Goal: Task Accomplishment & Management: Manage account settings

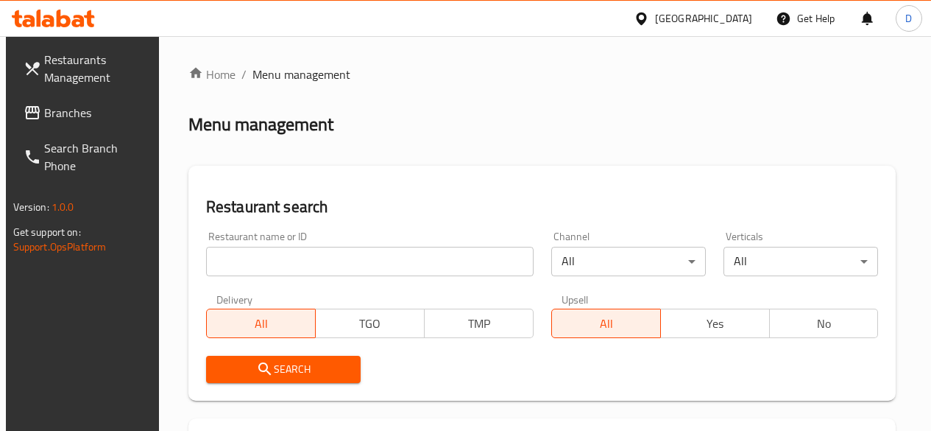
scroll to position [156, 0]
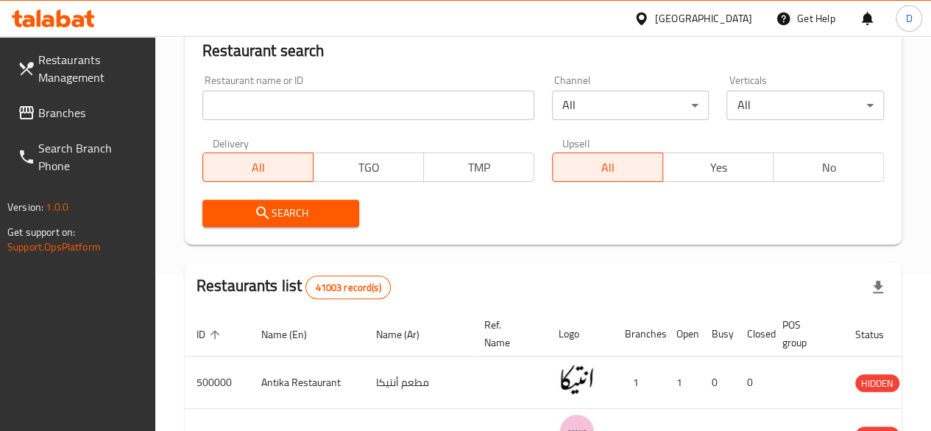
click at [325, 98] on input "search" at bounding box center [368, 105] width 332 height 29
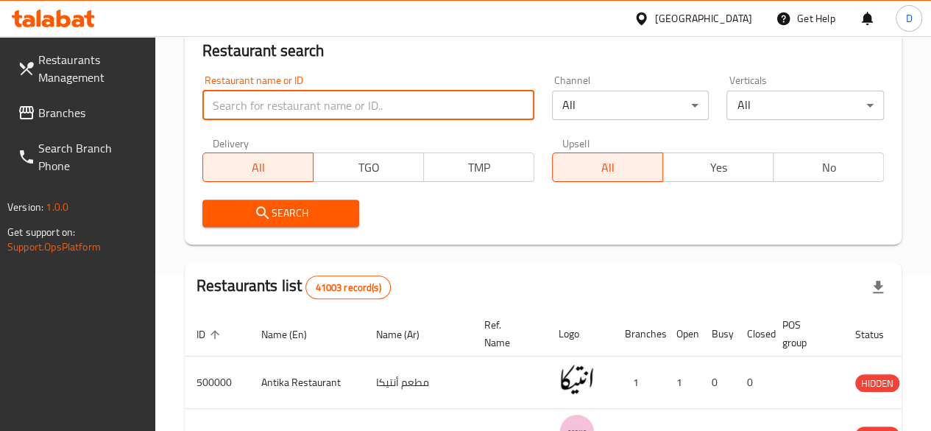
paste input "666416"
type input "666416"
click button "Search" at bounding box center [281, 213] width 158 height 27
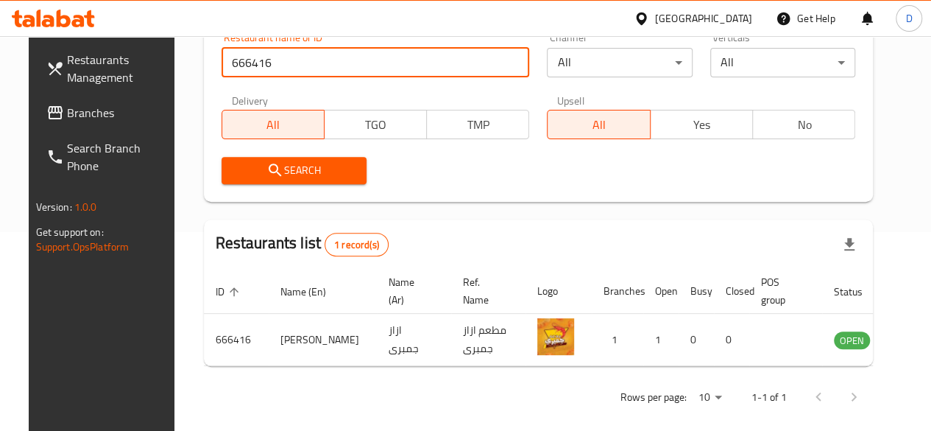
scroll to position [200, 0]
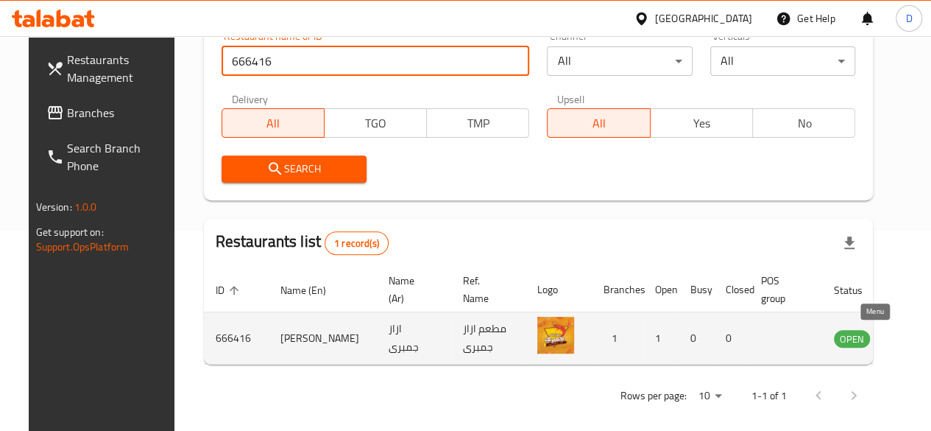
click at [921, 338] on icon "enhanced table" at bounding box center [923, 339] width 5 height 6
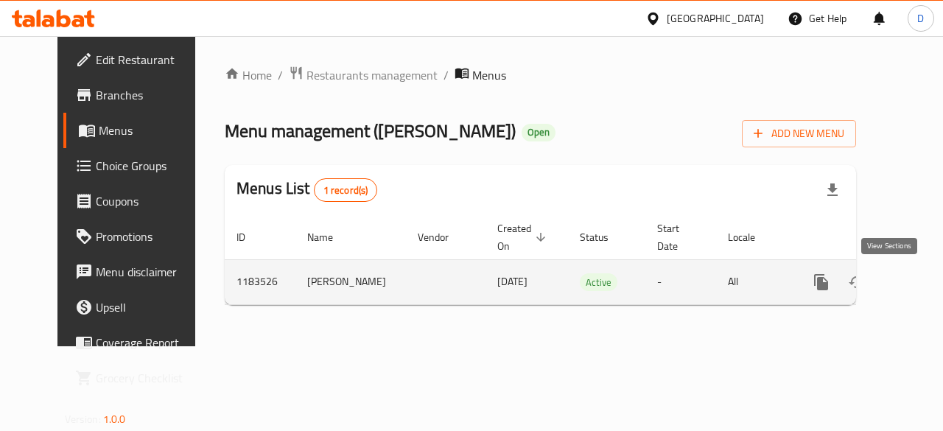
click at [918, 286] on icon "enhanced table" at bounding box center [927, 282] width 18 height 18
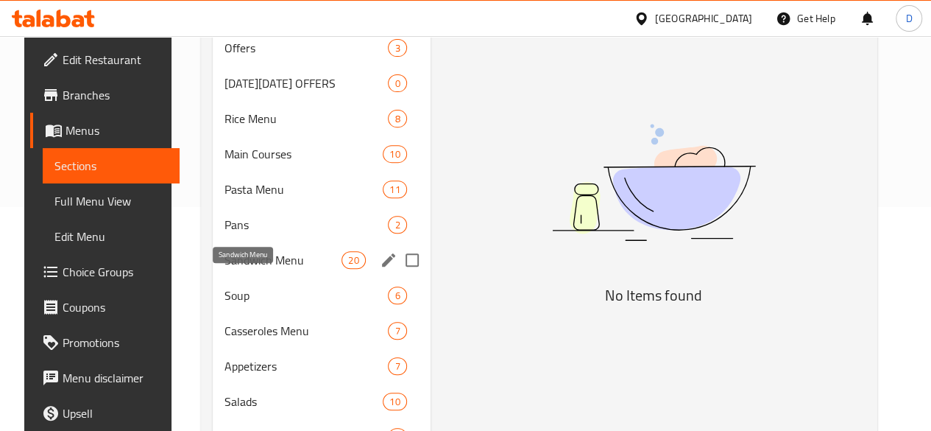
scroll to position [232, 0]
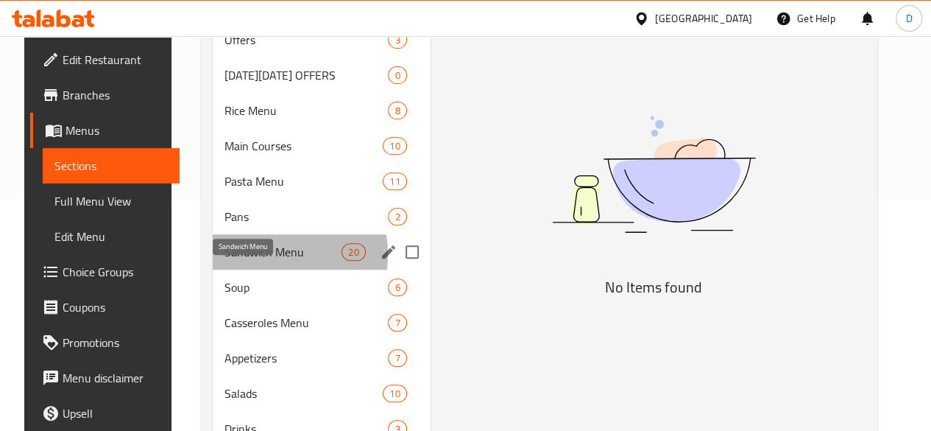
click at [251, 261] on span "Sandwich Menu" at bounding box center [283, 252] width 117 height 18
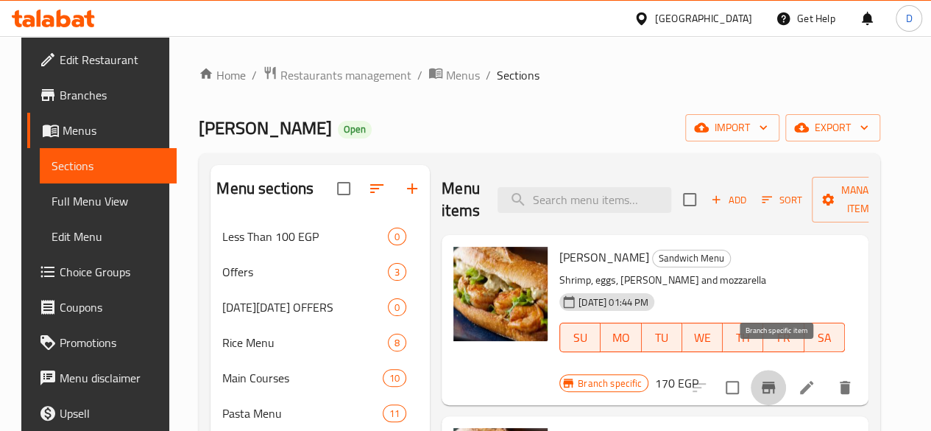
click at [773, 381] on icon "Branch-specific-item" at bounding box center [768, 387] width 13 height 12
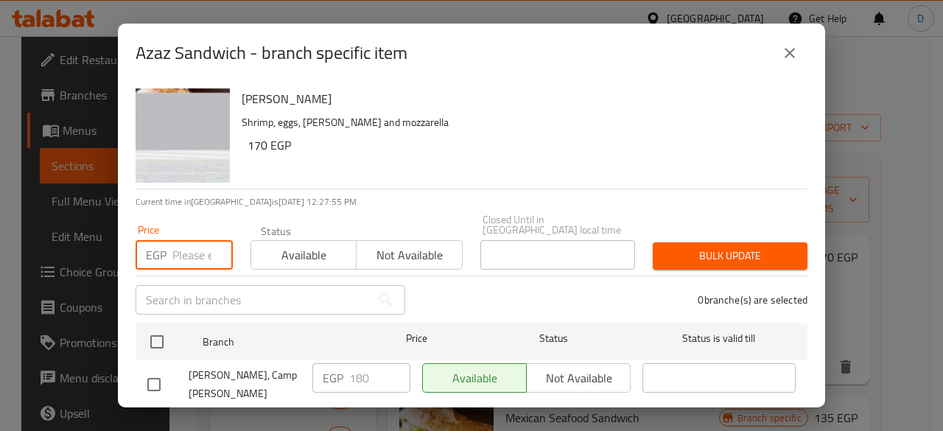
click at [189, 244] on input "number" at bounding box center [202, 254] width 60 height 29
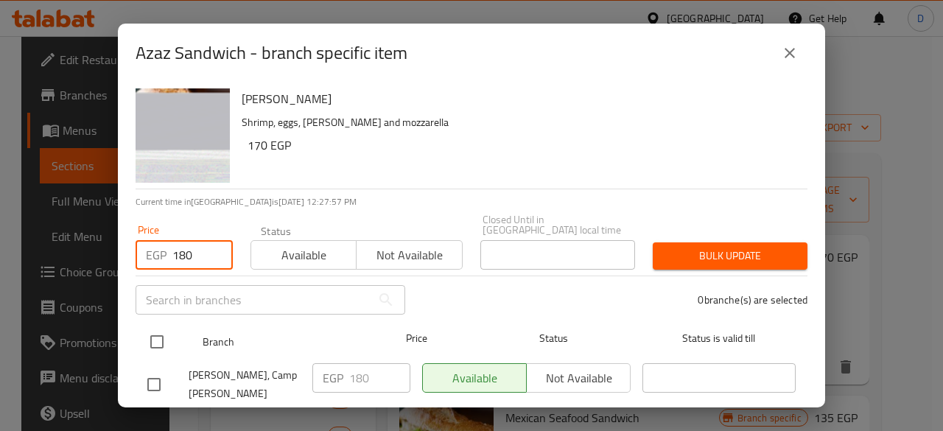
type input "180"
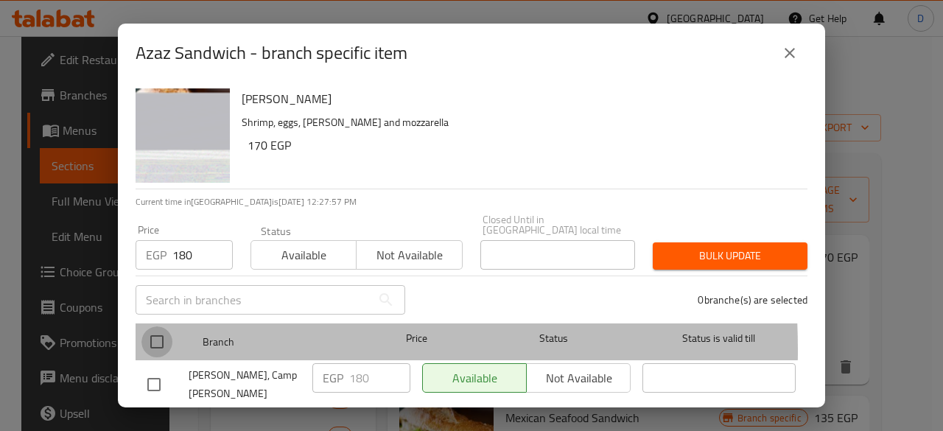
click at [156, 339] on input "checkbox" at bounding box center [156, 341] width 31 height 31
checkbox input "true"
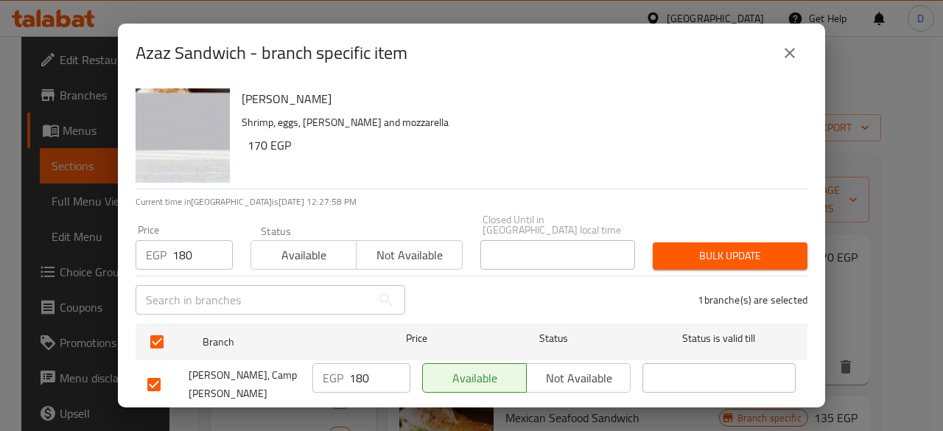
click at [750, 247] on span "Bulk update" at bounding box center [729, 256] width 131 height 18
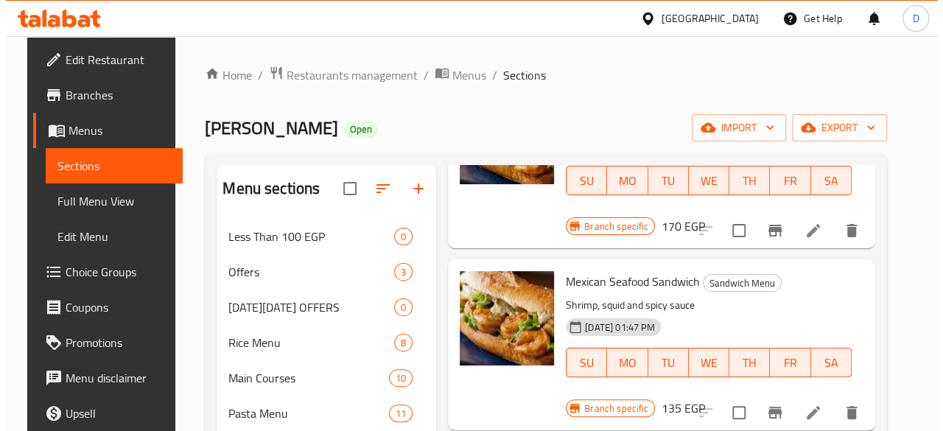
scroll to position [157, 0]
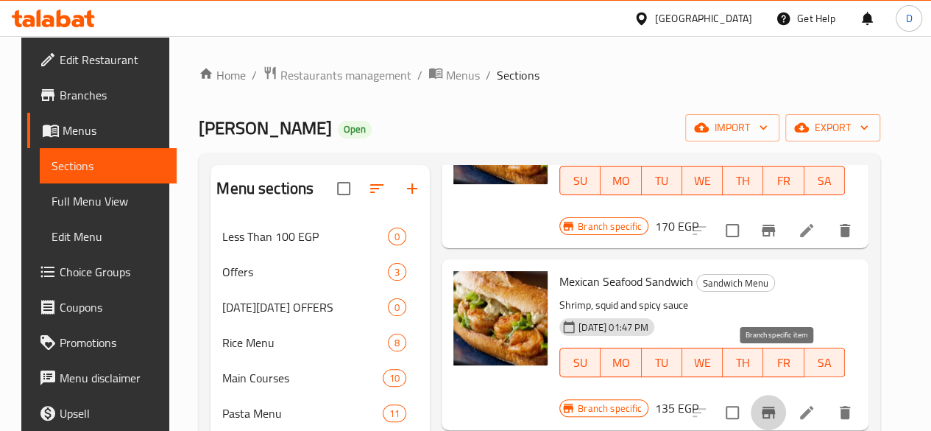
click at [775, 406] on icon "Branch-specific-item" at bounding box center [768, 412] width 13 height 12
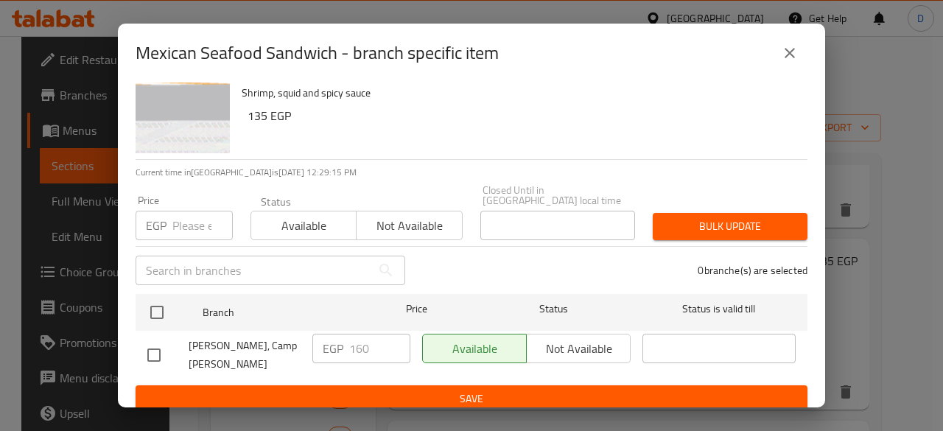
scroll to position [0, 0]
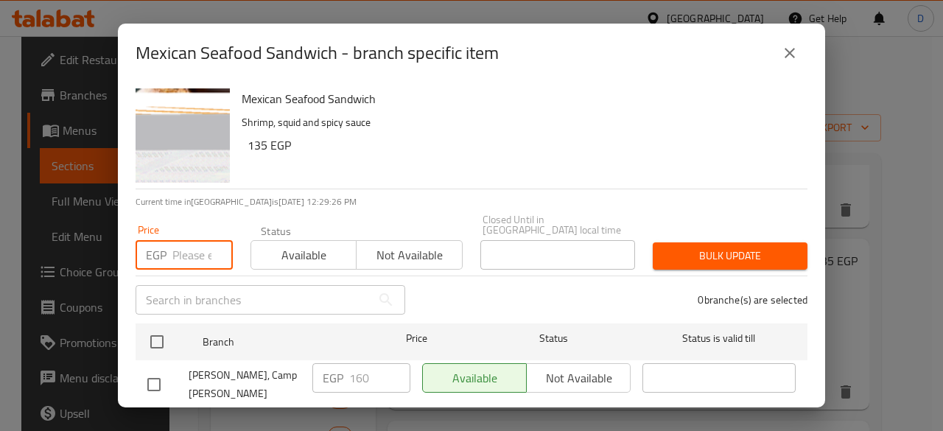
click at [178, 241] on input "number" at bounding box center [202, 254] width 60 height 29
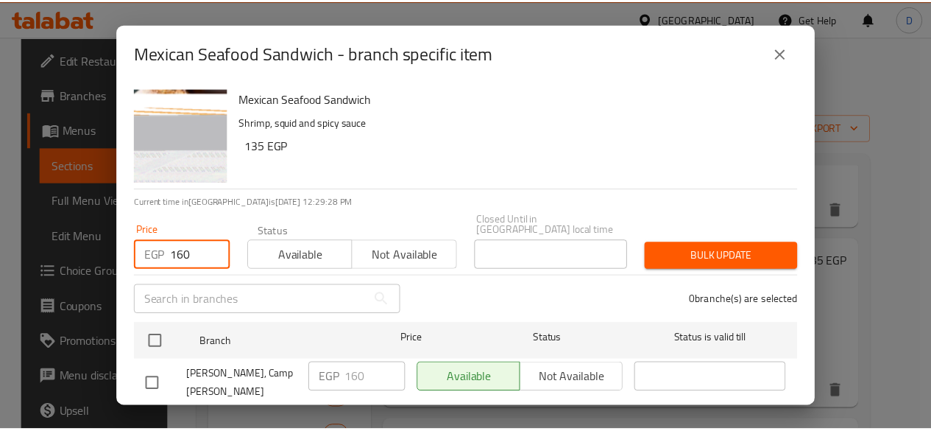
scroll to position [29, 0]
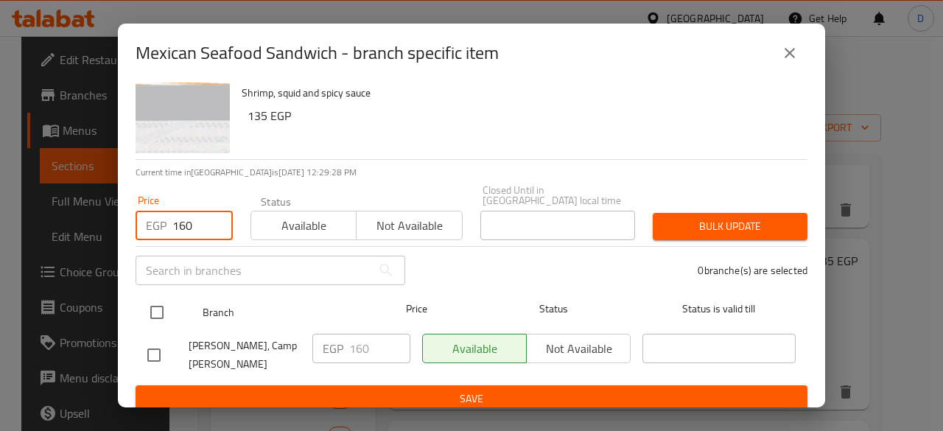
type input "160"
click at [158, 299] on input "checkbox" at bounding box center [156, 312] width 31 height 31
checkbox input "true"
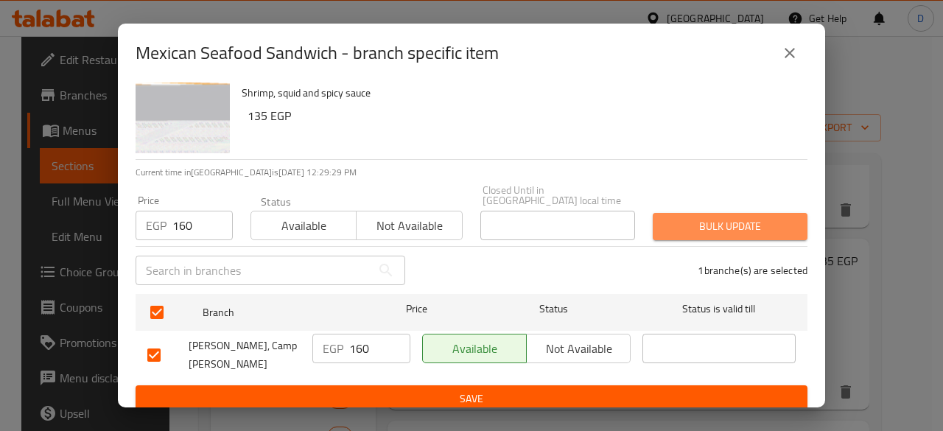
click at [729, 225] on span "Bulk update" at bounding box center [729, 226] width 131 height 18
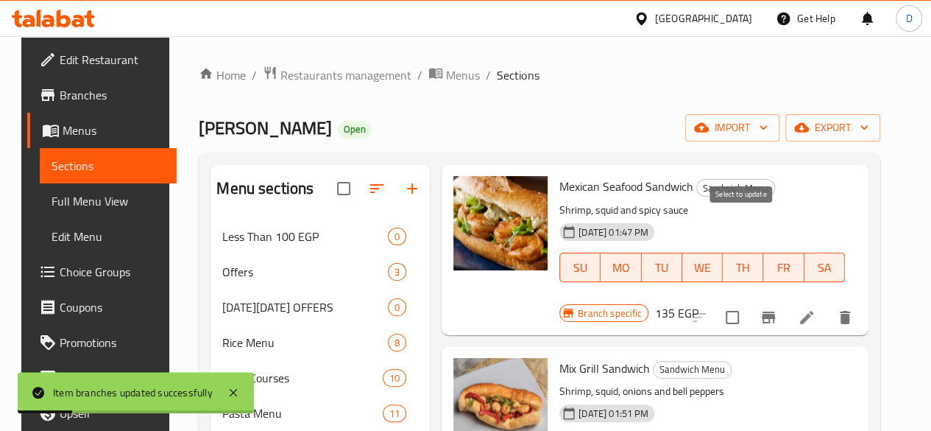
scroll to position [311, 0]
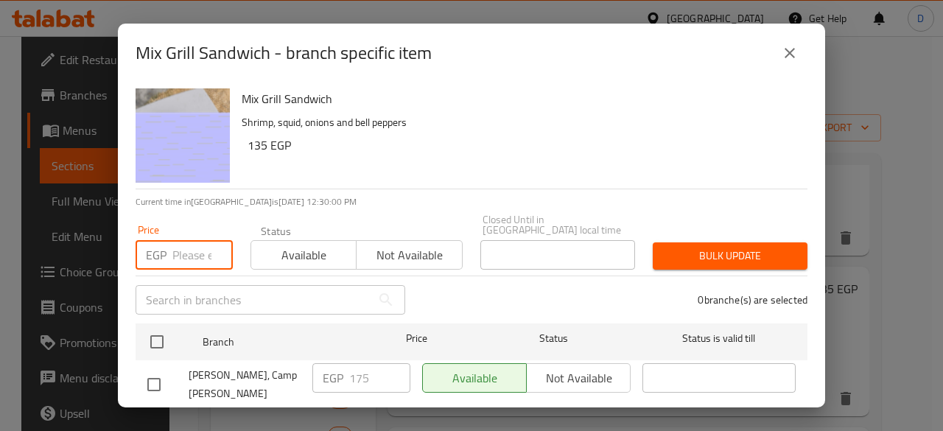
click at [195, 240] on input "number" at bounding box center [202, 254] width 60 height 29
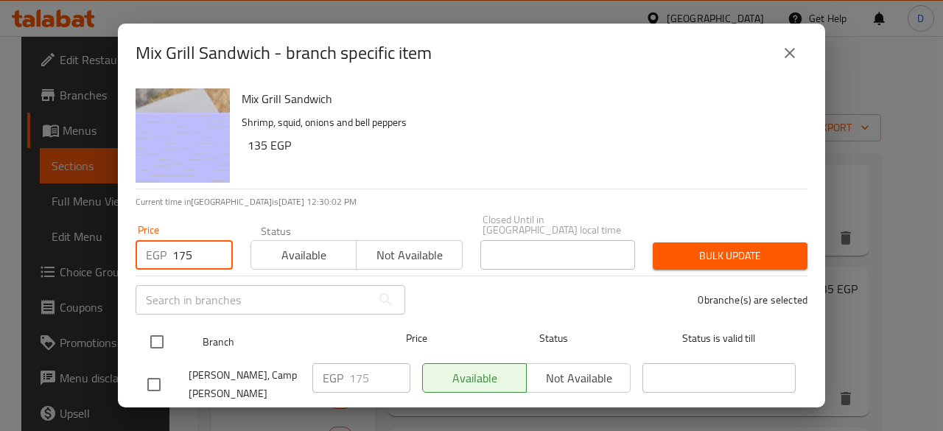
type input "175"
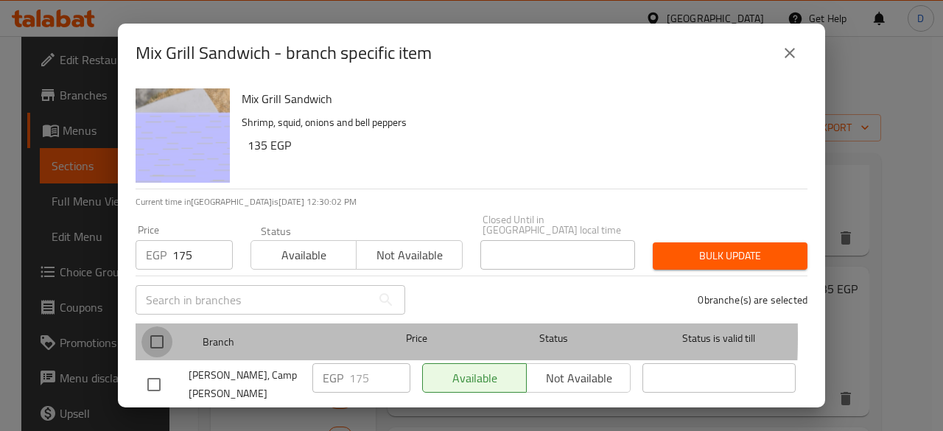
click at [166, 326] on input "checkbox" at bounding box center [156, 341] width 31 height 31
checkbox input "true"
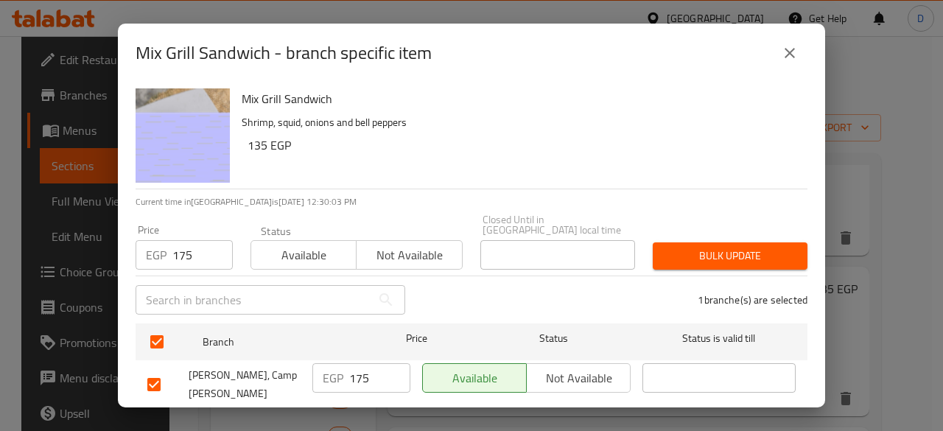
click at [708, 247] on span "Bulk update" at bounding box center [729, 256] width 131 height 18
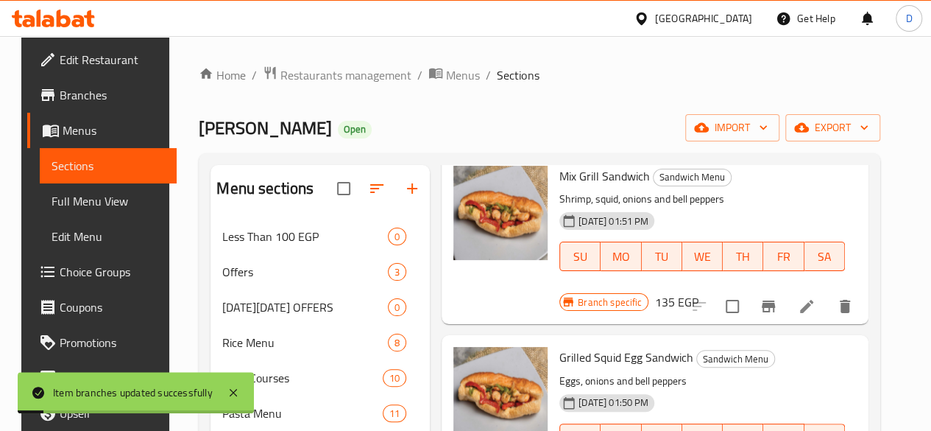
scroll to position [446, 0]
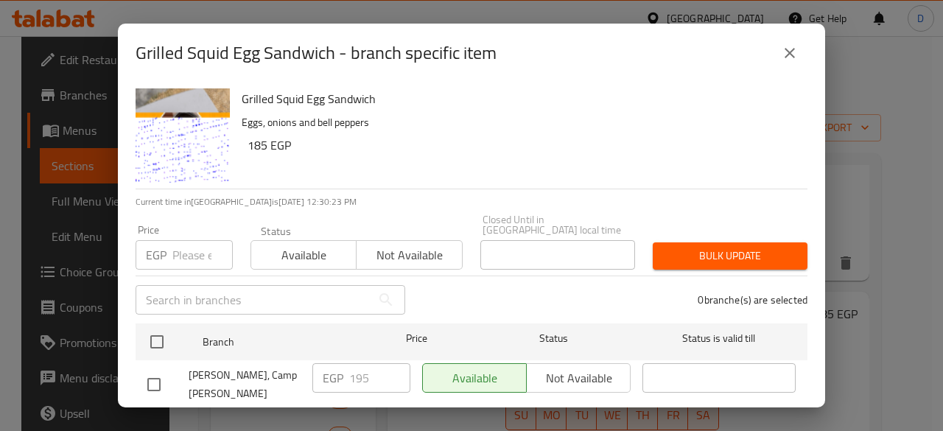
click at [191, 243] on input "number" at bounding box center [202, 254] width 60 height 29
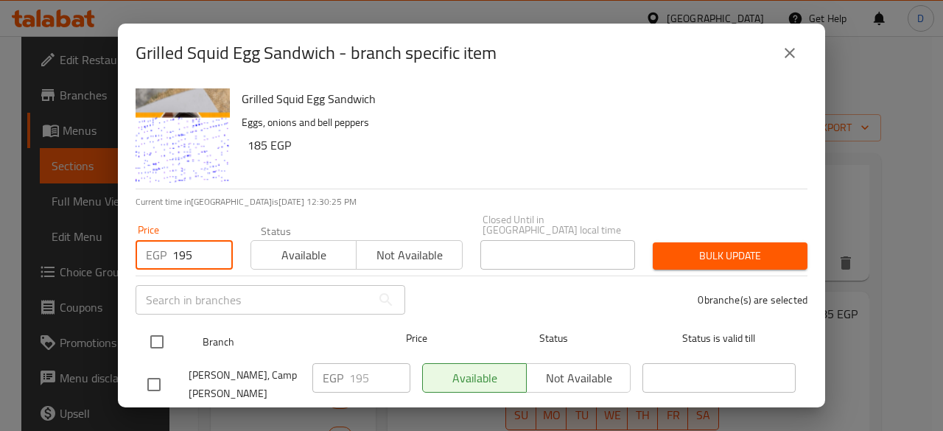
type input "195"
click at [161, 326] on input "checkbox" at bounding box center [156, 341] width 31 height 31
checkbox input "true"
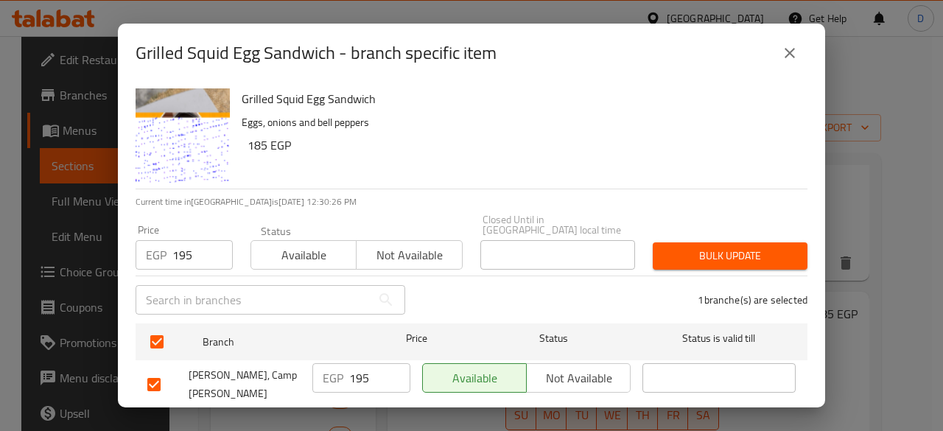
click at [714, 250] on span "Bulk update" at bounding box center [729, 256] width 131 height 18
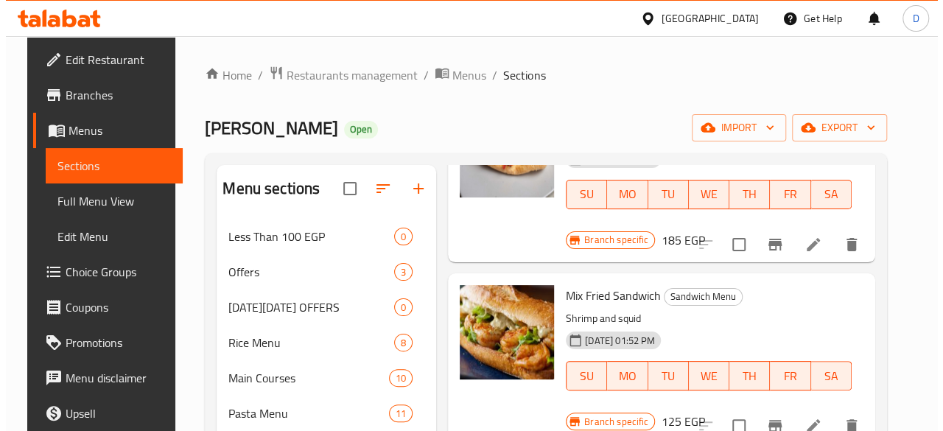
scroll to position [685, 0]
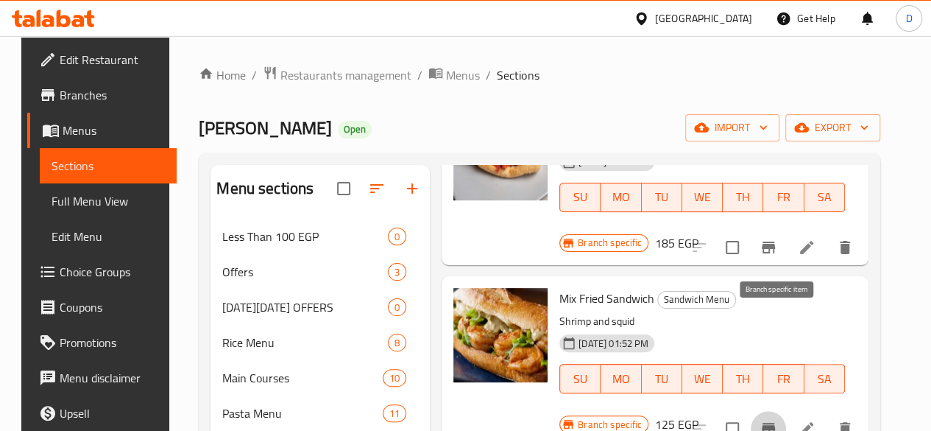
click at [773, 423] on icon "Branch-specific-item" at bounding box center [768, 429] width 13 height 12
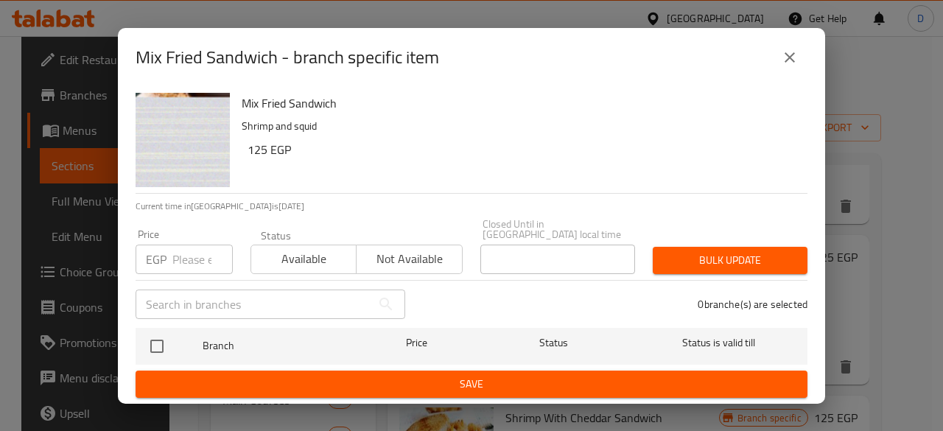
click at [194, 244] on input "number" at bounding box center [202, 258] width 60 height 29
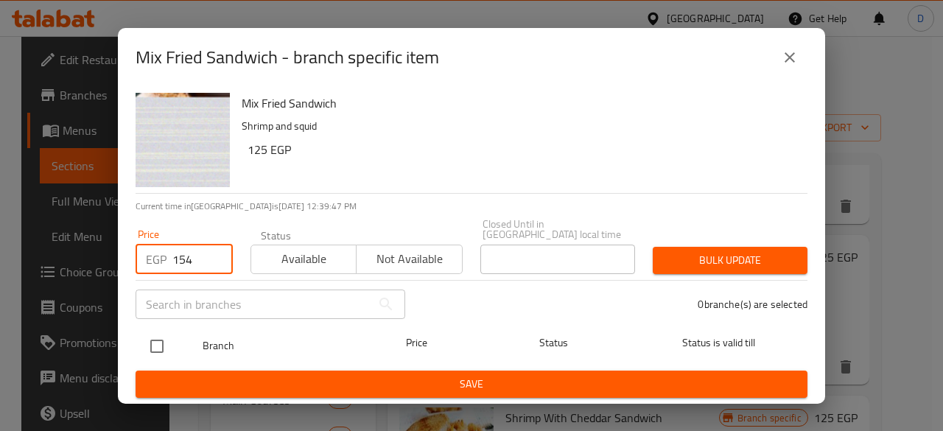
type input "154"
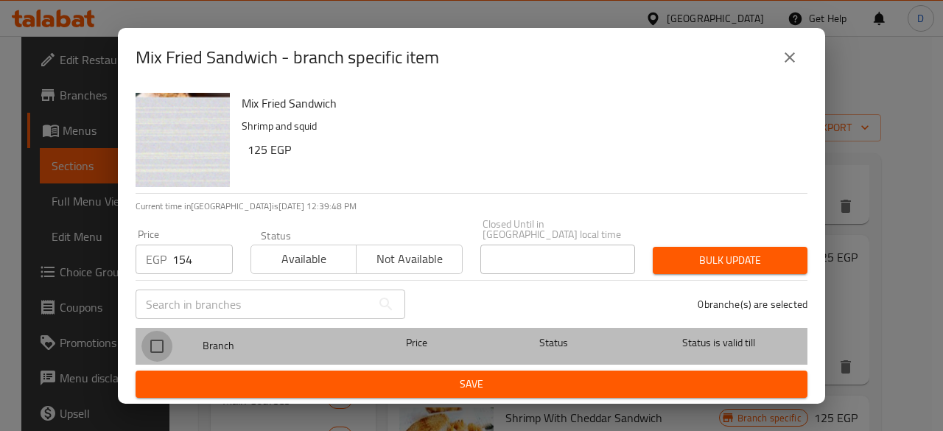
click at [156, 338] on input "checkbox" at bounding box center [156, 346] width 31 height 31
checkbox input "false"
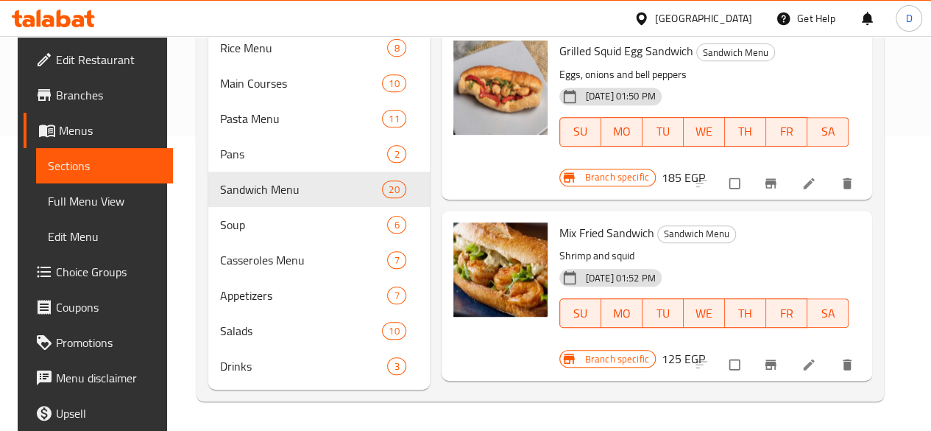
scroll to position [457, 0]
click at [777, 356] on icon "Branch-specific-item" at bounding box center [771, 363] width 15 height 15
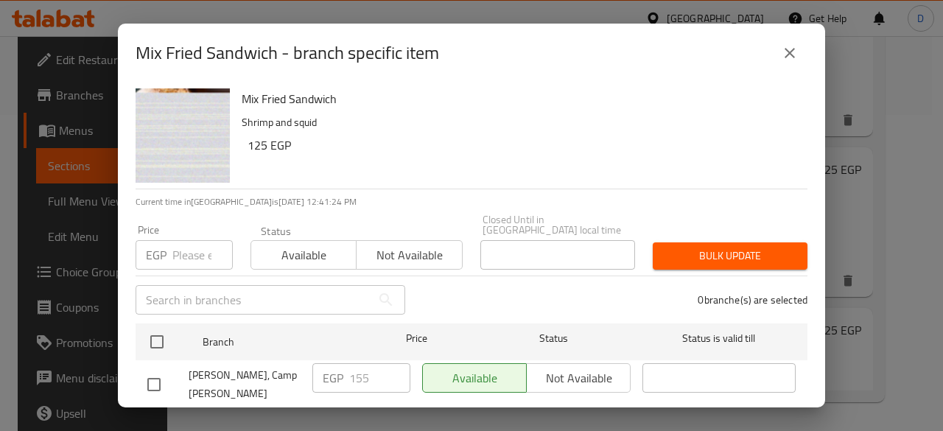
drag, startPoint x: 178, startPoint y: 227, endPoint x: 194, endPoint y: 244, distance: 23.4
click at [194, 244] on div "Price EGP Price" at bounding box center [183, 247] width 97 height 45
click at [194, 244] on input "number" at bounding box center [202, 254] width 60 height 29
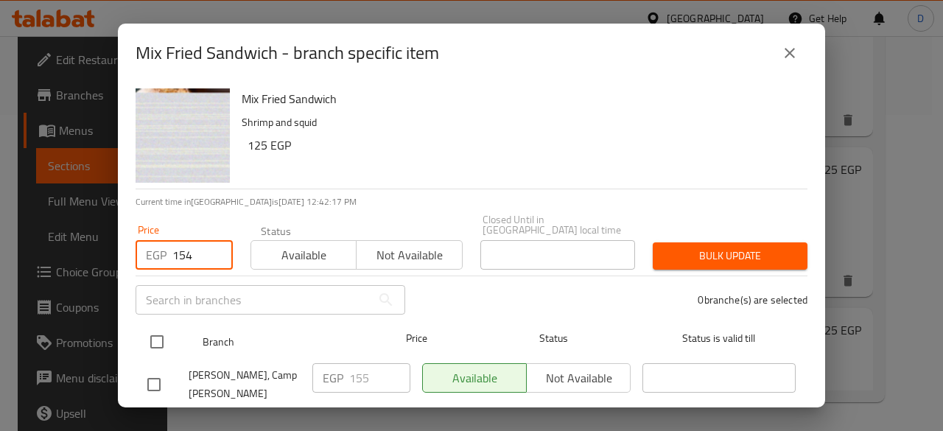
type input "154"
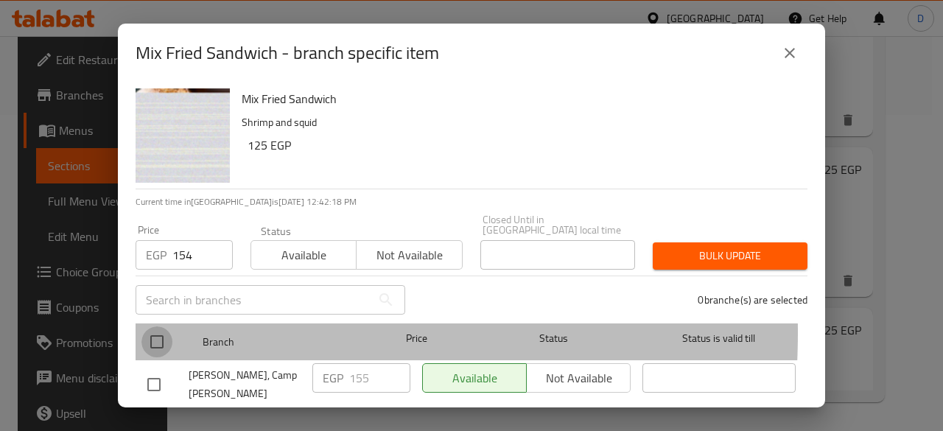
click at [161, 326] on input "checkbox" at bounding box center [156, 341] width 31 height 31
checkbox input "true"
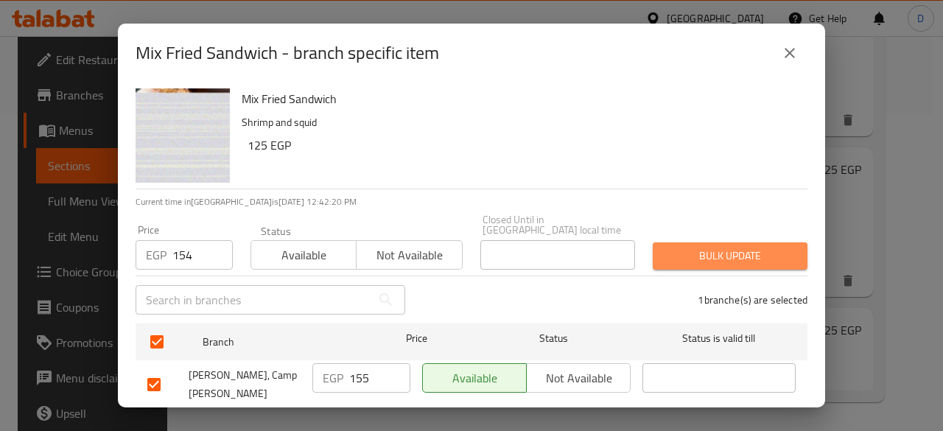
click at [750, 254] on span "Bulk update" at bounding box center [729, 256] width 131 height 18
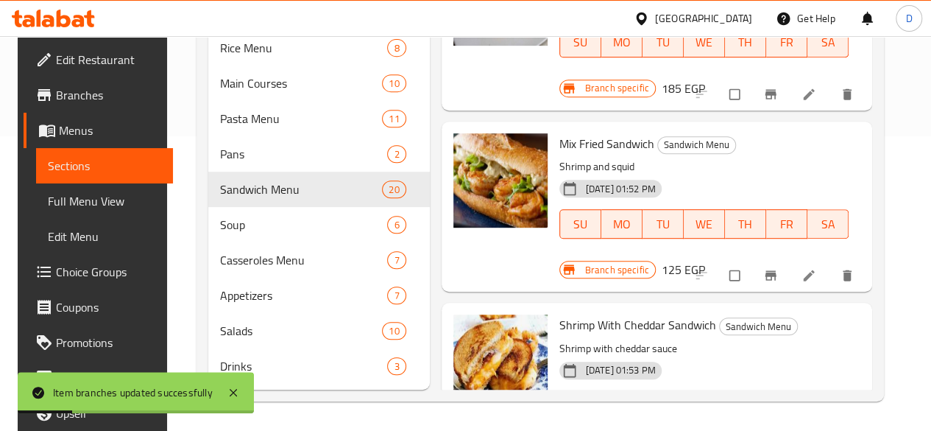
scroll to position [568, 0]
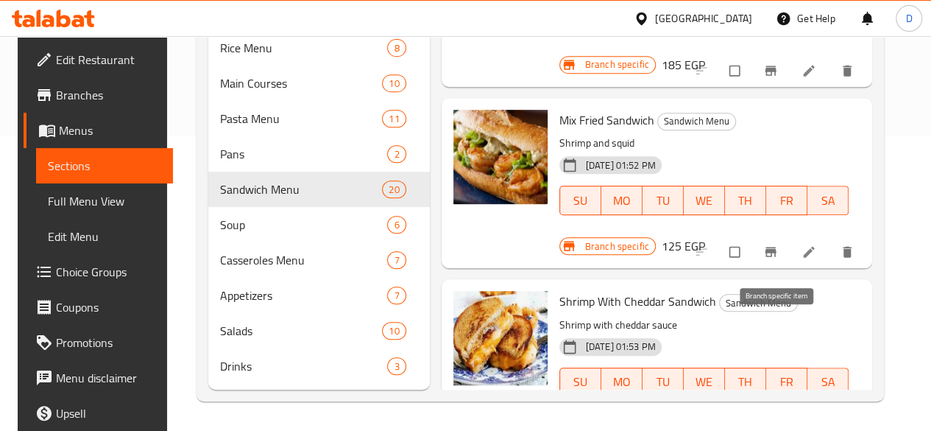
click at [781, 418] on button "Branch-specific-item" at bounding box center [772, 434] width 35 height 32
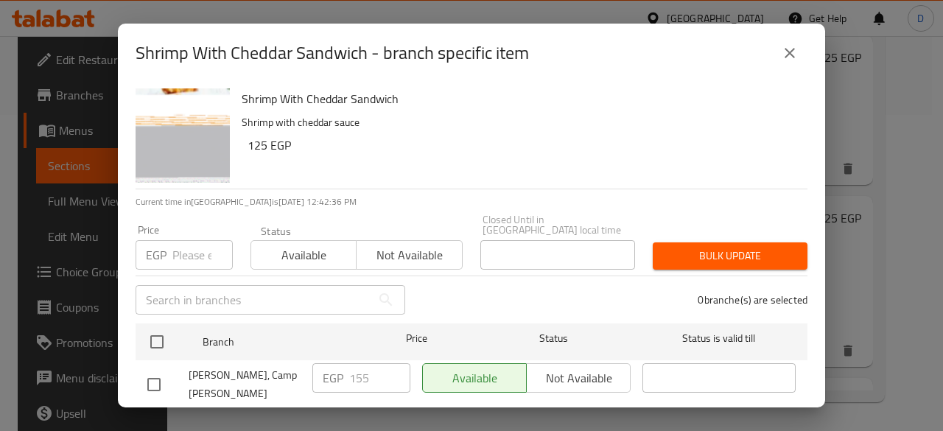
click at [197, 240] on input "number" at bounding box center [202, 254] width 60 height 29
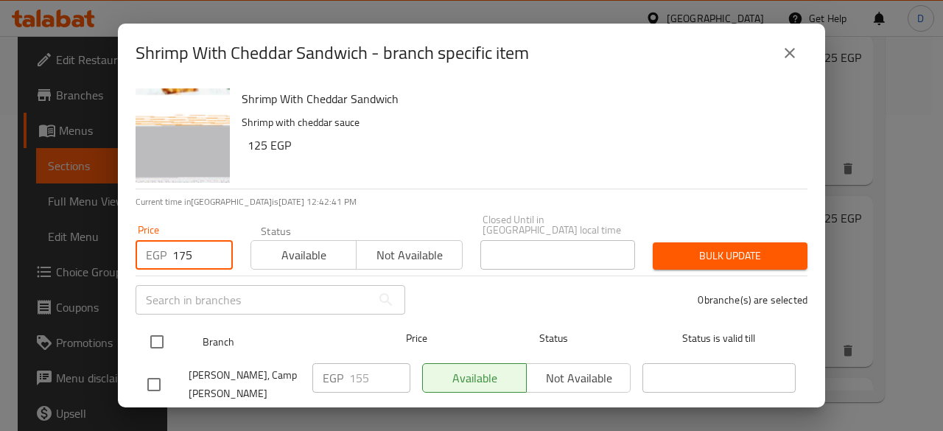
type input "175"
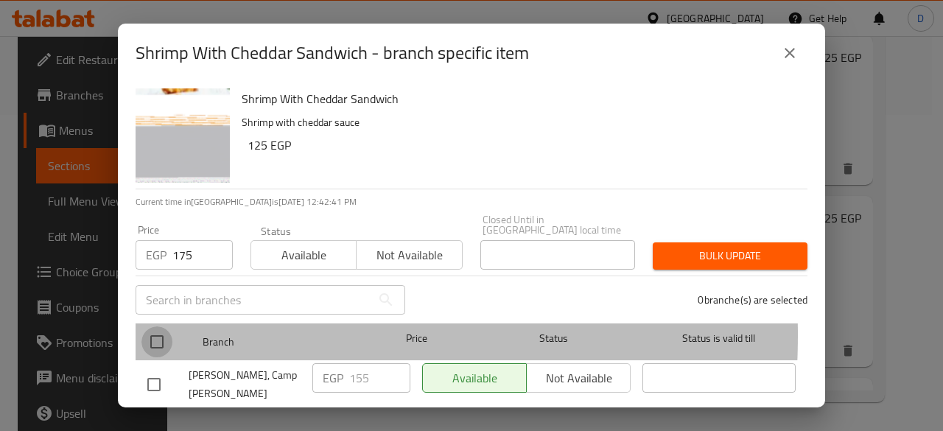
click at [169, 326] on input "checkbox" at bounding box center [156, 341] width 31 height 31
checkbox input "true"
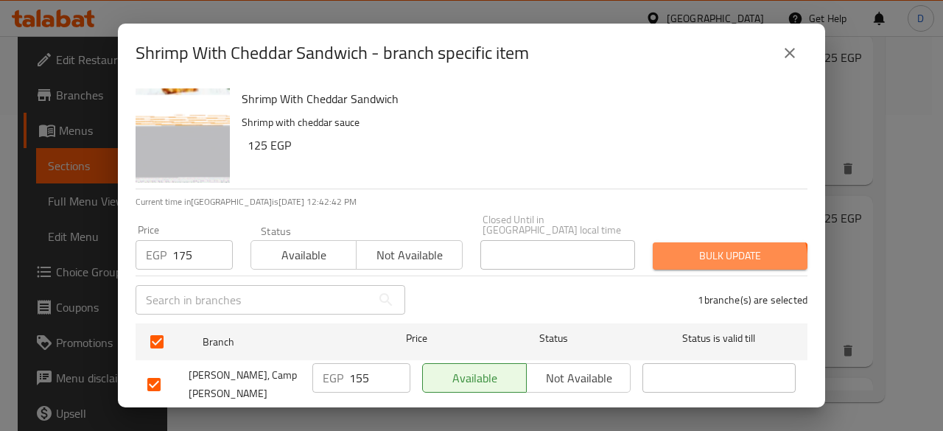
click at [700, 256] on button "Bulk update" at bounding box center [729, 255] width 155 height 27
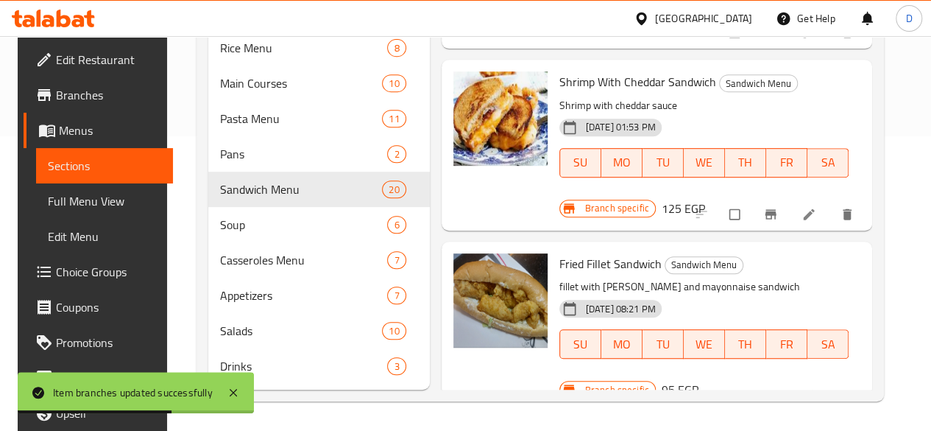
scroll to position [789, 0]
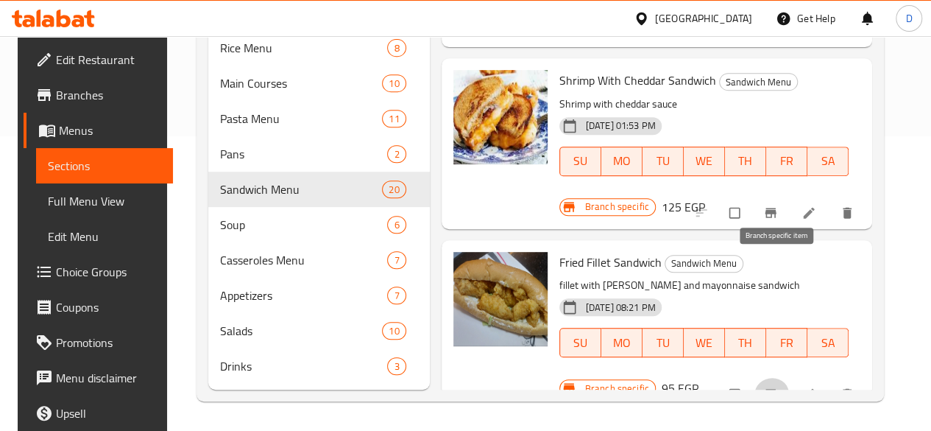
click at [776, 389] on icon "Branch-specific-item" at bounding box center [770, 394] width 11 height 10
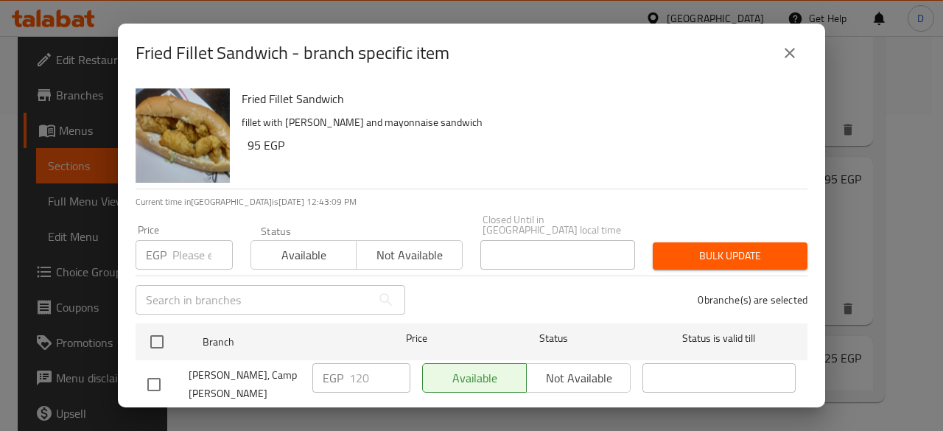
click at [168, 245] on div "EGP Price" at bounding box center [183, 254] width 97 height 29
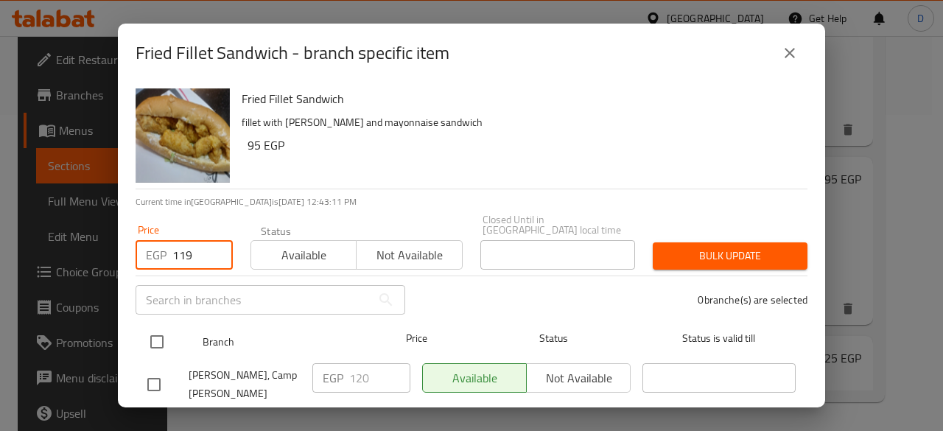
type input "119"
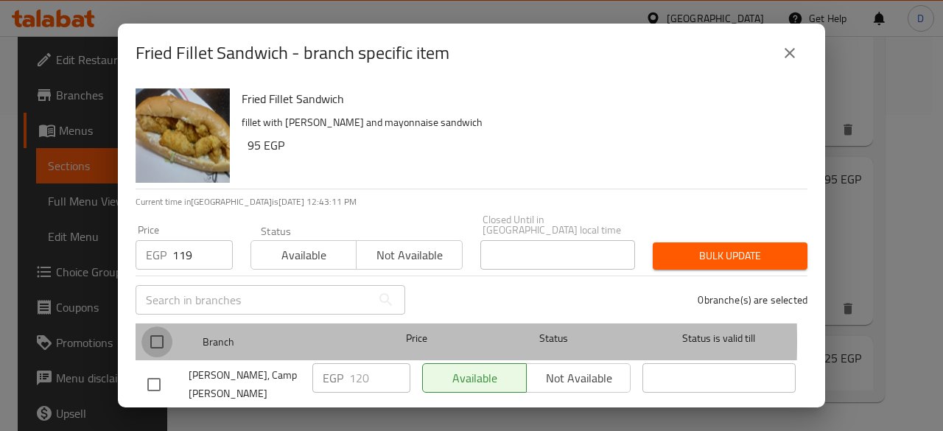
click at [160, 331] on input "checkbox" at bounding box center [156, 341] width 31 height 31
checkbox input "true"
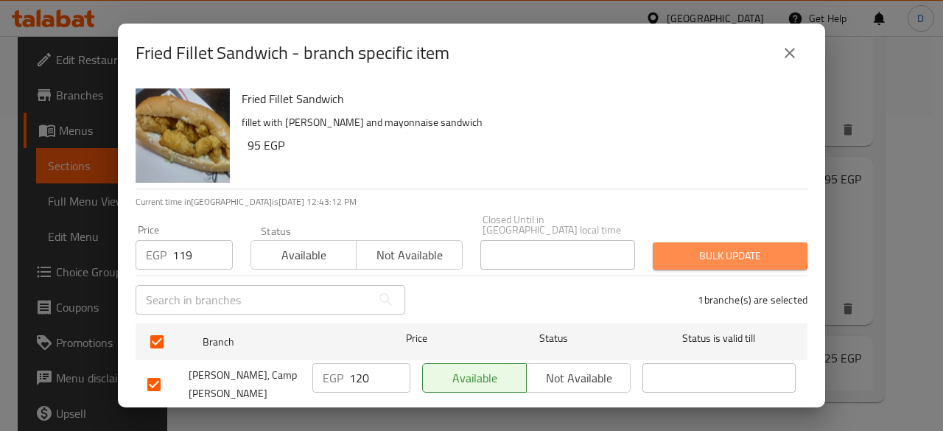
click at [706, 247] on span "Bulk update" at bounding box center [729, 256] width 131 height 18
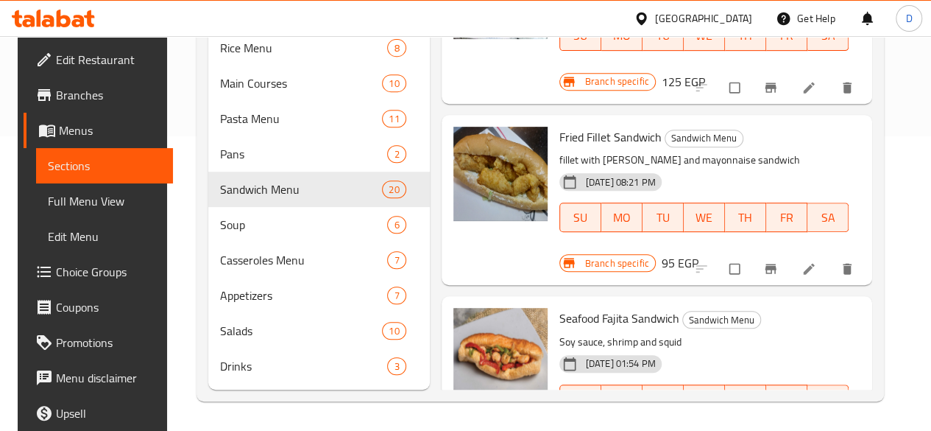
scroll to position [917, 0]
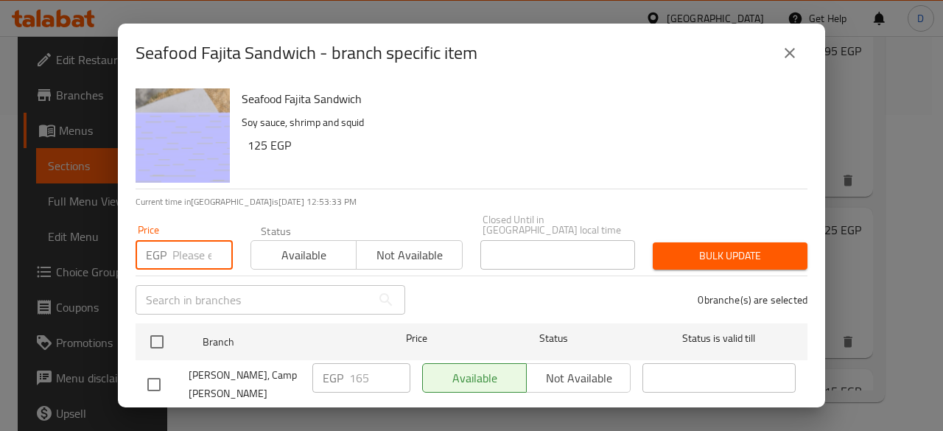
click at [180, 248] on input "number" at bounding box center [202, 254] width 60 height 29
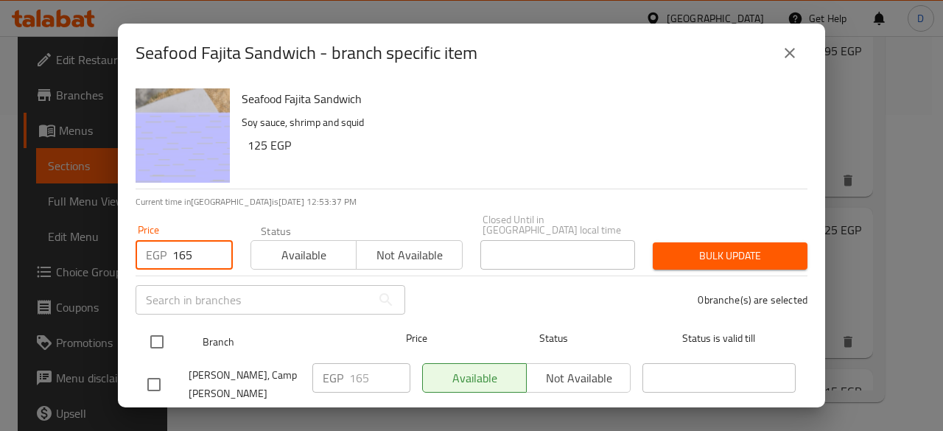
type input "165"
click at [165, 328] on input "checkbox" at bounding box center [156, 341] width 31 height 31
checkbox input "true"
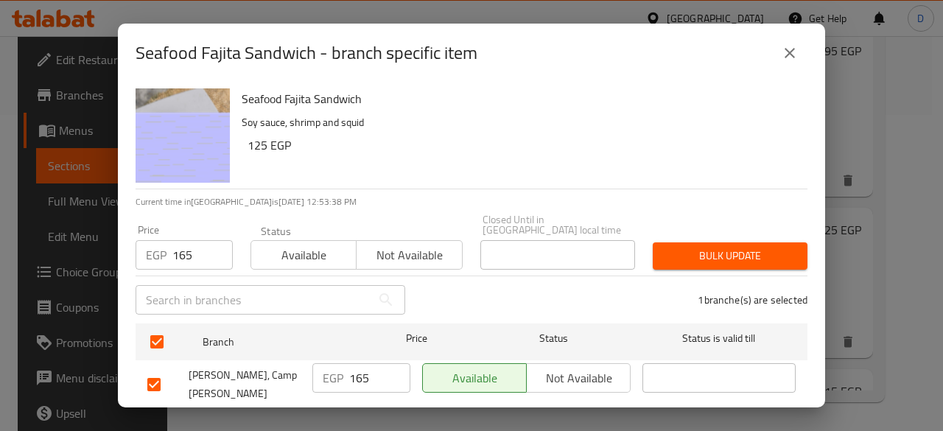
click at [711, 250] on span "Bulk update" at bounding box center [729, 256] width 131 height 18
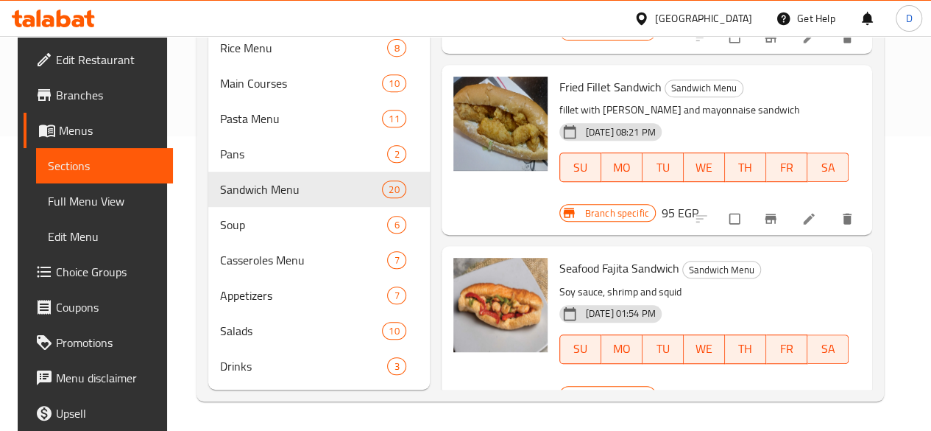
scroll to position [1031, 0]
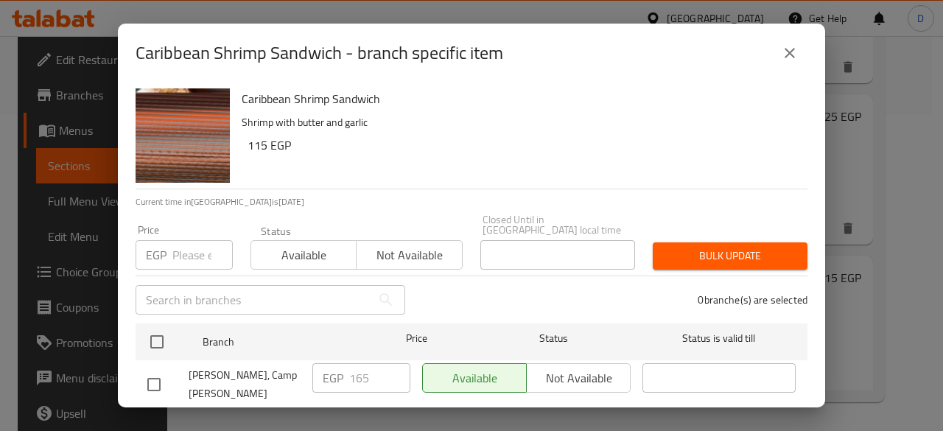
click at [169, 253] on div "EGP Price" at bounding box center [183, 254] width 97 height 29
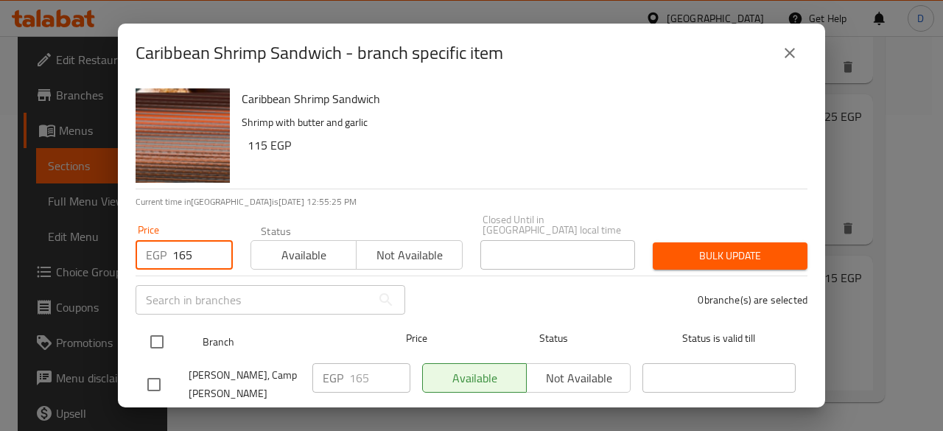
type input "165"
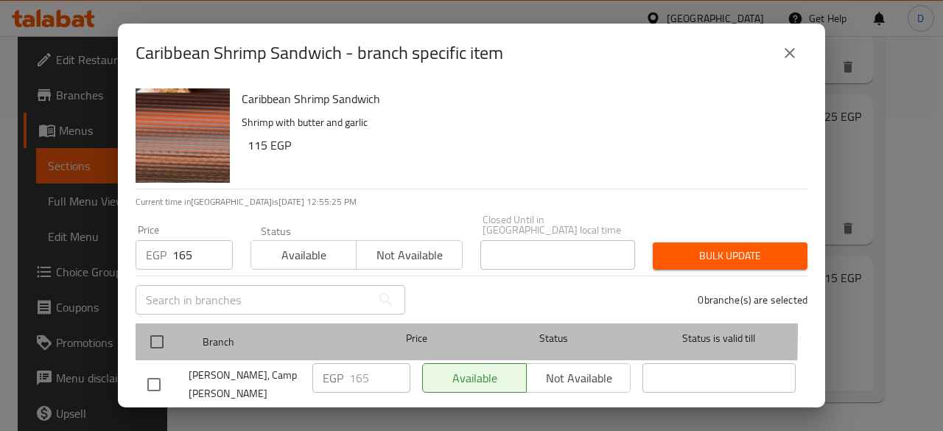
click at [180, 322] on div at bounding box center [168, 341] width 55 height 43
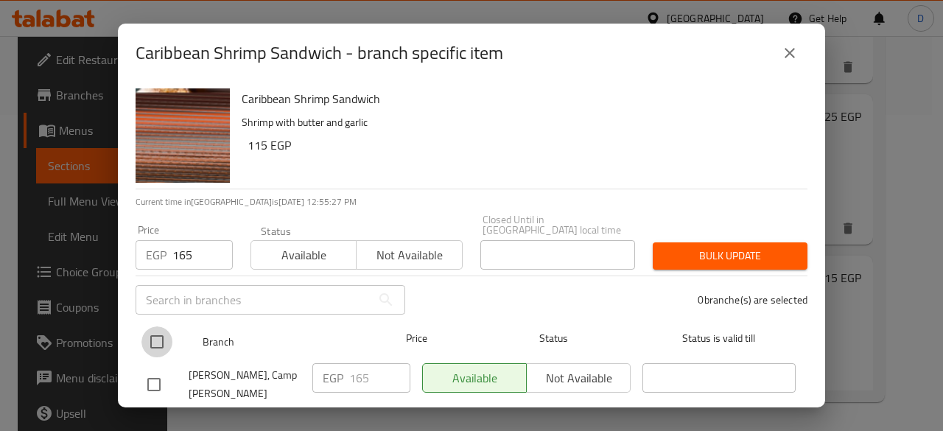
click at [158, 327] on input "checkbox" at bounding box center [156, 341] width 31 height 31
checkbox input "true"
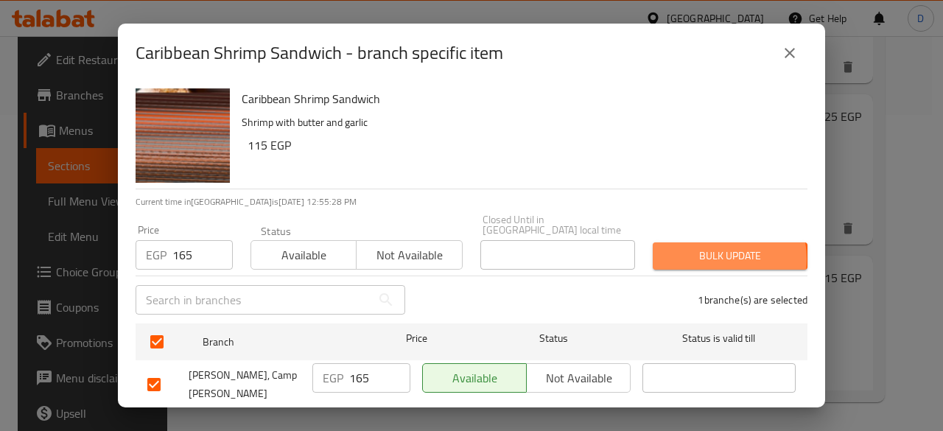
click at [705, 248] on span "Bulk update" at bounding box center [729, 256] width 131 height 18
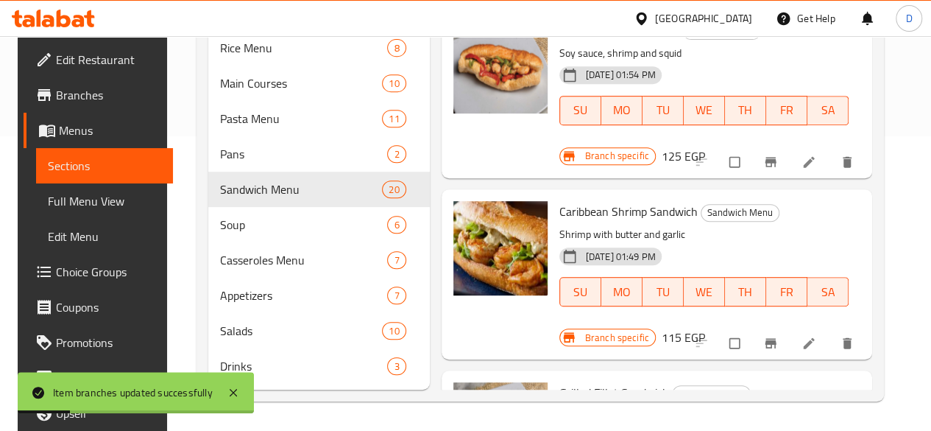
scroll to position [1216, 0]
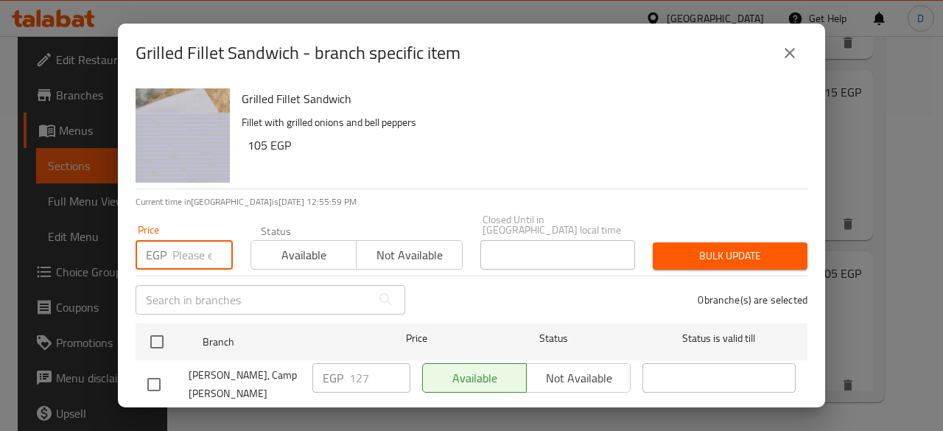
click at [194, 240] on input "number" at bounding box center [202, 254] width 60 height 29
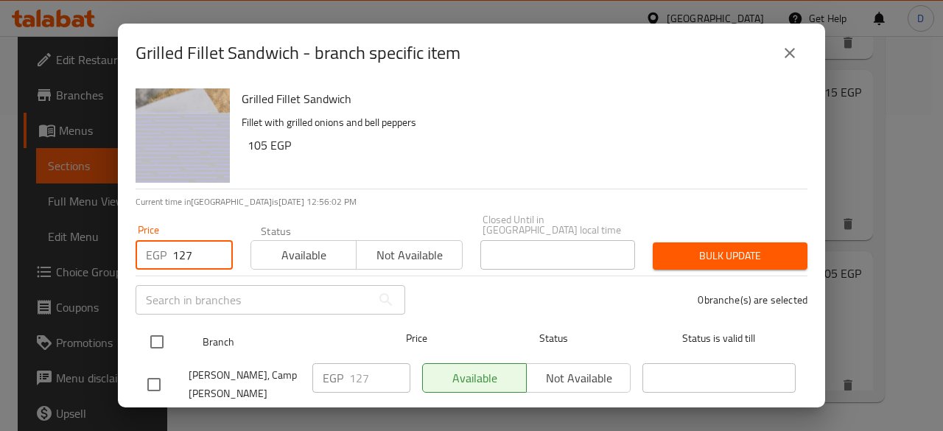
type input "127"
click at [155, 337] on input "checkbox" at bounding box center [156, 341] width 31 height 31
checkbox input "true"
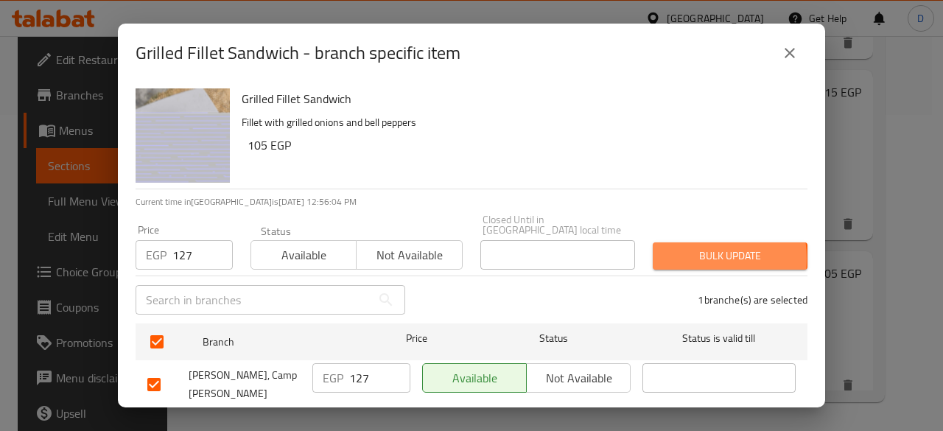
click at [678, 248] on span "Bulk update" at bounding box center [729, 256] width 131 height 18
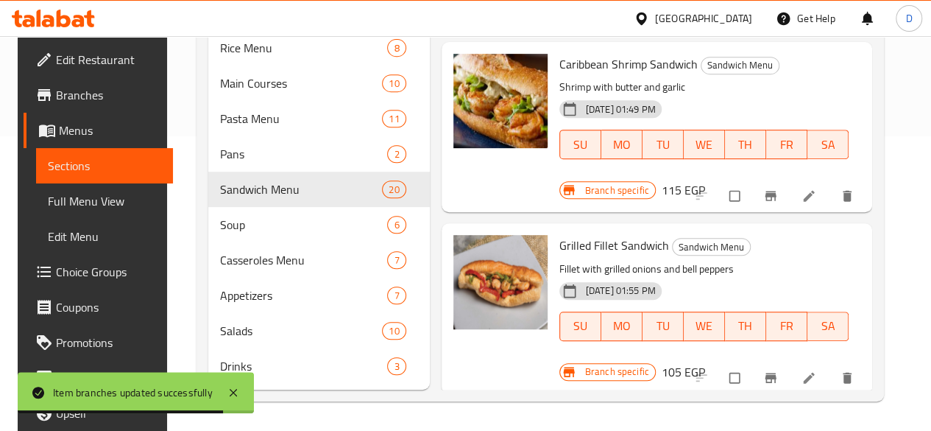
scroll to position [1353, 0]
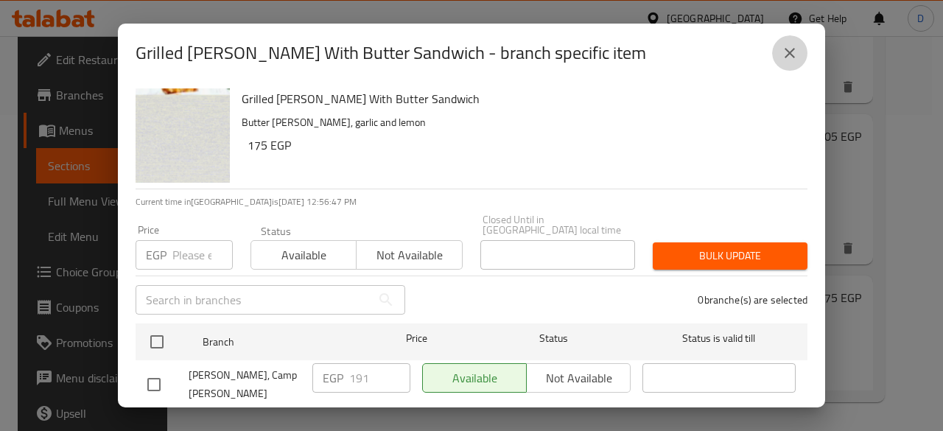
click at [783, 54] on icon "close" at bounding box center [790, 53] width 18 height 18
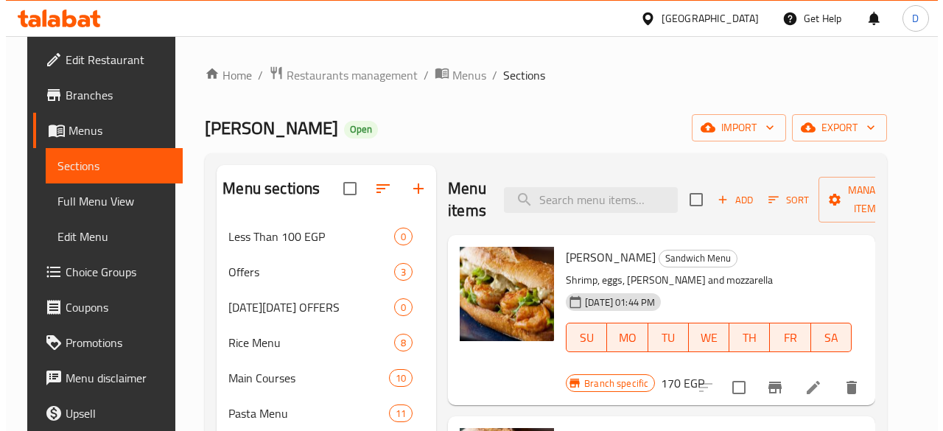
scroll to position [316, 0]
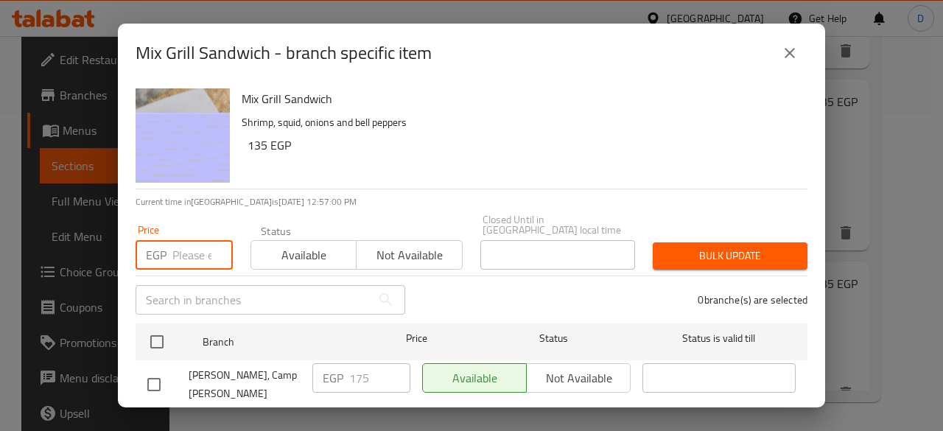
click at [197, 240] on input "number" at bounding box center [202, 254] width 60 height 29
click at [789, 52] on icon "close" at bounding box center [790, 53] width 18 height 18
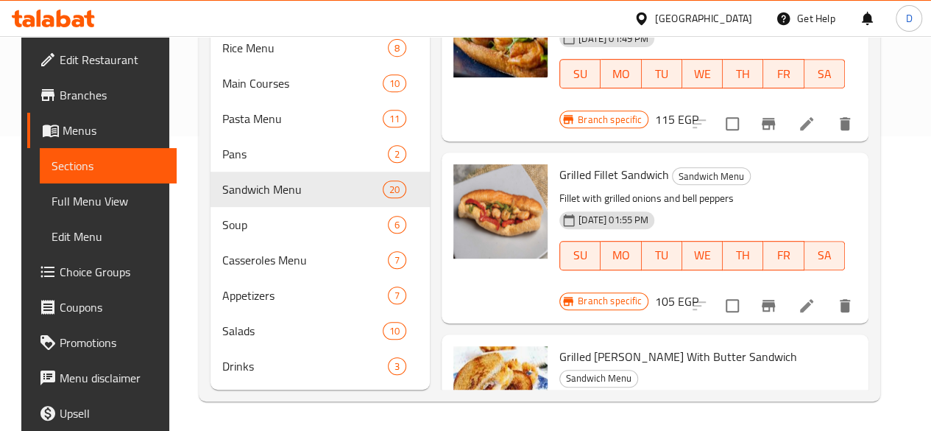
scroll to position [1426, 0]
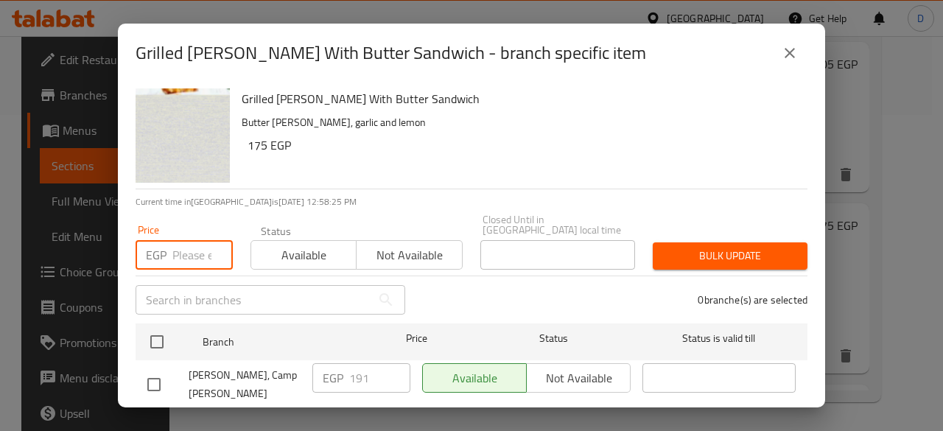
click at [175, 247] on input "number" at bounding box center [202, 254] width 60 height 29
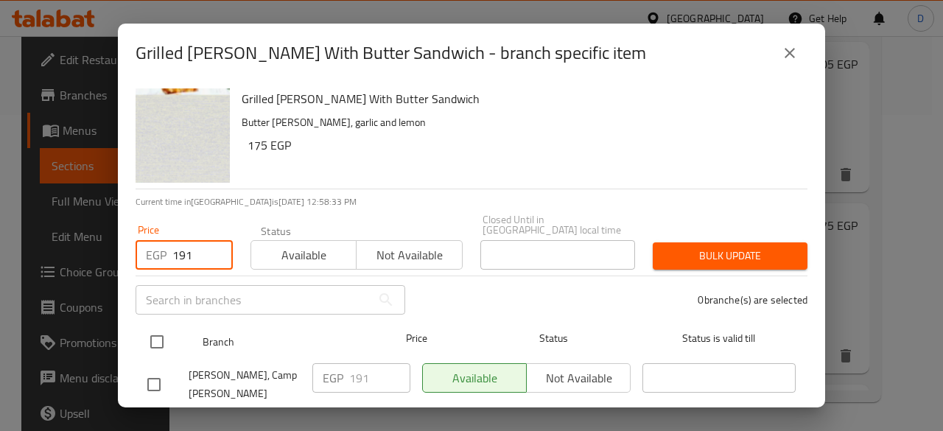
type input "191"
click at [162, 332] on input "checkbox" at bounding box center [156, 341] width 31 height 31
checkbox input "true"
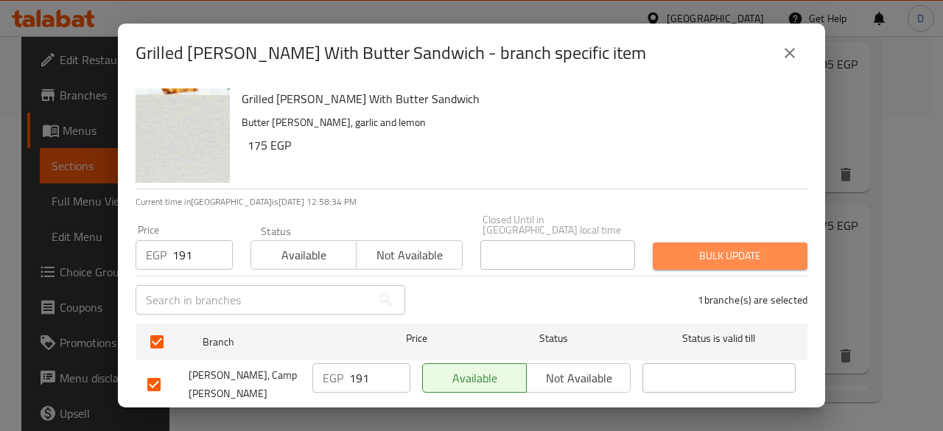
click at [725, 256] on button "Bulk update" at bounding box center [729, 255] width 155 height 27
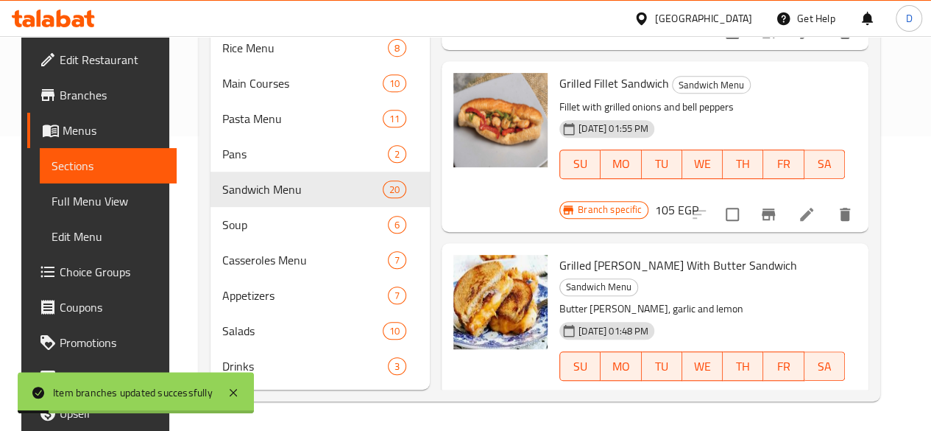
scroll to position [1514, 0]
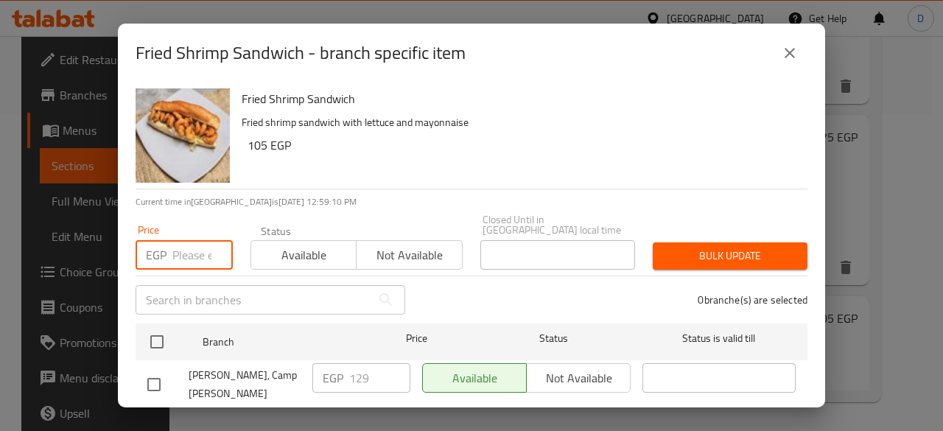
click at [186, 240] on input "number" at bounding box center [202, 254] width 60 height 29
type input "2"
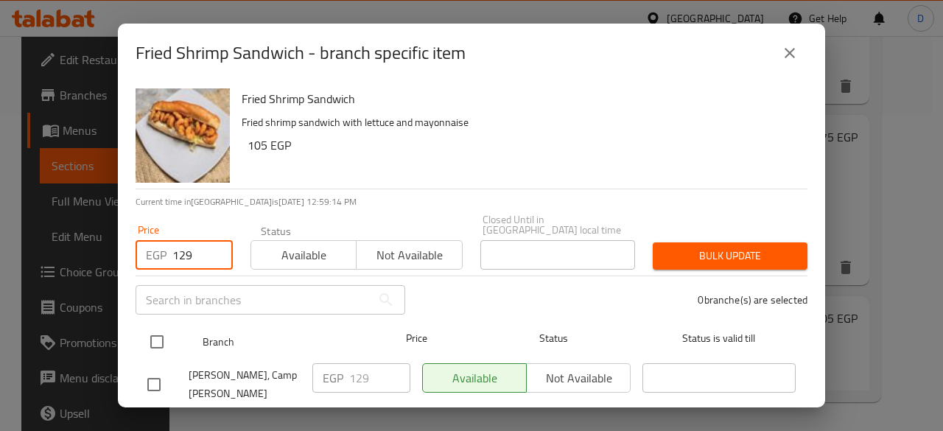
type input "129"
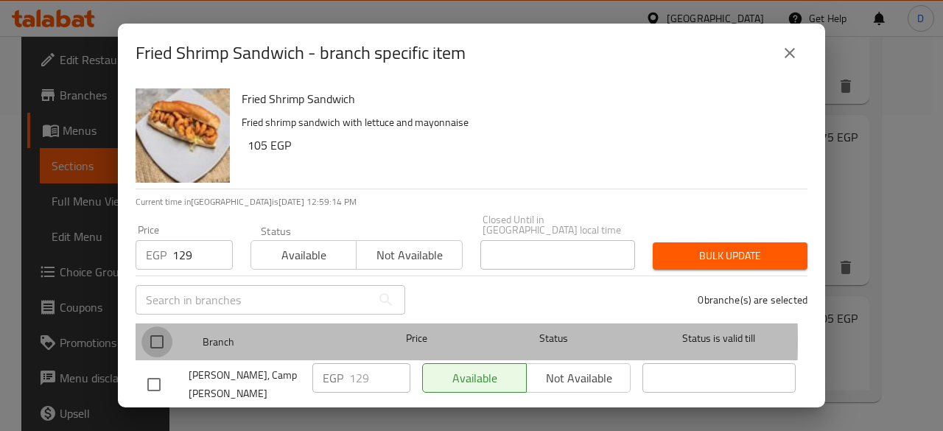
click at [157, 329] on input "checkbox" at bounding box center [156, 341] width 31 height 31
checkbox input "true"
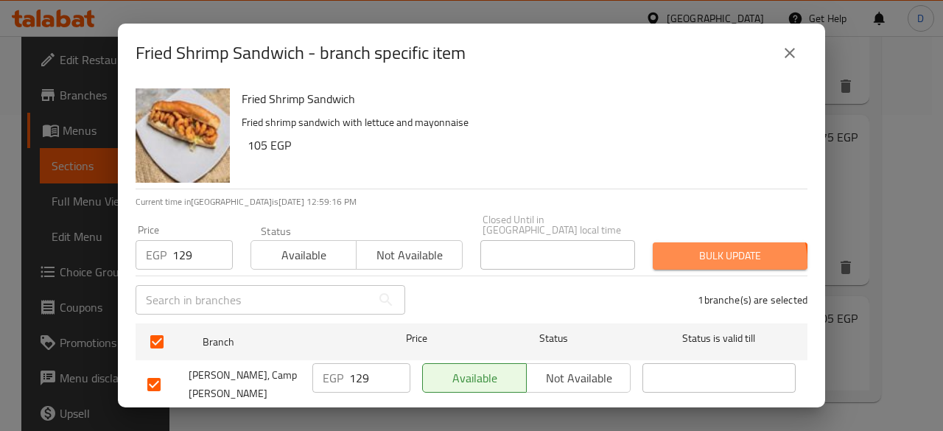
click at [713, 252] on span "Bulk update" at bounding box center [729, 256] width 131 height 18
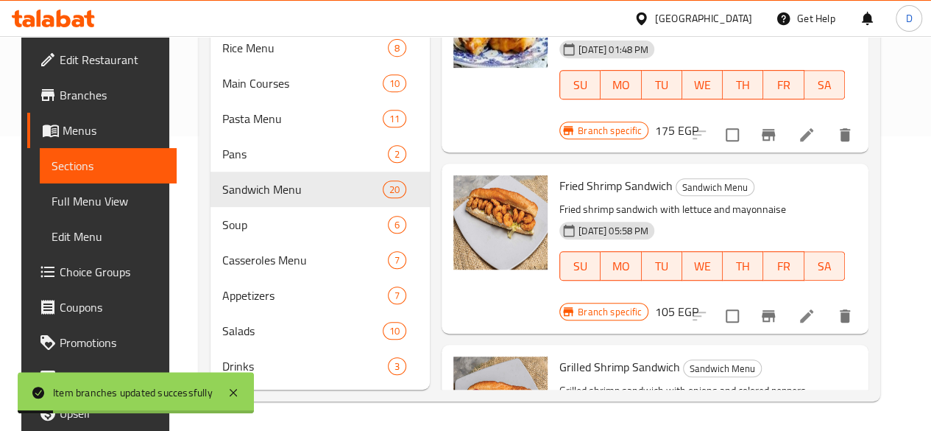
scroll to position [1795, 0]
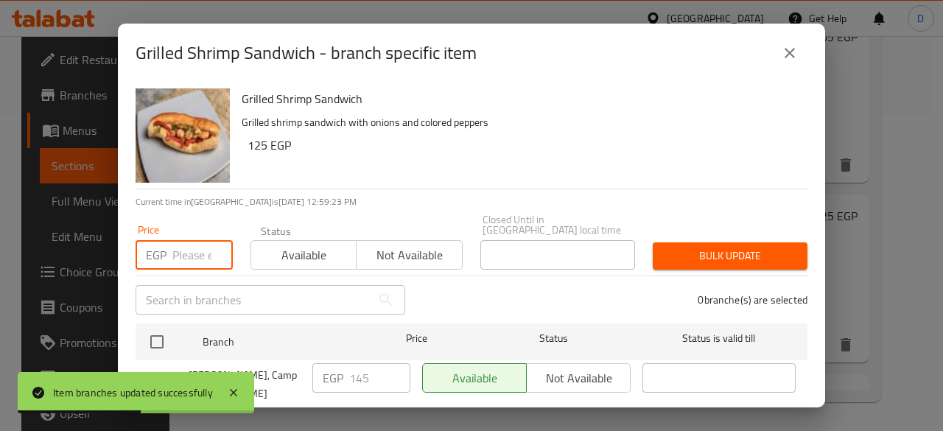
click at [187, 245] on input "number" at bounding box center [202, 254] width 60 height 29
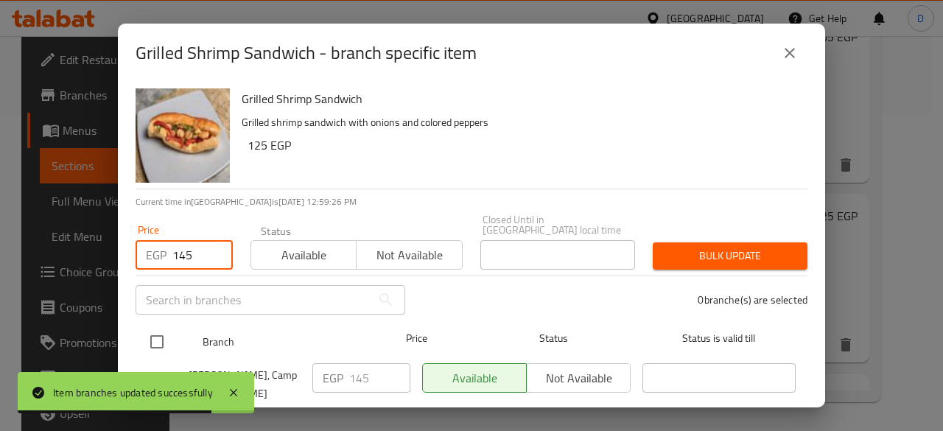
type input "145"
click at [162, 326] on input "checkbox" at bounding box center [156, 341] width 31 height 31
checkbox input "true"
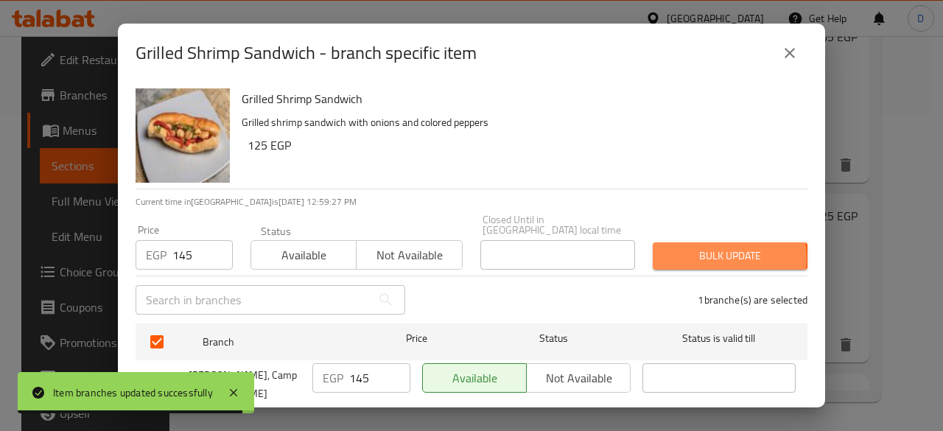
click at [712, 247] on span "Bulk update" at bounding box center [729, 256] width 131 height 18
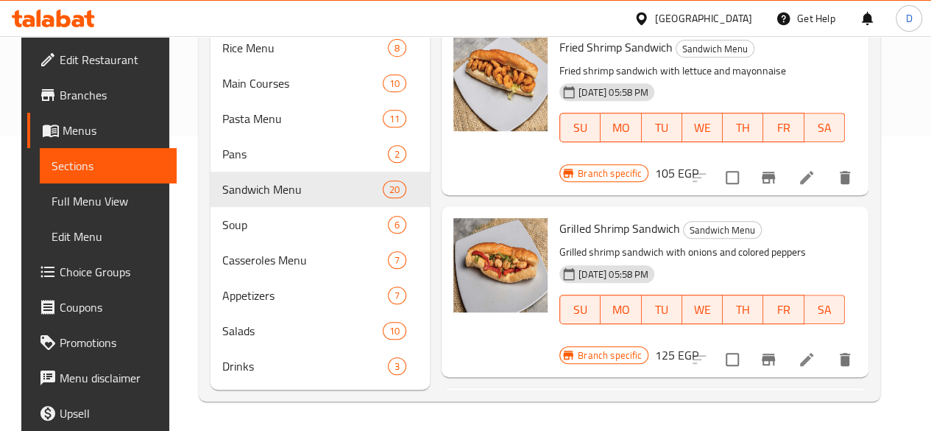
scroll to position [1935, 0]
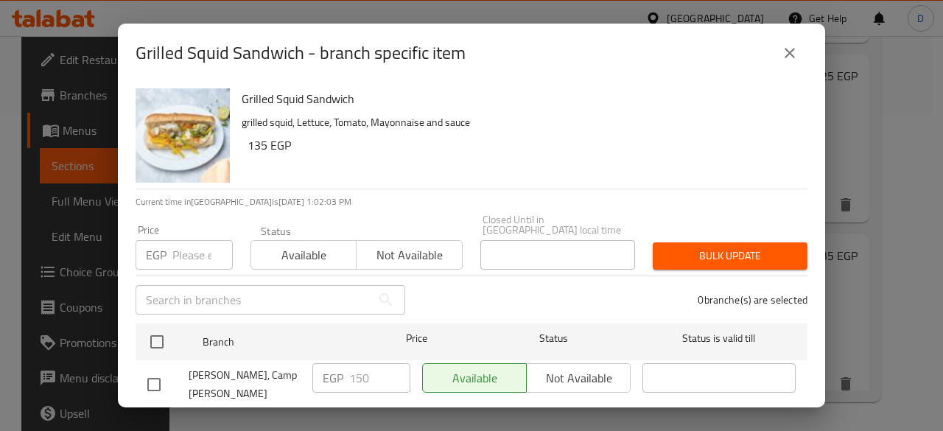
click at [199, 240] on input "number" at bounding box center [202, 254] width 60 height 29
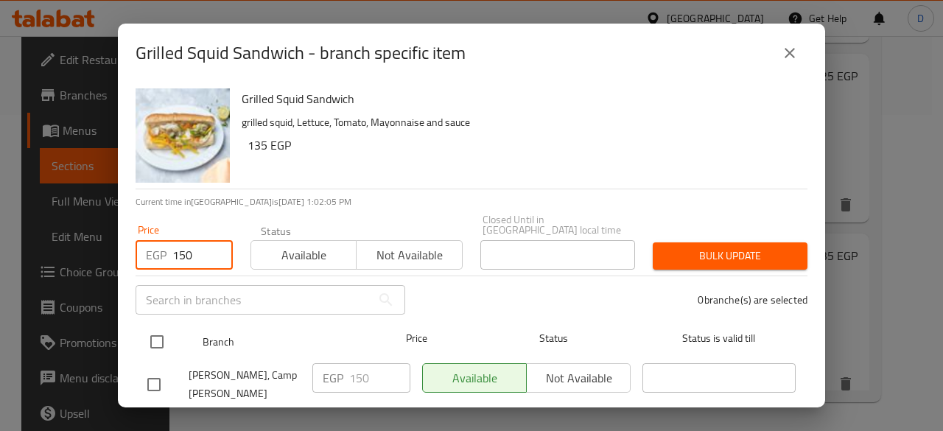
type input "150"
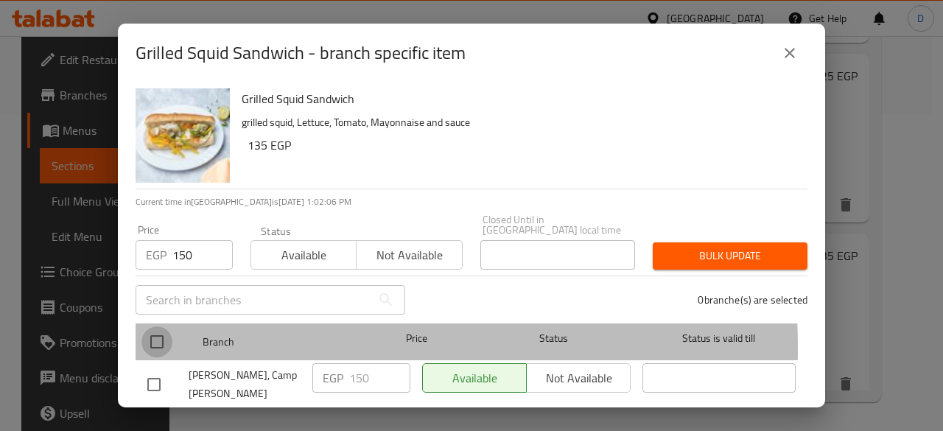
click at [159, 338] on input "checkbox" at bounding box center [156, 341] width 31 height 31
checkbox input "true"
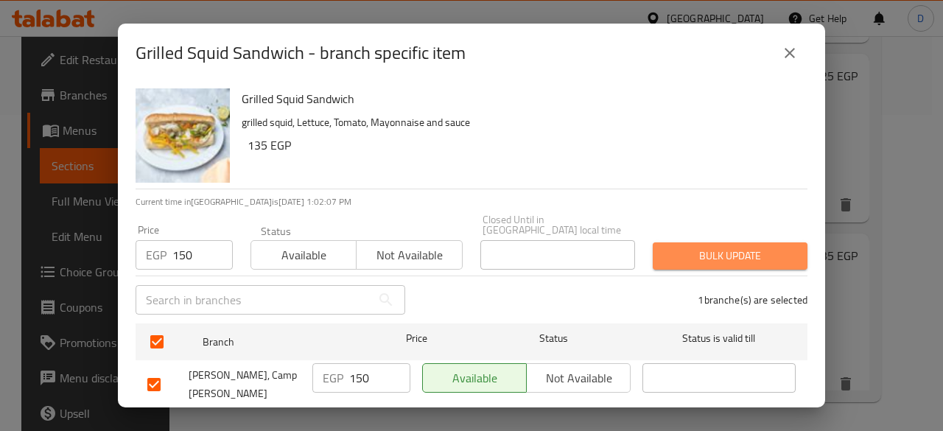
click at [733, 256] on button "Bulk update" at bounding box center [729, 255] width 155 height 27
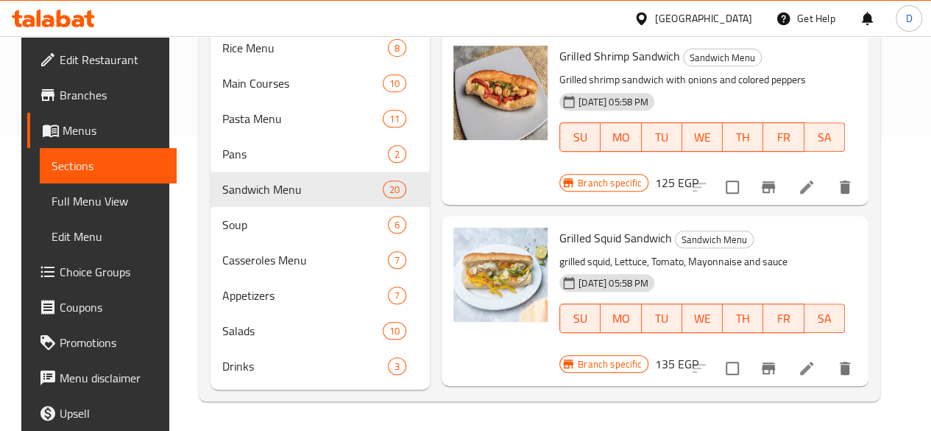
scroll to position [2012, 0]
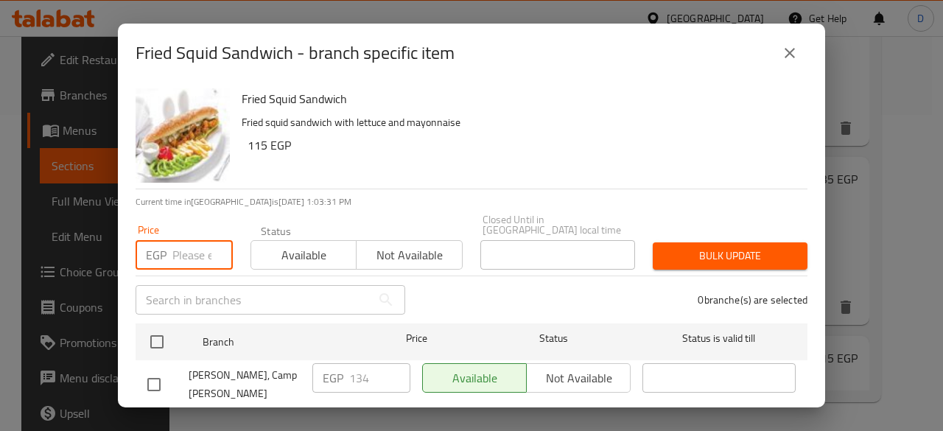
click at [172, 240] on input "number" at bounding box center [202, 254] width 60 height 29
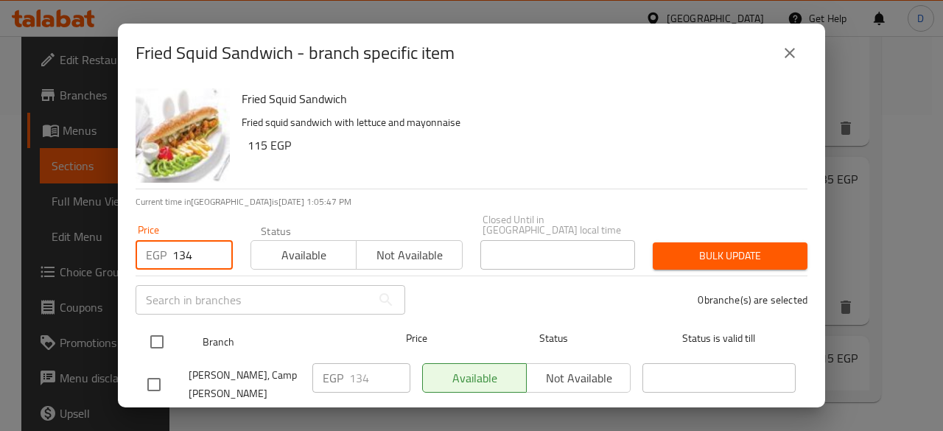
type input "134"
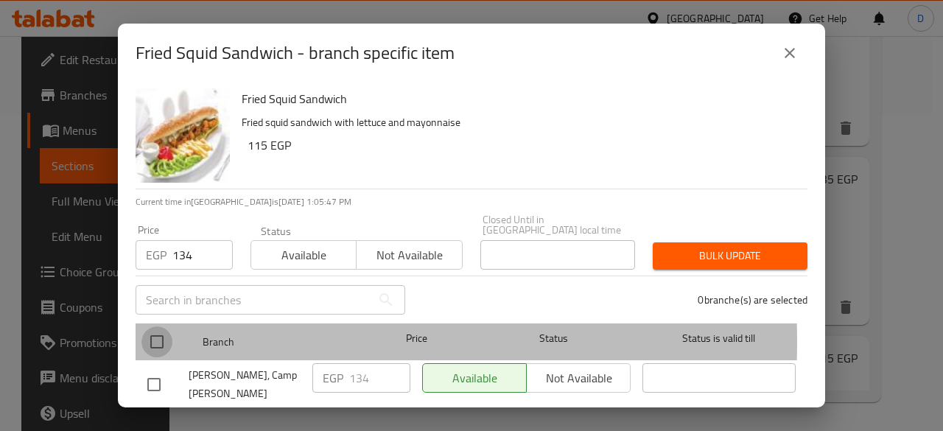
click at [161, 331] on input "checkbox" at bounding box center [156, 341] width 31 height 31
checkbox input "true"
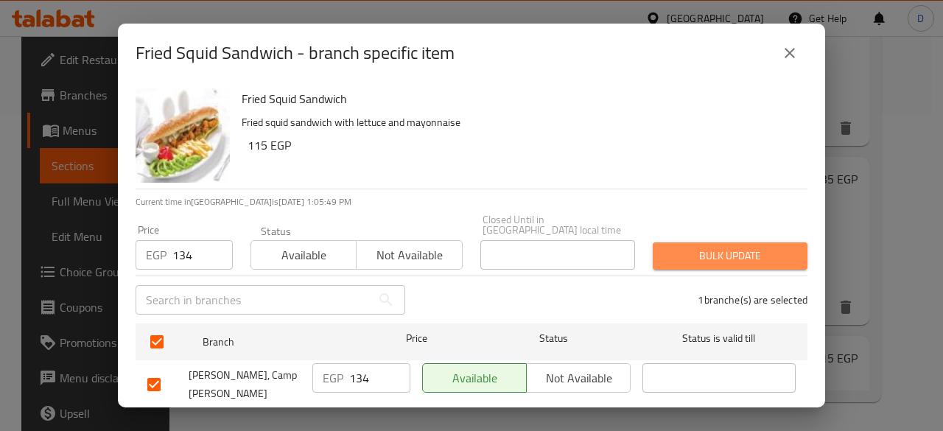
click at [753, 247] on span "Bulk update" at bounding box center [729, 256] width 131 height 18
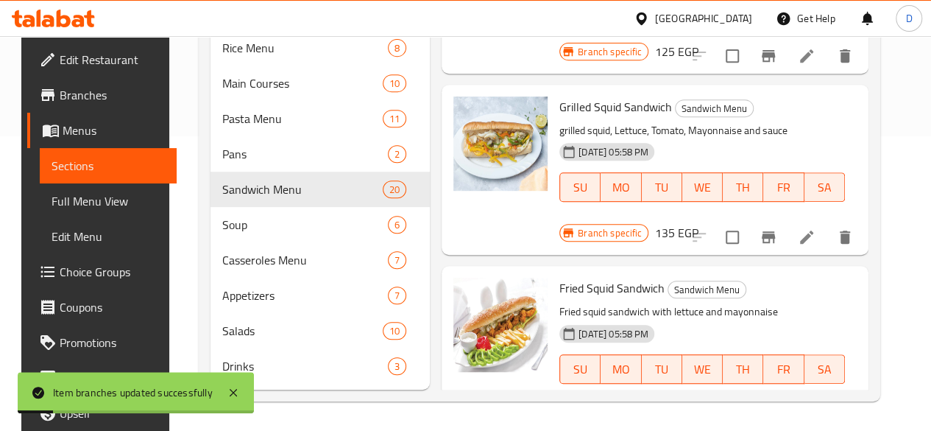
scroll to position [2236, 0]
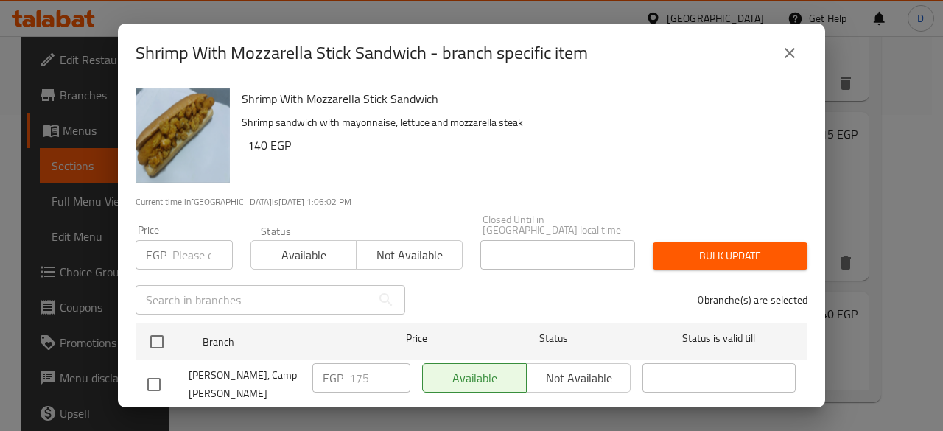
click at [190, 240] on input "number" at bounding box center [202, 254] width 60 height 29
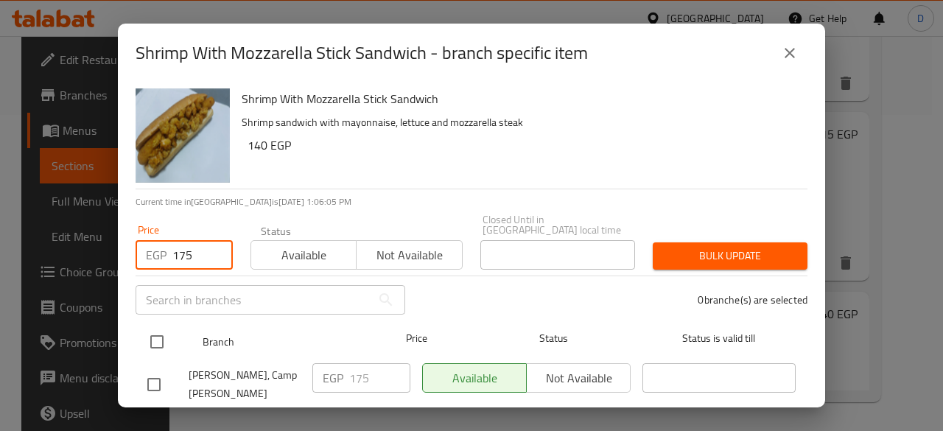
type input "175"
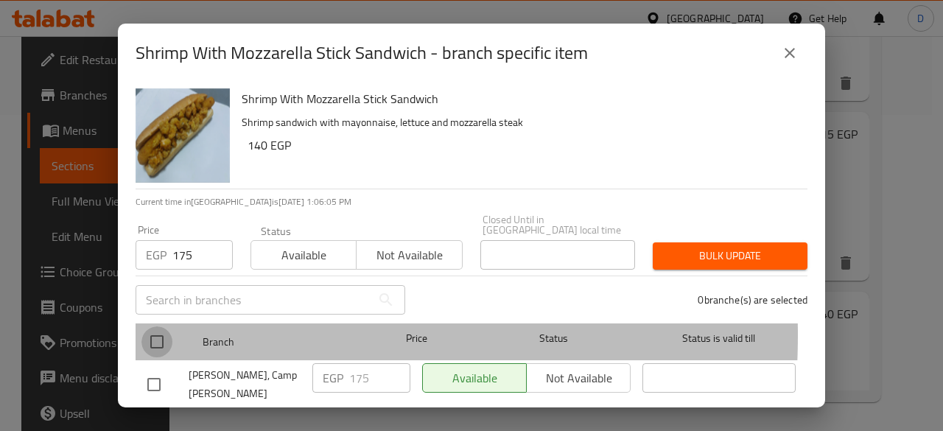
click at [166, 326] on input "checkbox" at bounding box center [156, 341] width 31 height 31
checkbox input "true"
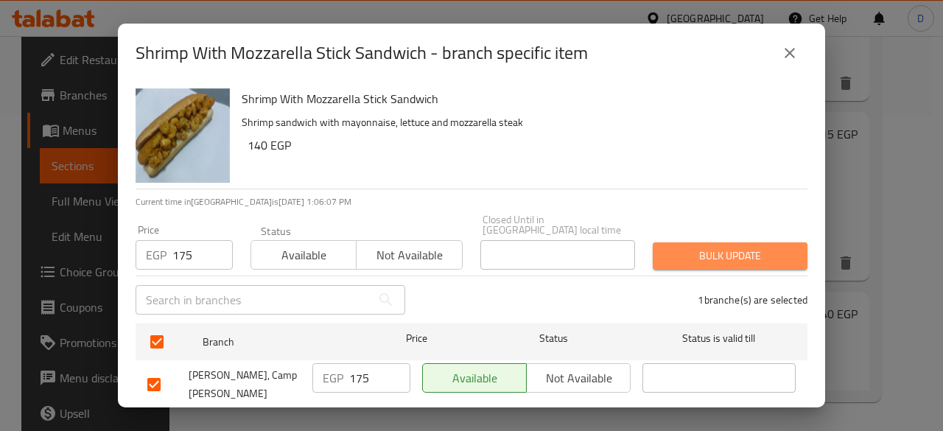
click at [754, 247] on span "Bulk update" at bounding box center [729, 256] width 131 height 18
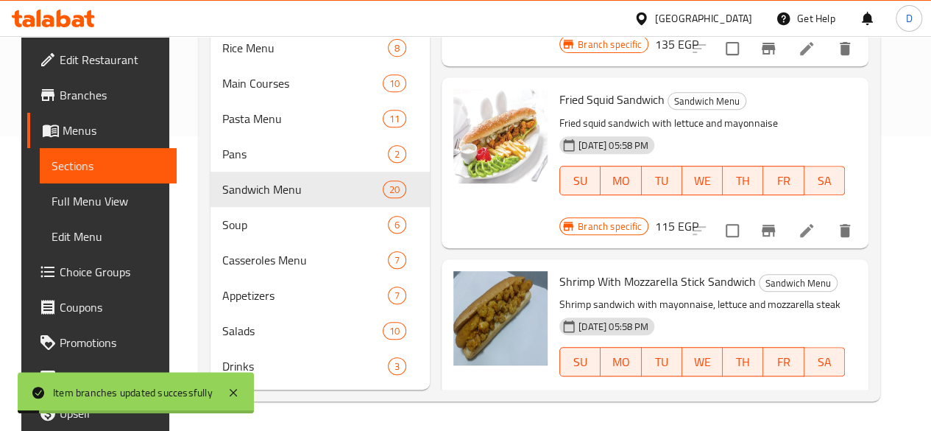
scroll to position [2428, 0]
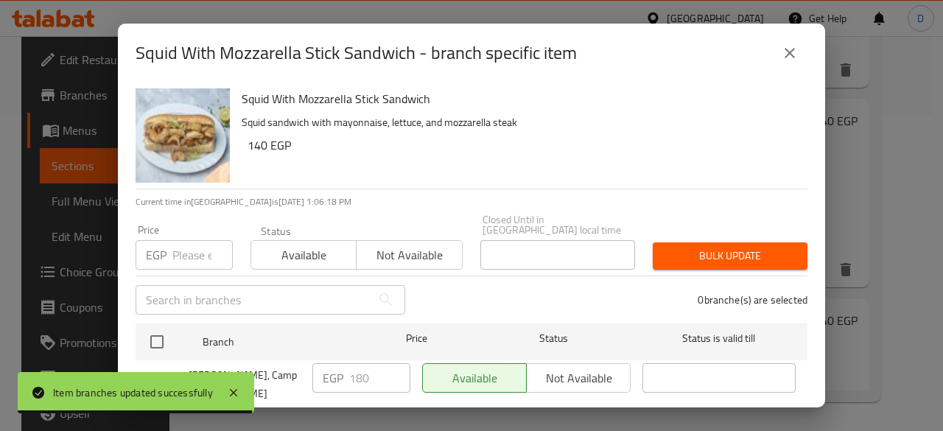
click at [169, 248] on div "EGP Price" at bounding box center [183, 254] width 97 height 29
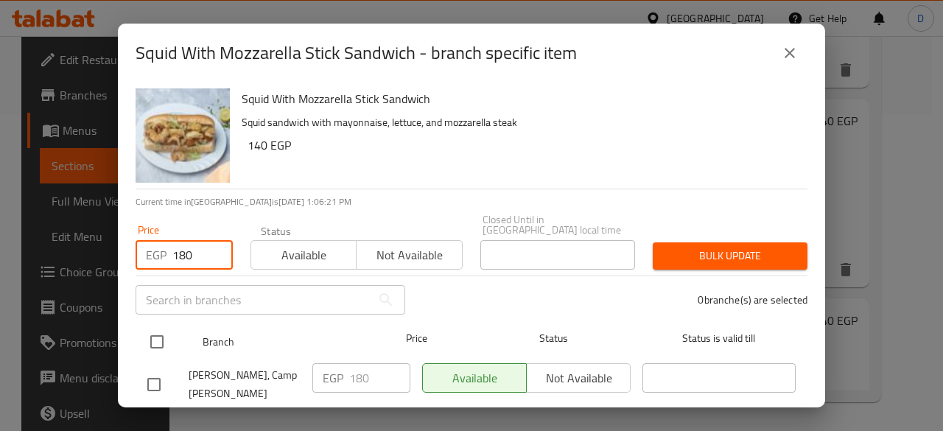
type input "180"
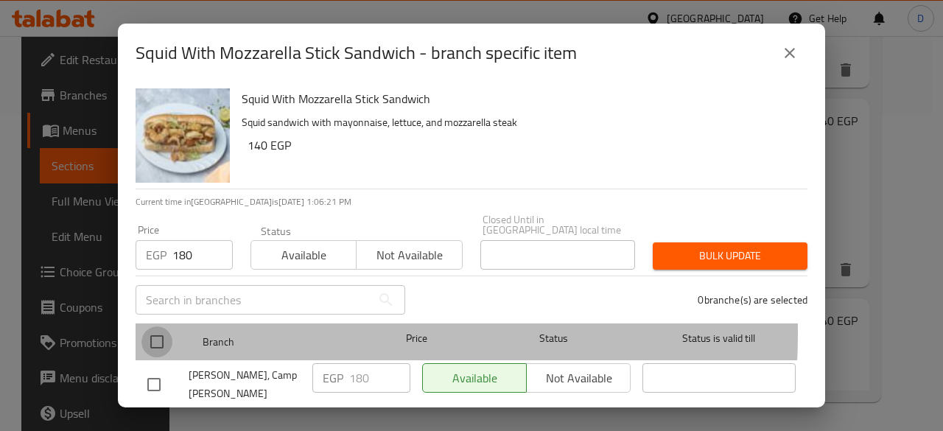
click at [165, 326] on input "checkbox" at bounding box center [156, 341] width 31 height 31
checkbox input "true"
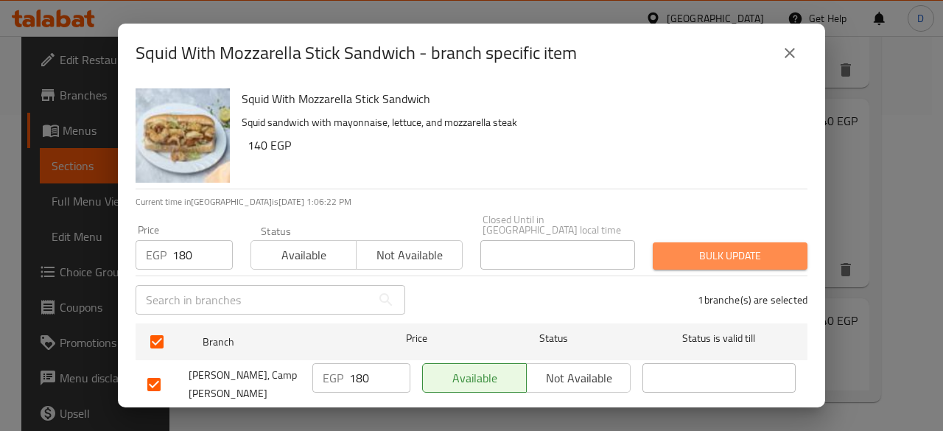
click at [762, 250] on span "Bulk update" at bounding box center [729, 256] width 131 height 18
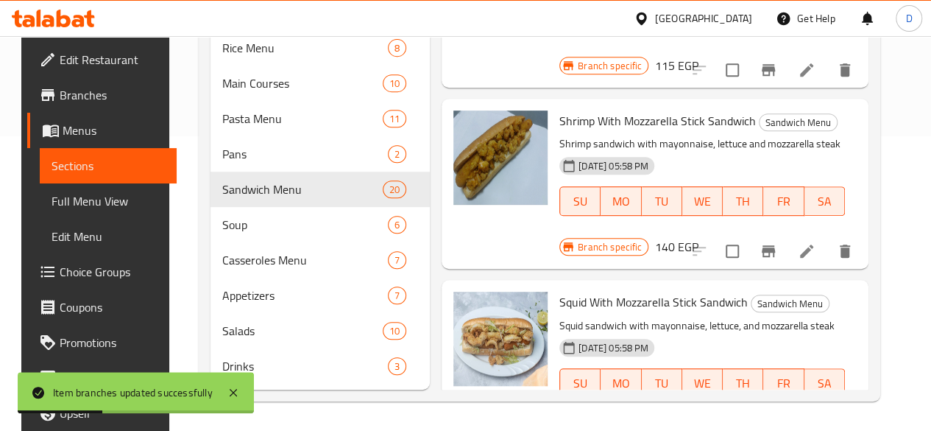
scroll to position [2643, 0]
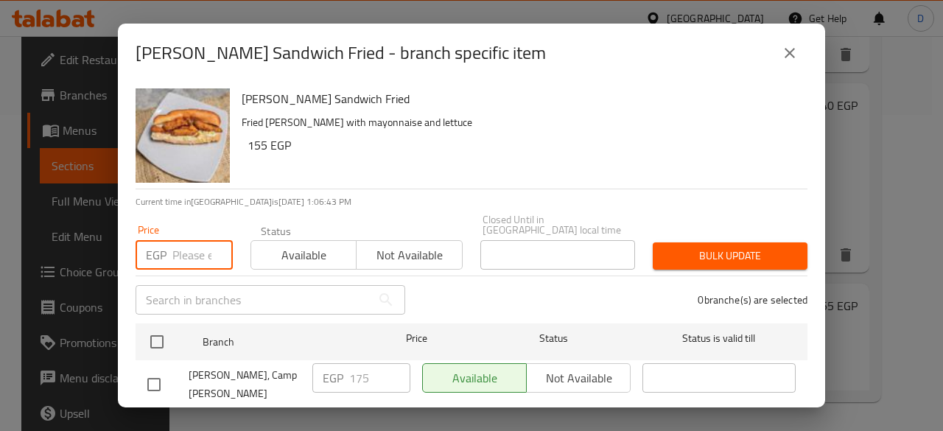
click at [187, 253] on input "number" at bounding box center [202, 254] width 60 height 29
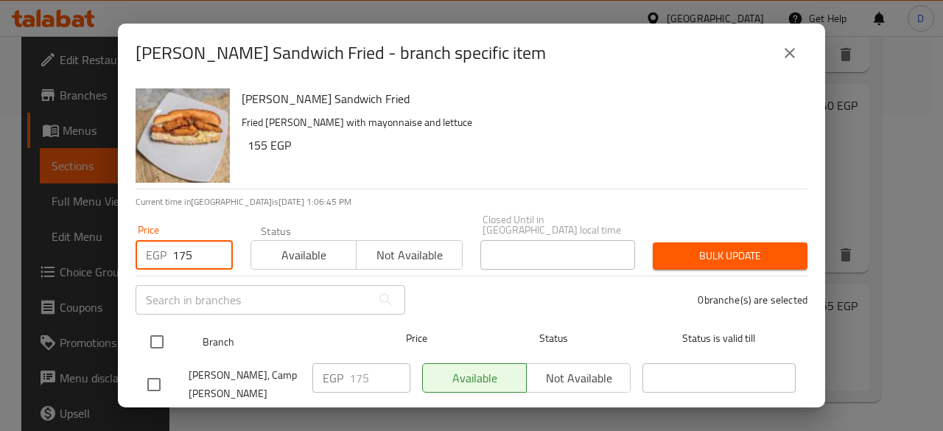
type input "175"
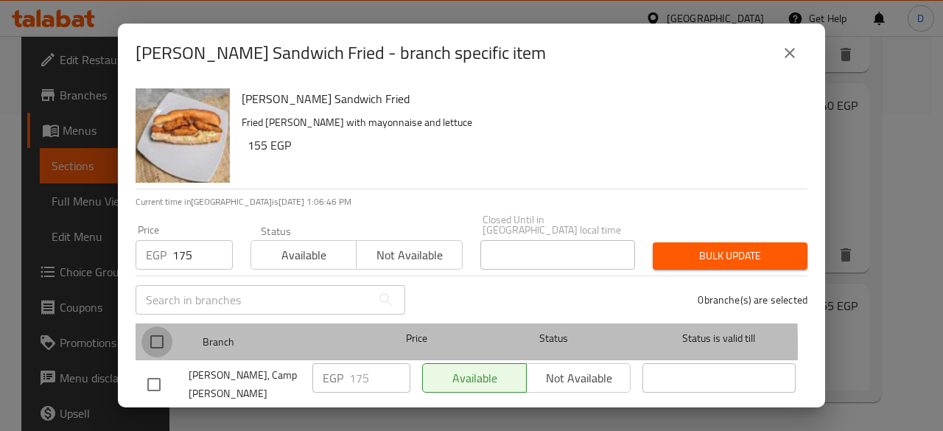
click at [163, 335] on input "checkbox" at bounding box center [156, 341] width 31 height 31
checkbox input "true"
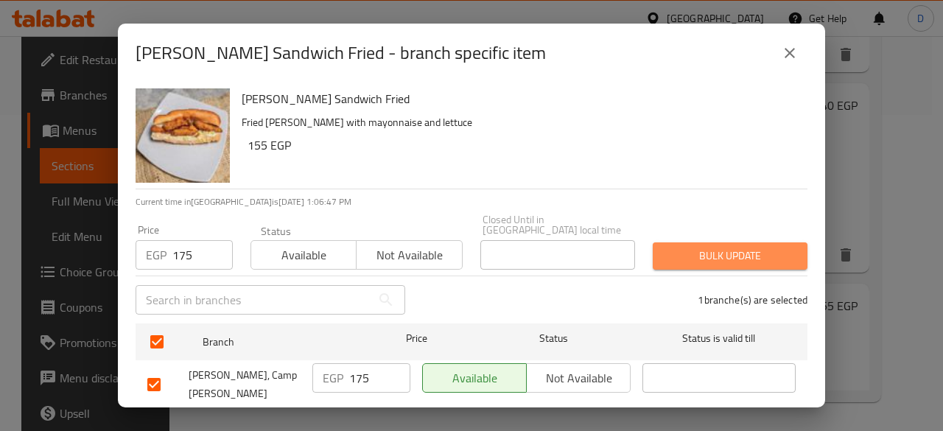
click at [738, 242] on button "Bulk update" at bounding box center [729, 255] width 155 height 27
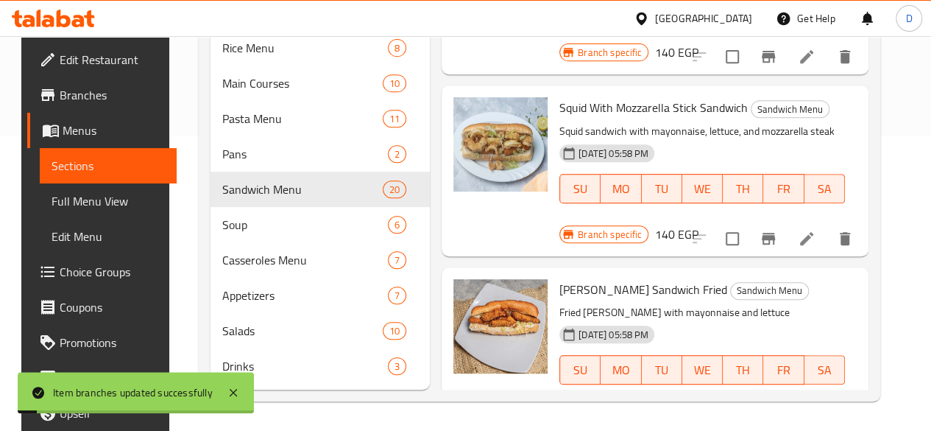
scroll to position [2873, 0]
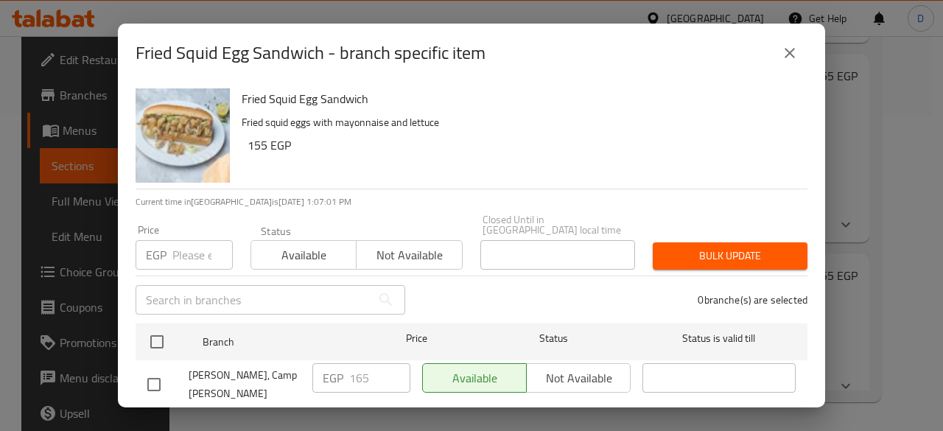
click at [166, 259] on div "Price EGP Price" at bounding box center [184, 247] width 115 height 63
click at [174, 251] on input "number" at bounding box center [202, 254] width 60 height 29
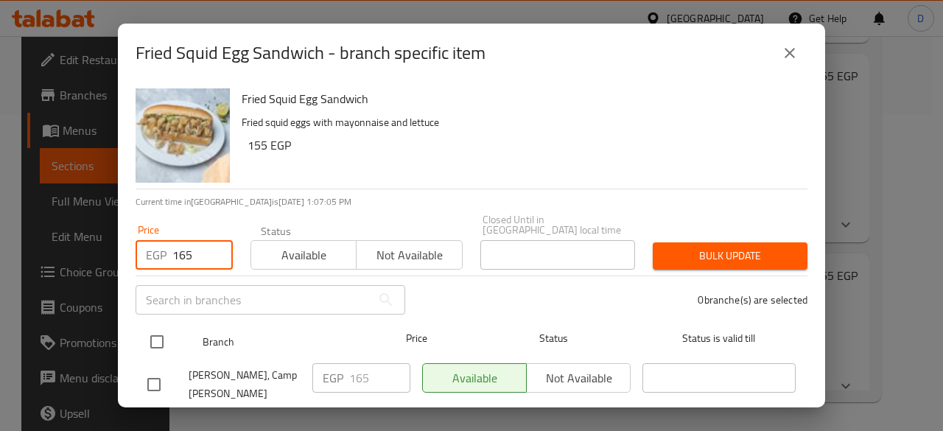
type input "165"
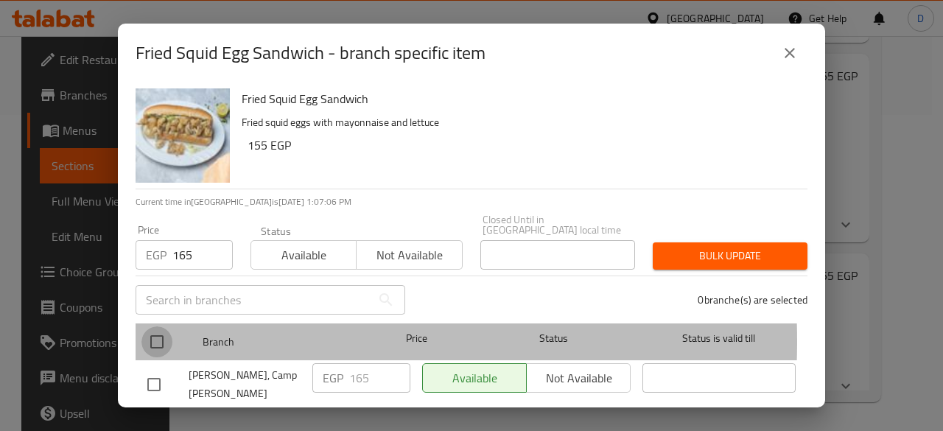
click at [160, 331] on input "checkbox" at bounding box center [156, 341] width 31 height 31
checkbox input "true"
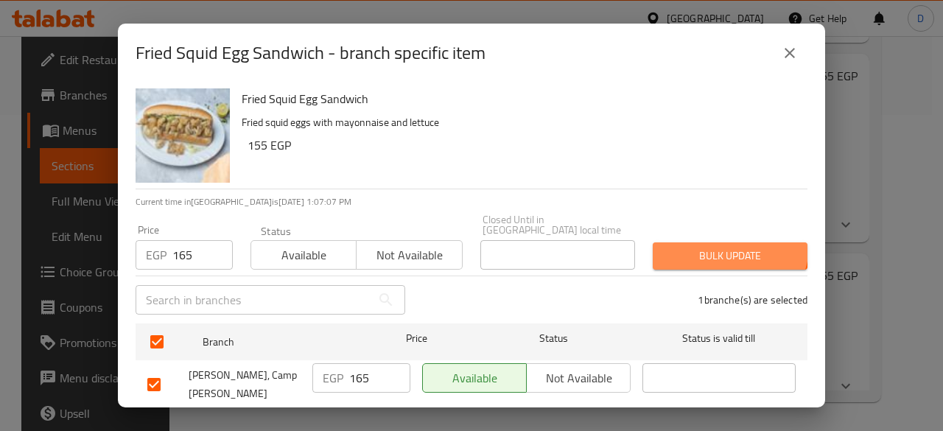
click at [716, 242] on button "Bulk update" at bounding box center [729, 255] width 155 height 27
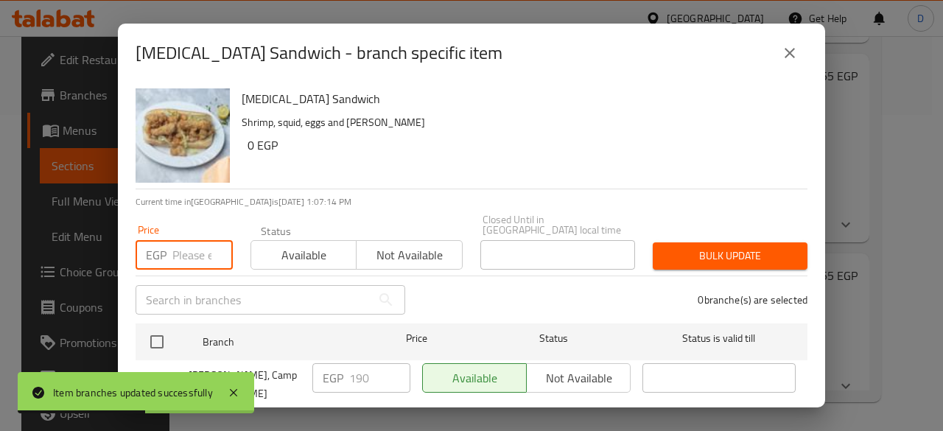
click at [177, 248] on input "number" at bounding box center [202, 254] width 60 height 29
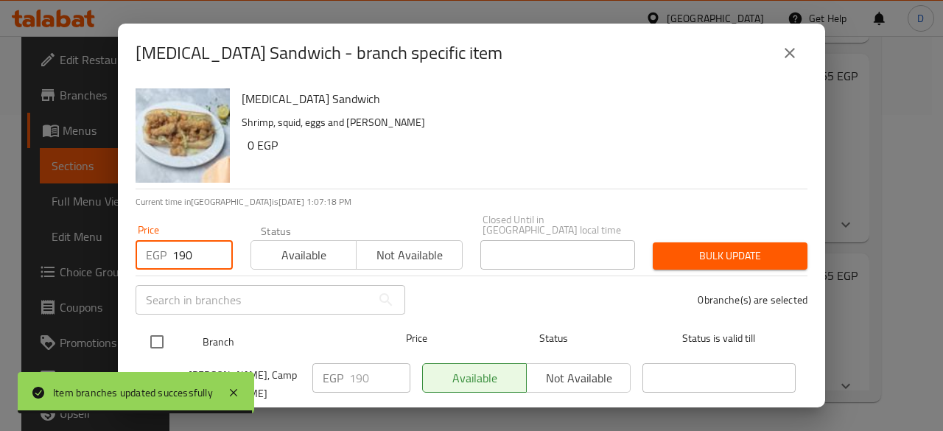
type input "190"
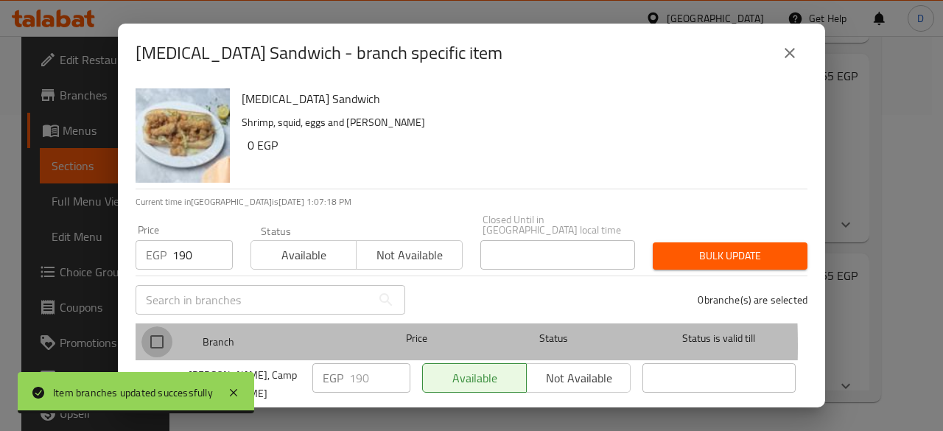
click at [158, 335] on input "checkbox" at bounding box center [156, 341] width 31 height 31
checkbox input "true"
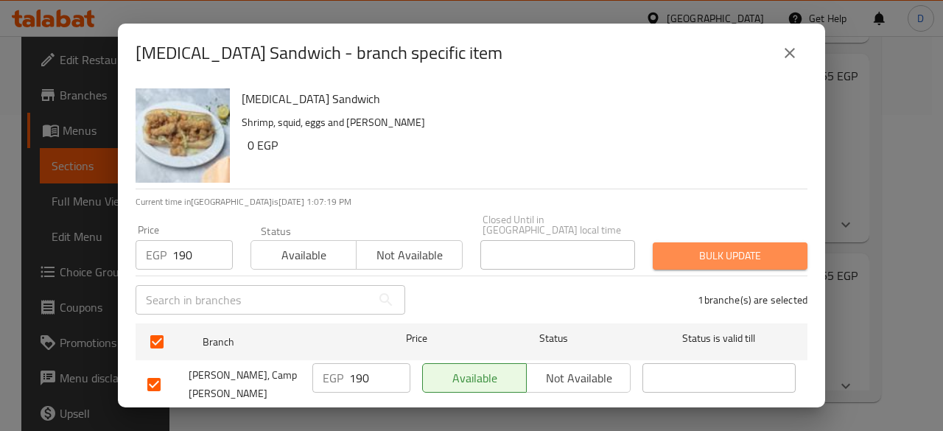
click at [739, 248] on span "Bulk update" at bounding box center [729, 256] width 131 height 18
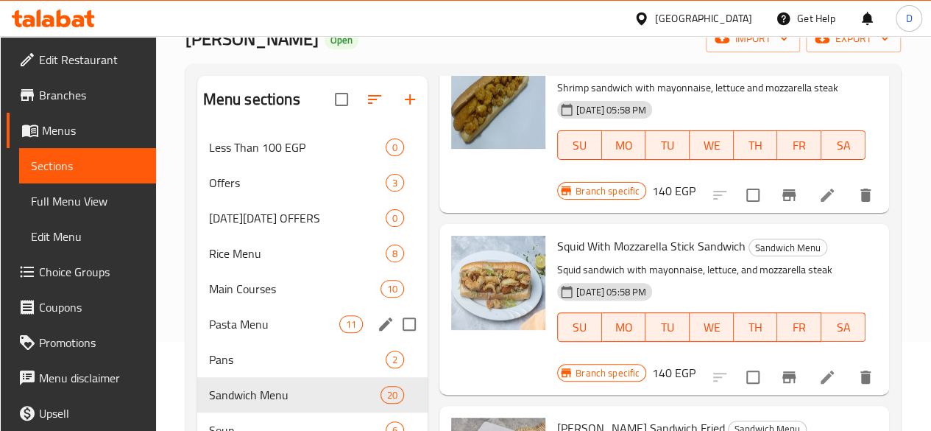
scroll to position [0, 0]
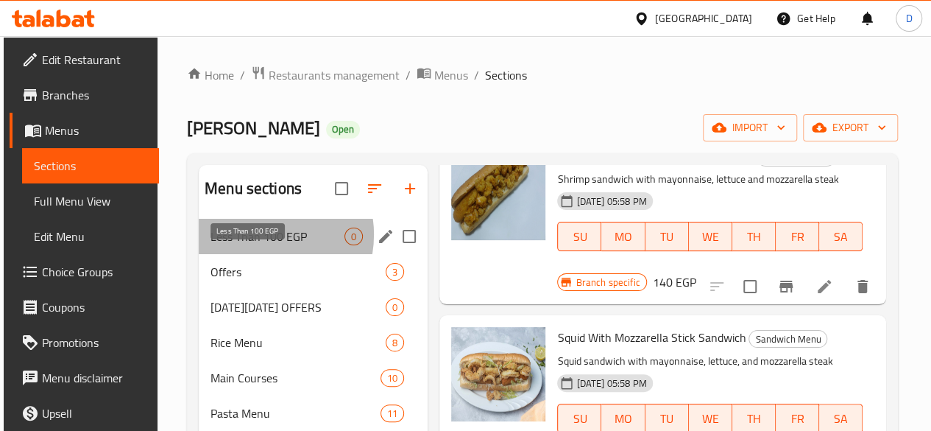
click at [260, 245] on span "Less Than 100 EGP" at bounding box center [278, 237] width 134 height 18
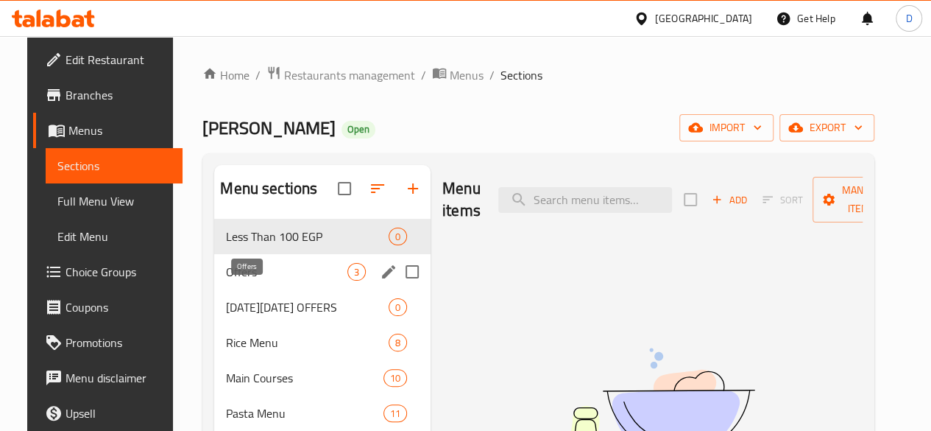
click at [269, 281] on span "Offers" at bounding box center [286, 272] width 121 height 18
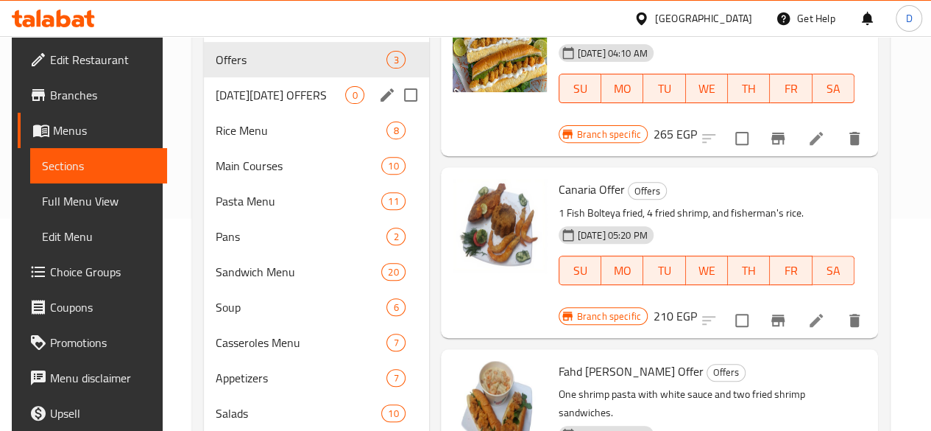
scroll to position [214, 0]
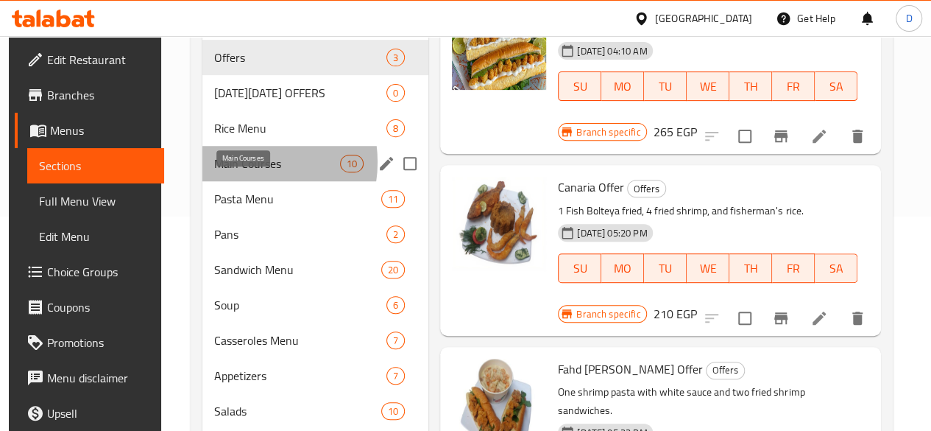
click at [240, 172] on span "Main Courses" at bounding box center [277, 164] width 126 height 18
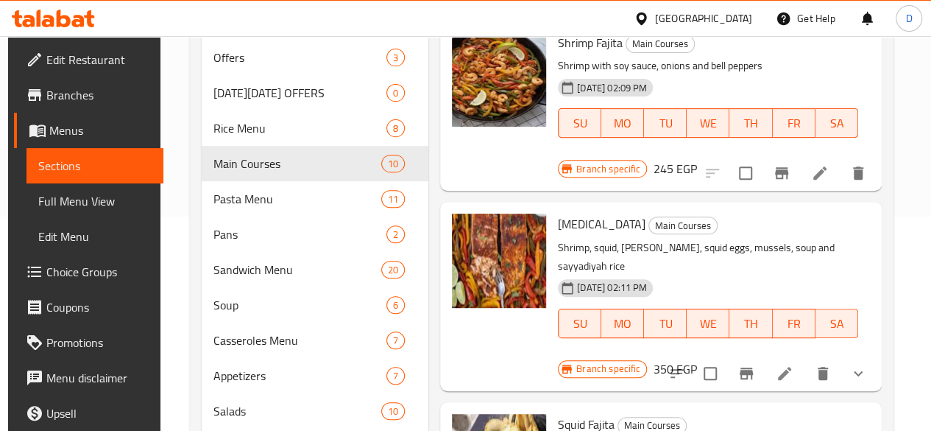
scroll to position [60, 0]
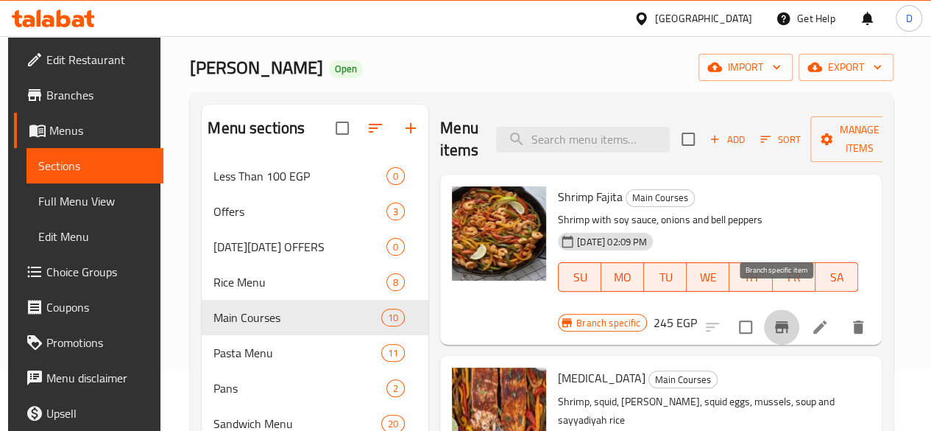
click at [775, 321] on icon "Branch-specific-item" at bounding box center [781, 327] width 13 height 12
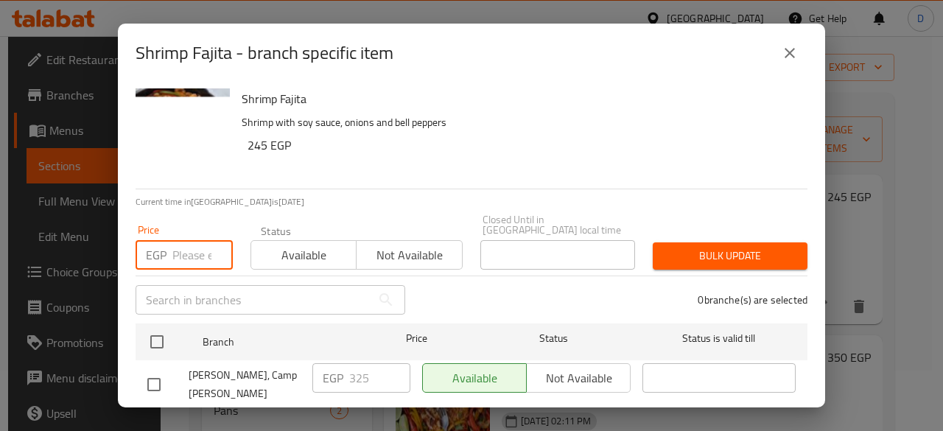
click at [206, 242] on input "number" at bounding box center [202, 254] width 60 height 29
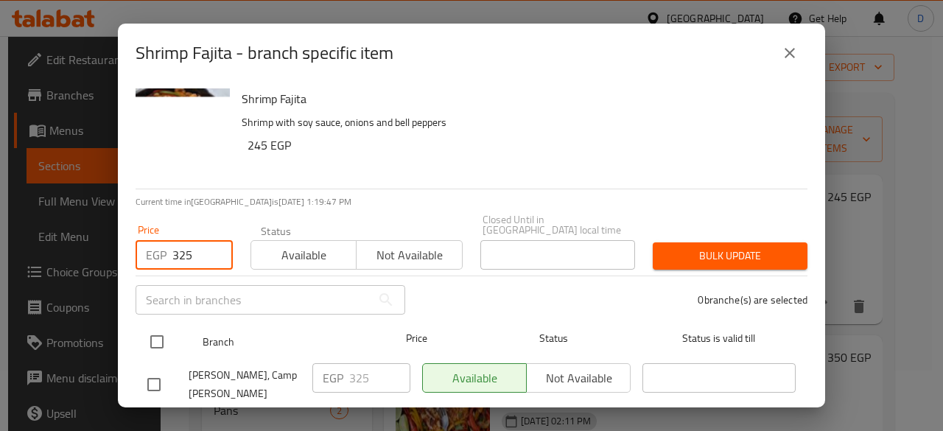
type input "325"
click at [158, 339] on input "checkbox" at bounding box center [156, 341] width 31 height 31
checkbox input "true"
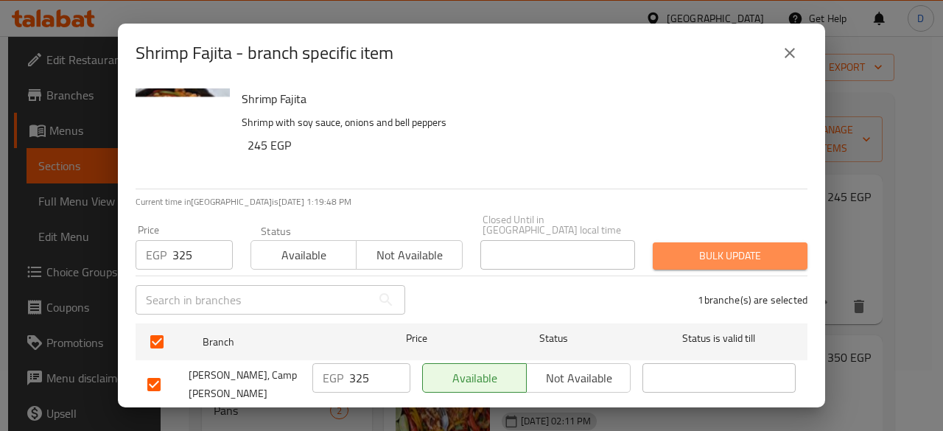
click at [748, 250] on span "Bulk update" at bounding box center [729, 256] width 131 height 18
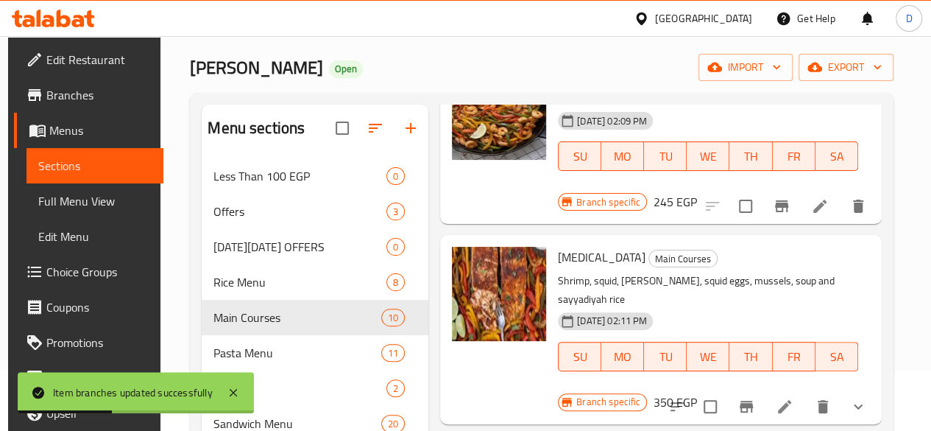
scroll to position [120, 0]
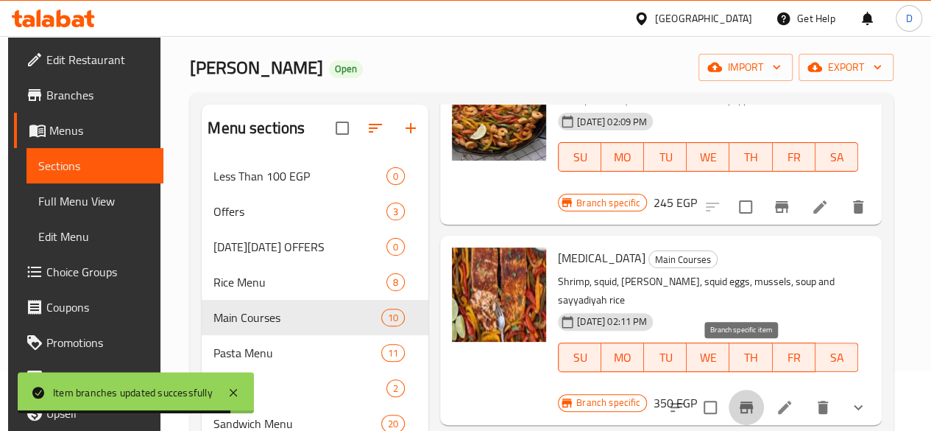
click at [750, 401] on icon "Branch-specific-item" at bounding box center [746, 407] width 13 height 12
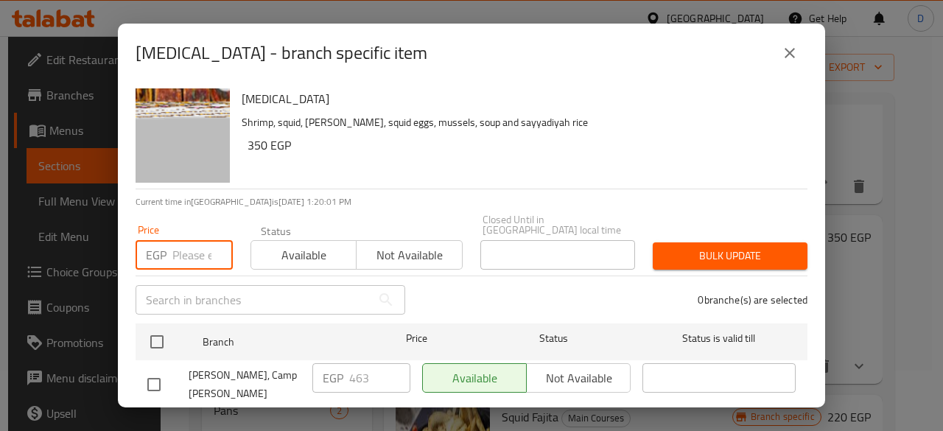
click at [198, 246] on input "number" at bounding box center [202, 254] width 60 height 29
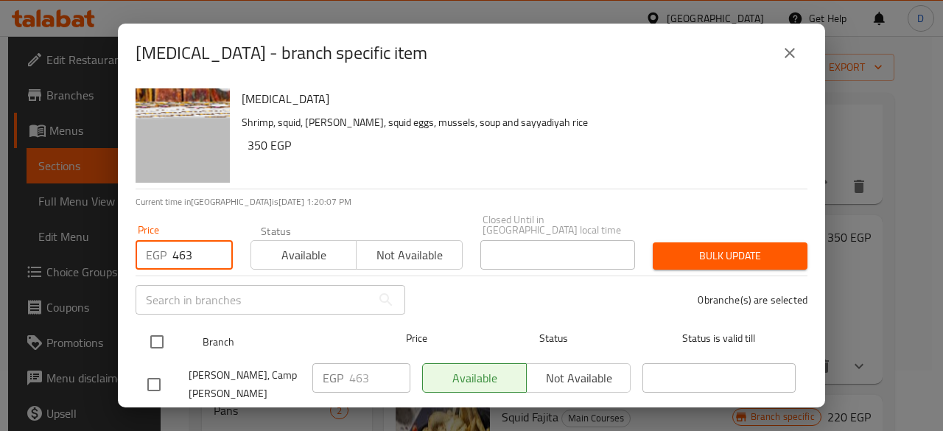
type input "463"
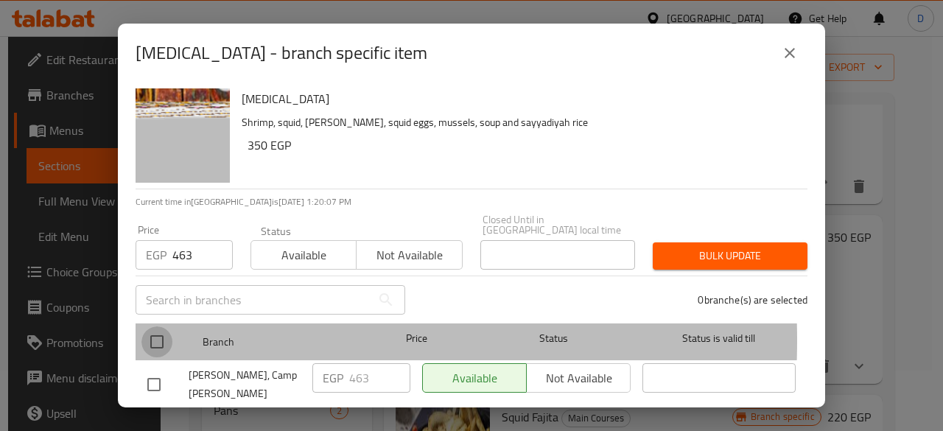
click at [158, 329] on input "checkbox" at bounding box center [156, 341] width 31 height 31
checkbox input "true"
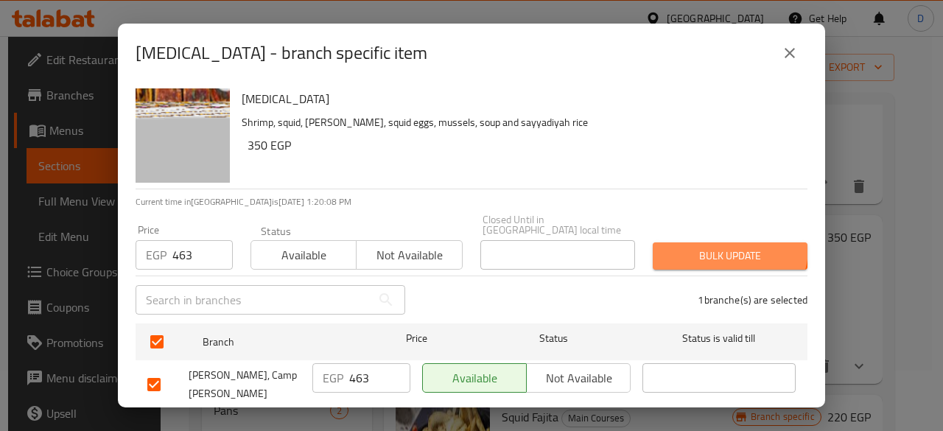
click at [717, 247] on span "Bulk update" at bounding box center [729, 256] width 131 height 18
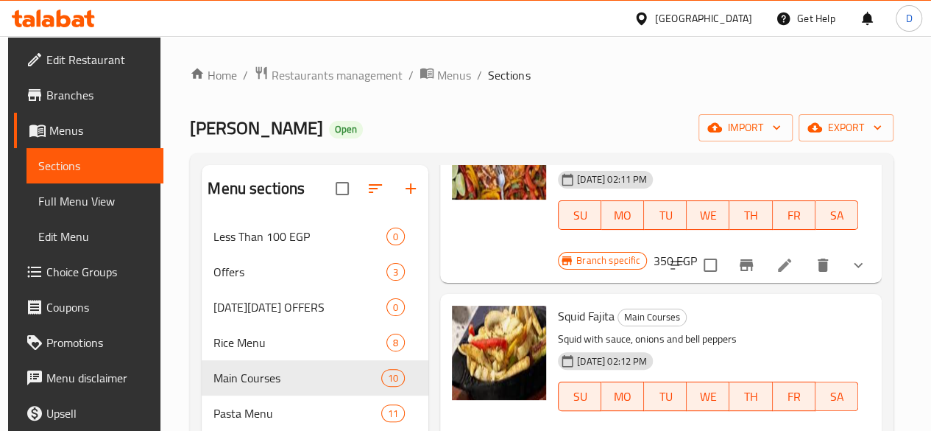
scroll to position [323, 0]
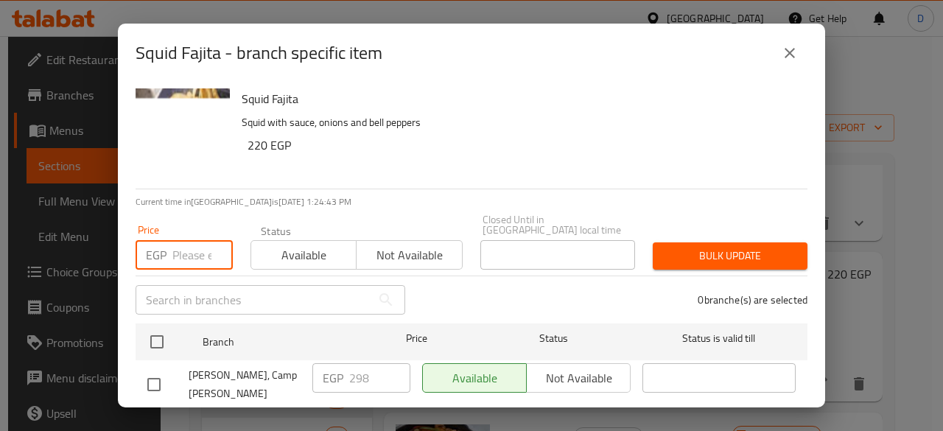
click at [183, 247] on input "number" at bounding box center [202, 254] width 60 height 29
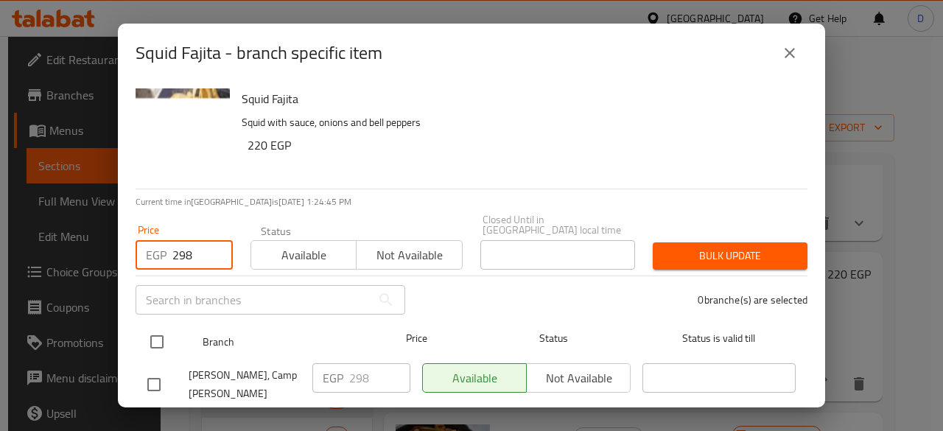
type input "298"
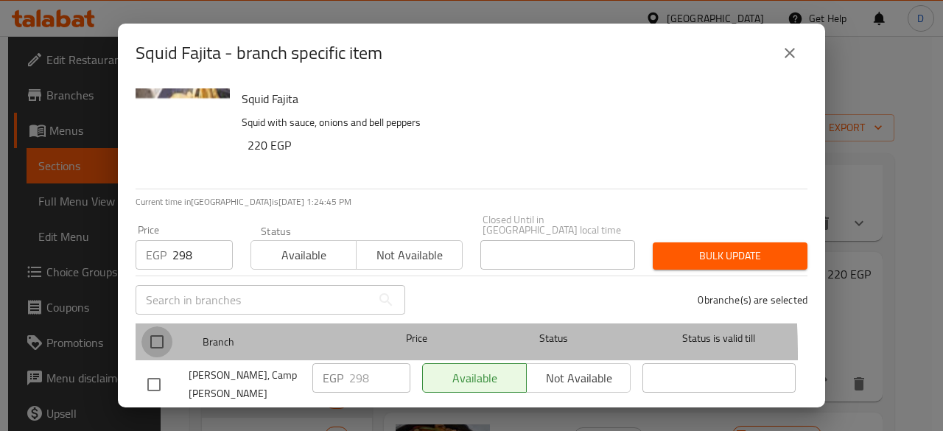
click at [158, 345] on input "checkbox" at bounding box center [156, 341] width 31 height 31
checkbox input "true"
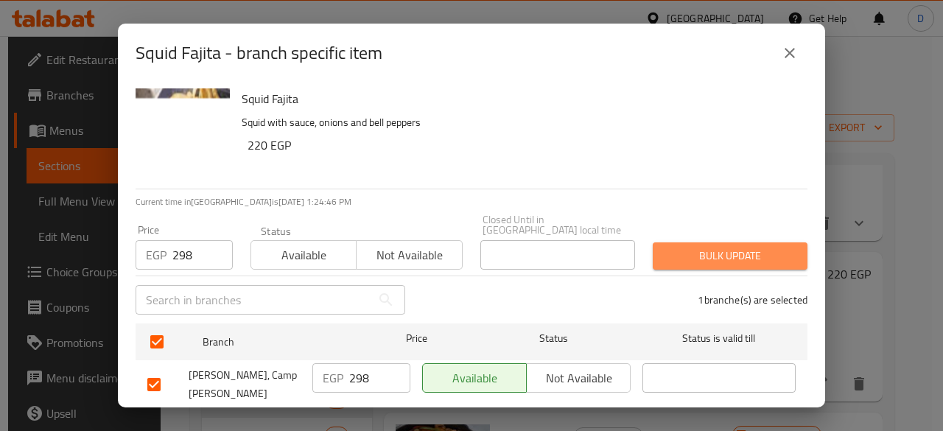
click at [745, 252] on span "Bulk update" at bounding box center [729, 256] width 131 height 18
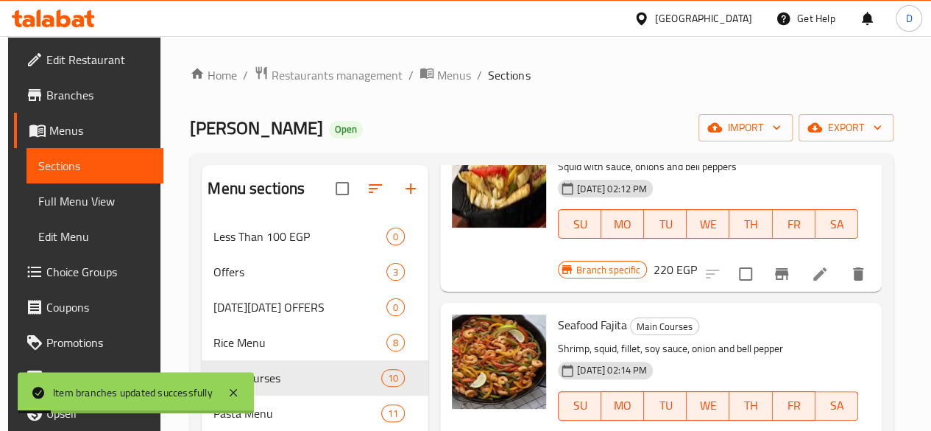
scroll to position [496, 0]
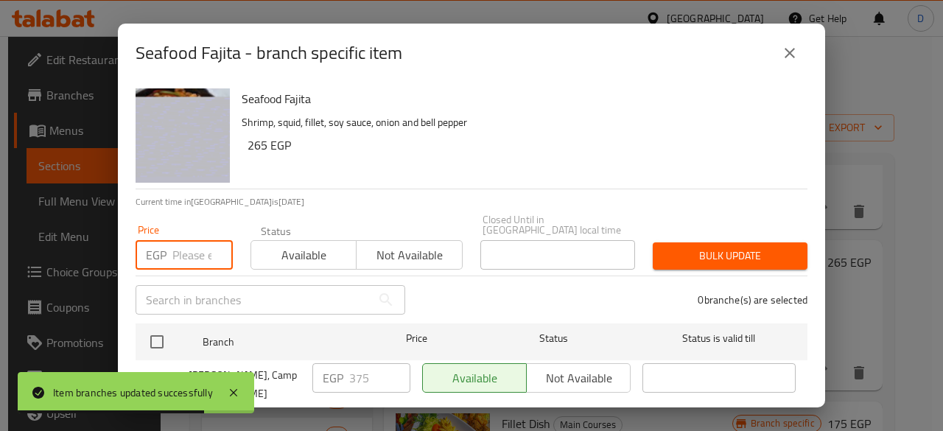
click at [194, 240] on input "number" at bounding box center [202, 254] width 60 height 29
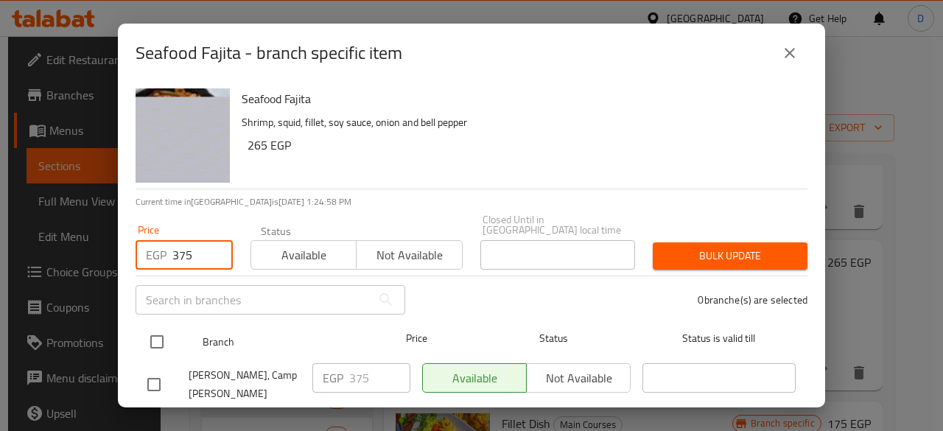
type input "375"
click at [158, 326] on input "checkbox" at bounding box center [156, 341] width 31 height 31
checkbox input "true"
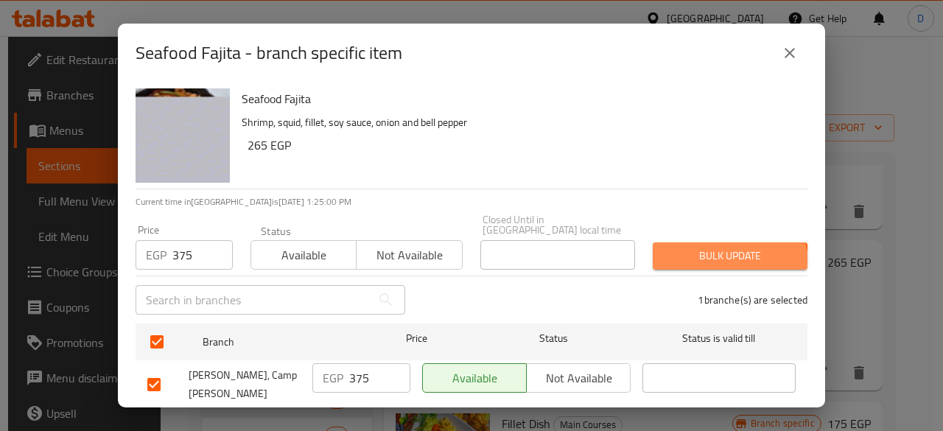
click at [711, 258] on button "Bulk update" at bounding box center [729, 255] width 155 height 27
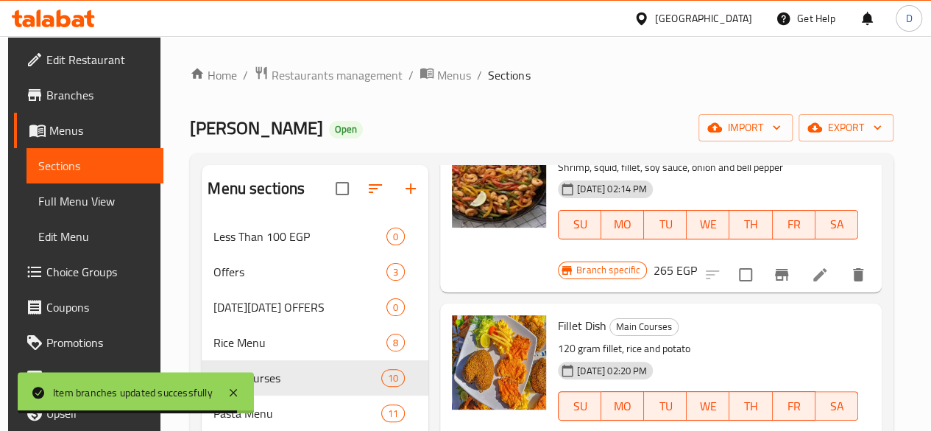
scroll to position [677, 0]
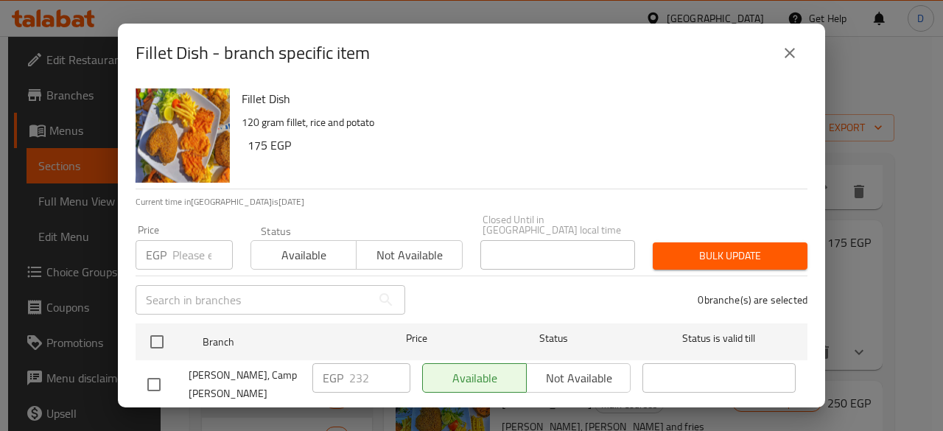
click at [200, 248] on input "number" at bounding box center [202, 254] width 60 height 29
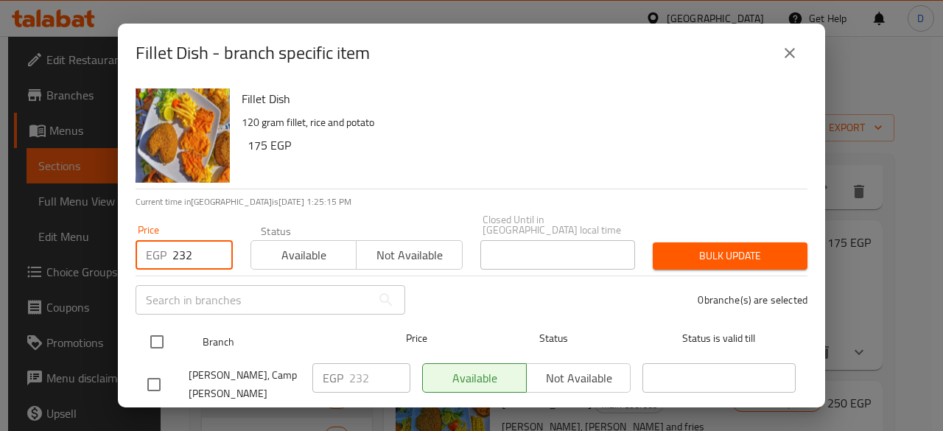
type input "232"
click at [160, 331] on input "checkbox" at bounding box center [156, 341] width 31 height 31
checkbox input "true"
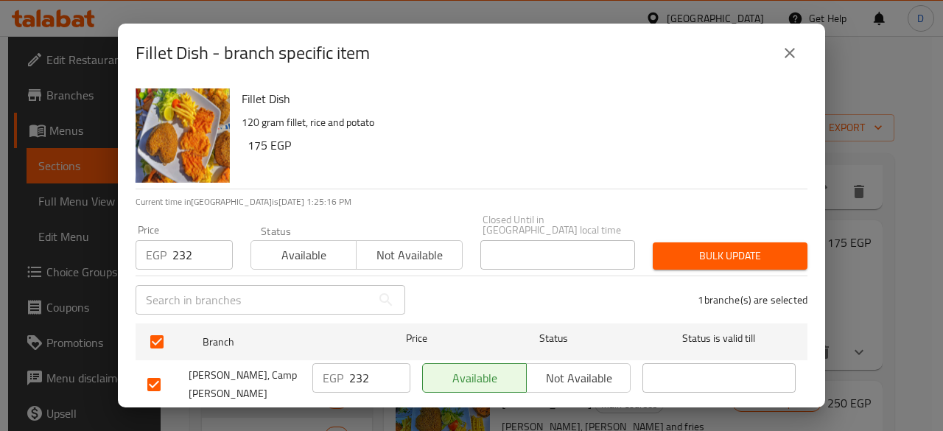
click at [755, 247] on span "Bulk update" at bounding box center [729, 256] width 131 height 18
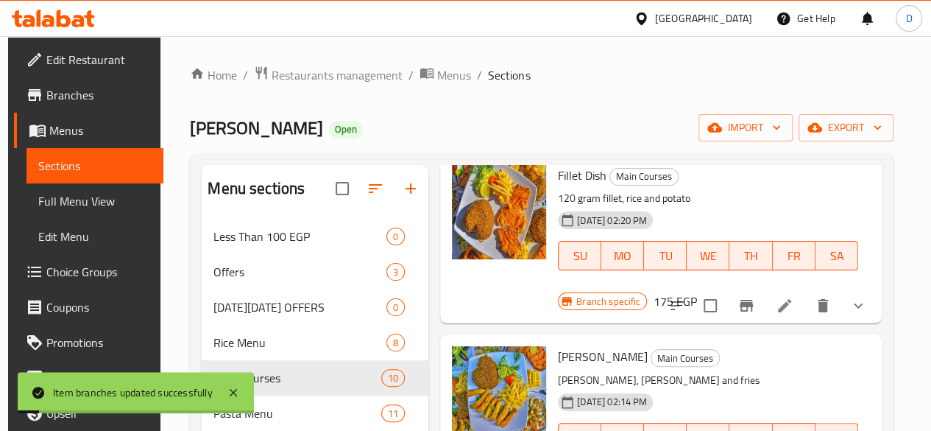
scroll to position [828, 0]
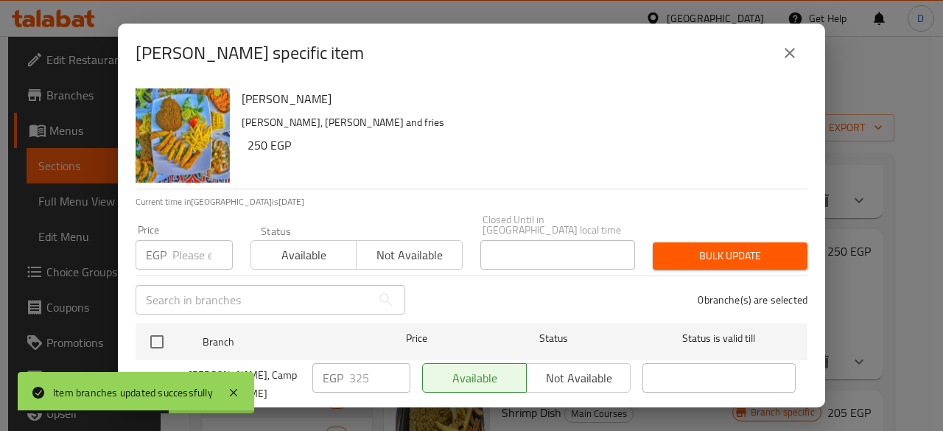
click at [203, 242] on input "number" at bounding box center [202, 254] width 60 height 29
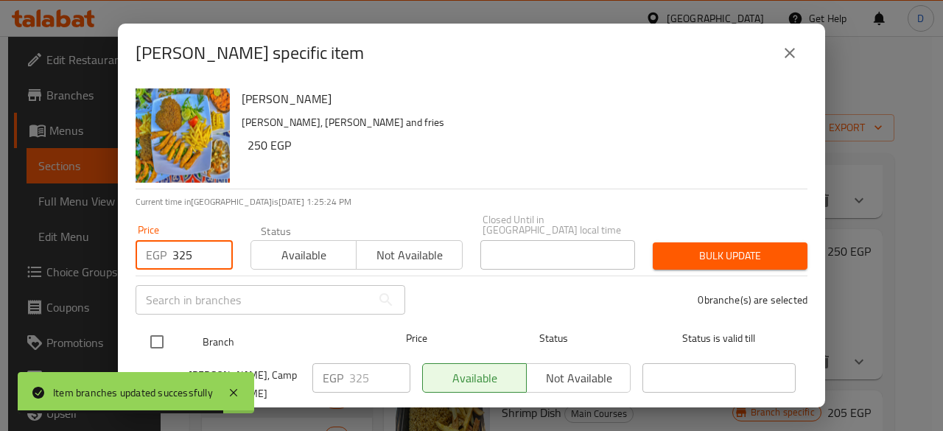
type input "325"
click at [158, 337] on input "checkbox" at bounding box center [156, 341] width 31 height 31
checkbox input "true"
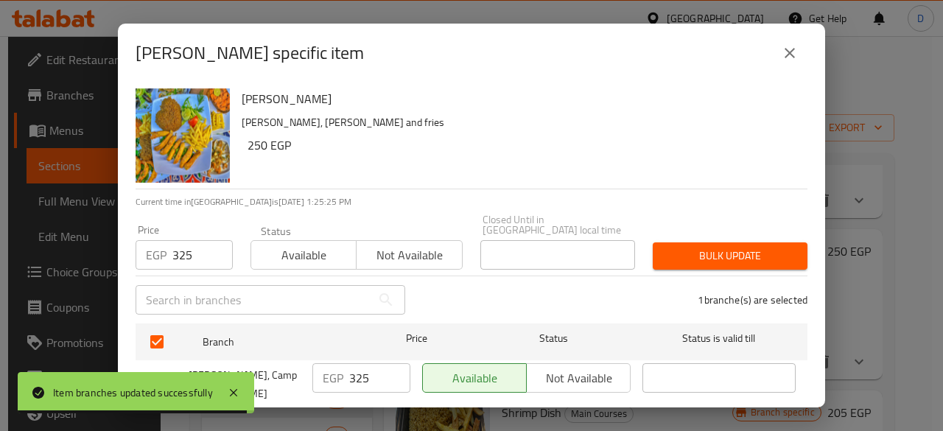
click at [765, 252] on span "Bulk update" at bounding box center [729, 256] width 131 height 18
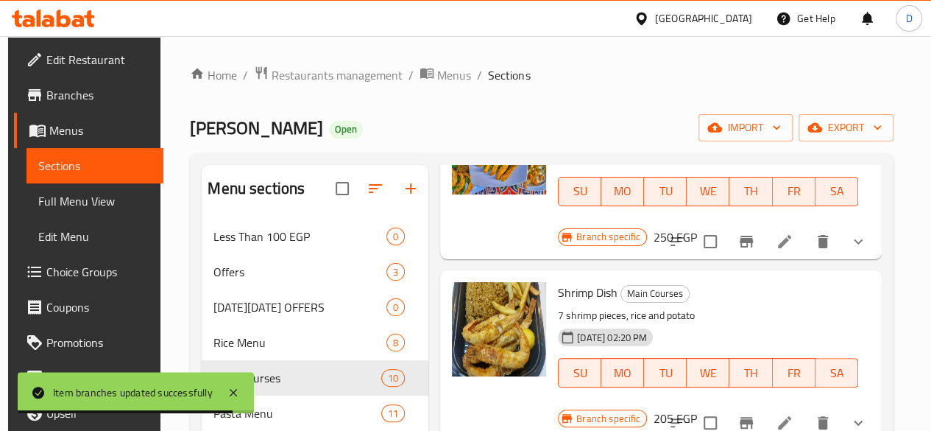
scroll to position [1048, 0]
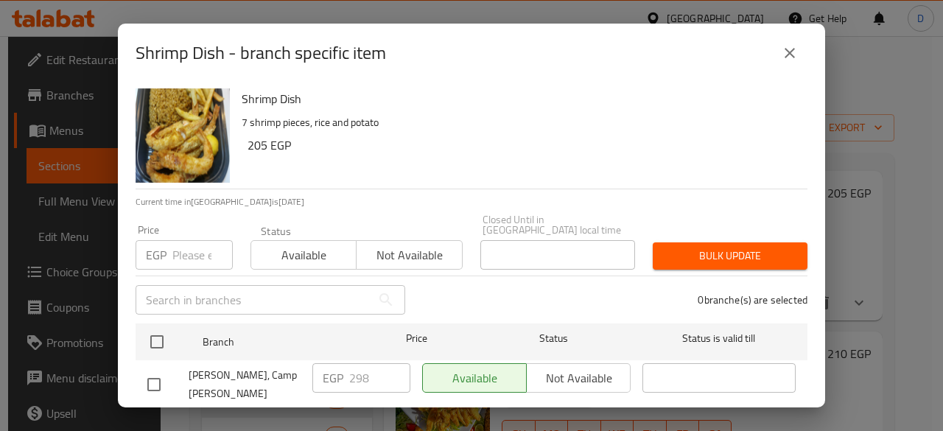
click at [191, 241] on input "number" at bounding box center [202, 254] width 60 height 29
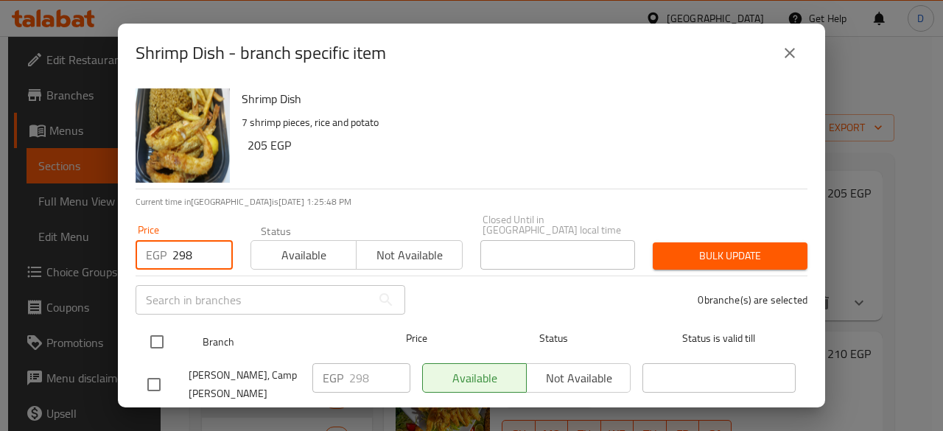
type input "298"
click at [158, 326] on input "checkbox" at bounding box center [156, 341] width 31 height 31
checkbox input "true"
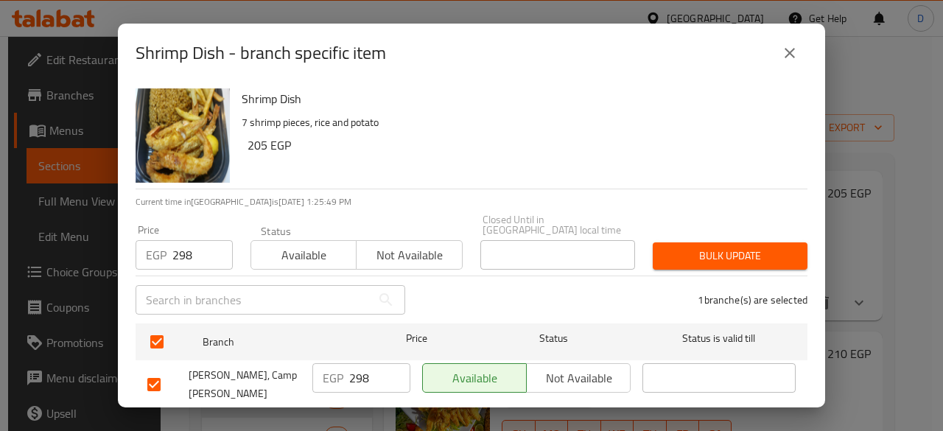
click at [689, 247] on span "Bulk update" at bounding box center [729, 256] width 131 height 18
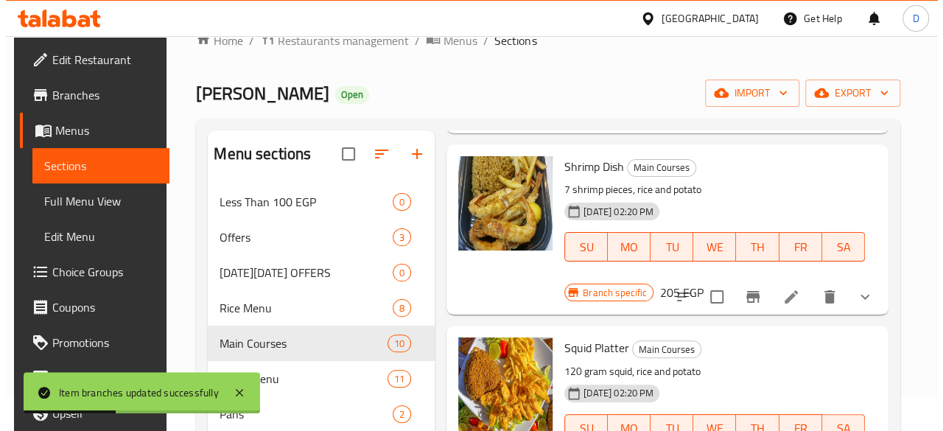
scroll to position [35, 0]
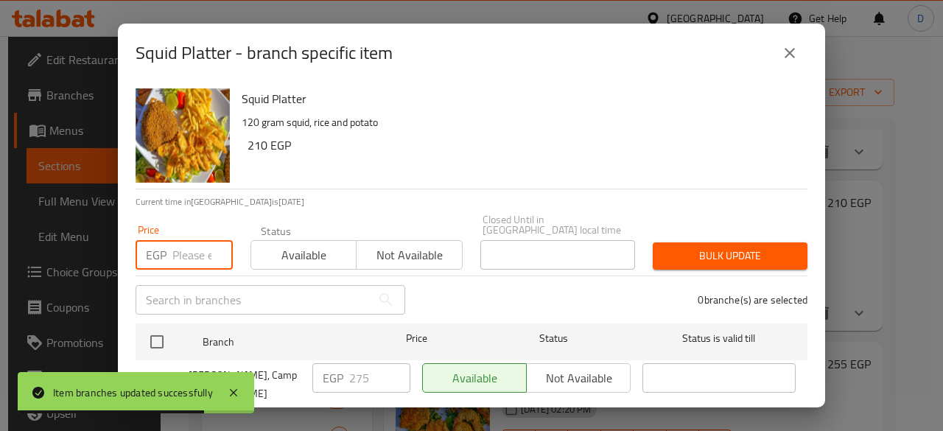
click at [187, 242] on input "number" at bounding box center [202, 254] width 60 height 29
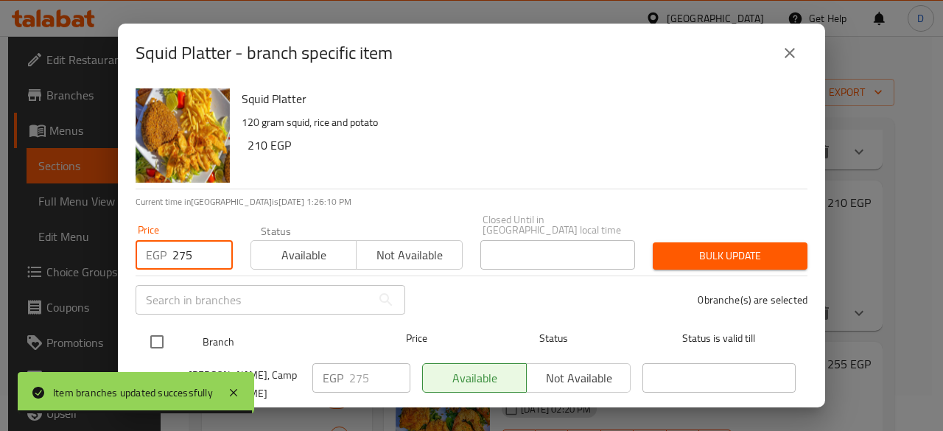
type input "275"
click at [159, 328] on input "checkbox" at bounding box center [156, 341] width 31 height 31
checkbox input "true"
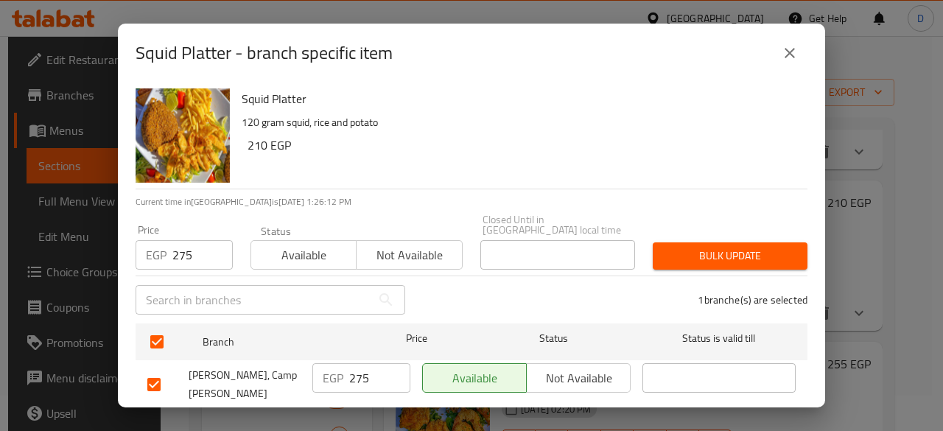
click at [754, 247] on span "Bulk update" at bounding box center [729, 256] width 131 height 18
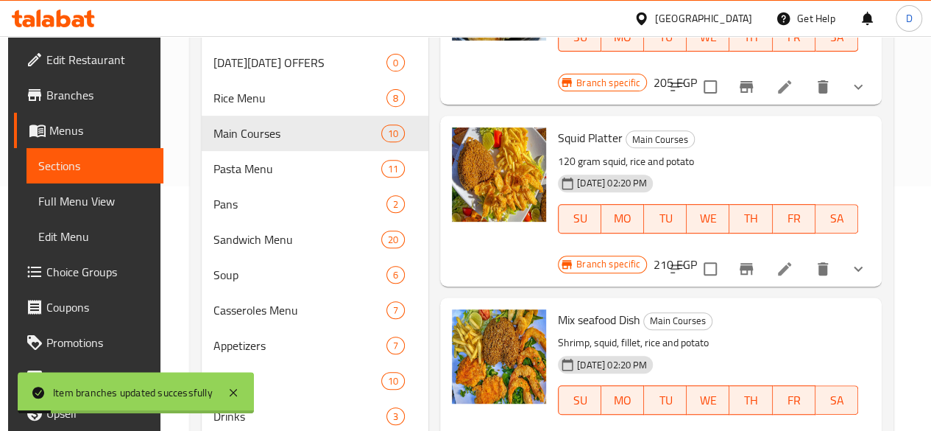
scroll to position [247, 0]
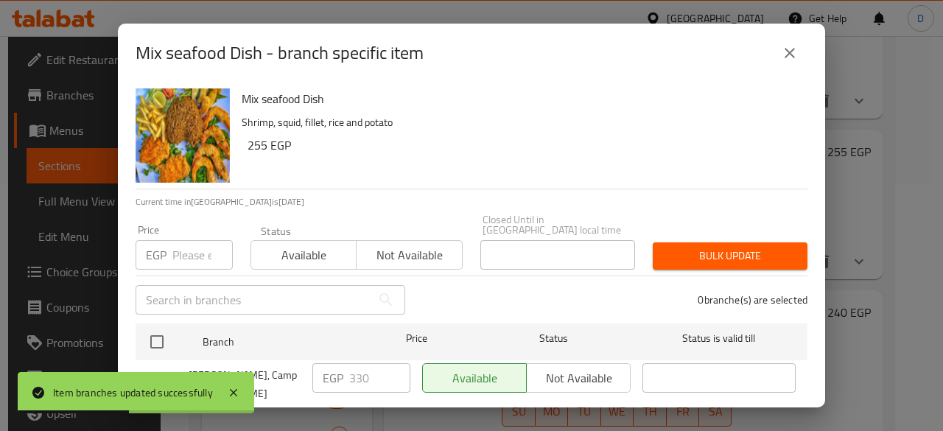
click at [177, 240] on input "number" at bounding box center [202, 254] width 60 height 29
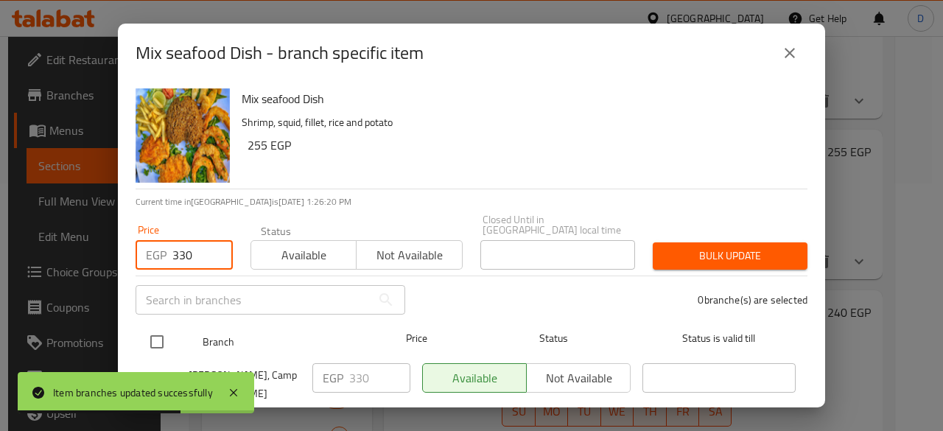
type input "330"
click at [163, 332] on input "checkbox" at bounding box center [156, 341] width 31 height 31
checkbox input "true"
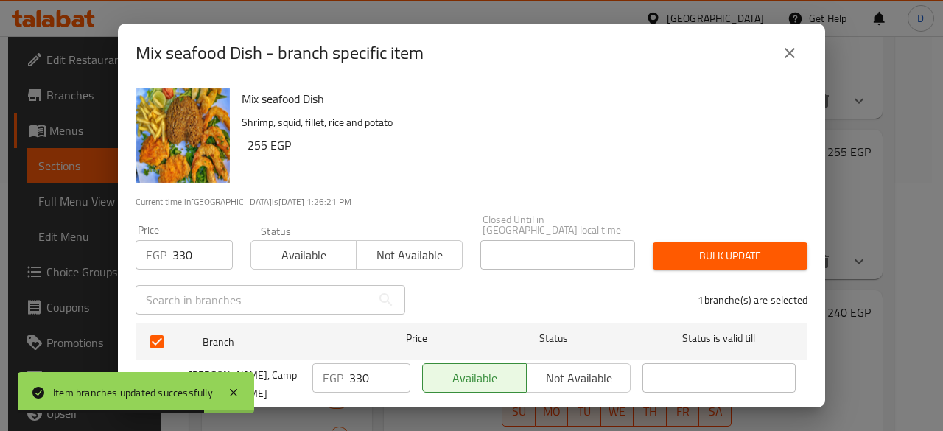
click at [682, 273] on div "1 branche(s) are selected" at bounding box center [615, 299] width 402 height 53
click at [686, 248] on span "Bulk update" at bounding box center [729, 256] width 131 height 18
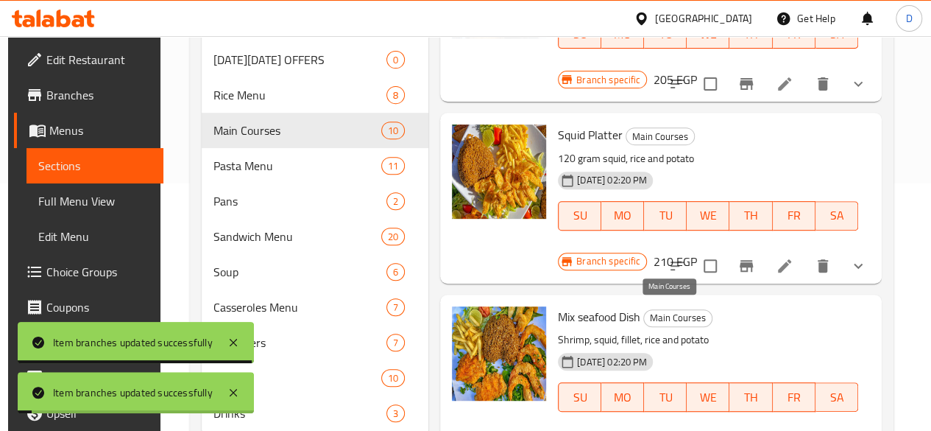
scroll to position [316, 0]
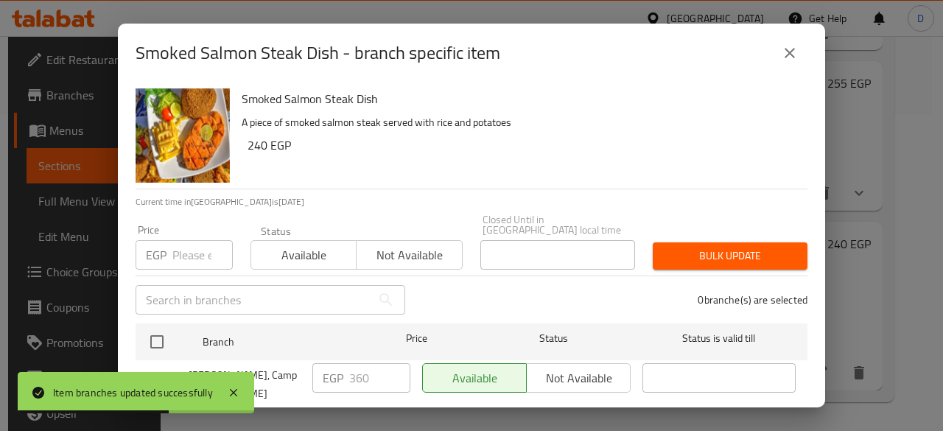
click at [194, 245] on input "number" at bounding box center [202, 254] width 60 height 29
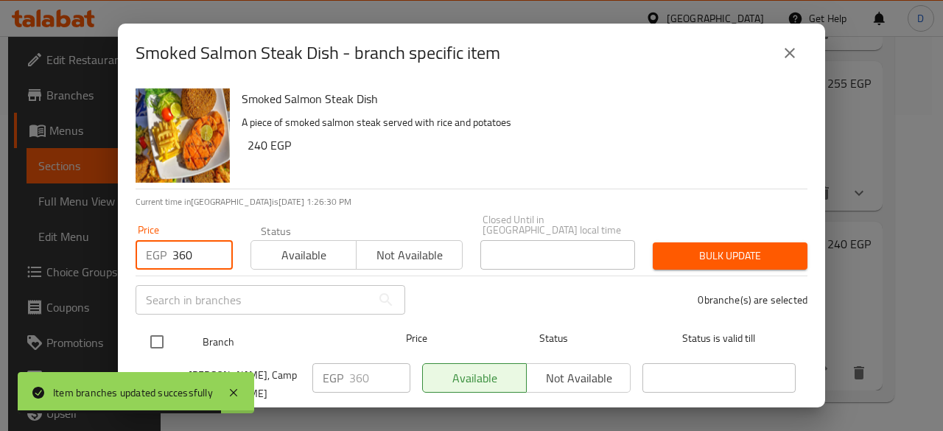
type input "360"
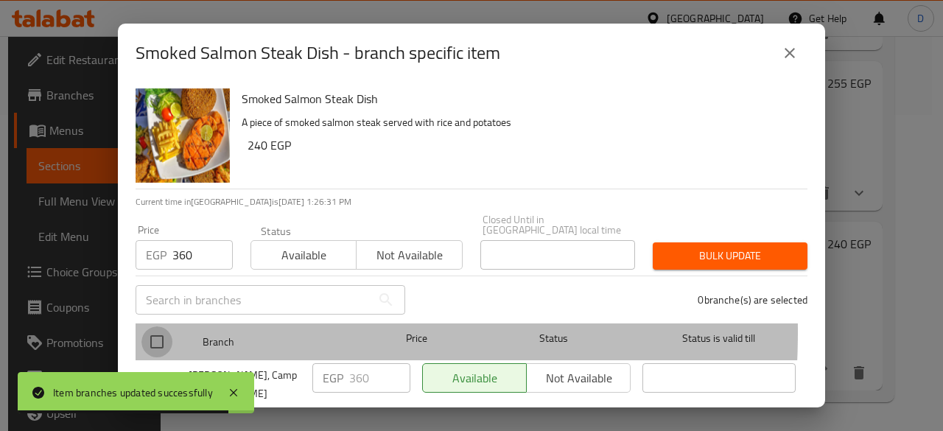
click at [169, 326] on input "checkbox" at bounding box center [156, 341] width 31 height 31
checkbox input "true"
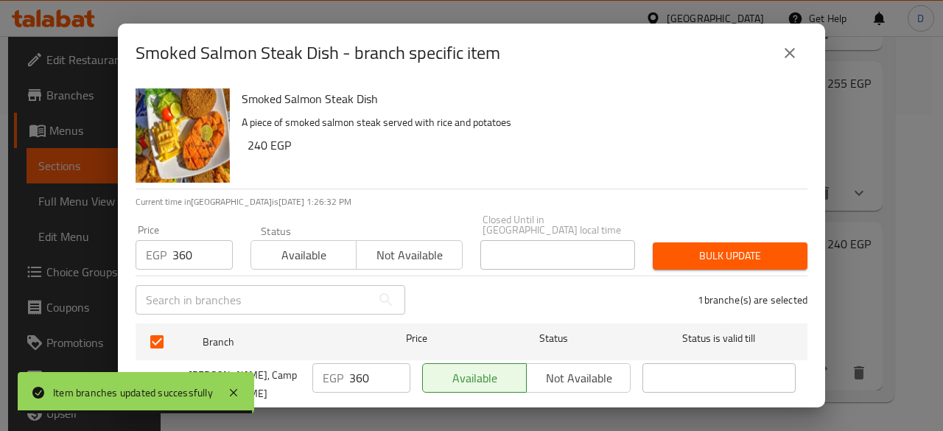
click at [771, 247] on span "Bulk update" at bounding box center [729, 256] width 131 height 18
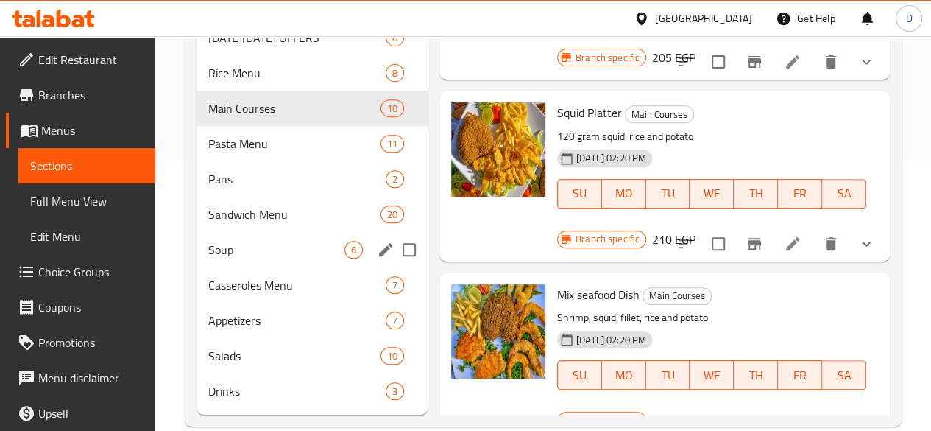
scroll to position [264, 0]
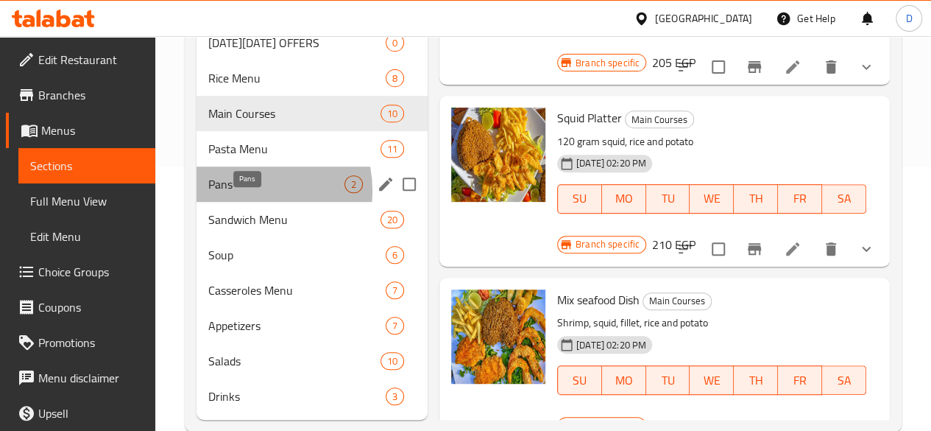
click at [239, 193] on span "Pans" at bounding box center [276, 184] width 136 height 18
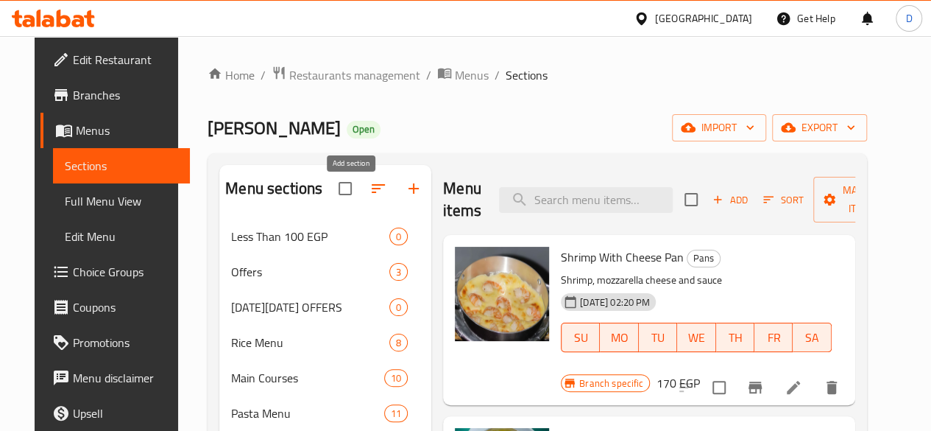
click at [405, 197] on icon "button" at bounding box center [414, 189] width 18 height 18
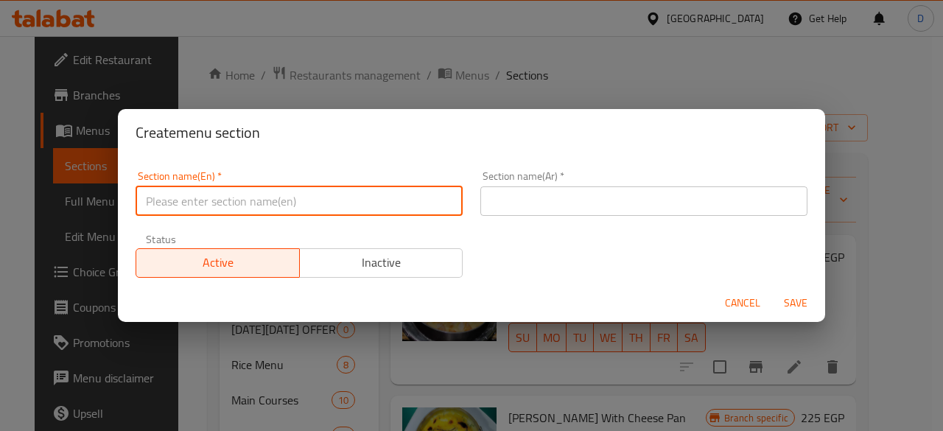
click at [330, 195] on input "text" at bounding box center [298, 200] width 327 height 29
type input "Q"
type input "Azaza"
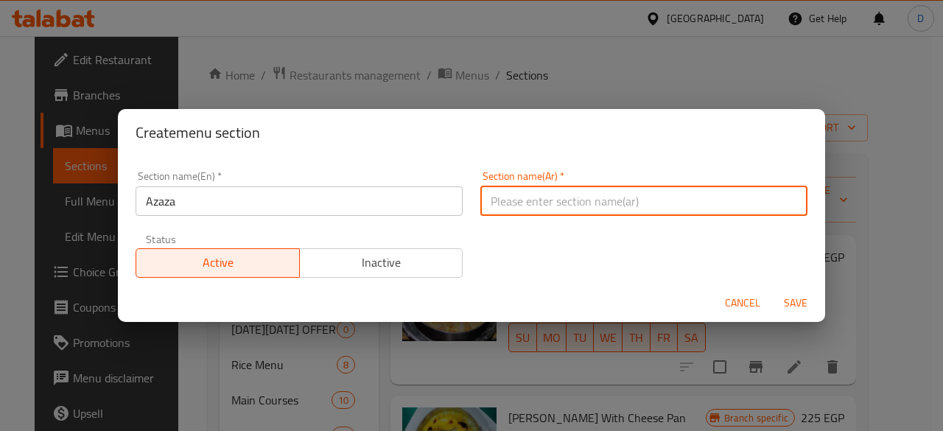
click at [616, 195] on input "text" at bounding box center [643, 200] width 327 height 29
type input "أزازة"
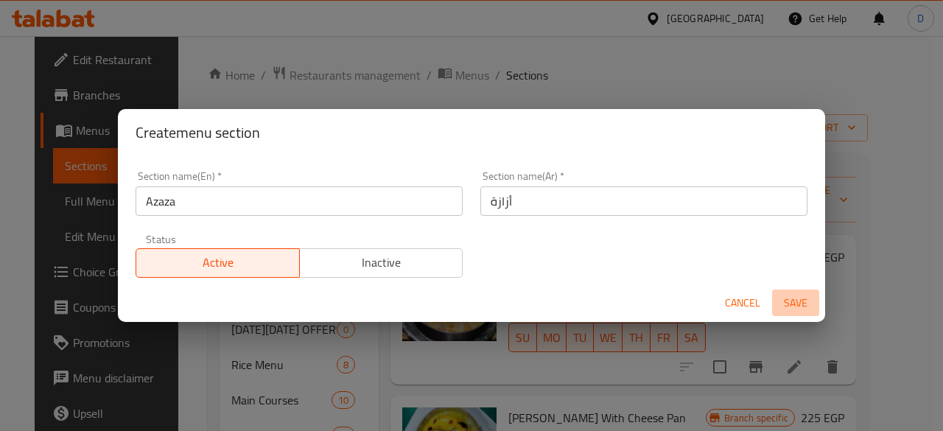
click at [801, 299] on span "Save" at bounding box center [795, 303] width 35 height 18
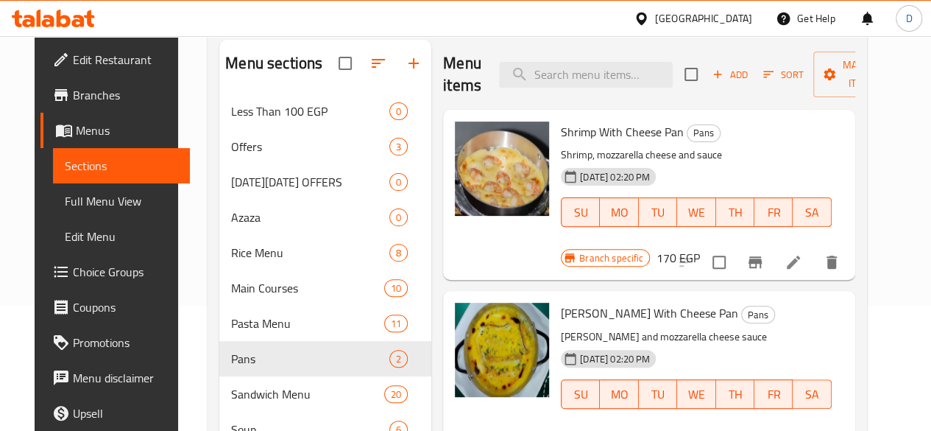
scroll to position [133, 0]
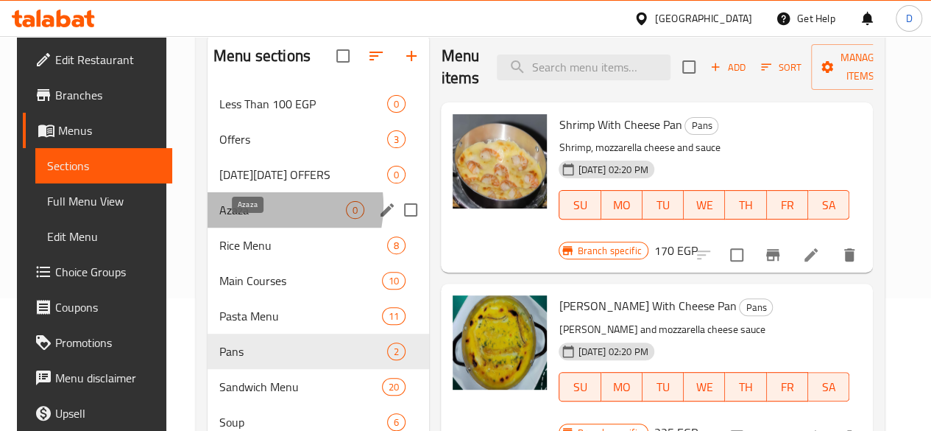
click at [252, 219] on span "Azaza" at bounding box center [282, 210] width 127 height 18
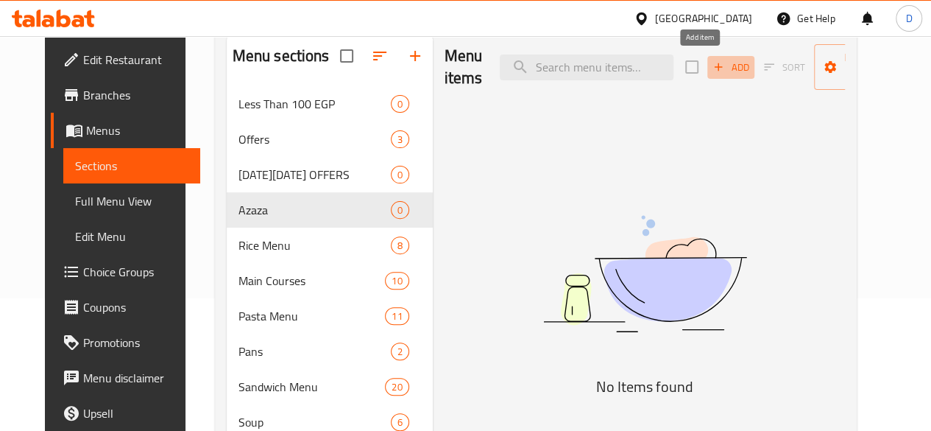
click at [711, 71] on span "Add" at bounding box center [731, 67] width 40 height 17
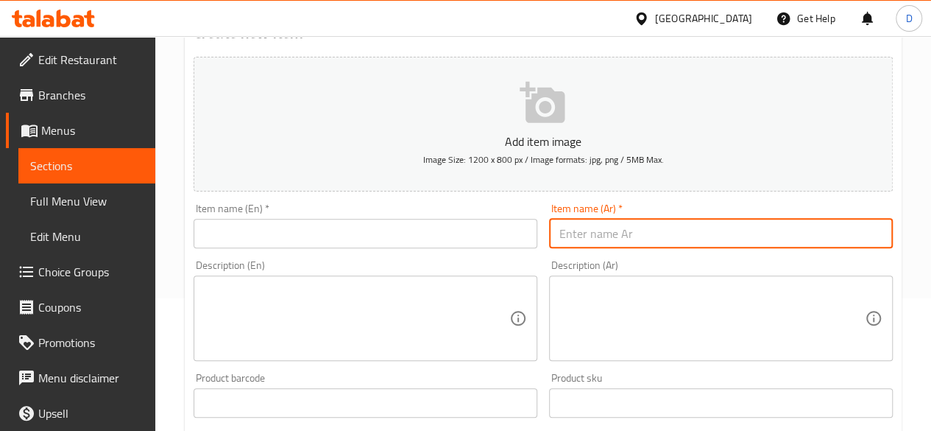
click at [649, 237] on input "text" at bounding box center [721, 233] width 344 height 29
paste input "سمبوسك سى فود"
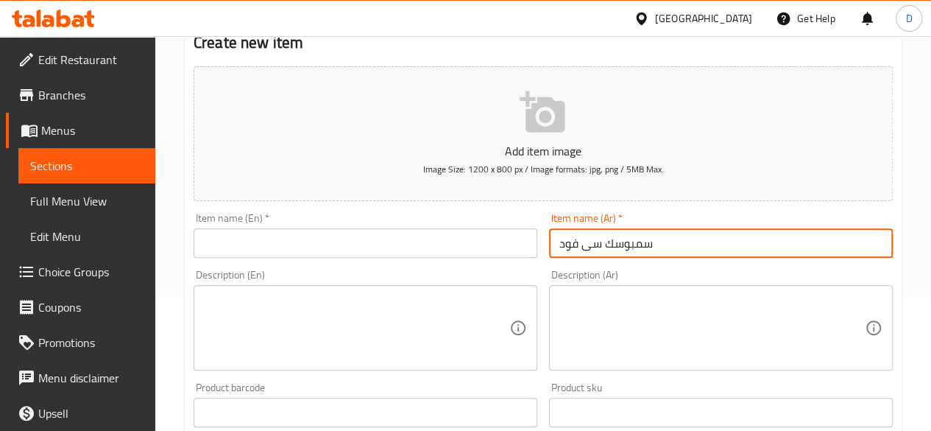
type input "سمبوسك سى فود"
click at [367, 229] on input "text" at bounding box center [366, 242] width 344 height 29
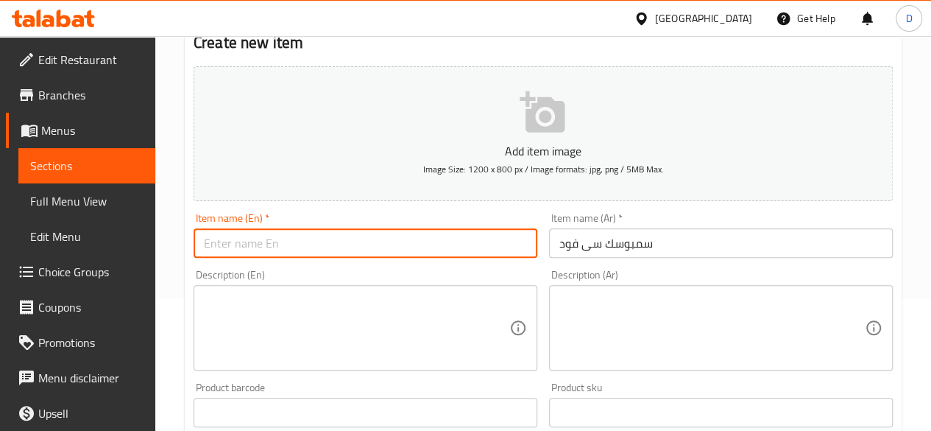
paste input "Seafood samosa"
click at [267, 242] on input "Seafood samosa" at bounding box center [366, 242] width 344 height 29
click at [280, 245] on input "Seafood sambosa" at bounding box center [366, 242] width 344 height 29
click at [306, 245] on input "Seafood sambosa" at bounding box center [366, 242] width 344 height 29
type input "Seafood sambosak"
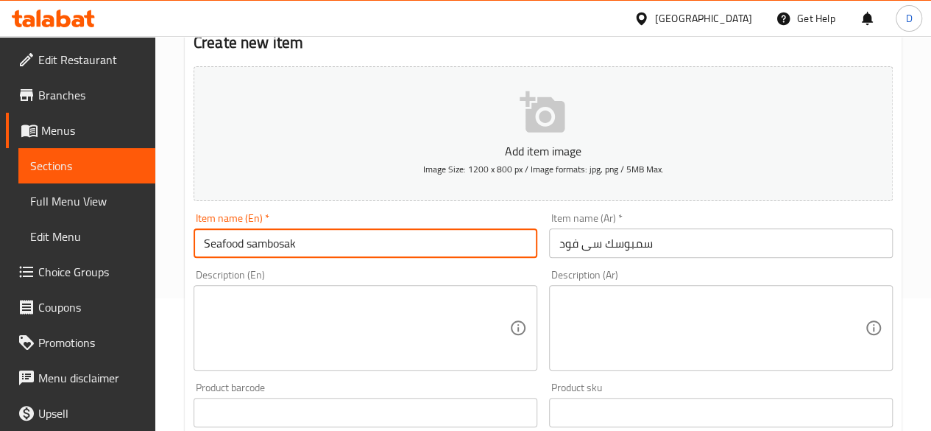
click at [322, 339] on textarea at bounding box center [357, 328] width 306 height 70
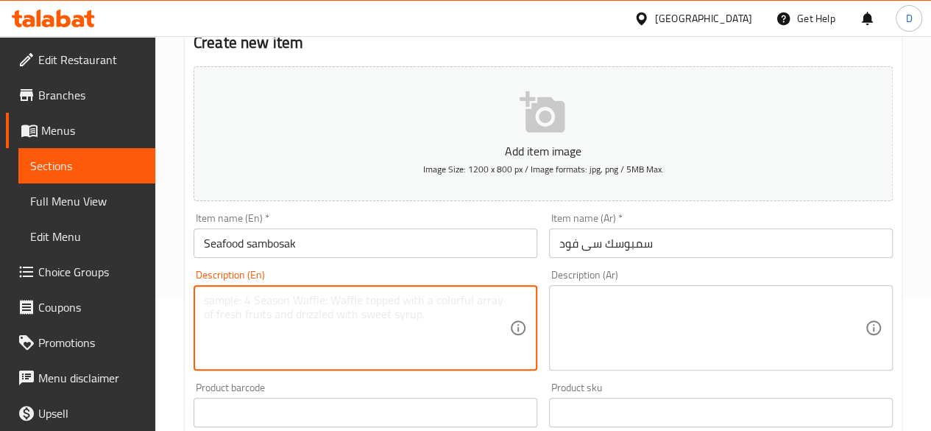
paste textarea "5 pieces served with cocktail sauce"
type textarea "5 pieces served with cocktail sauce"
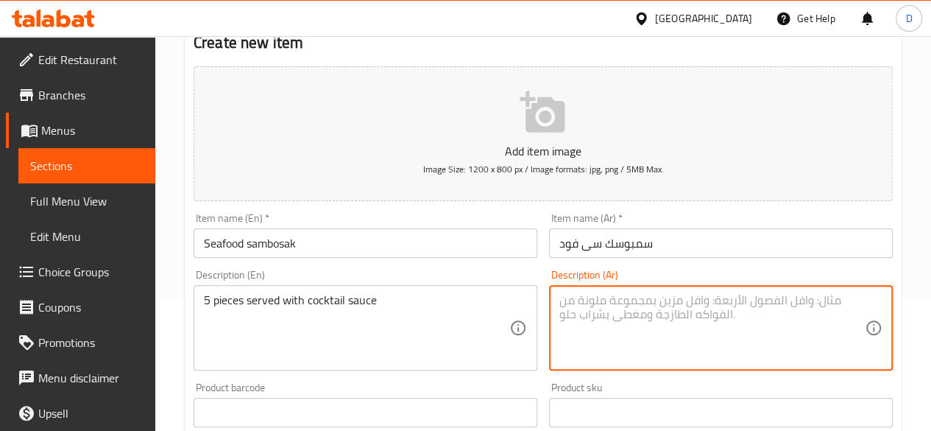
click at [621, 339] on textarea at bounding box center [713, 328] width 306 height 70
paste textarea "5 قطع تقدم مع صلصة الكوكتيل"
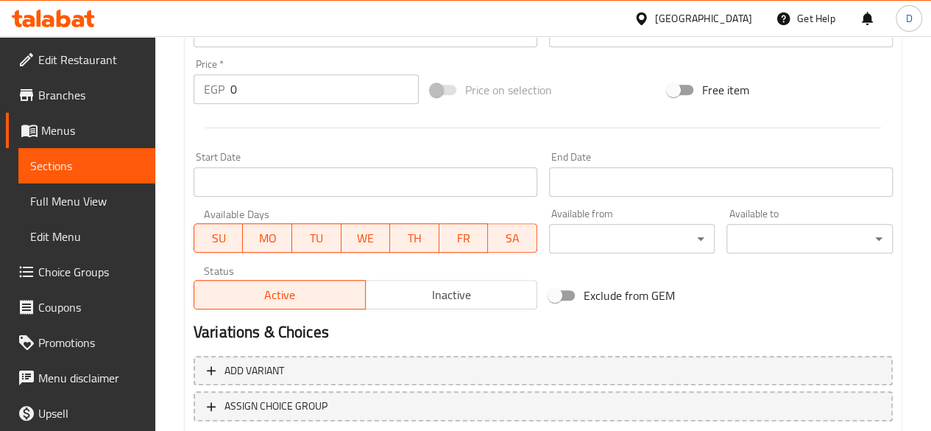
scroll to position [512, 0]
type textarea "5 قطع تقدم مع صلصة الكوكتيل"
click at [284, 93] on input "0" at bounding box center [324, 89] width 189 height 29
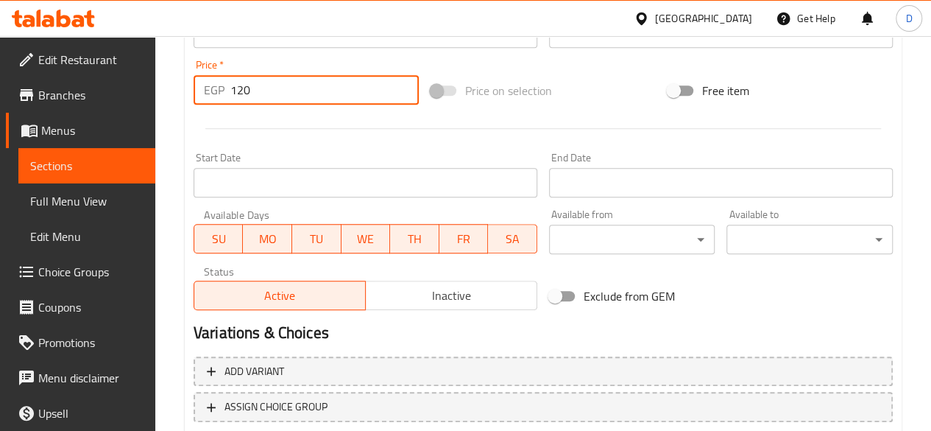
scroll to position [609, 0]
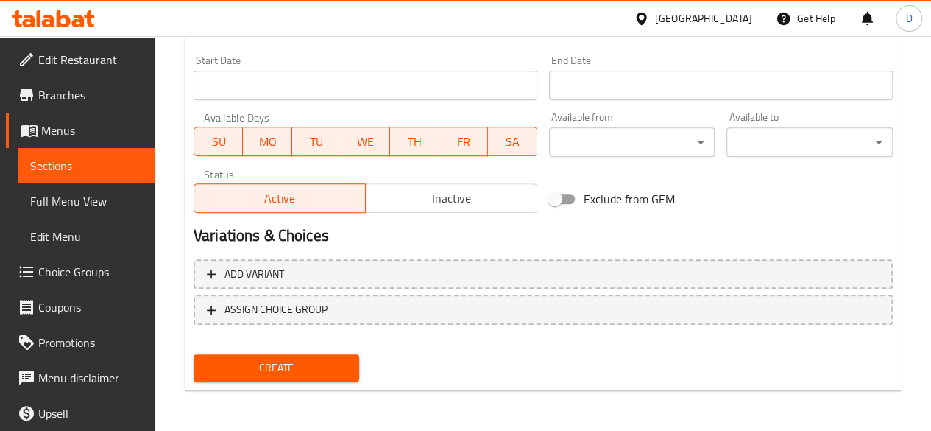
type input "120"
click at [323, 367] on span "Create" at bounding box center [276, 368] width 143 height 18
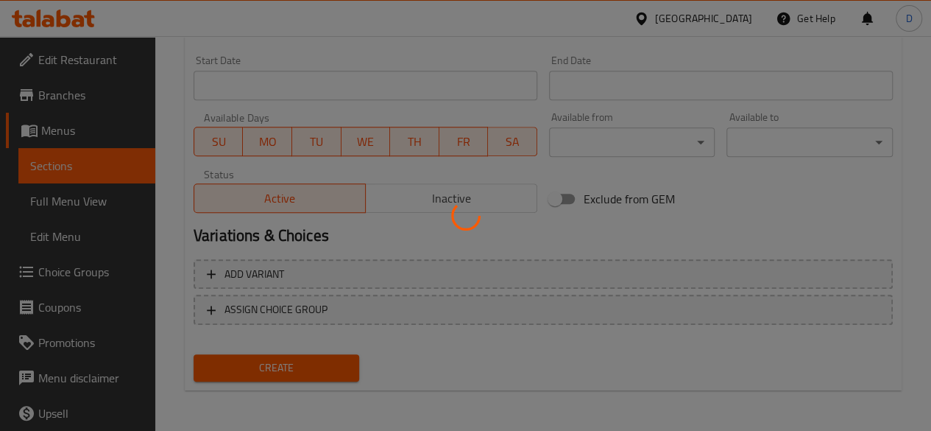
type input "0"
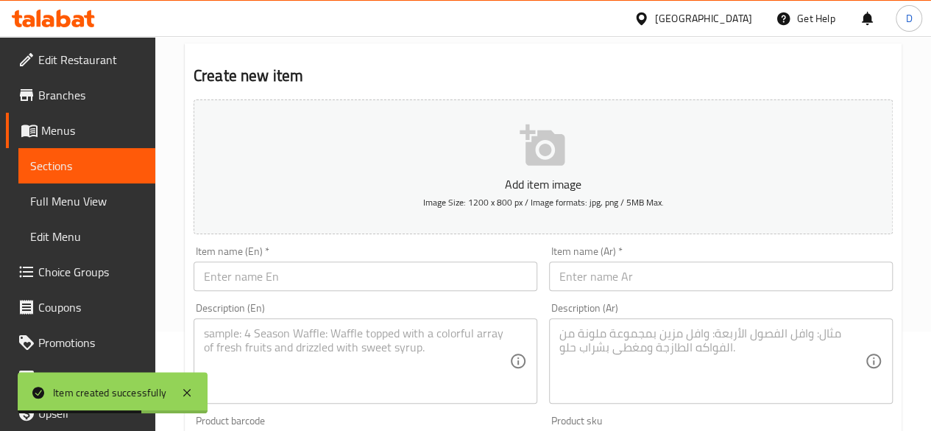
scroll to position [100, 0]
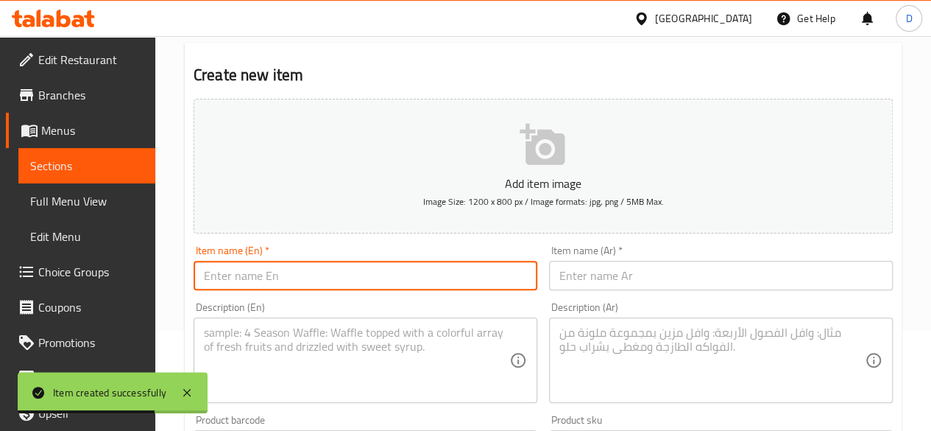
click at [307, 278] on input "text" at bounding box center [366, 275] width 344 height 29
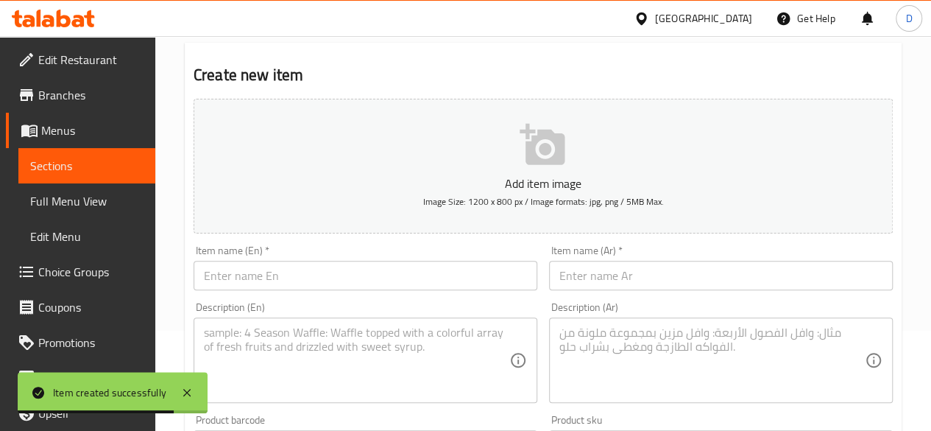
click at [619, 292] on div "Item name (Ar)   * Item name (Ar) *" at bounding box center [721, 267] width 356 height 57
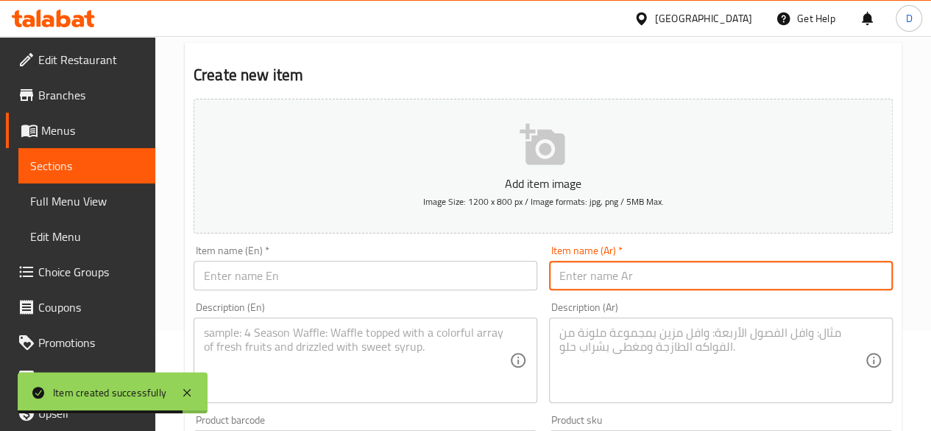
click at [613, 281] on input "text" at bounding box center [721, 275] width 344 height 29
paste input "بساريا"
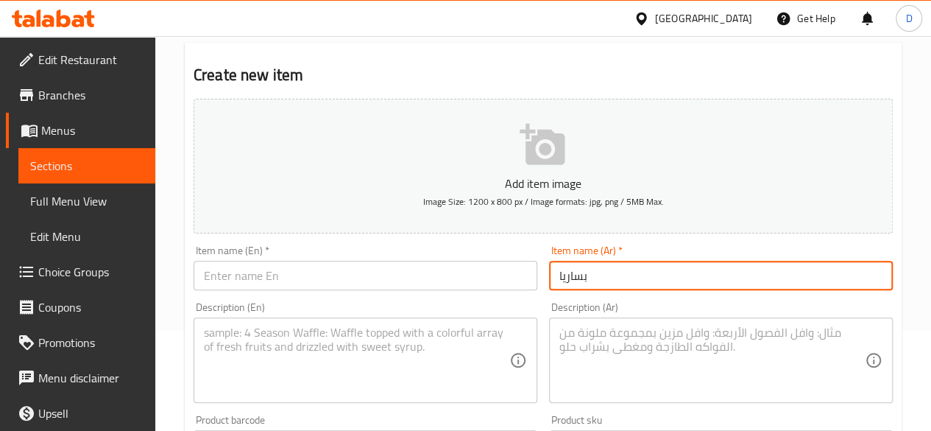
type input "بساريا"
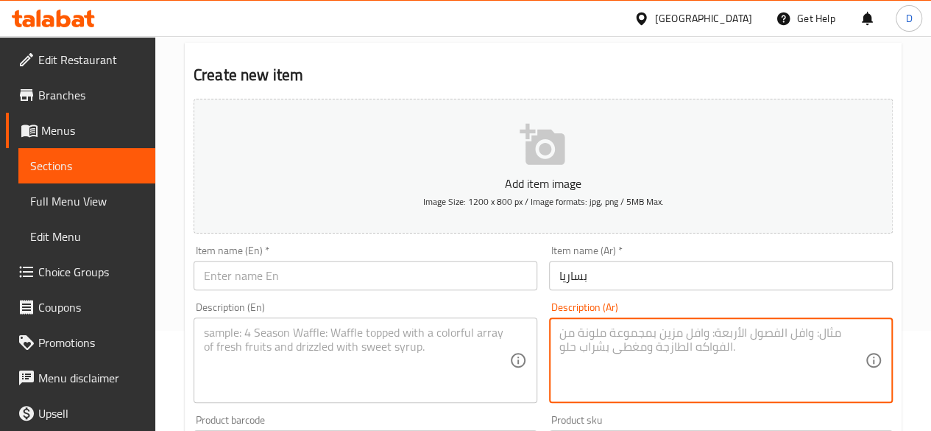
click at [612, 357] on textarea at bounding box center [713, 360] width 306 height 70
paste textarea "تقدم مع صوص ميكسيكان"
type textarea "تقدم مع صوص ميكسيكان"
click at [422, 344] on textarea at bounding box center [357, 360] width 306 height 70
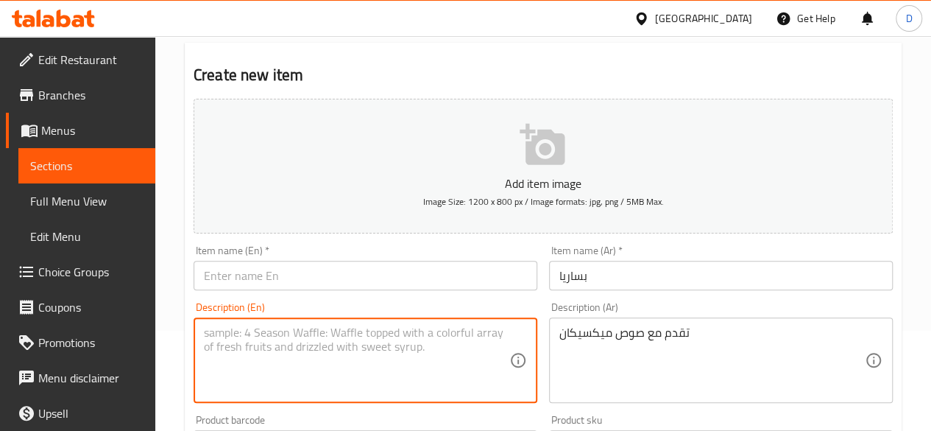
paste textarea "Served with Mexican sauce"
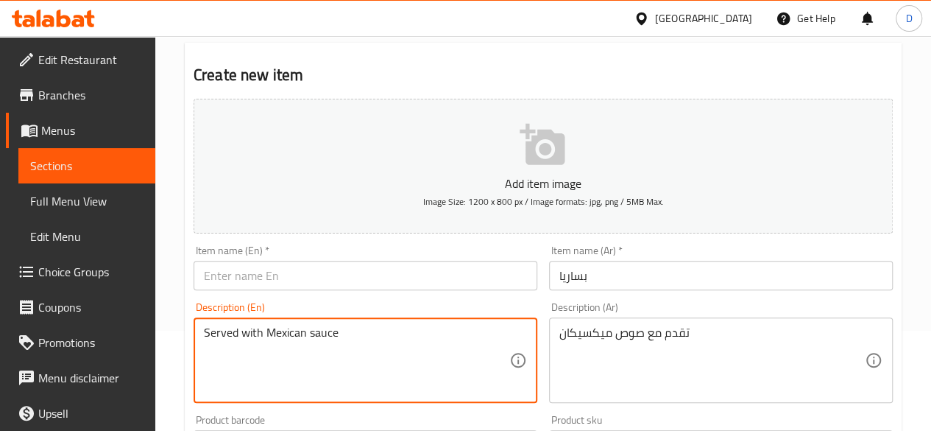
type textarea "Served with Mexican sauce"
click at [351, 281] on input "text" at bounding box center [366, 275] width 344 height 29
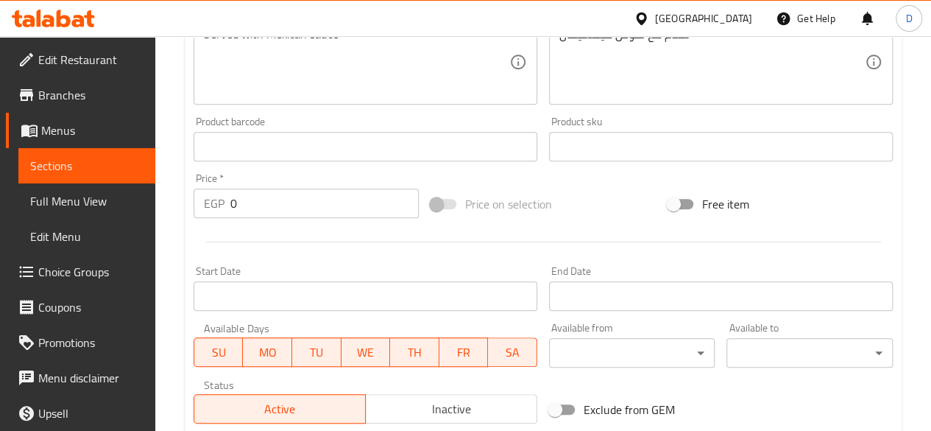
scroll to position [508, 0]
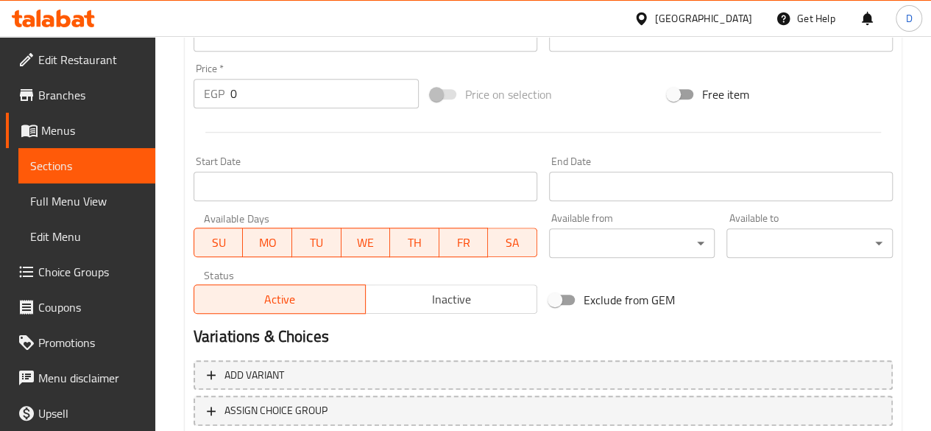
type input "Psaria"
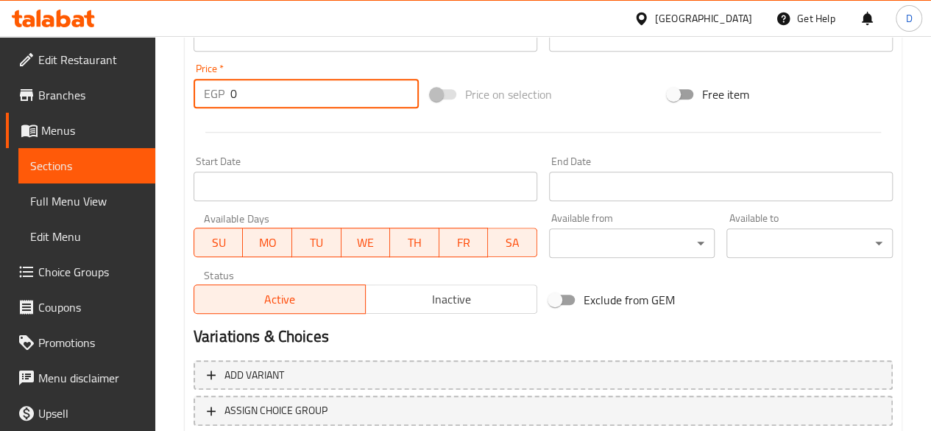
click at [249, 91] on input "0" at bounding box center [324, 93] width 189 height 29
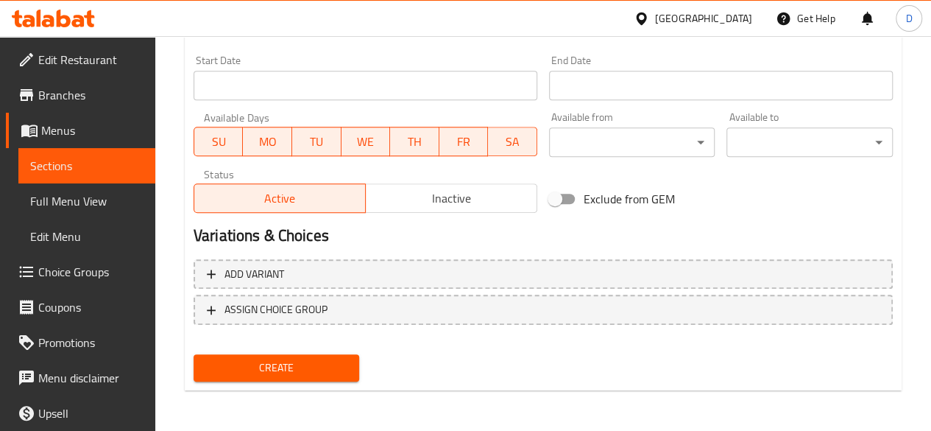
type input "62"
click at [320, 373] on span "Create" at bounding box center [276, 368] width 143 height 18
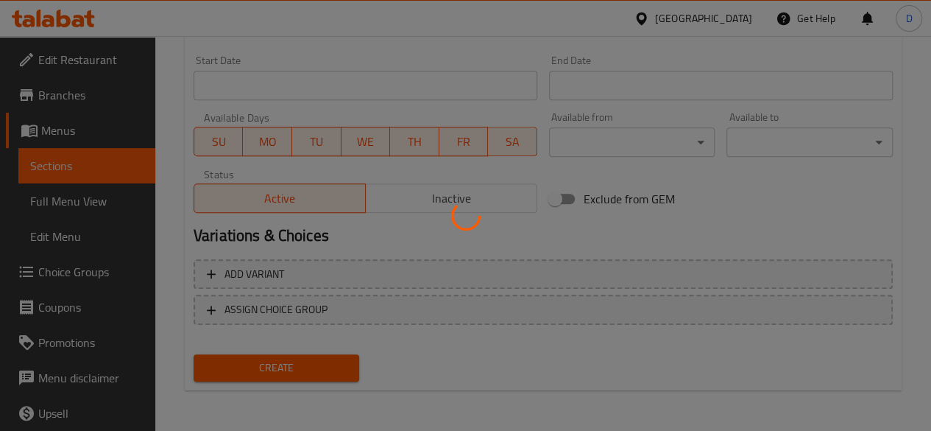
type input "0"
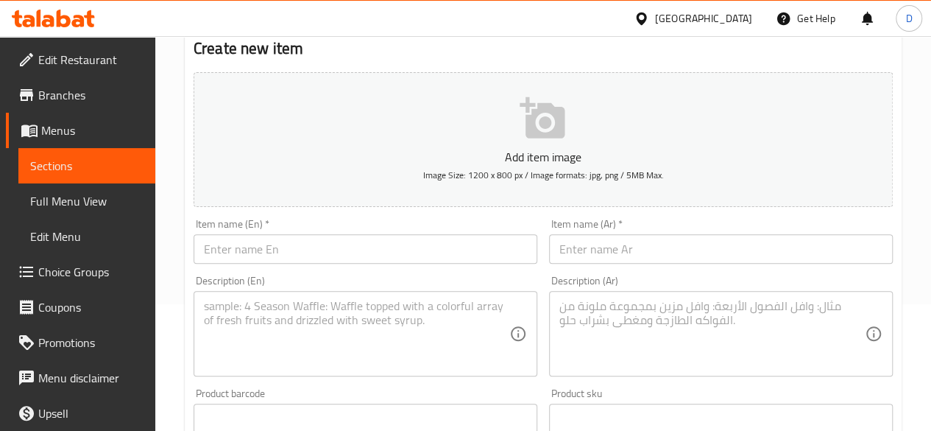
scroll to position [82, 0]
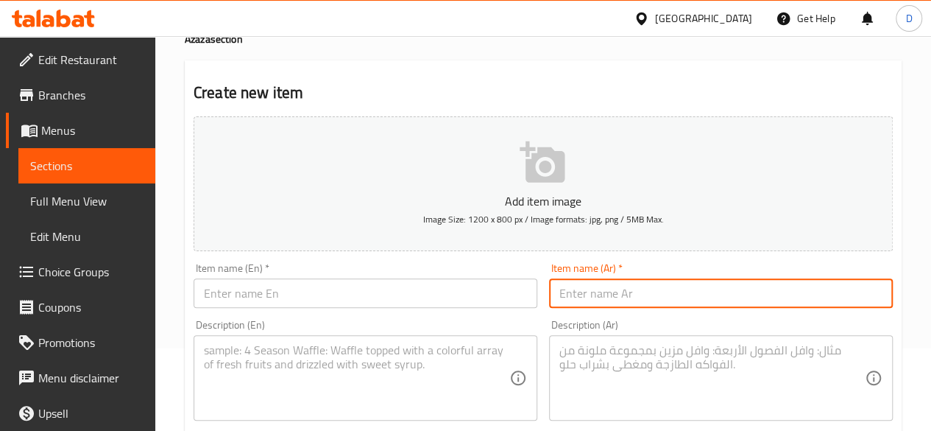
click at [607, 304] on input "text" at bounding box center [721, 292] width 344 height 29
paste input "بلح بحر"
type input "بلح بحر"
click at [604, 376] on textarea at bounding box center [713, 378] width 306 height 70
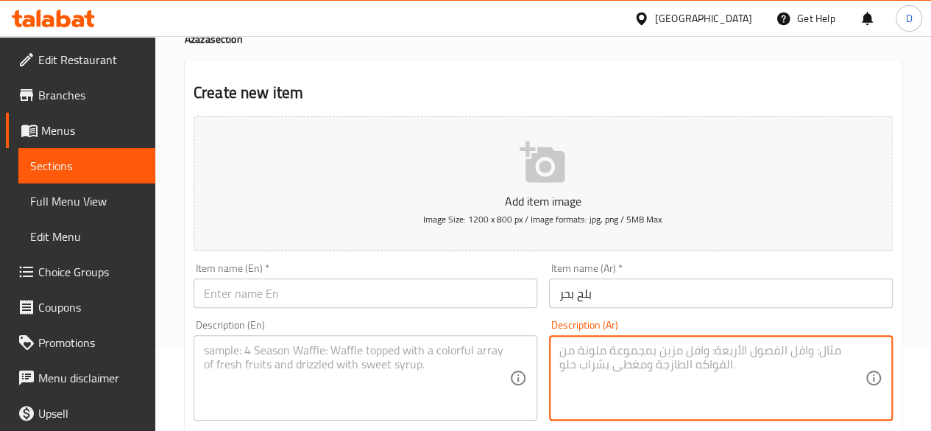
paste textarea "يقدم على الطريقة الشرقية"
type textarea "يقدم على الطريقة الشرقية"
click at [417, 288] on input "text" at bounding box center [366, 292] width 344 height 29
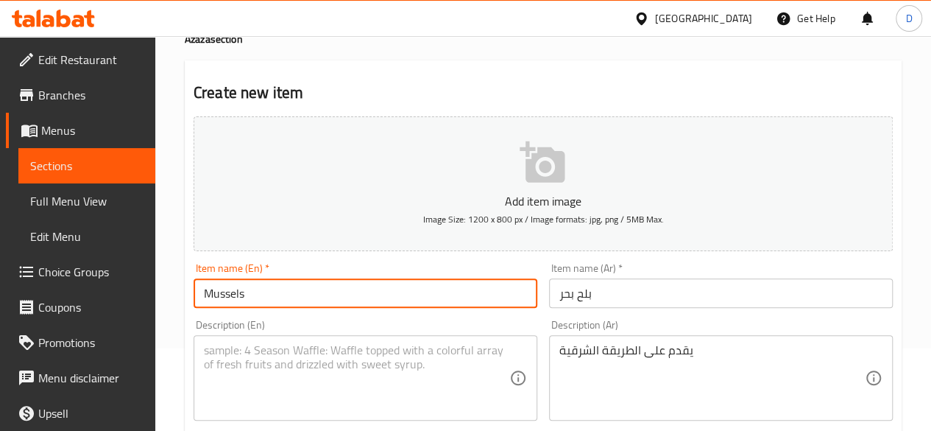
type input "Mussels"
click at [432, 366] on textarea at bounding box center [357, 378] width 306 height 70
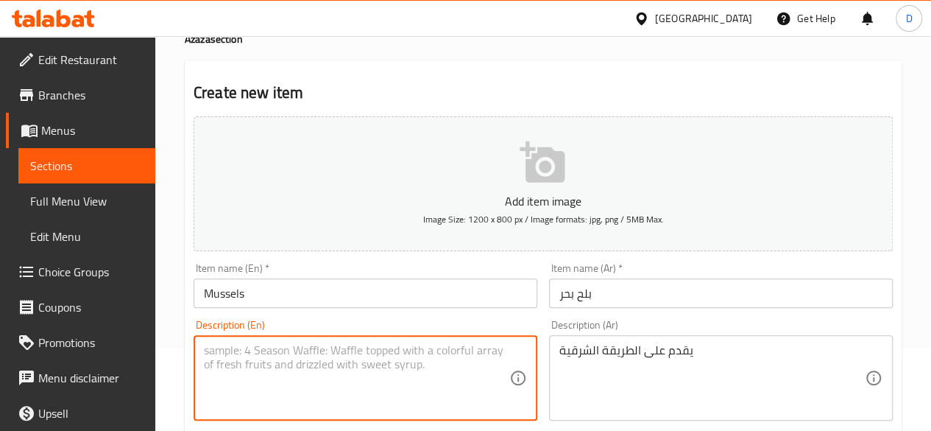
paste textarea "Served in oriental style"
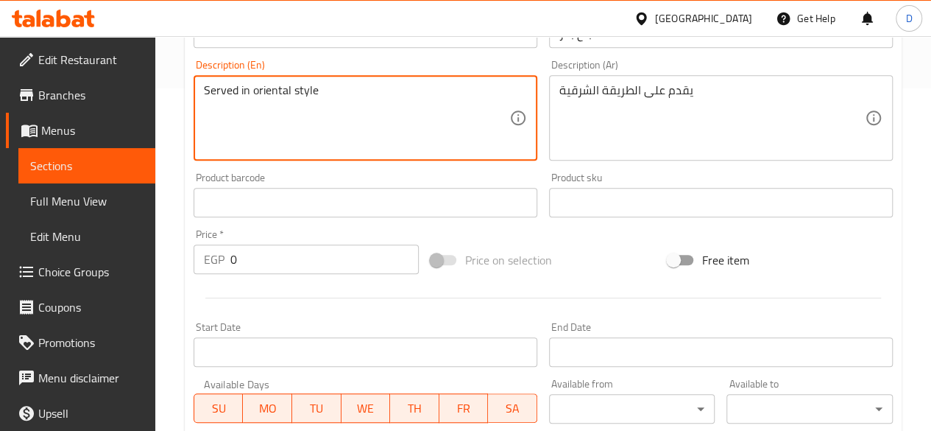
scroll to position [343, 0]
type textarea "Served in oriental style"
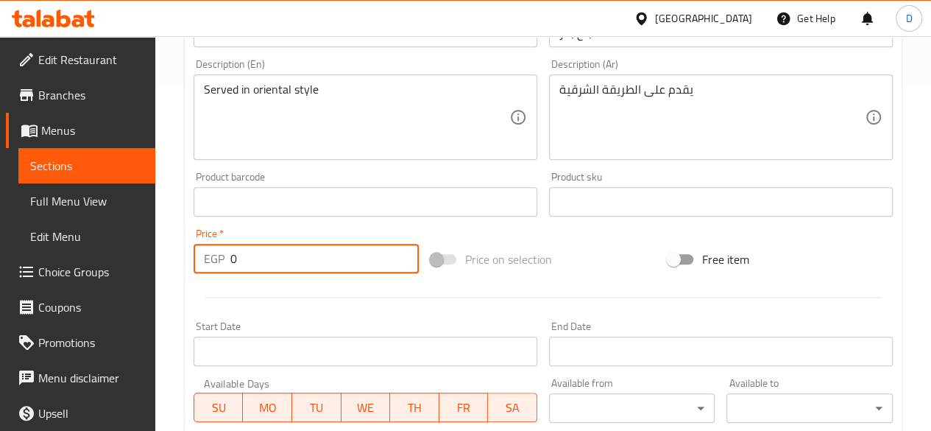
click at [259, 264] on input "0" at bounding box center [324, 258] width 189 height 29
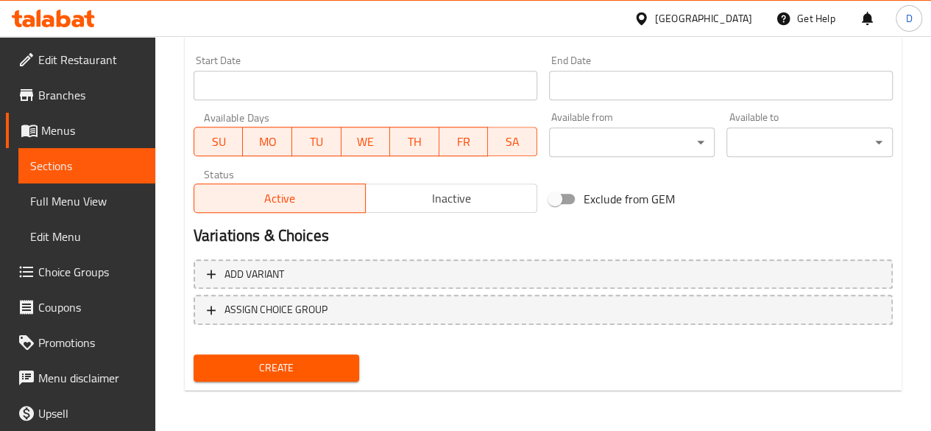
type input "124"
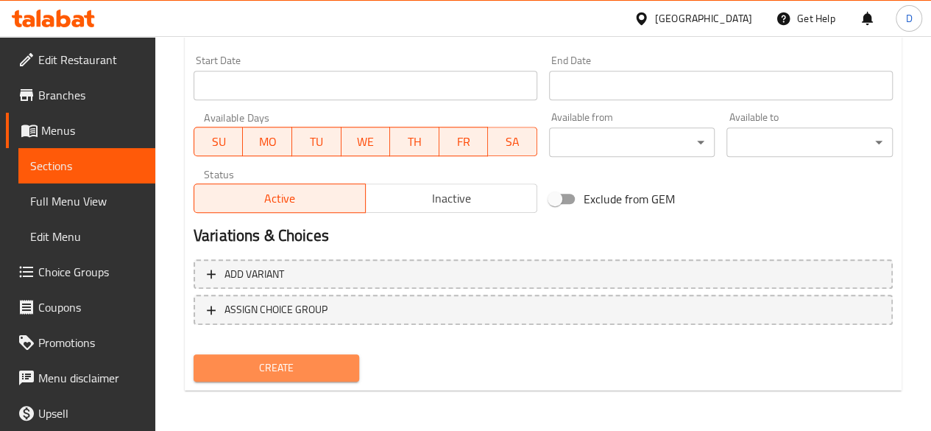
click at [278, 362] on span "Create" at bounding box center [276, 368] width 143 height 18
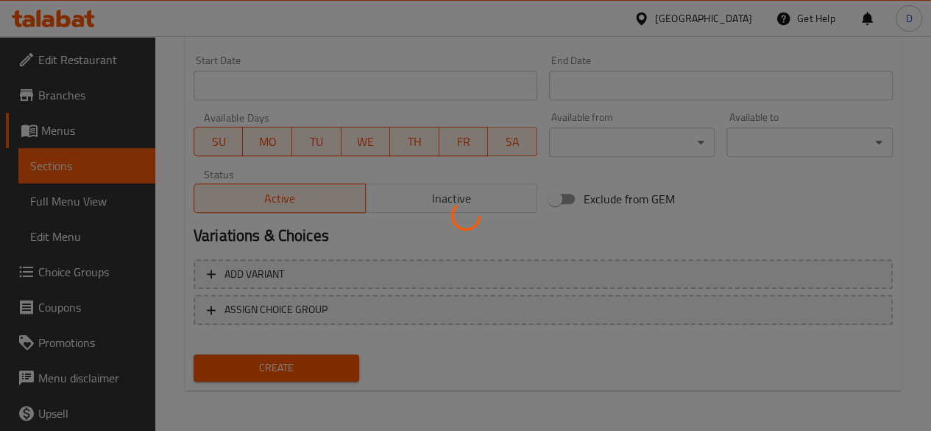
type input "0"
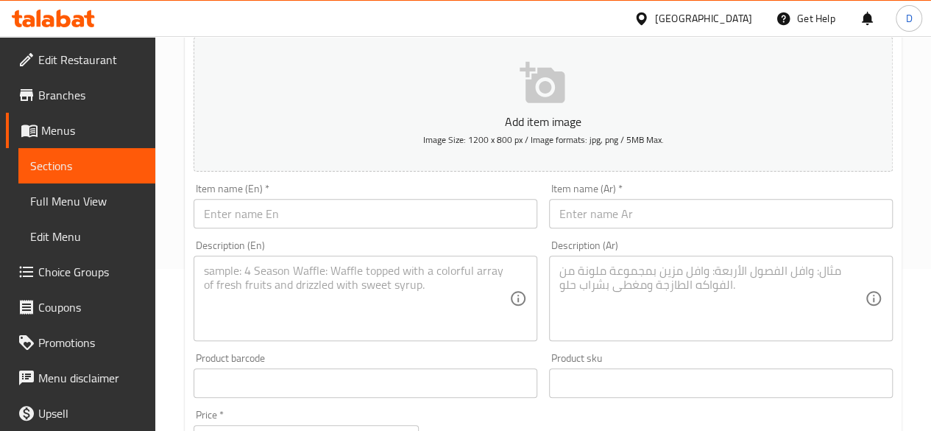
scroll to position [161, 0]
click at [643, 209] on input "text" at bounding box center [721, 214] width 344 height 29
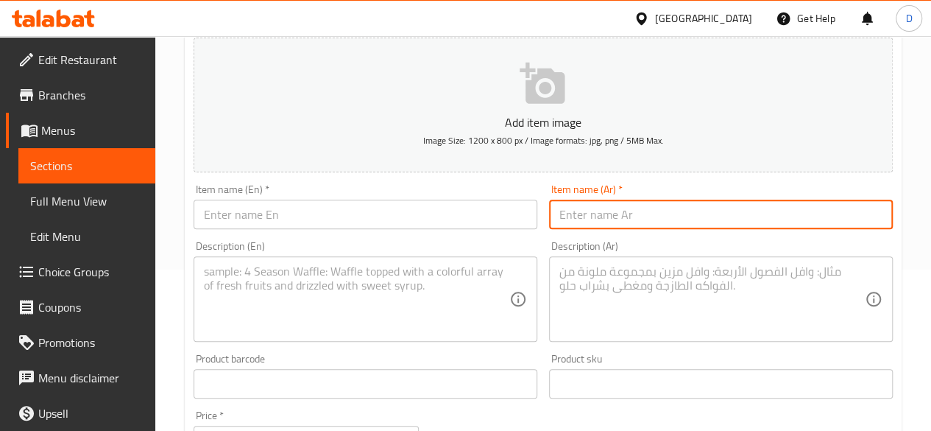
paste input "جندوفلى"
type input "جندوفلى"
click at [558, 292] on div "Description (Ar)" at bounding box center [721, 298] width 344 height 85
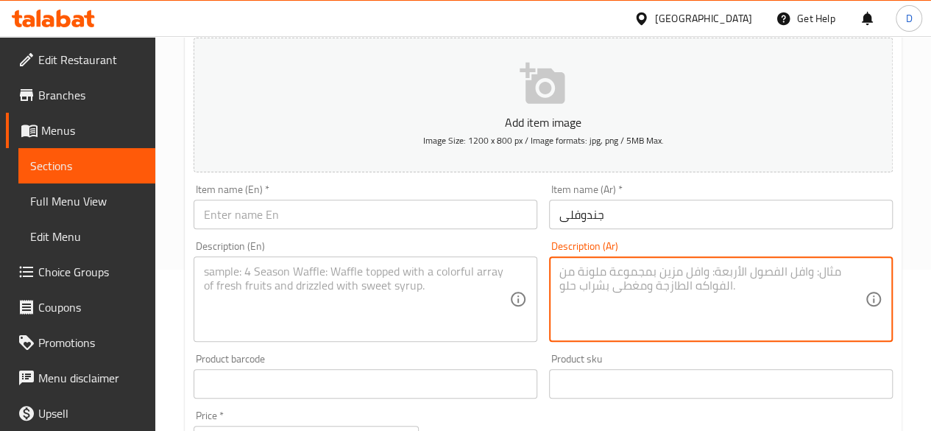
paste textarea "يقدم على الطريقة الاسكندرانية"
type textarea "يقدم على الطريقة الاسكندرانية"
click at [412, 221] on input "text" at bounding box center [366, 214] width 344 height 29
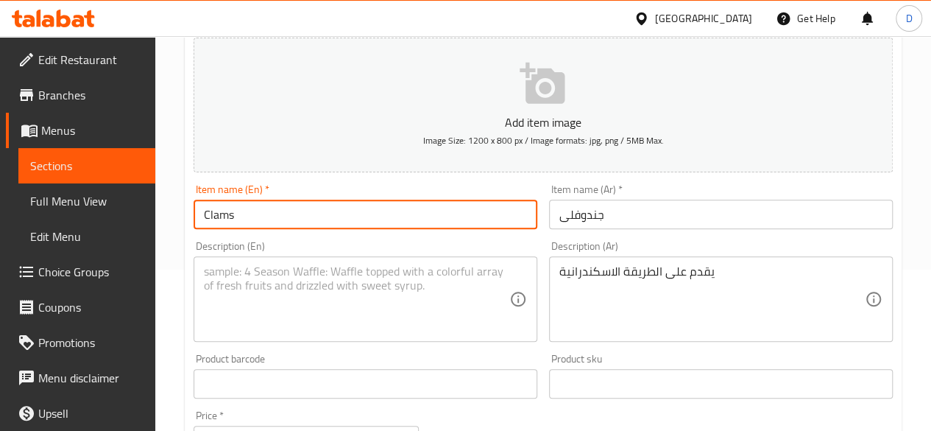
type input "Clams"
click at [346, 263] on div "Description (En)" at bounding box center [366, 298] width 344 height 85
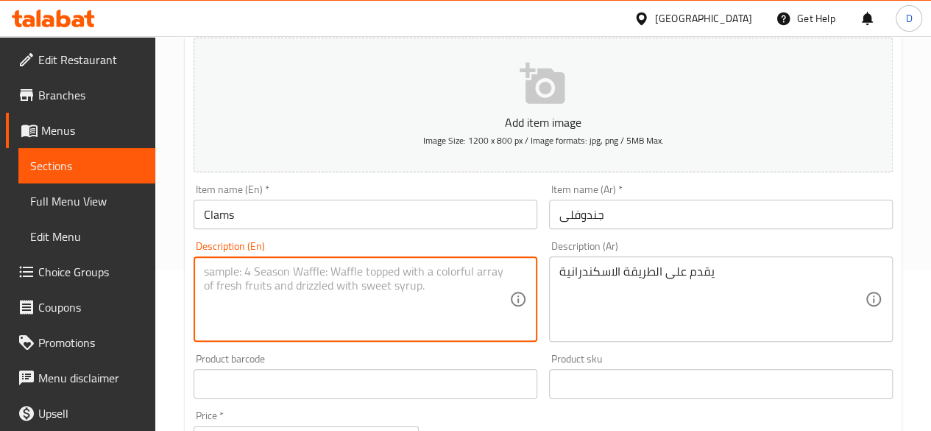
paste textarea "Served in the Alexandrian style"
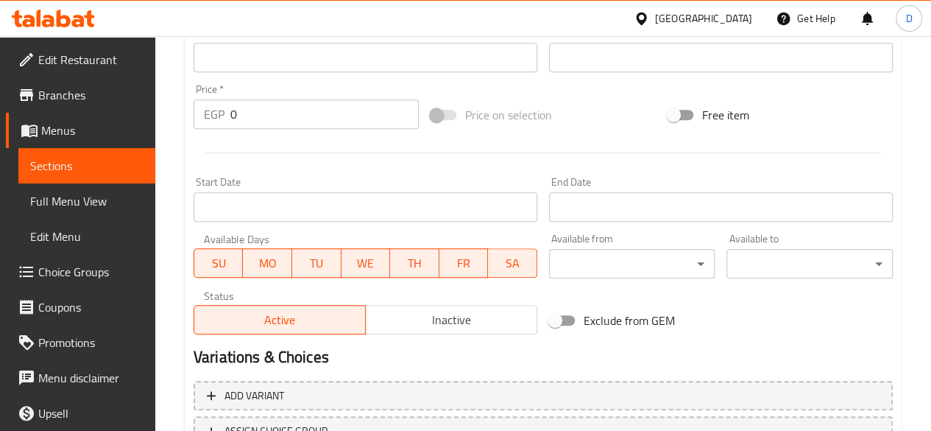
scroll to position [488, 0]
type textarea "Served in the Alexandrian style"
click at [278, 114] on input "0" at bounding box center [324, 113] width 189 height 29
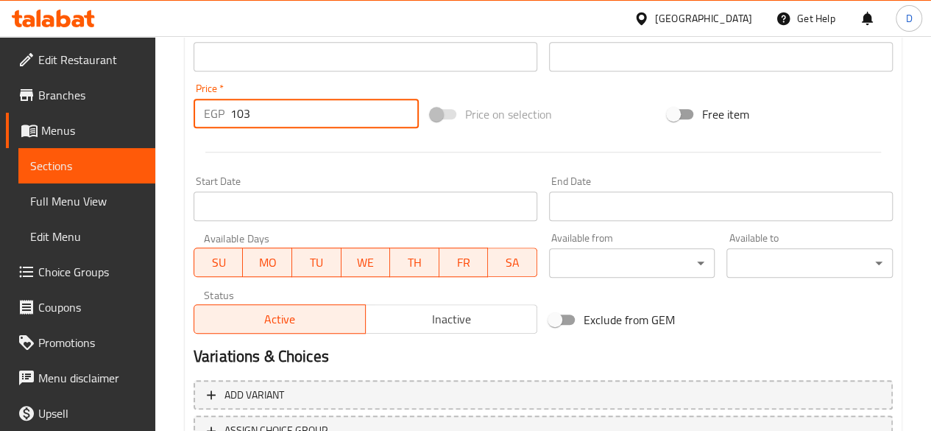
scroll to position [609, 0]
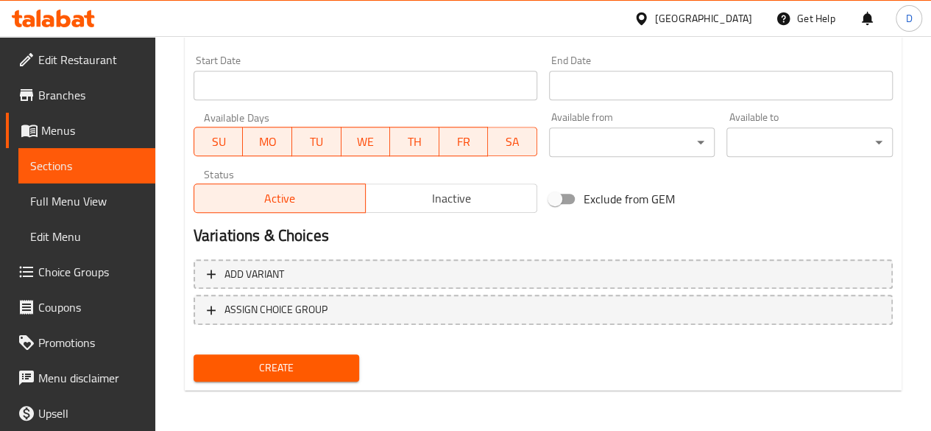
type input "103"
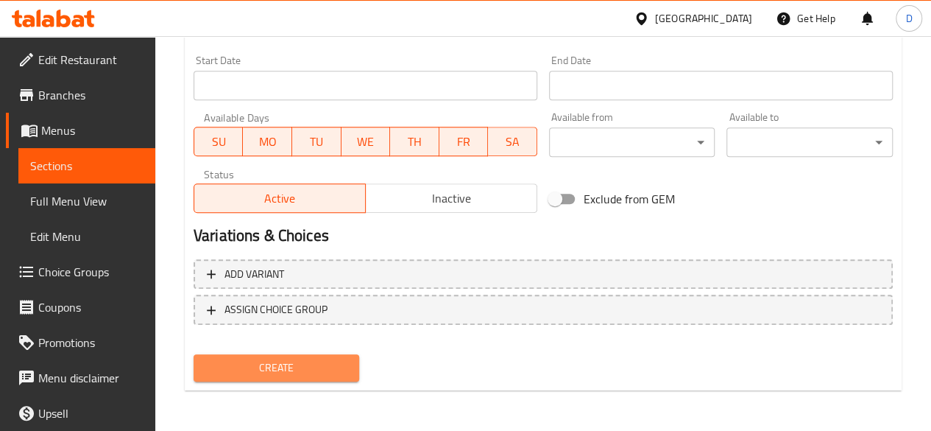
click at [314, 367] on span "Create" at bounding box center [276, 368] width 143 height 18
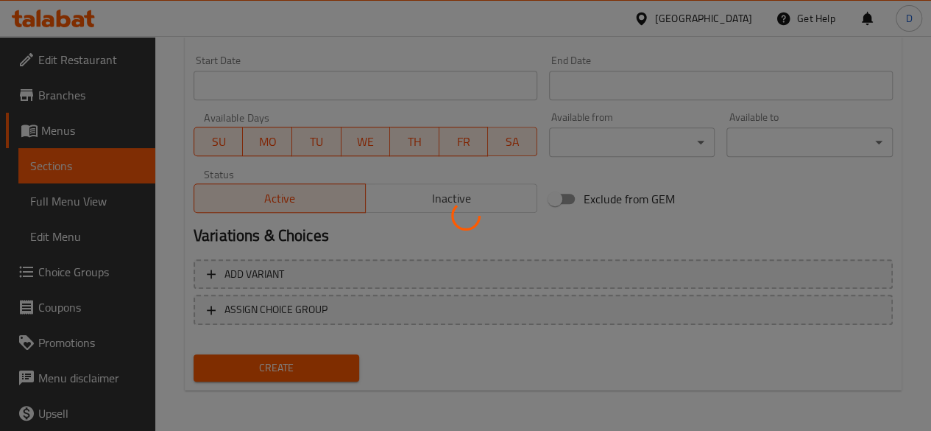
type input "0"
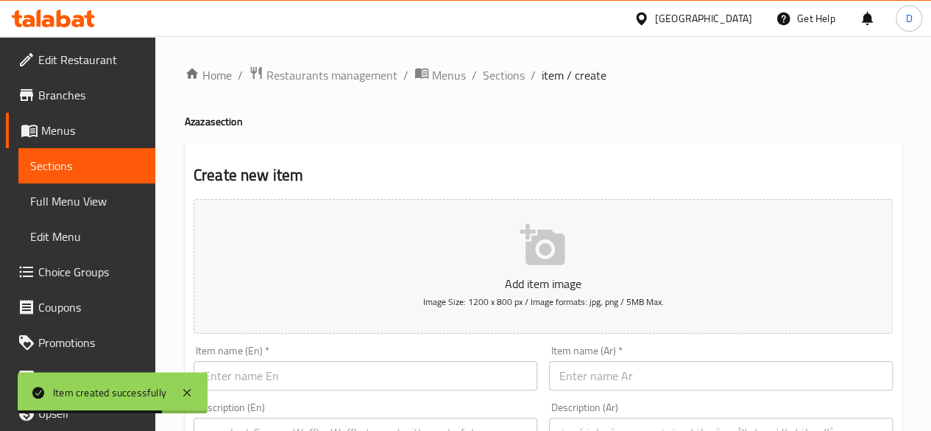
scroll to position [142, 0]
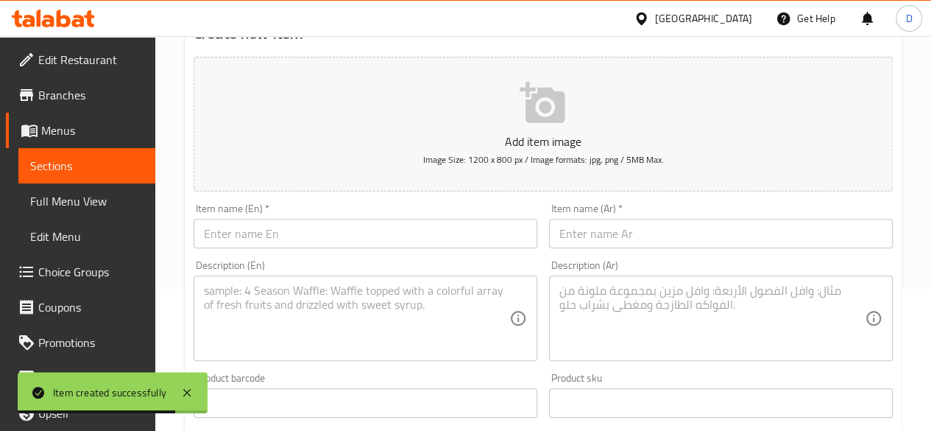
click at [680, 225] on input "text" at bounding box center [721, 233] width 344 height 29
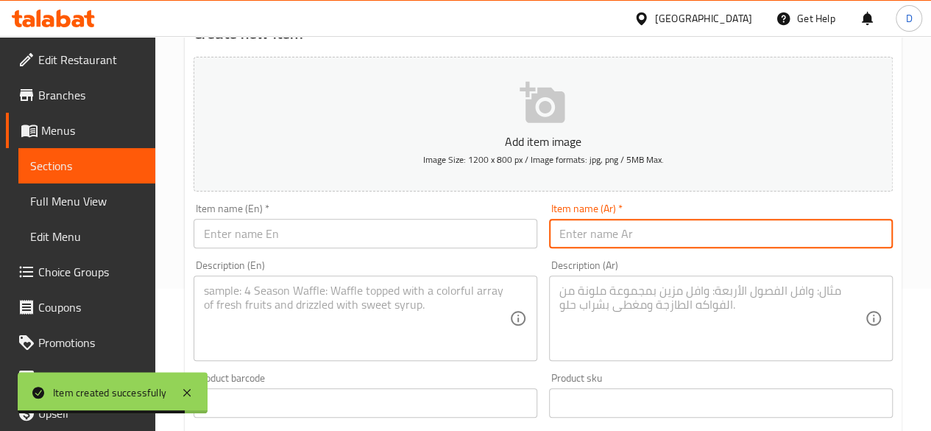
paste input "كفتة جمبرى"
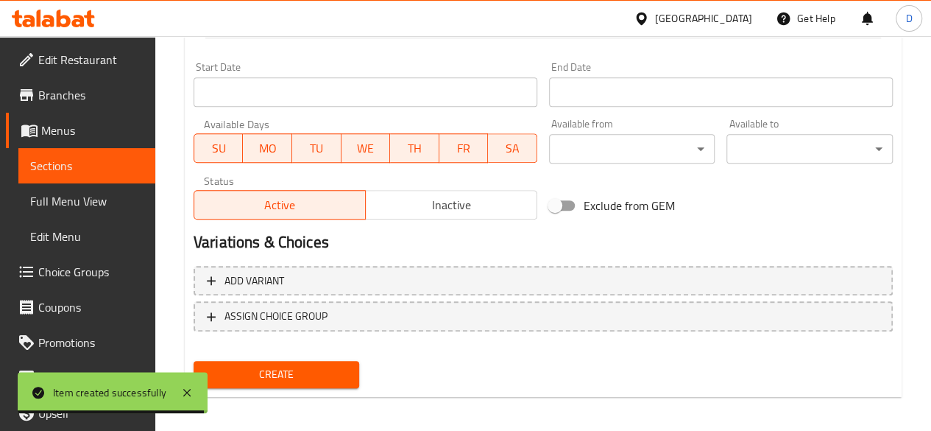
scroll to position [609, 0]
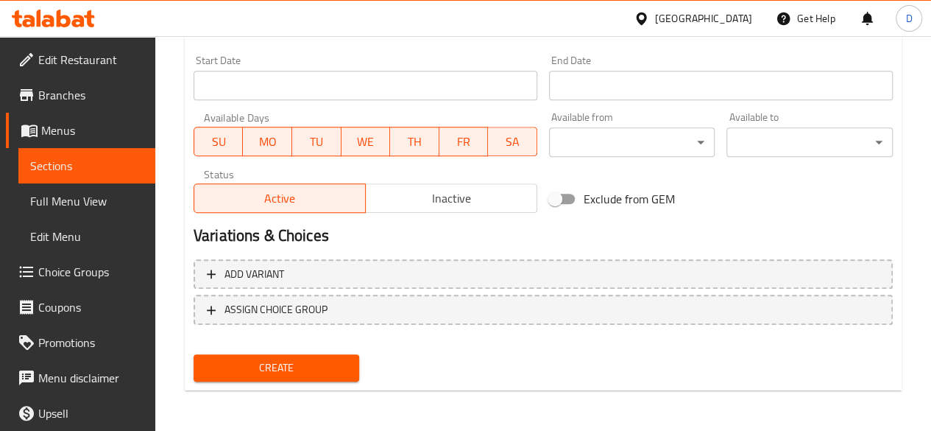
type input "كفتة جمبرى"
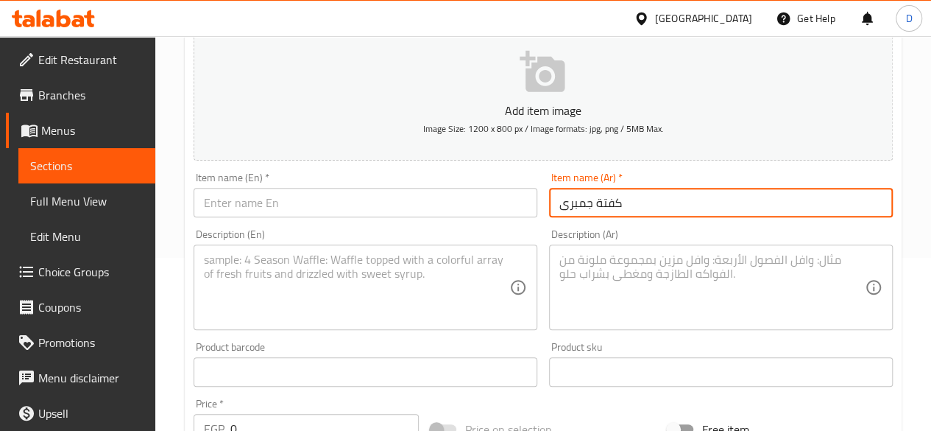
scroll to position [161, 0]
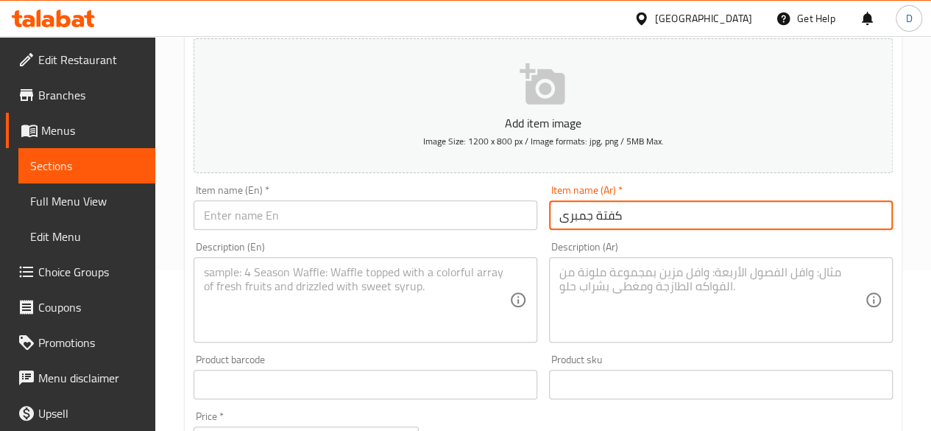
click at [334, 220] on input "text" at bounding box center [366, 214] width 344 height 29
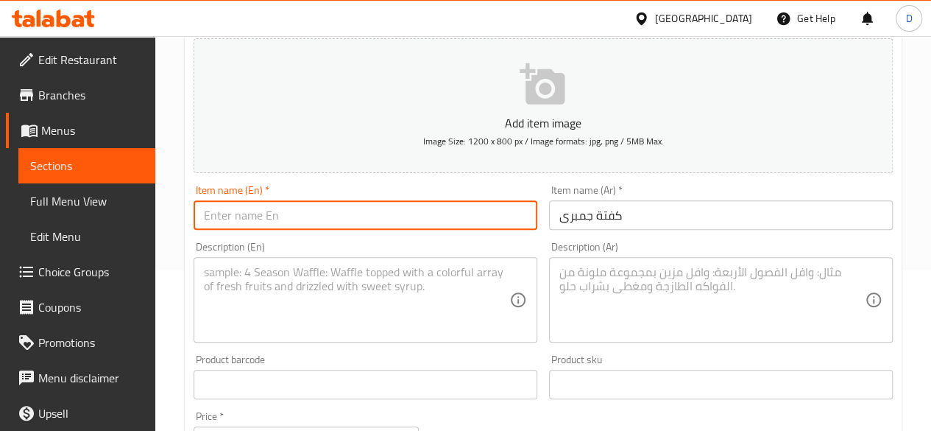
paste input "Shrimp kofta"
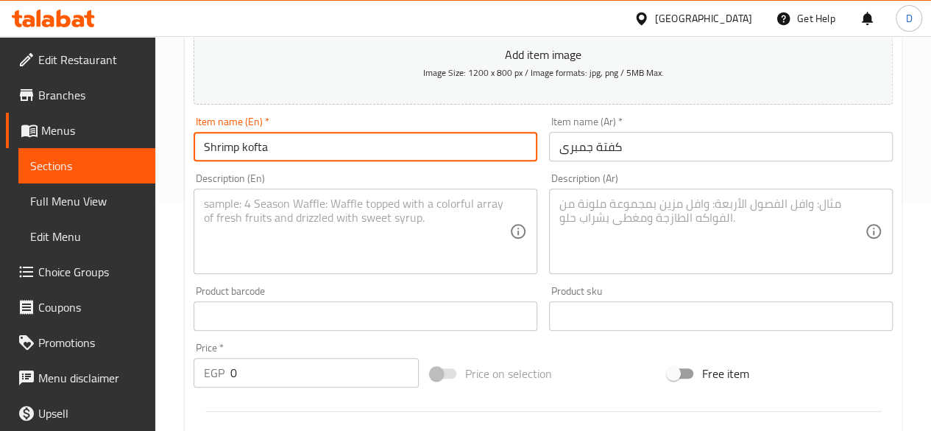
scroll to position [230, 0]
type input "Shrimp kofta"
click at [345, 238] on textarea at bounding box center [357, 231] width 306 height 70
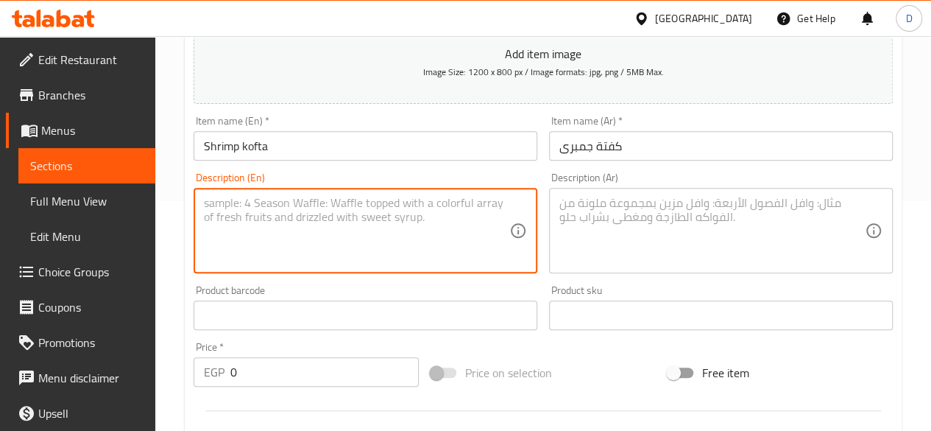
paste textarea "Served with mexican sauce"
type textarea "Served with mexican sauce"
click at [694, 232] on textarea at bounding box center [713, 231] width 306 height 70
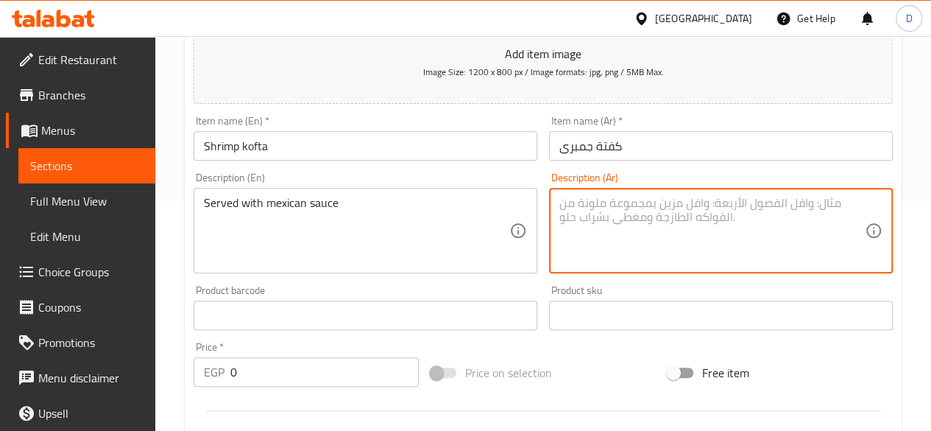
paste textarea "يقدم مع صلصة مكسيكية"
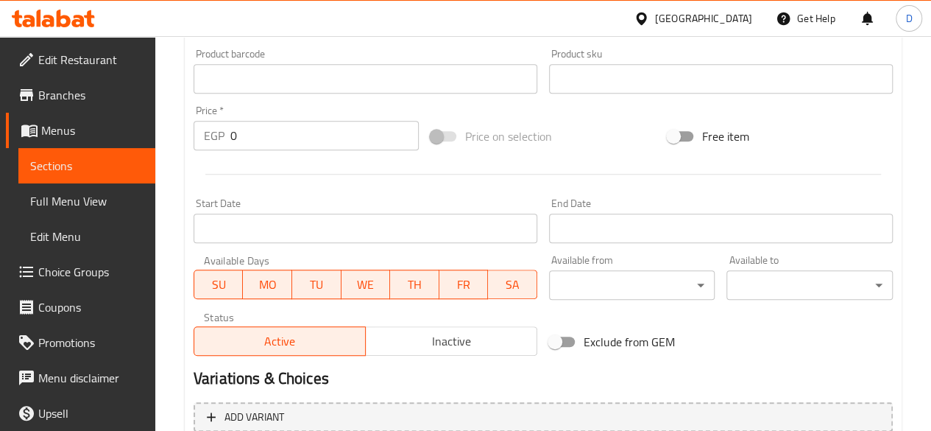
scroll to position [488, 0]
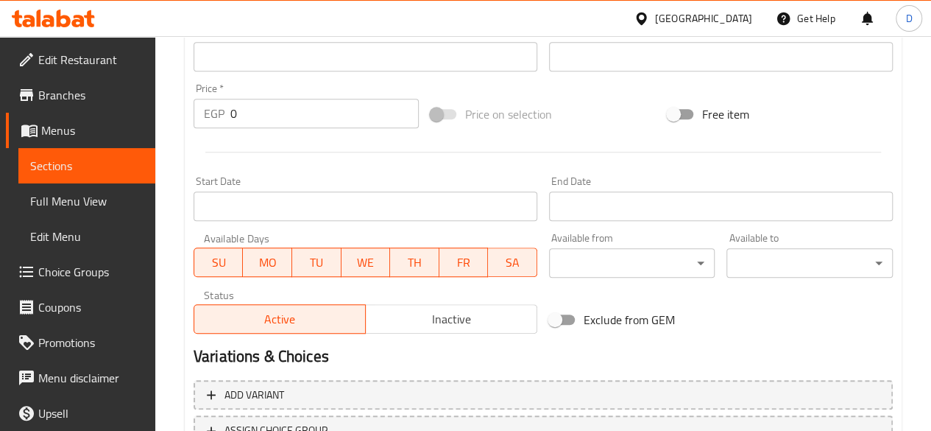
type textarea "يقدم مع صلصة مكسيكية"
click at [275, 123] on input "0" at bounding box center [324, 113] width 189 height 29
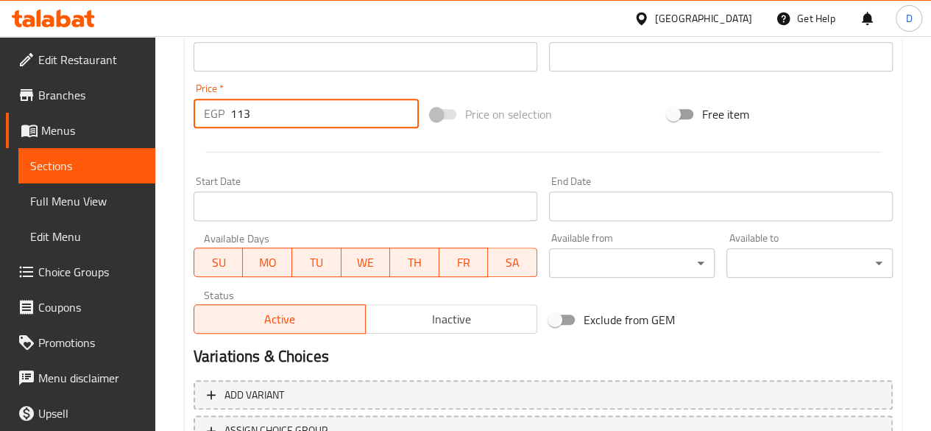
scroll to position [609, 0]
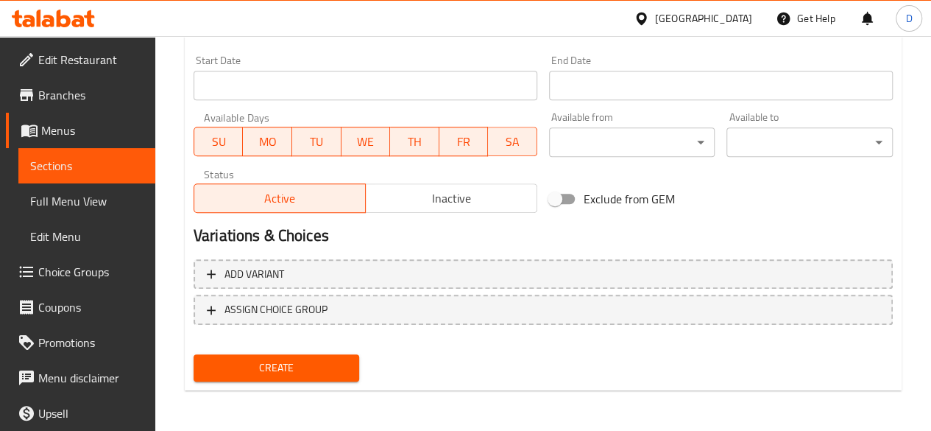
type input "113"
click at [278, 354] on button "Create" at bounding box center [277, 367] width 166 height 27
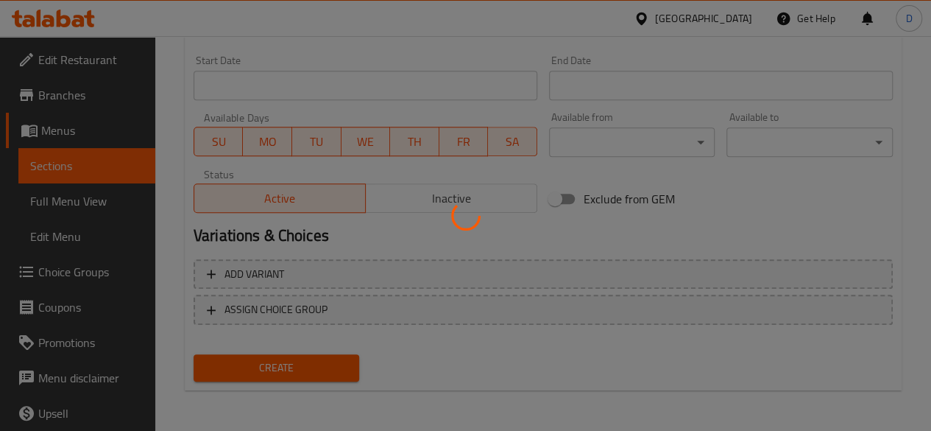
scroll to position [74, 0]
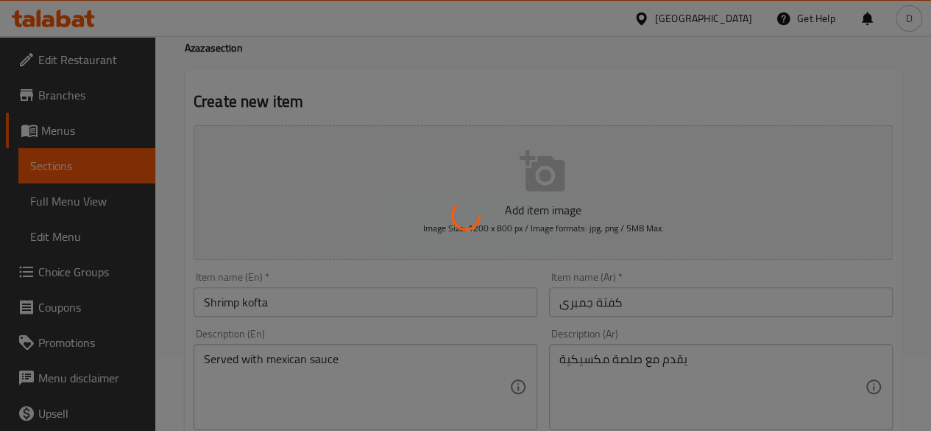
type input "0"
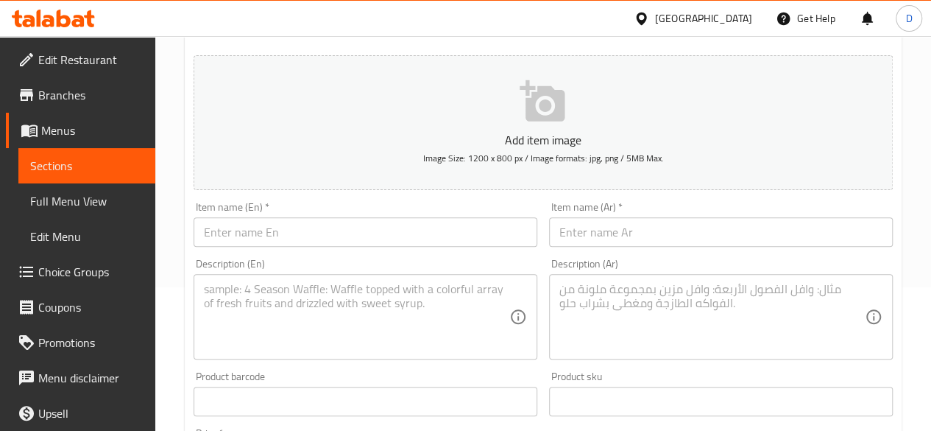
scroll to position [144, 0]
click at [319, 225] on input "text" at bounding box center [366, 230] width 344 height 29
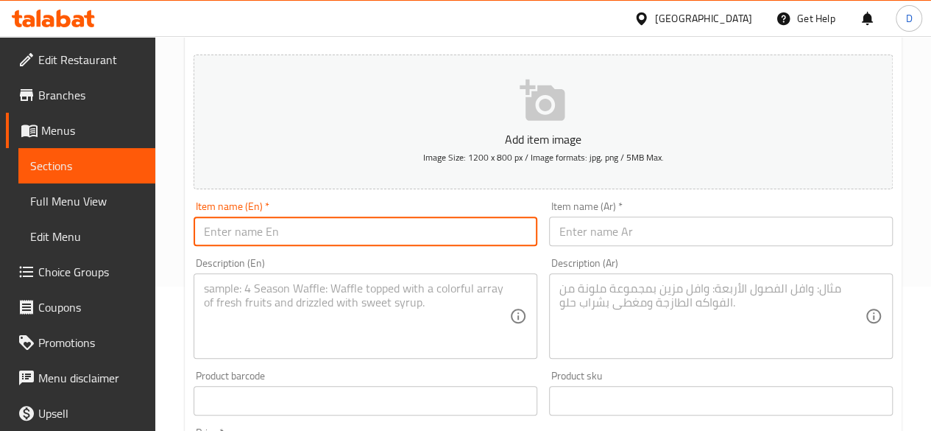
paste input "Texas potatoes"
type input "Texas potatoes"
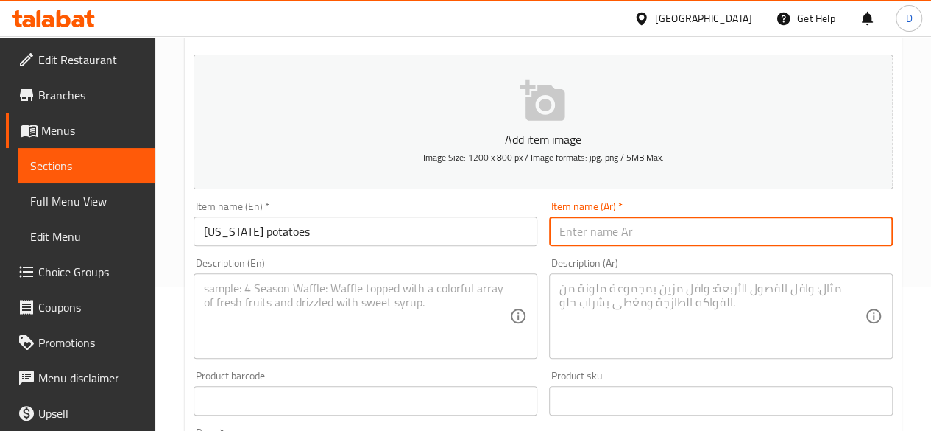
click at [599, 222] on input "text" at bounding box center [721, 230] width 344 height 29
paste input "بطاطس تكساس"
type input "بطاطس تكساس"
click at [568, 332] on textarea at bounding box center [713, 316] width 306 height 70
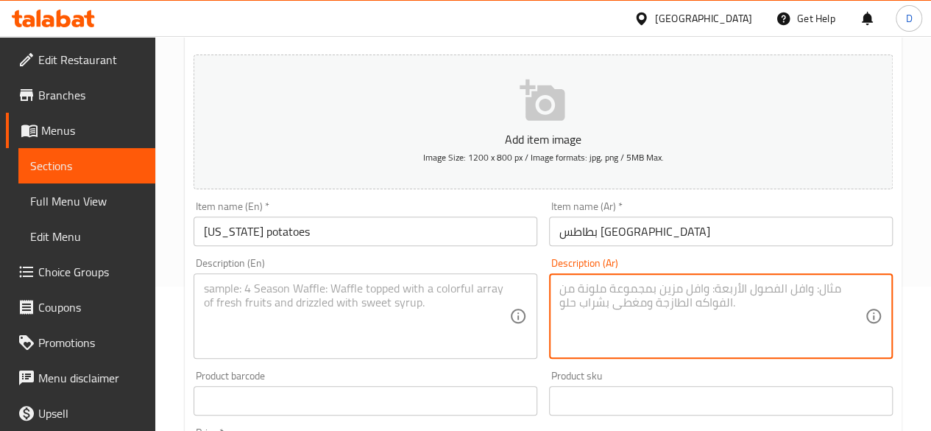
paste textarea "بطاطس محمرة مع خليط من الاجبان و يقدم مع صوص كوكتيل"
type textarea "بطاطس محمرة مع خليط من الاجبان و يقدم مع صوص كوكتيل"
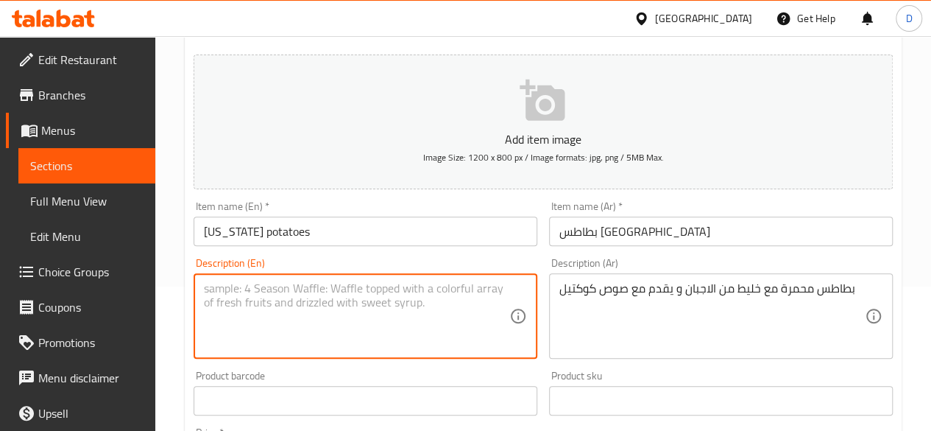
click at [300, 297] on textarea at bounding box center [357, 316] width 306 height 70
paste textarea "French fries with a mixture of cheeses, served with cocktail sauce."
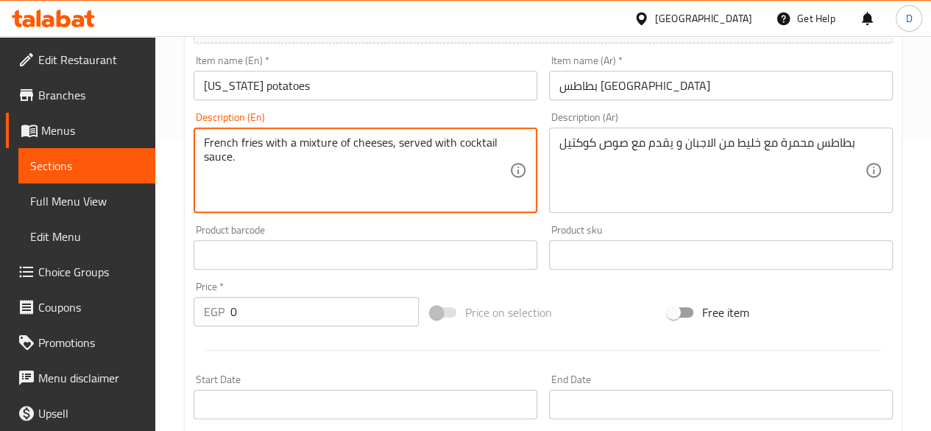
scroll to position [297, 0]
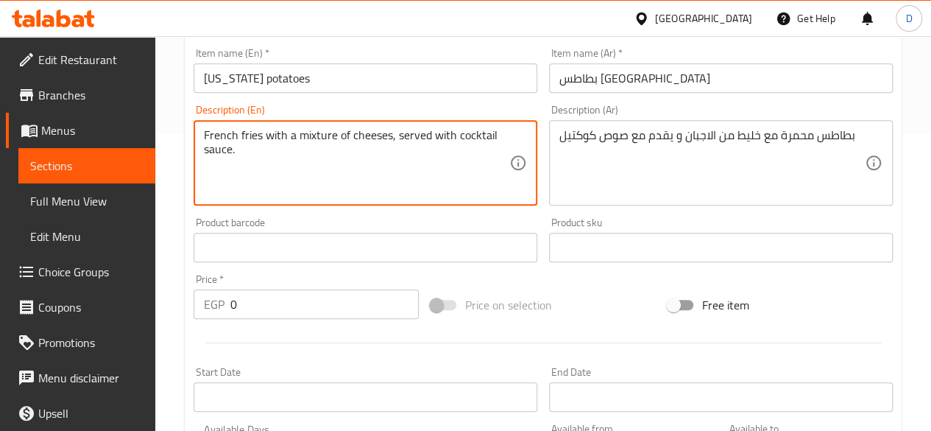
type textarea "French fries with a mixture of cheeses, served with cocktail sauce."
click at [300, 297] on input "0" at bounding box center [324, 303] width 189 height 29
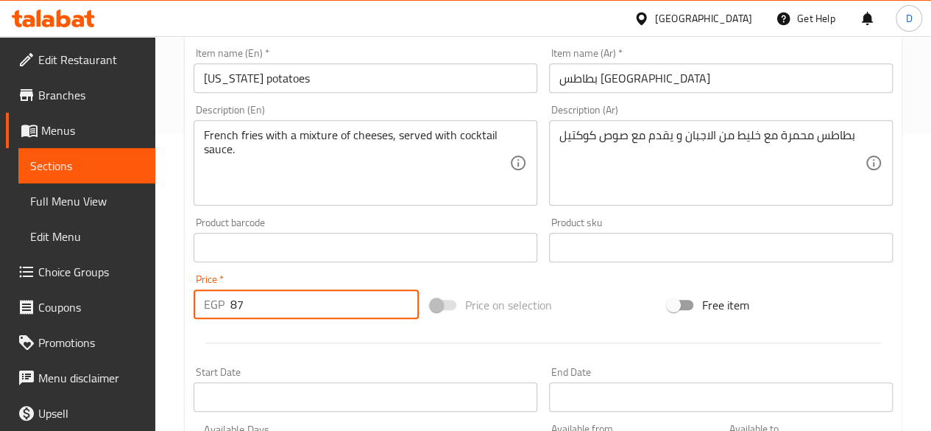
scroll to position [609, 0]
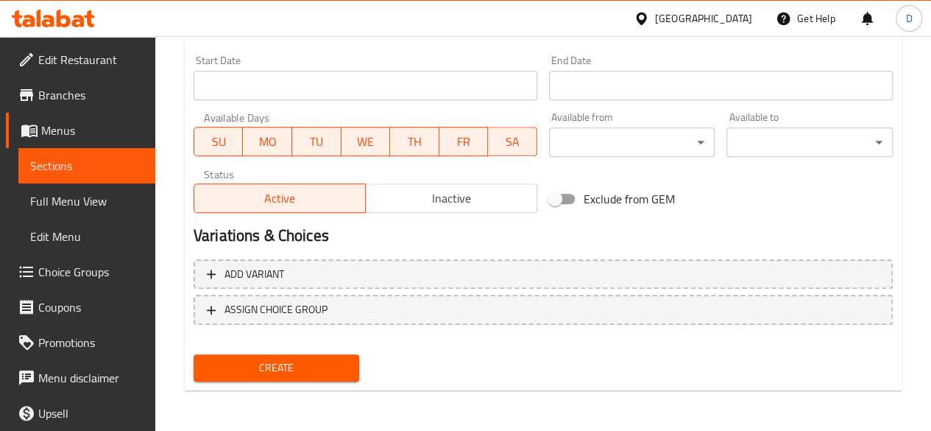
type input "87"
click at [306, 370] on span "Create" at bounding box center [276, 368] width 143 height 18
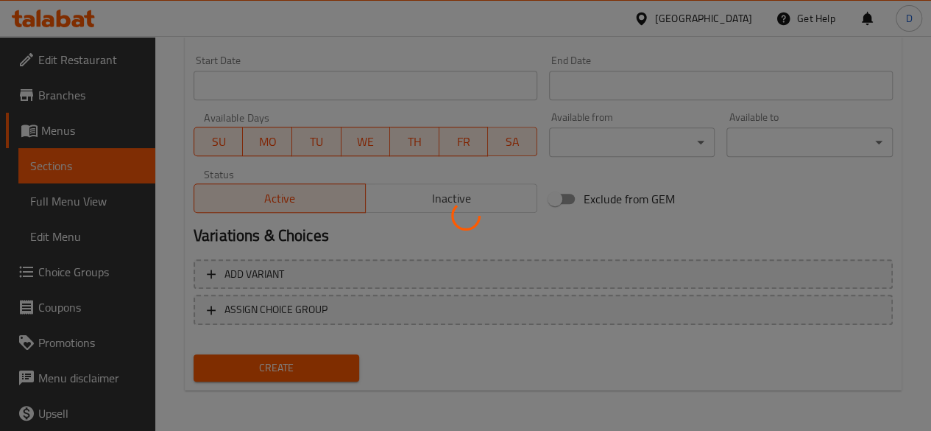
type input "0"
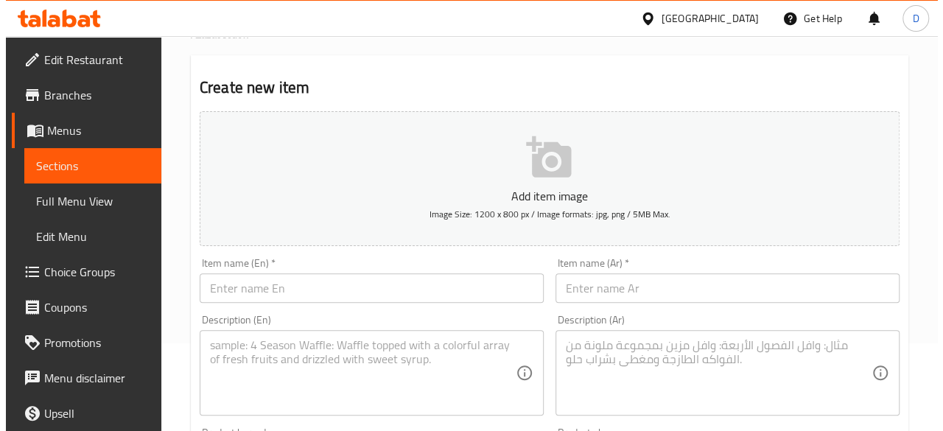
scroll to position [0, 0]
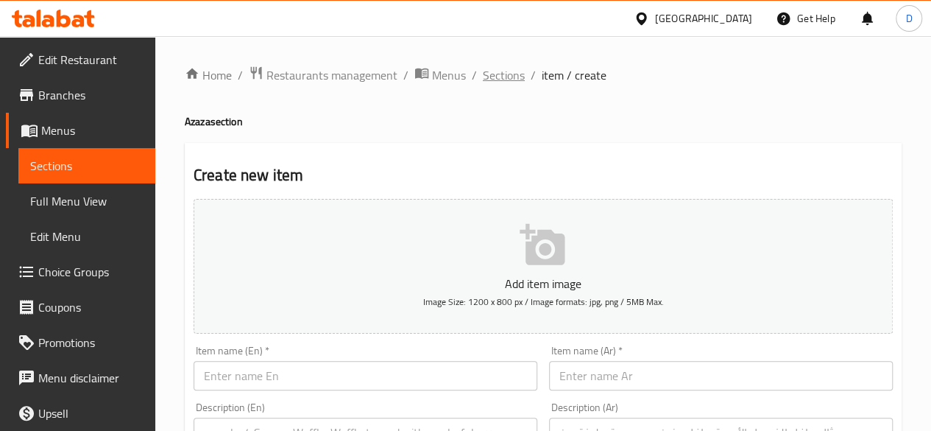
click at [504, 74] on span "Sections" at bounding box center [504, 75] width 42 height 18
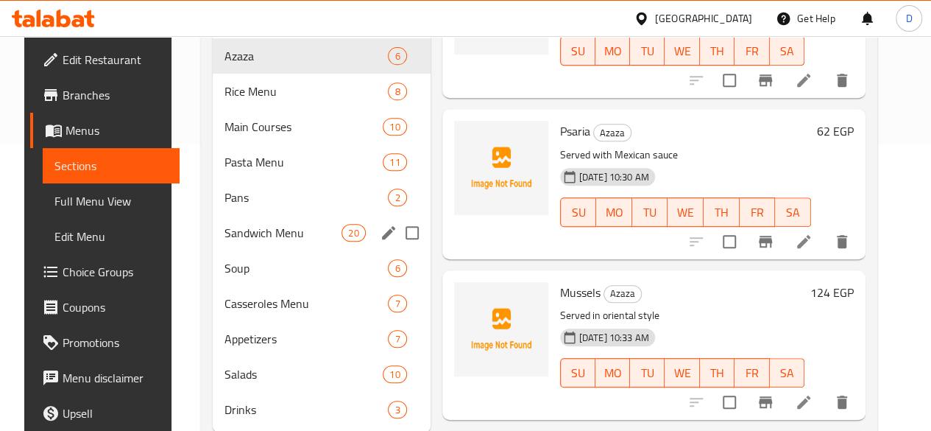
scroll to position [288, 0]
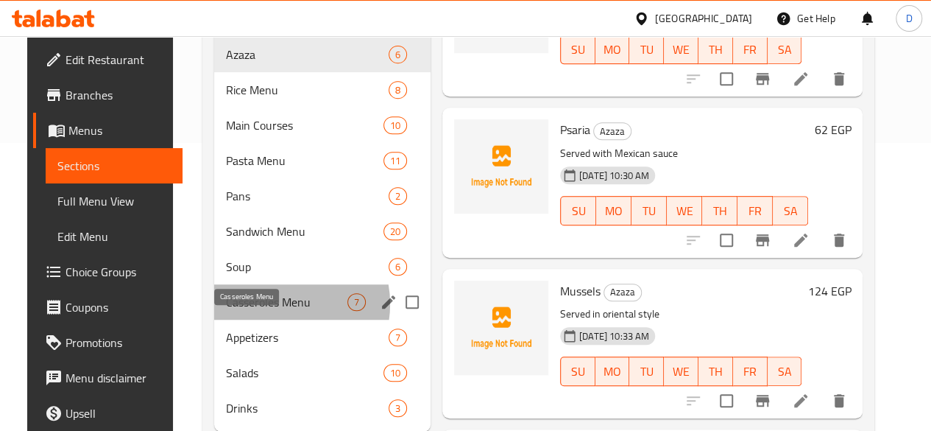
click at [260, 311] on span "Casseroles Menu" at bounding box center [286, 302] width 121 height 18
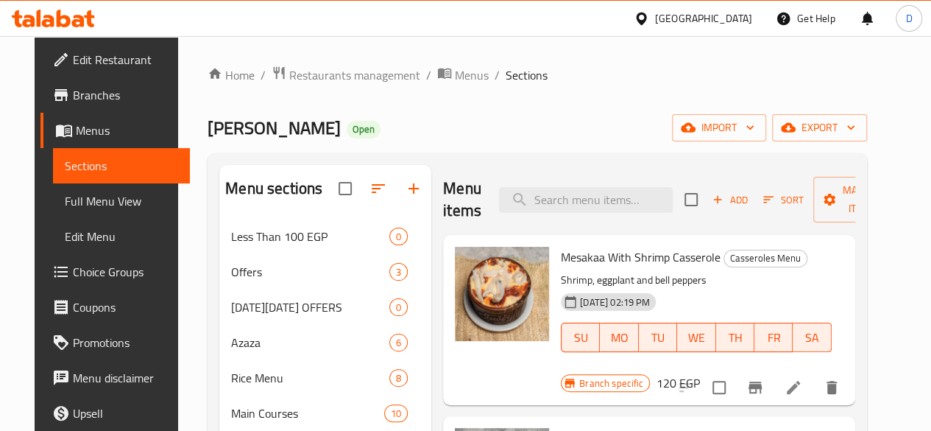
click at [764, 381] on icon "Branch-specific-item" at bounding box center [756, 387] width 18 height 18
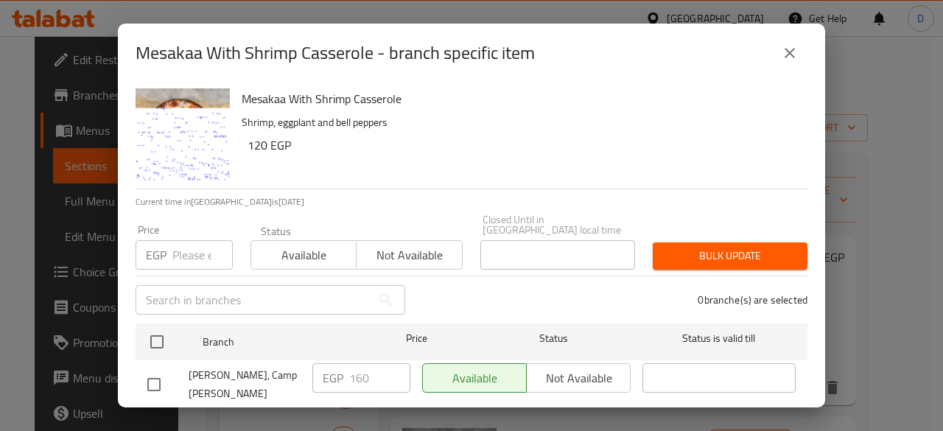
click at [178, 244] on input "number" at bounding box center [202, 254] width 60 height 29
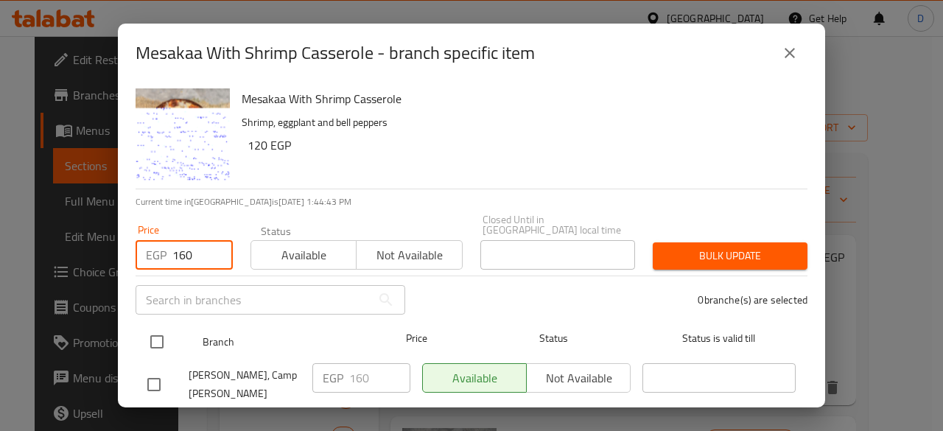
type input "160"
click at [163, 326] on input "checkbox" at bounding box center [156, 341] width 31 height 31
checkbox input "true"
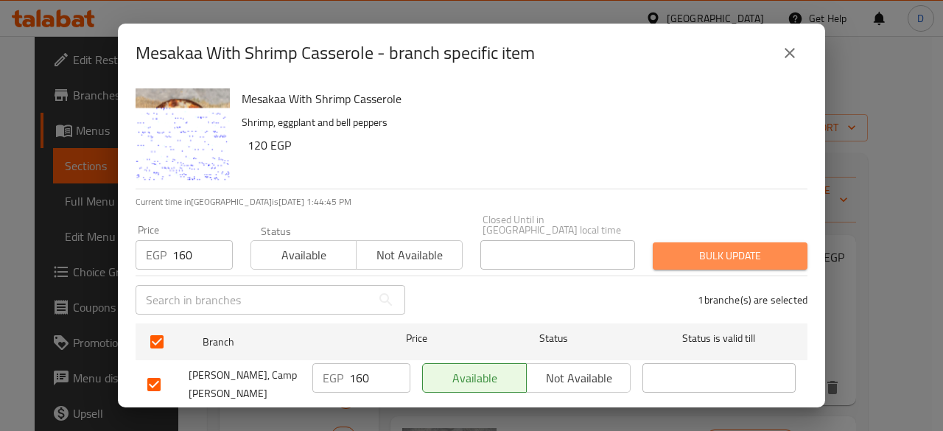
click at [753, 247] on span "Bulk update" at bounding box center [729, 256] width 131 height 18
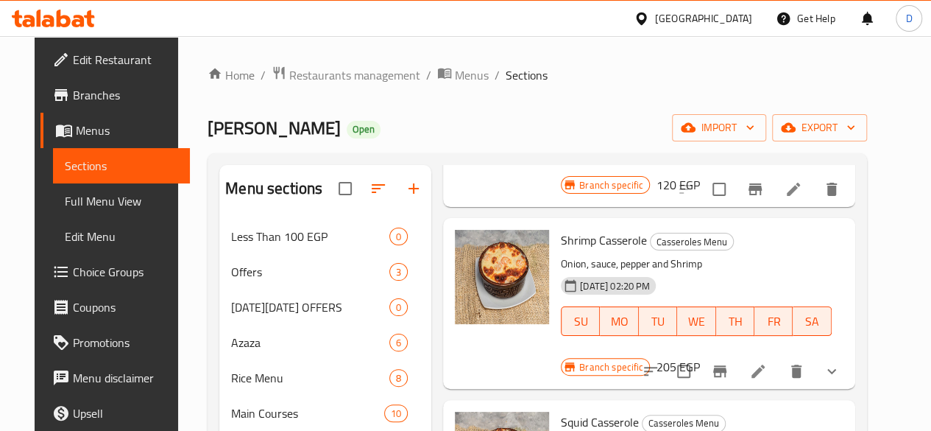
scroll to position [199, 0]
click at [767, 362] on icon at bounding box center [759, 371] width 18 height 18
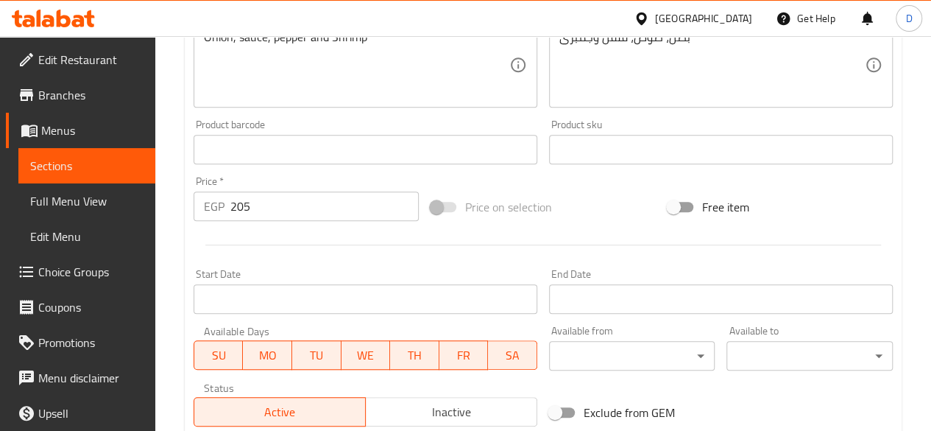
scroll to position [464, 0]
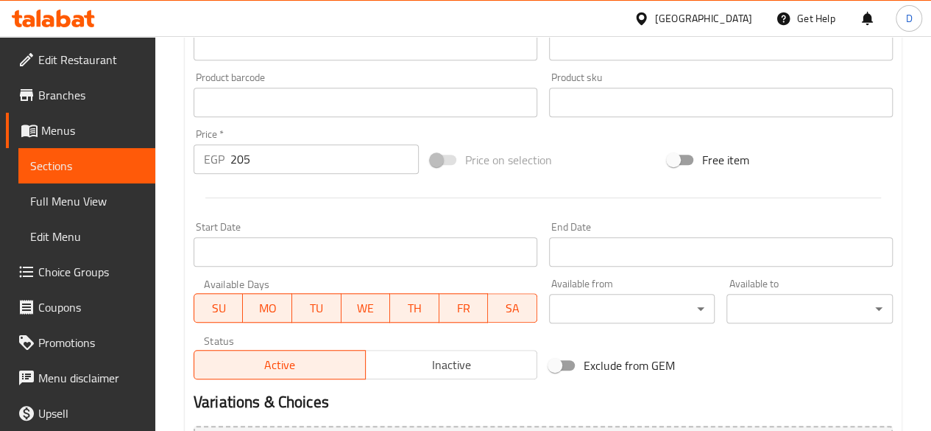
click at [272, 165] on input "205" at bounding box center [324, 158] width 189 height 29
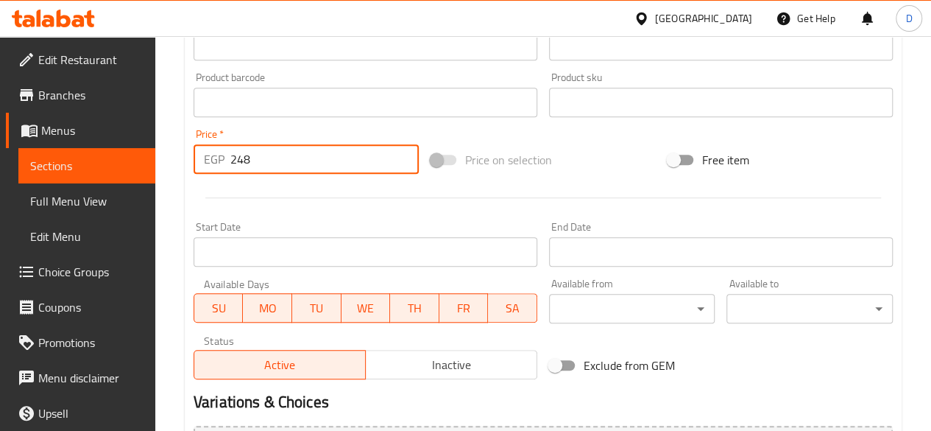
scroll to position [655, 0]
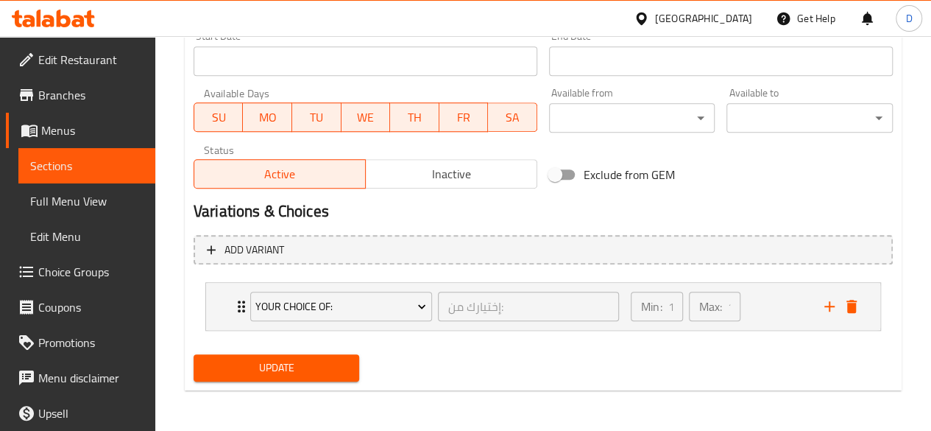
type input "248"
click at [331, 366] on span "Update" at bounding box center [276, 368] width 143 height 18
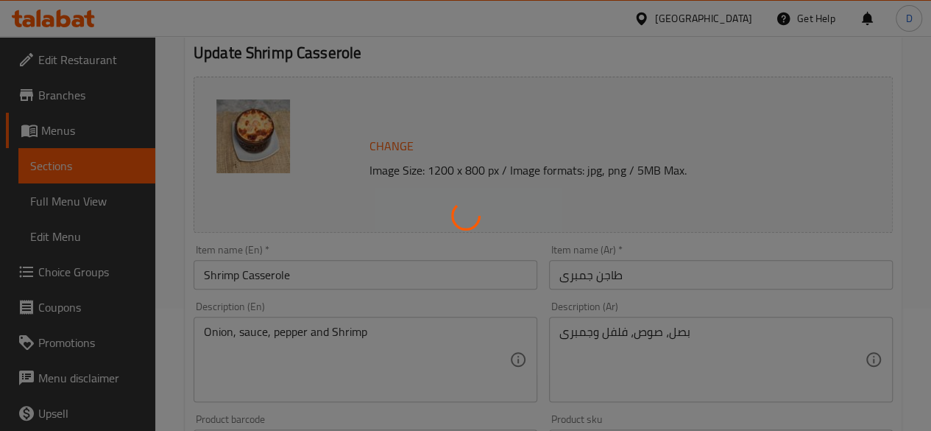
scroll to position [0, 0]
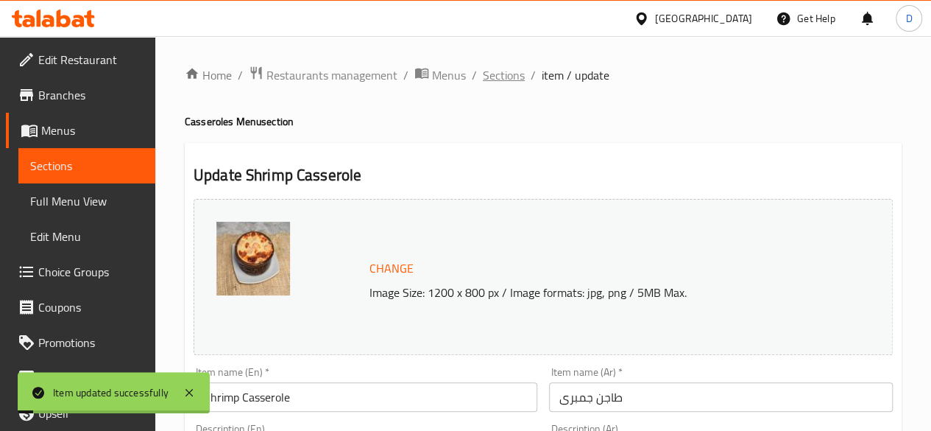
click at [504, 79] on span "Sections" at bounding box center [504, 75] width 42 height 18
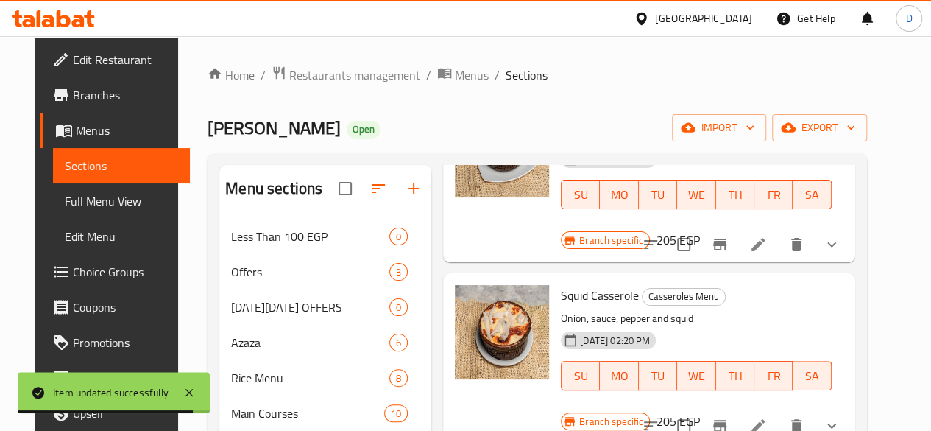
scroll to position [325, 0]
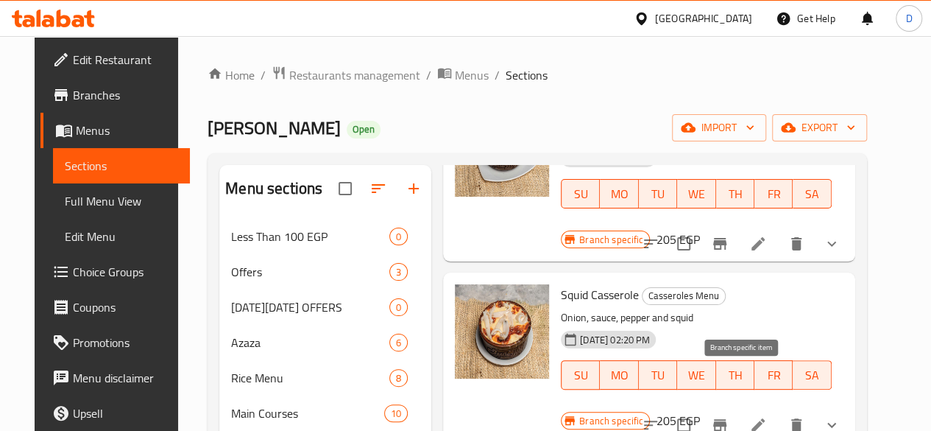
click at [738, 407] on button "Branch-specific-item" at bounding box center [719, 424] width 35 height 35
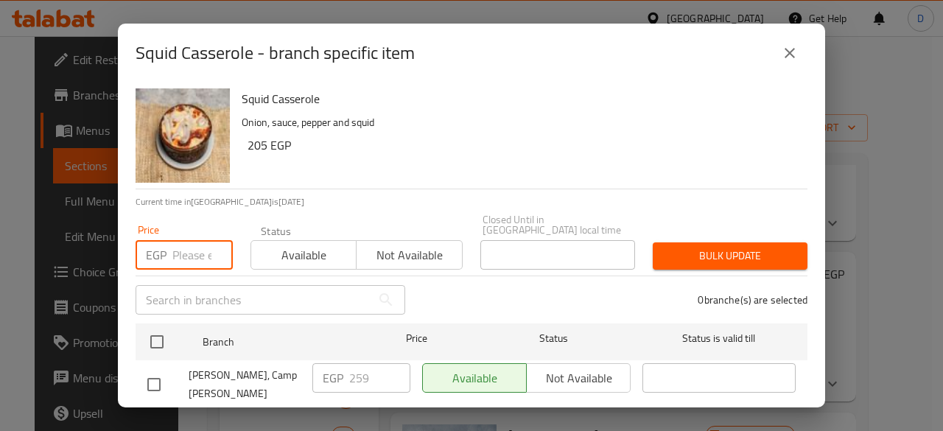
click at [180, 240] on input "number" at bounding box center [202, 254] width 60 height 29
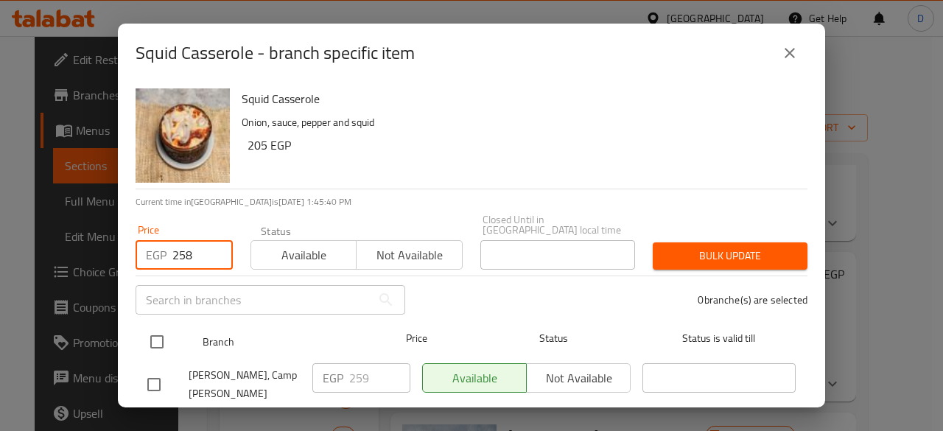
type input "258"
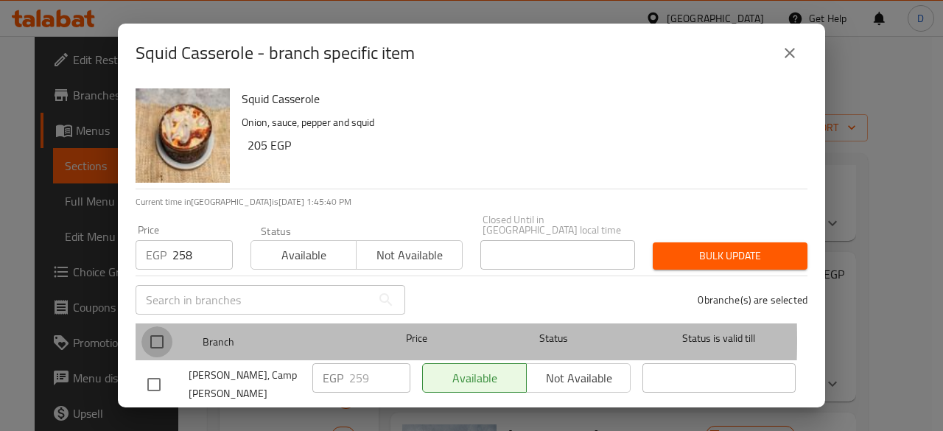
click at [161, 329] on input "checkbox" at bounding box center [156, 341] width 31 height 31
checkbox input "true"
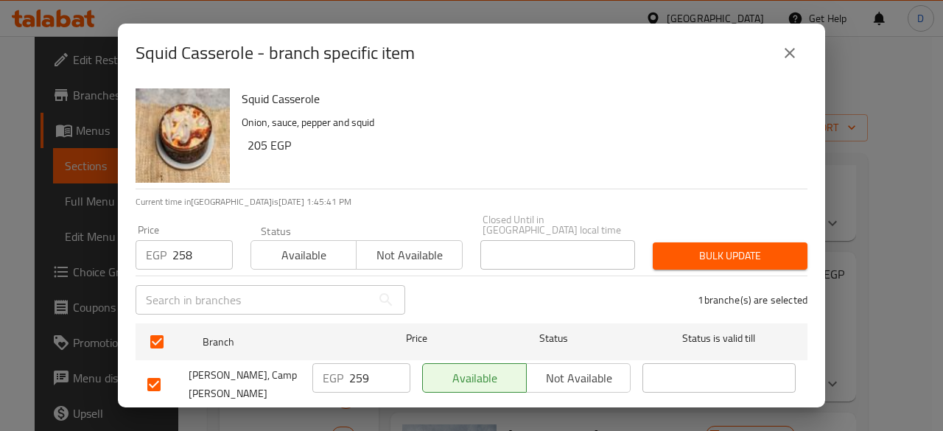
click at [683, 247] on span "Bulk update" at bounding box center [729, 256] width 131 height 18
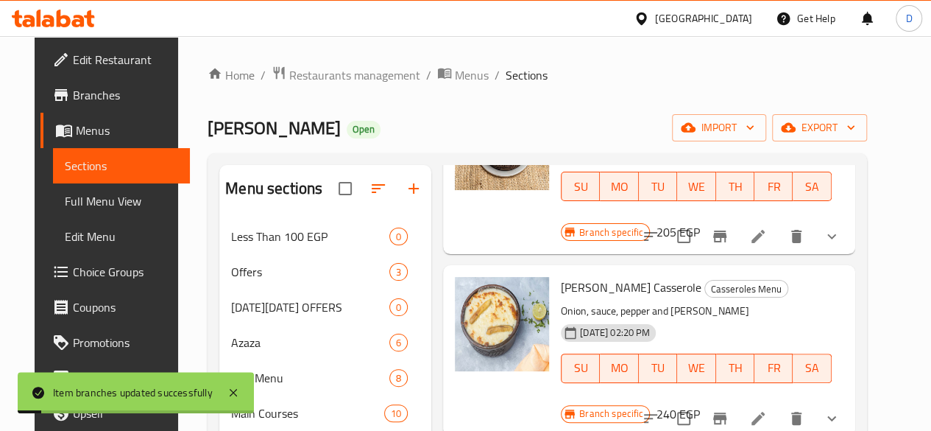
scroll to position [542, 0]
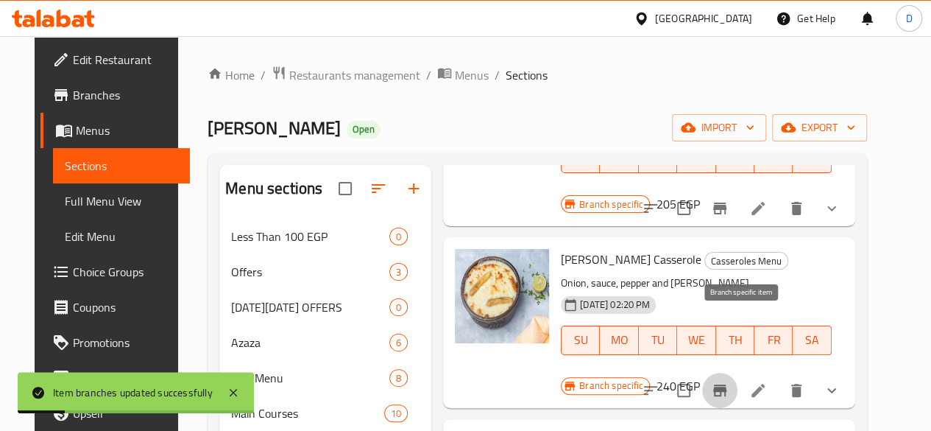
click at [738, 373] on button "Branch-specific-item" at bounding box center [719, 390] width 35 height 35
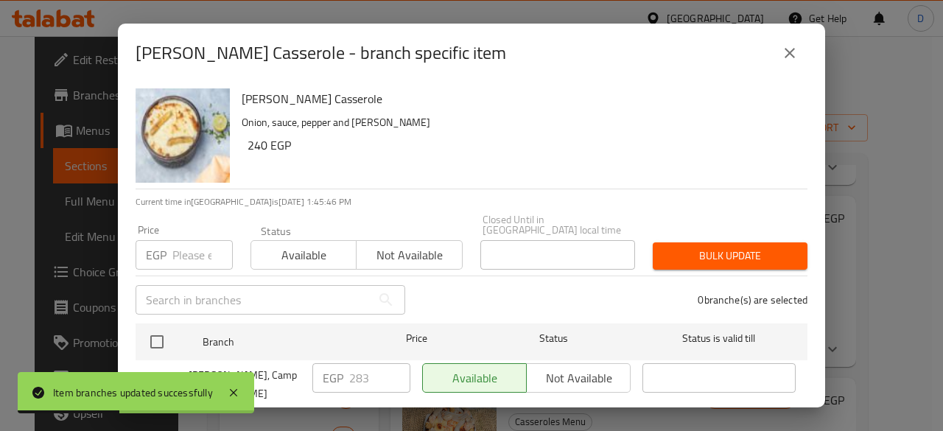
click at [186, 245] on input "number" at bounding box center [202, 254] width 60 height 29
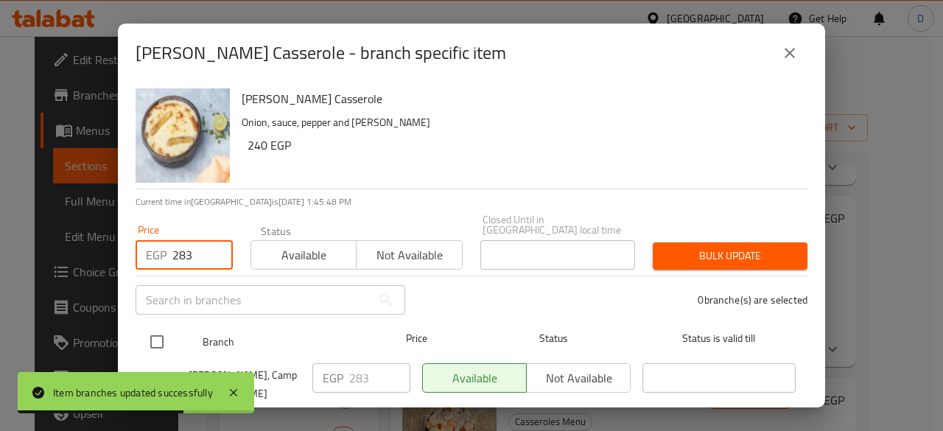
type input "283"
click at [157, 331] on input "checkbox" at bounding box center [156, 341] width 31 height 31
checkbox input "true"
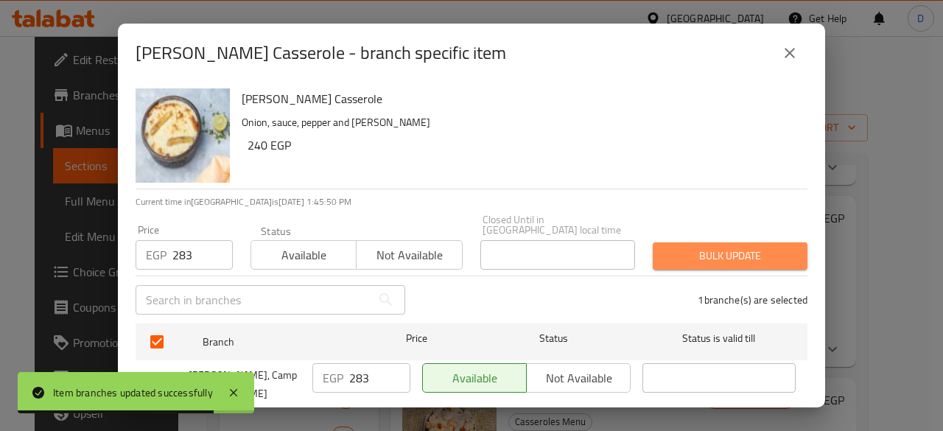
click at [766, 247] on span "Bulk update" at bounding box center [729, 256] width 131 height 18
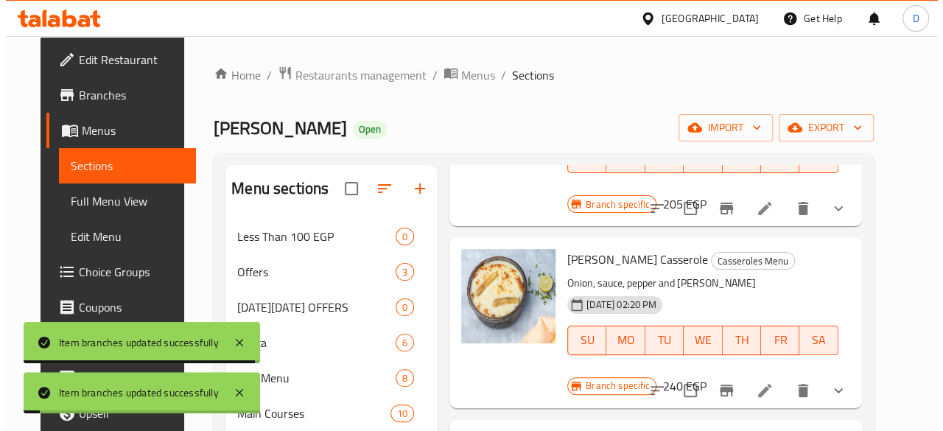
scroll to position [629, 0]
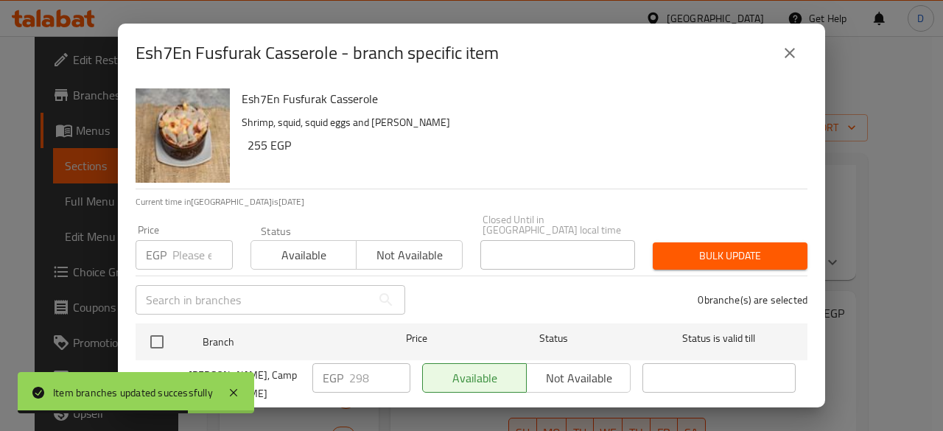
click at [184, 247] on input "number" at bounding box center [202, 254] width 60 height 29
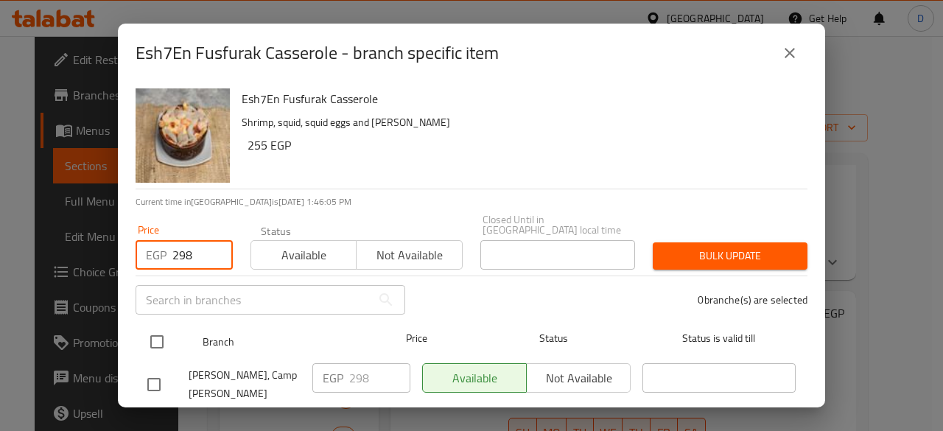
type input "298"
click at [163, 326] on input "checkbox" at bounding box center [156, 341] width 31 height 31
checkbox input "true"
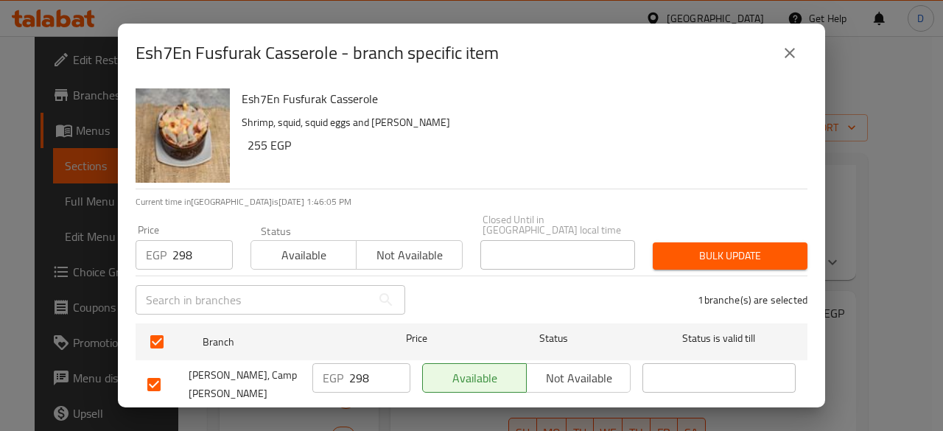
click at [741, 247] on span "Bulk update" at bounding box center [729, 256] width 131 height 18
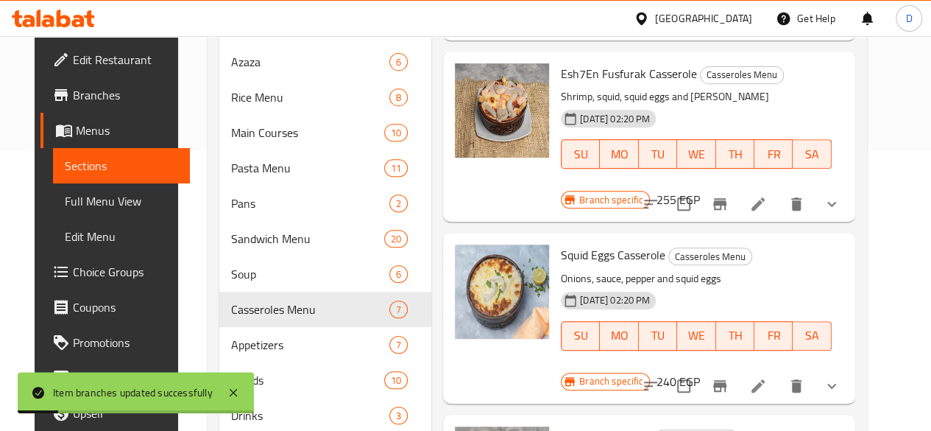
scroll to position [307, 0]
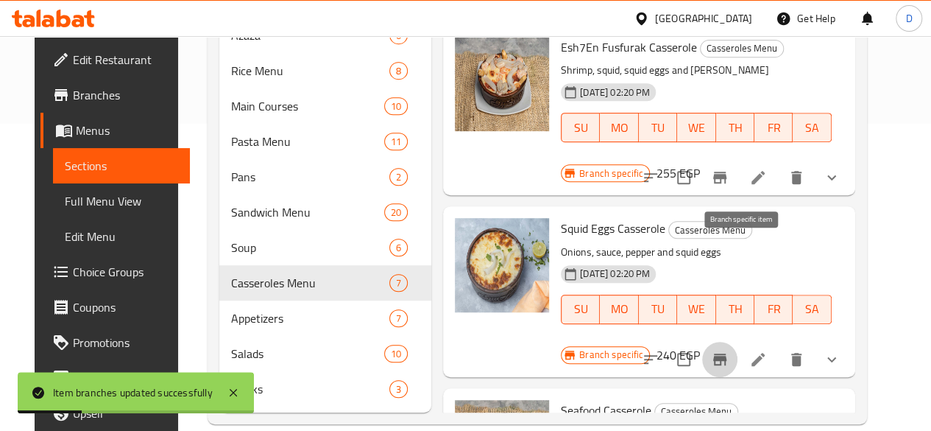
click at [729, 351] on icon "Branch-specific-item" at bounding box center [720, 360] width 18 height 18
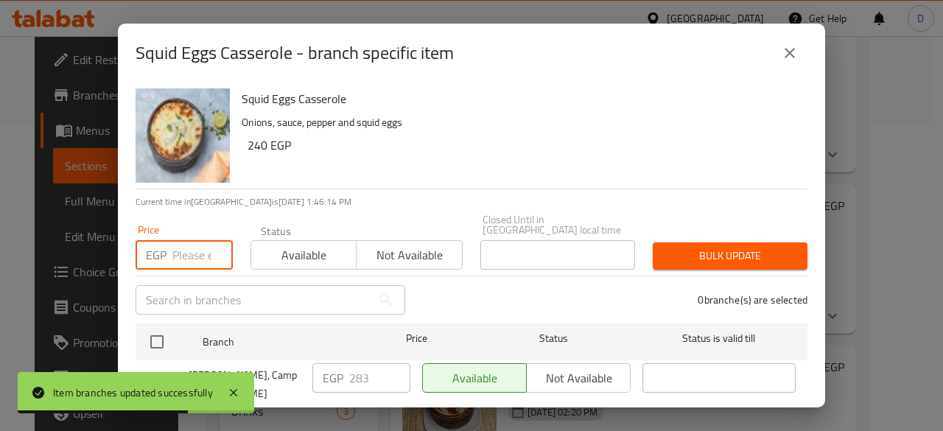
click at [192, 241] on input "number" at bounding box center [202, 254] width 60 height 29
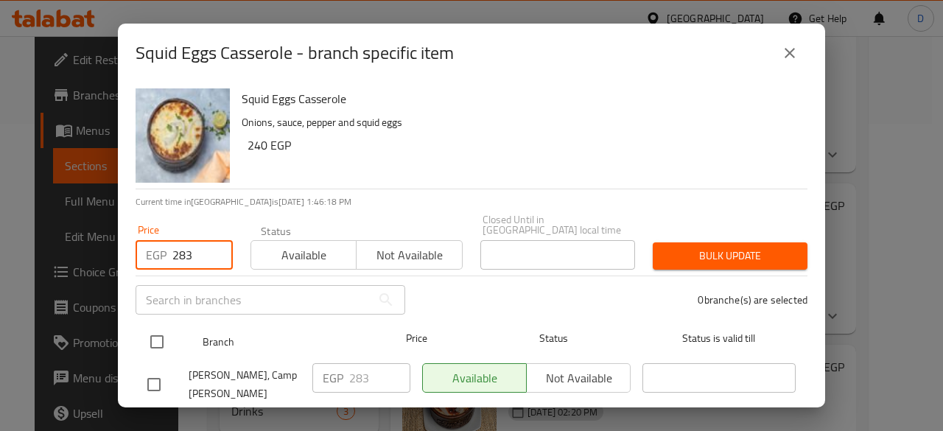
type input "283"
click at [161, 329] on input "checkbox" at bounding box center [156, 341] width 31 height 31
checkbox input "true"
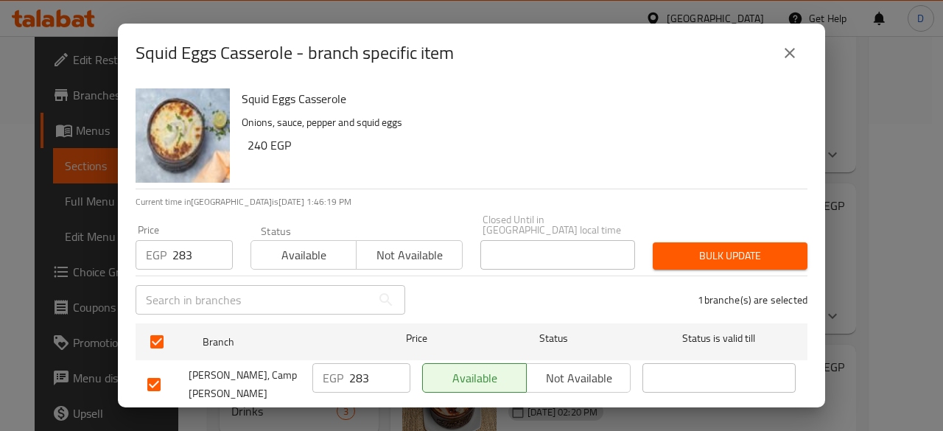
click at [686, 247] on span "Bulk update" at bounding box center [729, 256] width 131 height 18
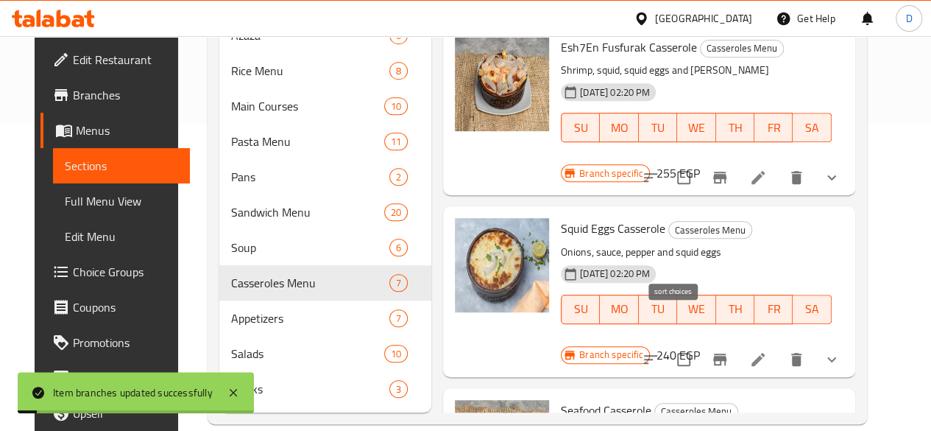
scroll to position [351, 0]
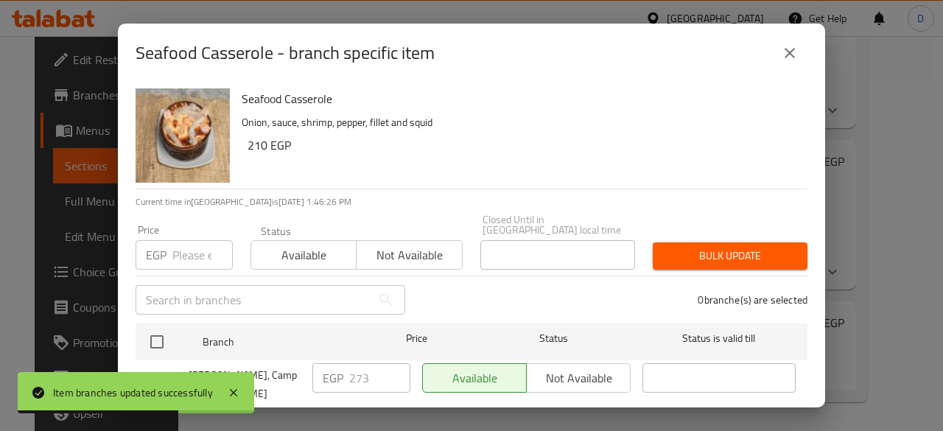
click at [184, 254] on input "number" at bounding box center [202, 254] width 60 height 29
type input "273"
click at [168, 317] on ul "Branch Price Status Status is valid till AZAZ Gambary, Camp Chezar EGP 273 ​ Av…" at bounding box center [471, 365] width 672 height 97
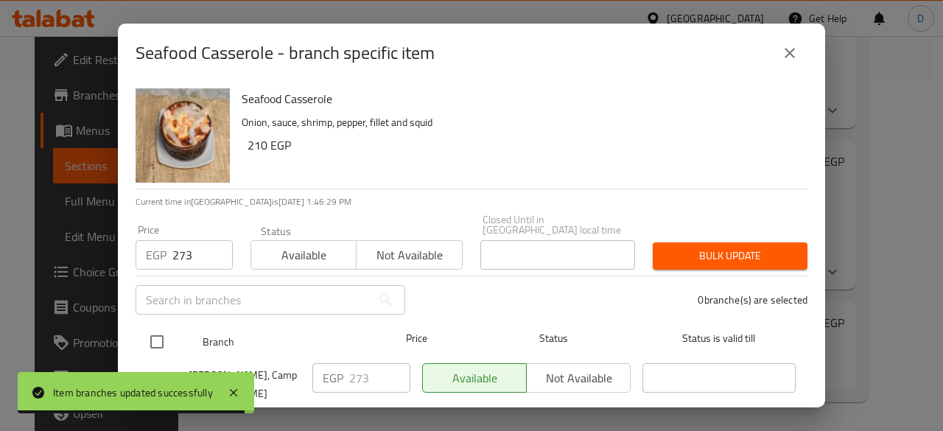
click at [163, 326] on input "checkbox" at bounding box center [156, 341] width 31 height 31
checkbox input "true"
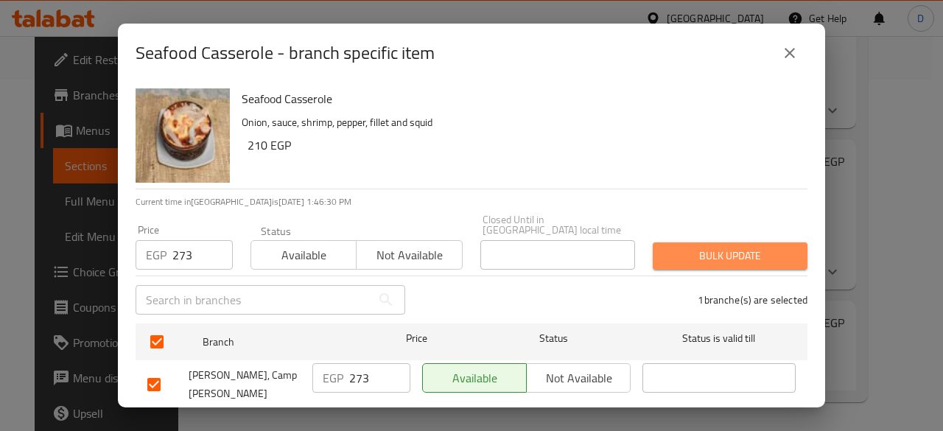
click at [744, 253] on span "Bulk update" at bounding box center [729, 256] width 131 height 18
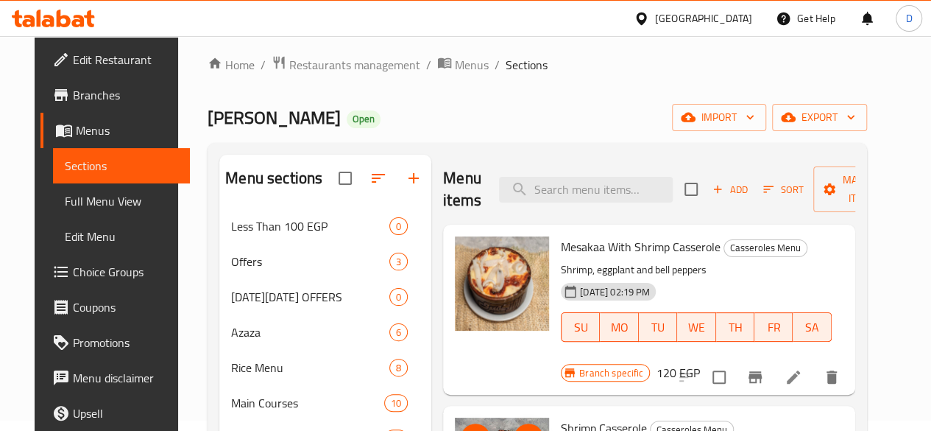
scroll to position [0, 0]
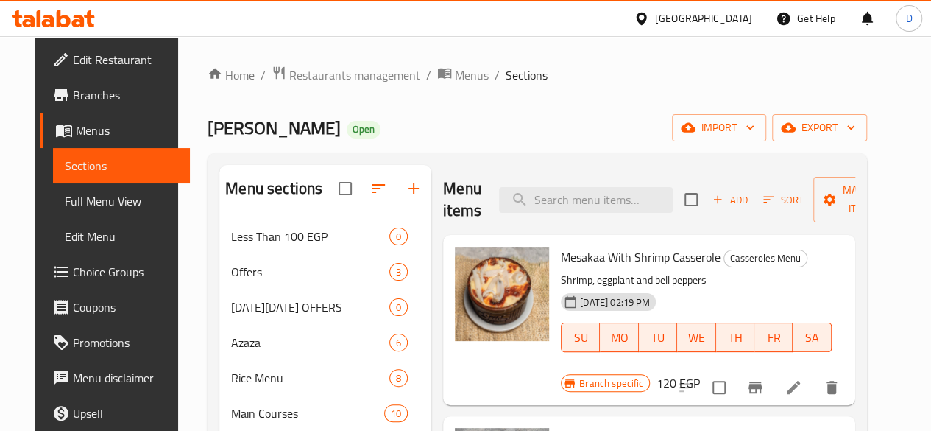
click at [711, 205] on span "Add" at bounding box center [731, 199] width 40 height 17
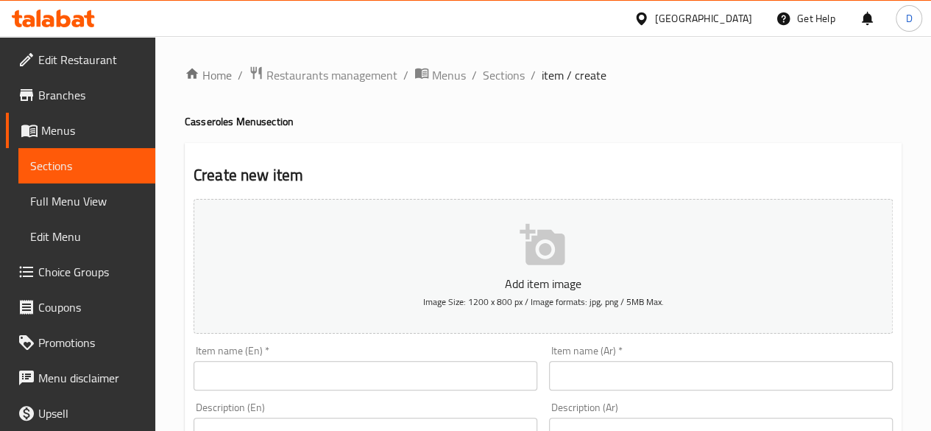
scroll to position [78, 0]
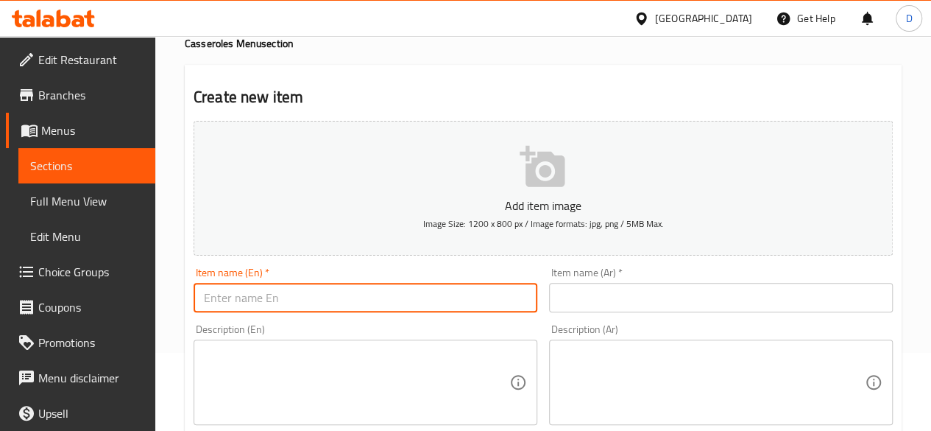
click at [429, 295] on input "text" at bounding box center [366, 297] width 344 height 29
paste input "Cheese roe casserole"
type input "Cheese roe casserole"
click at [669, 299] on input "text" at bounding box center [721, 297] width 344 height 29
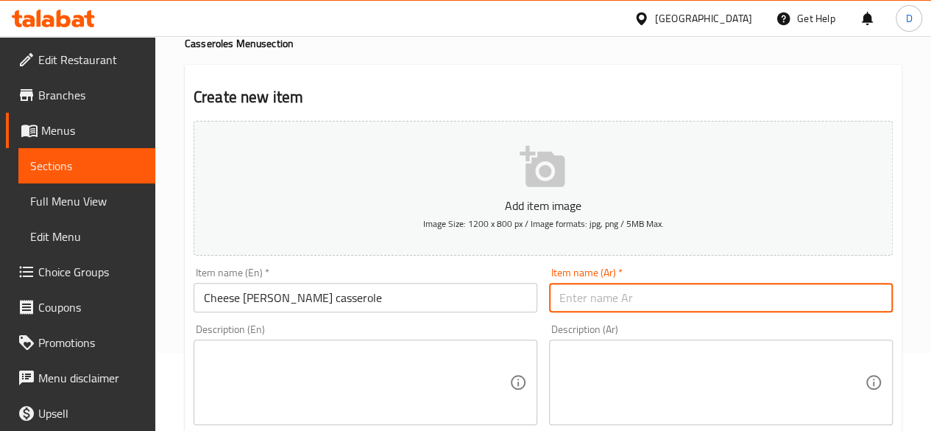
paste input "طاجن بيض الجبن"
drag, startPoint x: 602, startPoint y: 298, endPoint x: 590, endPoint y: 298, distance: 12.5
click at [590, 298] on input "طاجن بيض الجبن" at bounding box center [721, 297] width 344 height 29
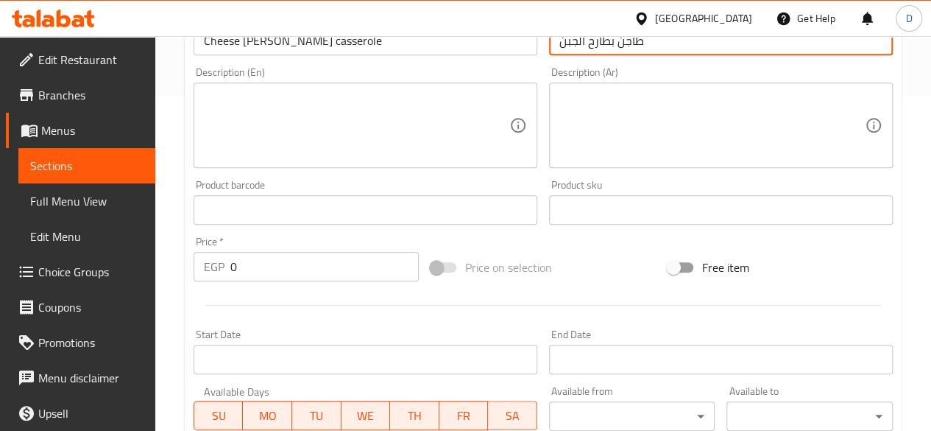
scroll to position [323, 0]
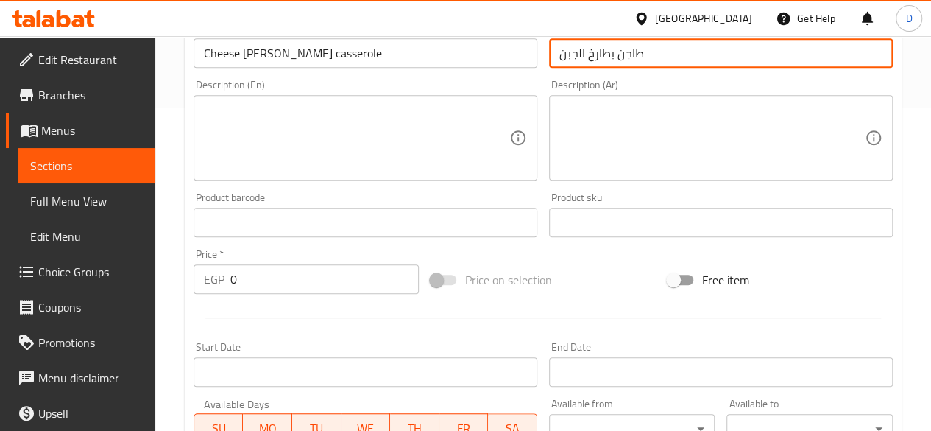
type input "طاجن بطارخ الجبن"
click at [256, 286] on input "0" at bounding box center [324, 278] width 189 height 29
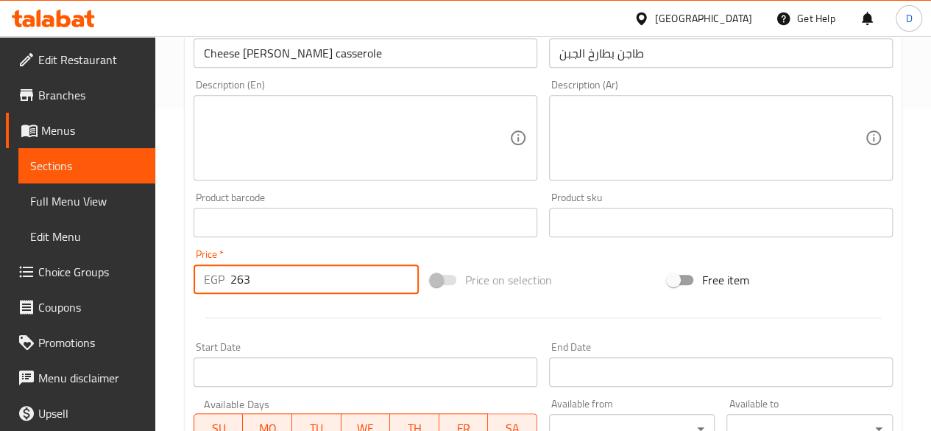
scroll to position [609, 0]
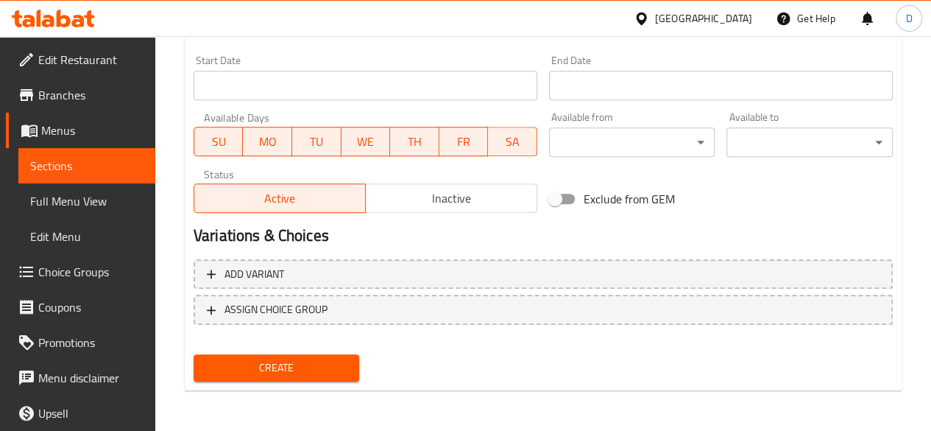
type input "263"
click at [313, 366] on span "Create" at bounding box center [276, 368] width 143 height 18
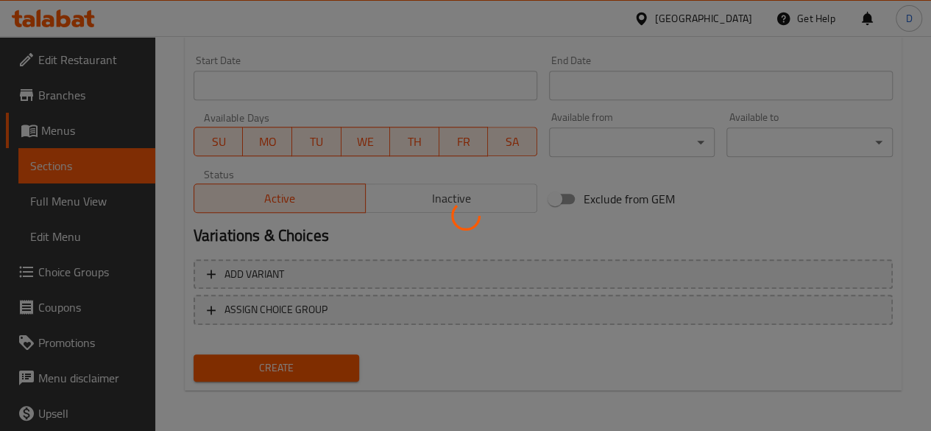
type input "0"
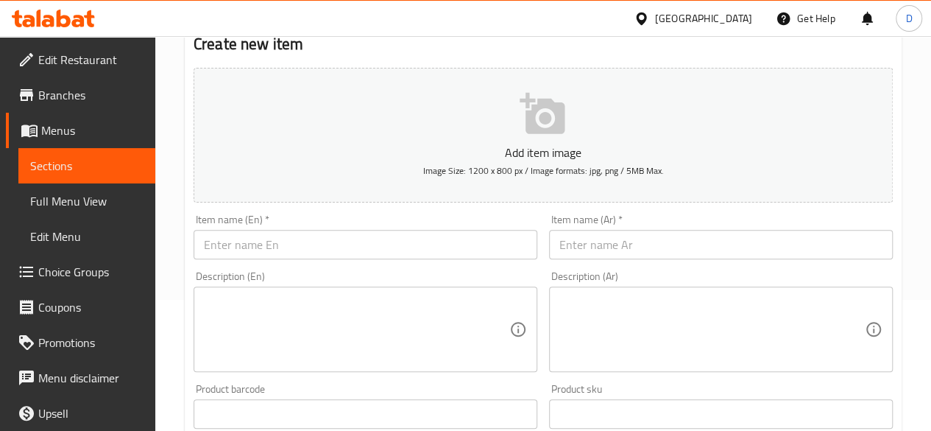
scroll to position [0, 0]
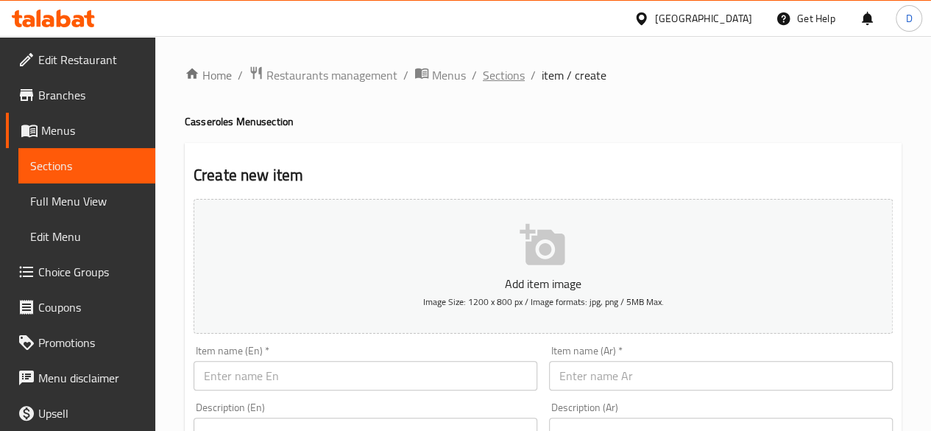
click at [498, 84] on span "Sections" at bounding box center [504, 75] width 42 height 18
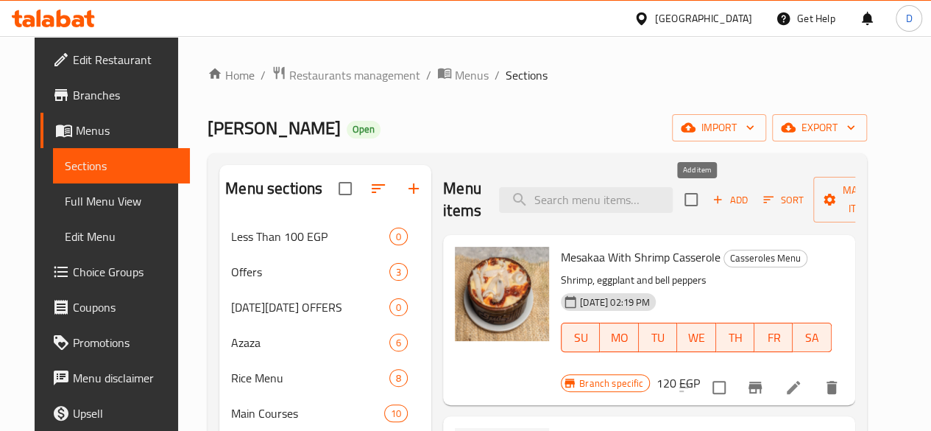
click at [707, 210] on button "Add" at bounding box center [730, 200] width 47 height 23
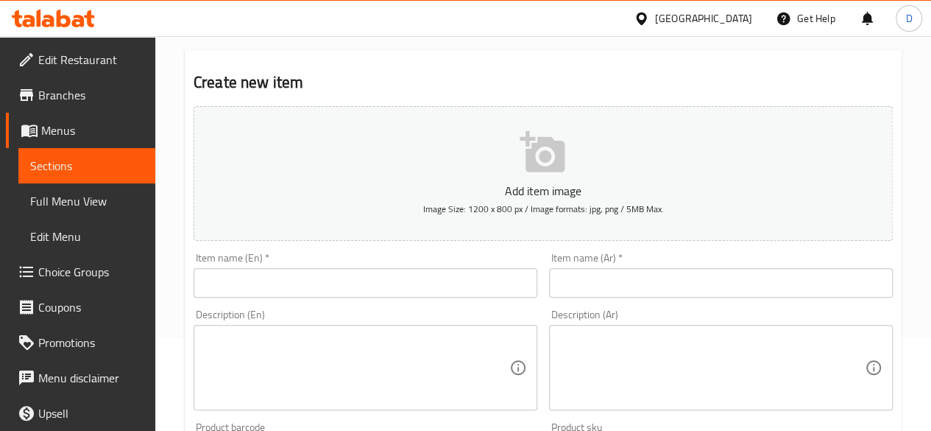
scroll to position [94, 0]
click at [396, 257] on div "Item name (En)   * Item name (En) *" at bounding box center [366, 274] width 344 height 45
click at [406, 279] on input "text" at bounding box center [366, 281] width 344 height 29
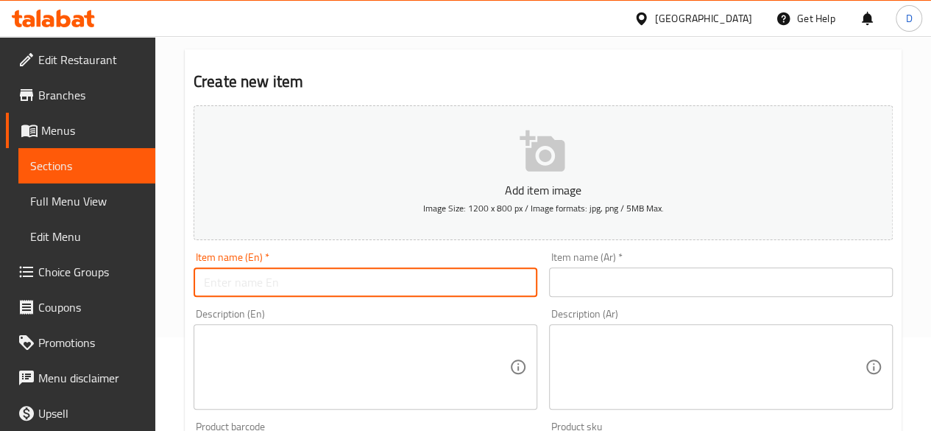
paste input "Shrimp cheese casserole"
type input "Shrimp cheese casserole"
click at [593, 284] on input "text" at bounding box center [721, 281] width 344 height 29
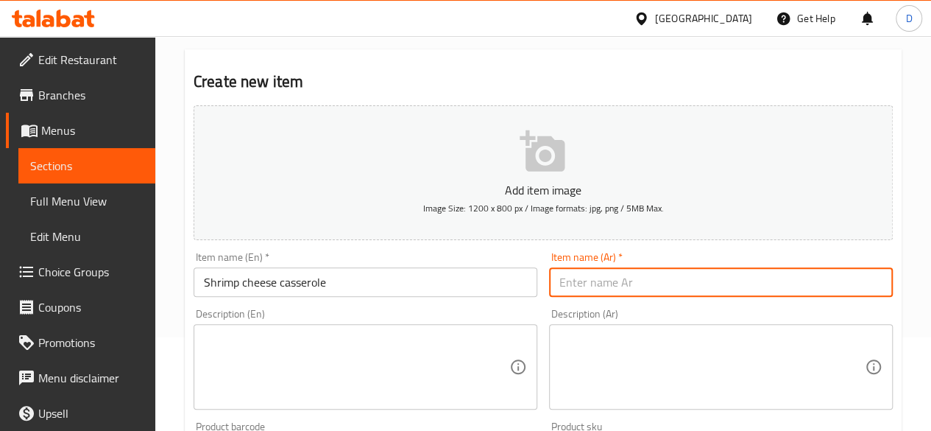
paste input "طاجن الجمبري بالجبن"
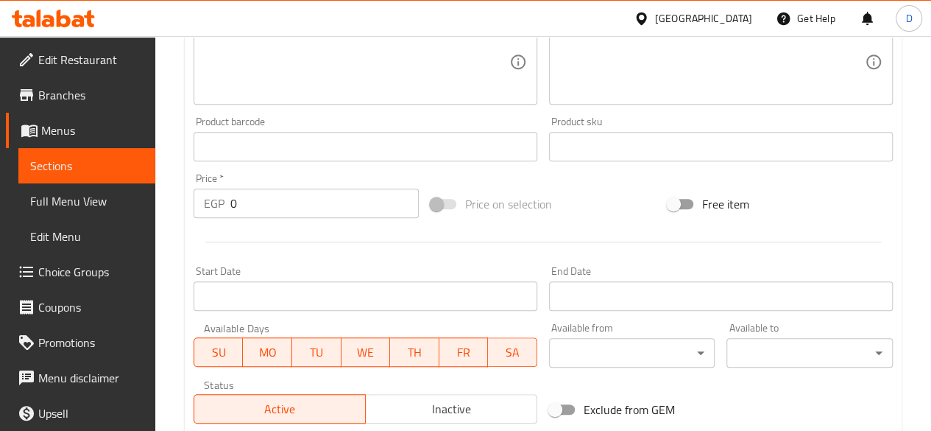
scroll to position [401, 0]
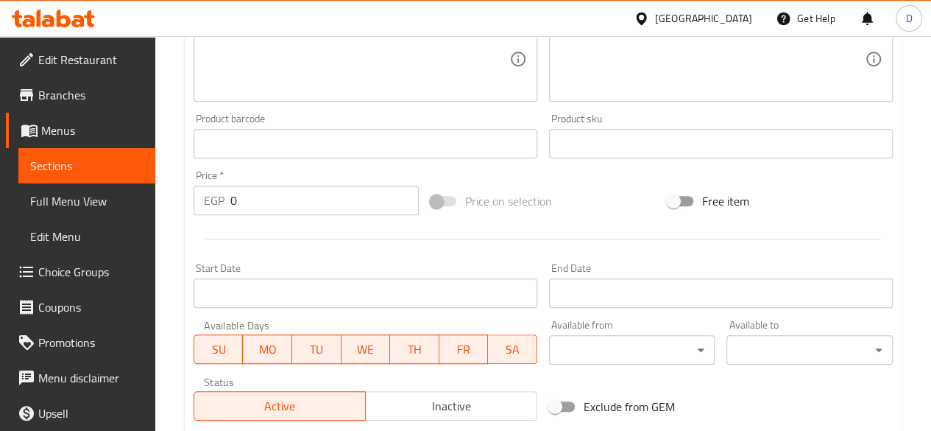
type input "طاجن الجمبري بالجبن"
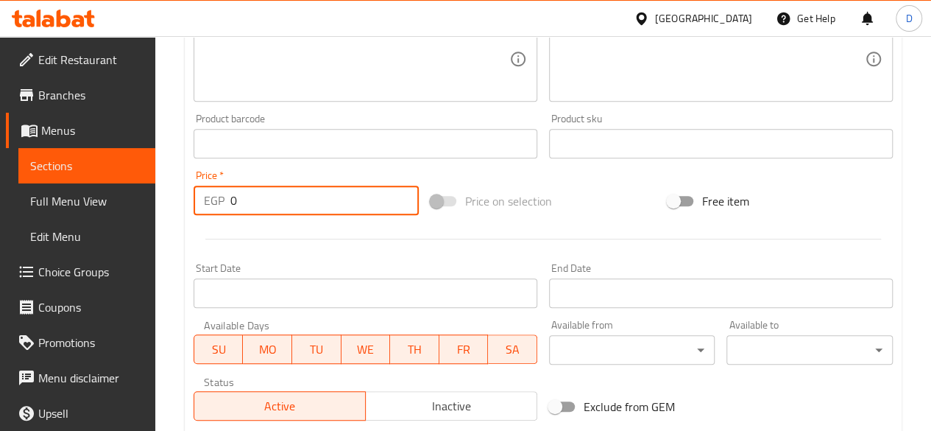
click at [281, 208] on input "0" at bounding box center [324, 200] width 189 height 29
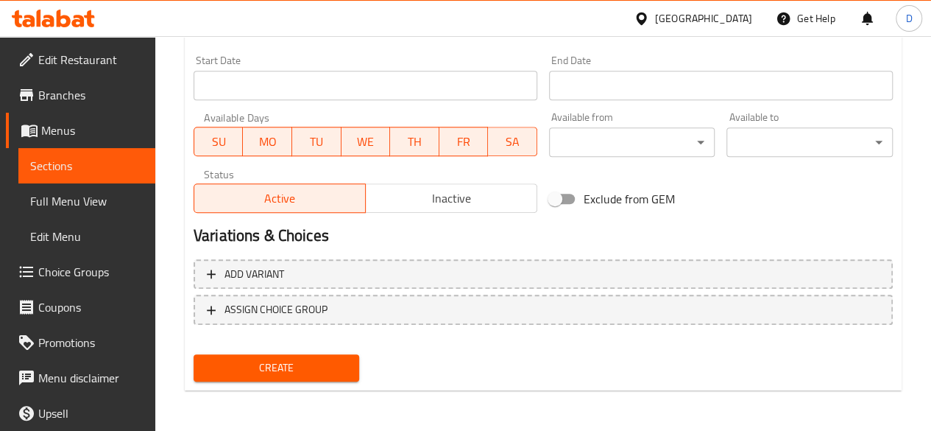
type input "206"
click at [305, 381] on div "Create" at bounding box center [277, 367] width 178 height 39
click at [300, 372] on span "Create" at bounding box center [276, 368] width 143 height 18
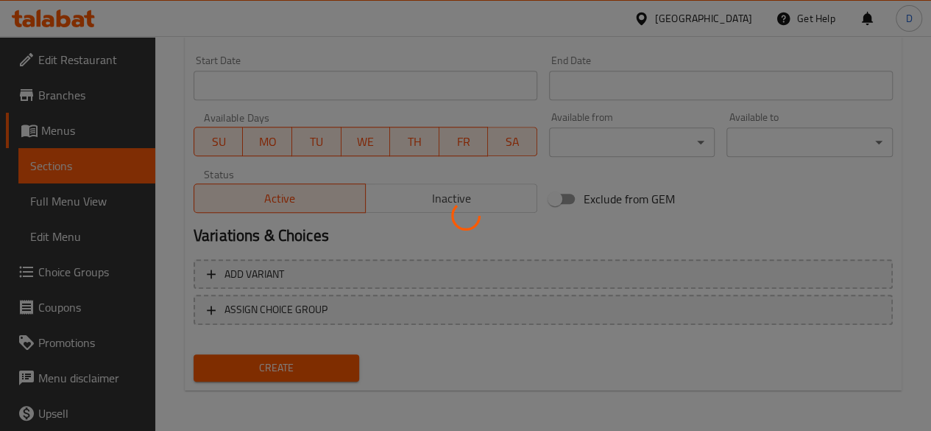
type input "0"
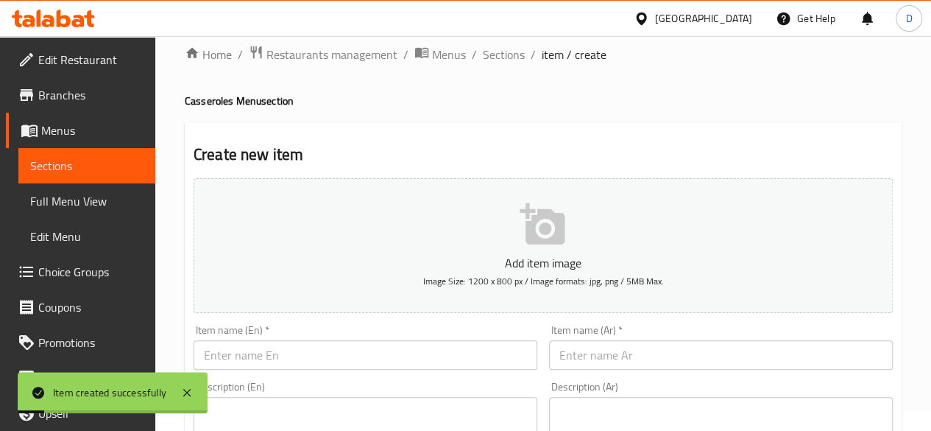
scroll to position [0, 0]
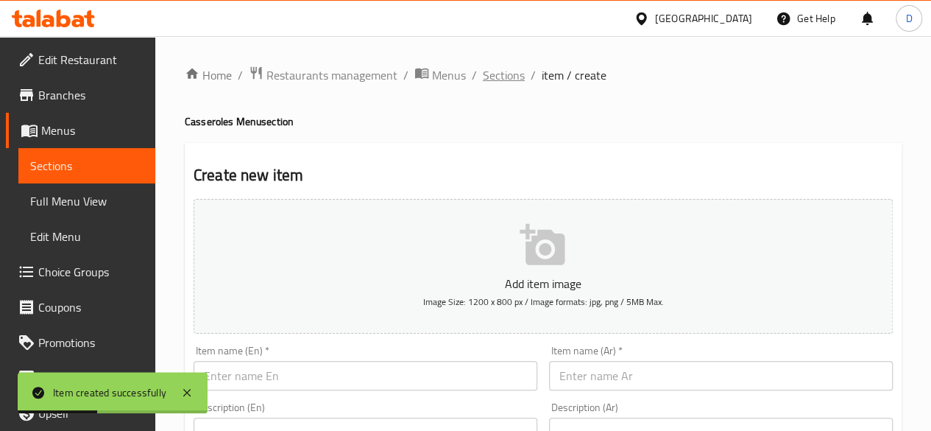
click at [484, 82] on span "Sections" at bounding box center [504, 75] width 42 height 18
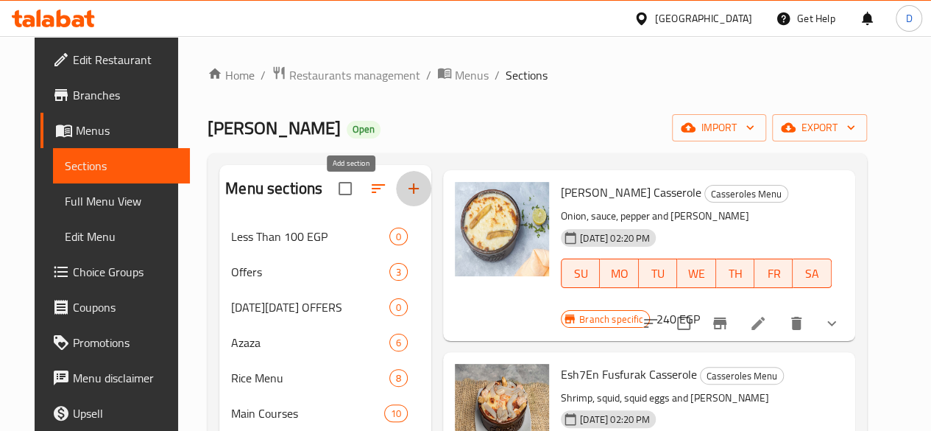
click at [409, 194] on icon "button" at bounding box center [414, 188] width 10 height 10
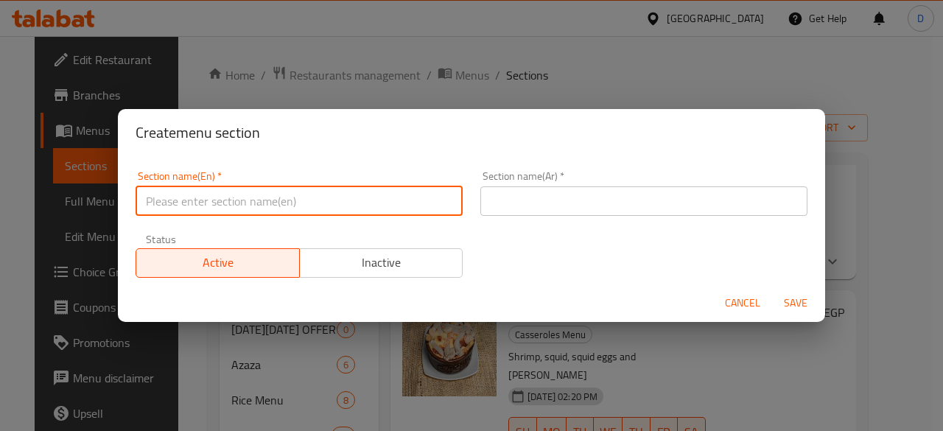
click at [358, 202] on input "text" at bounding box center [298, 200] width 327 height 29
type input "Extras"
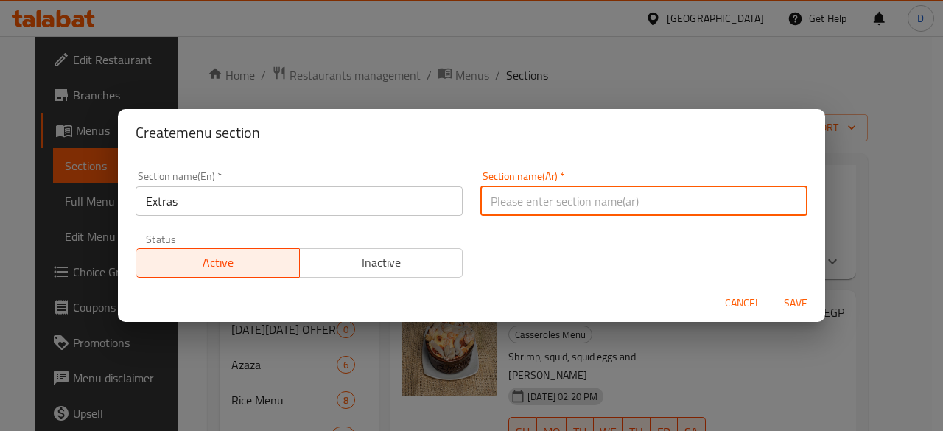
click at [561, 199] on input "text" at bounding box center [643, 200] width 327 height 29
type input "إضافات"
click at [790, 300] on span "Save" at bounding box center [795, 303] width 35 height 18
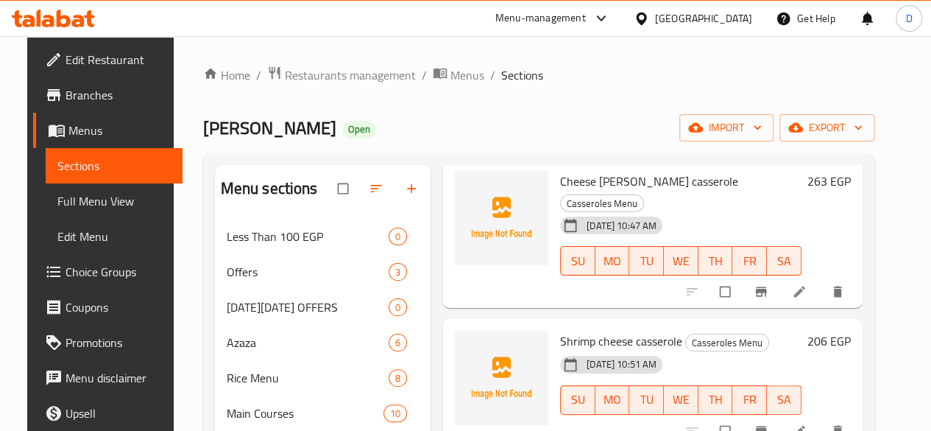
click at [407, 194] on icon "button" at bounding box center [411, 189] width 9 height 9
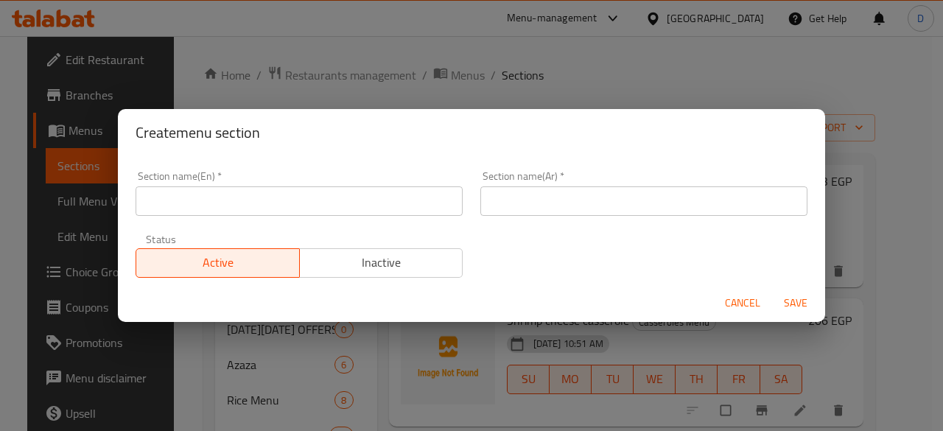
click at [357, 195] on input "text" at bounding box center [298, 200] width 327 height 29
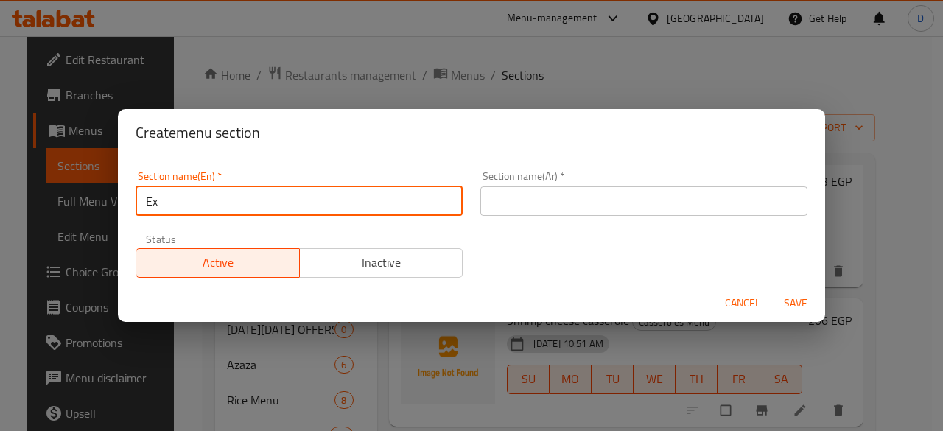
type input "Extras"
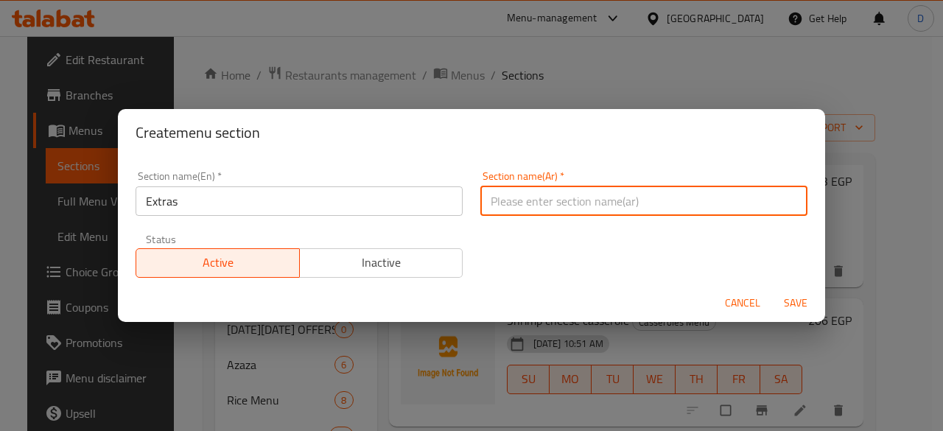
click at [681, 201] on input "text" at bounding box center [643, 200] width 327 height 29
type input "إضافات"
click at [786, 303] on span "Save" at bounding box center [795, 303] width 35 height 18
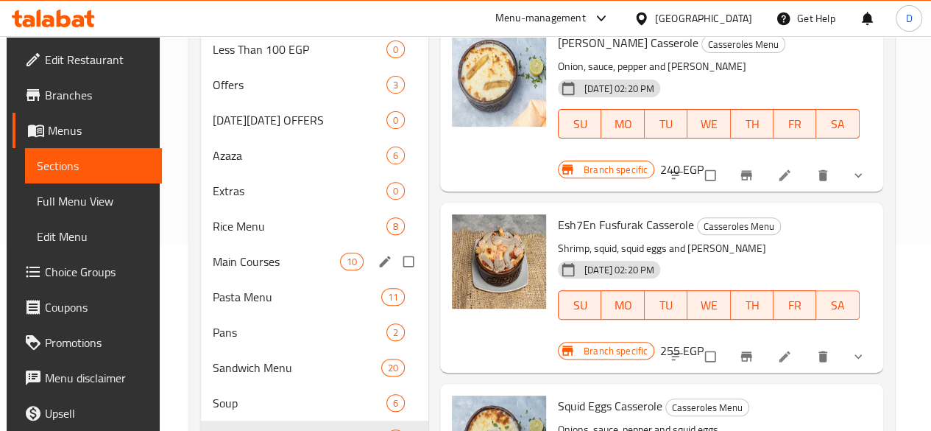
scroll to position [186, 0]
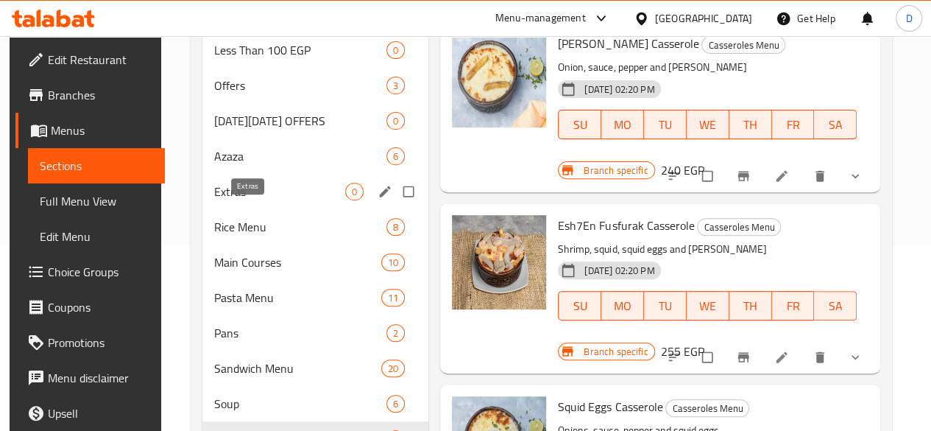
click at [229, 200] on span "Extras" at bounding box center [279, 192] width 131 height 18
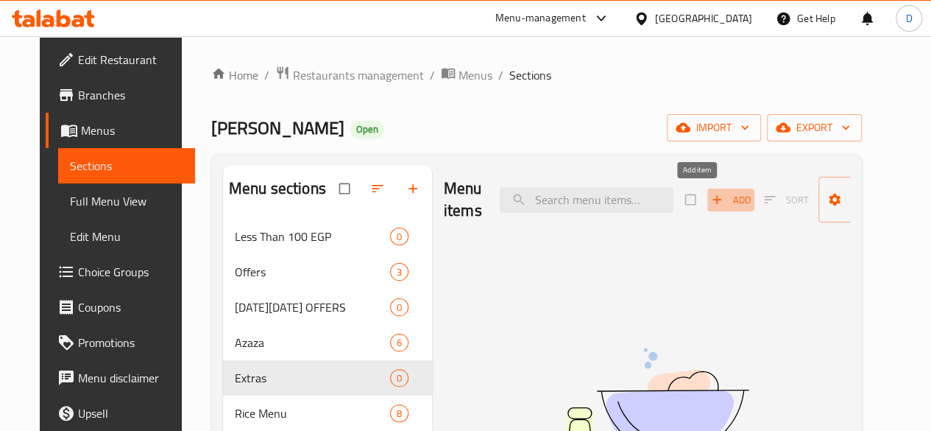
click at [711, 196] on span "Add" at bounding box center [731, 199] width 40 height 17
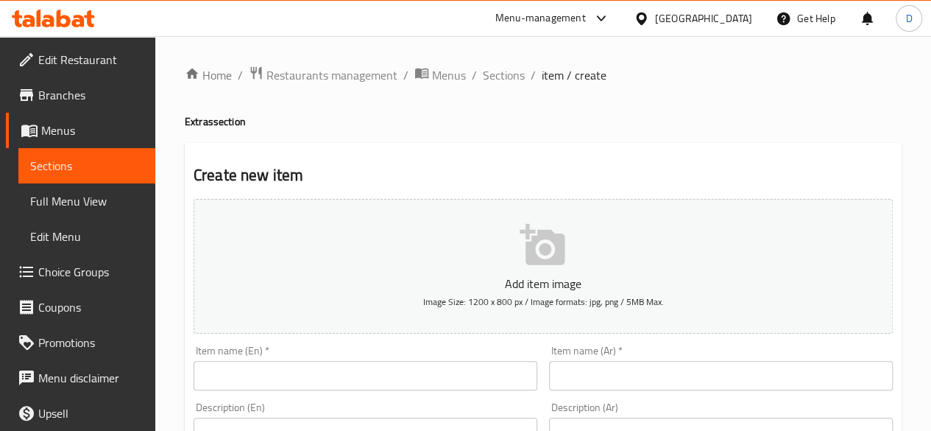
click at [344, 371] on input "text" at bounding box center [366, 375] width 344 height 29
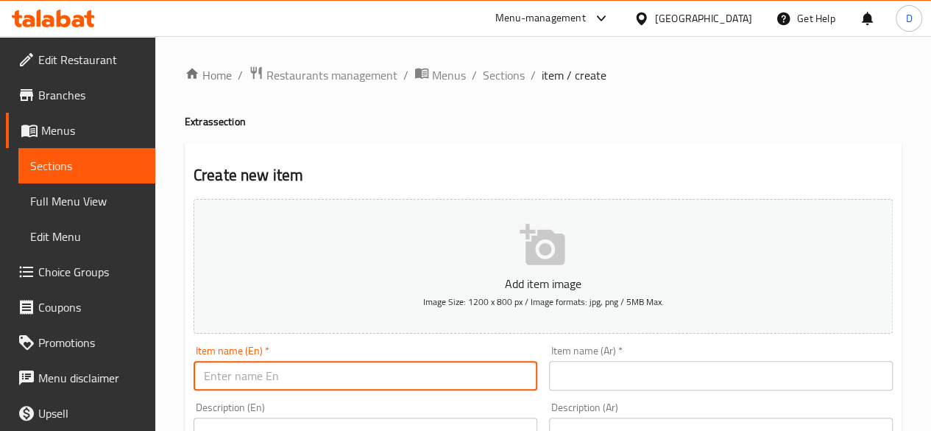
paste input "Sauce cheddar"
type input "Sauce cheddar"
click at [585, 362] on input "text" at bounding box center [721, 375] width 344 height 29
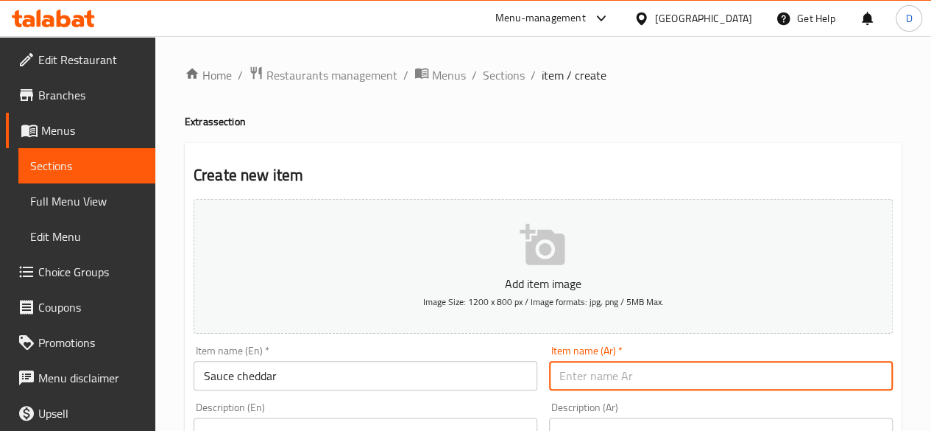
paste input "صلصة الشيدر"
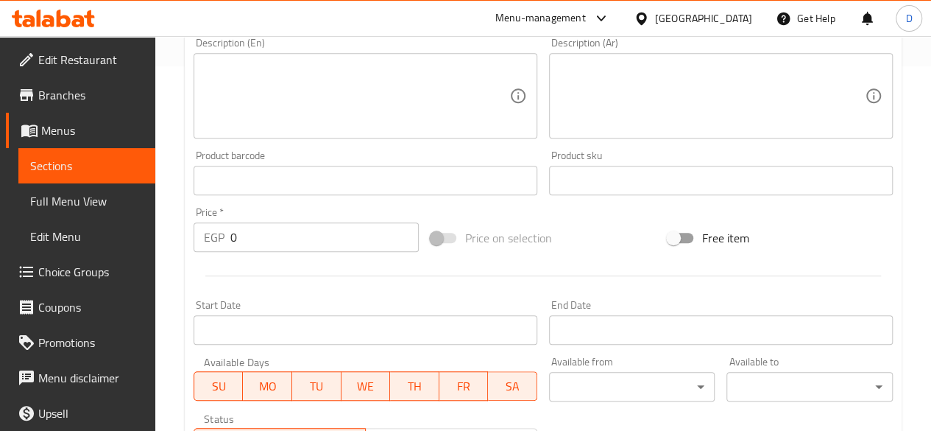
scroll to position [370, 0]
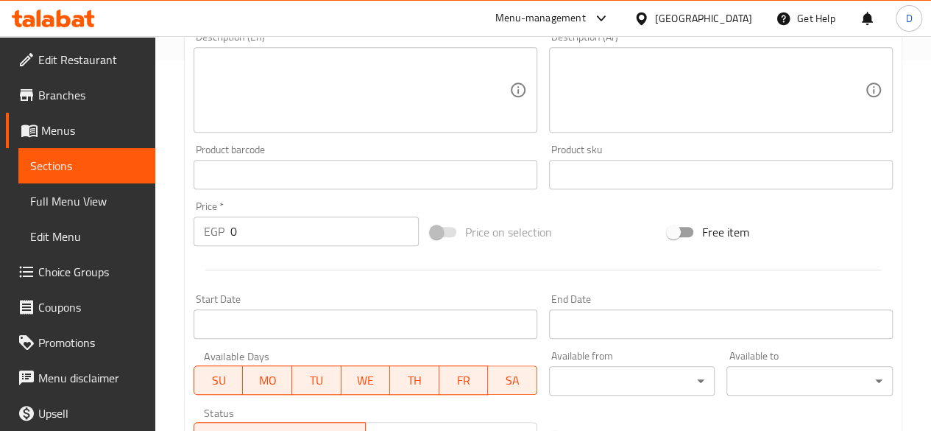
type input "صلصة الشيدر"
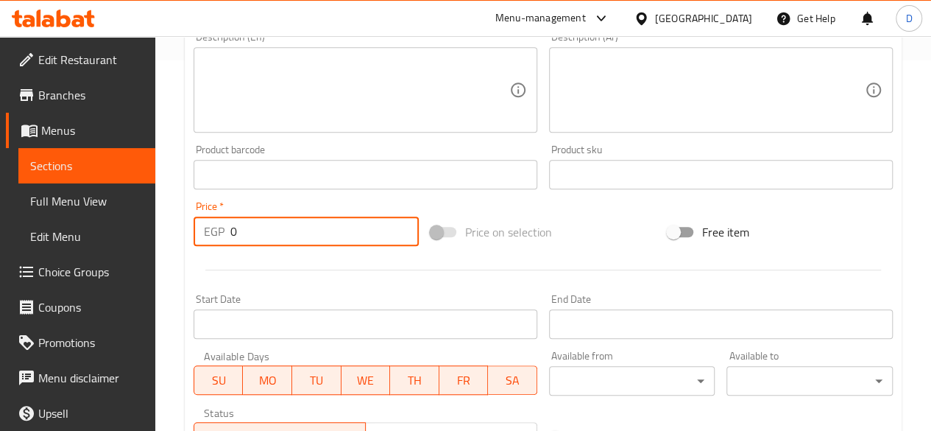
click at [300, 236] on input "0" at bounding box center [324, 230] width 189 height 29
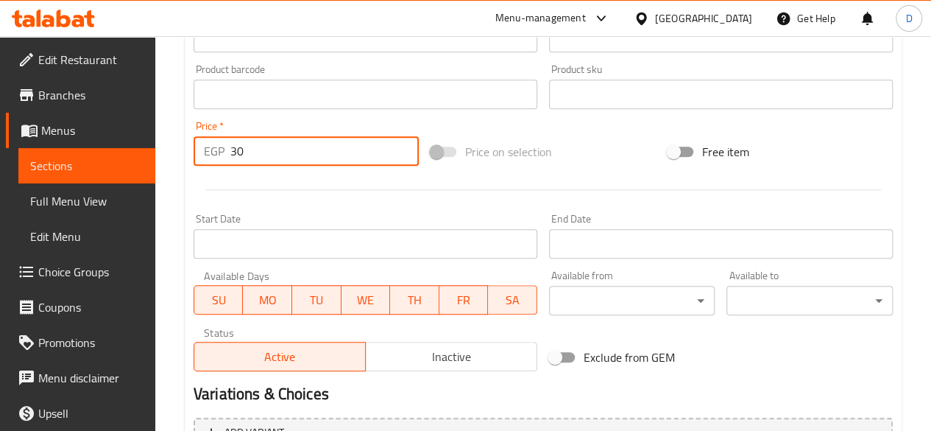
scroll to position [609, 0]
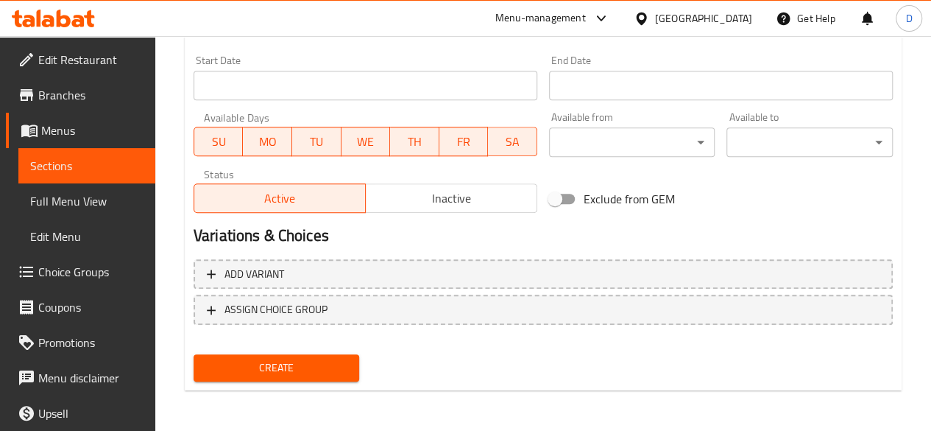
type input "30"
click at [286, 374] on span "Create" at bounding box center [276, 368] width 143 height 18
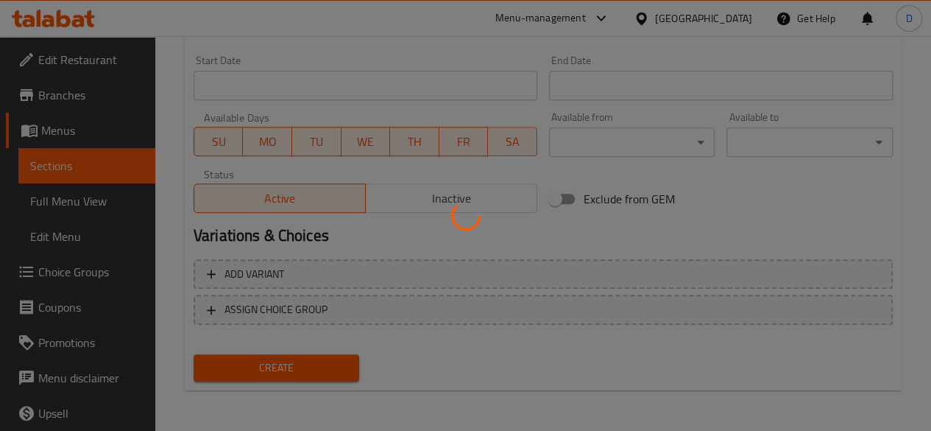
type input "0"
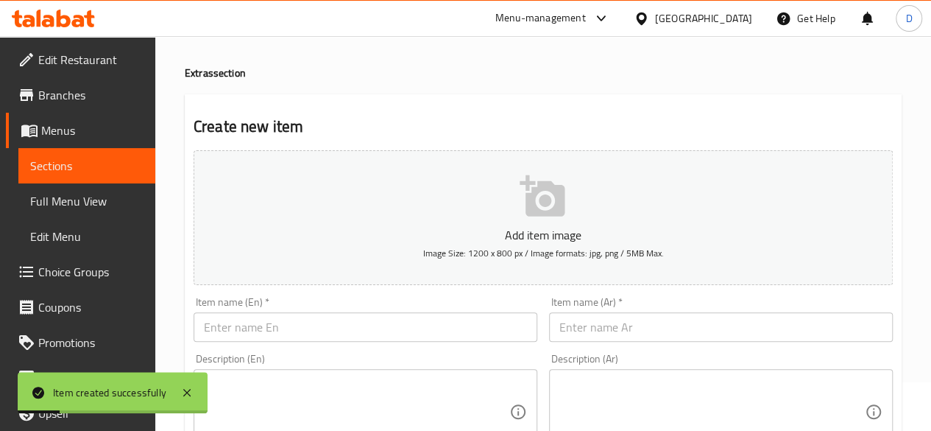
scroll to position [37, 0]
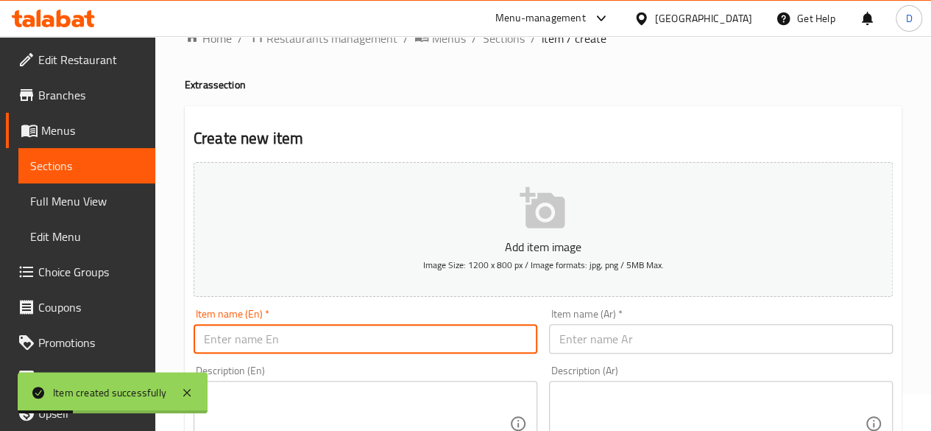
click at [387, 329] on input "text" at bounding box center [366, 338] width 344 height 29
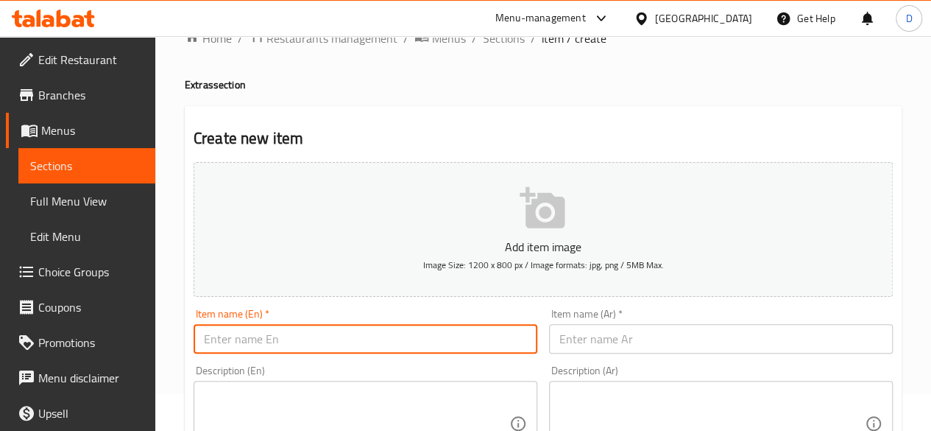
paste input "Shrimp"
type input "Shrimp"
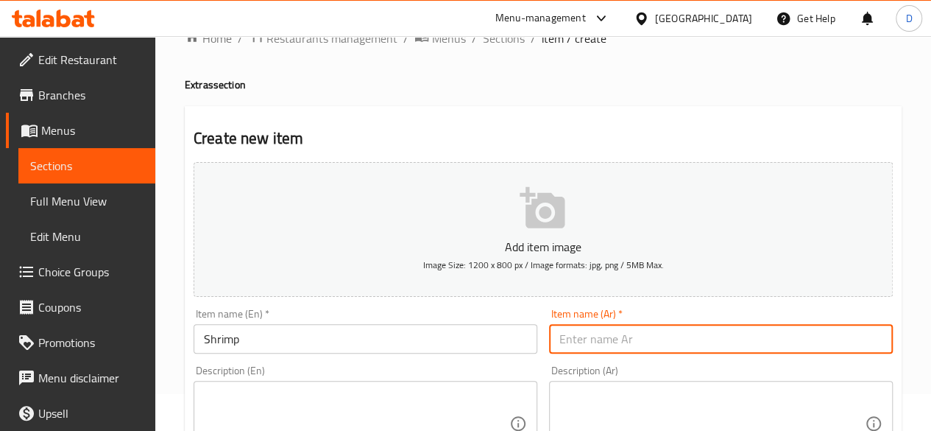
click at [593, 325] on input "text" at bounding box center [721, 338] width 344 height 29
paste input "جمبري"
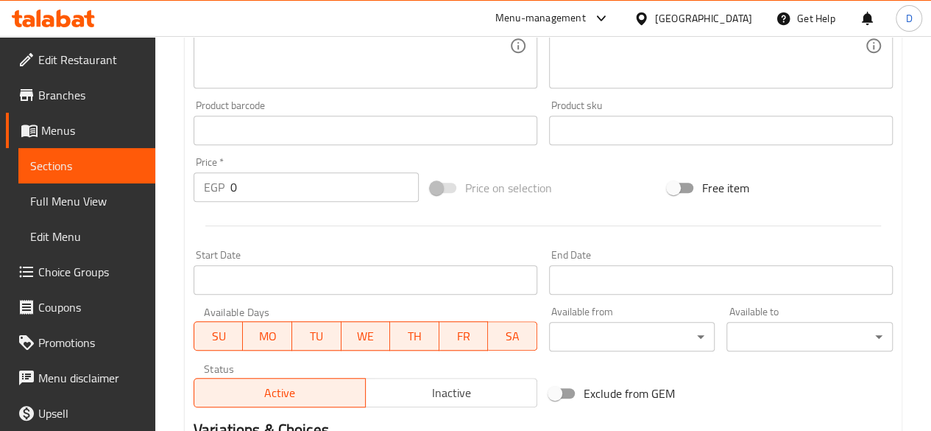
scroll to position [414, 0]
type input "جمبري"
click at [283, 182] on input "0" at bounding box center [324, 187] width 189 height 29
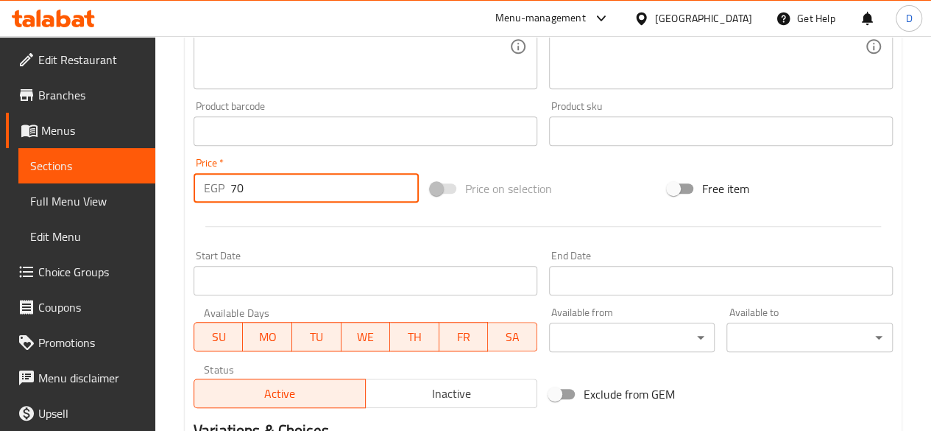
scroll to position [609, 0]
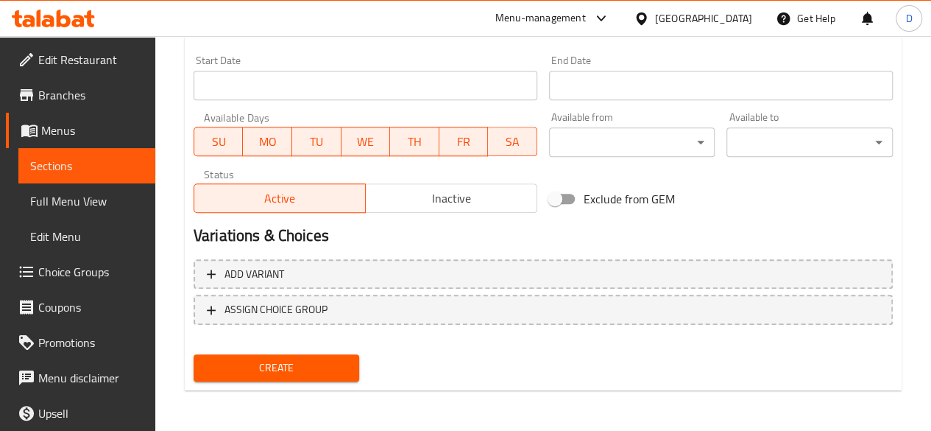
type input "70"
click at [320, 366] on span "Create" at bounding box center [276, 368] width 143 height 18
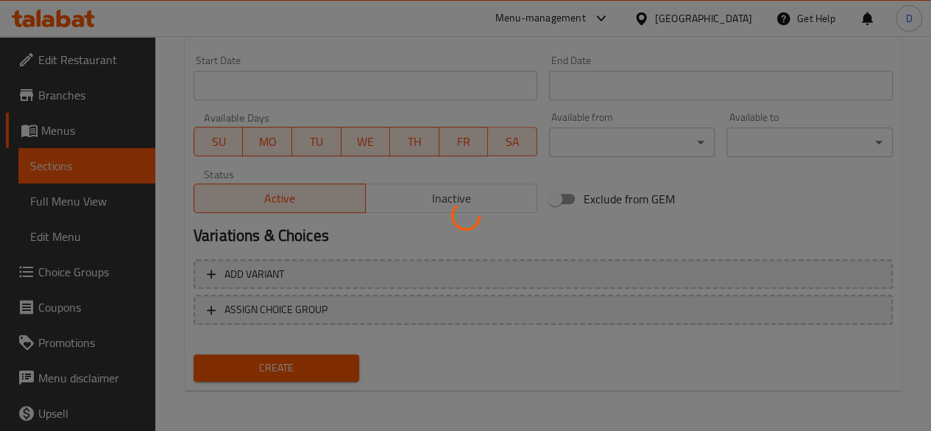
type input "0"
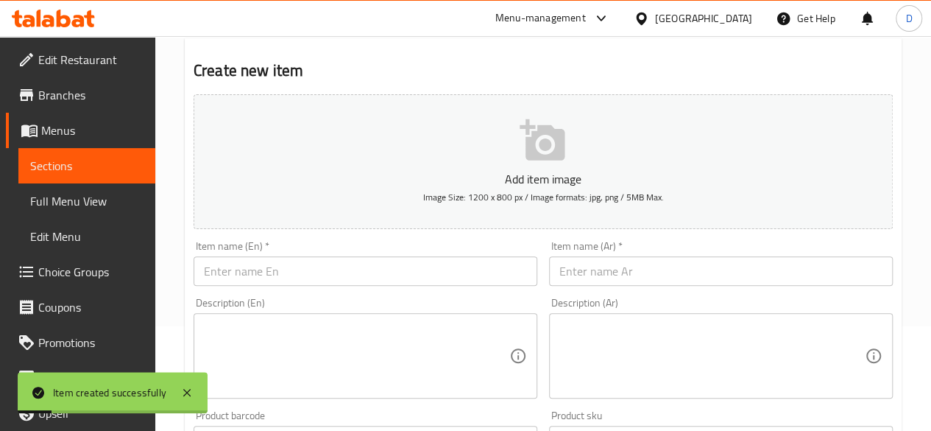
scroll to position [92, 0]
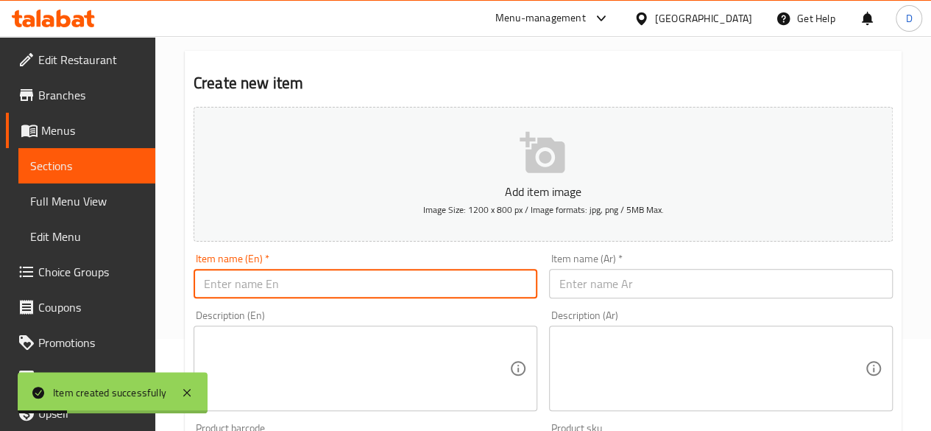
click at [348, 285] on input "text" at bounding box center [366, 283] width 344 height 29
paste input "Sauce cocktail"
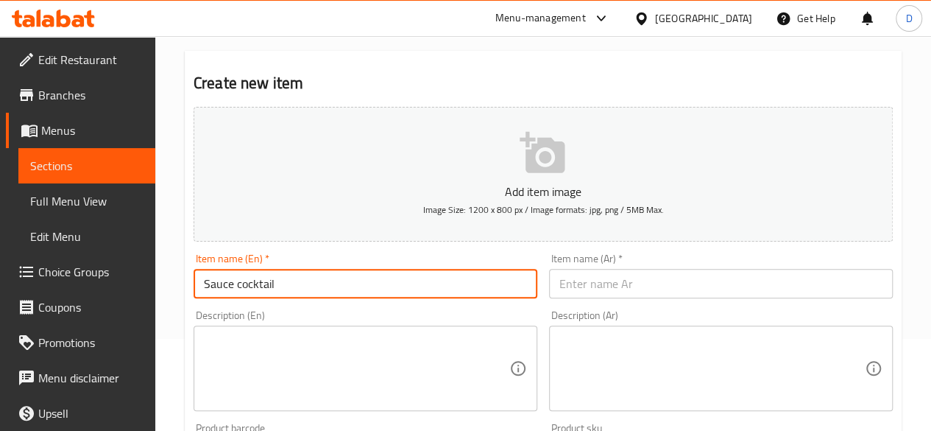
type input "Sauce cocktail"
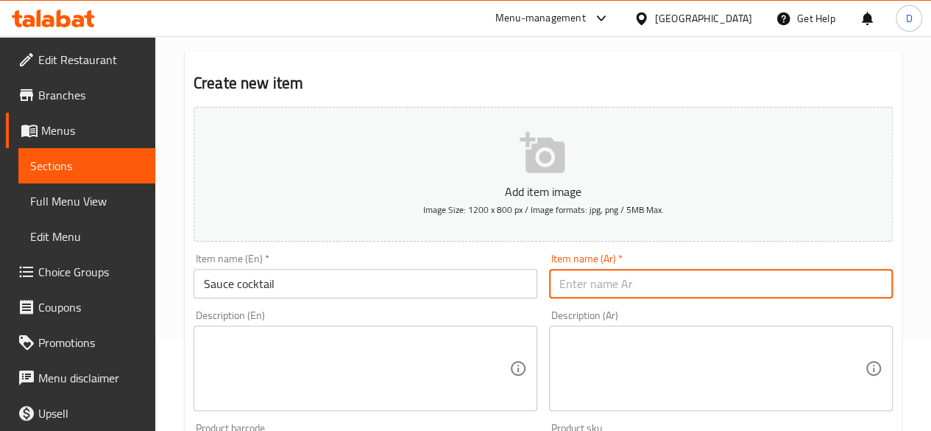
click at [639, 287] on input "text" at bounding box center [721, 283] width 344 height 29
paste input "كوكتيل صوص"
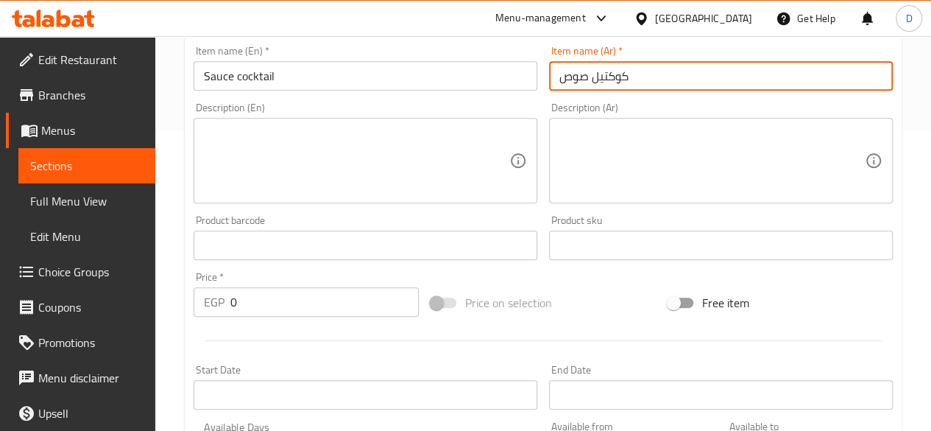
scroll to position [414, 0]
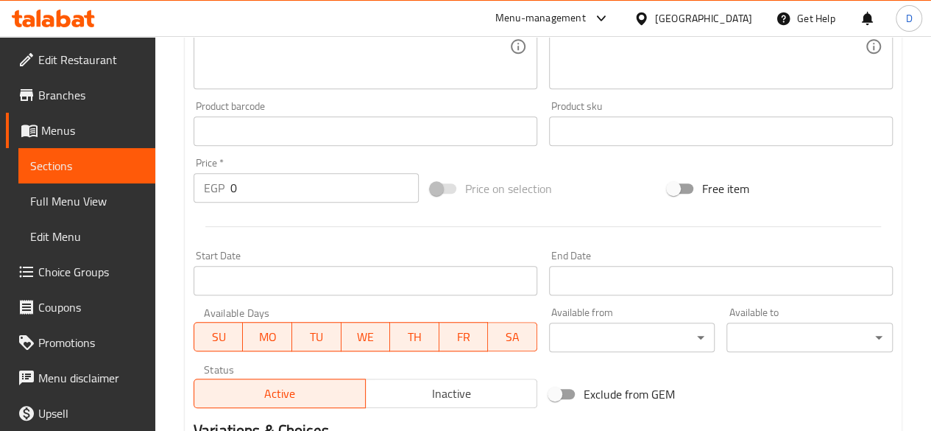
type input "كوكتيل صوص"
click at [250, 208] on div at bounding box center [543, 226] width 711 height 36
click at [247, 196] on input "0" at bounding box center [324, 187] width 189 height 29
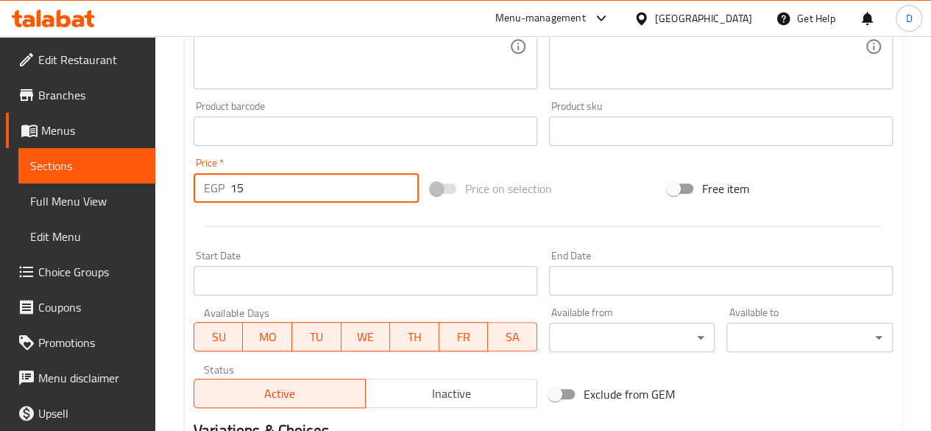
scroll to position [609, 0]
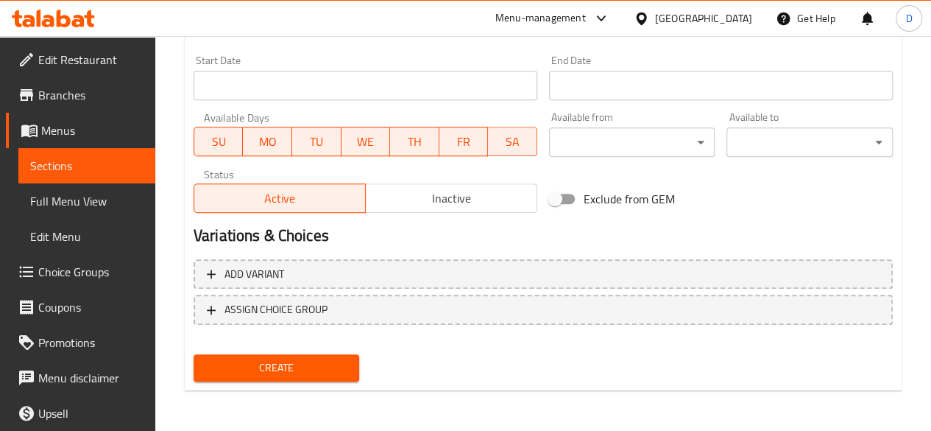
type input "15"
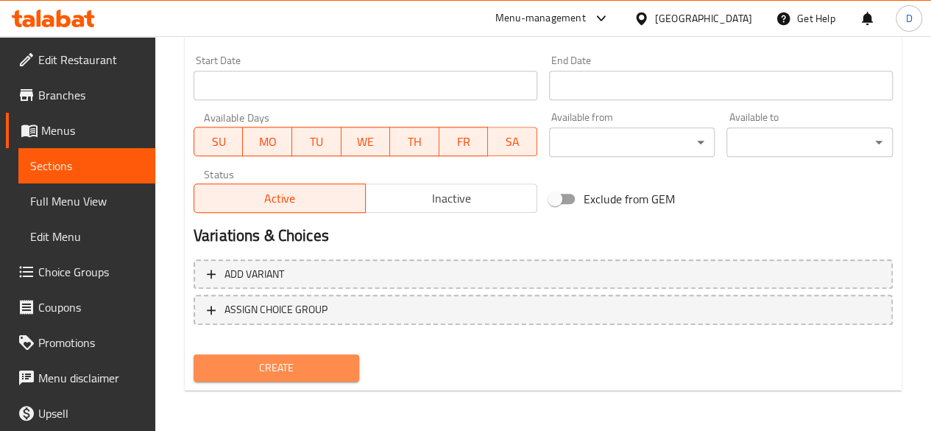
click at [307, 363] on span "Create" at bounding box center [276, 368] width 143 height 18
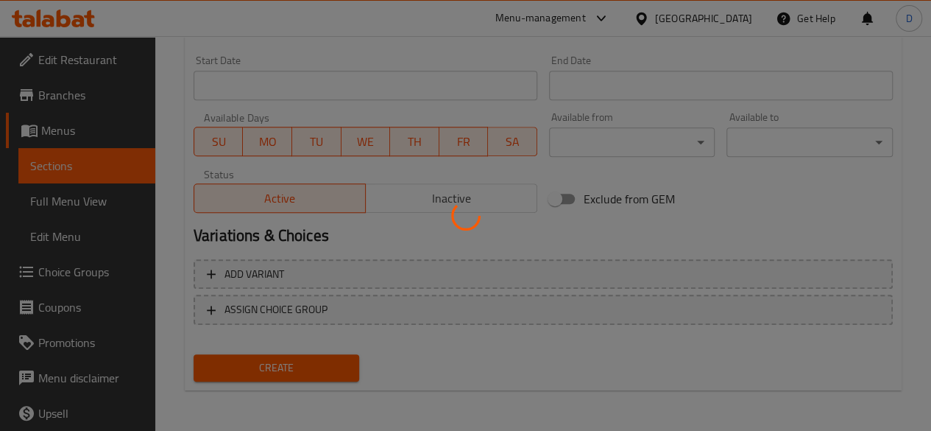
type input "0"
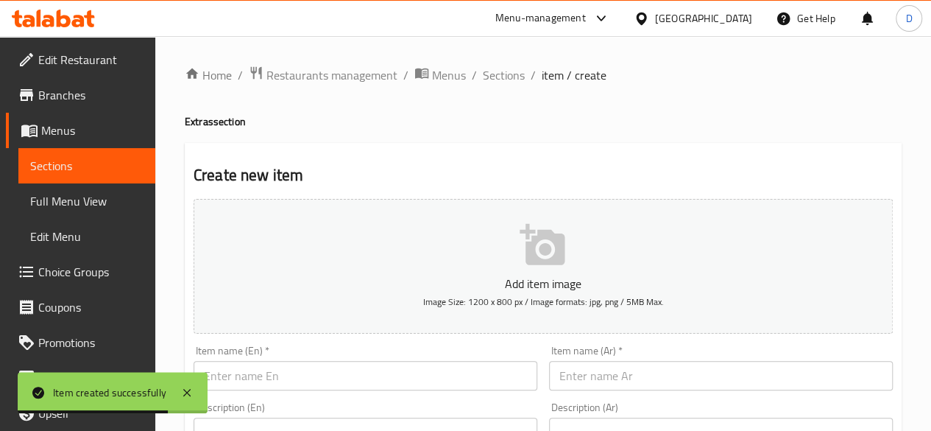
scroll to position [91, 0]
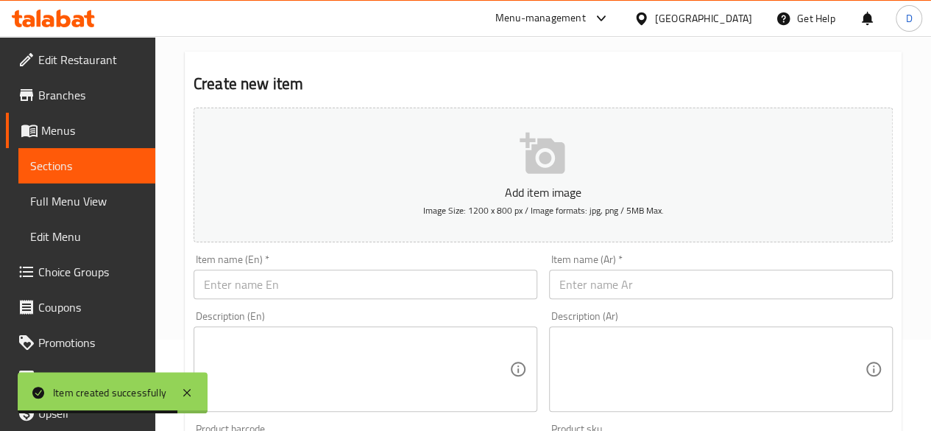
click at [420, 278] on input "text" at bounding box center [366, 284] width 344 height 29
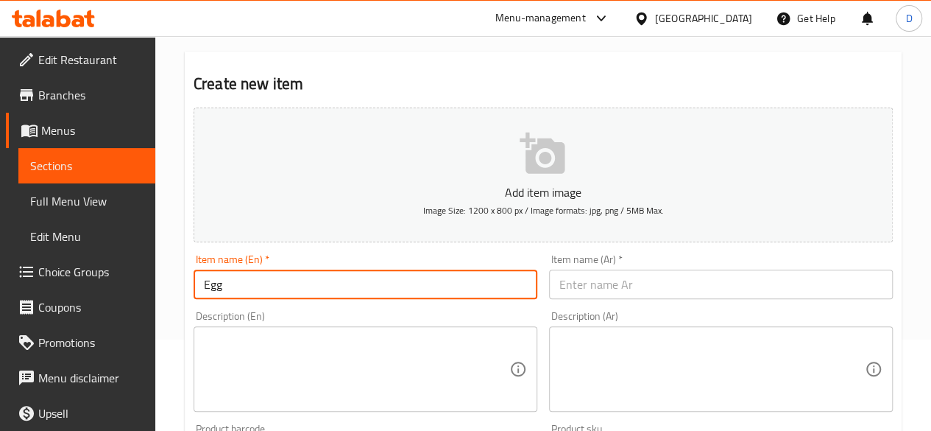
type input "Egg"
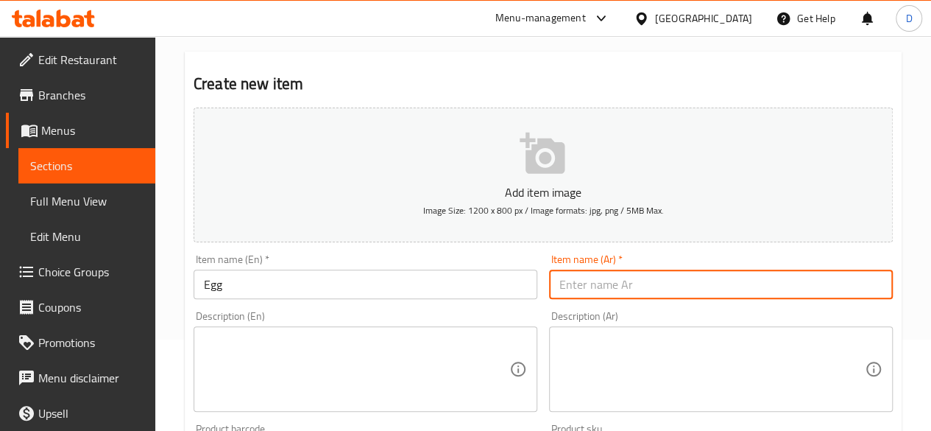
click at [626, 295] on input "text" at bounding box center [721, 284] width 344 height 29
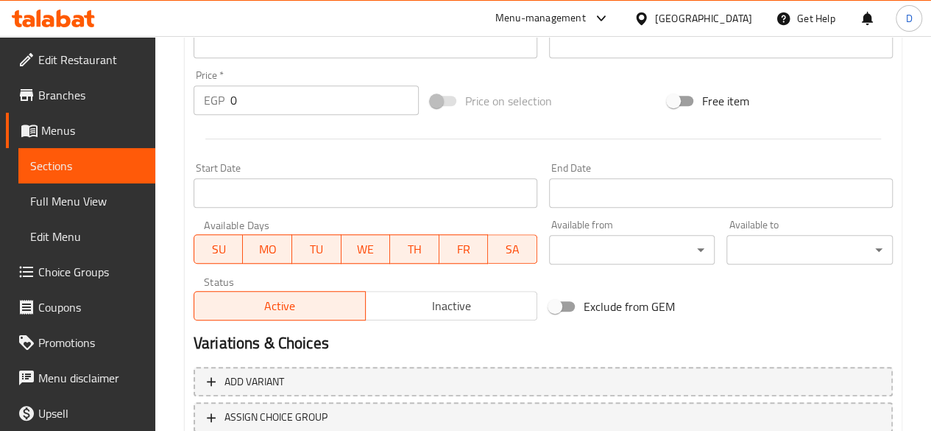
scroll to position [502, 0]
type input "بيض"
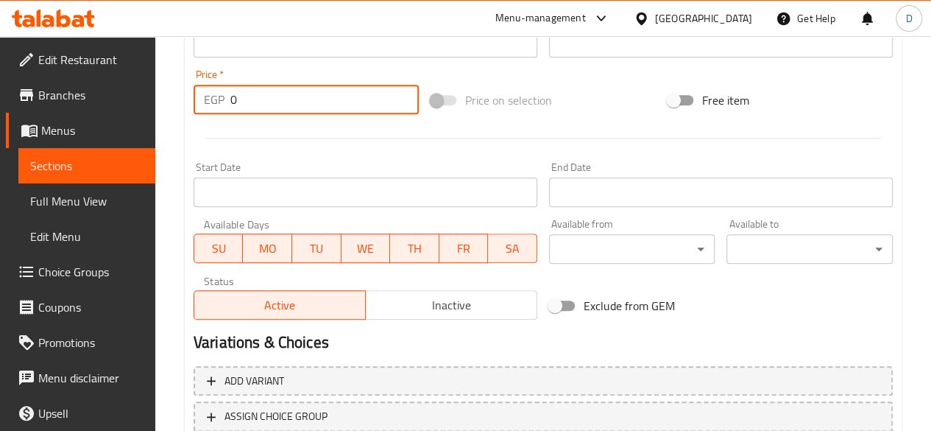
click at [272, 106] on input "0" at bounding box center [324, 99] width 189 height 29
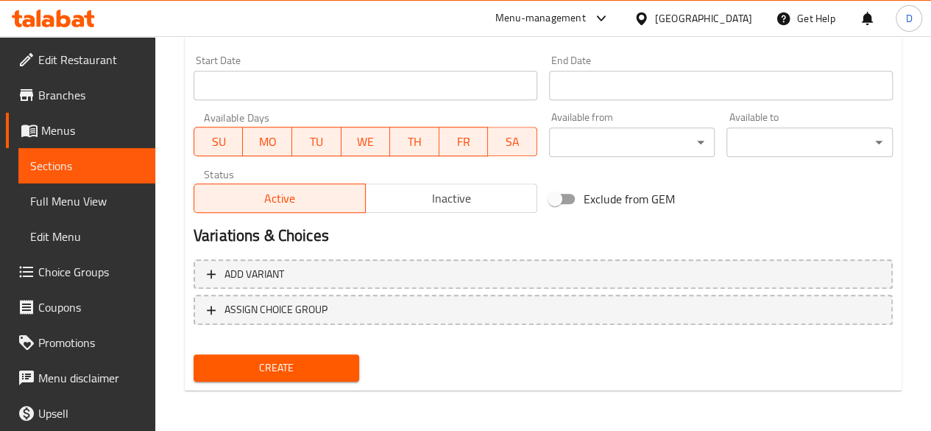
type input "80"
click at [281, 367] on span "Create" at bounding box center [276, 368] width 143 height 18
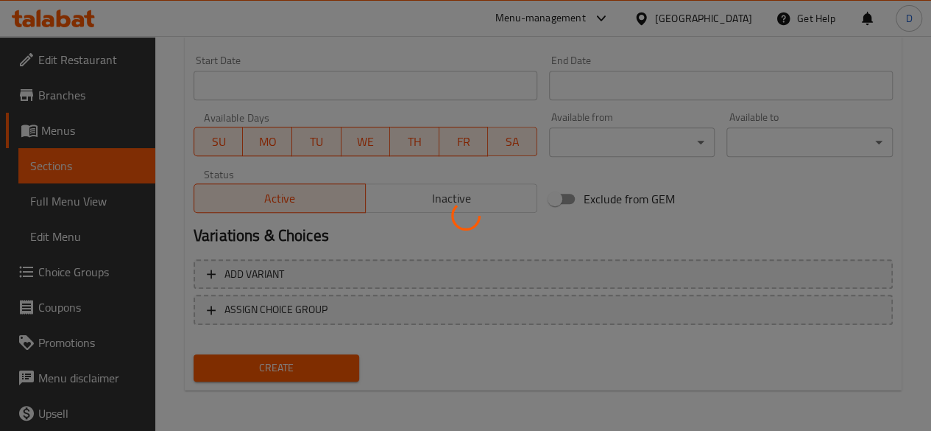
type input "0"
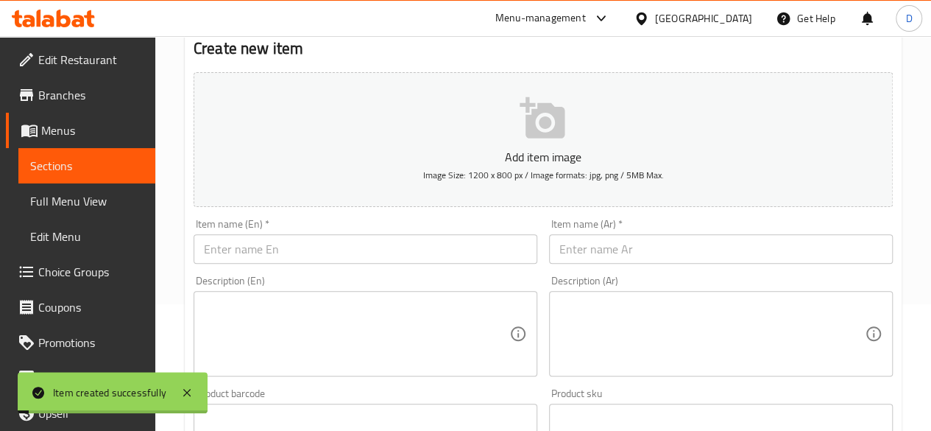
scroll to position [113, 0]
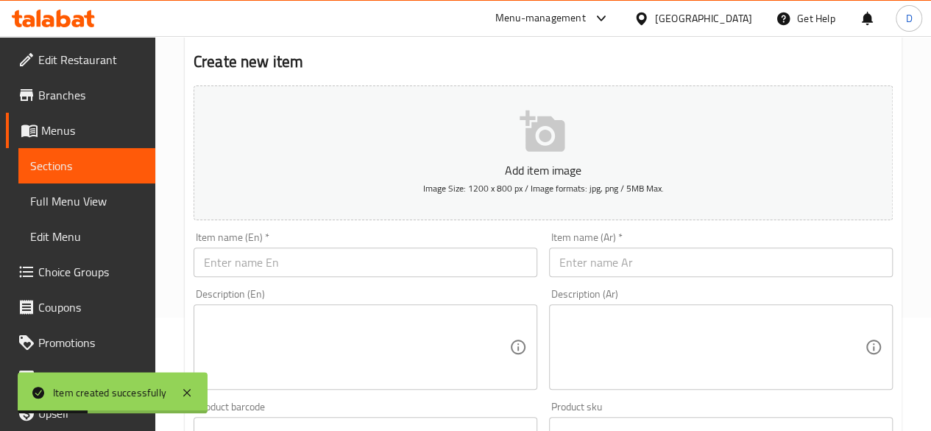
click at [463, 253] on input "text" at bounding box center [366, 261] width 344 height 29
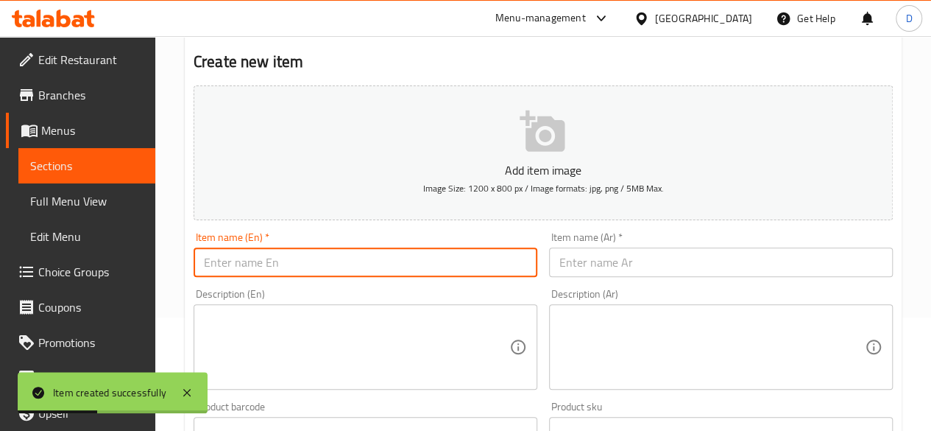
paste input "Mexican Sauce"
type input "Mexican Sauce"
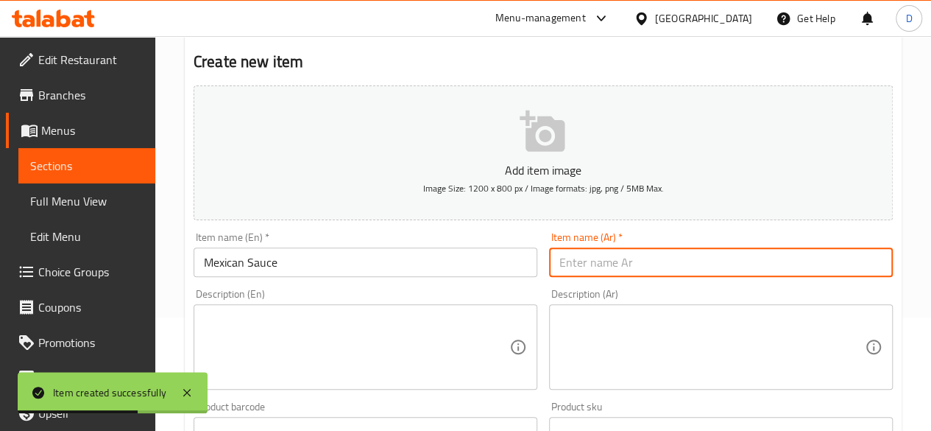
click at [603, 259] on input "text" at bounding box center [721, 261] width 344 height 29
paste input "صلصة مكسيكية"
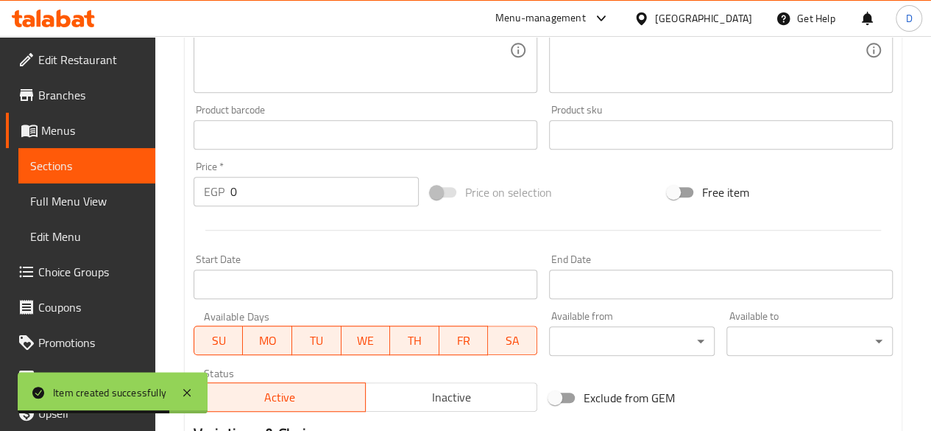
scroll to position [424, 0]
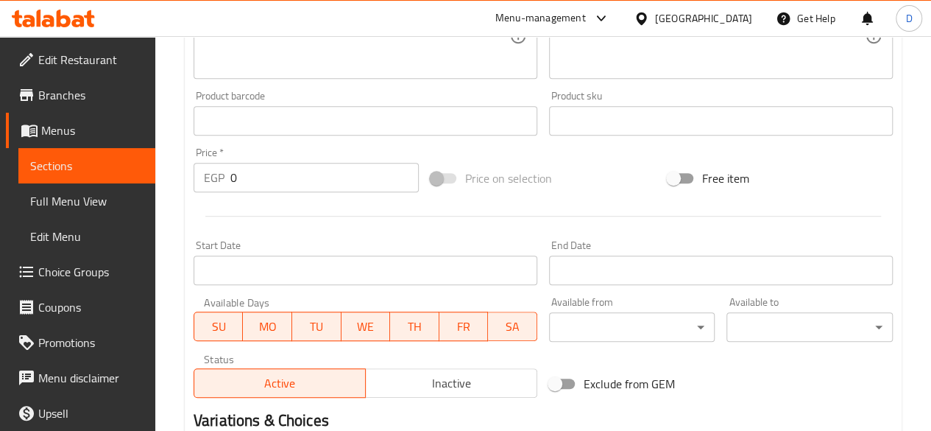
type input "صلصة مكسيكية"
click at [330, 169] on input "0" at bounding box center [324, 177] width 189 height 29
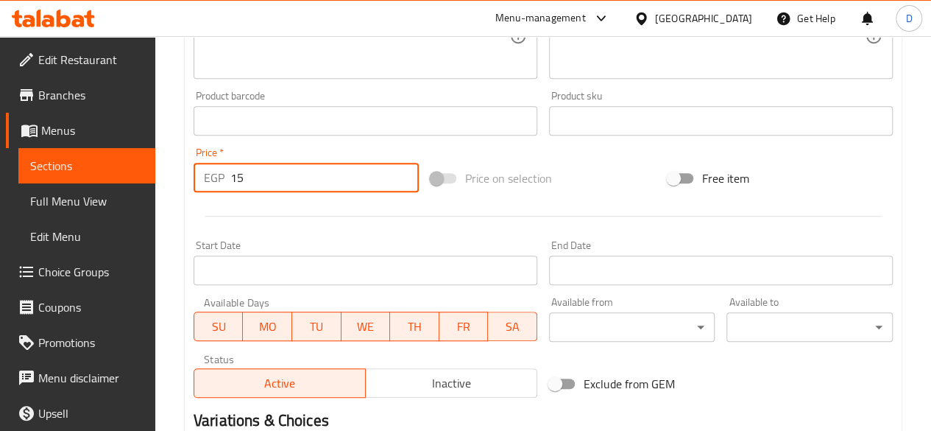
scroll to position [609, 0]
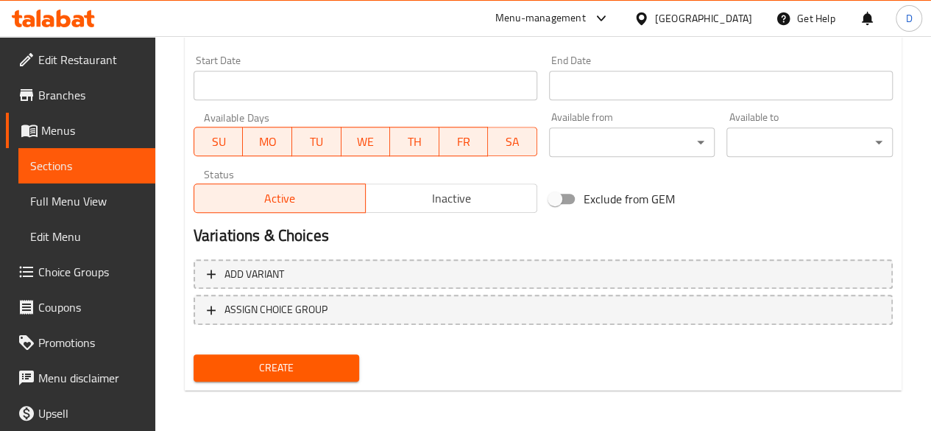
type input "15"
click at [341, 376] on span "Create" at bounding box center [276, 368] width 143 height 18
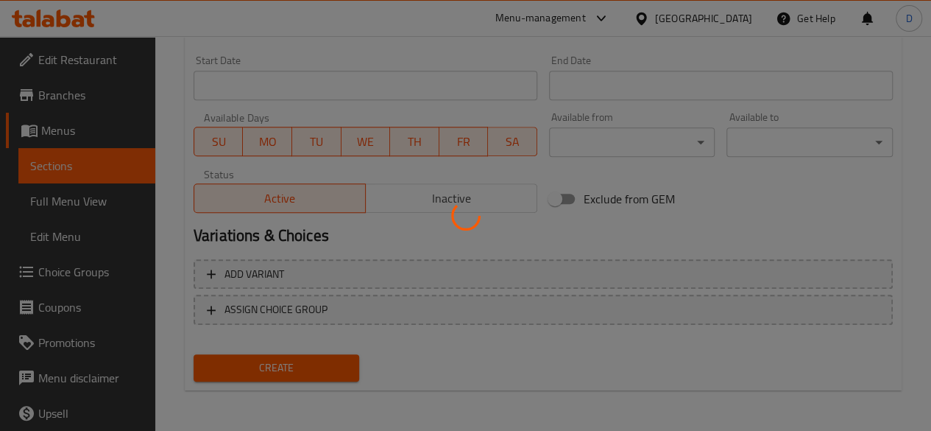
click at [341, 376] on div at bounding box center [465, 215] width 931 height 431
type input "0"
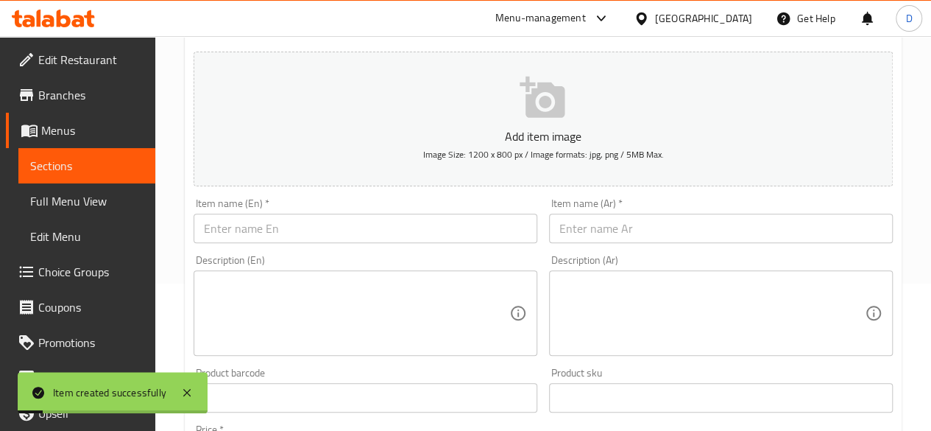
scroll to position [147, 0]
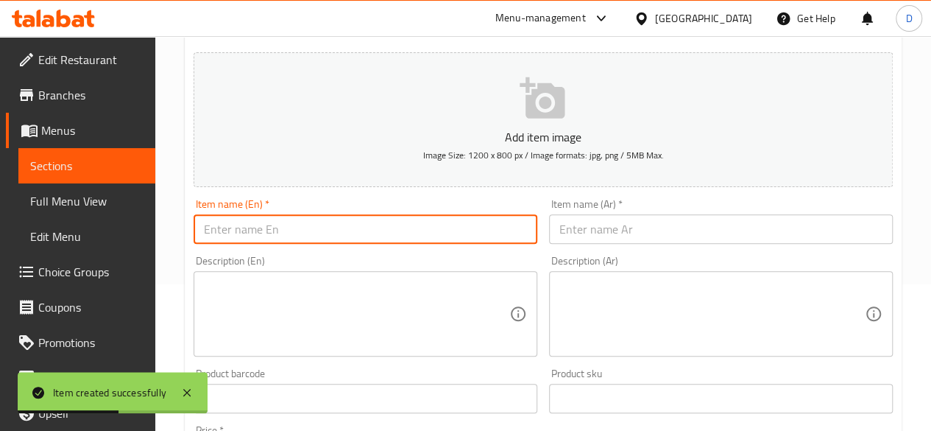
click at [312, 225] on input "text" at bounding box center [366, 228] width 344 height 29
paste input "Squid"
type input "Squid"
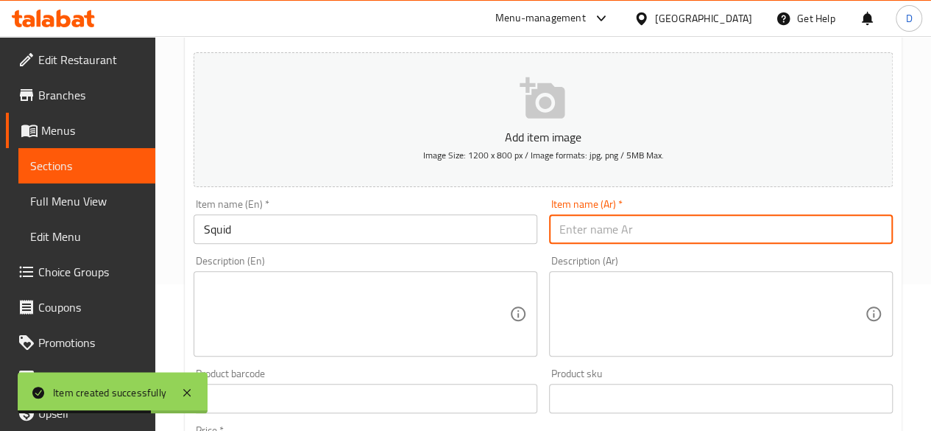
click at [714, 228] on input "text" at bounding box center [721, 228] width 344 height 29
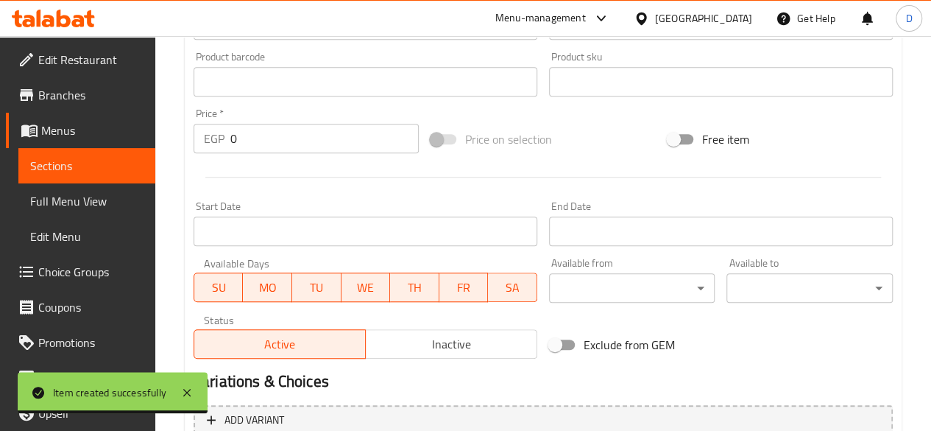
scroll to position [486, 0]
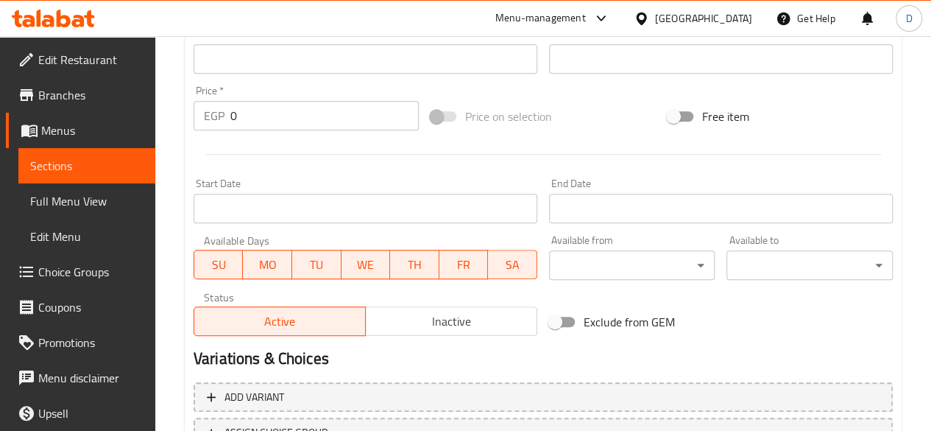
type input "سبيط"
click at [300, 115] on input "0" at bounding box center [324, 115] width 189 height 29
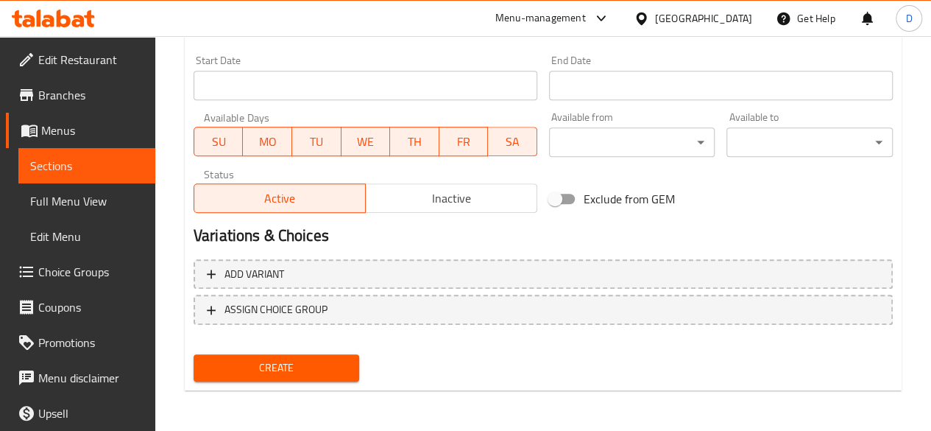
type input "75"
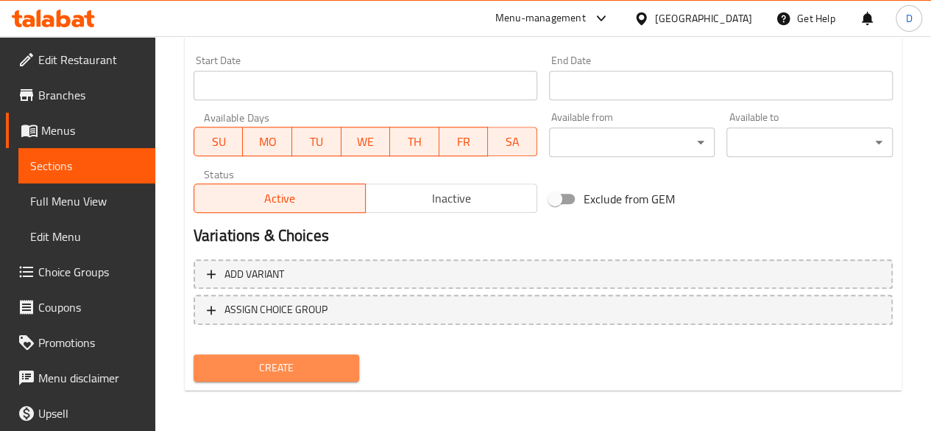
click at [323, 360] on span "Create" at bounding box center [276, 368] width 143 height 18
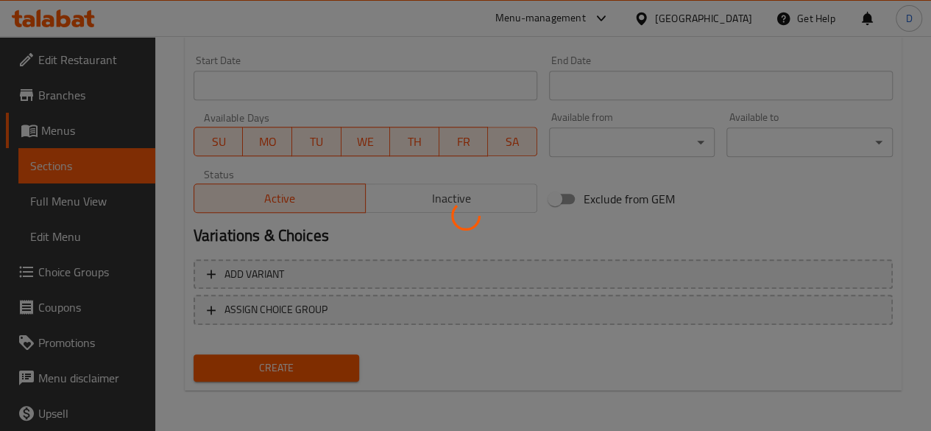
type input "0"
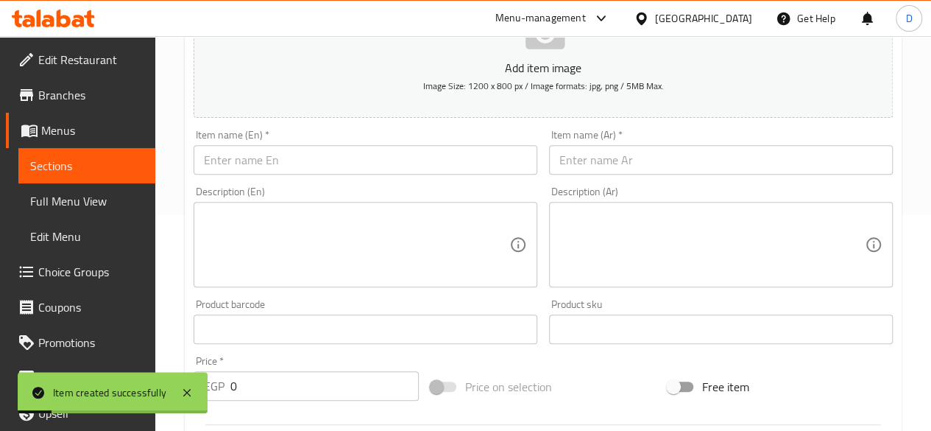
scroll to position [160, 0]
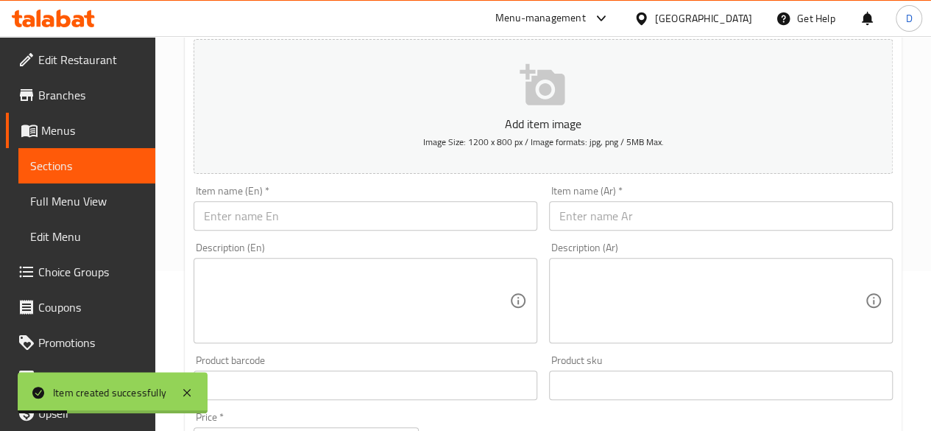
click at [334, 225] on input "text" at bounding box center [366, 215] width 344 height 29
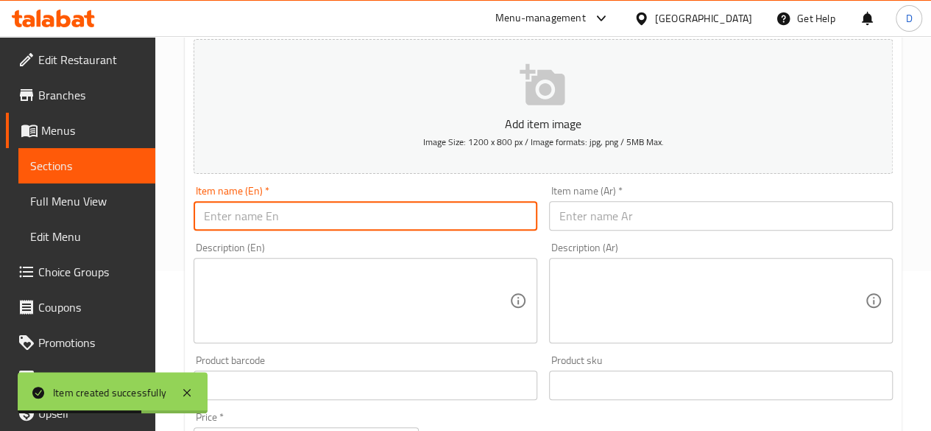
paste input "Sauce butterfly"
type input "Sauce butterfly"
click at [577, 222] on input "text" at bounding box center [721, 215] width 344 height 29
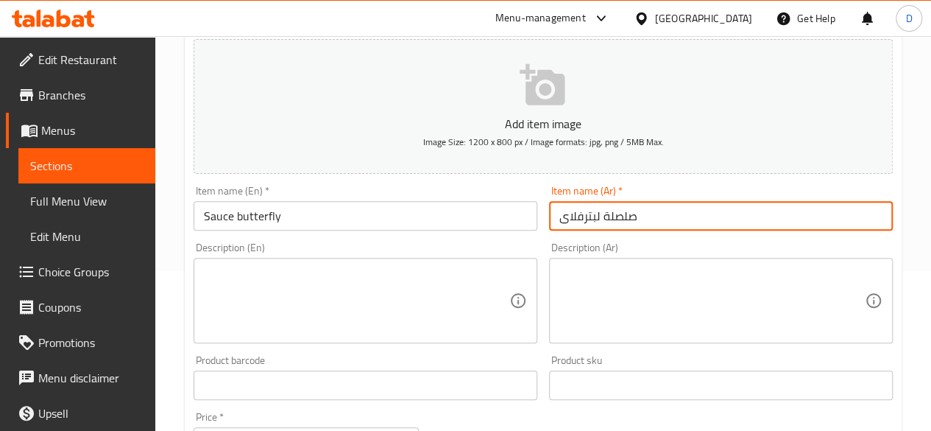
click at [602, 220] on input "صلصلة لبترفلاى" at bounding box center [721, 215] width 344 height 29
click at [600, 221] on input "صلصلة لبترفلاى" at bounding box center [721, 215] width 344 height 29
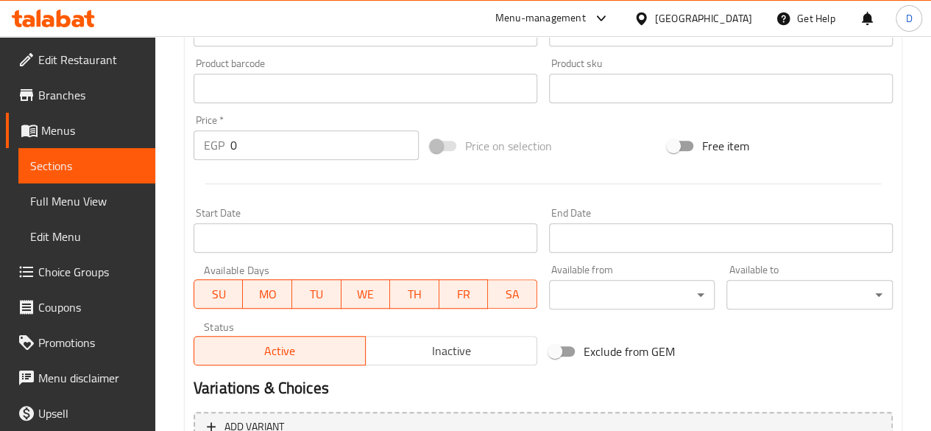
scroll to position [474, 0]
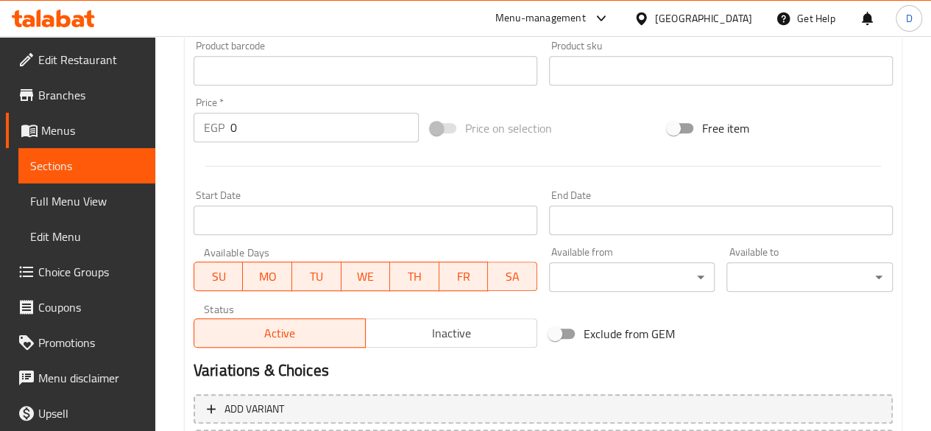
type input "صلصلة البترفلاى"
click at [286, 123] on input "0" at bounding box center [324, 127] width 189 height 29
type input "1"
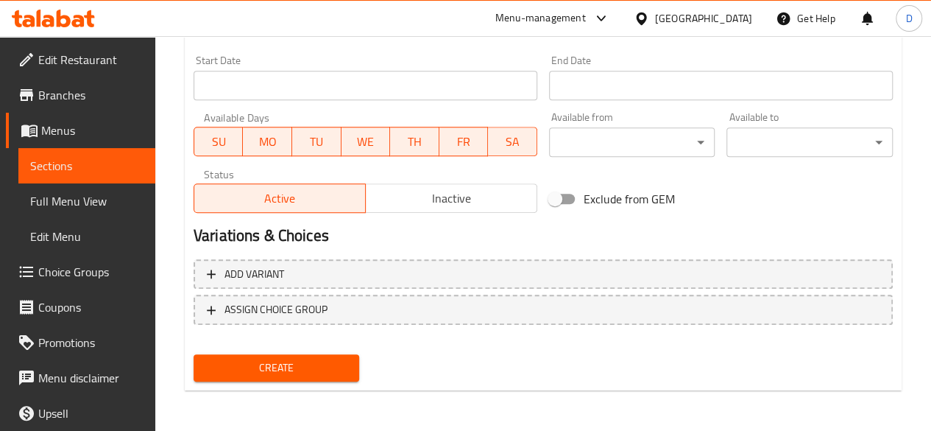
type input "25"
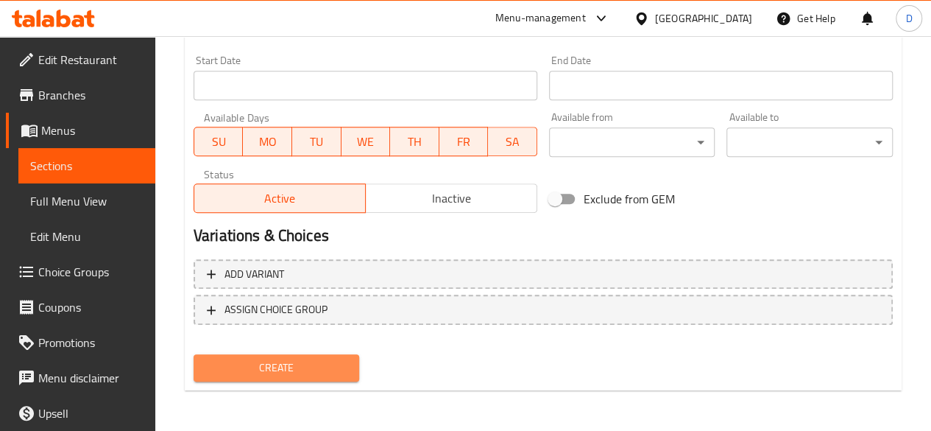
click at [333, 362] on span "Create" at bounding box center [276, 368] width 143 height 18
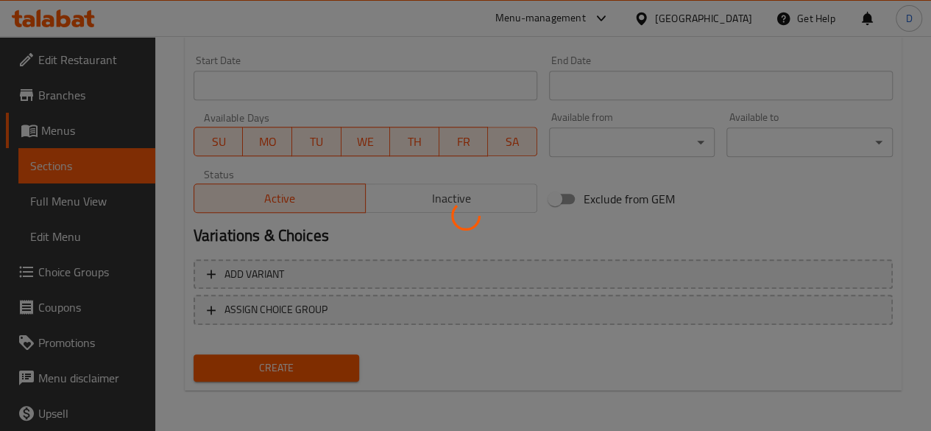
type input "0"
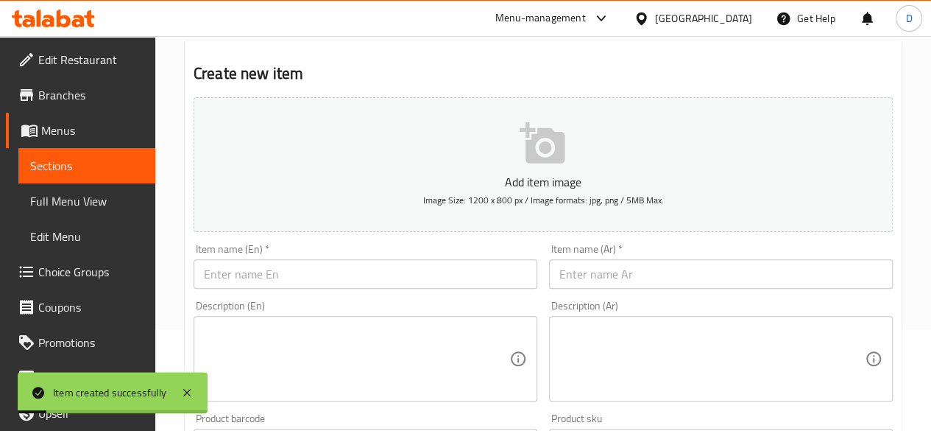
scroll to position [100, 0]
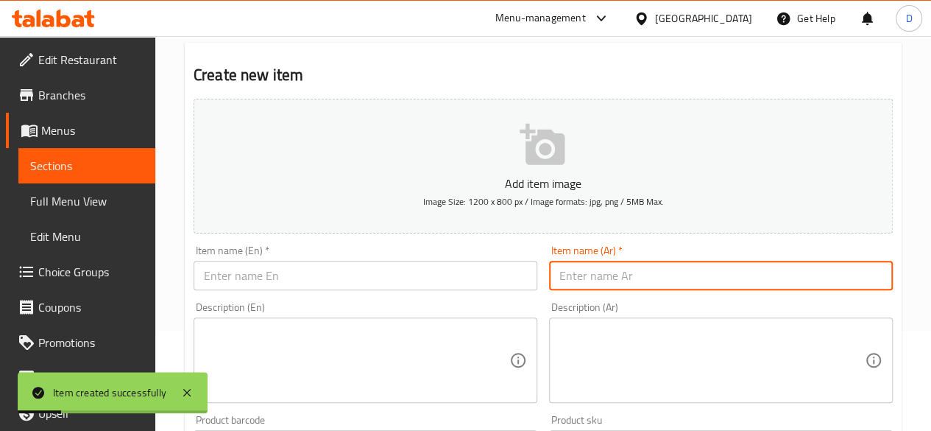
click at [624, 271] on input "text" at bounding box center [721, 275] width 344 height 29
type input "بطارخ"
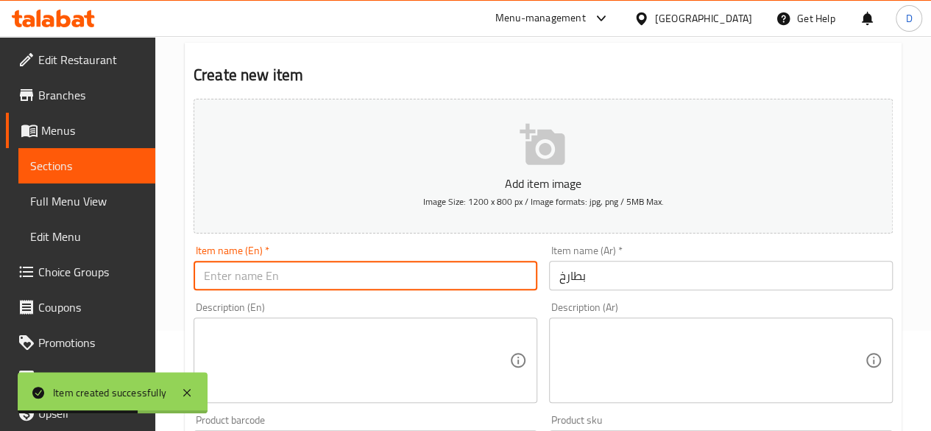
click at [482, 266] on input "text" at bounding box center [366, 275] width 344 height 29
type input "ٌ"
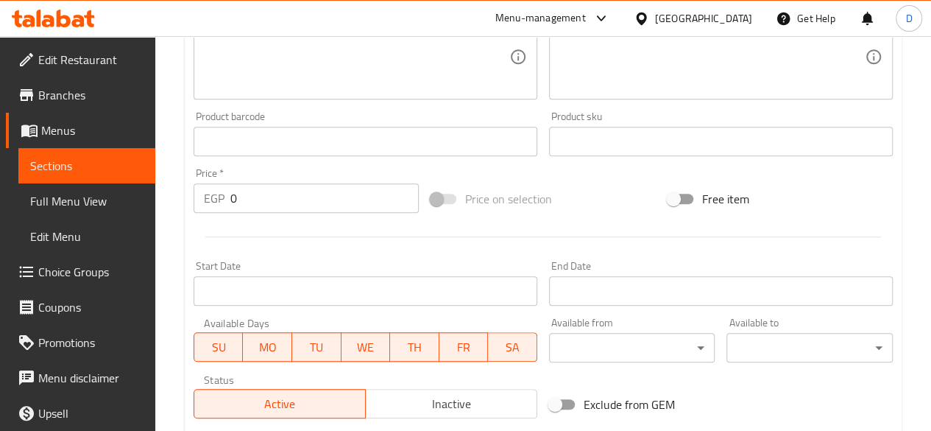
scroll to position [418, 0]
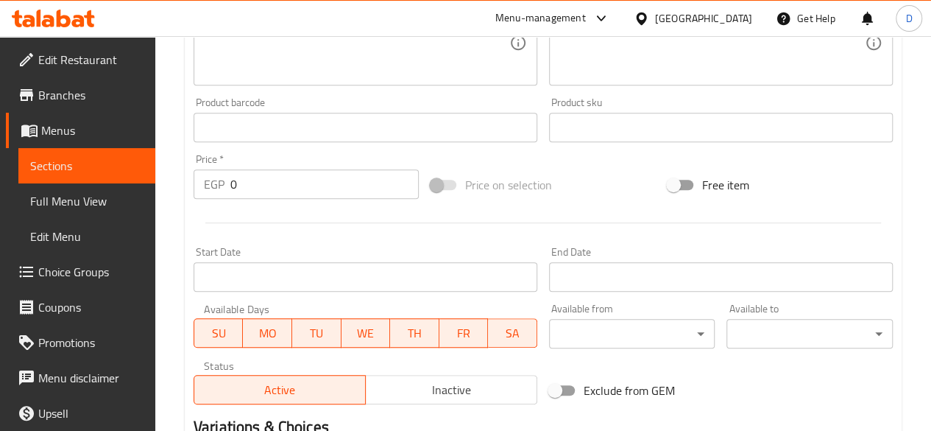
type input "Roe"
click at [306, 192] on input "0" at bounding box center [324, 183] width 189 height 29
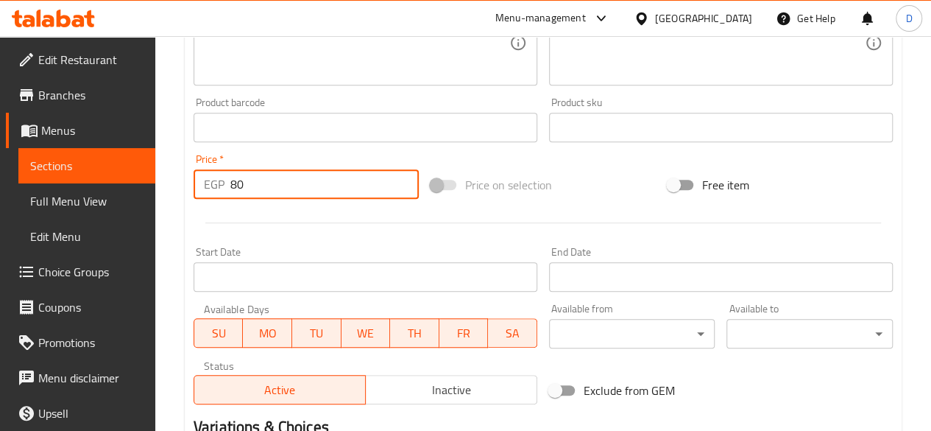
scroll to position [609, 0]
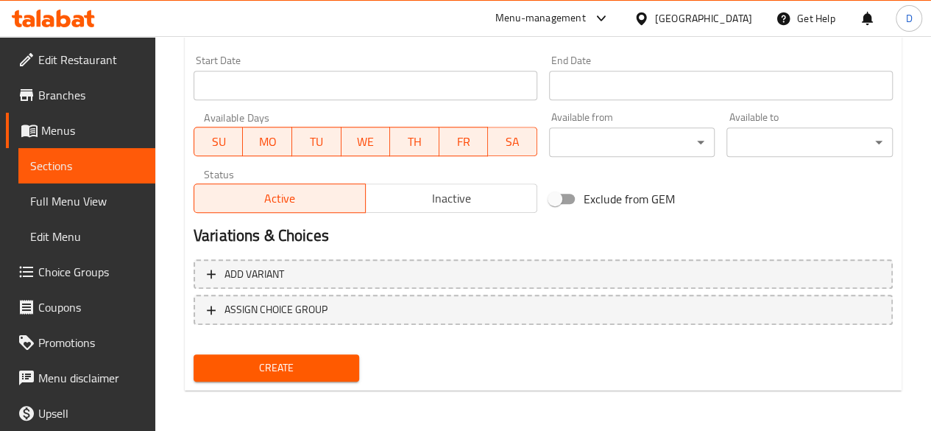
type input "80"
click at [333, 360] on span "Create" at bounding box center [276, 368] width 143 height 18
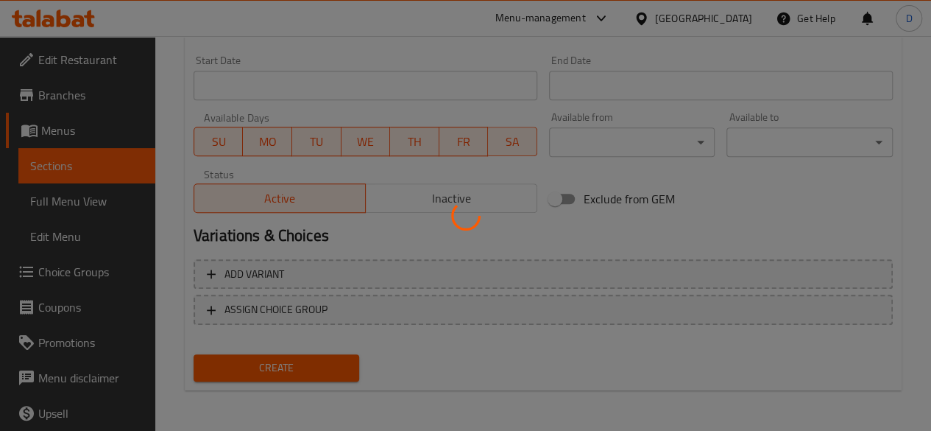
type input "0"
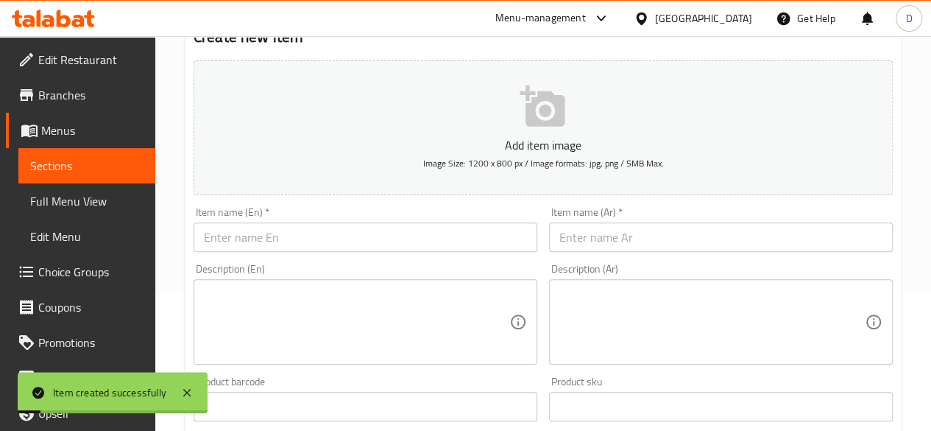
scroll to position [129, 0]
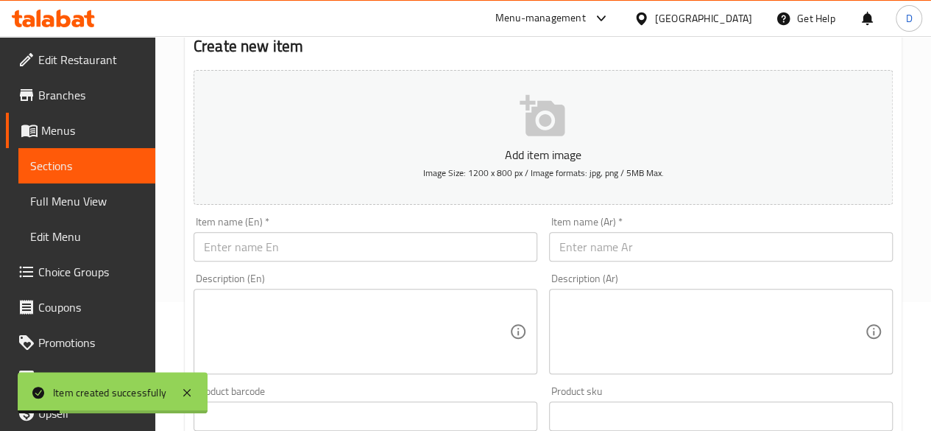
click at [662, 252] on input "text" at bounding box center [721, 246] width 344 height 29
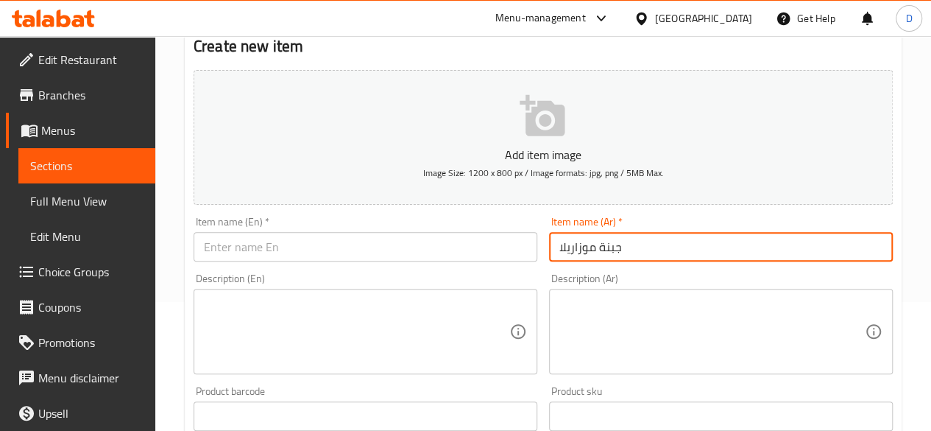
type input "جبنة موزاريلا"
click at [433, 238] on input "text" at bounding box center [366, 246] width 344 height 29
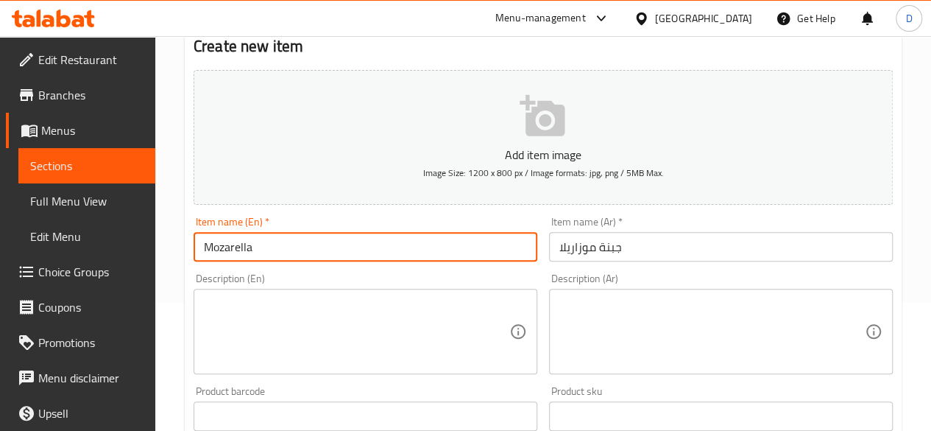
click at [227, 250] on input "Mozarella" at bounding box center [366, 246] width 344 height 29
click at [285, 247] on input "Mozzarella" at bounding box center [366, 246] width 344 height 29
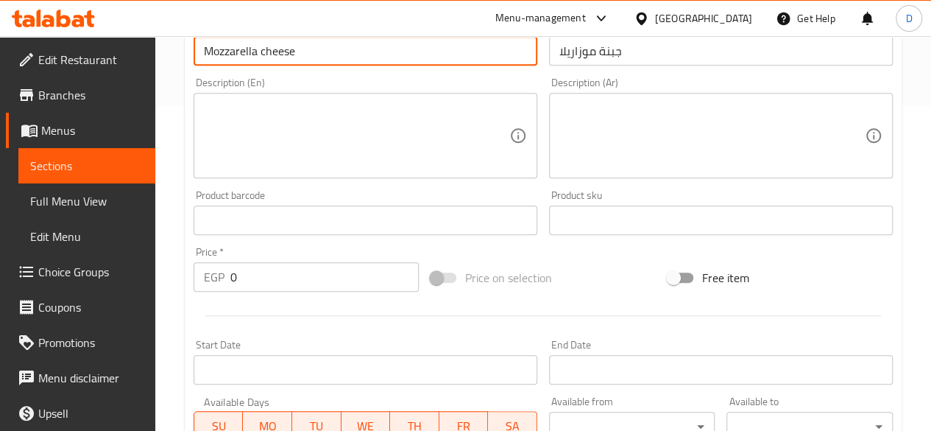
type input "Mozzarella cheese"
click at [255, 264] on input "0" at bounding box center [324, 276] width 189 height 29
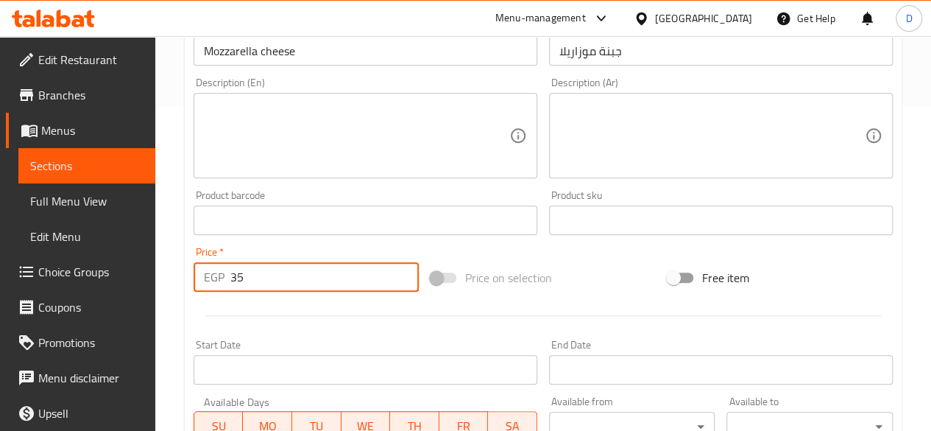
scroll to position [609, 0]
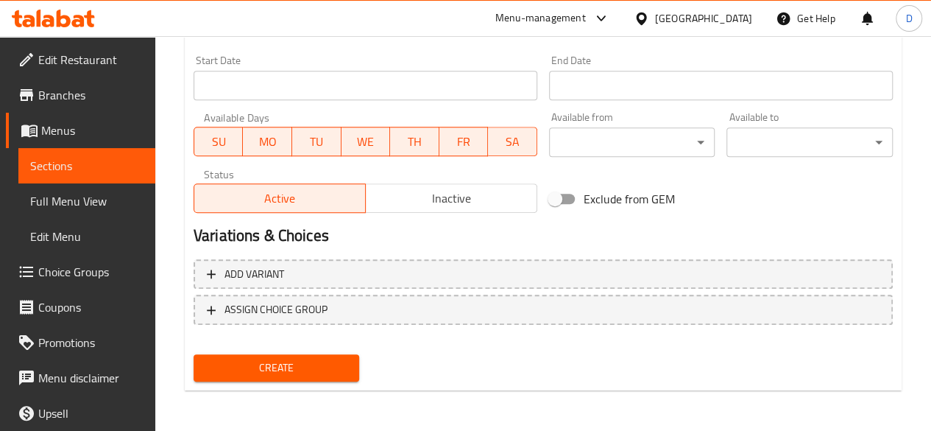
type input "35"
click at [315, 372] on span "Create" at bounding box center [276, 368] width 143 height 18
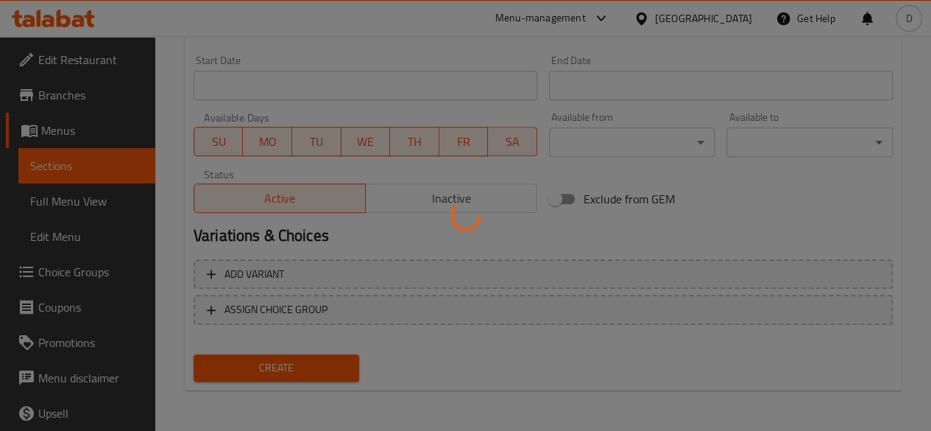
type input "0"
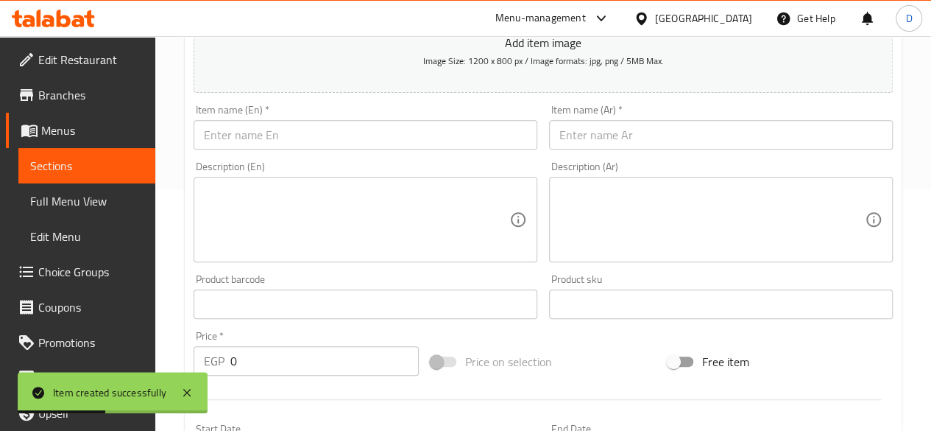
scroll to position [208, 0]
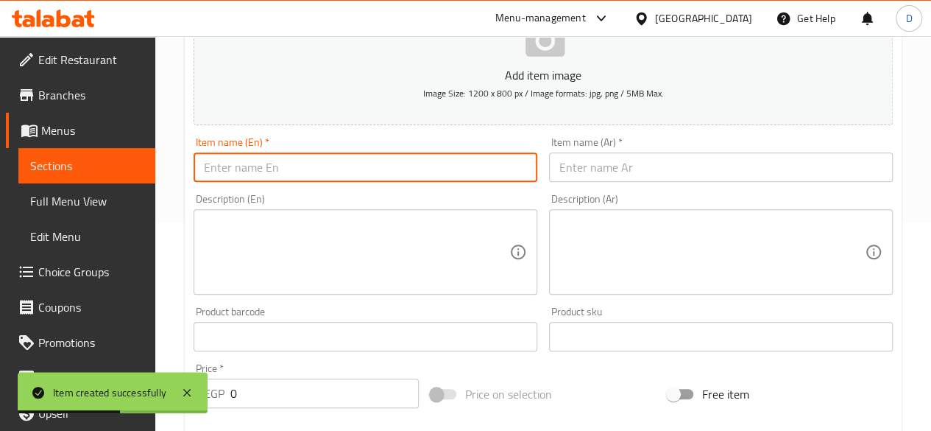
click at [373, 161] on input "text" at bounding box center [366, 166] width 344 height 29
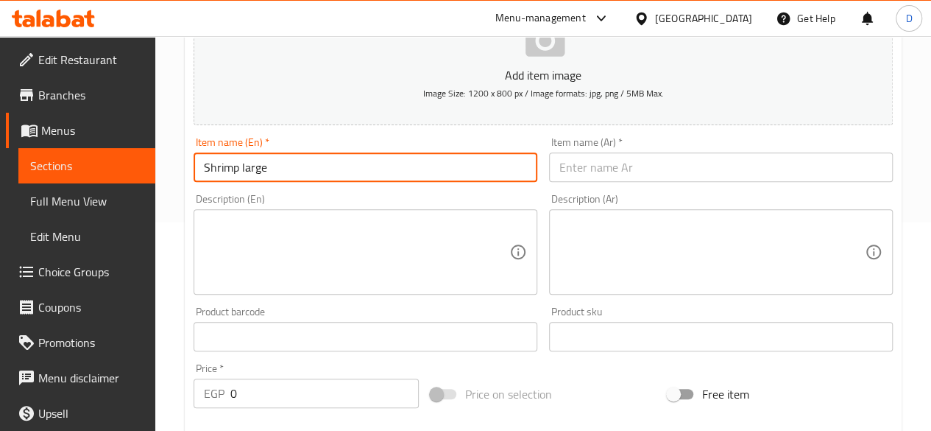
type input "Shrimp large"
click at [652, 158] on input "text" at bounding box center [721, 166] width 344 height 29
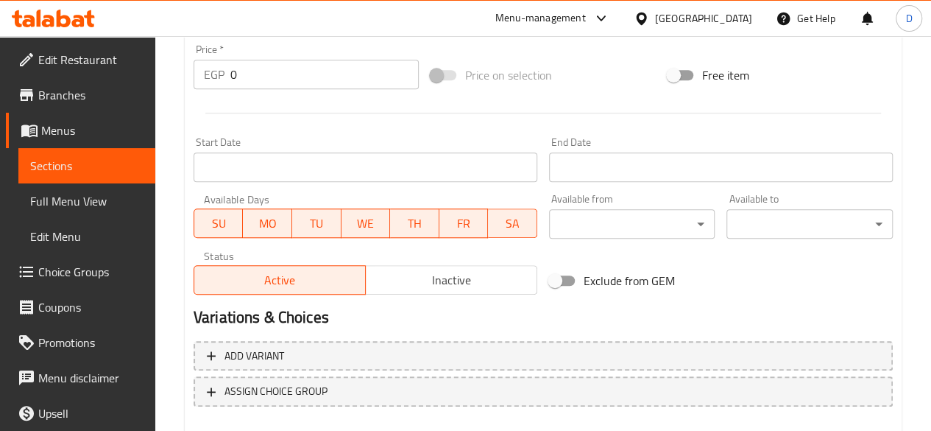
scroll to position [547, 0]
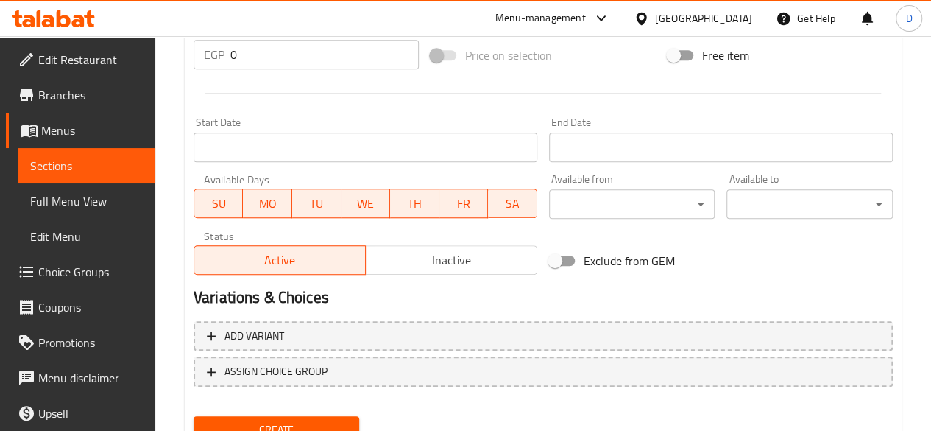
type input "جمبرى كبير"
click at [252, 60] on input "0" at bounding box center [324, 54] width 189 height 29
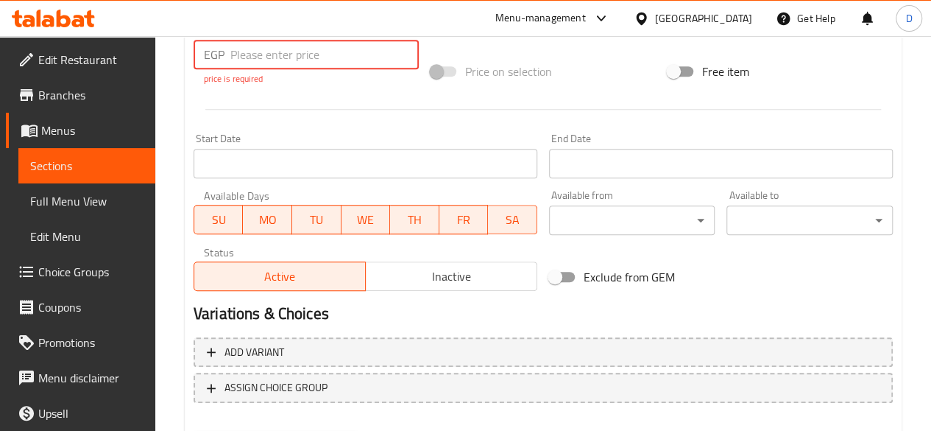
type input "2"
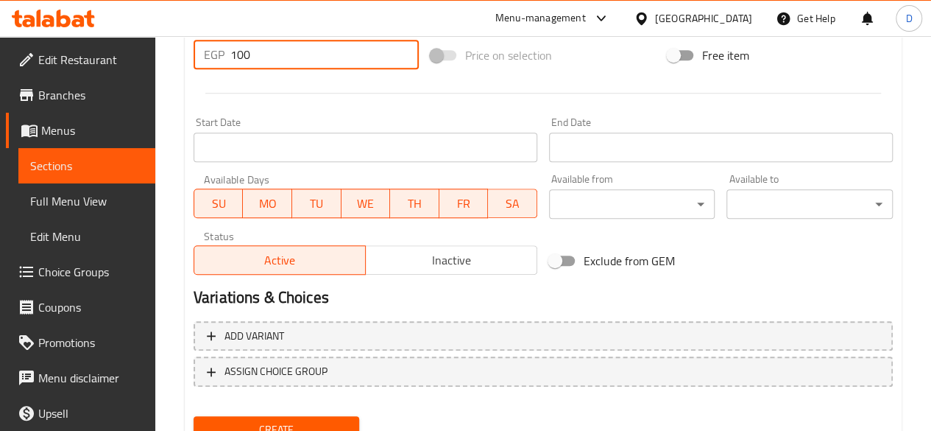
type input "100"
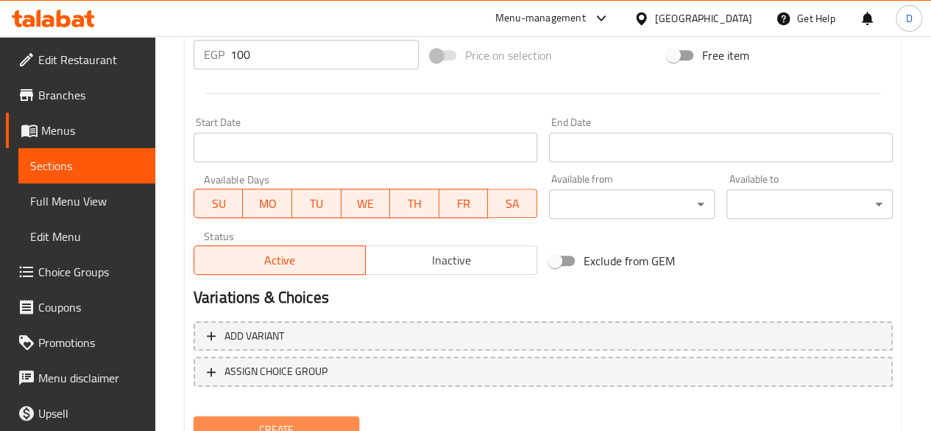
click at [332, 426] on span "Create" at bounding box center [276, 429] width 143 height 18
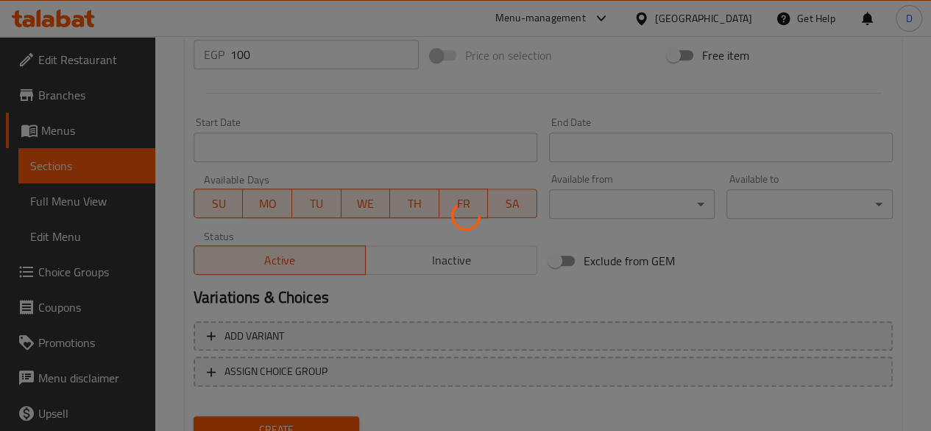
type input "0"
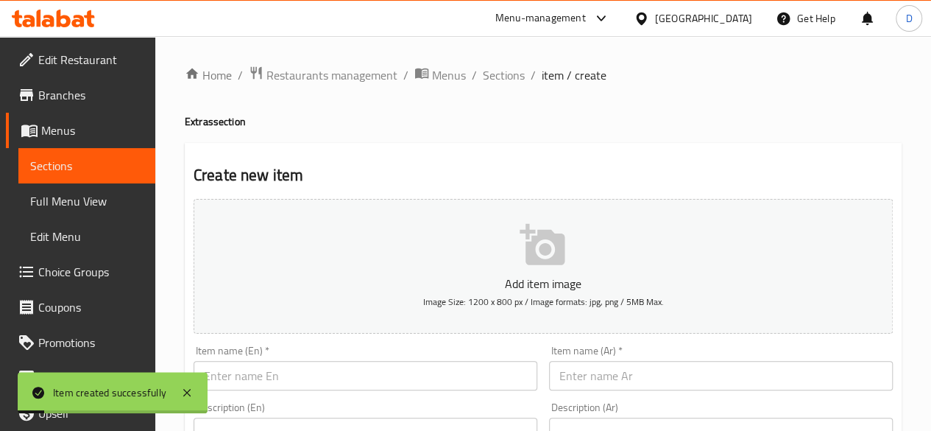
scroll to position [52, 0]
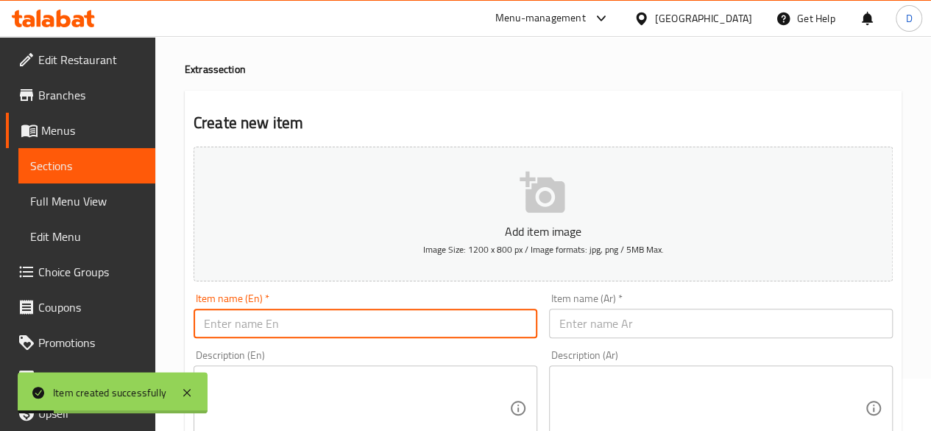
click at [390, 326] on input "text" at bounding box center [366, 323] width 344 height 29
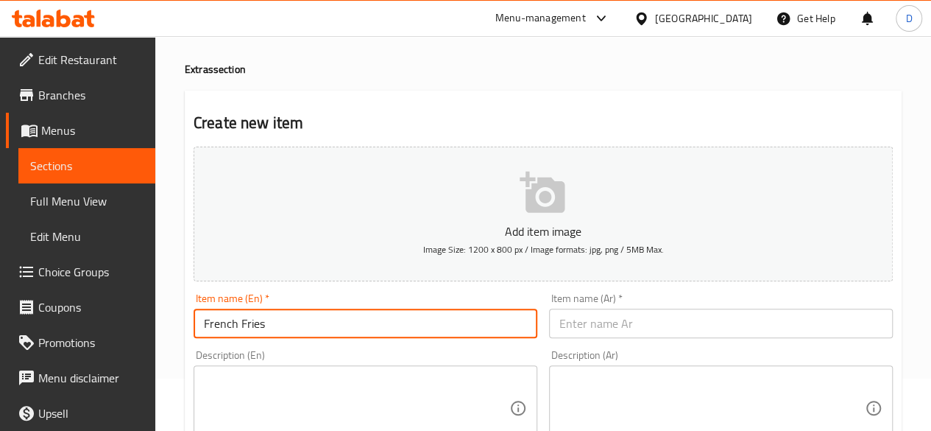
type input "French Fries"
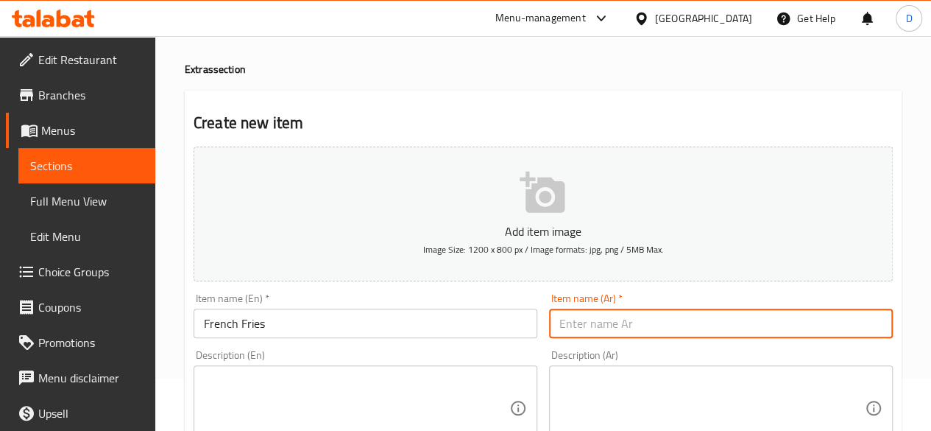
click at [625, 325] on input "text" at bounding box center [721, 323] width 344 height 29
type input "f"
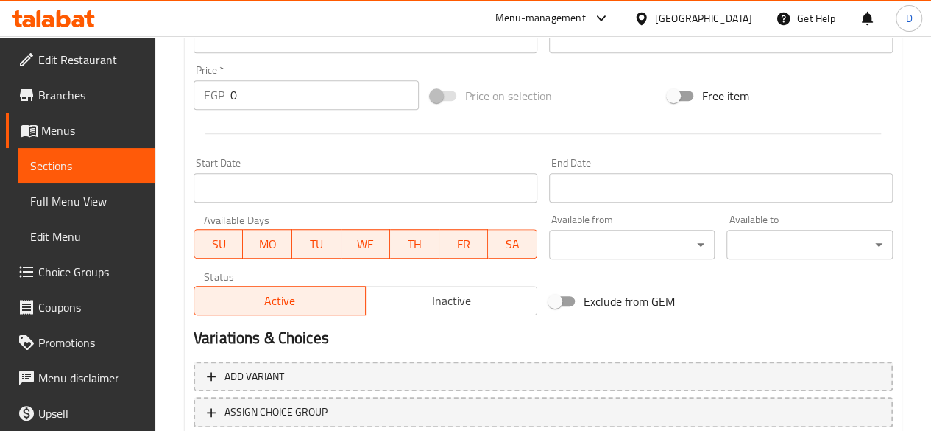
scroll to position [538, 0]
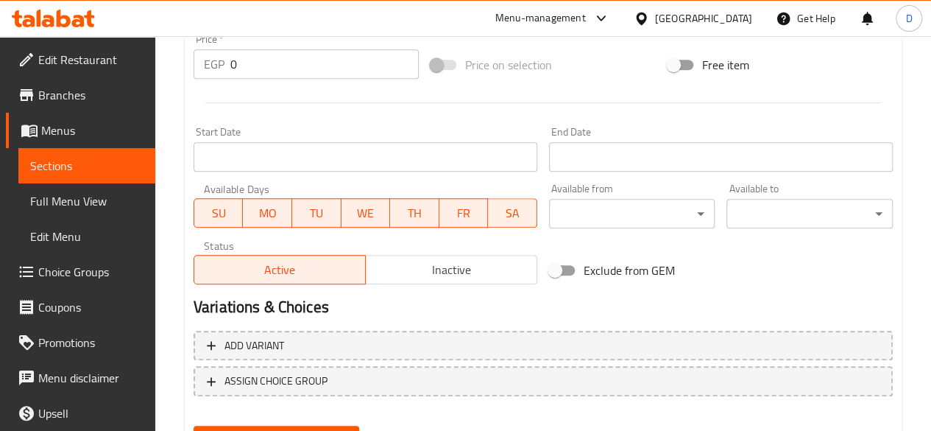
type input "بطاطس"
click at [297, 70] on input "0" at bounding box center [324, 63] width 189 height 29
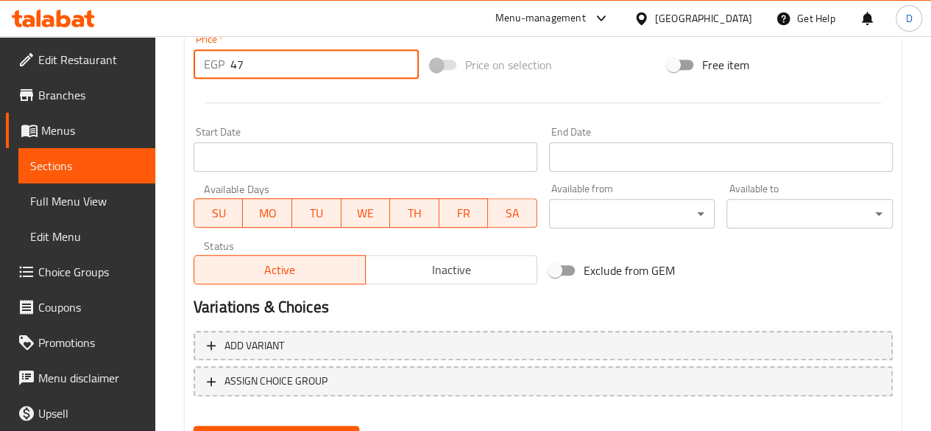
scroll to position [609, 0]
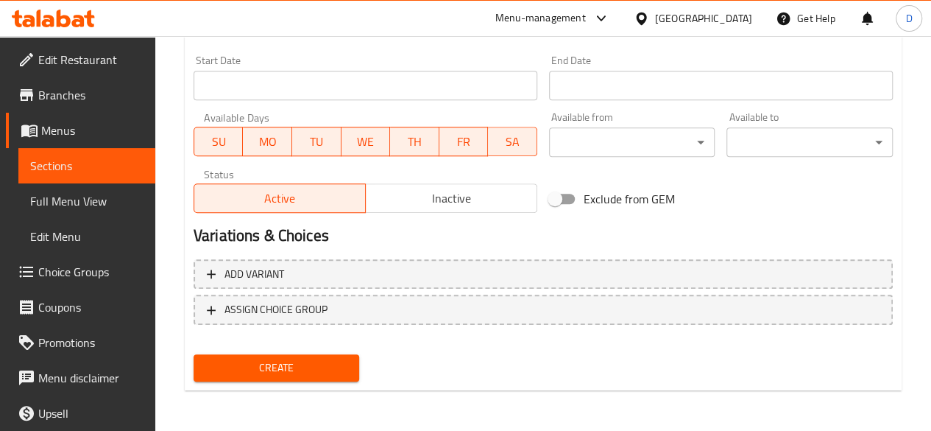
type input "47"
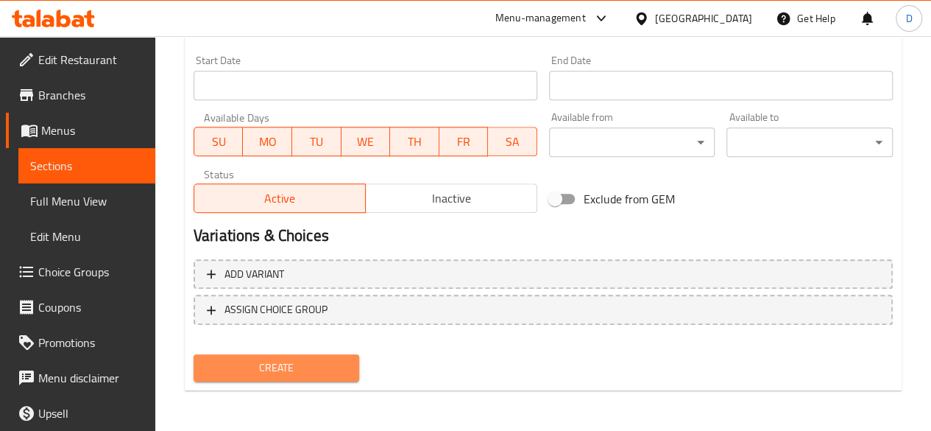
click at [327, 375] on span "Create" at bounding box center [276, 368] width 143 height 18
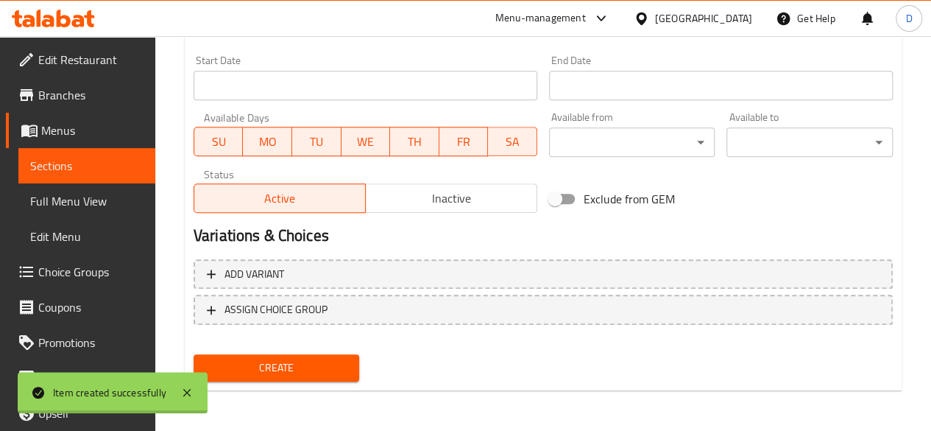
type input "0"
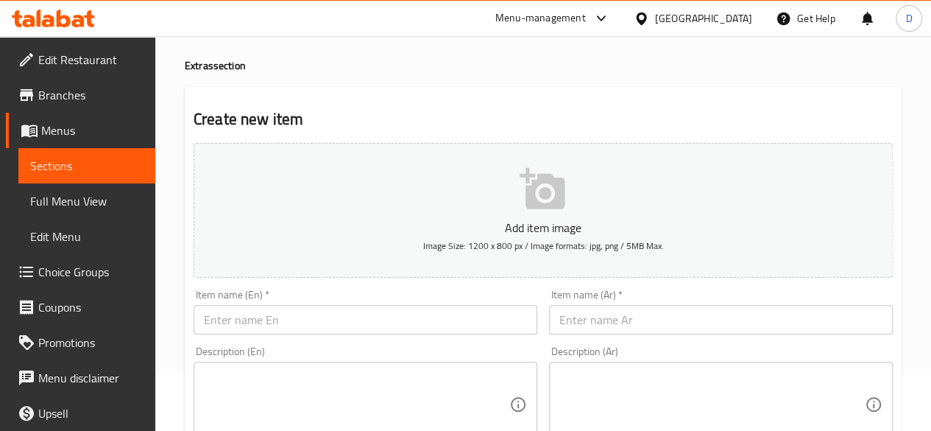
scroll to position [0, 0]
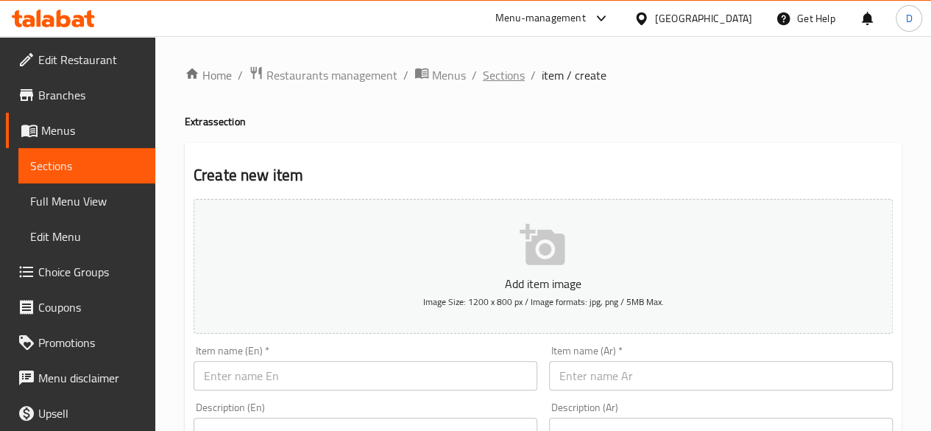
click at [505, 73] on span "Sections" at bounding box center [504, 75] width 42 height 18
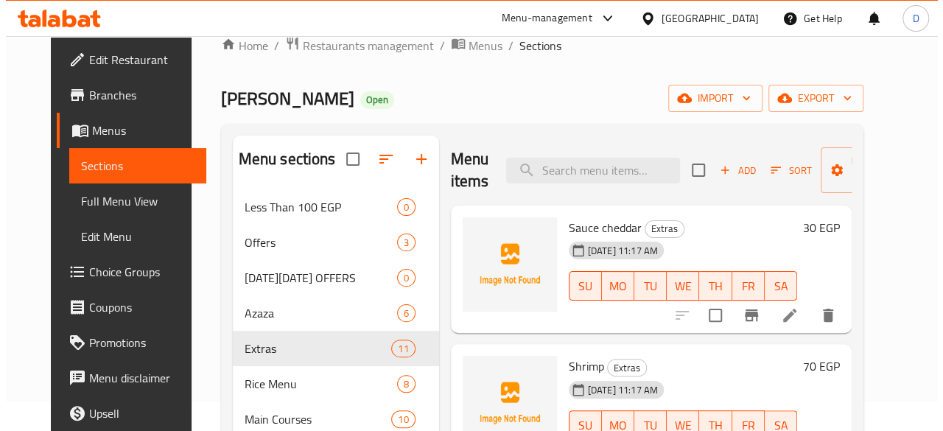
scroll to position [29, 0]
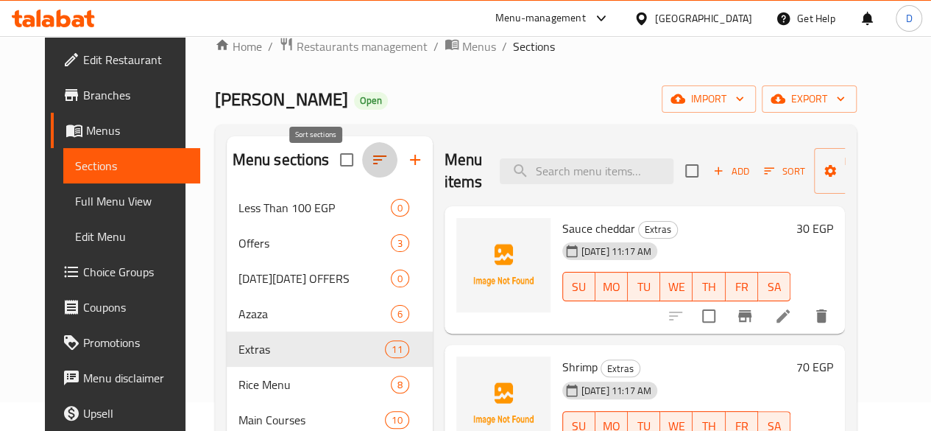
click at [373, 164] on icon "button" at bounding box center [379, 159] width 13 height 9
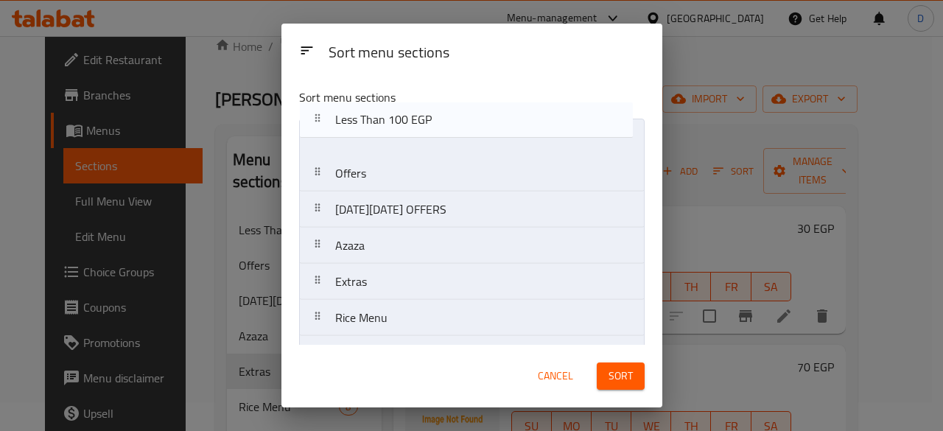
drag, startPoint x: 317, startPoint y: 137, endPoint x: 321, endPoint y: 127, distance: 10.9
click at [321, 127] on nav "Less Than 100 EGP Offers BLACK FRIDAY OFFERS Azaza Extras Rice Menu Main Course…" at bounding box center [471, 390] width 345 height 543
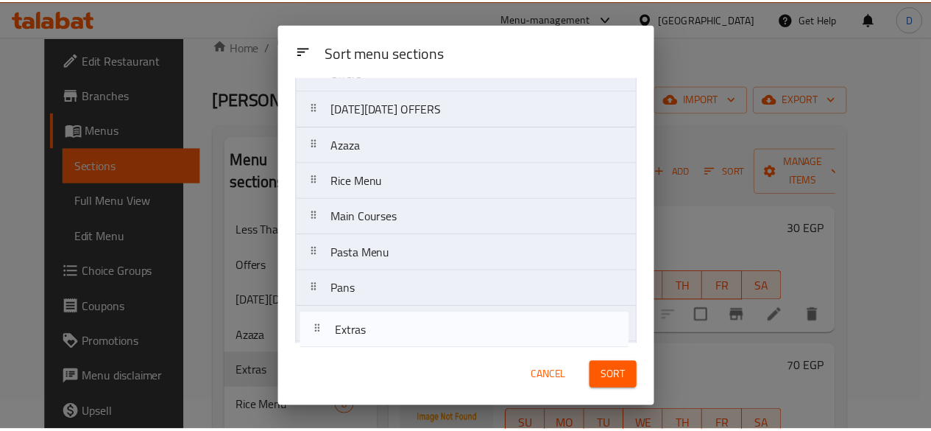
scroll to position [318, 0]
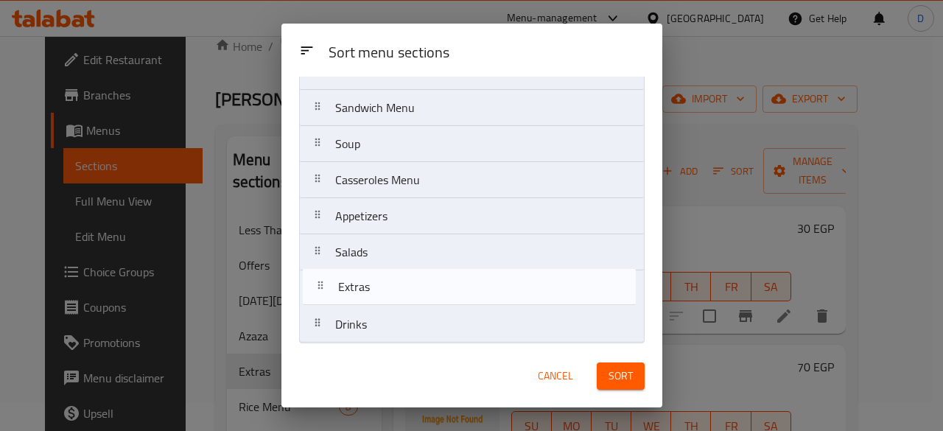
drag, startPoint x: 315, startPoint y: 285, endPoint x: 319, endPoint y: 295, distance: 10.9
click at [319, 295] on nav "Less Than 100 EGP Offers BLACK FRIDAY OFFERS Azaza Extras Rice Menu Main Course…" at bounding box center [471, 71] width 345 height 543
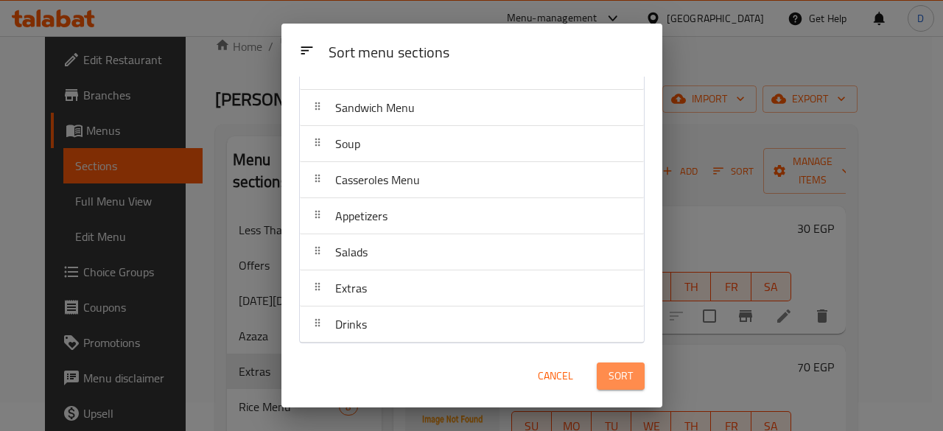
click at [613, 379] on span "Sort" at bounding box center [620, 376] width 24 height 18
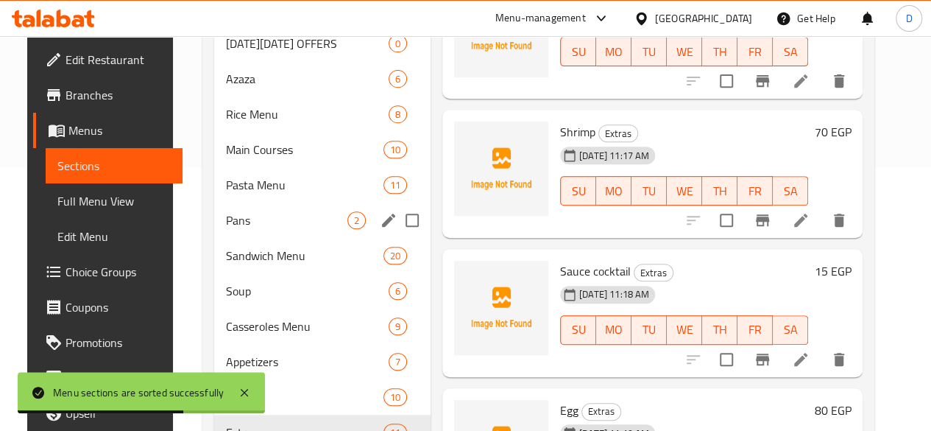
scroll to position [387, 0]
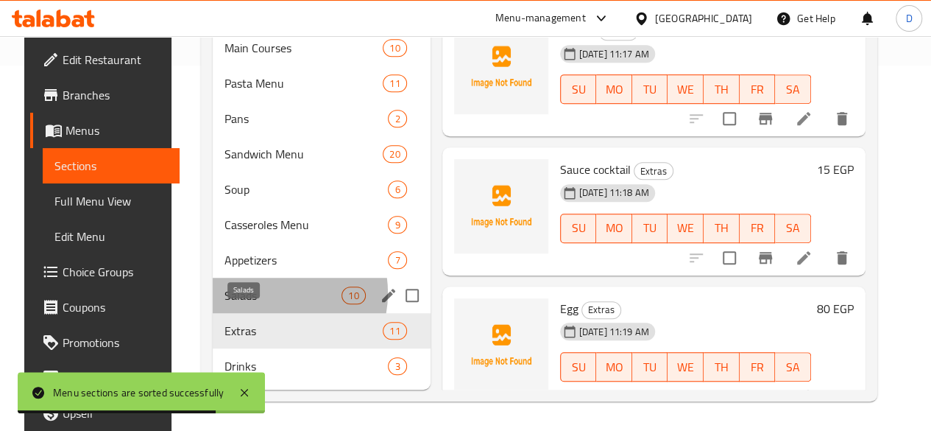
click at [255, 294] on span "Salads" at bounding box center [283, 295] width 117 height 18
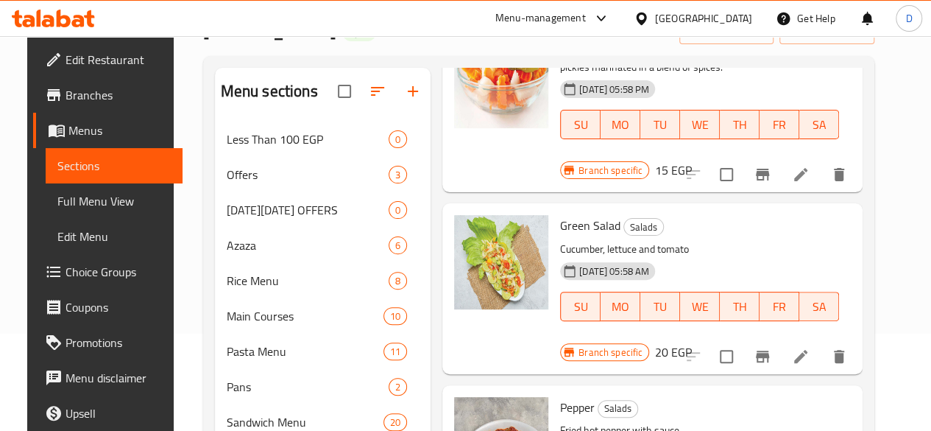
scroll to position [126, 0]
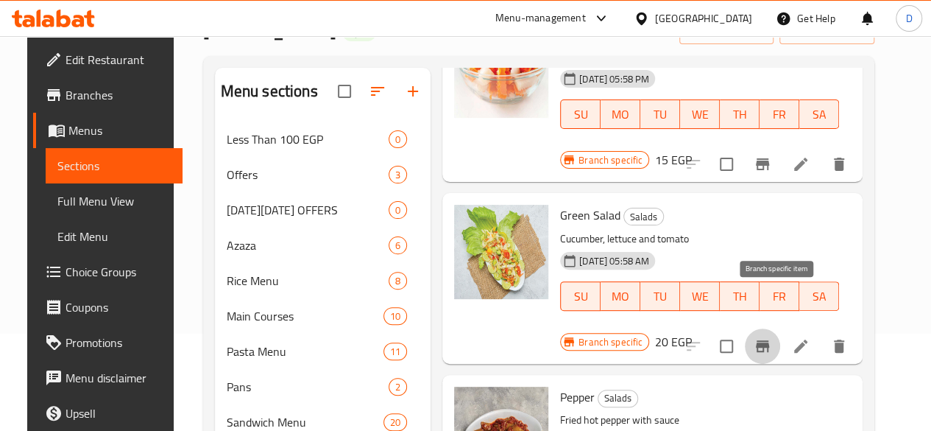
click at [779, 328] on button "Branch-specific-item" at bounding box center [762, 345] width 35 height 35
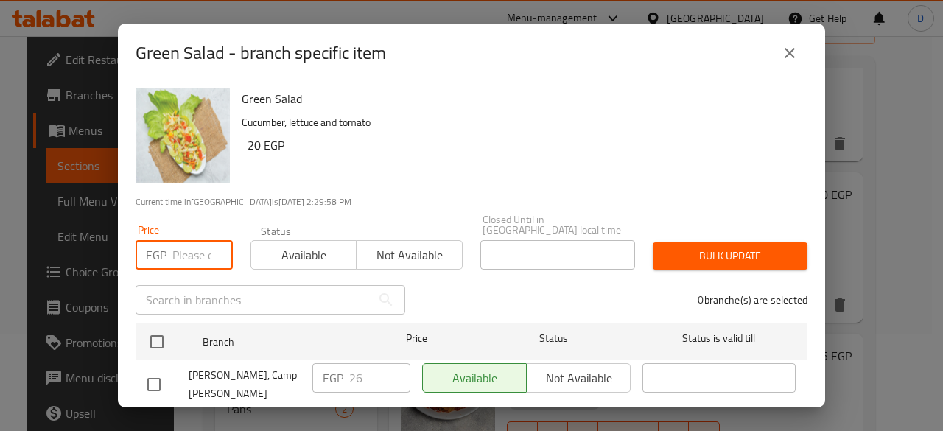
click at [188, 240] on input "number" at bounding box center [202, 254] width 60 height 29
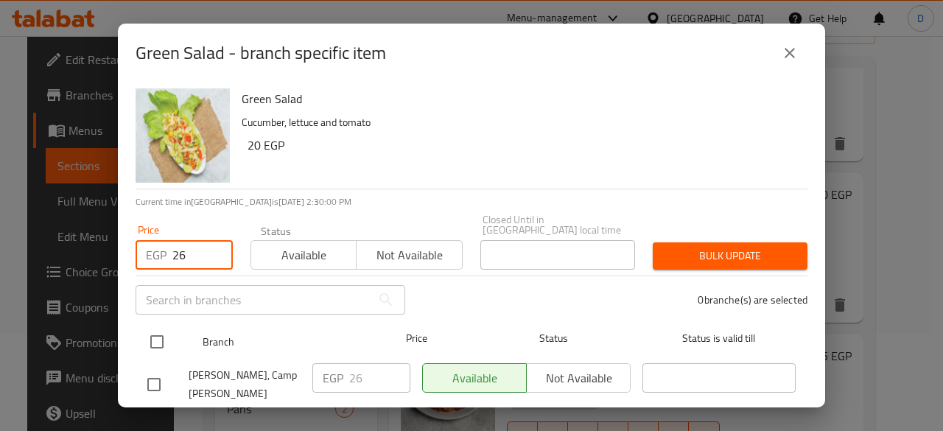
type input "26"
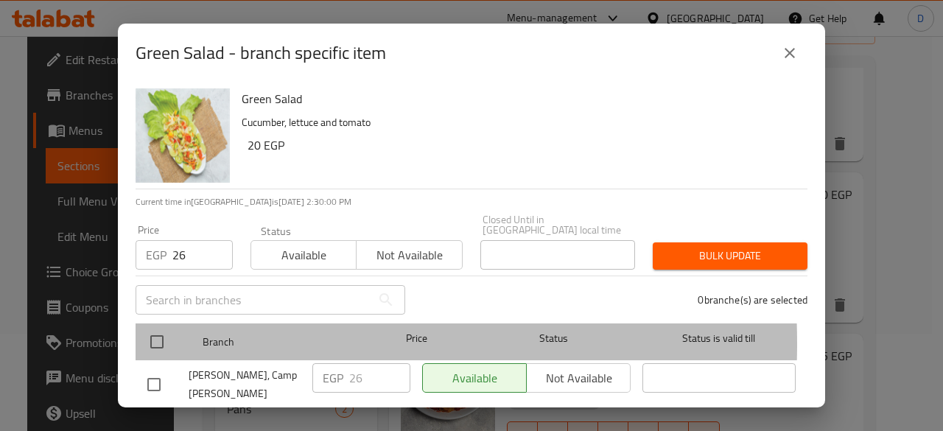
click at [172, 333] on div at bounding box center [168, 341] width 55 height 43
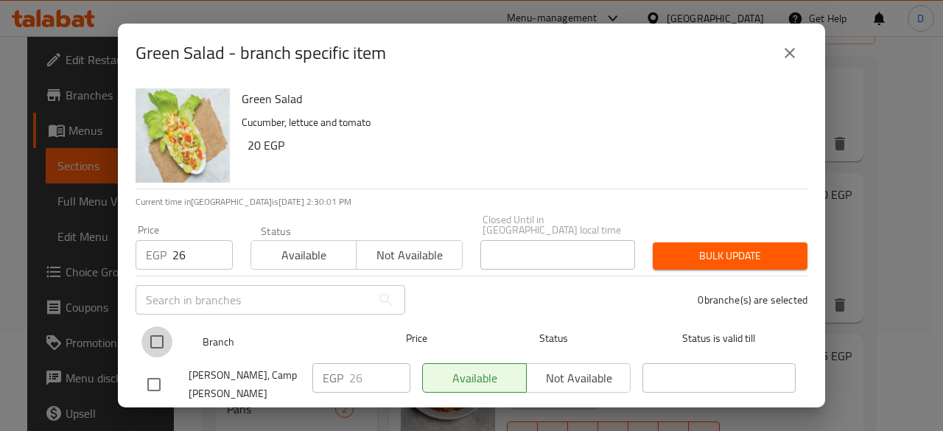
click at [161, 328] on input "checkbox" at bounding box center [156, 341] width 31 height 31
checkbox input "true"
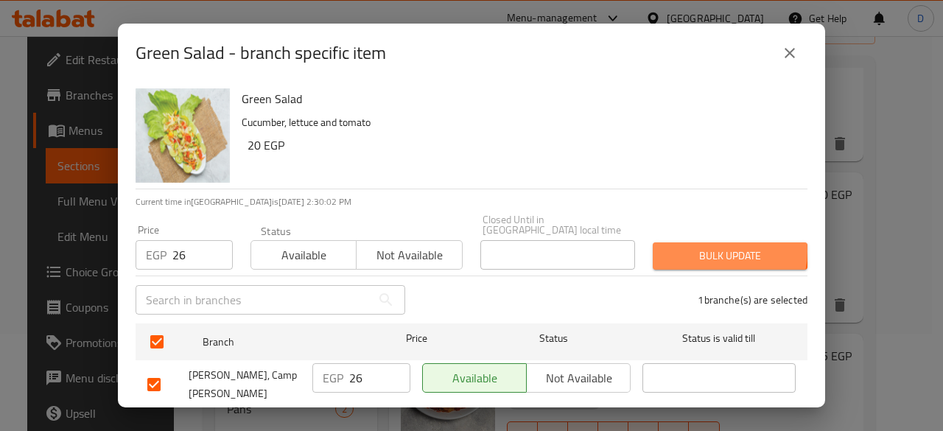
click at [703, 247] on span "Bulk update" at bounding box center [729, 256] width 131 height 18
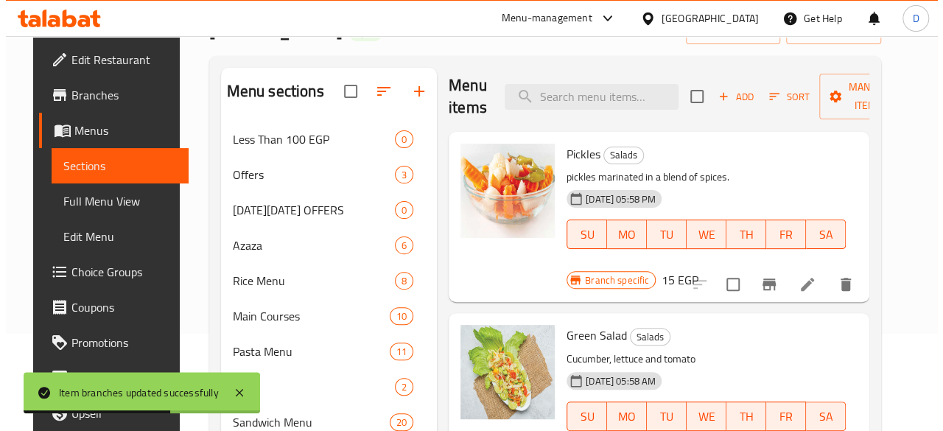
scroll to position [0, 0]
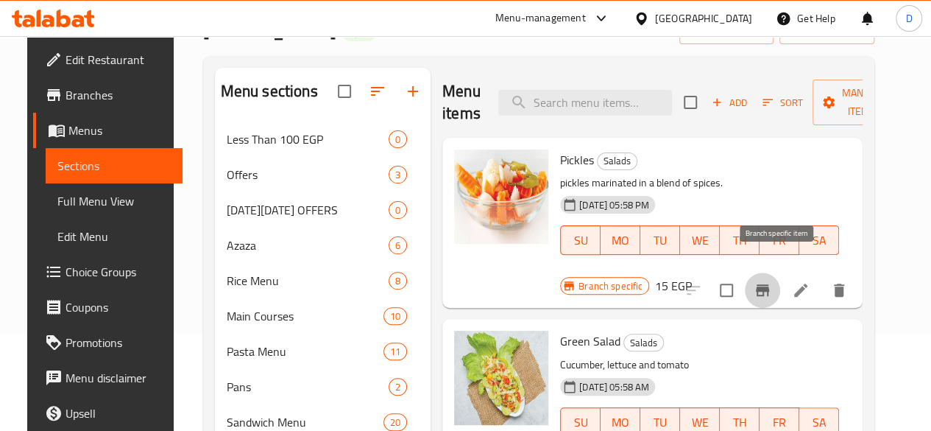
click at [769, 281] on icon "Branch-specific-item" at bounding box center [763, 290] width 18 height 18
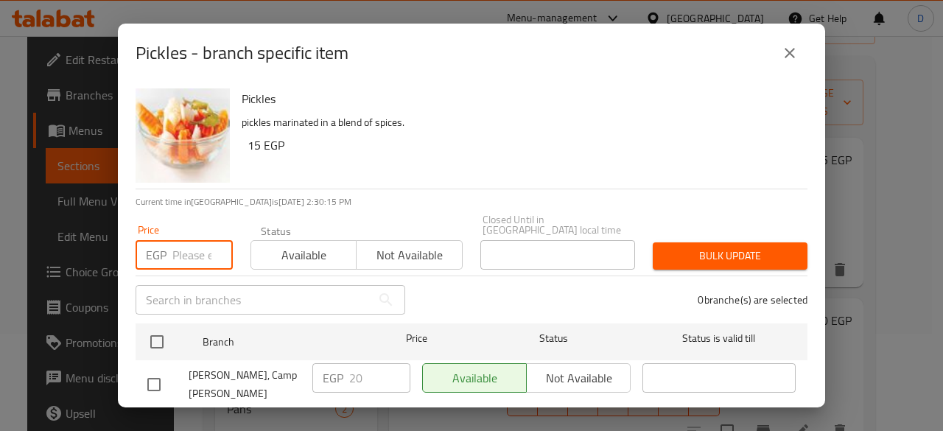
click at [202, 240] on input "number" at bounding box center [202, 254] width 60 height 29
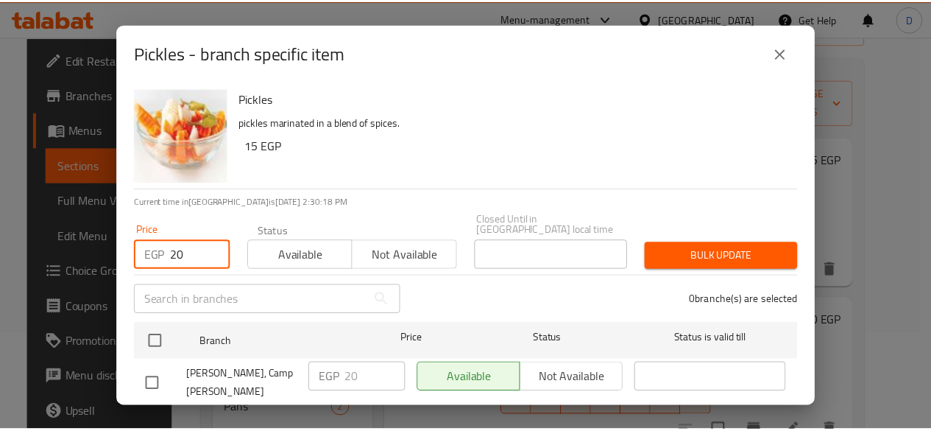
scroll to position [29, 0]
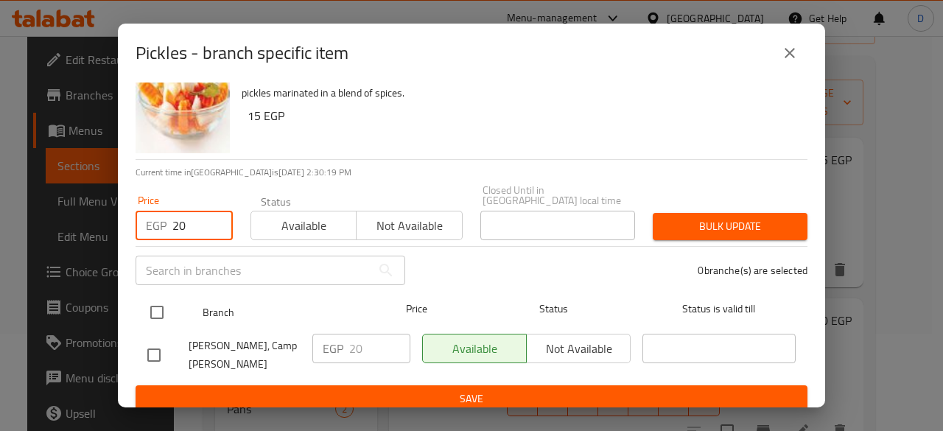
type input "20"
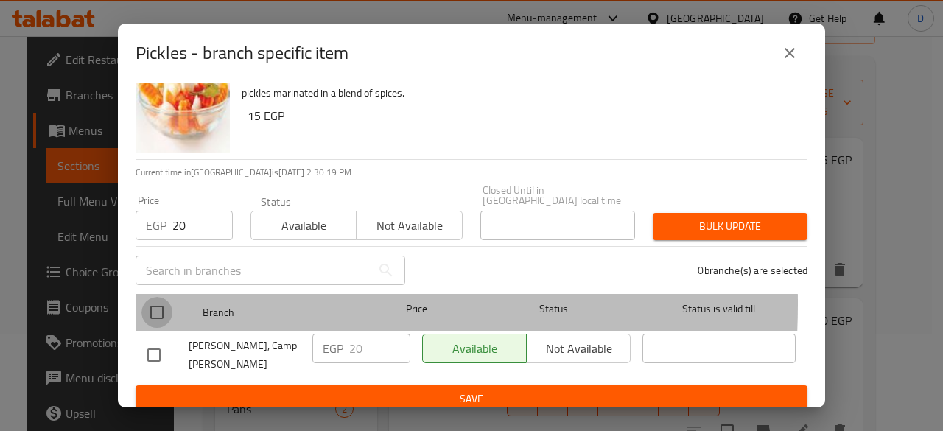
click at [169, 297] on input "checkbox" at bounding box center [156, 312] width 31 height 31
checkbox input "true"
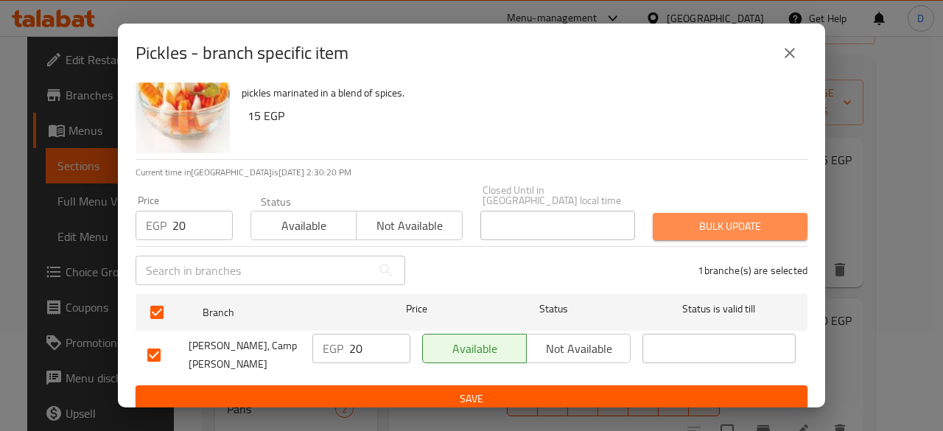
click at [745, 217] on span "Bulk update" at bounding box center [729, 226] width 131 height 18
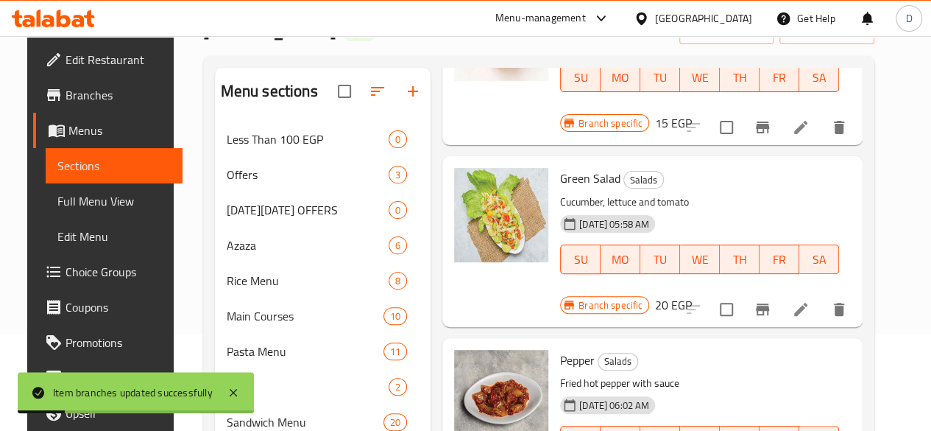
scroll to position [182, 0]
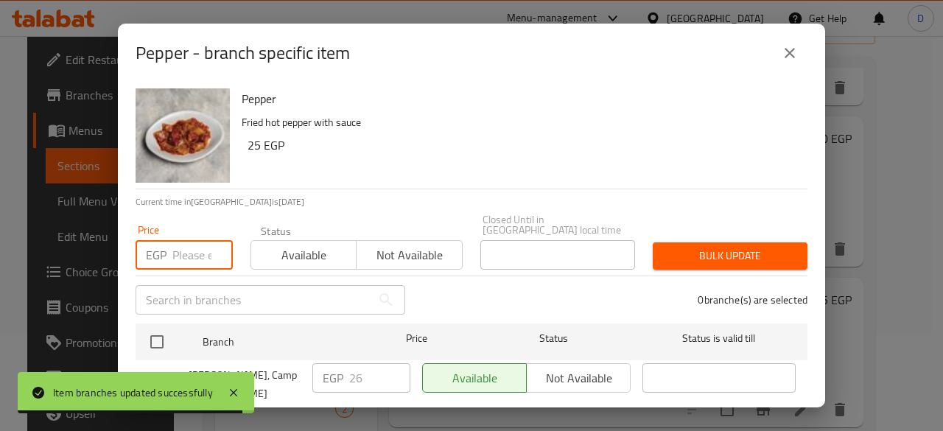
click at [181, 240] on input "number" at bounding box center [202, 254] width 60 height 29
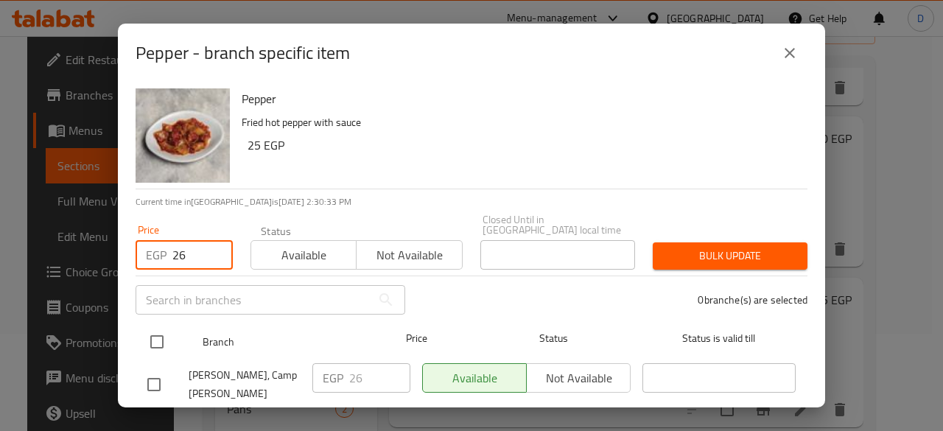
type input "26"
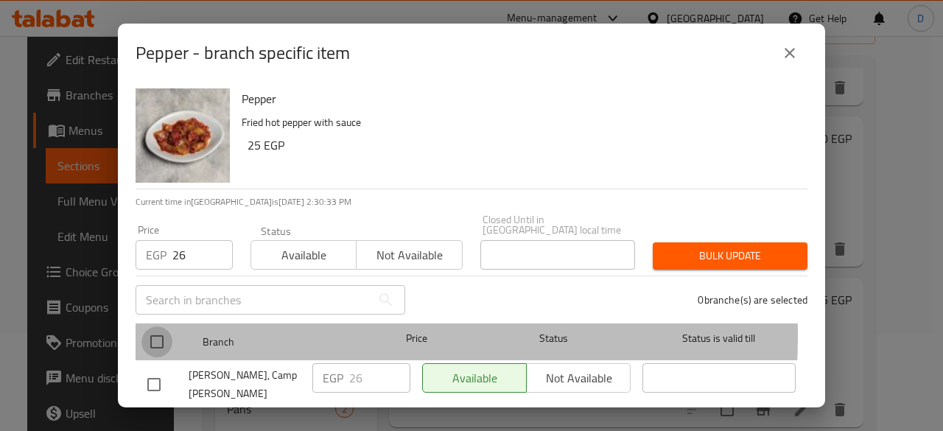
click at [166, 326] on input "checkbox" at bounding box center [156, 341] width 31 height 31
checkbox input "true"
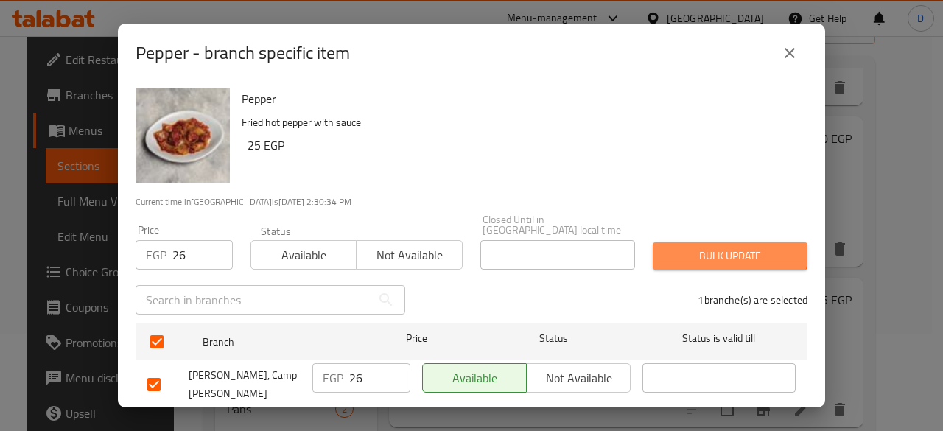
click at [711, 247] on span "Bulk update" at bounding box center [729, 256] width 131 height 18
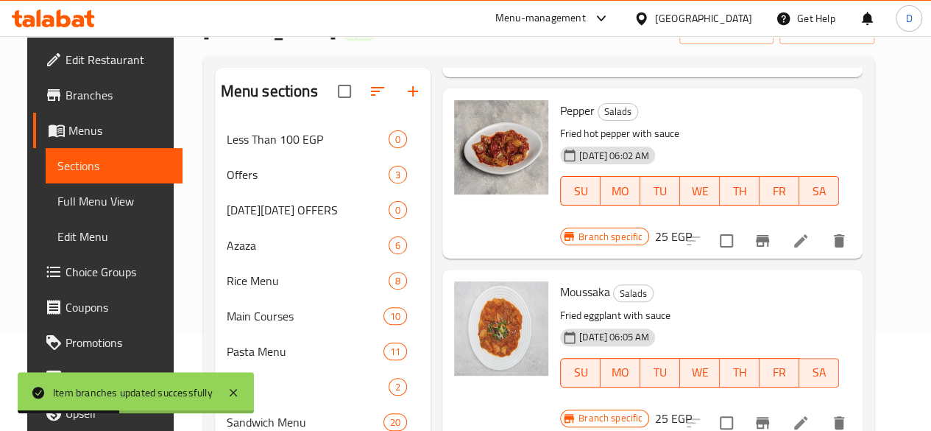
scroll to position [418, 0]
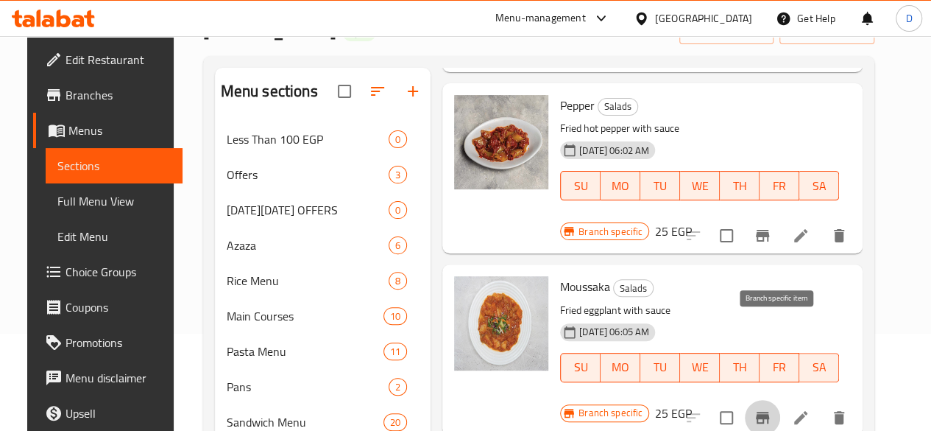
click at [769, 412] on icon "Branch-specific-item" at bounding box center [762, 418] width 13 height 12
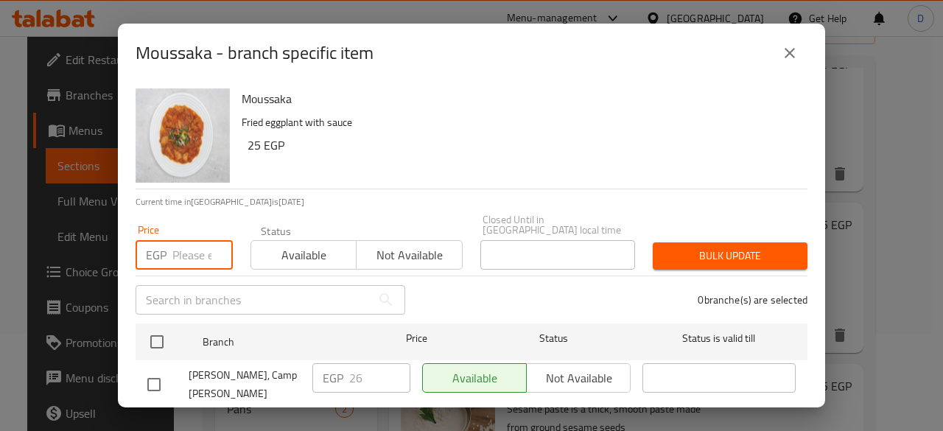
click at [181, 240] on input "number" at bounding box center [202, 254] width 60 height 29
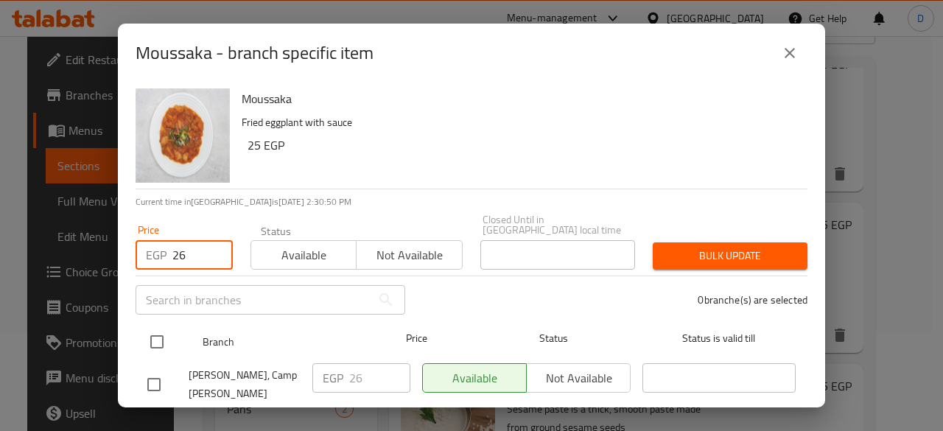
type input "26"
click at [163, 329] on input "checkbox" at bounding box center [156, 341] width 31 height 31
checkbox input "true"
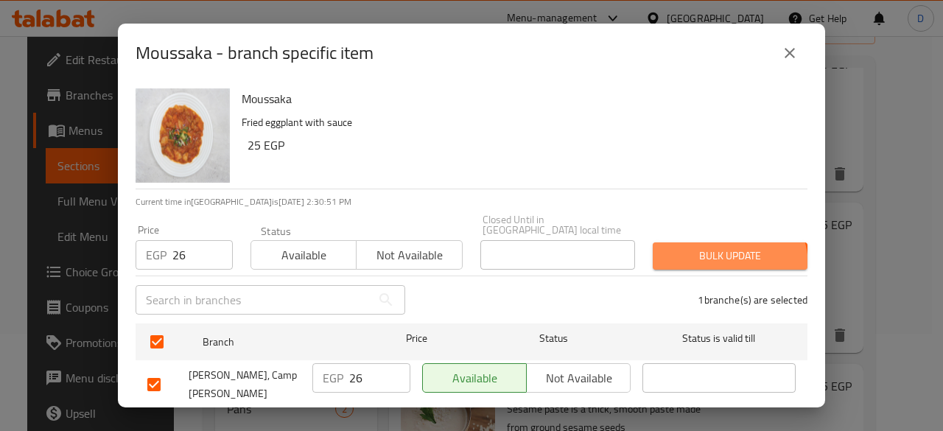
click at [702, 256] on button "Bulk update" at bounding box center [729, 255] width 155 height 27
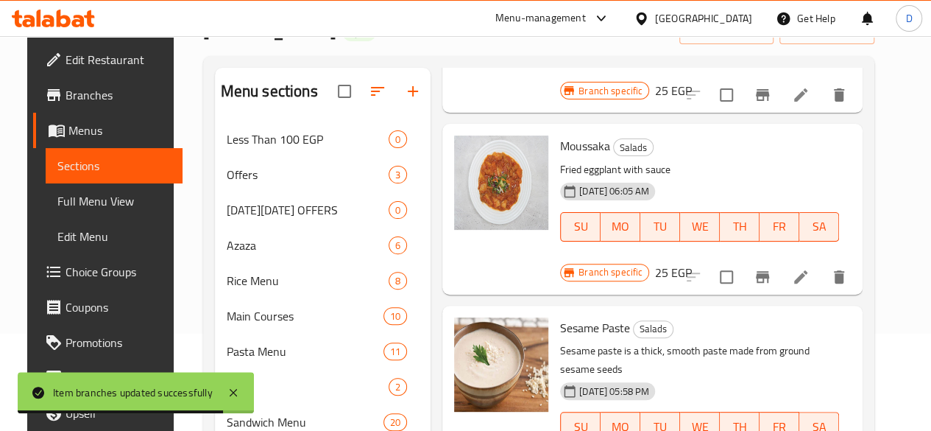
scroll to position [565, 0]
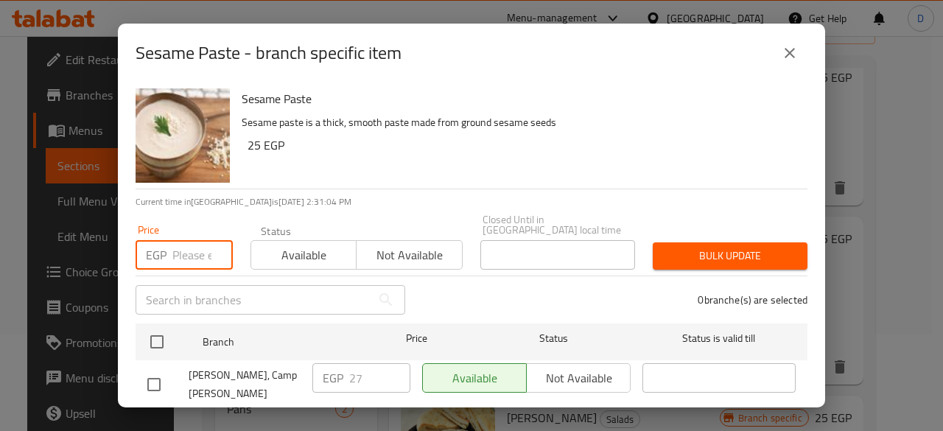
click at [200, 240] on input "number" at bounding box center [202, 254] width 60 height 29
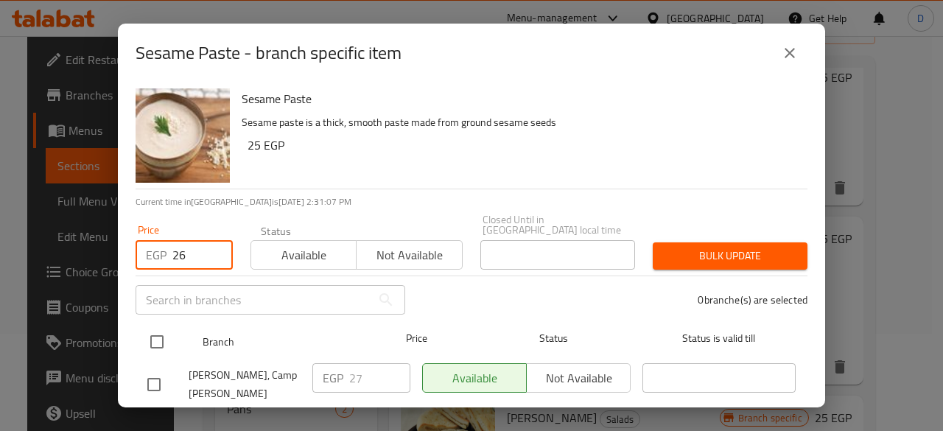
type input "26"
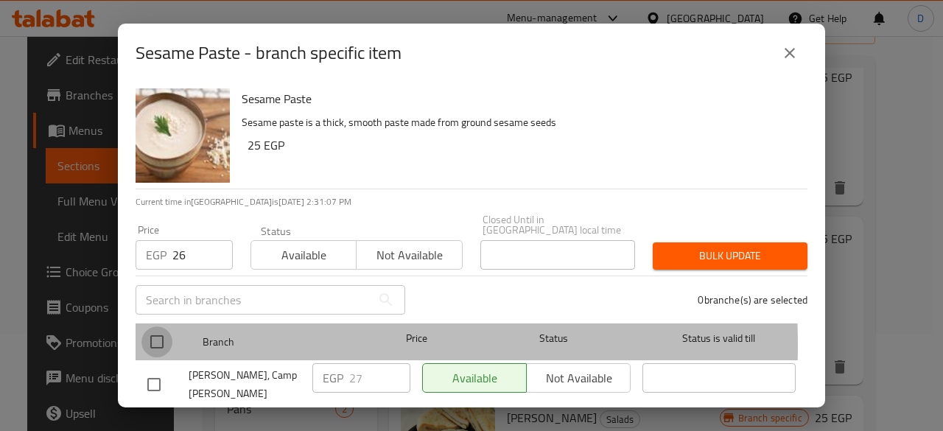
click at [161, 335] on input "checkbox" at bounding box center [156, 341] width 31 height 31
checkbox input "true"
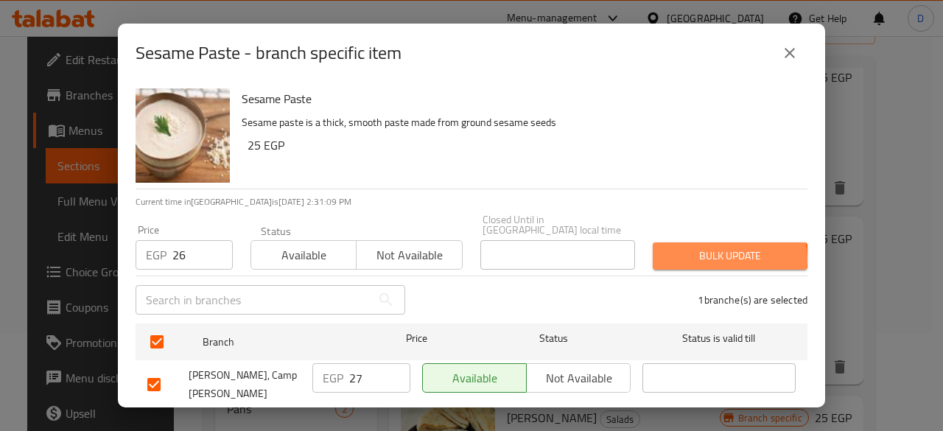
click at [718, 249] on span "Bulk update" at bounding box center [729, 256] width 131 height 18
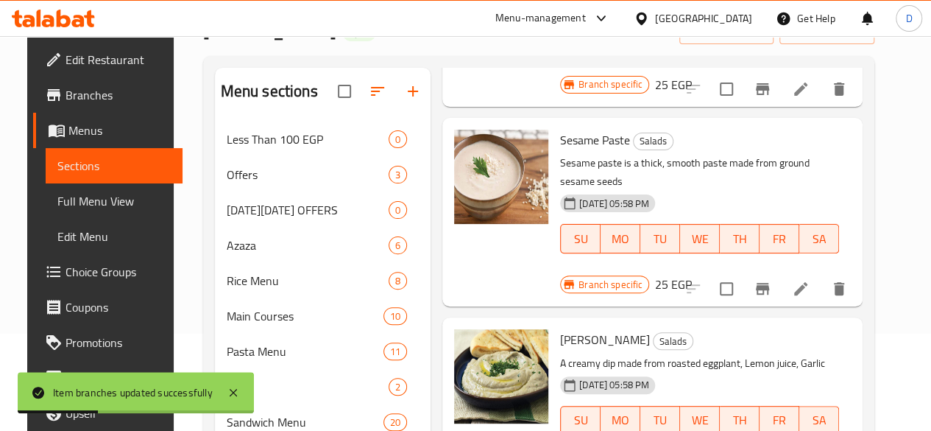
scroll to position [747, 0]
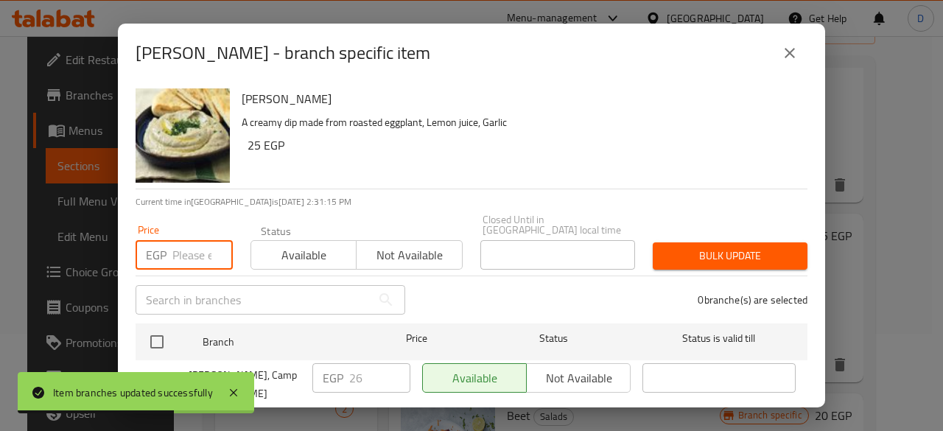
click at [191, 242] on input "number" at bounding box center [202, 254] width 60 height 29
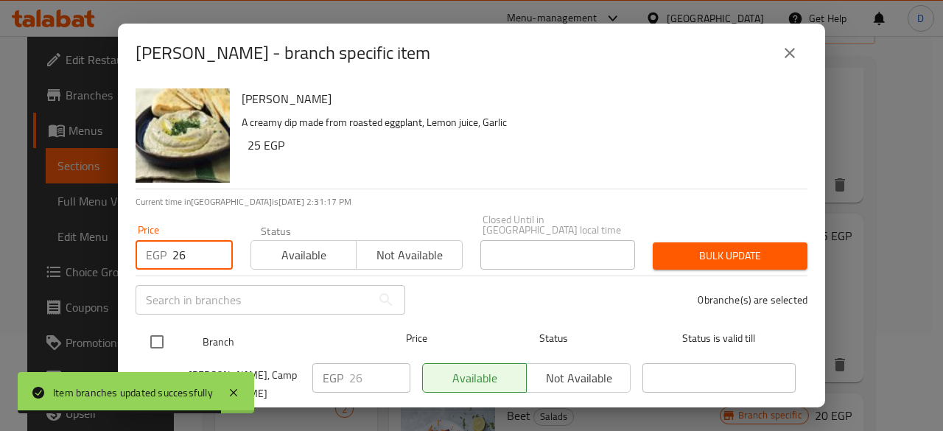
type input "26"
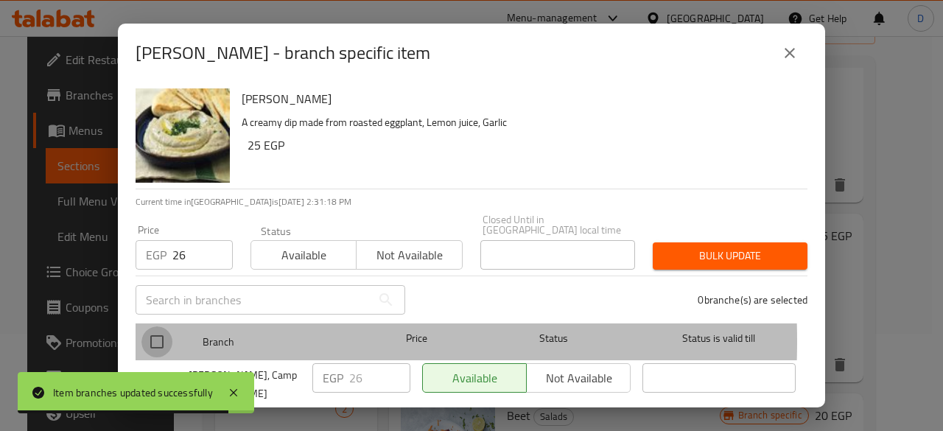
click at [158, 331] on input "checkbox" at bounding box center [156, 341] width 31 height 31
checkbox input "true"
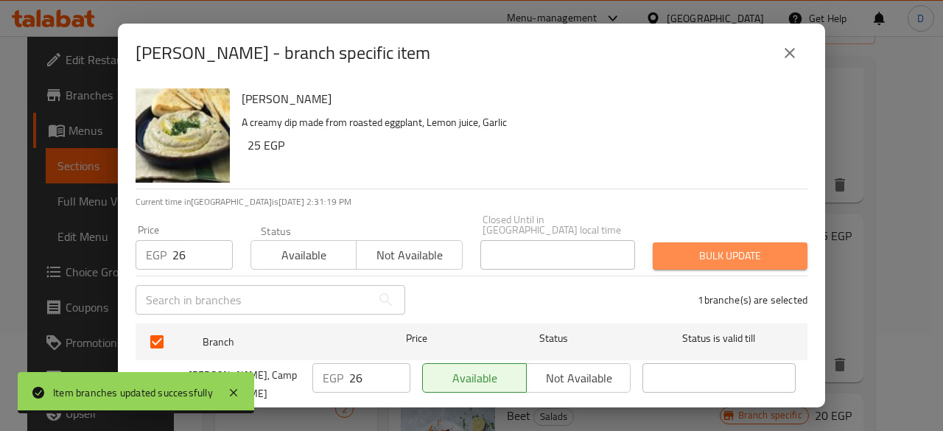
click at [753, 250] on span "Bulk update" at bounding box center [729, 256] width 131 height 18
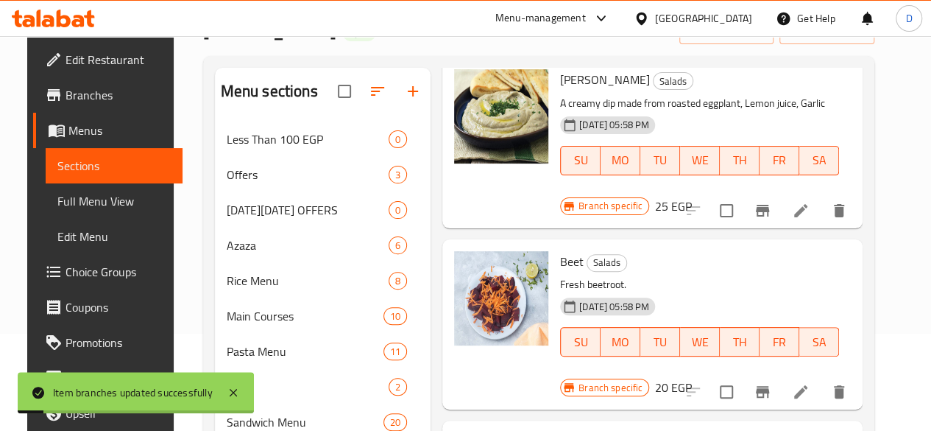
scroll to position [1007, 0]
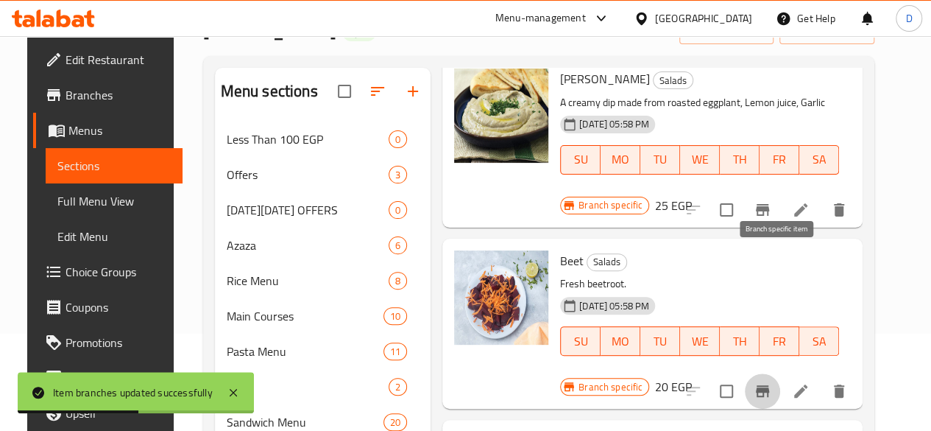
click at [781, 373] on button "Branch-specific-item" at bounding box center [762, 390] width 35 height 35
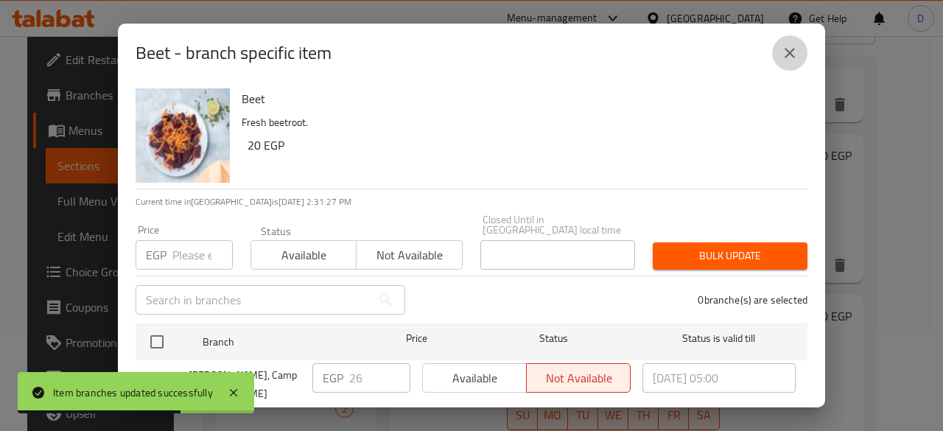
click at [794, 49] on icon "close" at bounding box center [790, 53] width 18 height 18
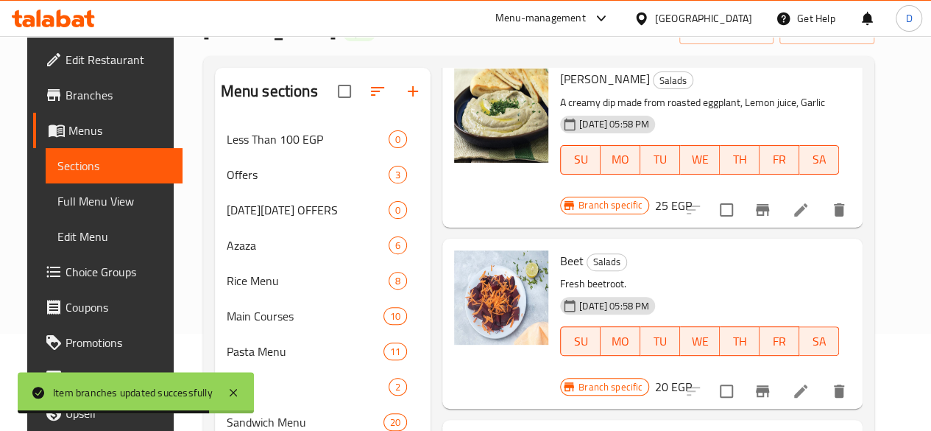
scroll to position [1093, 0]
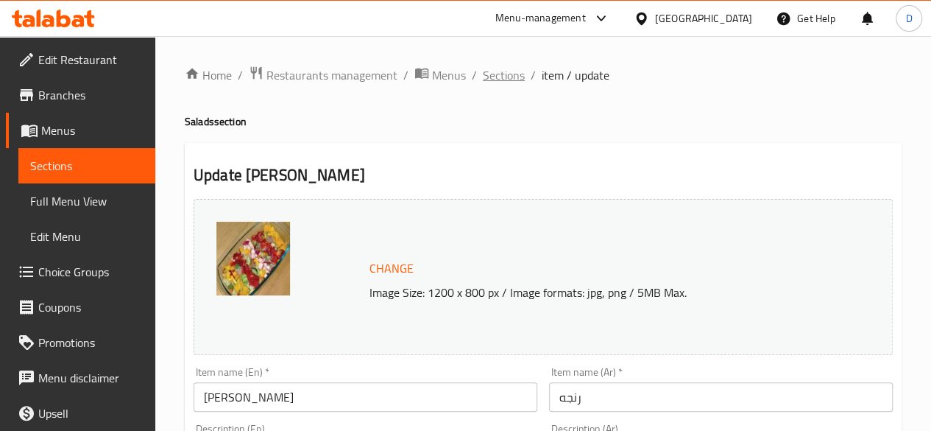
click at [499, 73] on span "Sections" at bounding box center [504, 75] width 42 height 18
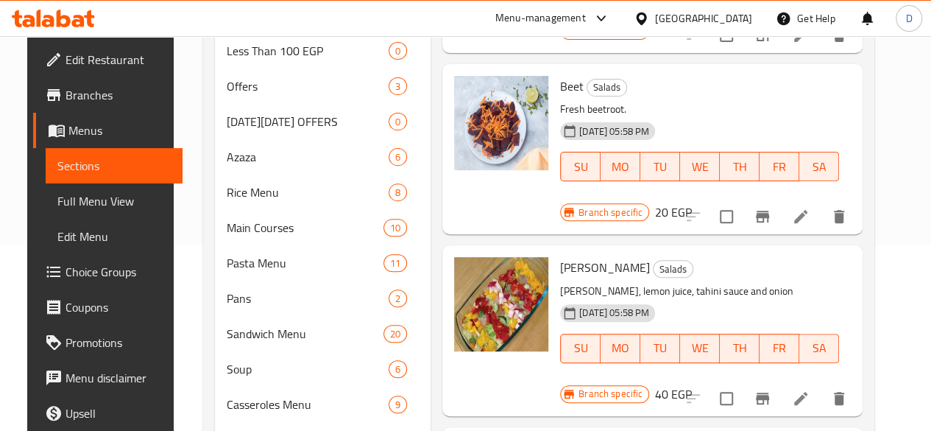
scroll to position [187, 0]
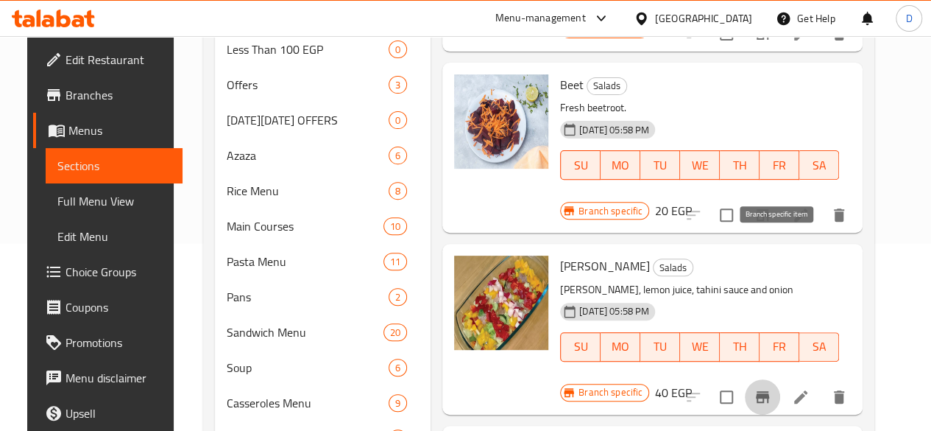
click at [769, 388] on icon "Branch-specific-item" at bounding box center [763, 397] width 18 height 18
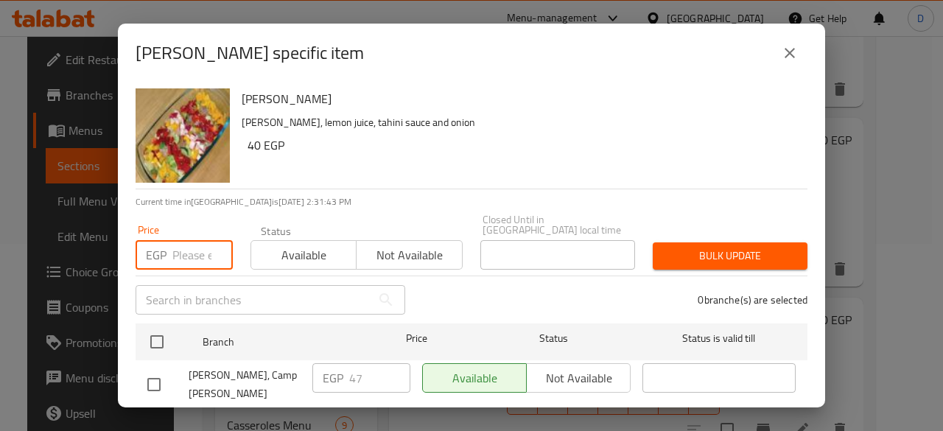
click at [203, 240] on input "number" at bounding box center [202, 254] width 60 height 29
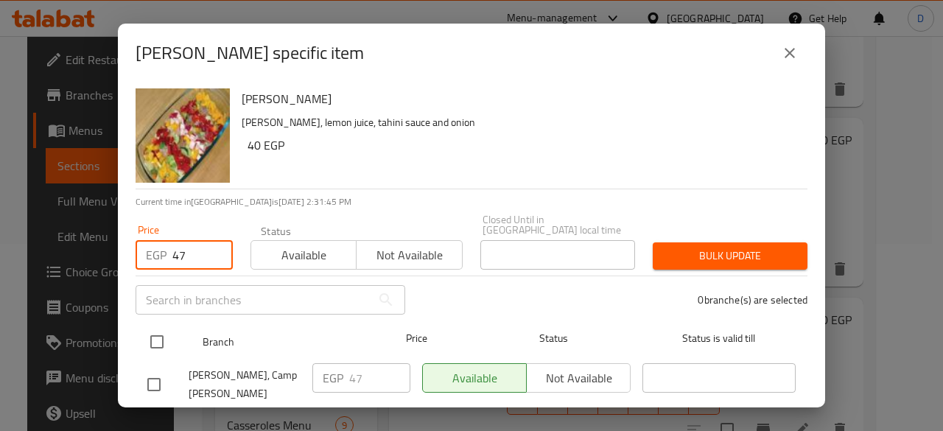
type input "47"
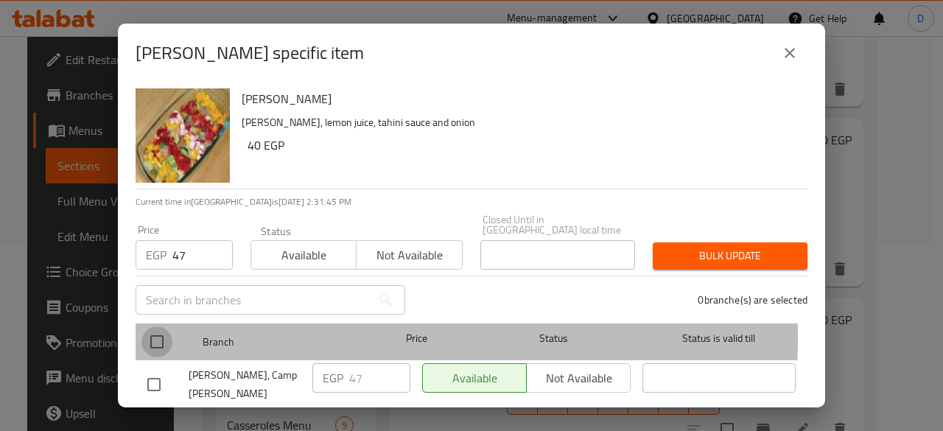
click at [171, 328] on input "checkbox" at bounding box center [156, 341] width 31 height 31
checkbox input "true"
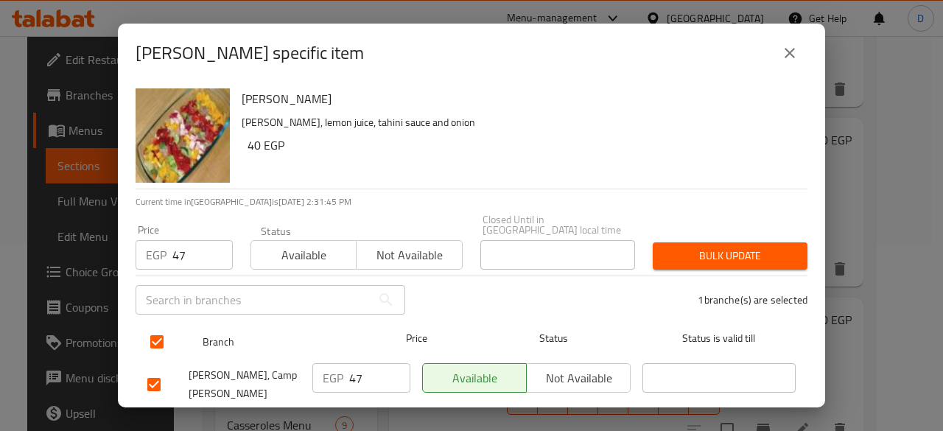
click at [171, 328] on input "checkbox" at bounding box center [156, 341] width 31 height 31
checkbox input "false"
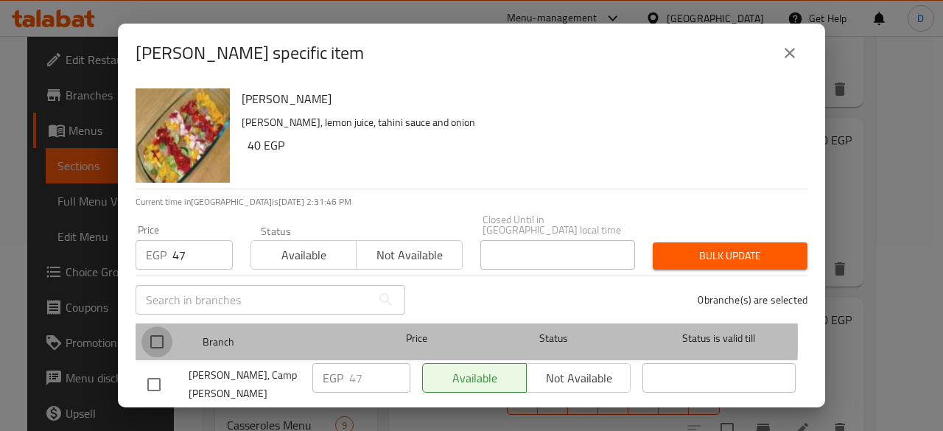
click at [171, 328] on input "checkbox" at bounding box center [156, 341] width 31 height 31
checkbox input "true"
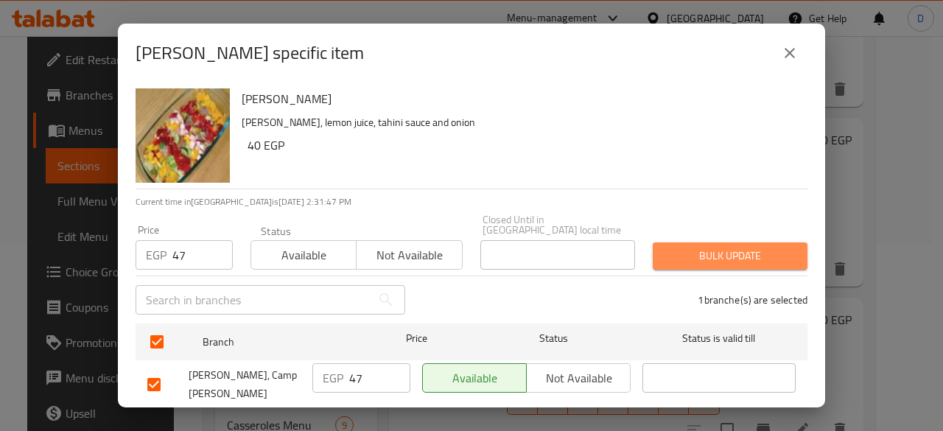
click at [769, 256] on button "Bulk update" at bounding box center [729, 255] width 155 height 27
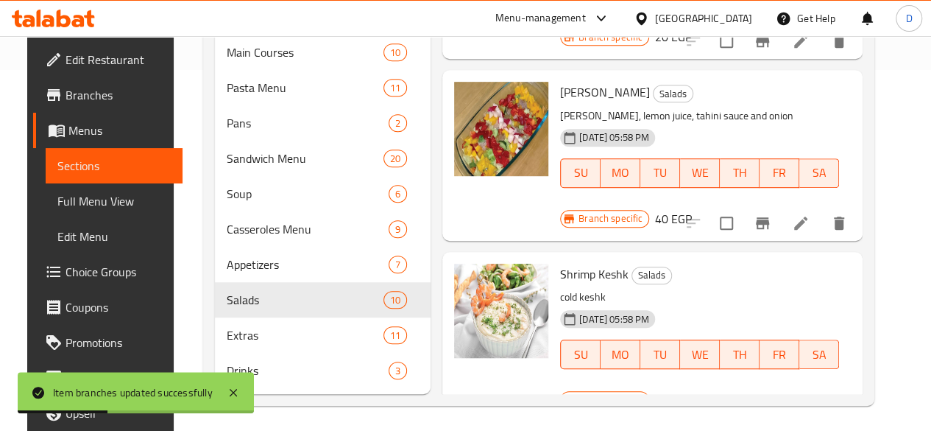
scroll to position [373, 0]
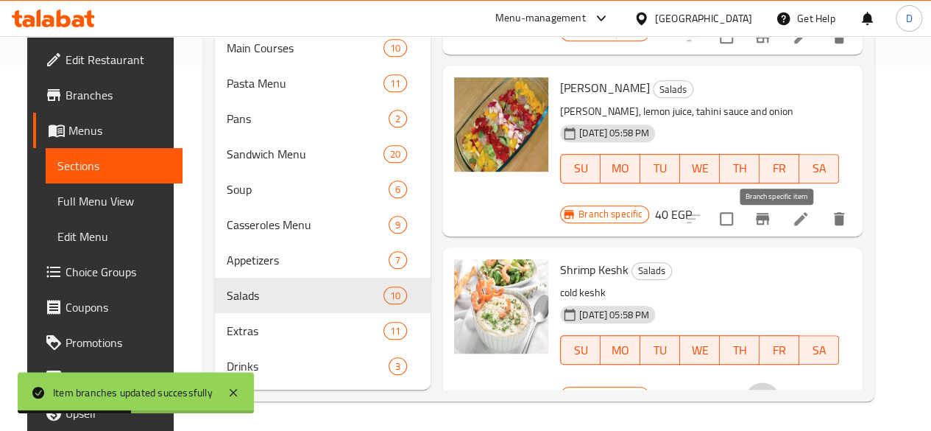
click at [772, 382] on button "Branch-specific-item" at bounding box center [762, 399] width 35 height 35
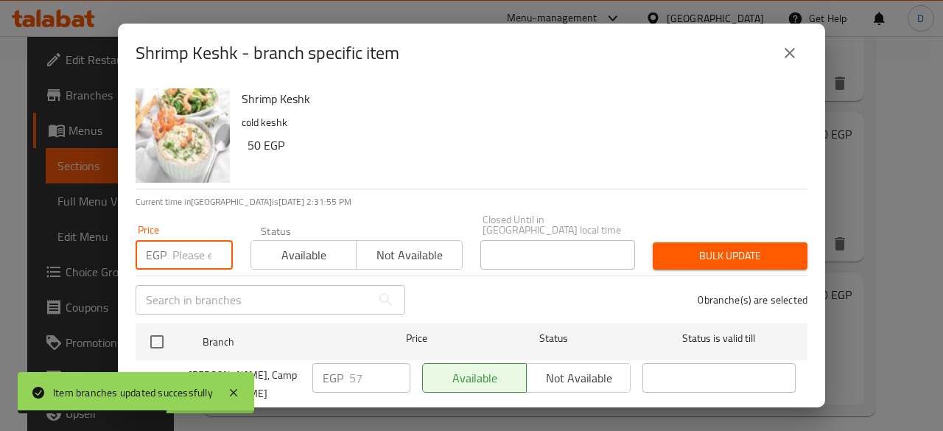
click at [194, 242] on input "number" at bounding box center [202, 254] width 60 height 29
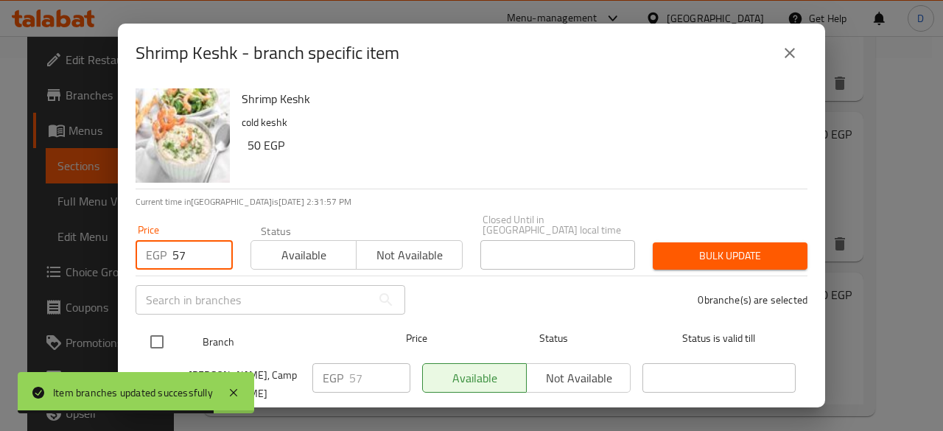
type input "57"
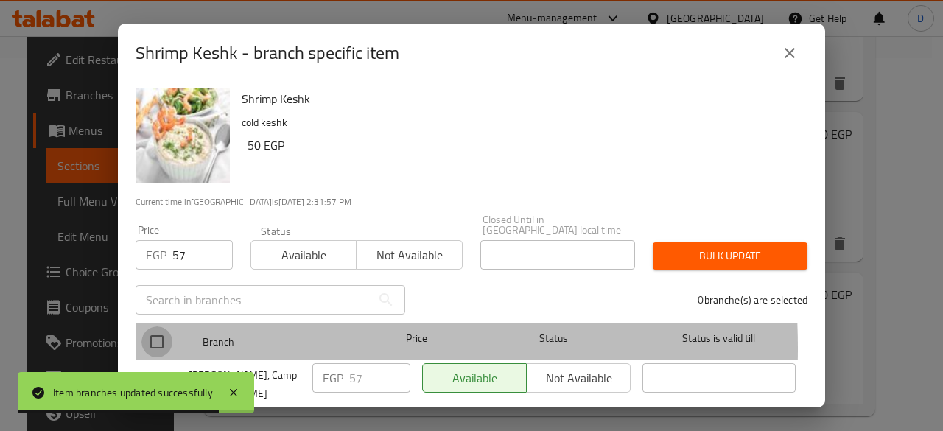
click at [158, 338] on input "checkbox" at bounding box center [156, 341] width 31 height 31
checkbox input "true"
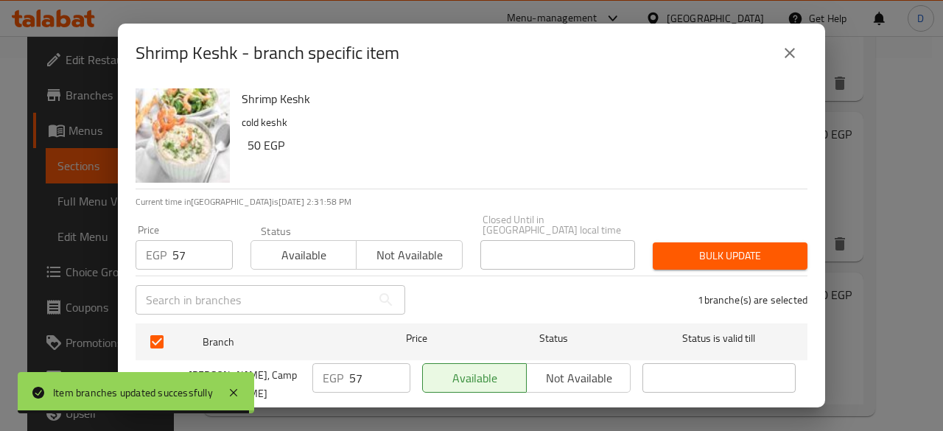
click at [716, 254] on span "Bulk update" at bounding box center [729, 256] width 131 height 18
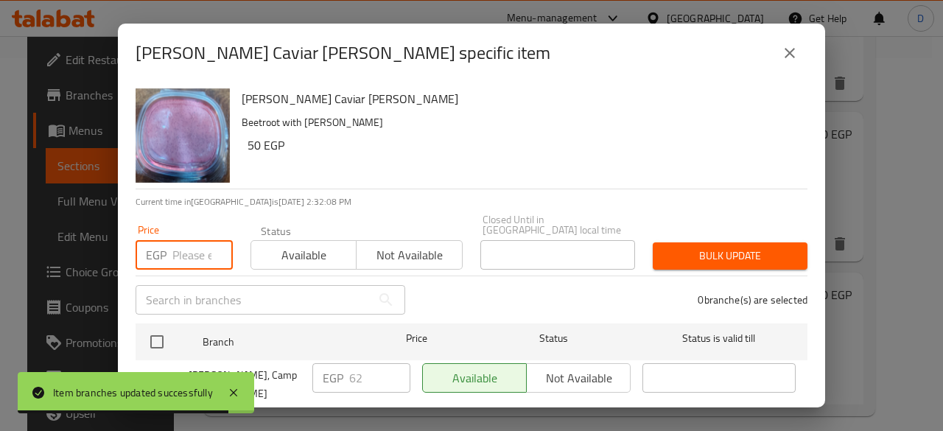
click at [191, 240] on input "number" at bounding box center [202, 254] width 60 height 29
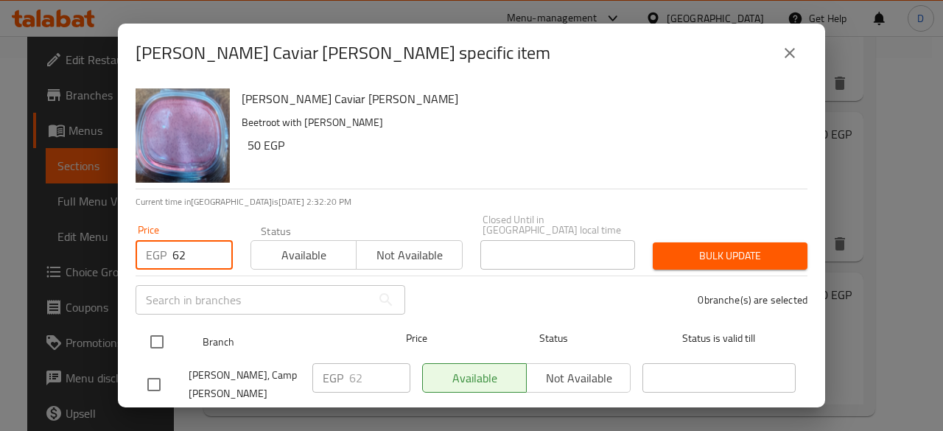
type input "62"
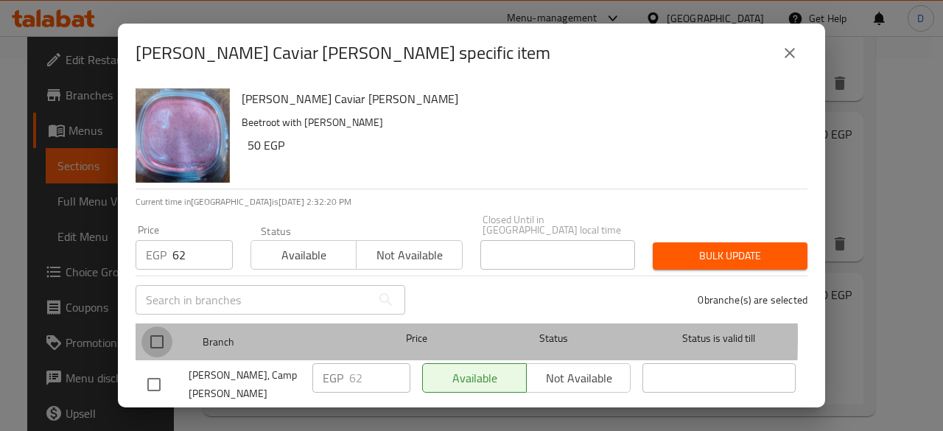
click at [154, 326] on input "checkbox" at bounding box center [156, 341] width 31 height 31
checkbox input "true"
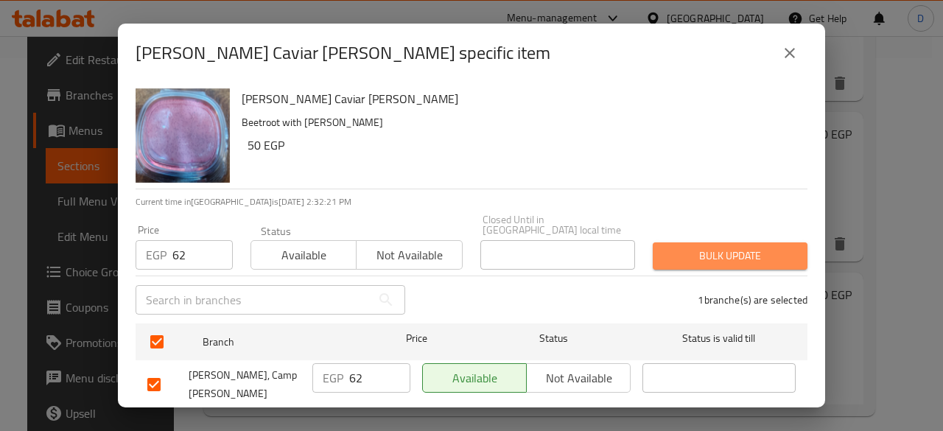
click at [779, 247] on span "Bulk update" at bounding box center [729, 256] width 131 height 18
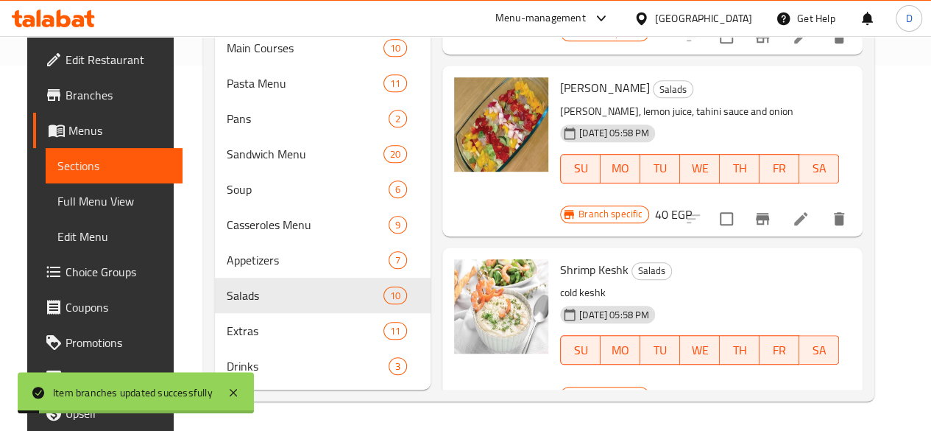
scroll to position [387, 0]
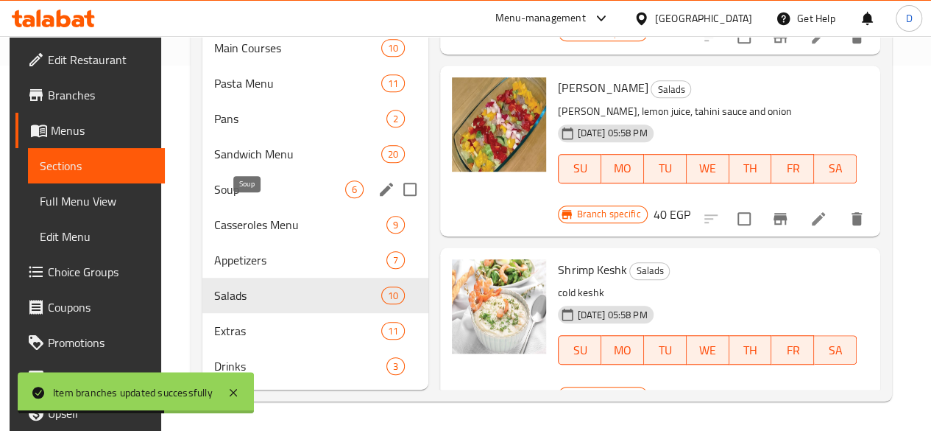
click at [265, 192] on span "Soup" at bounding box center [279, 189] width 131 height 18
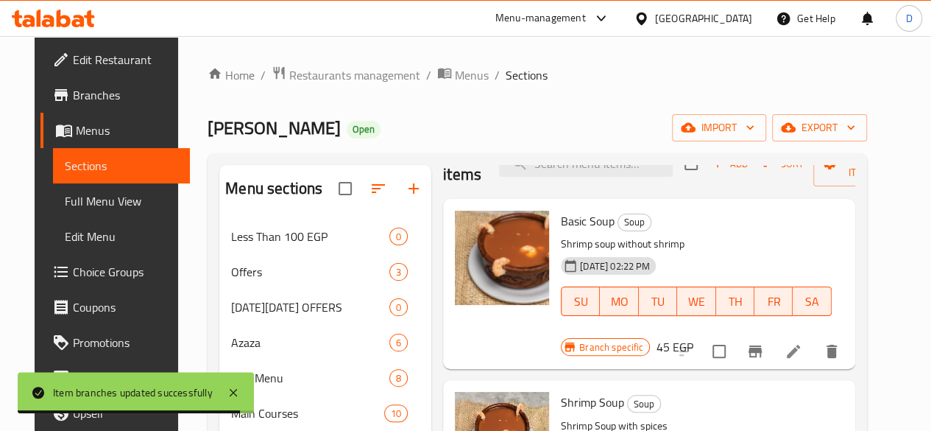
scroll to position [35, 0]
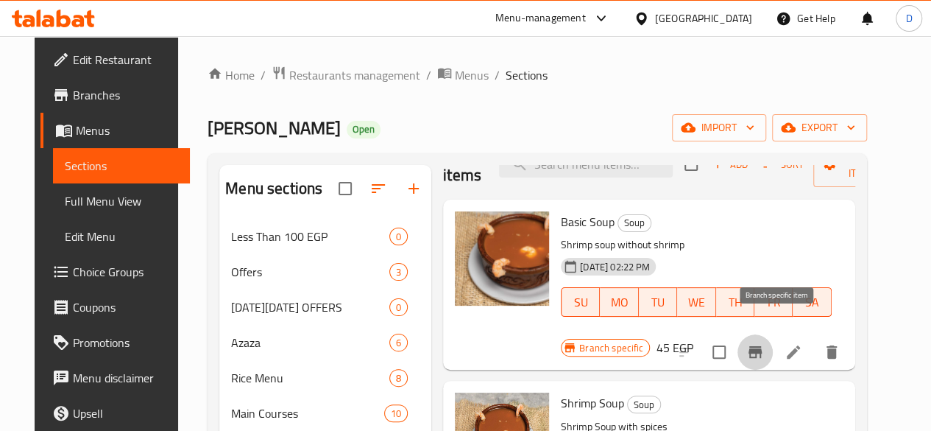
click at [769, 334] on button "Branch-specific-item" at bounding box center [755, 351] width 35 height 35
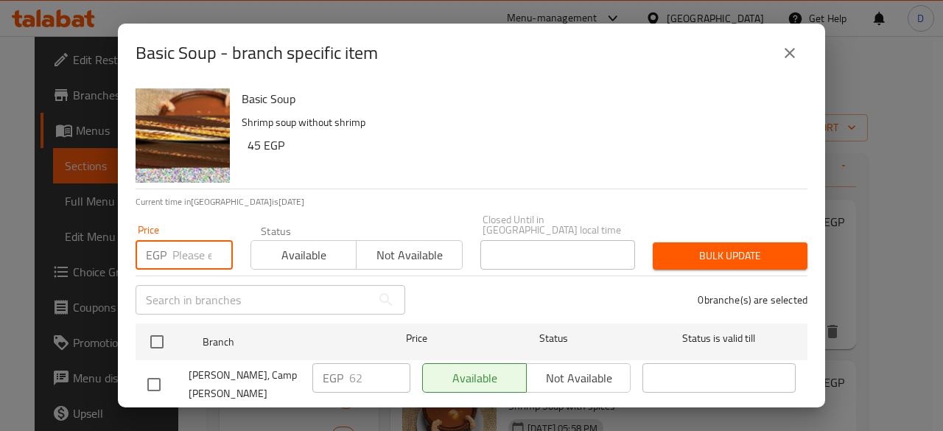
click at [186, 240] on input "number" at bounding box center [202, 254] width 60 height 29
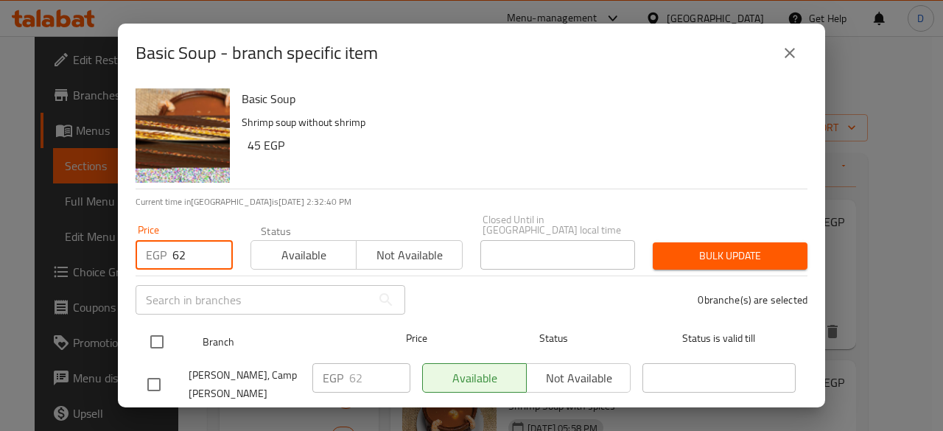
type input "62"
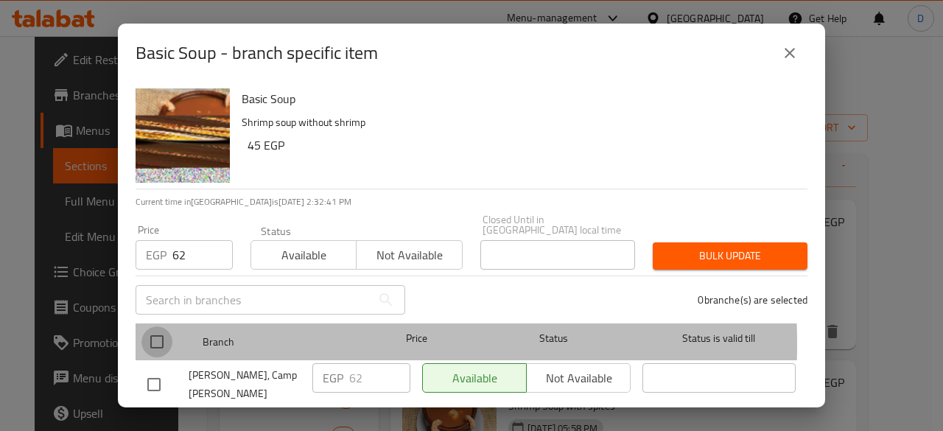
click at [161, 334] on input "checkbox" at bounding box center [156, 341] width 31 height 31
checkbox input "true"
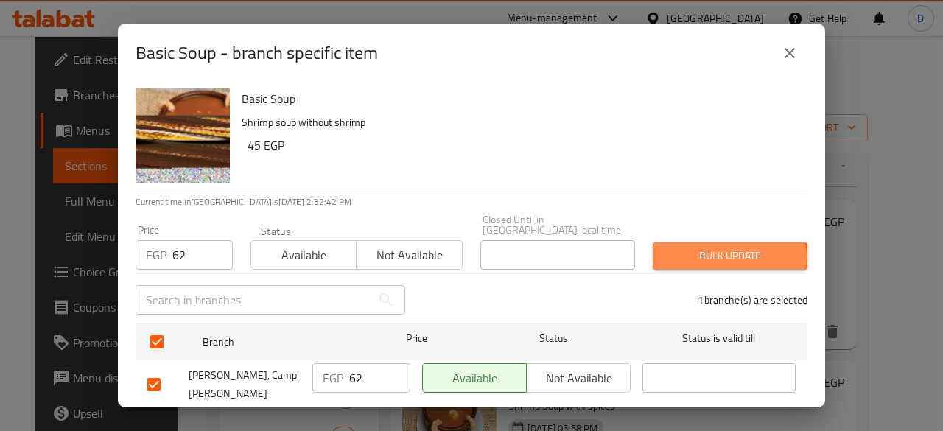
click at [719, 247] on span "Bulk update" at bounding box center [729, 256] width 131 height 18
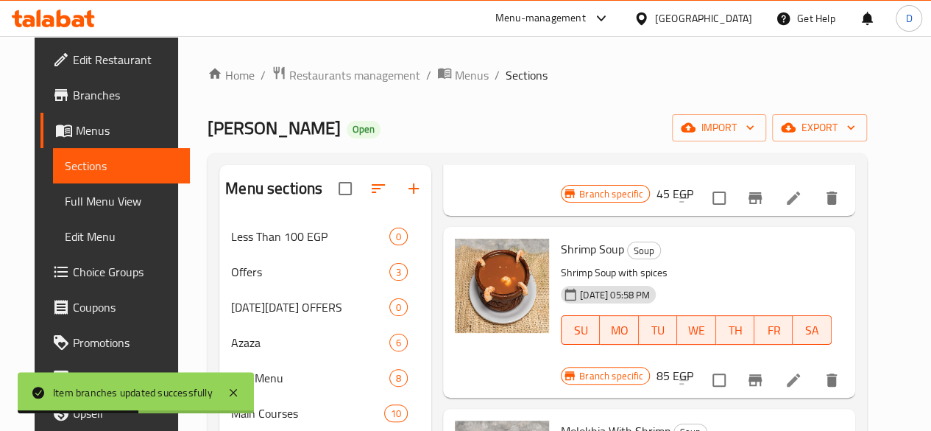
scroll to position [212, 0]
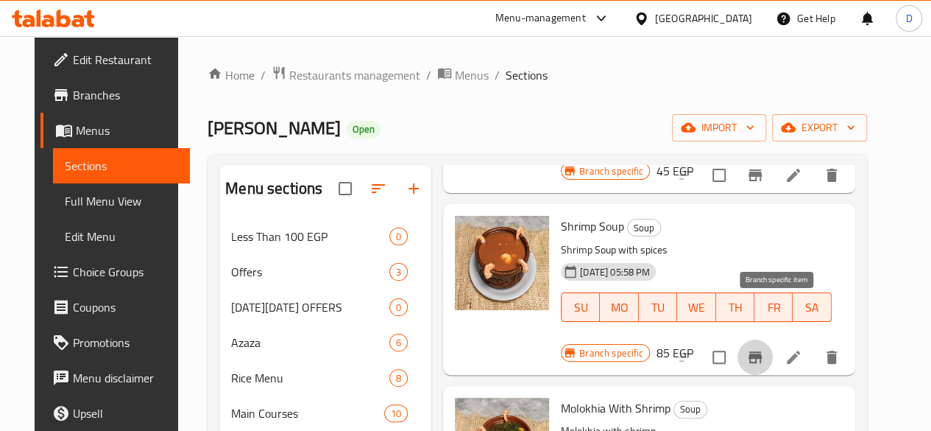
click at [773, 339] on button "Branch-specific-item" at bounding box center [755, 356] width 35 height 35
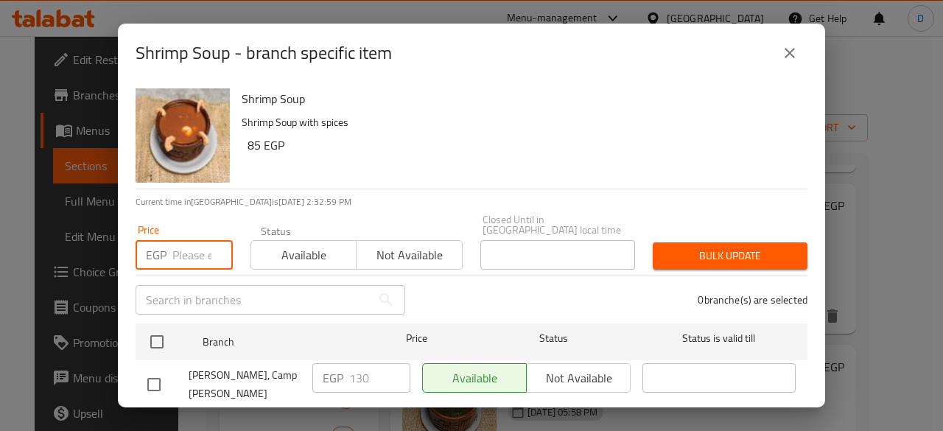
click at [174, 240] on input "number" at bounding box center [202, 254] width 60 height 29
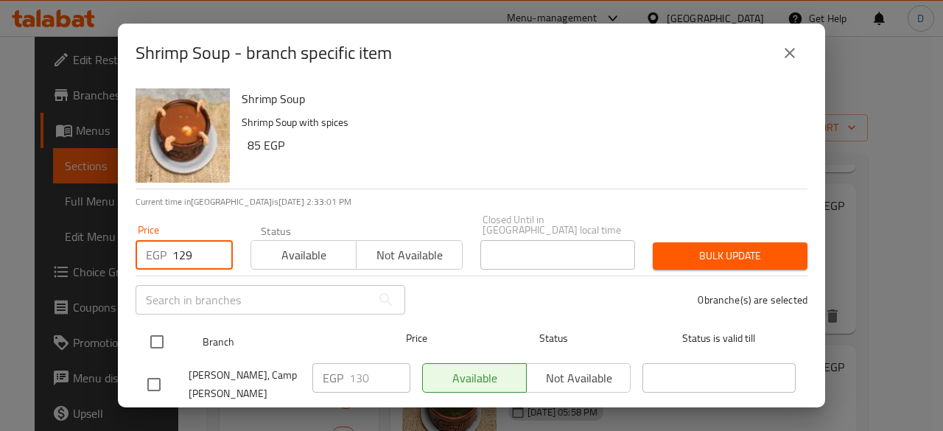
type input "129"
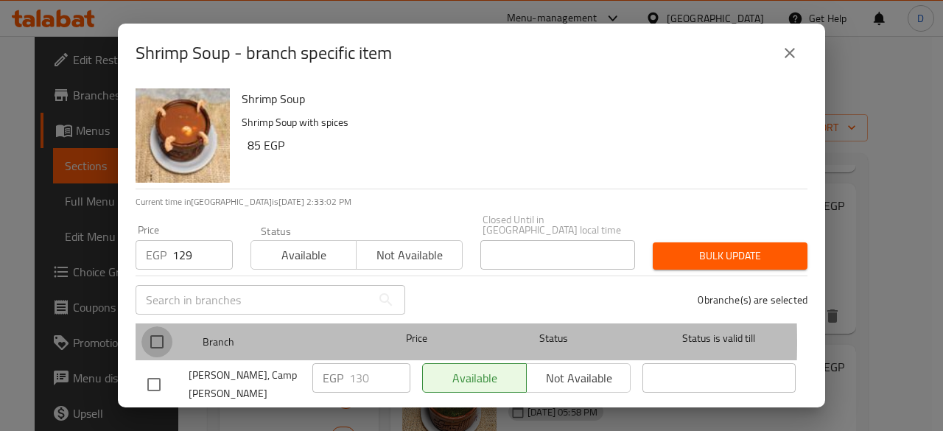
click at [166, 331] on input "checkbox" at bounding box center [156, 341] width 31 height 31
checkbox input "true"
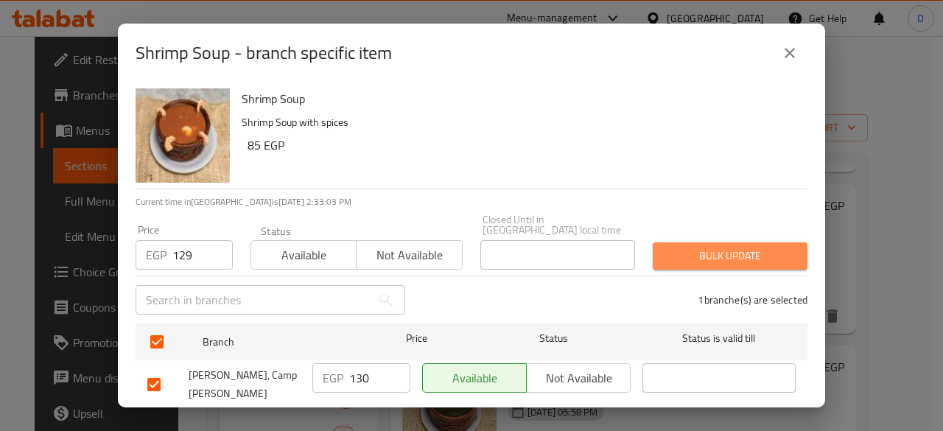
click at [741, 247] on span "Bulk update" at bounding box center [729, 256] width 131 height 18
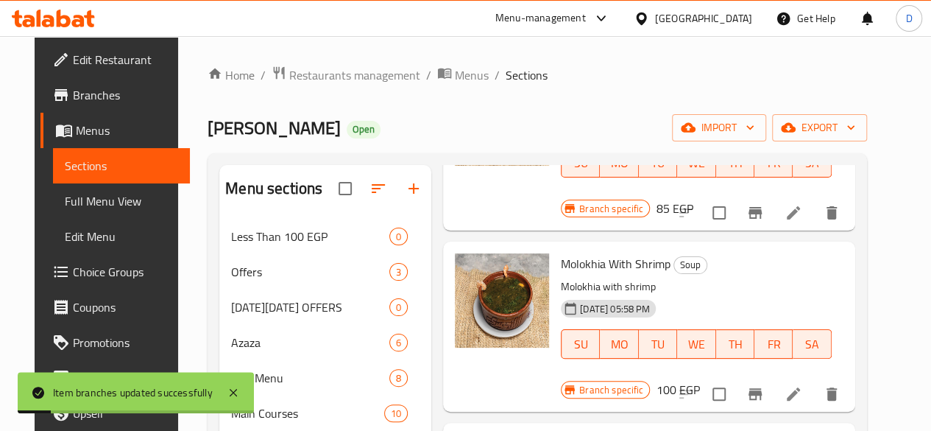
scroll to position [358, 0]
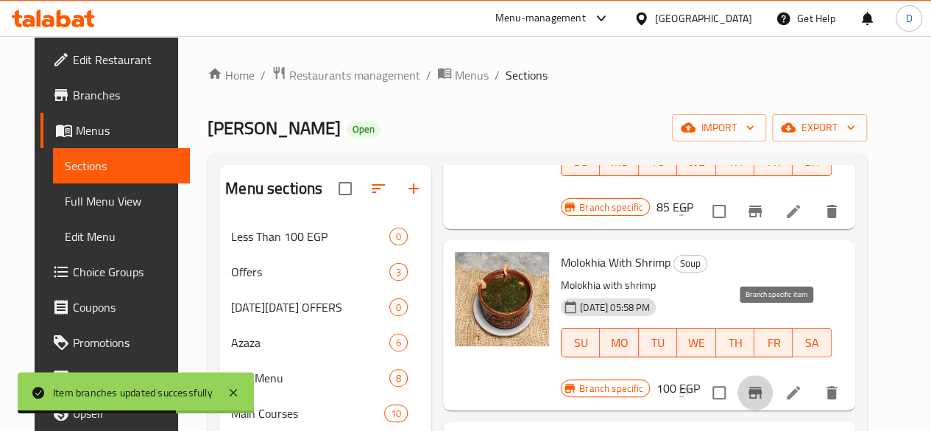
click at [762, 387] on icon "Branch-specific-item" at bounding box center [755, 393] width 13 height 12
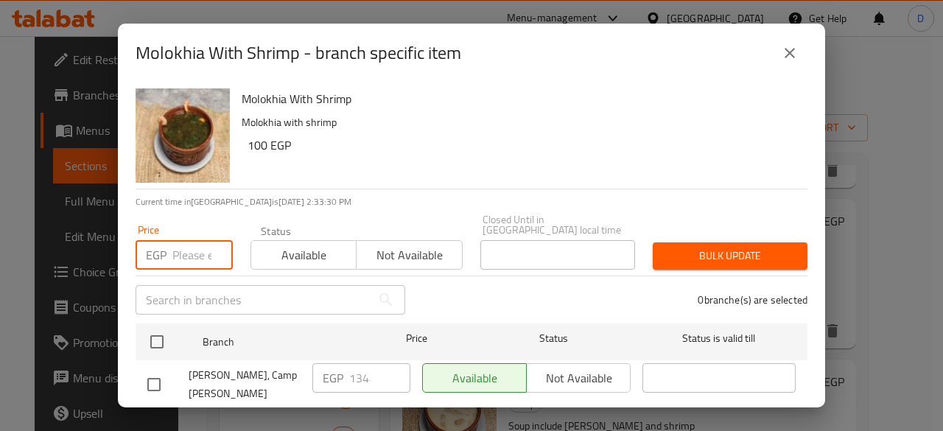
click at [180, 251] on input "number" at bounding box center [202, 254] width 60 height 29
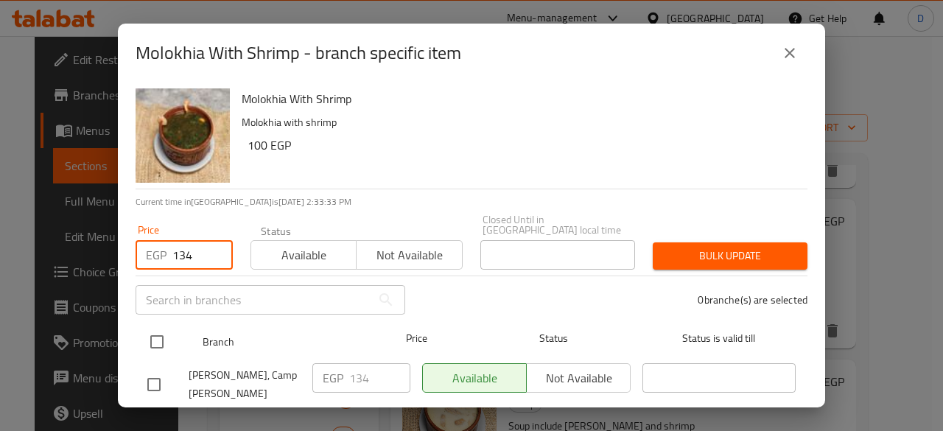
type input "134"
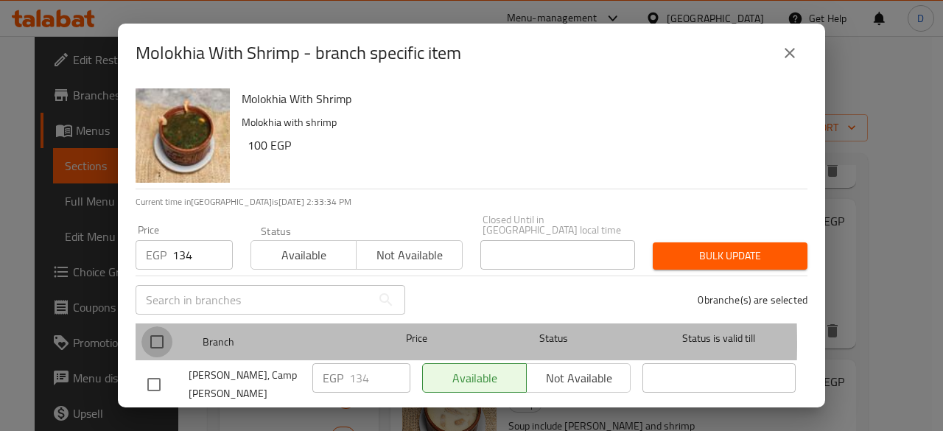
click at [155, 333] on input "checkbox" at bounding box center [156, 341] width 31 height 31
checkbox input "true"
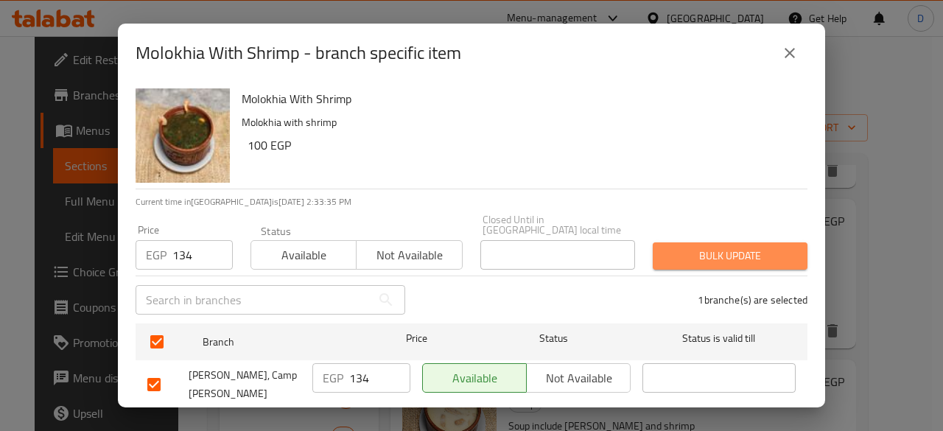
click at [754, 247] on span "Bulk update" at bounding box center [729, 256] width 131 height 18
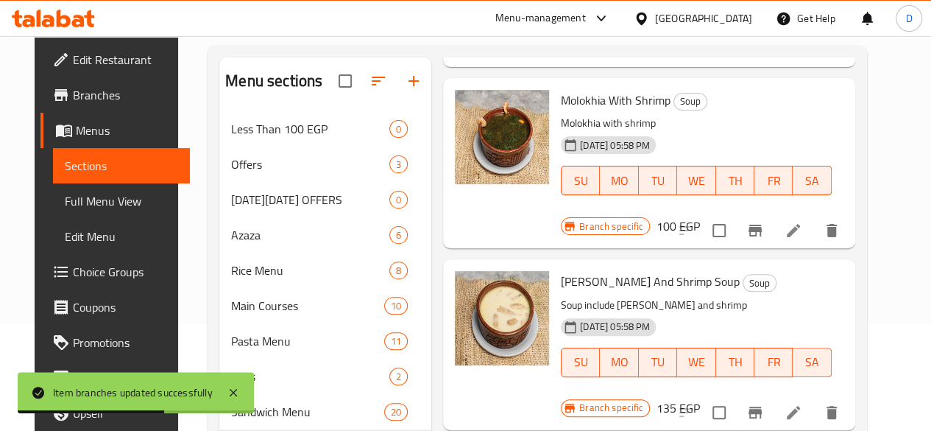
scroll to position [109, 0]
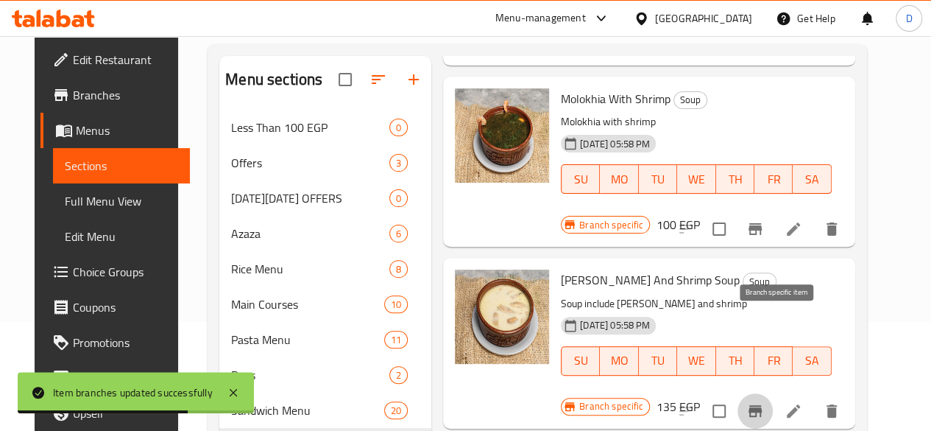
click at [764, 402] on icon "Branch-specific-item" at bounding box center [756, 411] width 18 height 18
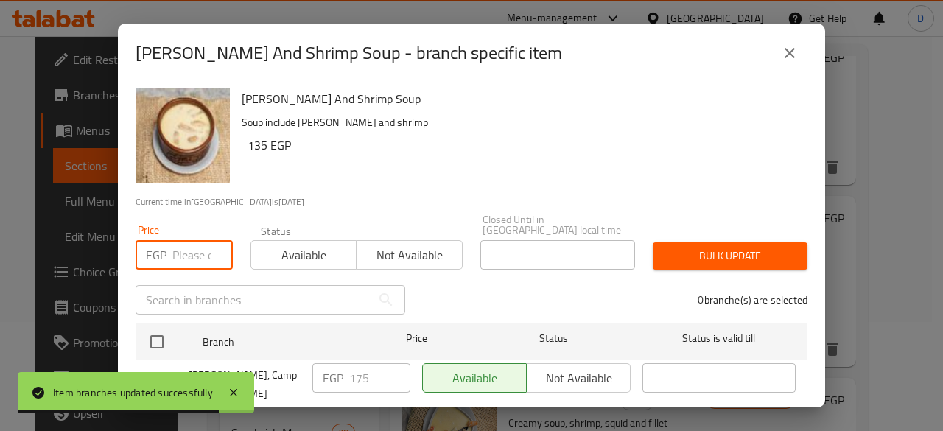
click at [181, 244] on input "number" at bounding box center [202, 254] width 60 height 29
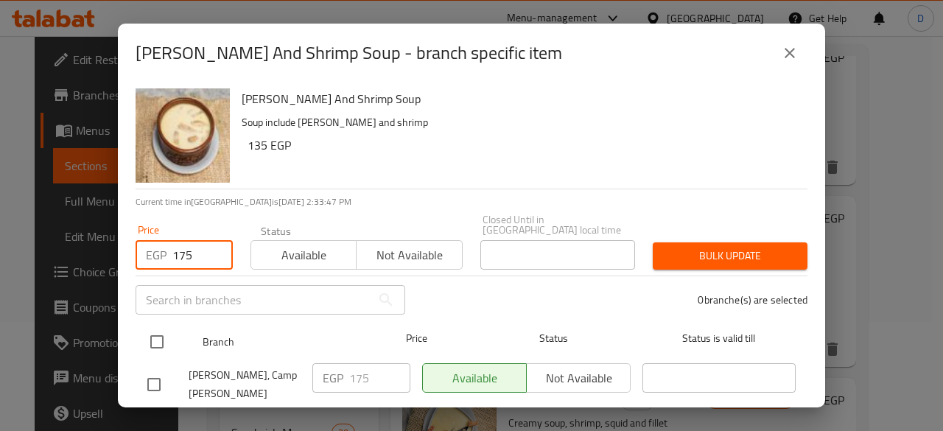
type input "175"
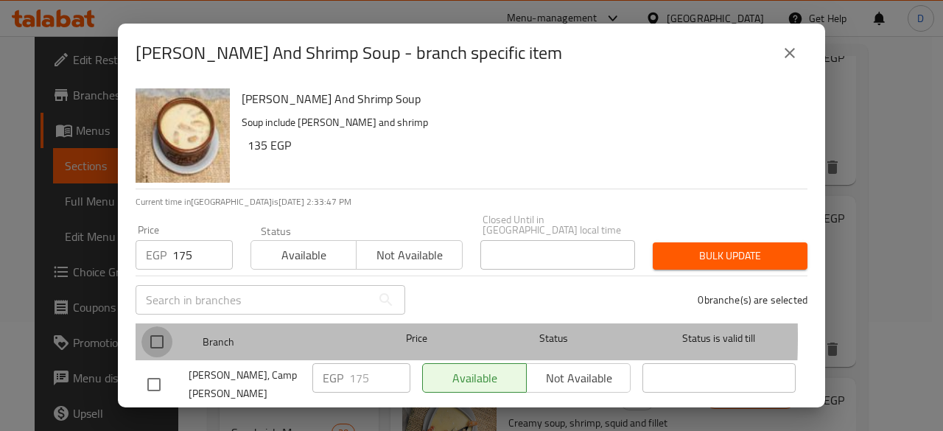
click at [162, 326] on input "checkbox" at bounding box center [156, 341] width 31 height 31
checkbox input "true"
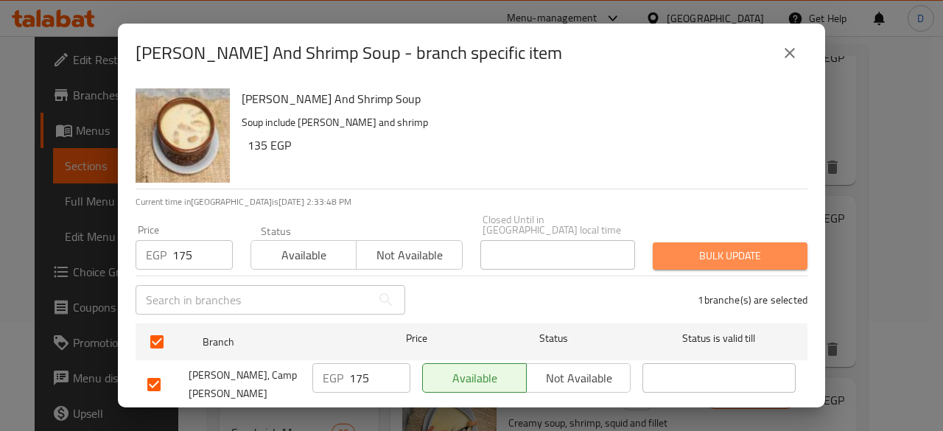
click at [770, 242] on button "Bulk update" at bounding box center [729, 255] width 155 height 27
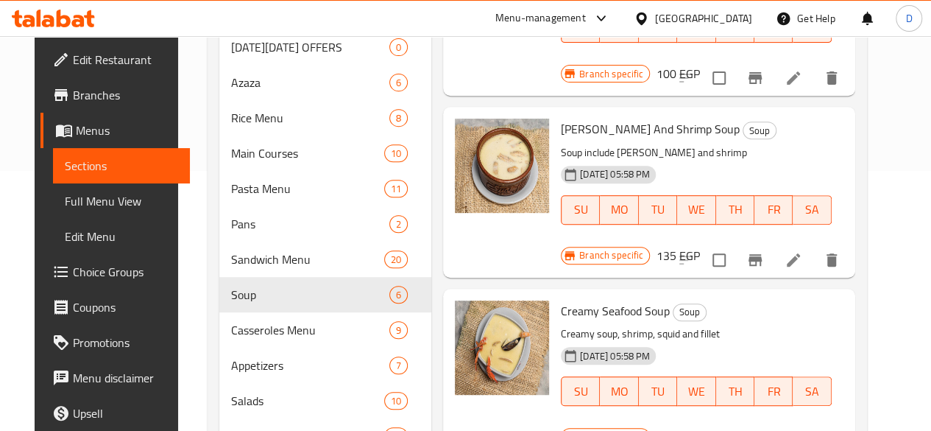
scroll to position [267, 0]
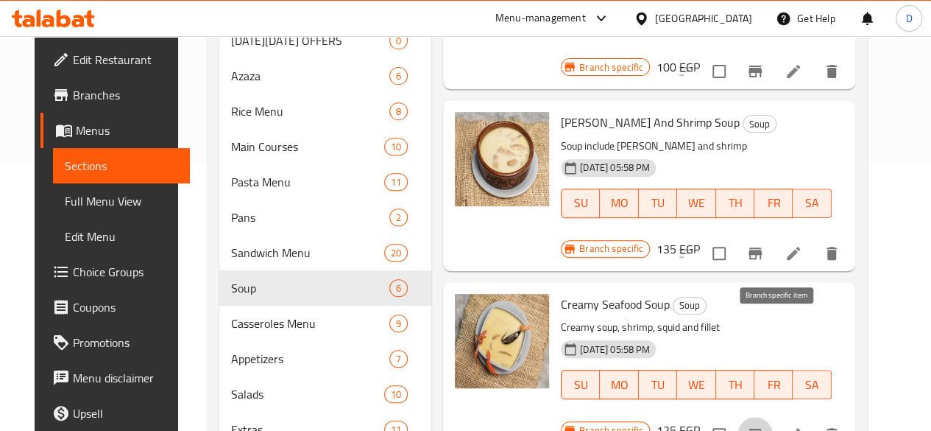
click at [764, 426] on icon "Branch-specific-item" at bounding box center [756, 435] width 18 height 18
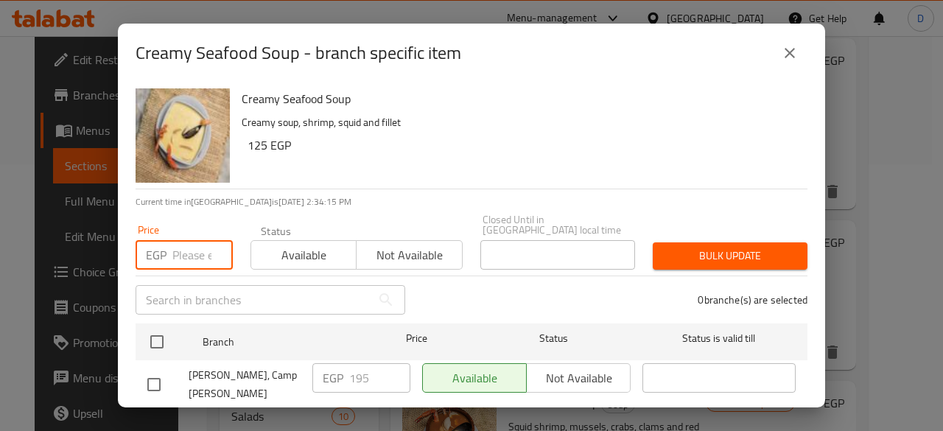
click at [180, 240] on input "number" at bounding box center [202, 254] width 60 height 29
click at [82, 155] on div "Creamy Seafood Soup - branch specific item Creamy Seafood Soup Creamy soup, shr…" at bounding box center [471, 215] width 943 height 431
click at [189, 240] on input "number" at bounding box center [202, 254] width 60 height 29
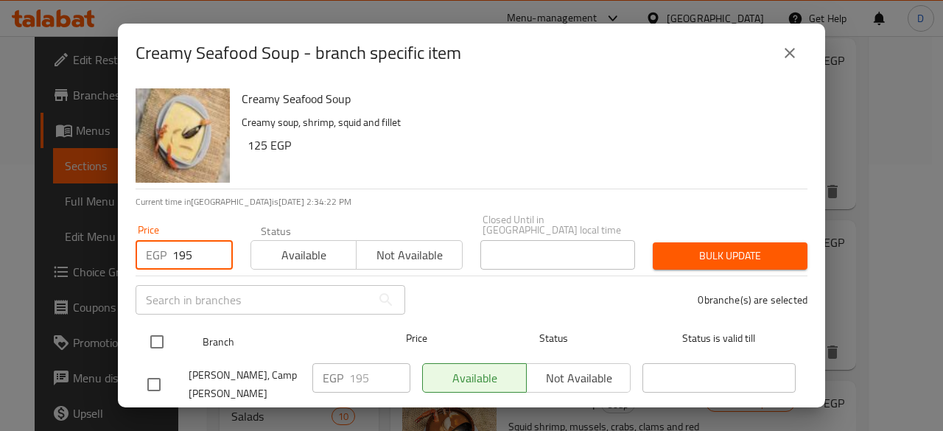
type input "195"
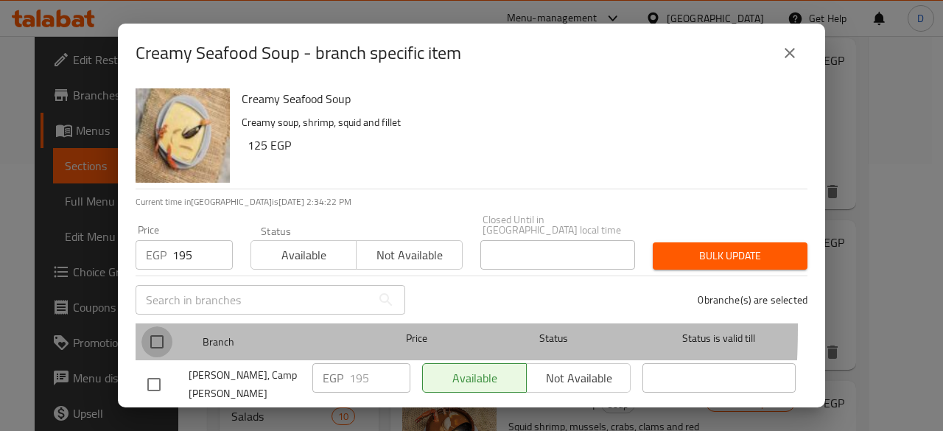
click at [163, 326] on input "checkbox" at bounding box center [156, 341] width 31 height 31
checkbox input "true"
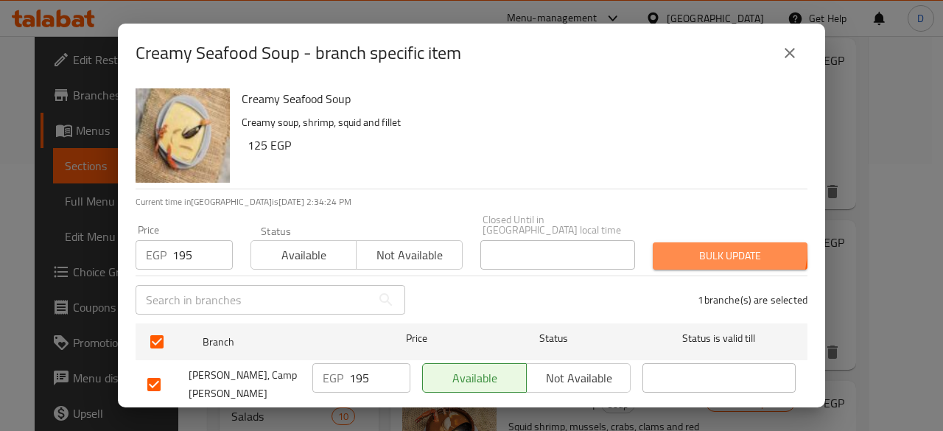
click at [692, 247] on span "Bulk update" at bounding box center [729, 256] width 131 height 18
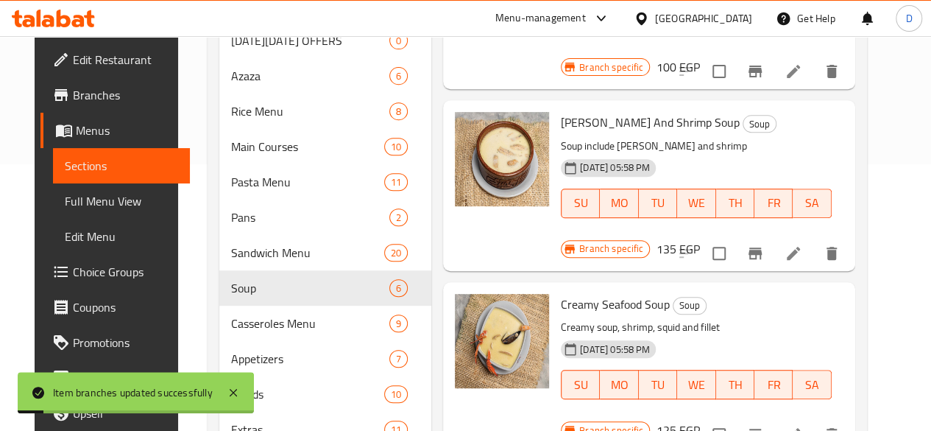
scroll to position [387, 0]
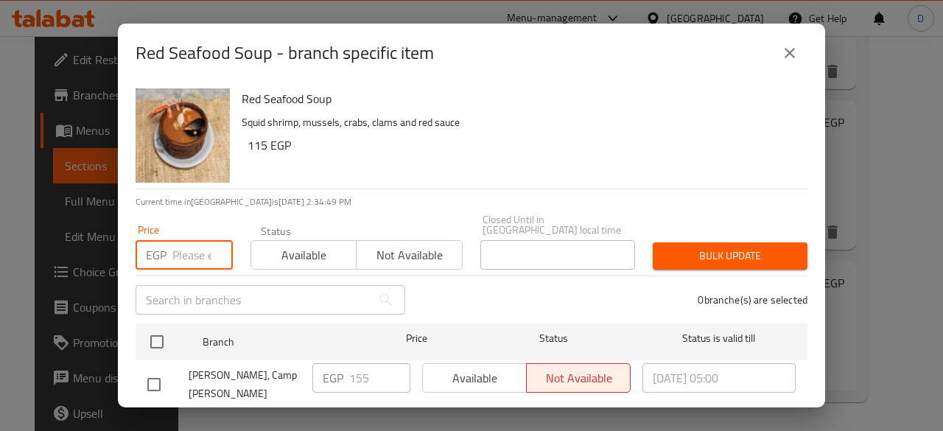
click at [179, 242] on input "number" at bounding box center [202, 254] width 60 height 29
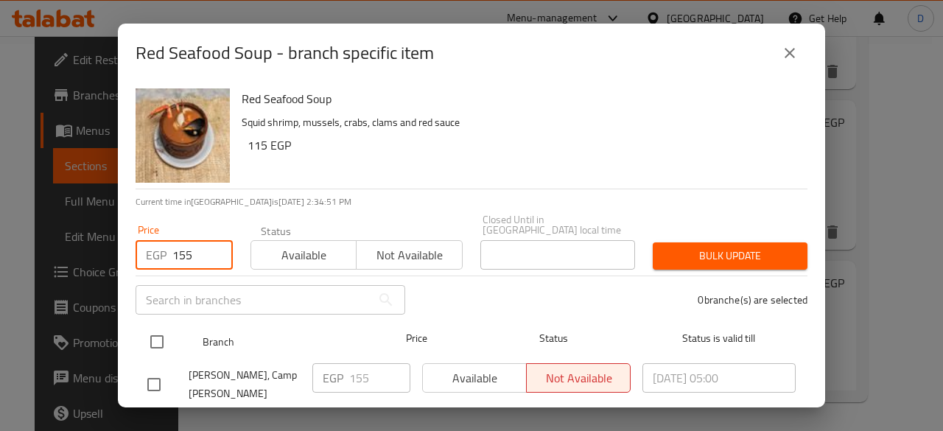
type input "155"
click at [159, 326] on input "checkbox" at bounding box center [156, 341] width 31 height 31
checkbox input "true"
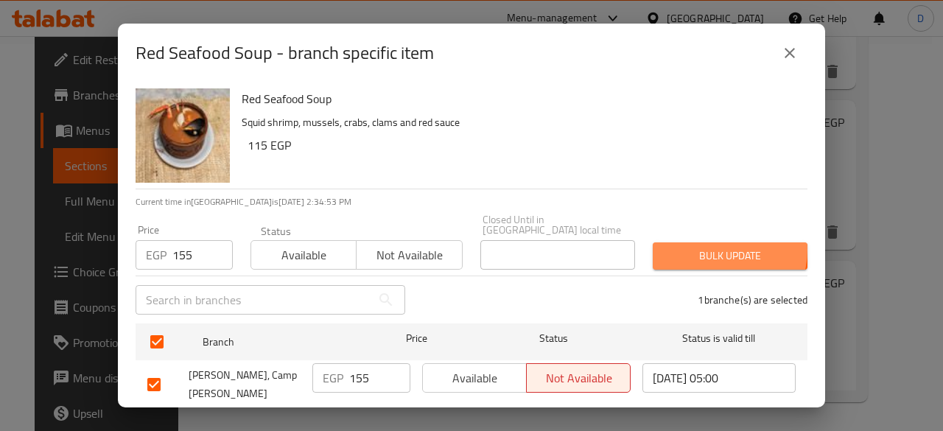
click at [714, 247] on span "Bulk update" at bounding box center [729, 256] width 131 height 18
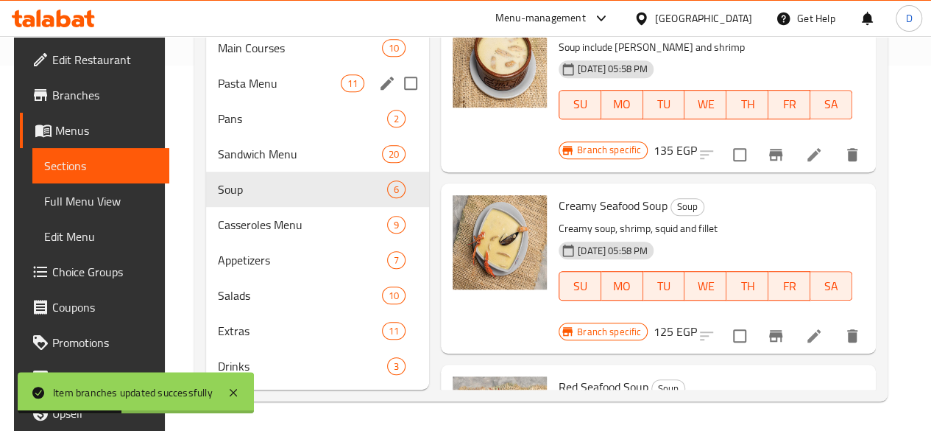
click at [255, 95] on div "Pasta Menu 11" at bounding box center [317, 83] width 223 height 35
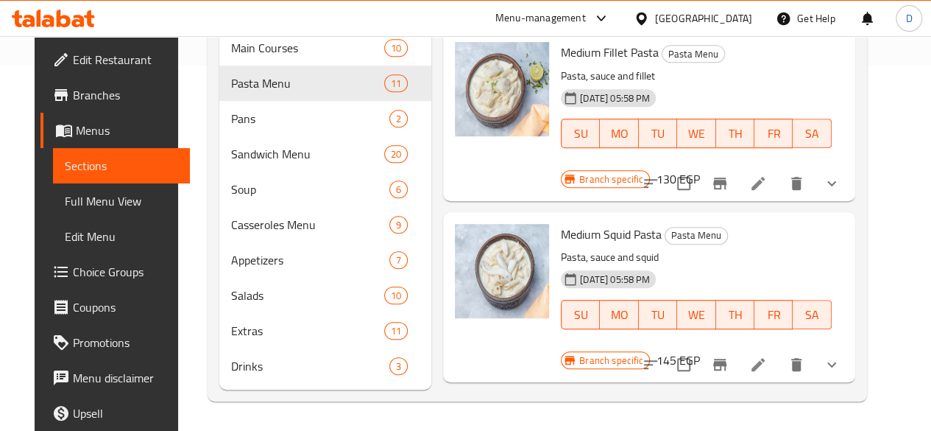
click at [708, 248] on p "Pasta, sauce and squid" at bounding box center [696, 257] width 271 height 18
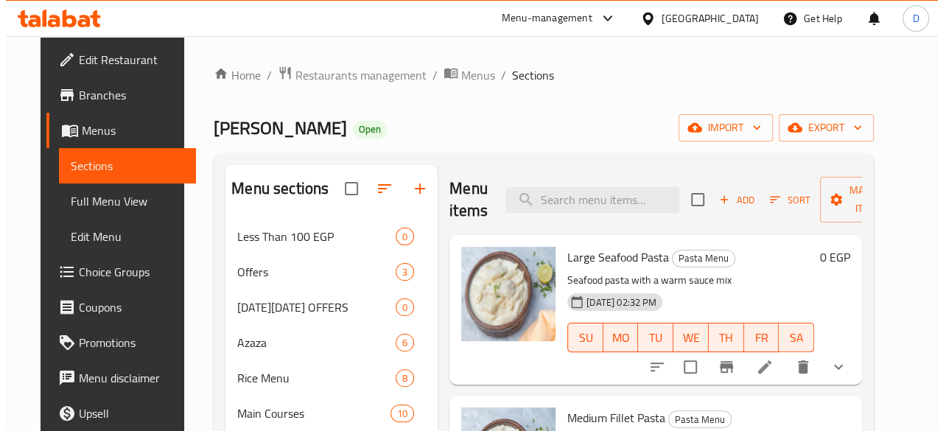
scroll to position [36, 0]
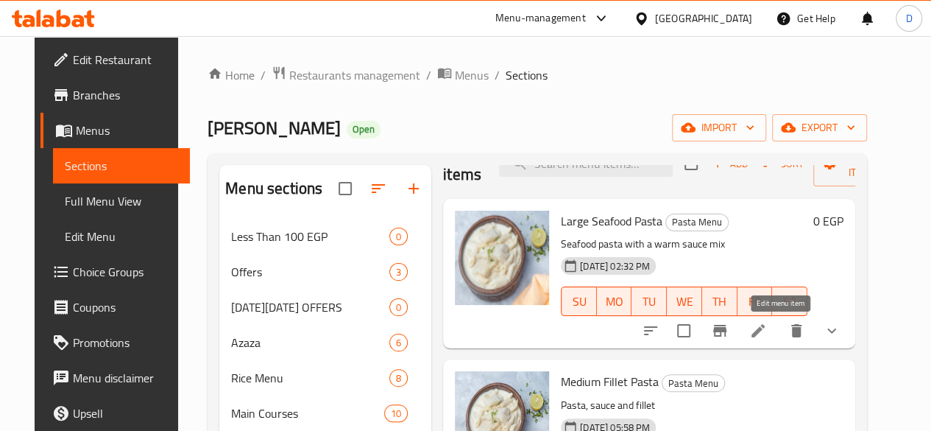
click at [767, 331] on icon at bounding box center [759, 331] width 18 height 18
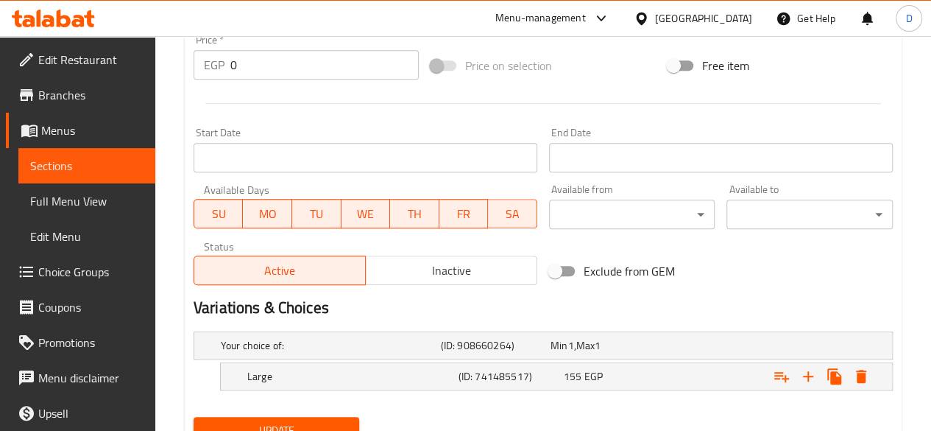
scroll to position [620, 0]
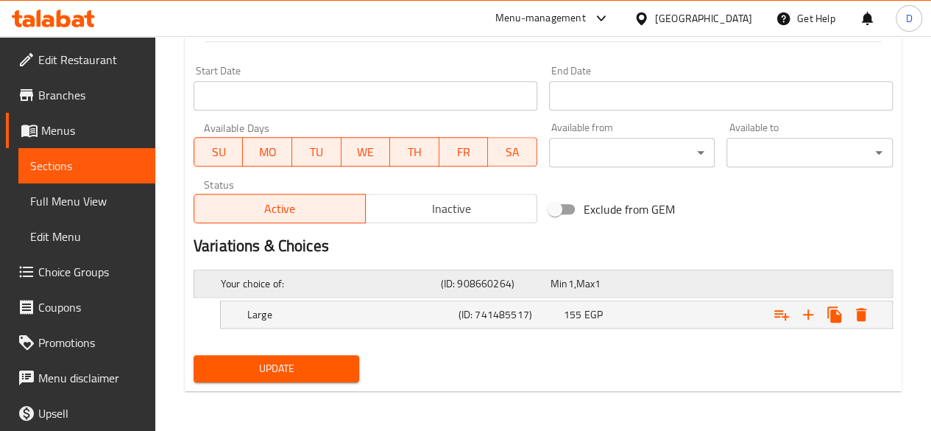
click at [568, 283] on span "1" at bounding box center [571, 283] width 6 height 19
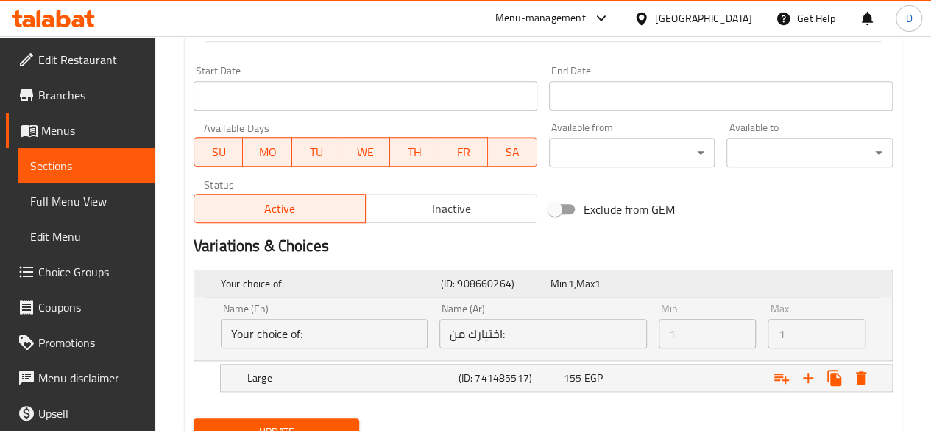
scroll to position [683, 0]
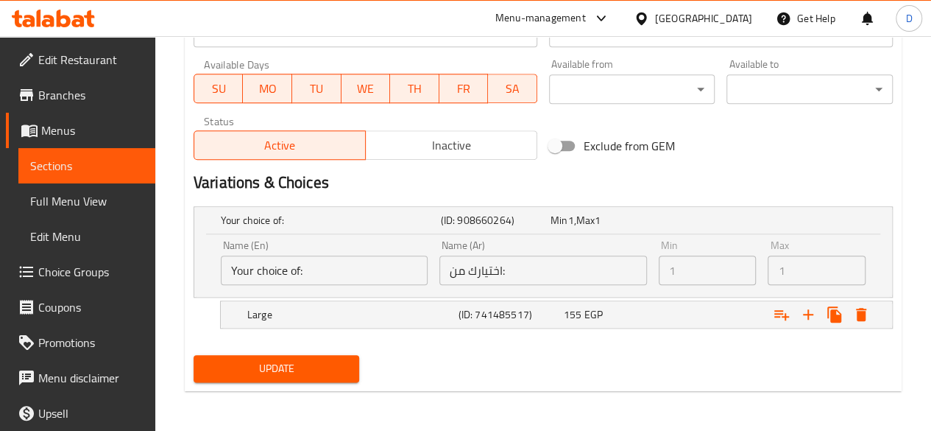
click at [382, 275] on input "Your choice of:" at bounding box center [324, 270] width 207 height 29
click at [813, 317] on icon "Expand" at bounding box center [809, 315] width 18 height 18
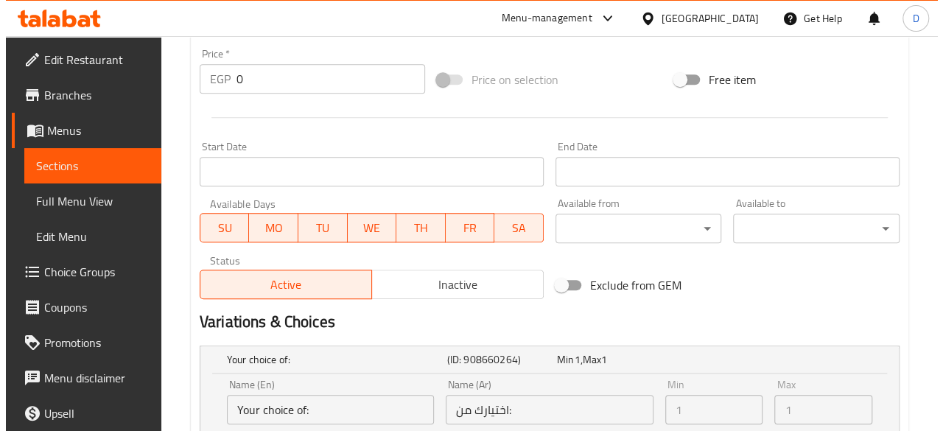
scroll to position [699, 0]
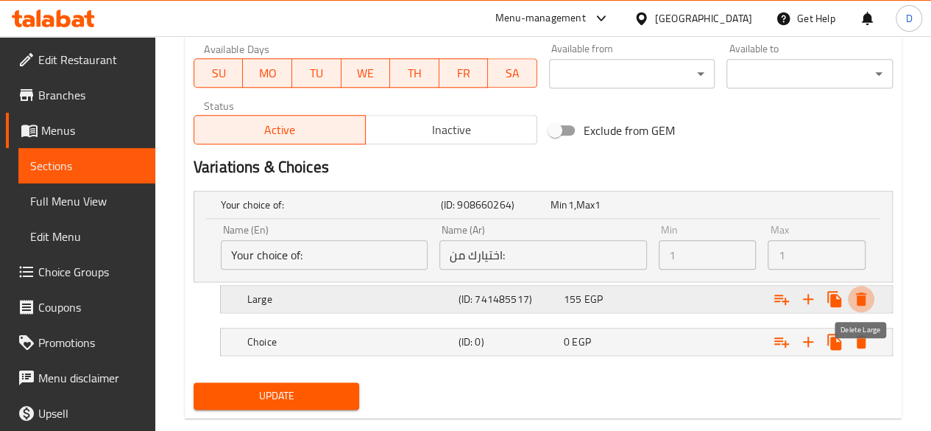
click at [864, 303] on icon "Expand" at bounding box center [861, 298] width 10 height 13
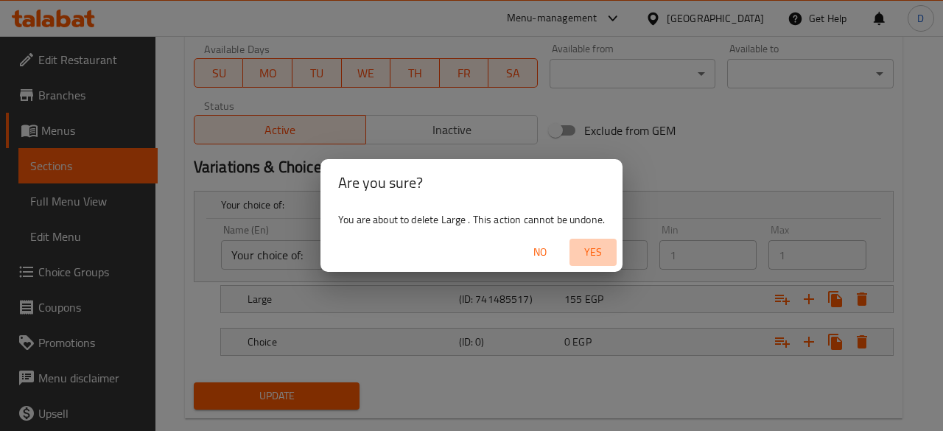
click at [597, 258] on span "Yes" at bounding box center [592, 252] width 35 height 18
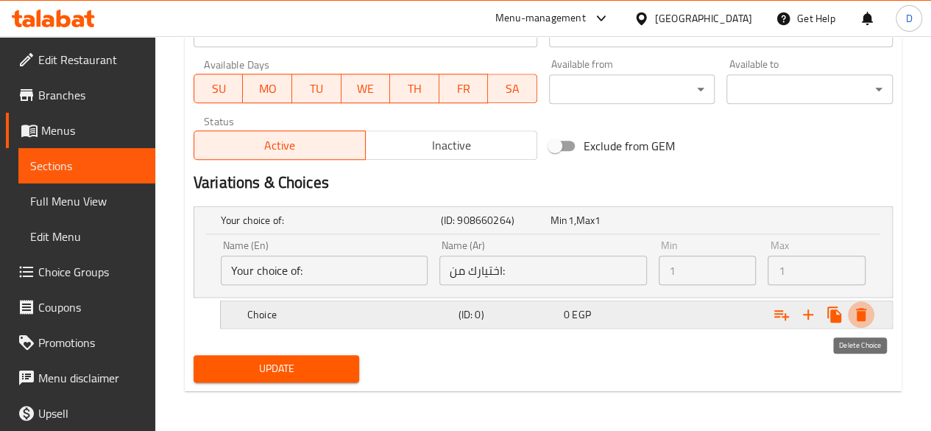
click at [856, 311] on icon "Expand" at bounding box center [862, 315] width 18 height 18
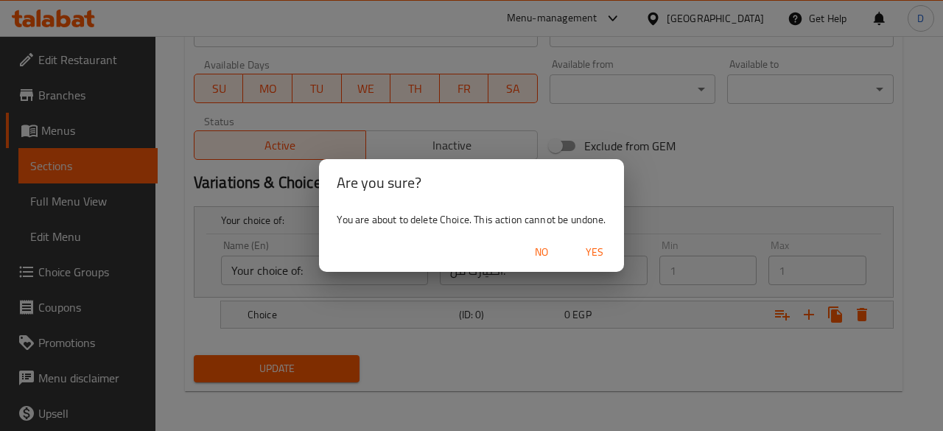
click at [583, 253] on span "Yes" at bounding box center [594, 252] width 35 height 18
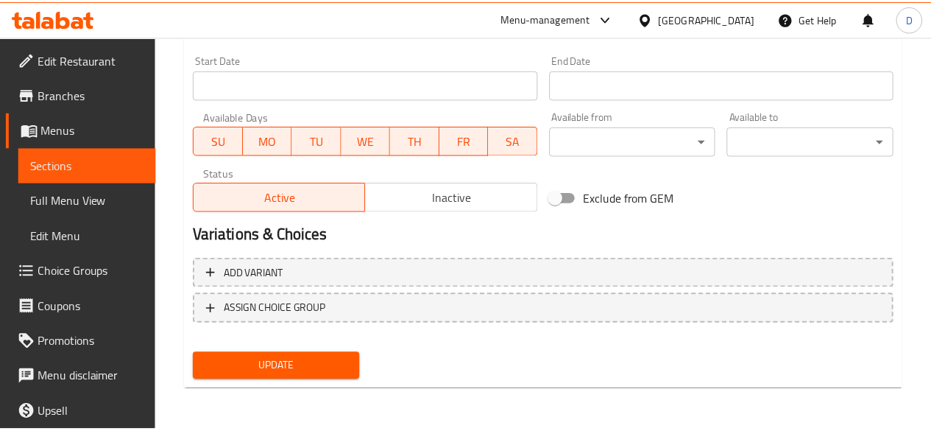
scroll to position [616, 0]
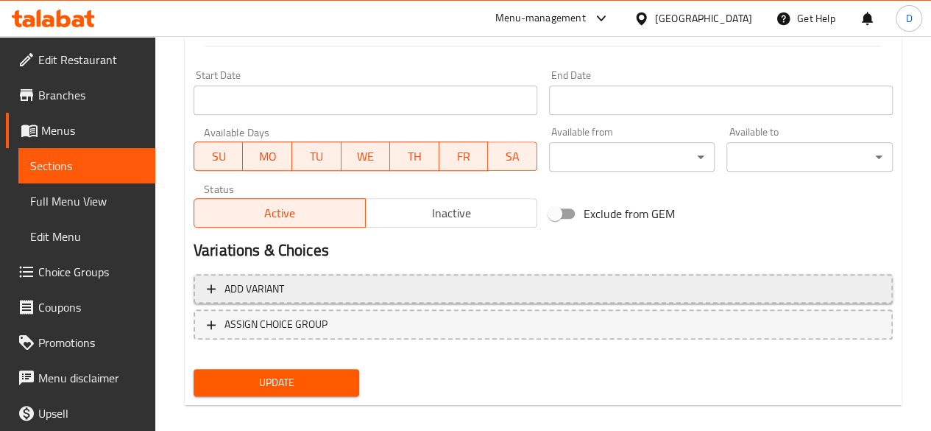
click at [327, 283] on span "Add variant" at bounding box center [543, 289] width 673 height 18
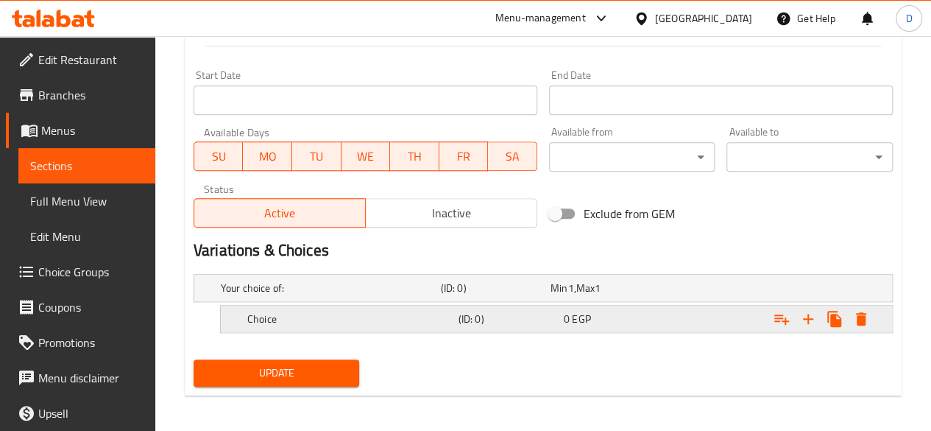
click at [337, 322] on h5 "Choice" at bounding box center [349, 318] width 205 height 15
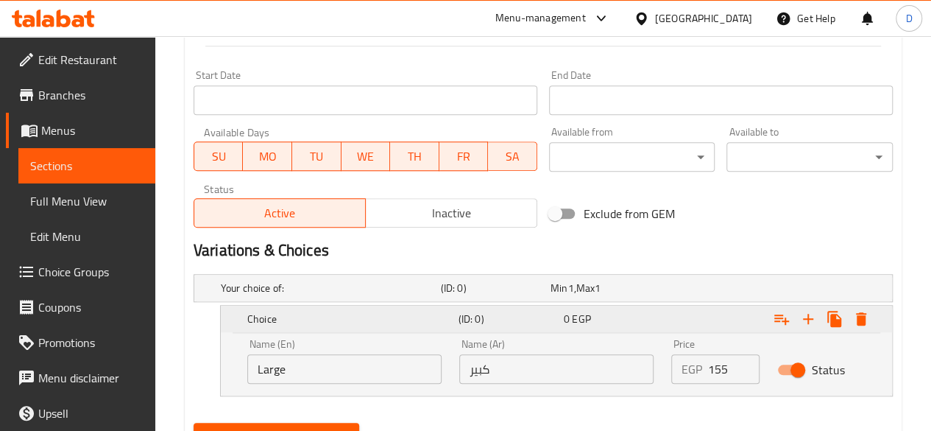
scroll to position [683, 0]
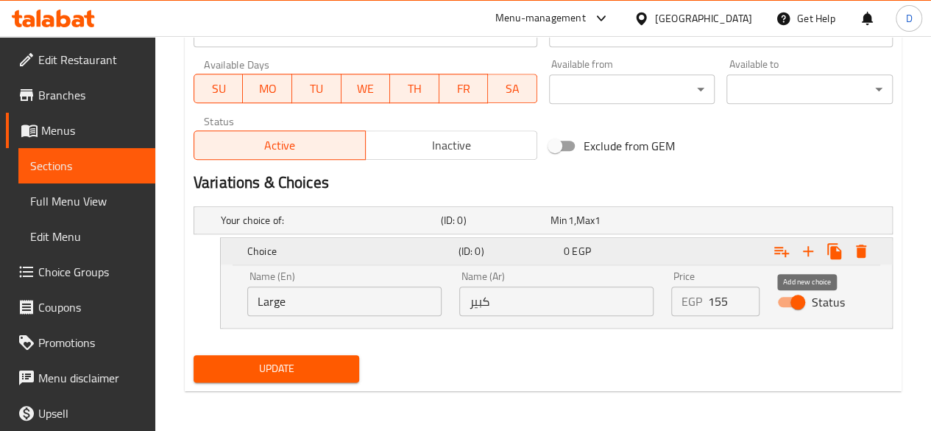
click at [813, 242] on icon "Expand" at bounding box center [809, 251] width 18 height 18
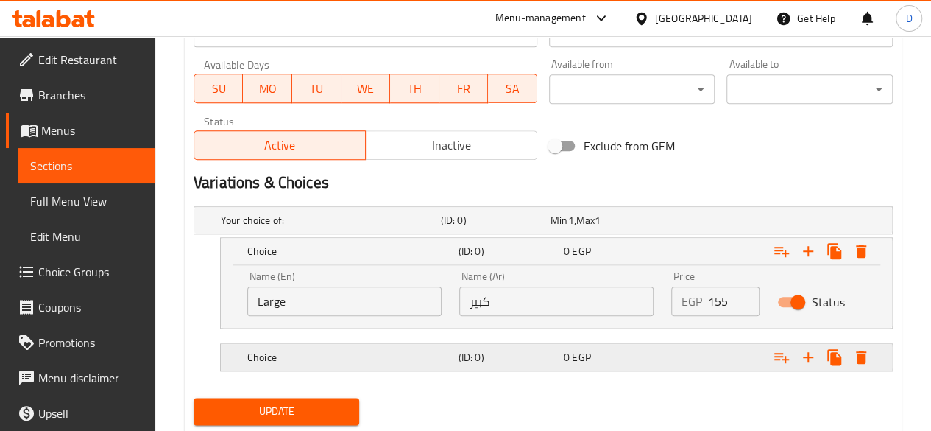
click at [354, 362] on h5 "Choice" at bounding box center [349, 357] width 205 height 15
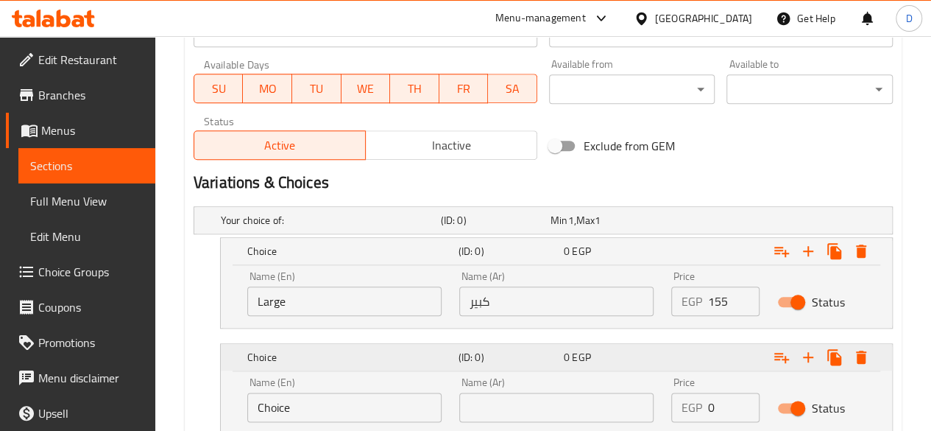
scroll to position [767, 0]
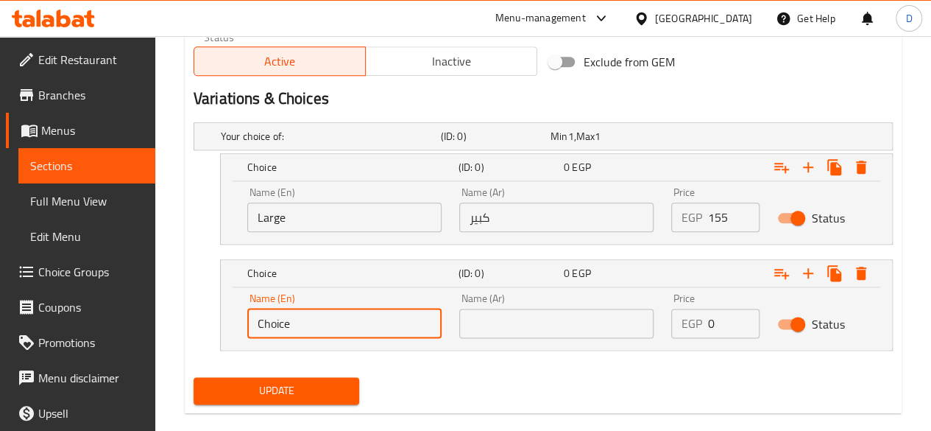
drag, startPoint x: 331, startPoint y: 322, endPoint x: 140, endPoint y: 339, distance: 192.3
type input "Medium"
click at [499, 327] on input "text" at bounding box center [556, 323] width 194 height 29
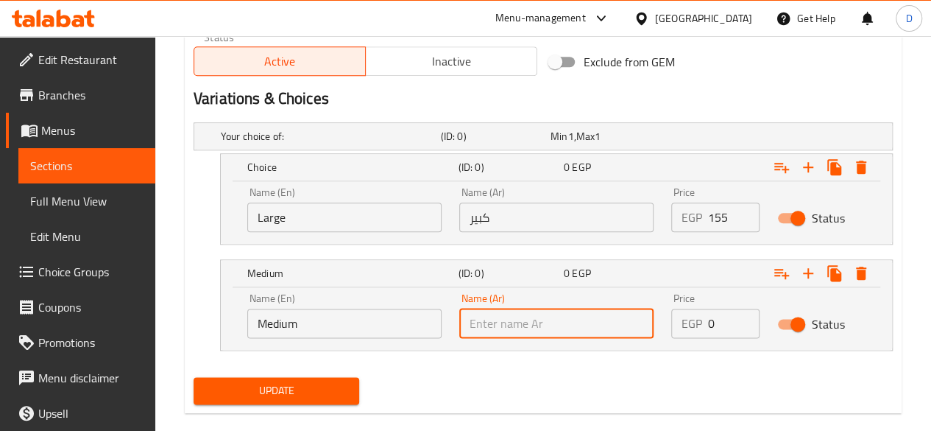
click at [499, 327] on input "text" at bounding box center [556, 323] width 194 height 29
type input "وسط"
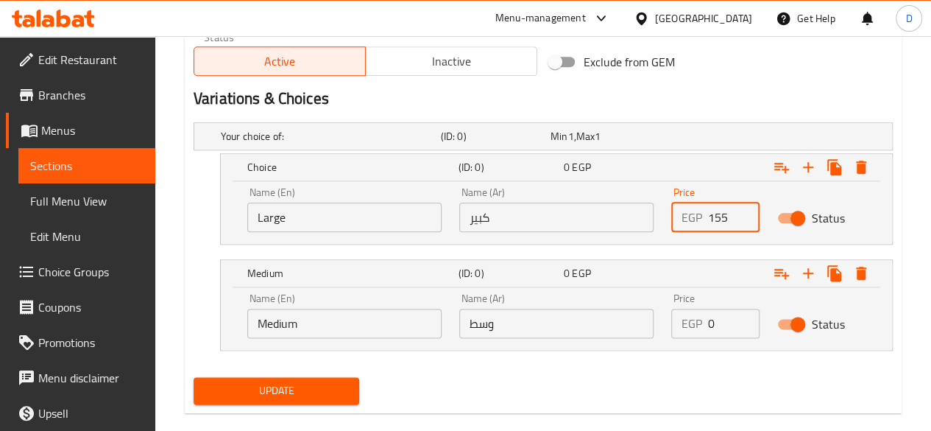
drag, startPoint x: 726, startPoint y: 215, endPoint x: 667, endPoint y: 212, distance: 59.0
click at [667, 212] on div "Price EGP 155 Price" at bounding box center [716, 209] width 106 height 63
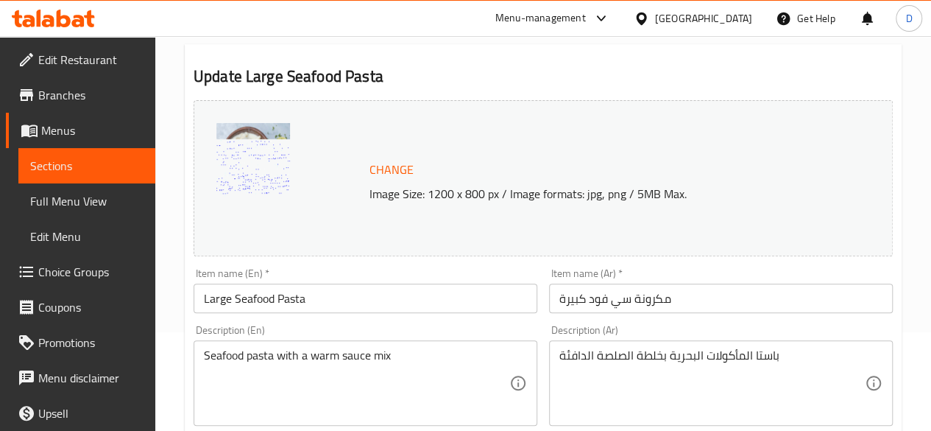
scroll to position [97, 0]
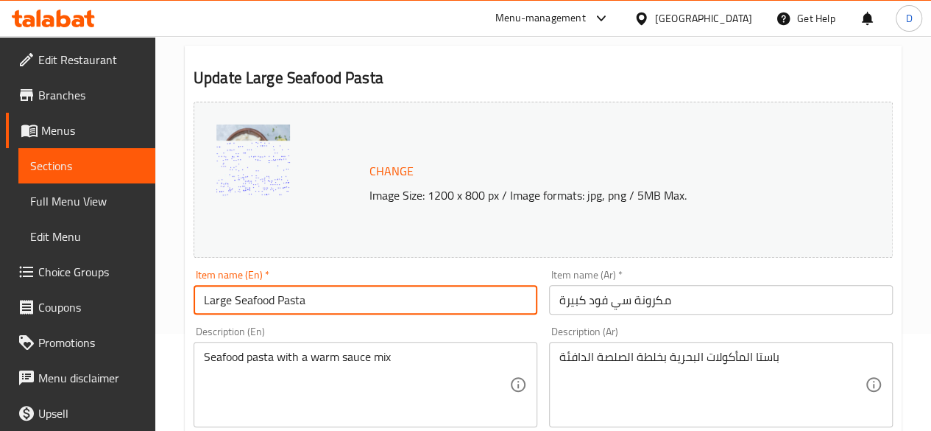
drag, startPoint x: 236, startPoint y: 304, endPoint x: 154, endPoint y: 313, distance: 82.2
type input "Seafood Pasta"
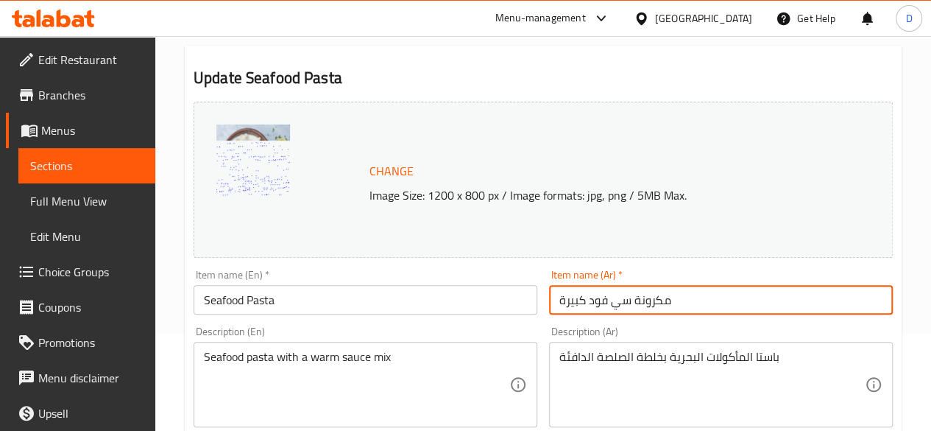
drag, startPoint x: 588, startPoint y: 306, endPoint x: 486, endPoint y: 300, distance: 101.8
click at [486, 300] on div "Change Image Size: 1200 x 800 px / Image formats: jpg, png / 5MB Max. Item name…" at bounding box center [543, 424] width 711 height 656
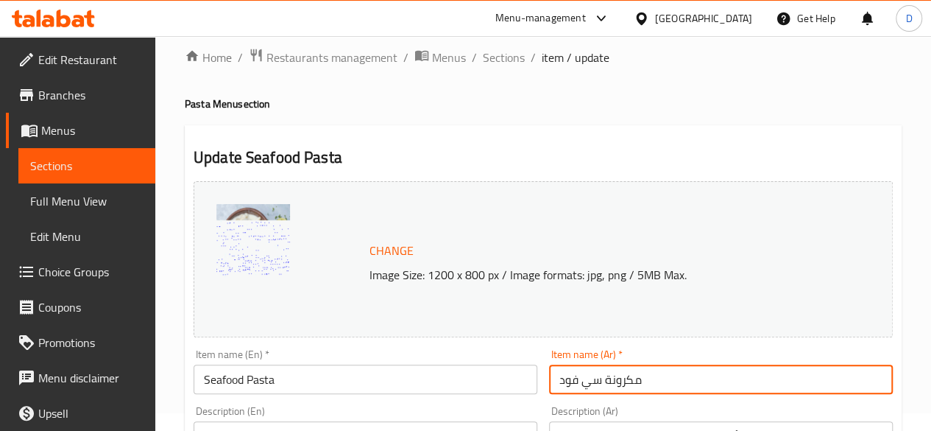
scroll to position [0, 0]
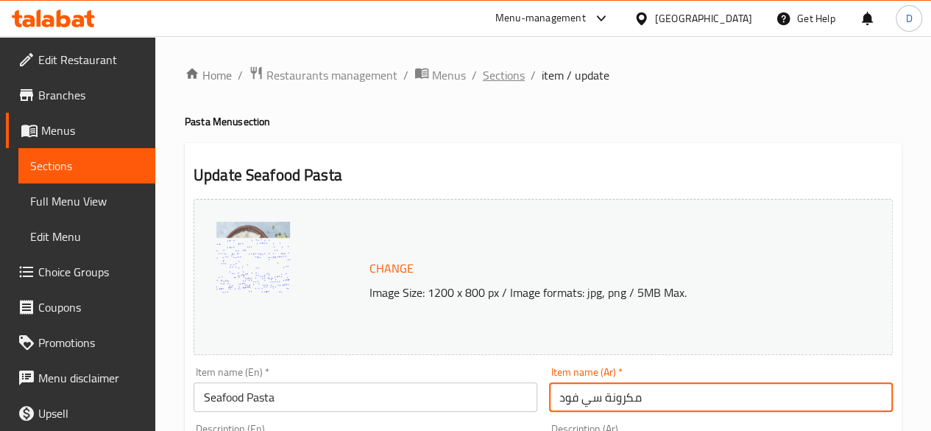
type input "مكرونة سي فود"
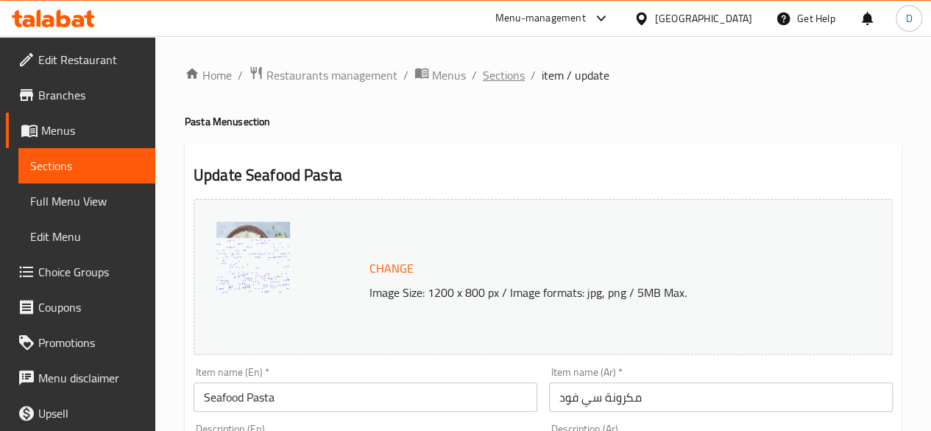
click at [510, 74] on span "Sections" at bounding box center [504, 75] width 42 height 18
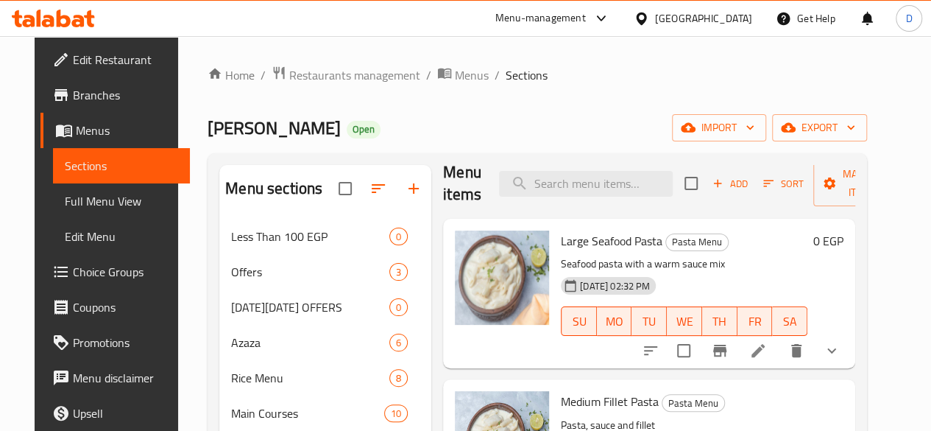
scroll to position [15, 0]
click at [727, 348] on icon "Branch-specific-item" at bounding box center [720, 351] width 13 height 12
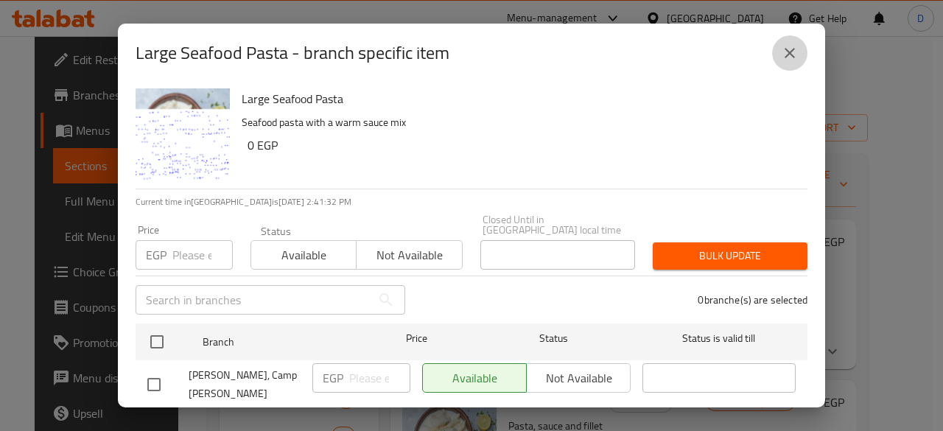
click at [796, 49] on icon "close" at bounding box center [790, 53] width 18 height 18
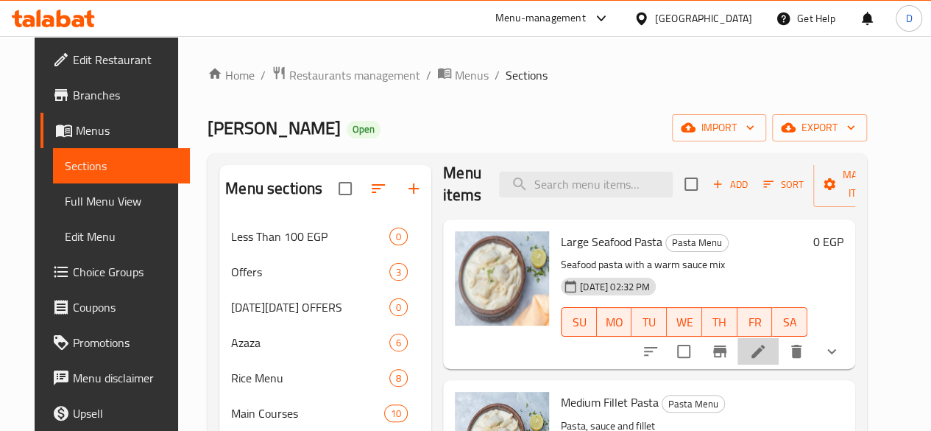
click at [765, 351] on icon at bounding box center [758, 351] width 13 height 13
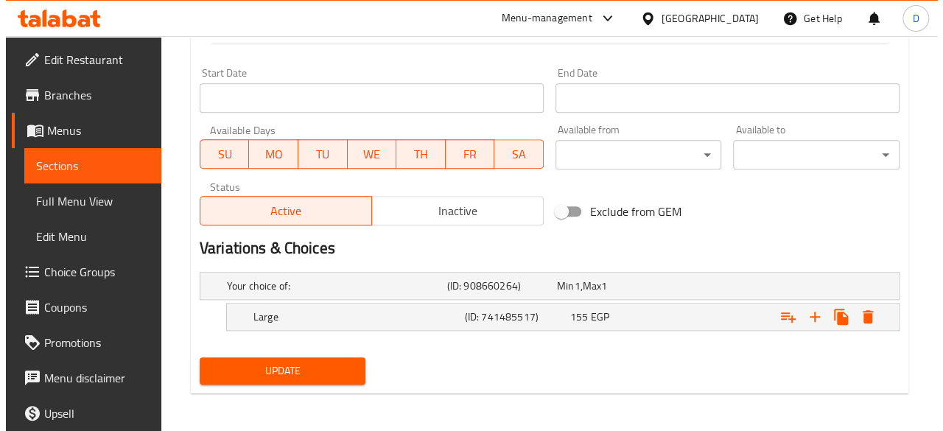
scroll to position [620, 0]
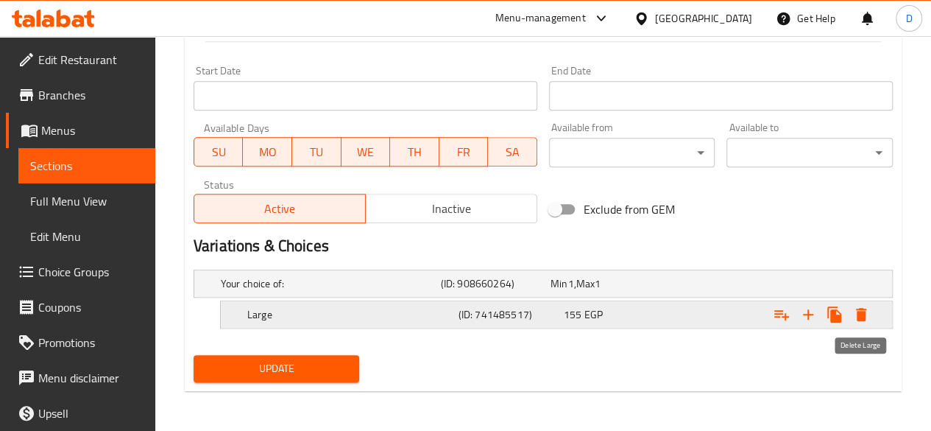
click at [863, 314] on icon "Expand" at bounding box center [861, 314] width 10 height 13
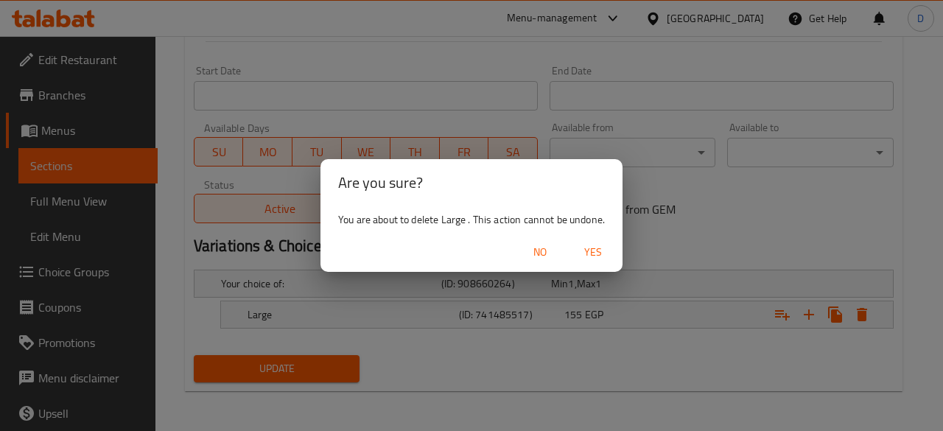
click at [597, 250] on span "Yes" at bounding box center [592, 252] width 35 height 18
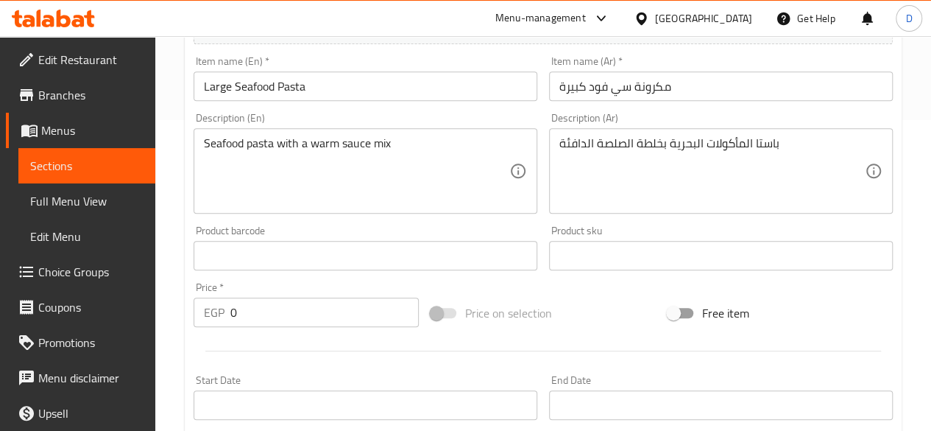
scroll to position [303, 0]
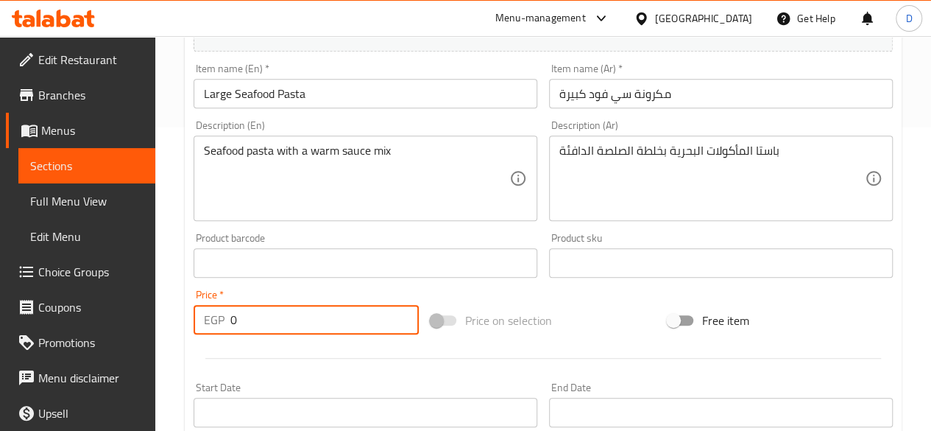
drag, startPoint x: 295, startPoint y: 329, endPoint x: 154, endPoint y: 317, distance: 141.1
click at [154, 317] on div "Edit Restaurant Branches Menus Sections Full Menu View Edit Menu Choice Groups …" at bounding box center [465, 246] width 931 height 1026
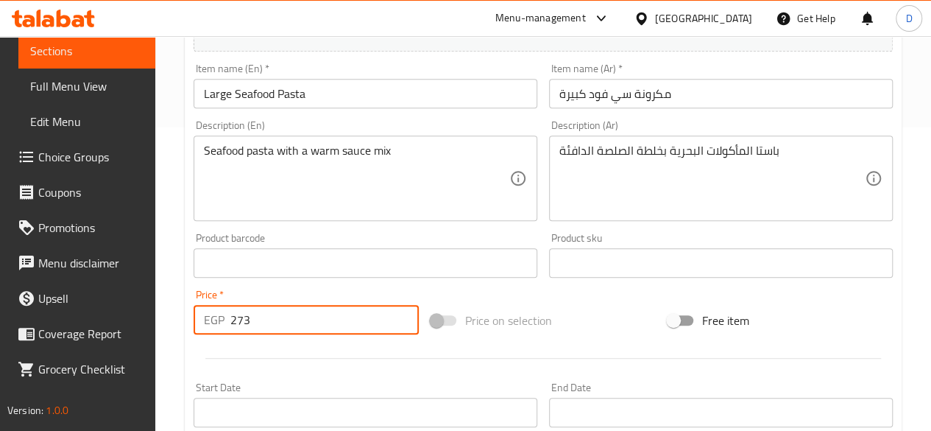
scroll to position [631, 0]
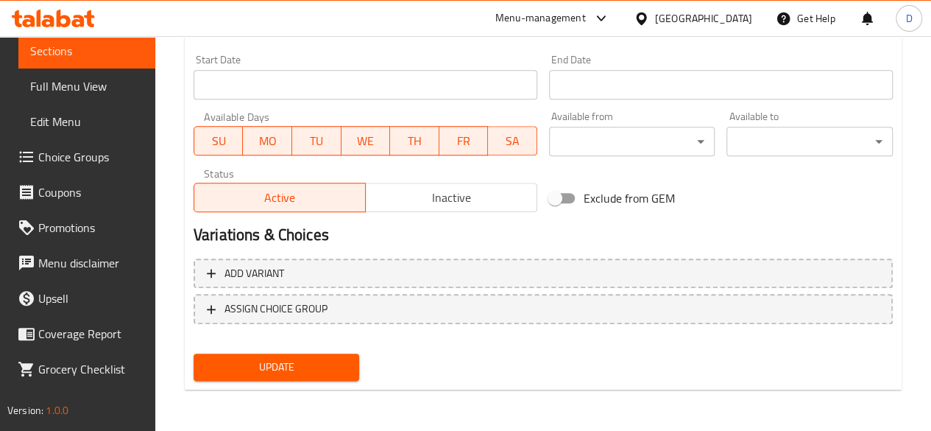
type input "273"
click at [328, 373] on span "Update" at bounding box center [276, 367] width 143 height 18
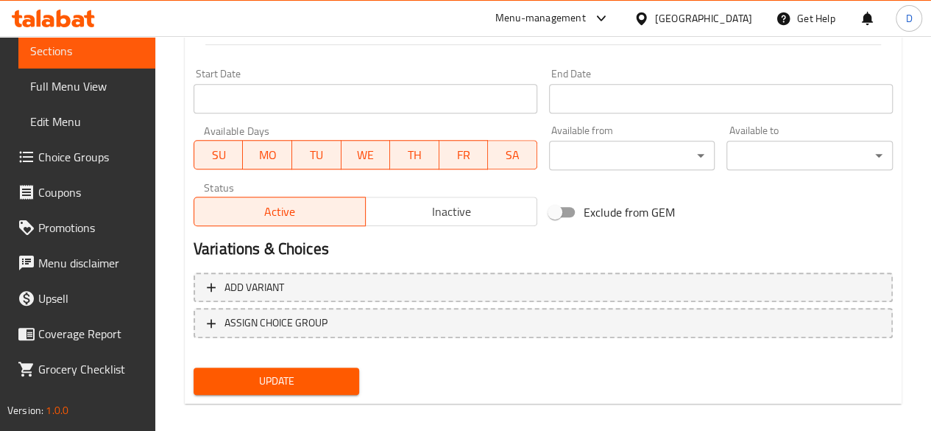
scroll to position [618, 0]
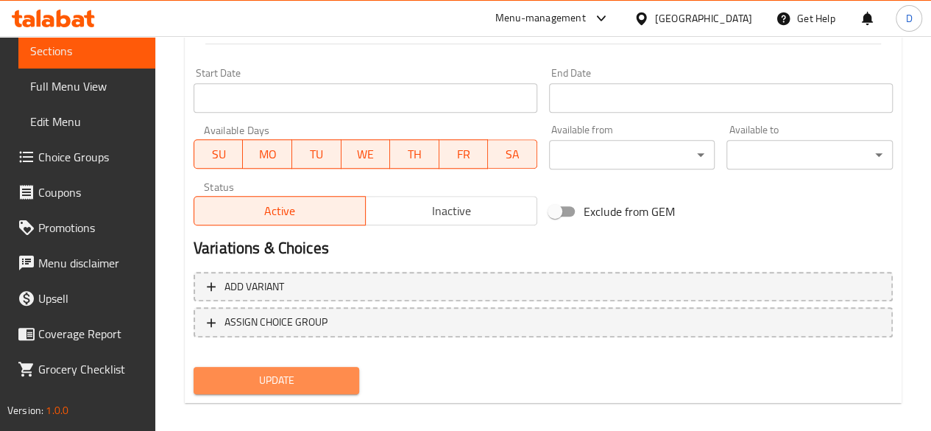
click at [332, 384] on span "Update" at bounding box center [276, 380] width 143 height 18
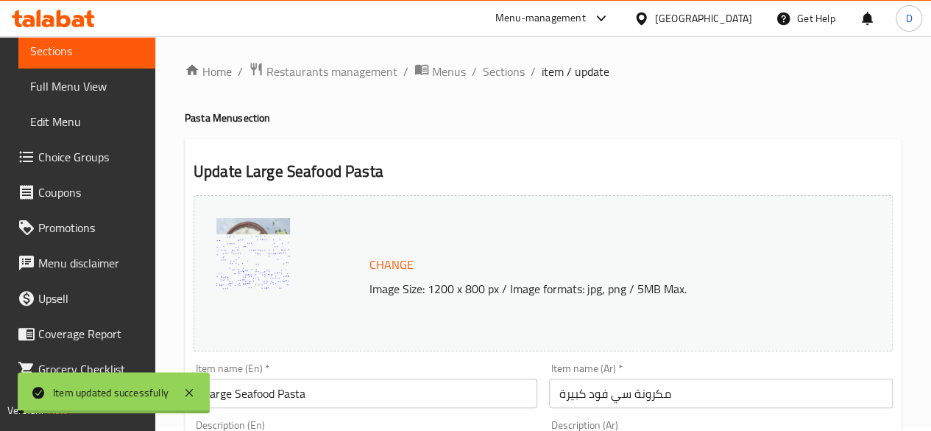
scroll to position [0, 0]
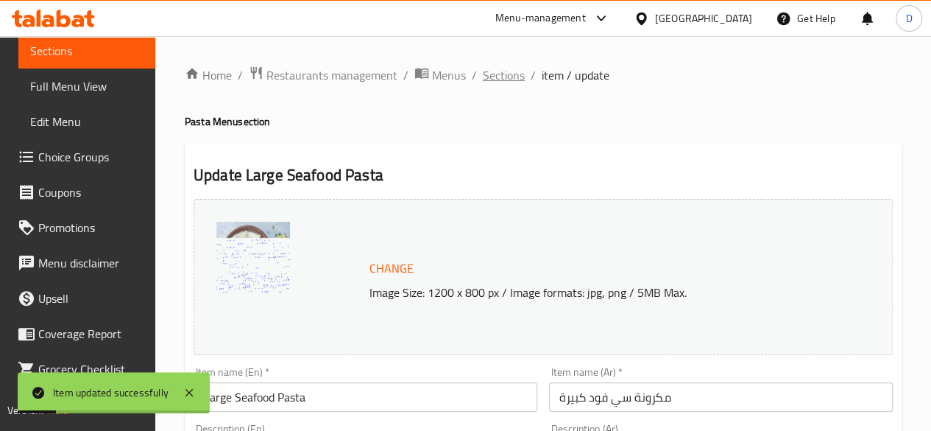
click at [487, 71] on span "Sections" at bounding box center [504, 75] width 42 height 18
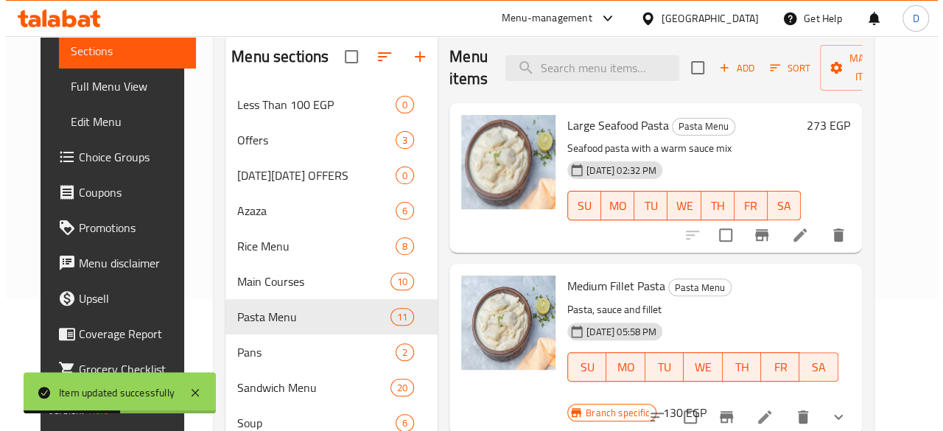
scroll to position [200, 0]
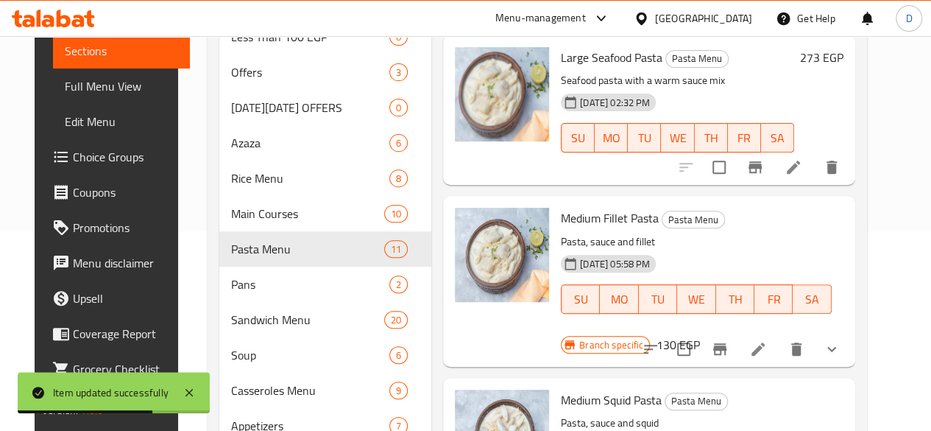
click at [727, 343] on icon "Branch-specific-item" at bounding box center [720, 349] width 13 height 12
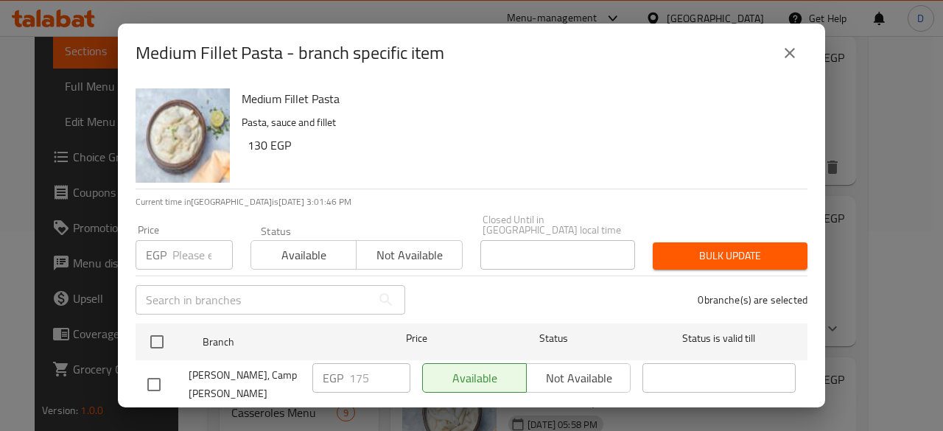
click at [190, 245] on input "number" at bounding box center [202, 254] width 60 height 29
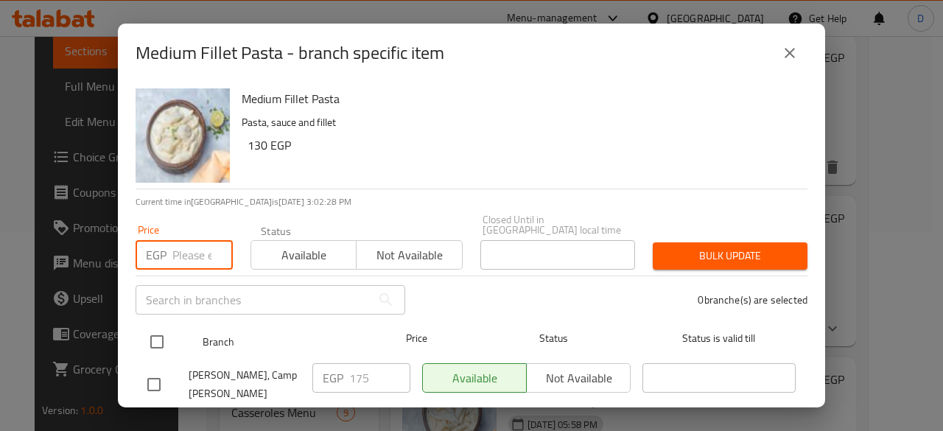
scroll to position [29, 0]
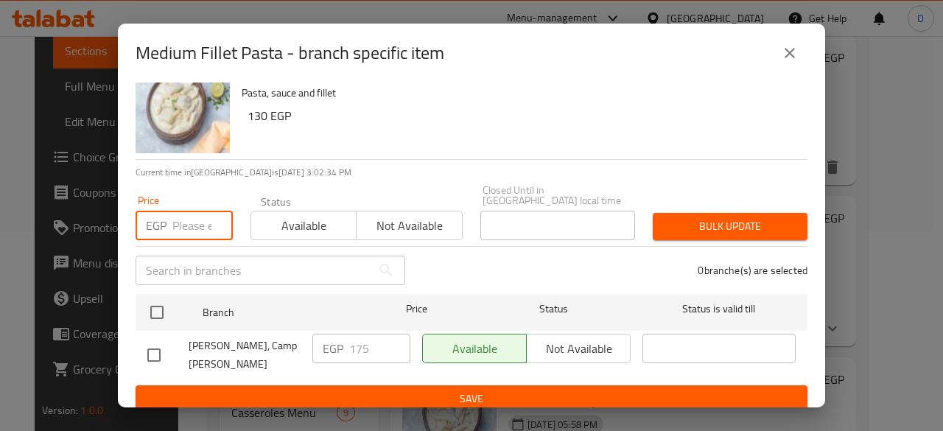
click at [194, 214] on input "number" at bounding box center [202, 225] width 60 height 29
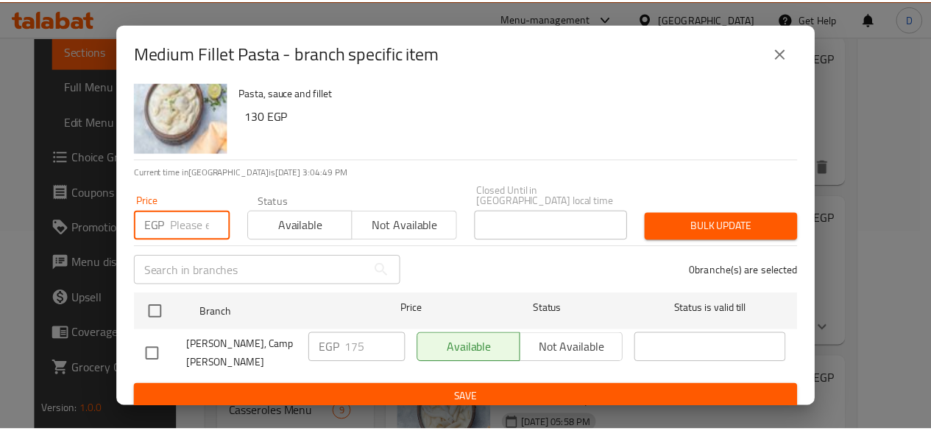
scroll to position [0, 0]
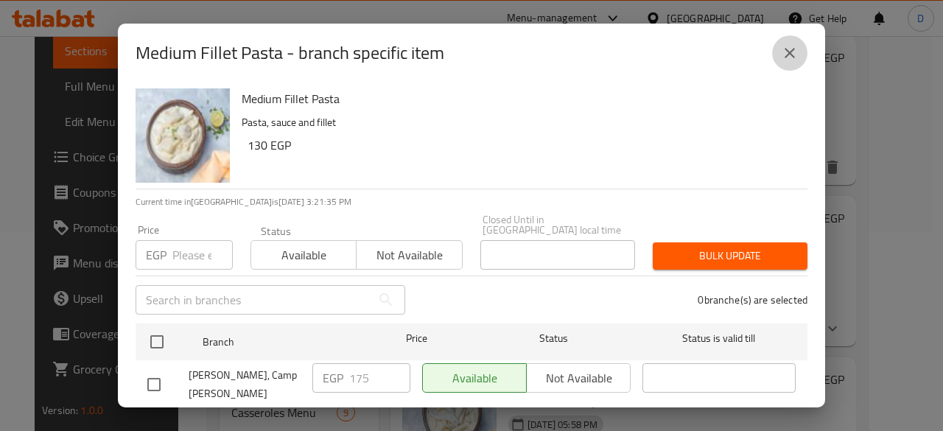
click at [782, 53] on icon "close" at bounding box center [790, 53] width 18 height 18
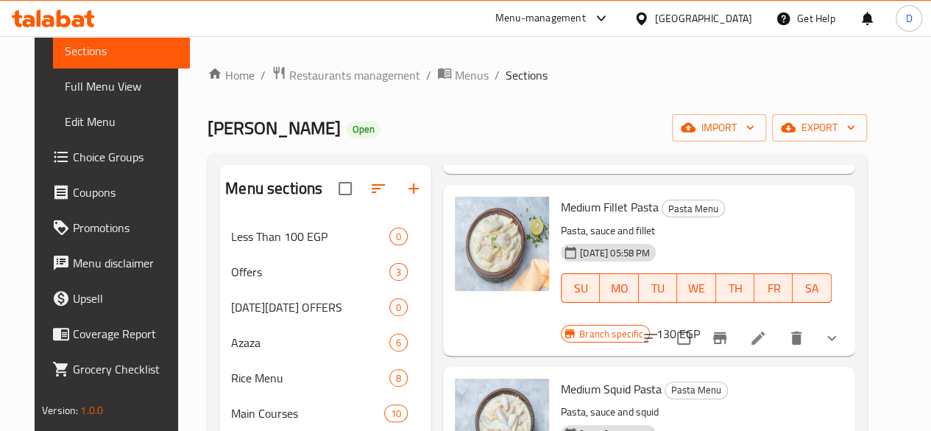
scroll to position [230, 0]
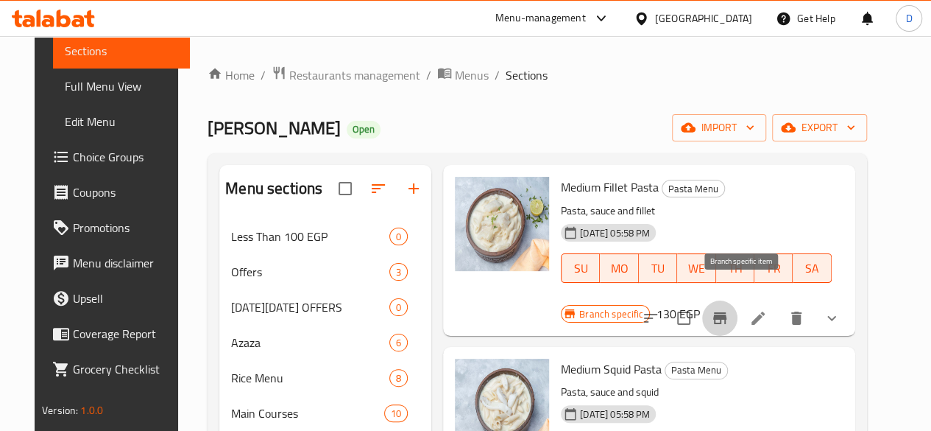
click at [729, 309] on icon "Branch-specific-item" at bounding box center [720, 318] width 18 height 18
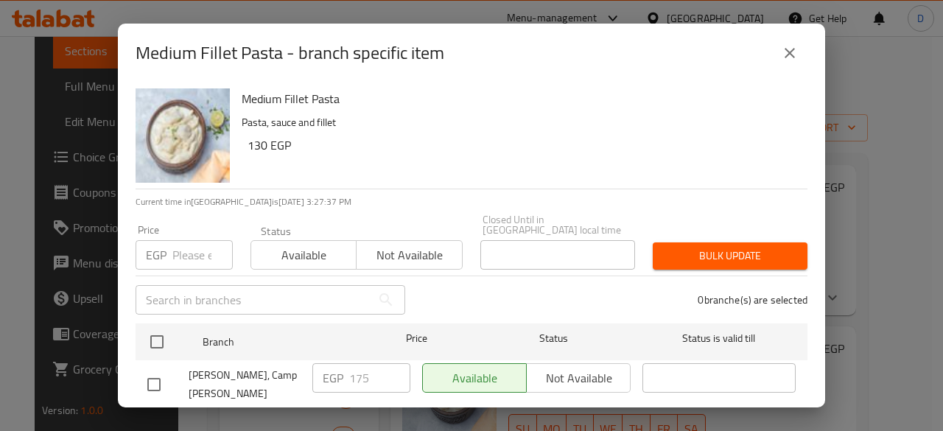
click at [190, 245] on input "number" at bounding box center [202, 254] width 60 height 29
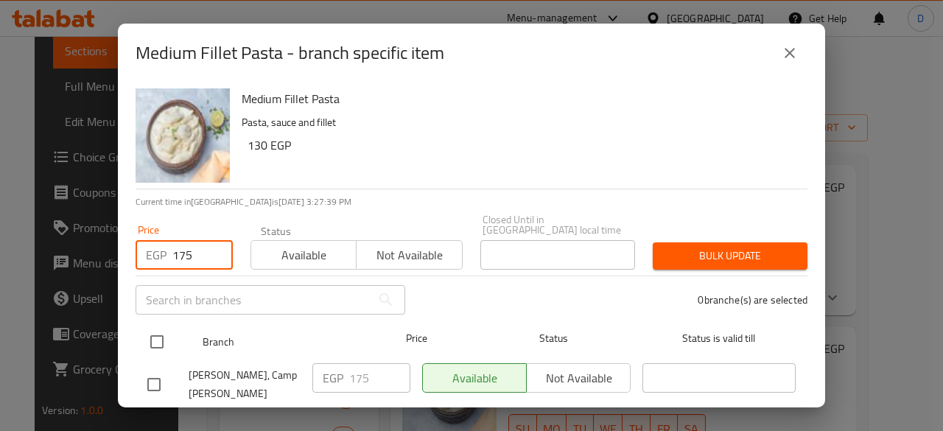
type input "175"
click at [169, 327] on input "checkbox" at bounding box center [156, 341] width 31 height 31
checkbox input "true"
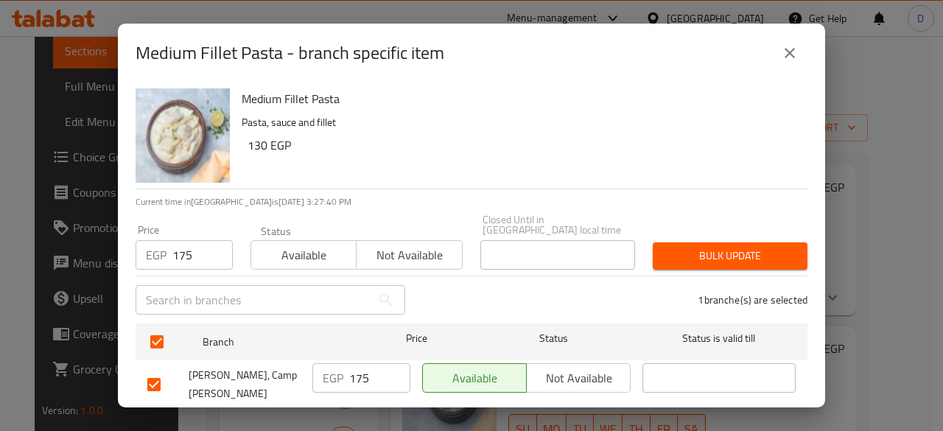
click at [741, 247] on span "Bulk update" at bounding box center [729, 256] width 131 height 18
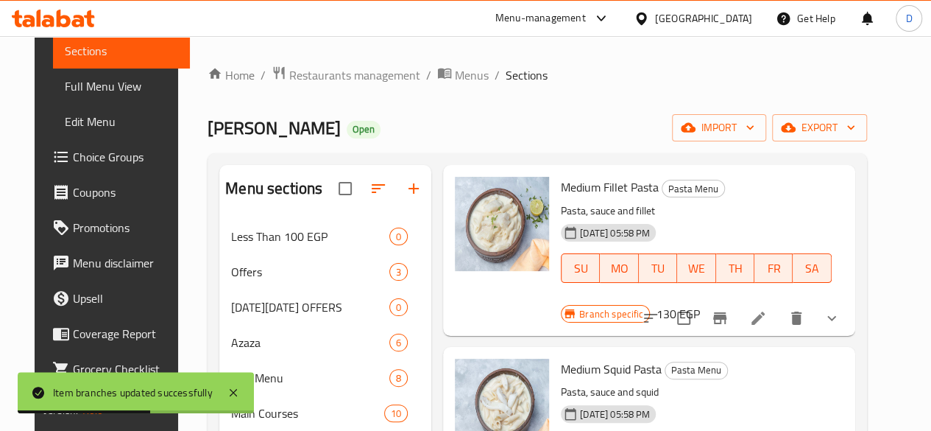
scroll to position [337, 0]
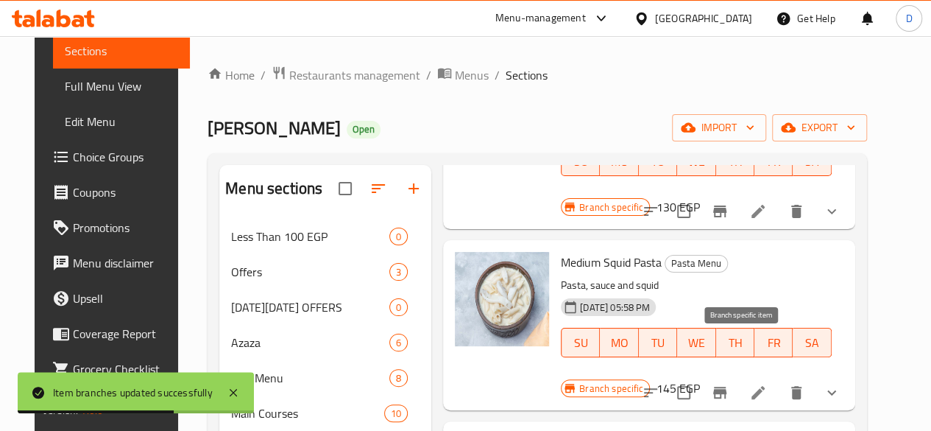
click at [729, 384] on icon "Branch-specific-item" at bounding box center [720, 393] width 18 height 18
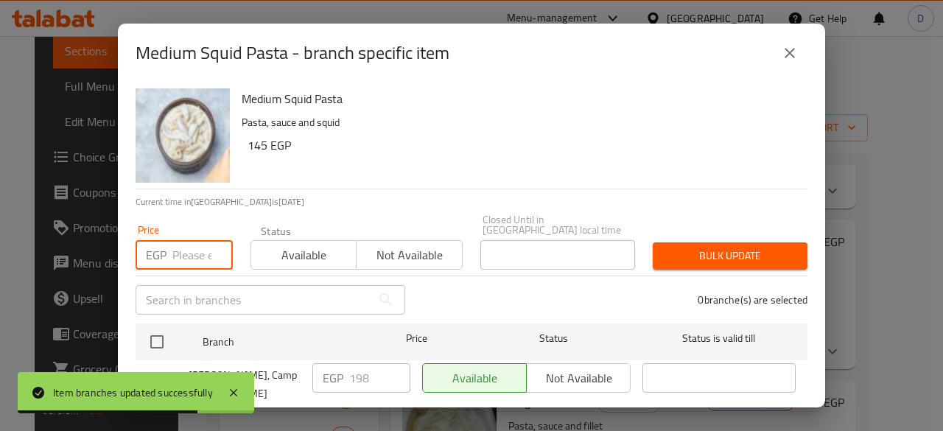
click at [188, 252] on input "number" at bounding box center [202, 254] width 60 height 29
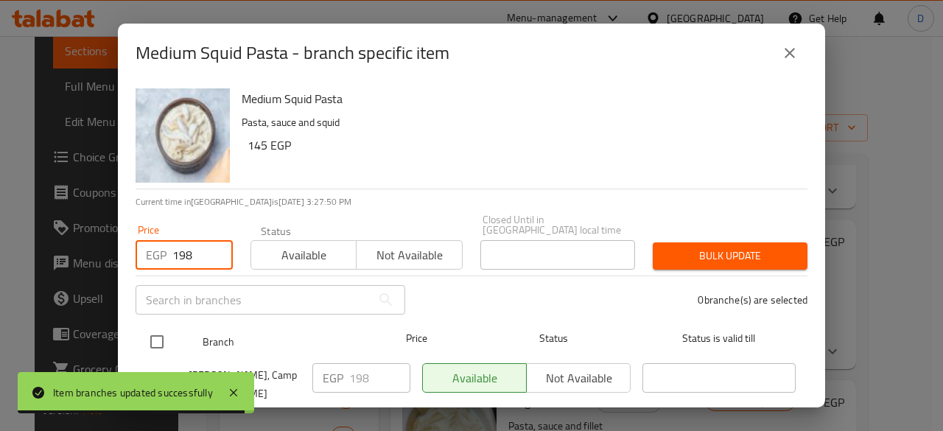
type input "198"
click at [166, 334] on input "checkbox" at bounding box center [156, 341] width 31 height 31
checkbox input "true"
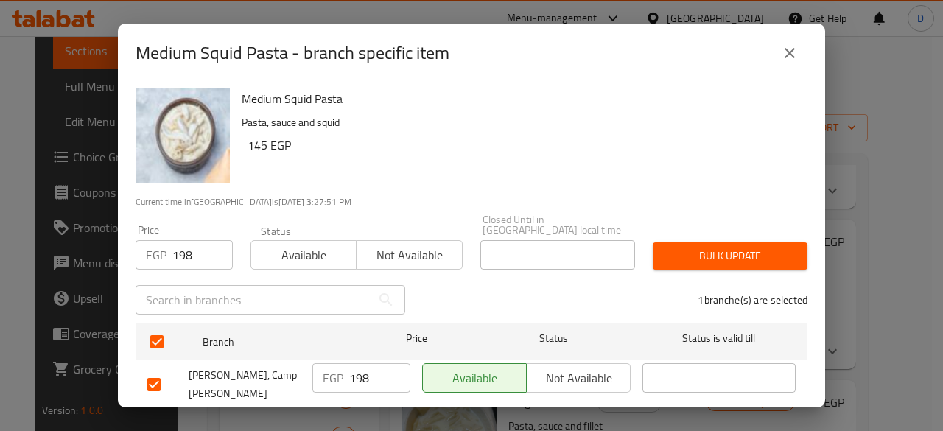
click at [758, 261] on div "Bulk update" at bounding box center [730, 255] width 172 height 45
click at [716, 247] on span "Bulk update" at bounding box center [729, 256] width 131 height 18
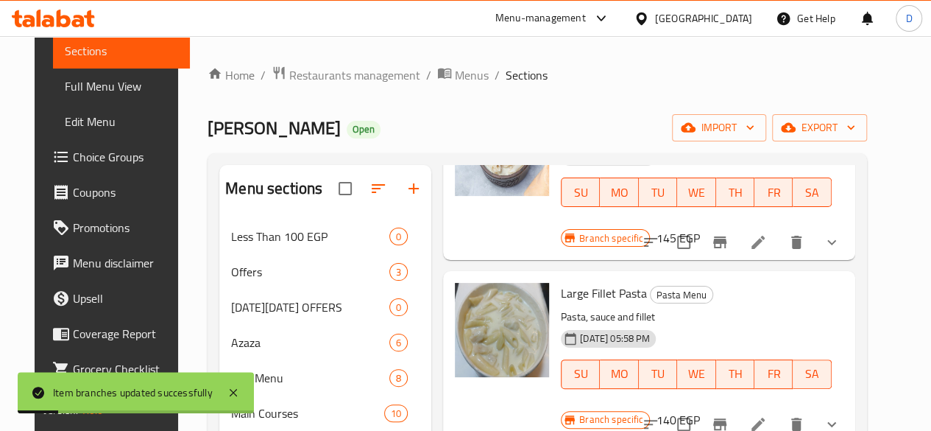
scroll to position [499, 0]
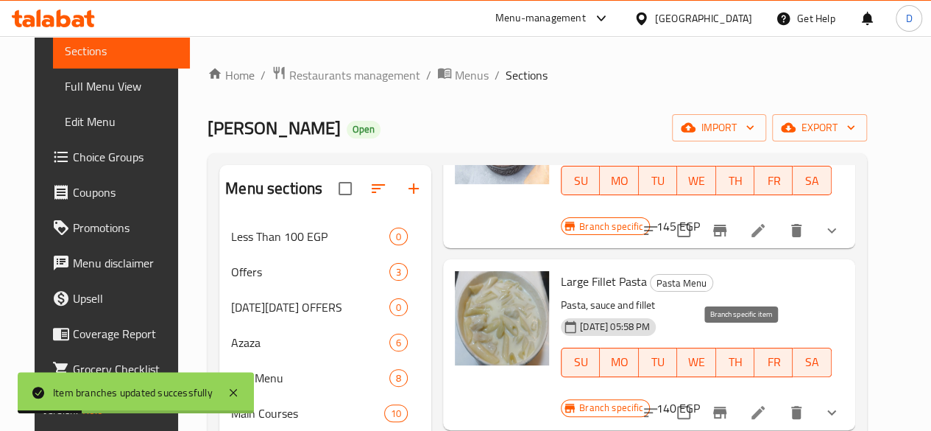
click at [729, 404] on icon "Branch-specific-item" at bounding box center [720, 413] width 18 height 18
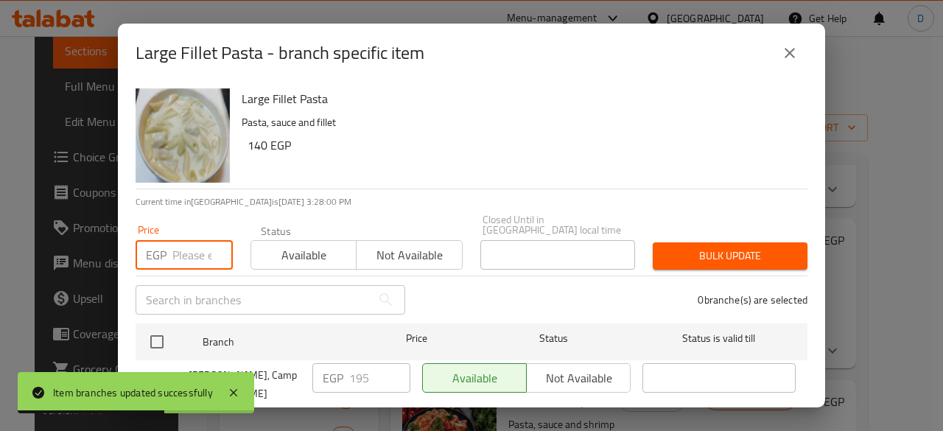
click at [196, 240] on input "number" at bounding box center [202, 254] width 60 height 29
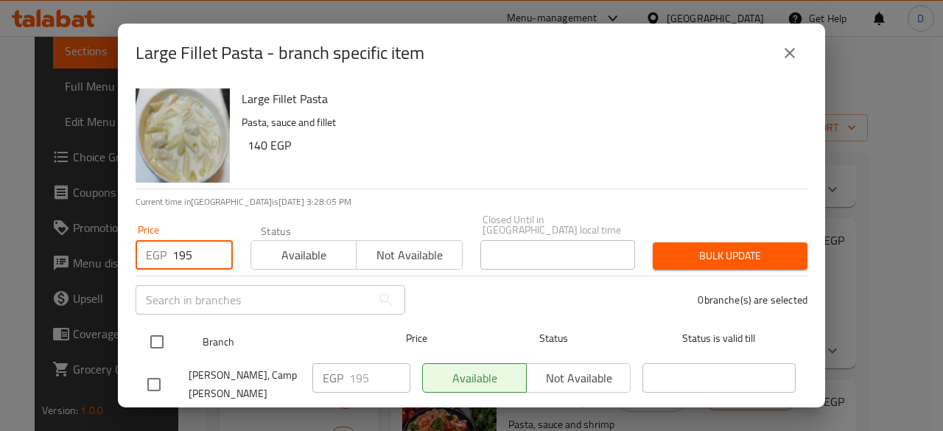
type input "195"
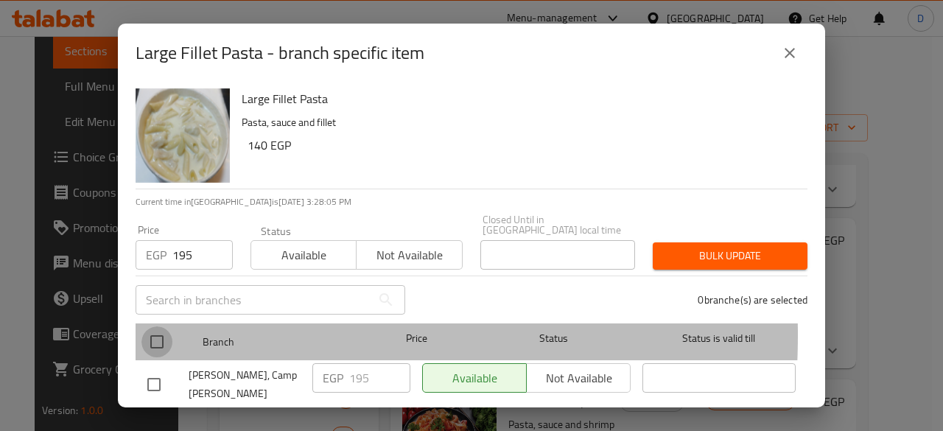
click at [165, 326] on input "checkbox" at bounding box center [156, 341] width 31 height 31
checkbox input "true"
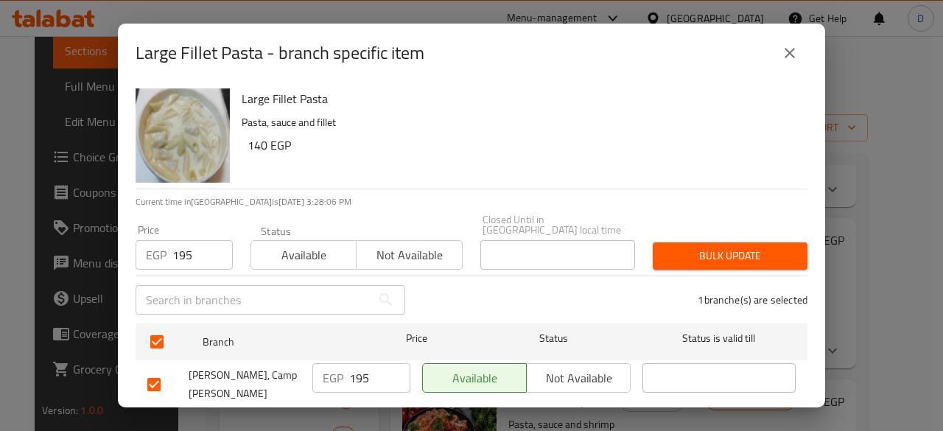
click at [726, 247] on span "Bulk update" at bounding box center [729, 256] width 131 height 18
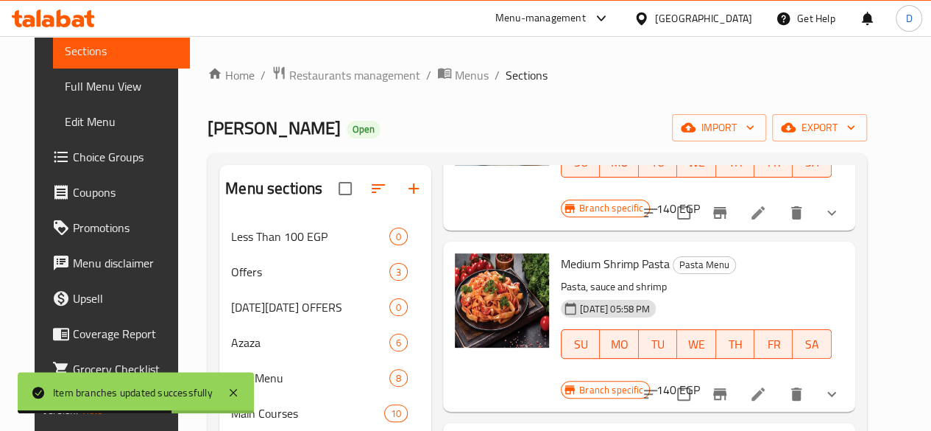
scroll to position [700, 0]
click at [729, 384] on icon "Branch-specific-item" at bounding box center [720, 393] width 18 height 18
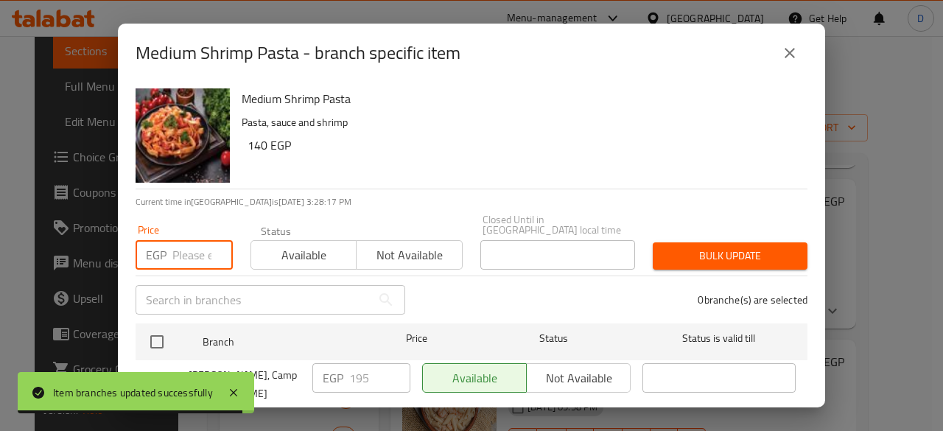
click at [192, 240] on input "number" at bounding box center [202, 254] width 60 height 29
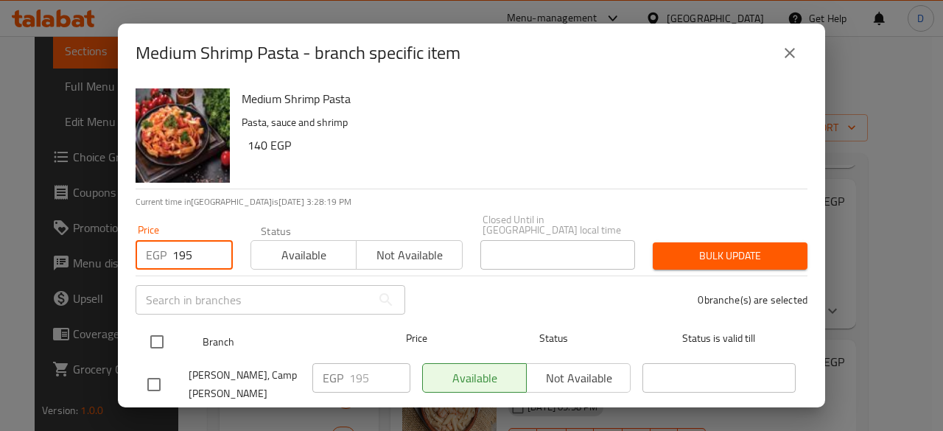
type input "195"
click at [155, 331] on input "checkbox" at bounding box center [156, 341] width 31 height 31
checkbox input "true"
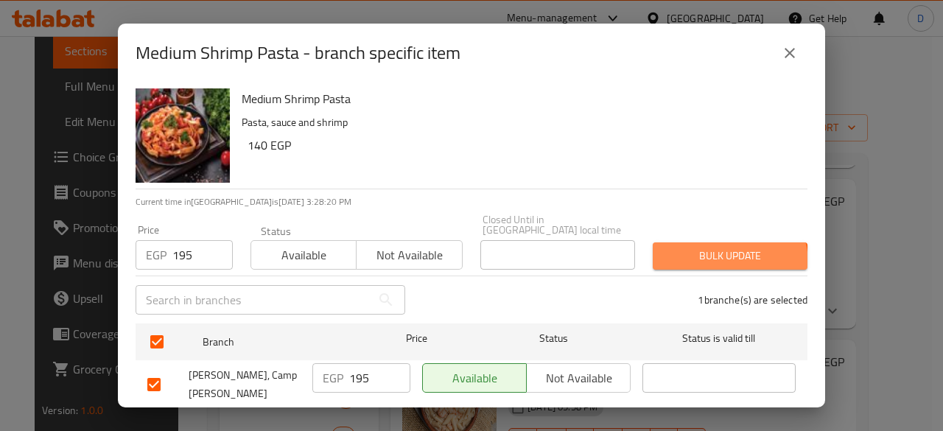
click at [709, 253] on span "Bulk update" at bounding box center [729, 256] width 131 height 18
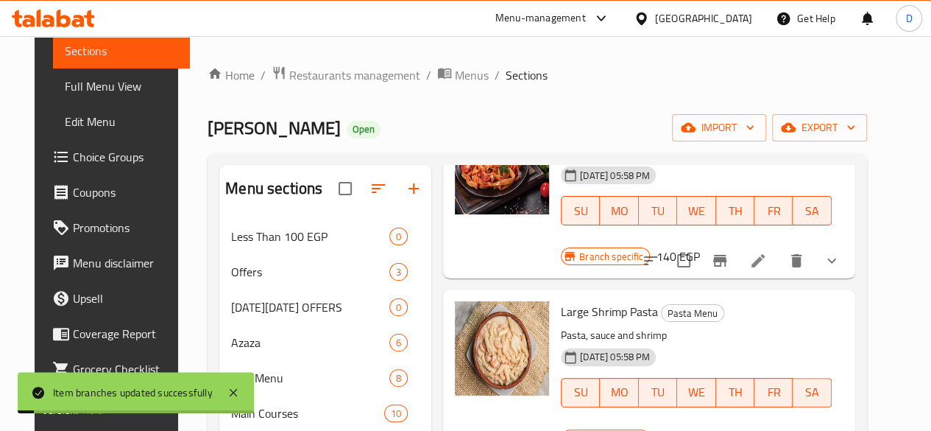
scroll to position [833, 0]
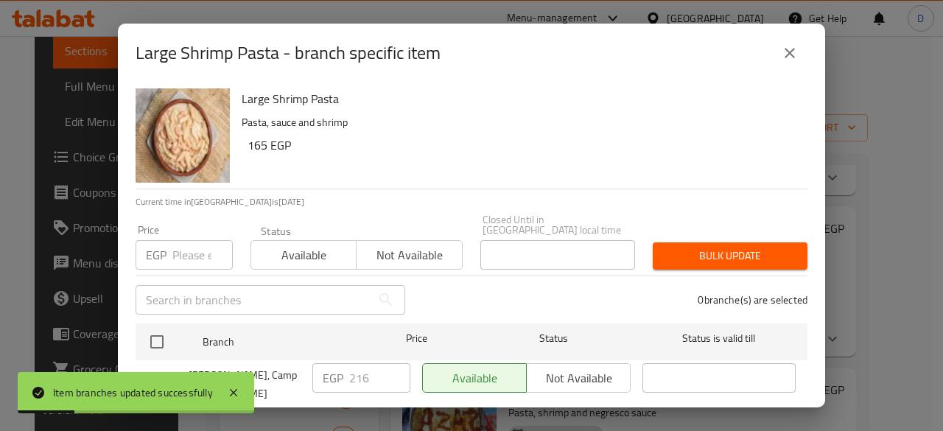
click at [187, 248] on input "number" at bounding box center [202, 254] width 60 height 29
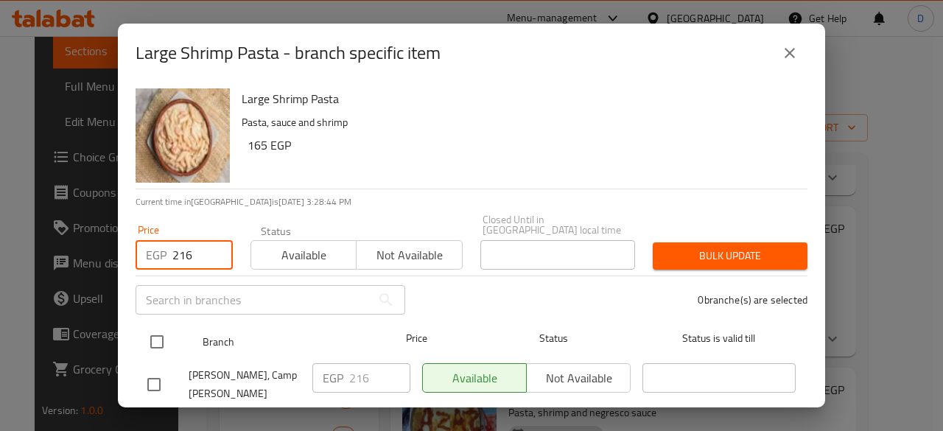
type input "216"
click at [161, 338] on input "checkbox" at bounding box center [156, 341] width 31 height 31
checkbox input "true"
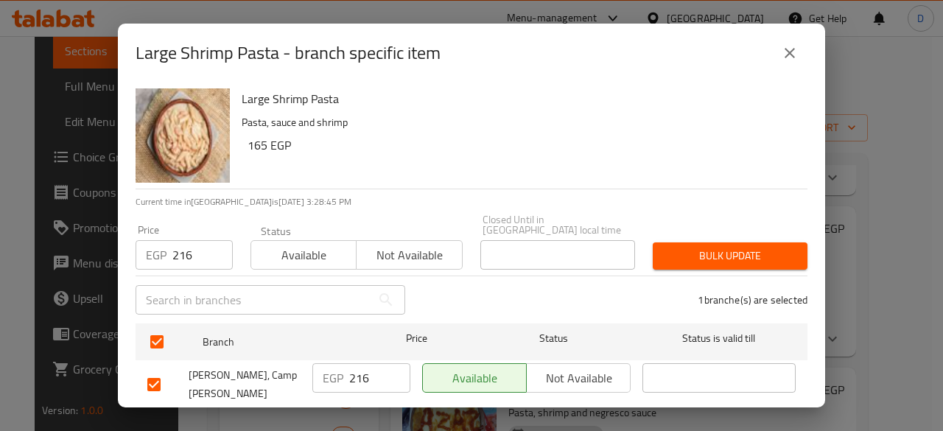
click at [761, 248] on span "Bulk update" at bounding box center [729, 256] width 131 height 18
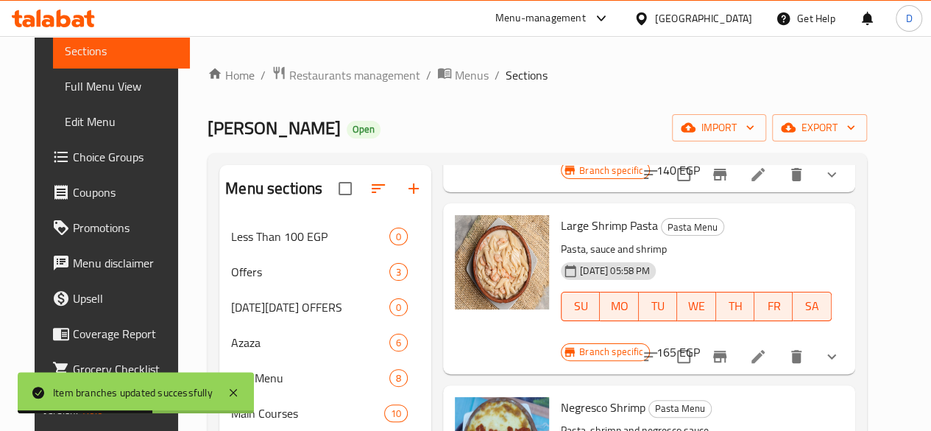
scroll to position [999, 0]
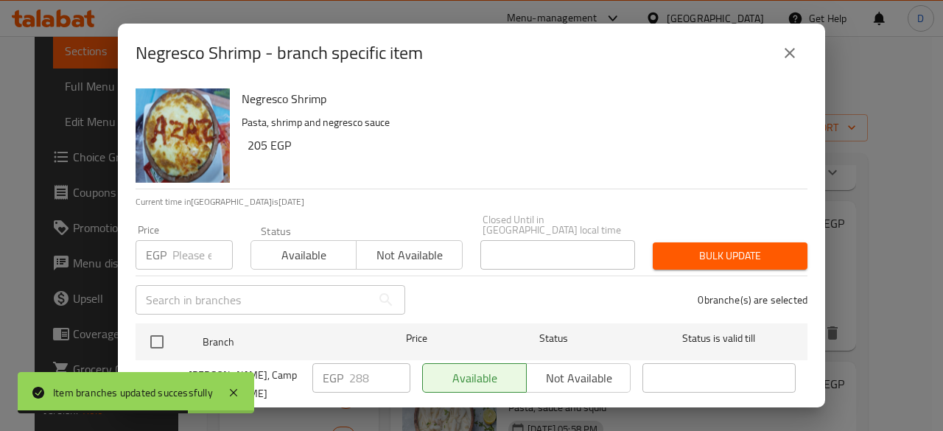
click at [196, 240] on input "number" at bounding box center [202, 254] width 60 height 29
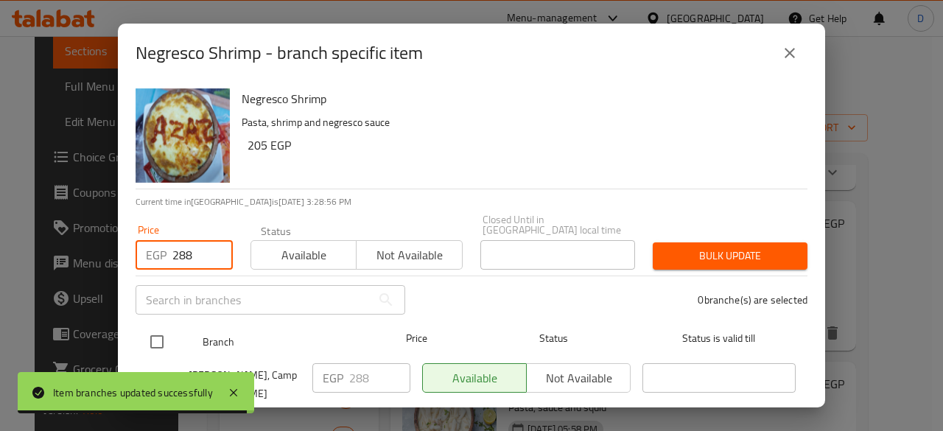
type input "288"
click at [159, 329] on input "checkbox" at bounding box center [156, 341] width 31 height 31
checkbox input "true"
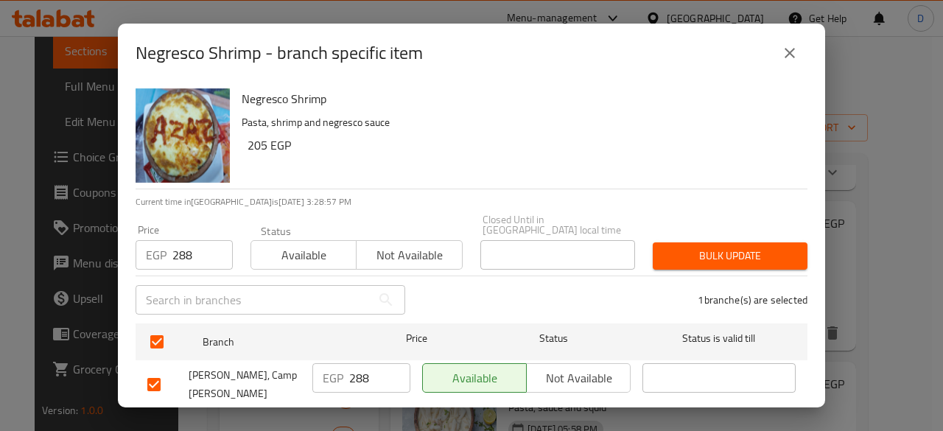
click at [764, 247] on span "Bulk update" at bounding box center [729, 256] width 131 height 18
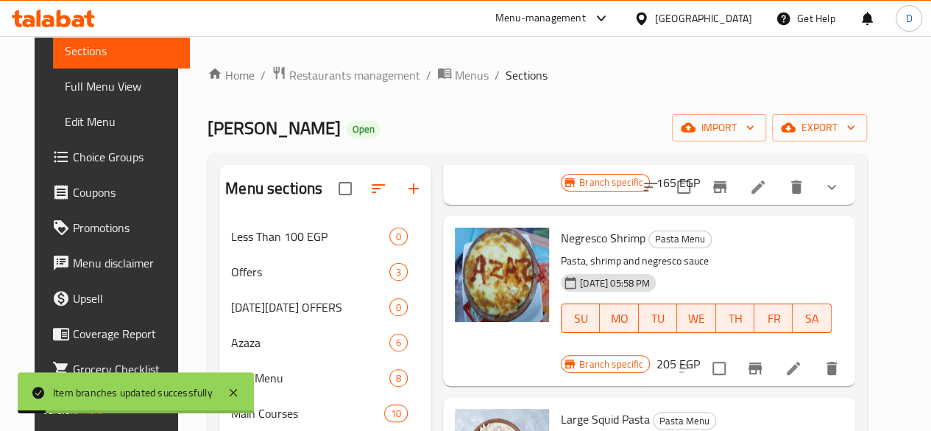
scroll to position [1158, 0]
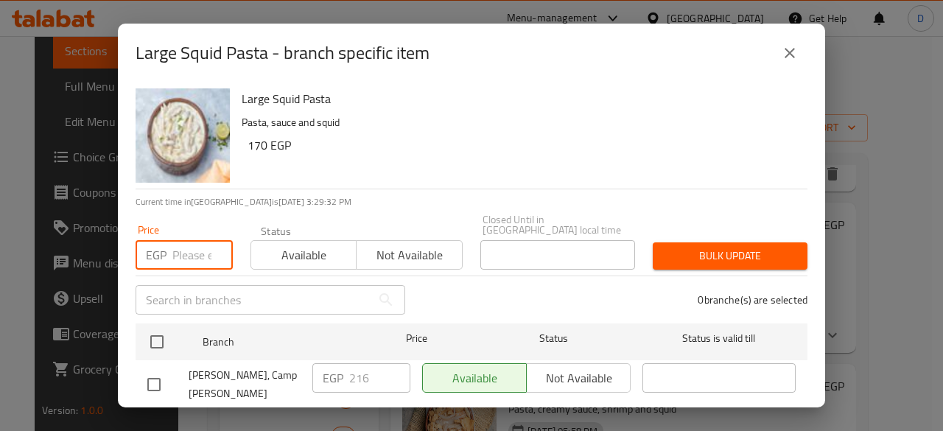
click at [186, 246] on input "number" at bounding box center [202, 254] width 60 height 29
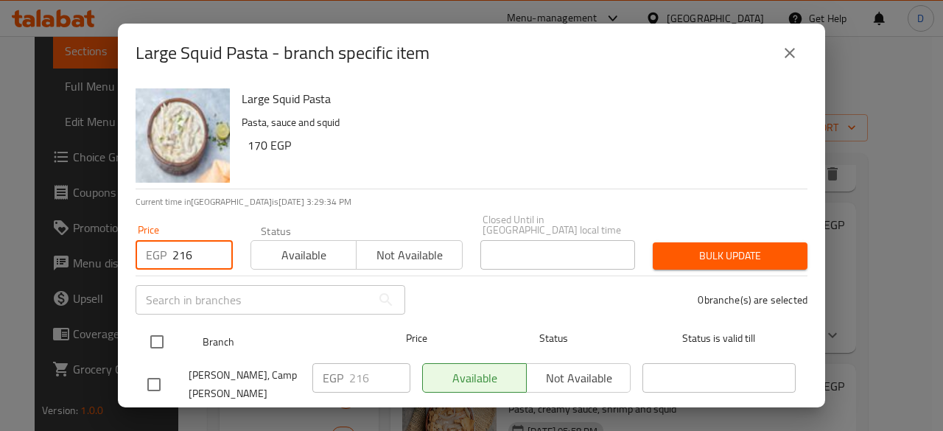
type input "216"
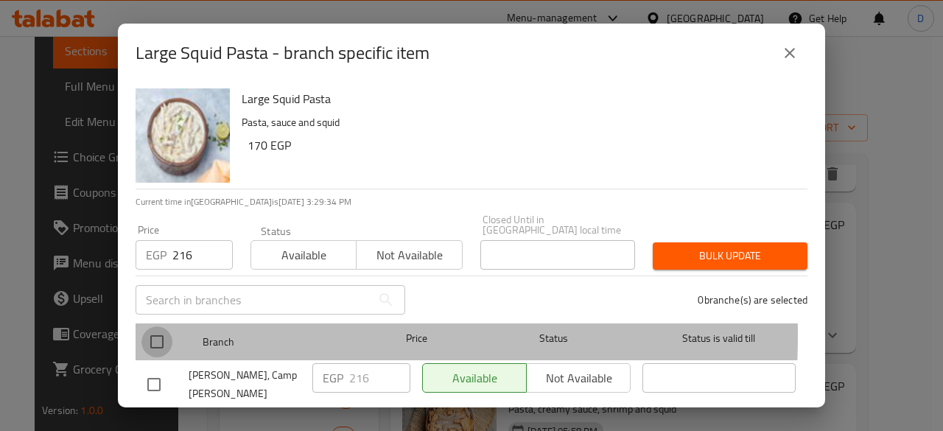
click at [169, 326] on input "checkbox" at bounding box center [156, 341] width 31 height 31
checkbox input "true"
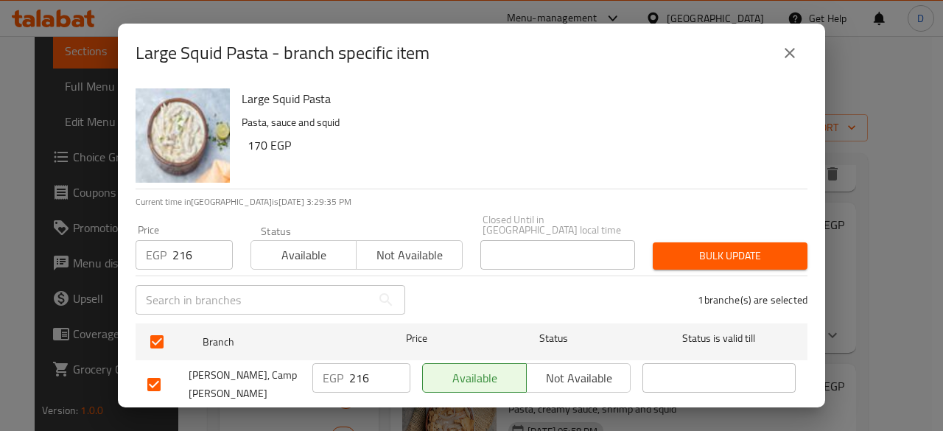
click at [743, 247] on span "Bulk update" at bounding box center [729, 256] width 131 height 18
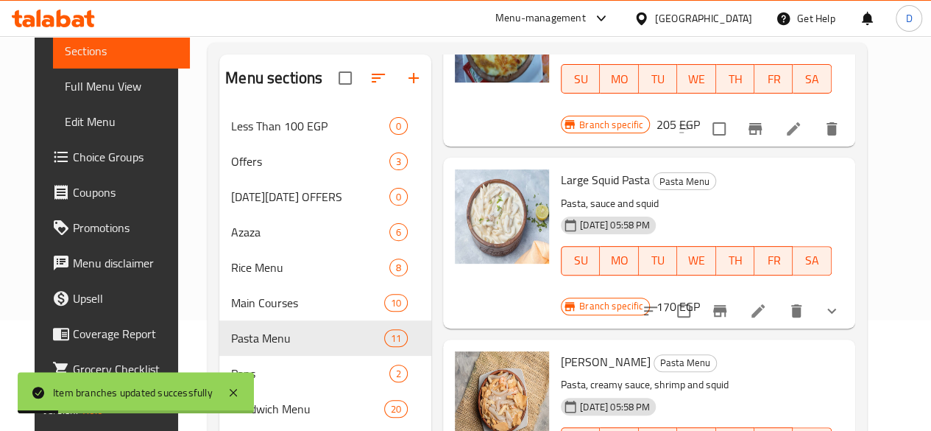
scroll to position [112, 0]
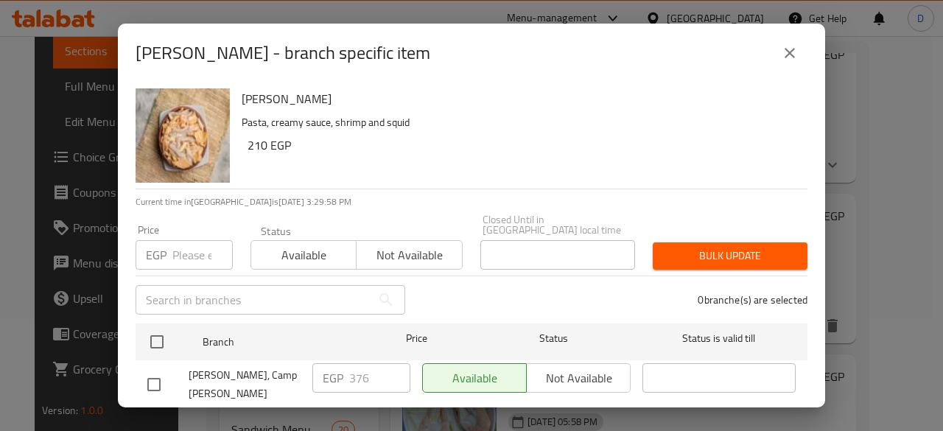
click at [187, 247] on input "number" at bounding box center [202, 254] width 60 height 29
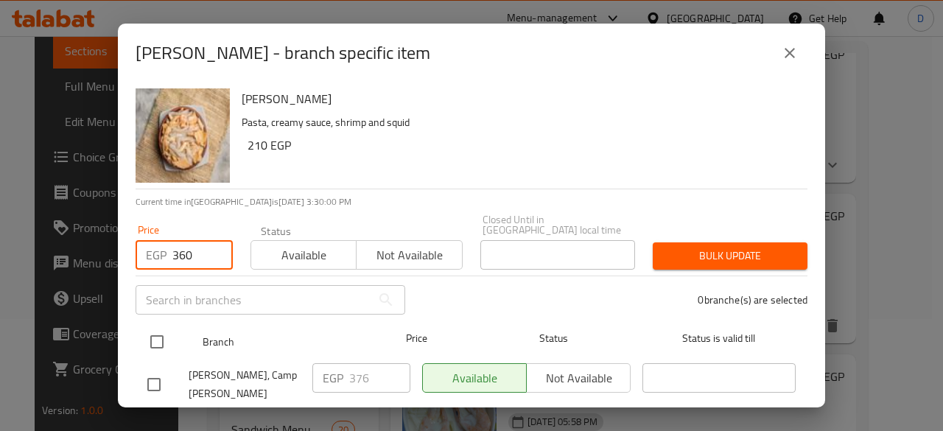
type input "360"
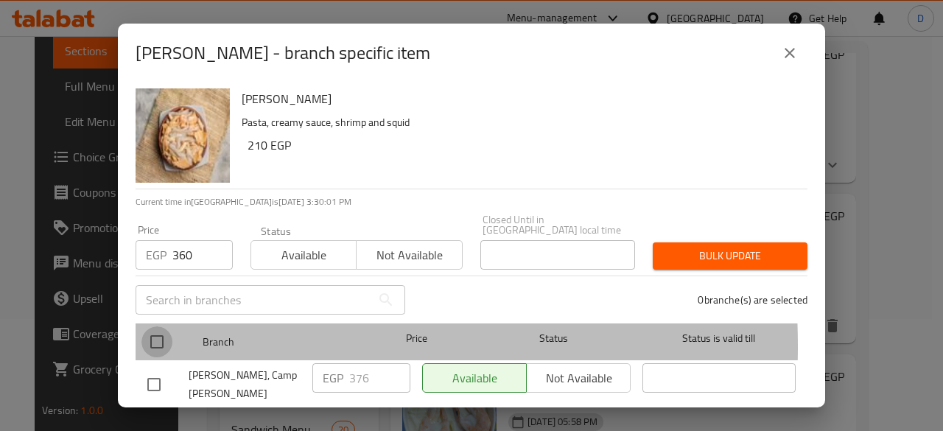
click at [157, 336] on input "checkbox" at bounding box center [156, 341] width 31 height 31
checkbox input "true"
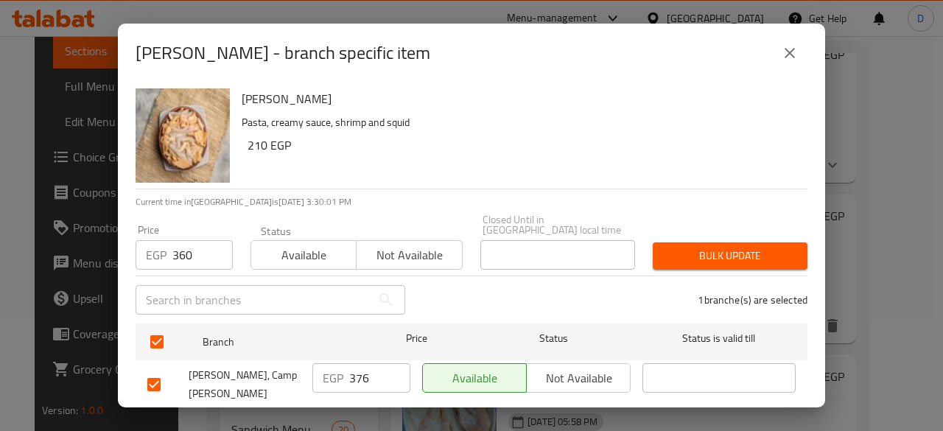
click at [704, 247] on span "Bulk update" at bounding box center [729, 256] width 131 height 18
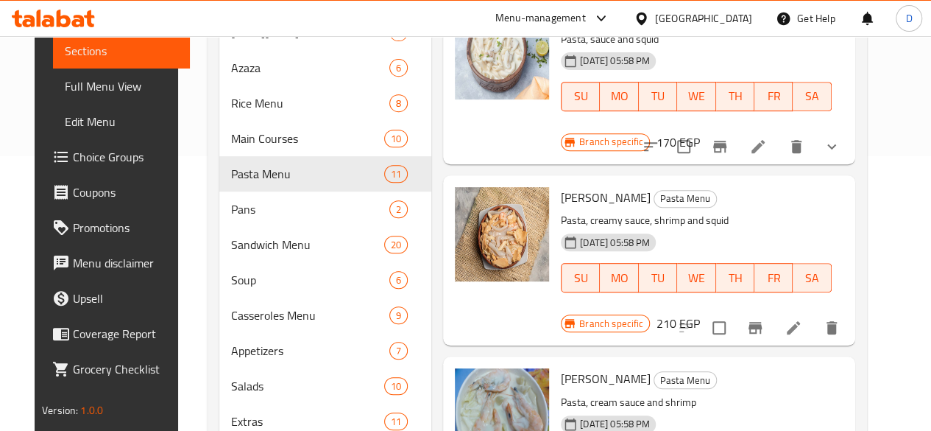
scroll to position [275, 0]
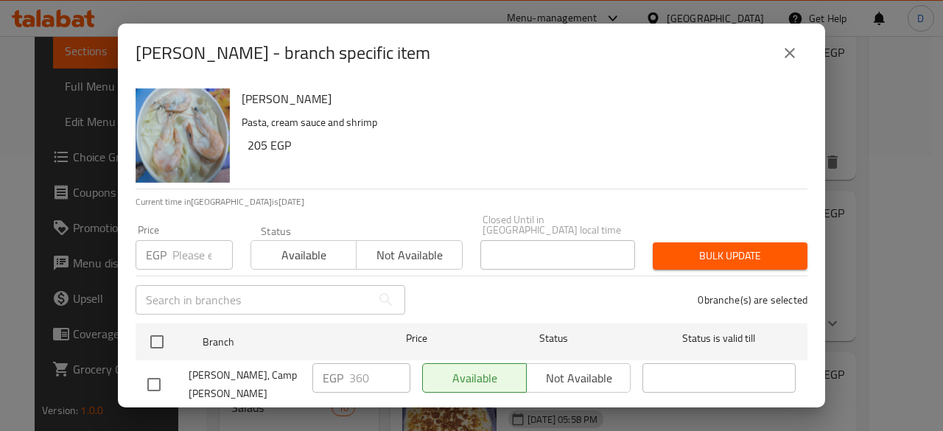
click at [172, 248] on div "EGP Price" at bounding box center [183, 254] width 97 height 29
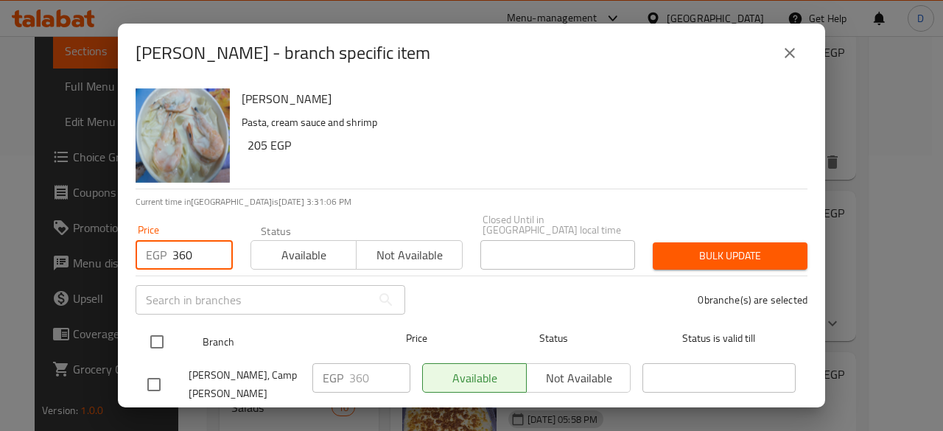
type input "360"
click at [161, 328] on input "checkbox" at bounding box center [156, 341] width 31 height 31
checkbox input "true"
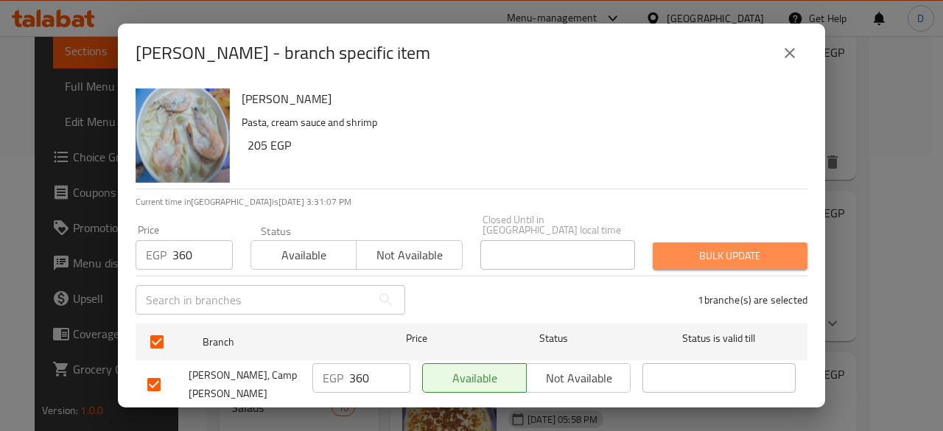
click at [733, 249] on span "Bulk update" at bounding box center [729, 256] width 131 height 18
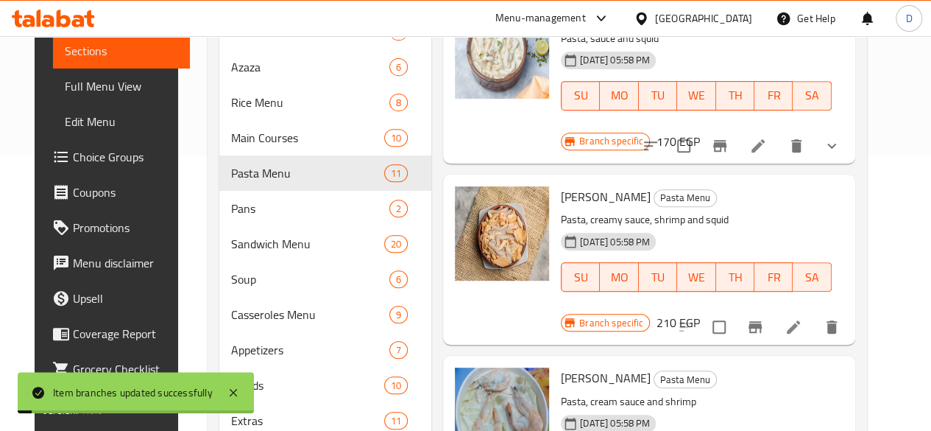
scroll to position [387, 0]
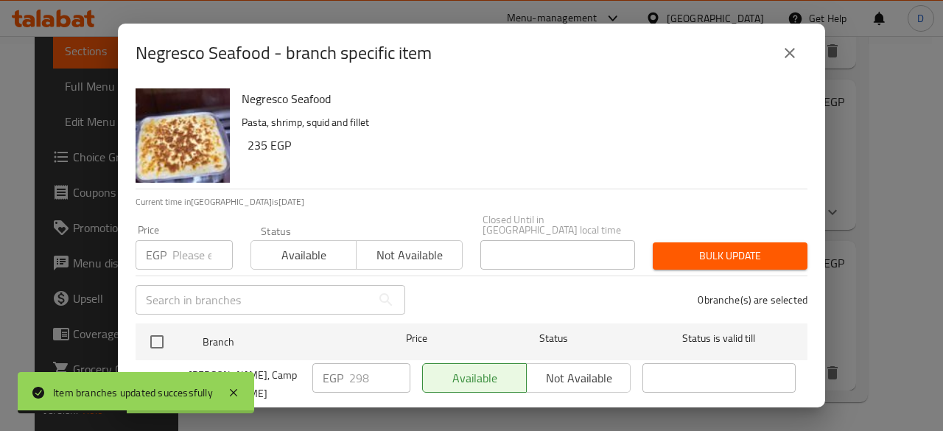
click at [189, 247] on input "number" at bounding box center [202, 254] width 60 height 29
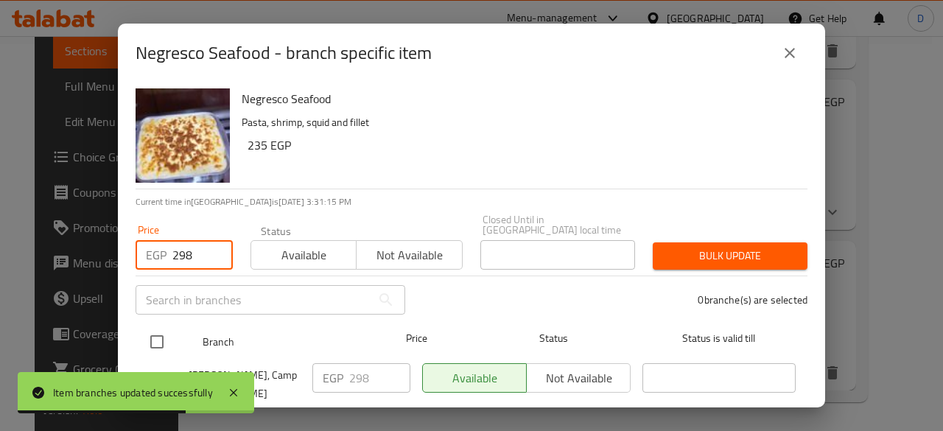
type input "298"
click at [161, 328] on input "checkbox" at bounding box center [156, 341] width 31 height 31
checkbox input "true"
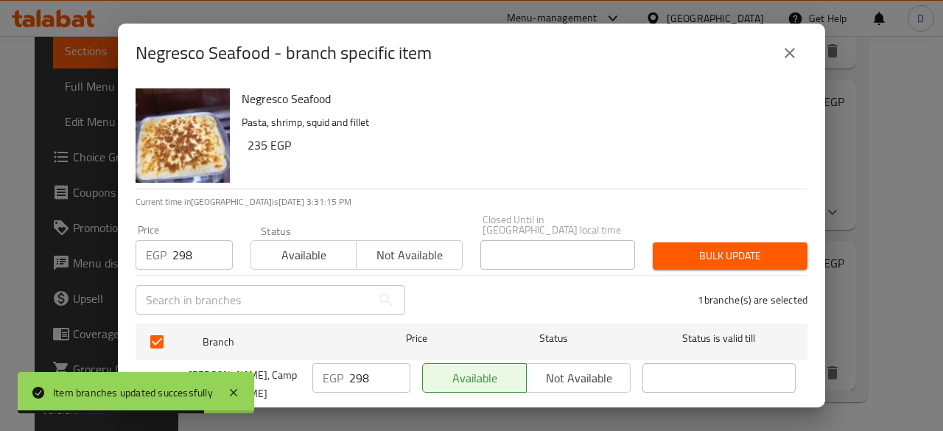
click at [719, 253] on span "Bulk update" at bounding box center [729, 256] width 131 height 18
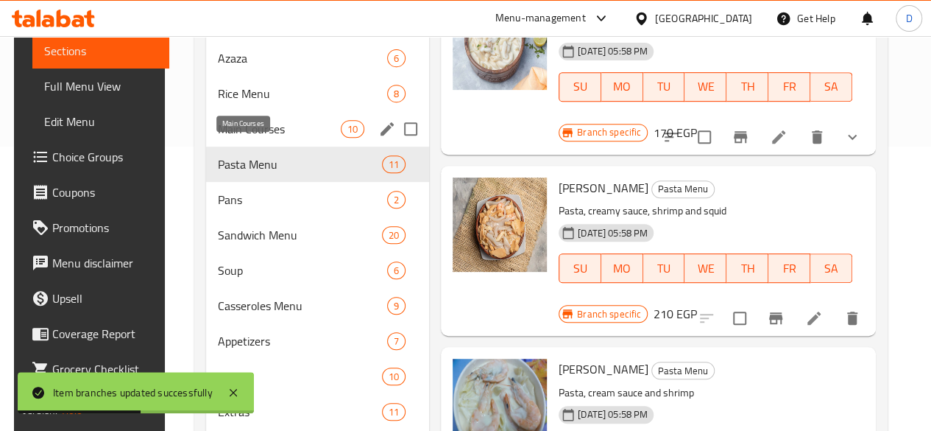
scroll to position [283, 0]
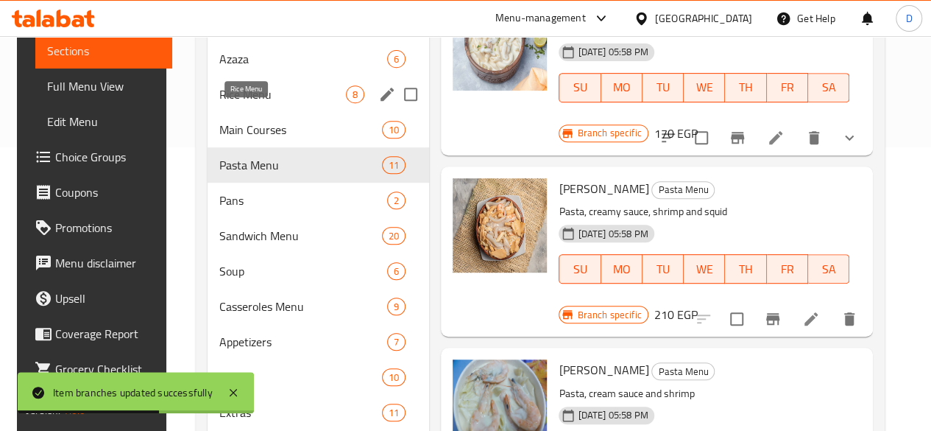
click at [240, 103] on span "Rice Menu" at bounding box center [282, 94] width 127 height 18
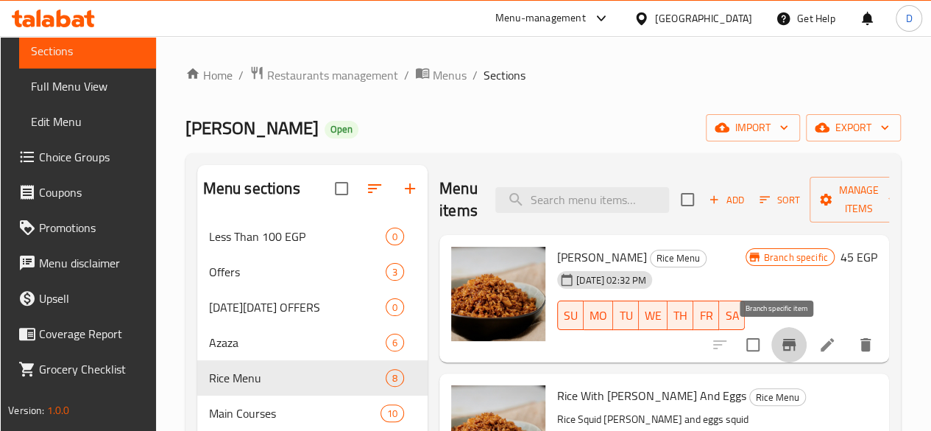
click at [781, 347] on icon "Branch-specific-item" at bounding box center [790, 345] width 18 height 18
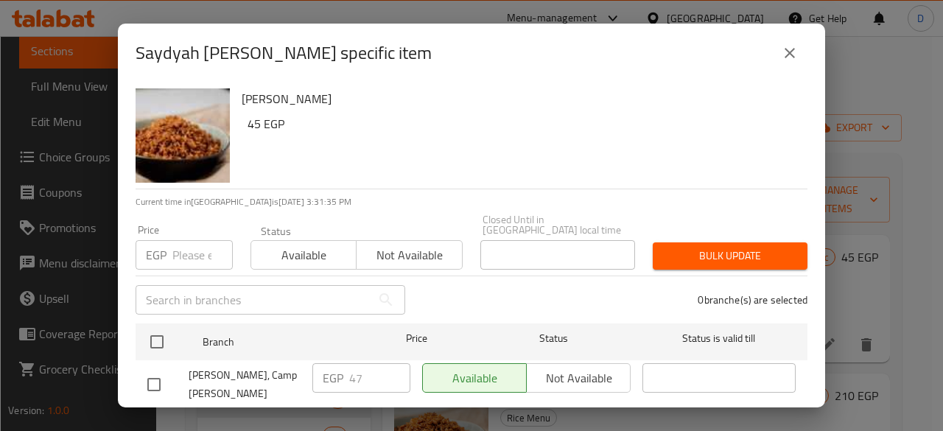
click at [178, 251] on input "number" at bounding box center [202, 254] width 60 height 29
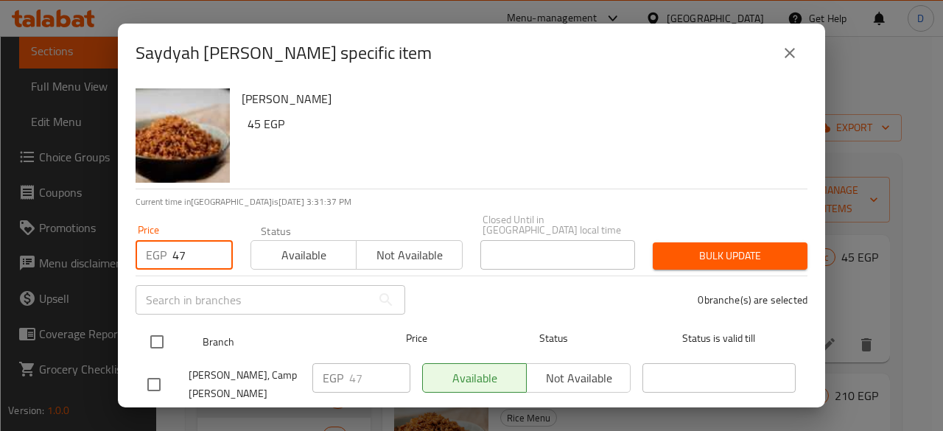
type input "47"
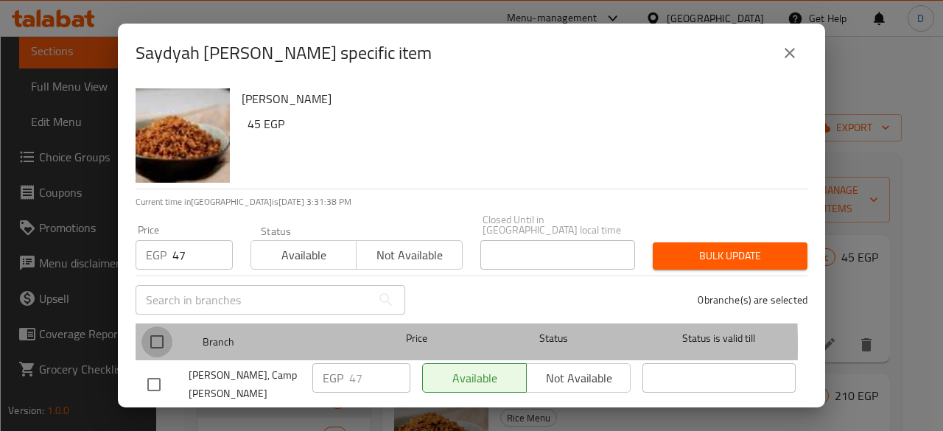
click at [162, 336] on input "checkbox" at bounding box center [156, 341] width 31 height 31
checkbox input "true"
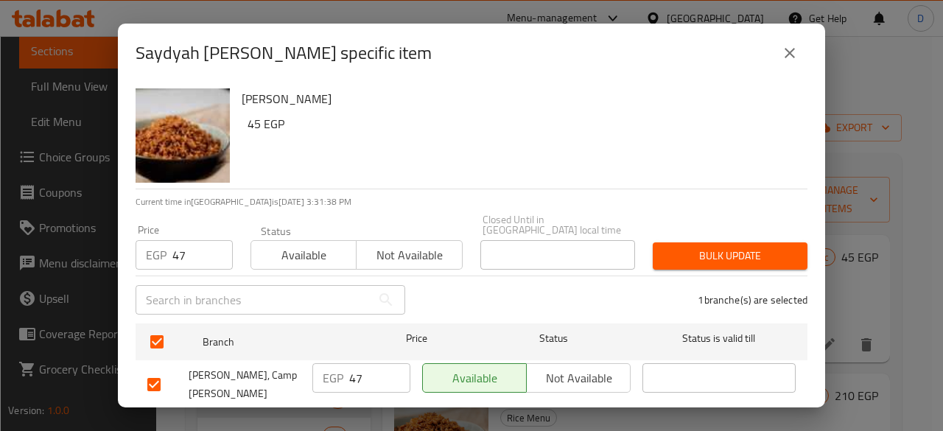
click at [747, 247] on span "Bulk update" at bounding box center [729, 256] width 131 height 18
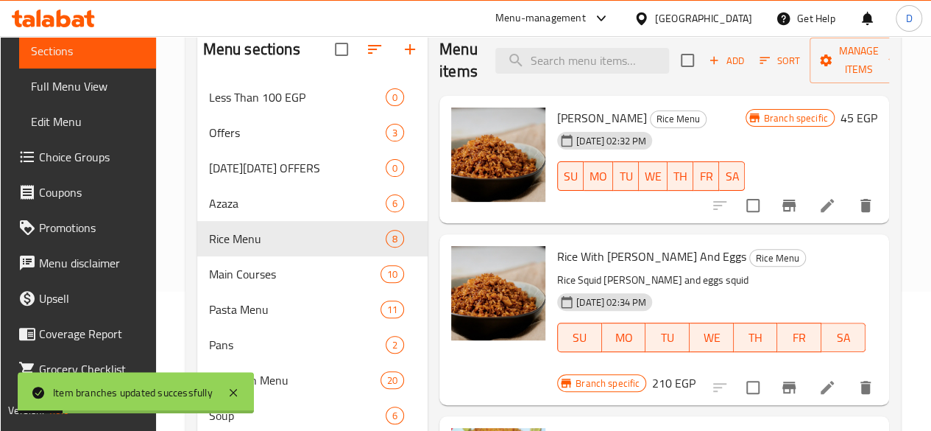
scroll to position [141, 0]
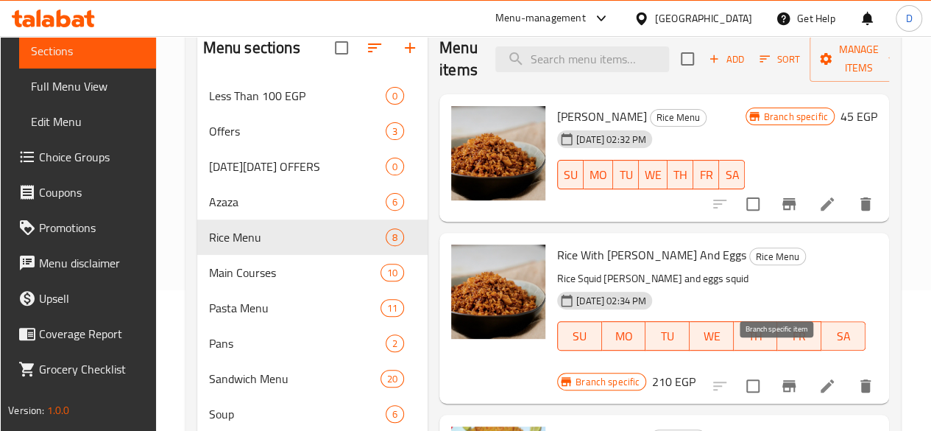
click at [783, 380] on icon "Branch-specific-item" at bounding box center [789, 386] width 13 height 12
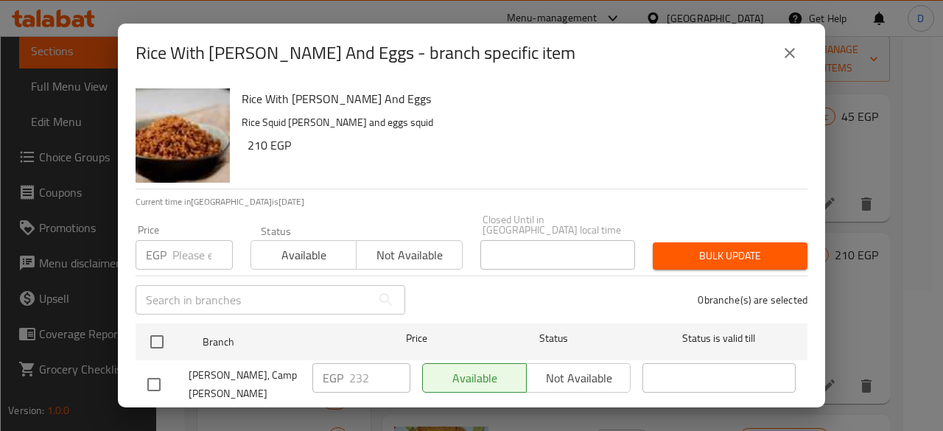
click at [183, 244] on input "number" at bounding box center [202, 254] width 60 height 29
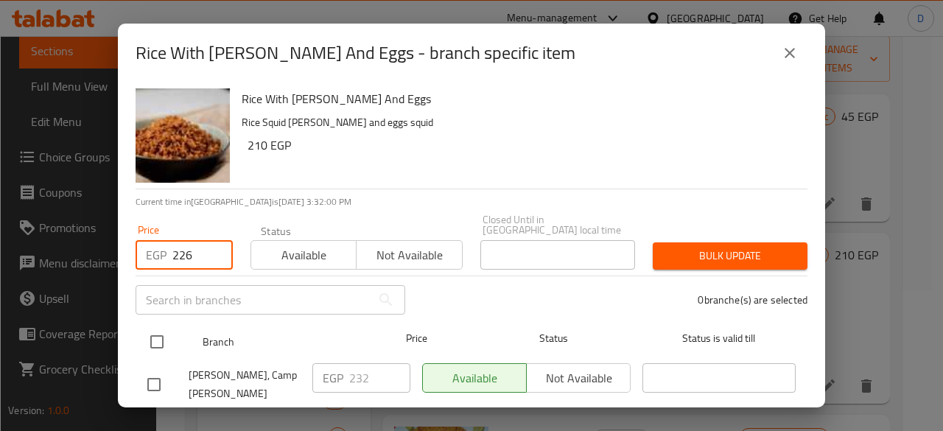
type input "226"
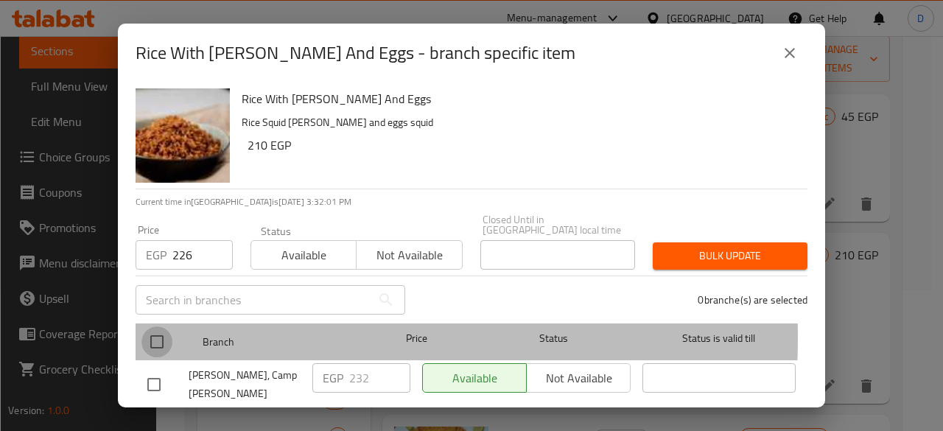
click at [169, 327] on input "checkbox" at bounding box center [156, 341] width 31 height 31
checkbox input "true"
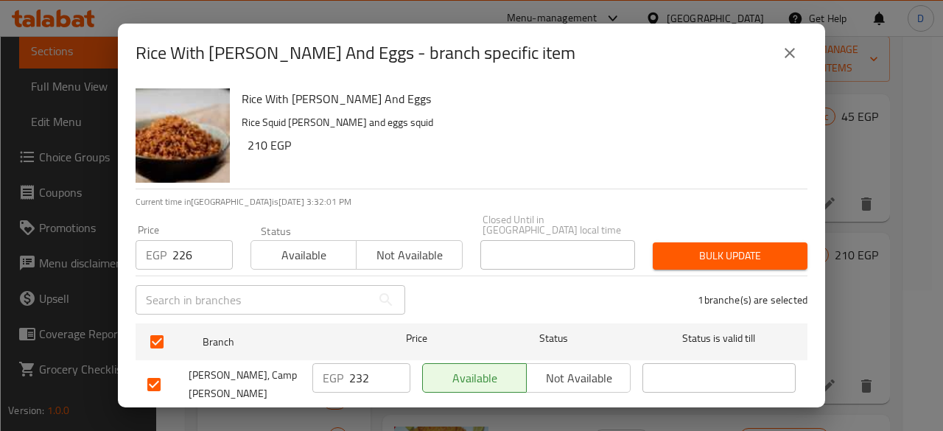
click at [700, 251] on span "Bulk update" at bounding box center [729, 256] width 131 height 18
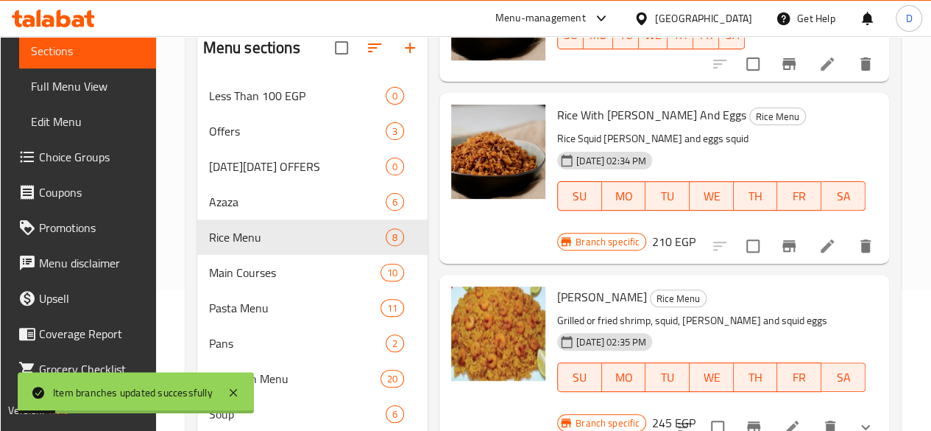
scroll to position [184, 0]
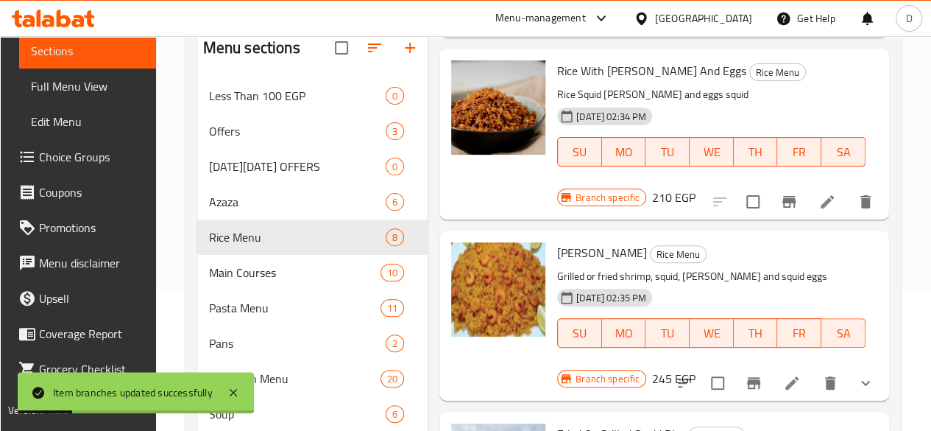
click at [748, 374] on icon "Branch-specific-item" at bounding box center [754, 383] width 18 height 18
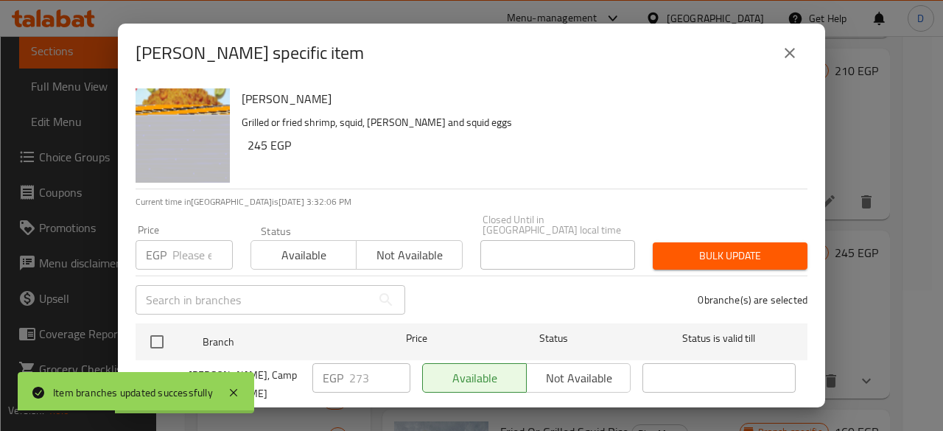
click at [191, 240] on input "number" at bounding box center [202, 254] width 60 height 29
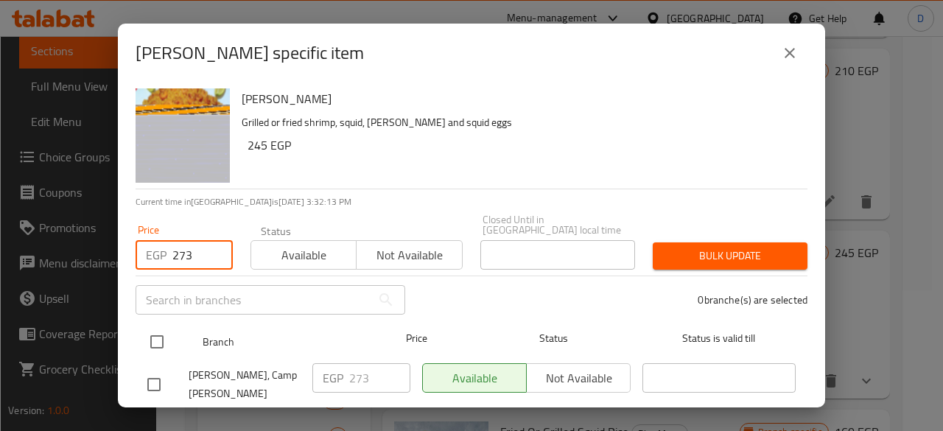
type input "273"
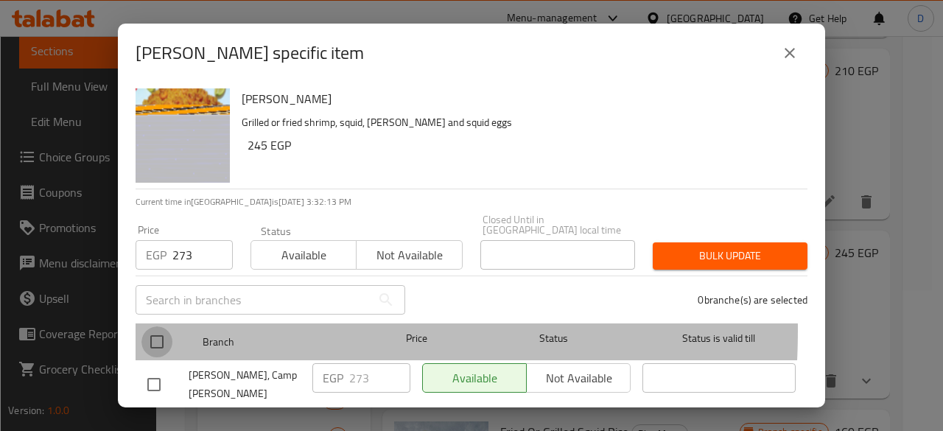
click at [160, 326] on input "checkbox" at bounding box center [156, 341] width 31 height 31
checkbox input "true"
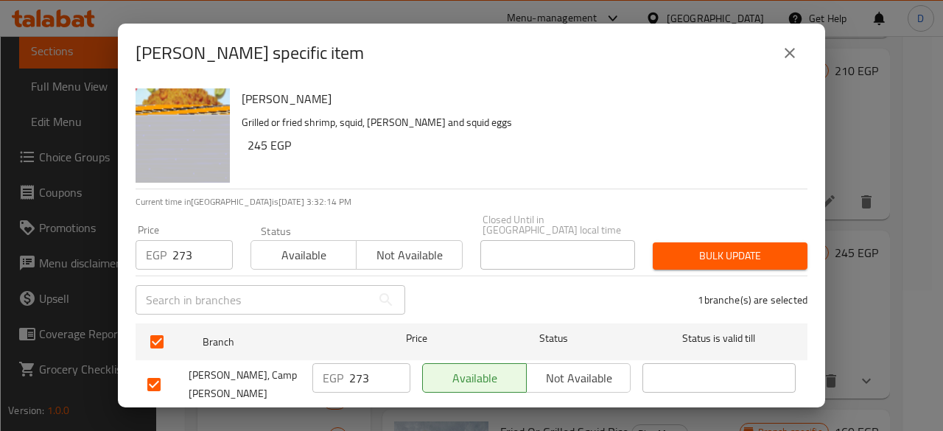
click at [716, 257] on button "Bulk update" at bounding box center [729, 255] width 155 height 27
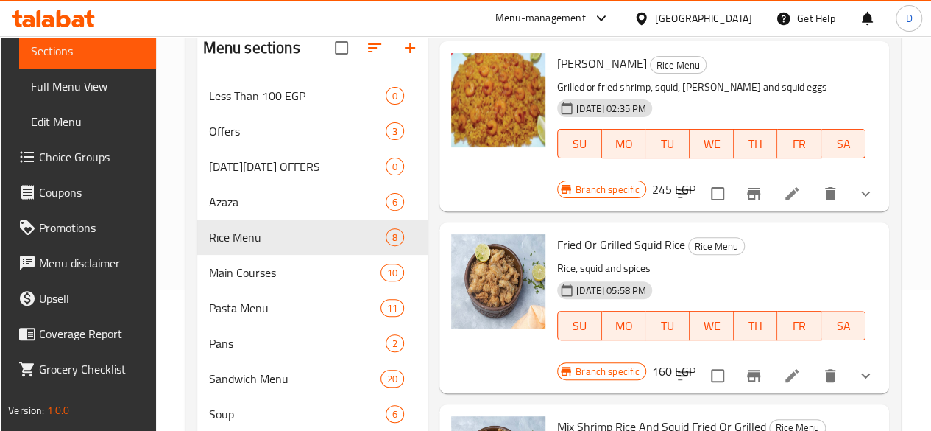
scroll to position [374, 0]
click at [737, 357] on button "Branch-specific-item" at bounding box center [753, 374] width 35 height 35
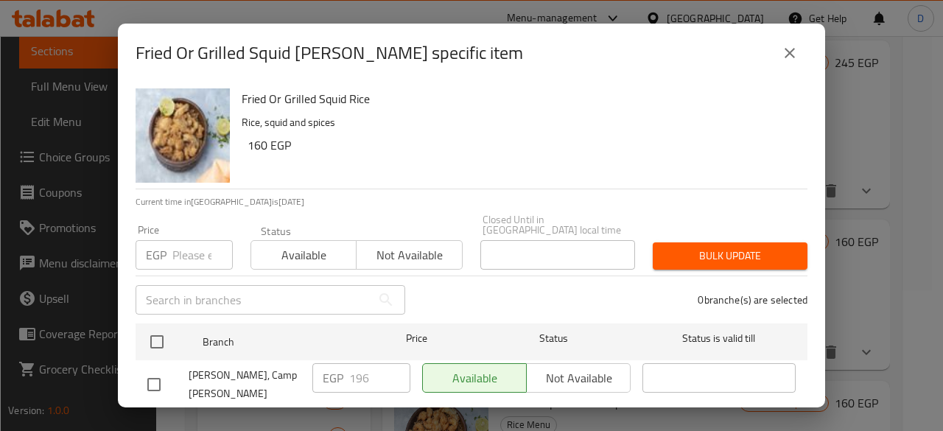
click at [193, 250] on input "number" at bounding box center [202, 254] width 60 height 29
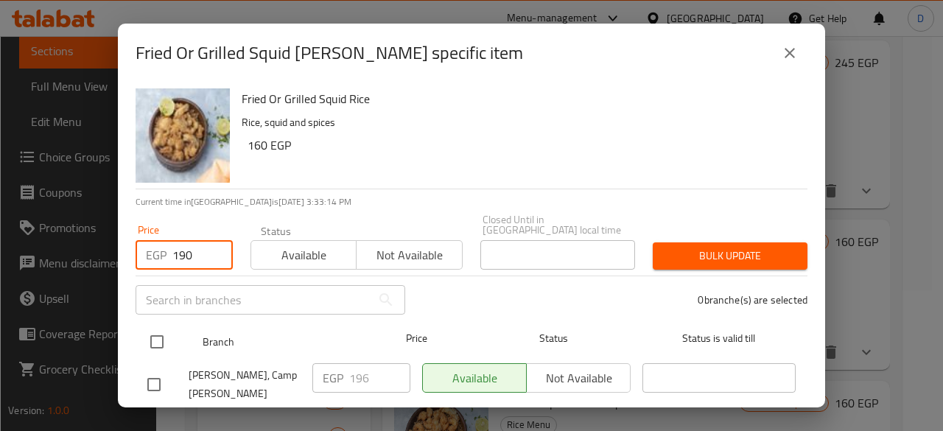
type input "190"
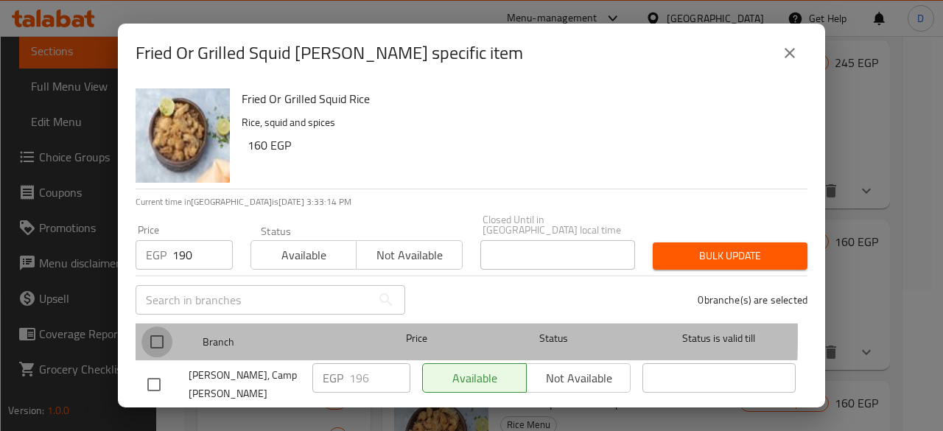
click at [159, 326] on input "checkbox" at bounding box center [156, 341] width 31 height 31
checkbox input "true"
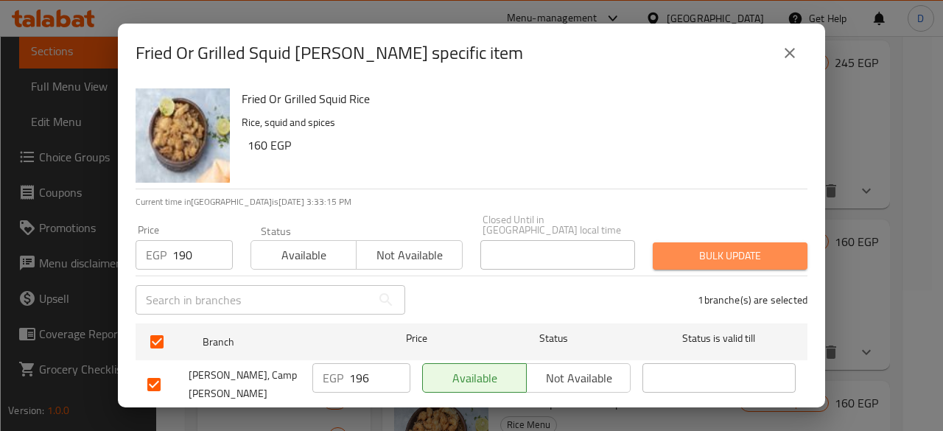
click at [782, 247] on span "Bulk update" at bounding box center [729, 256] width 131 height 18
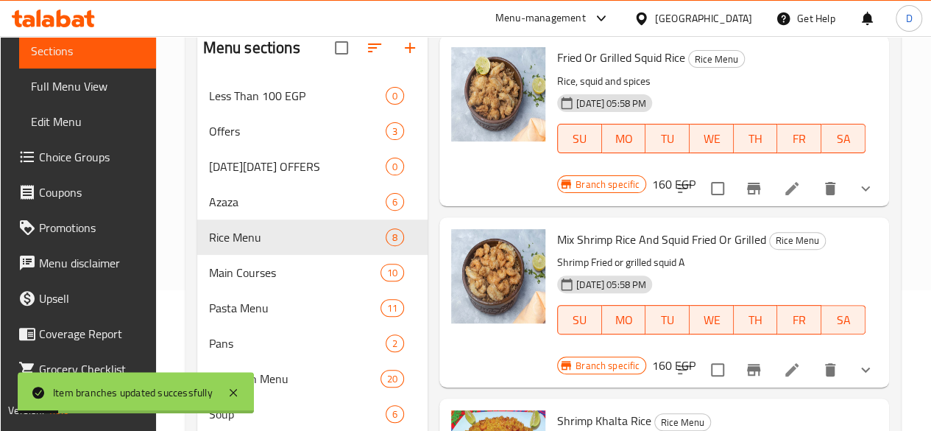
scroll to position [603, 0]
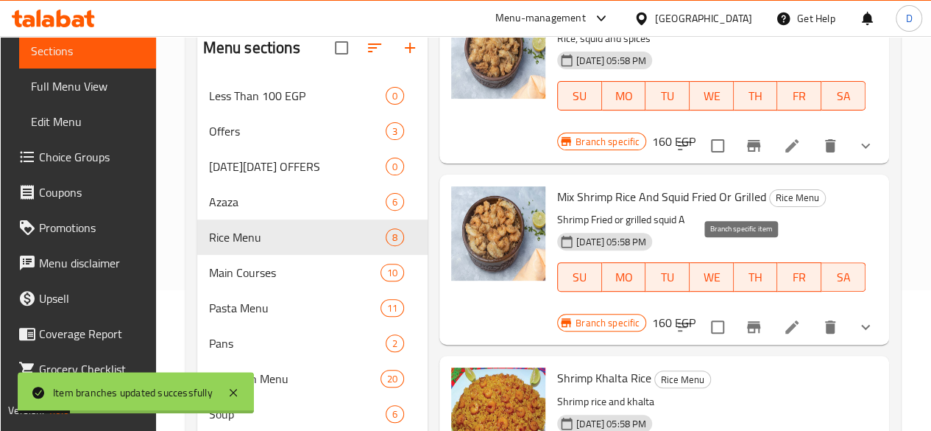
click at [745, 318] on icon "Branch-specific-item" at bounding box center [754, 327] width 18 height 18
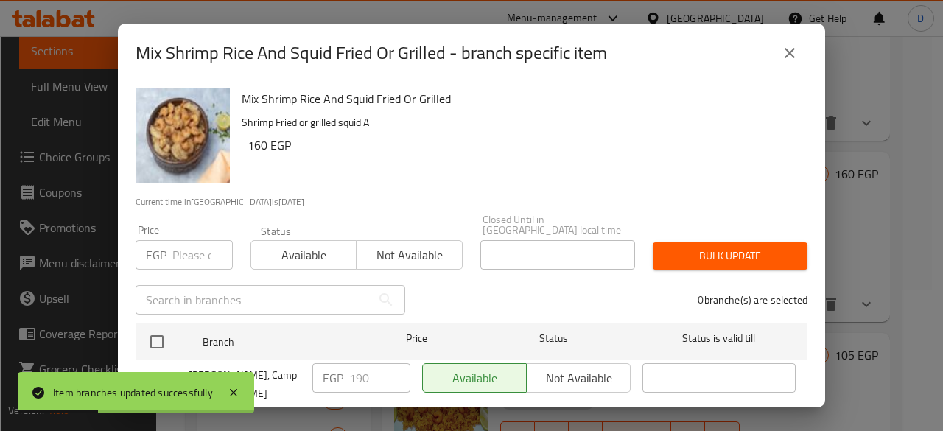
click at [193, 241] on input "number" at bounding box center [202, 254] width 60 height 29
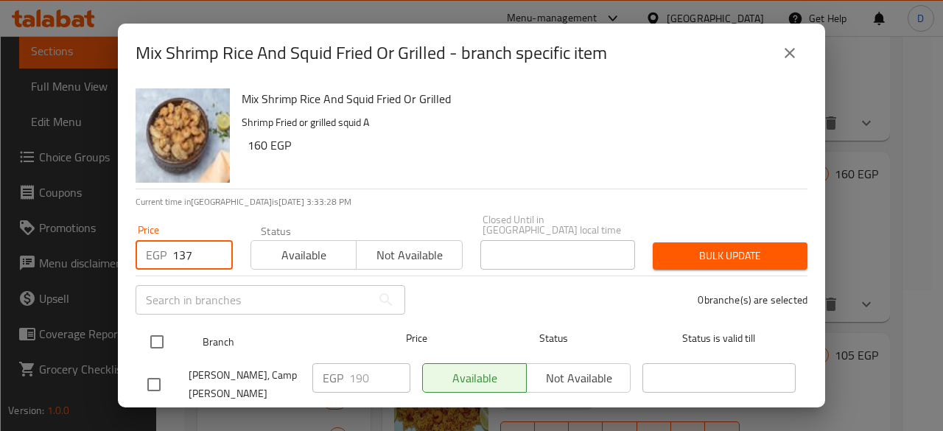
type input "137"
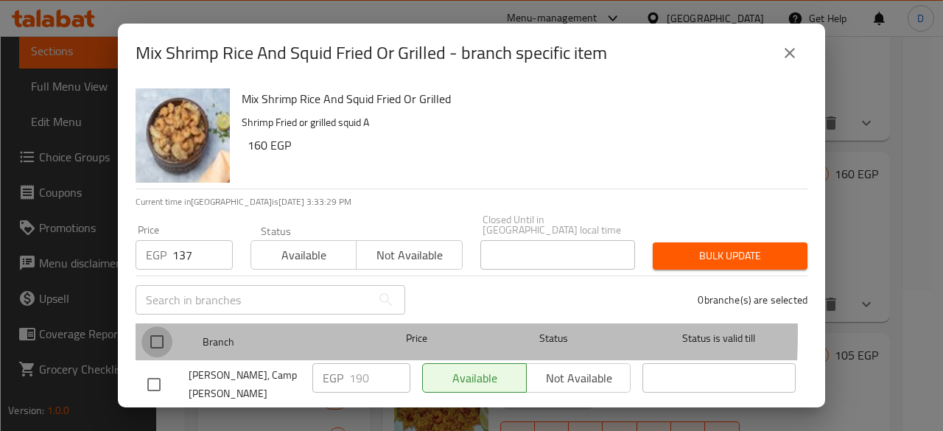
click at [159, 326] on input "checkbox" at bounding box center [156, 341] width 31 height 31
checkbox input "true"
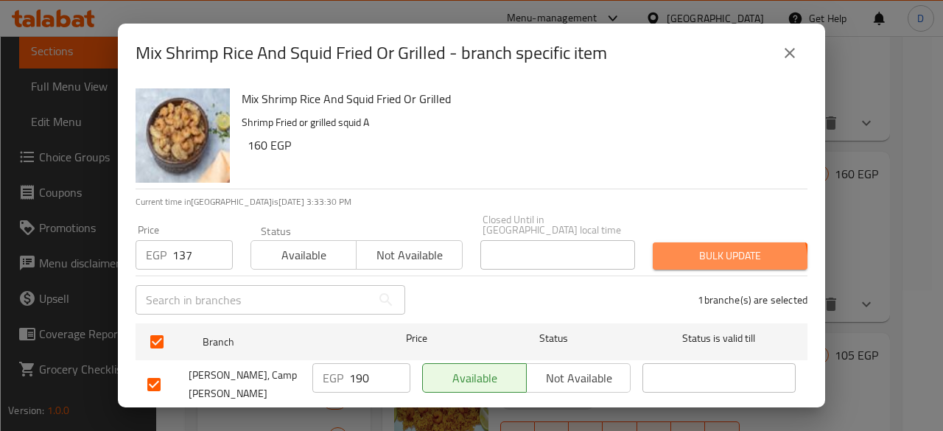
click at [689, 258] on button "Bulk update" at bounding box center [729, 255] width 155 height 27
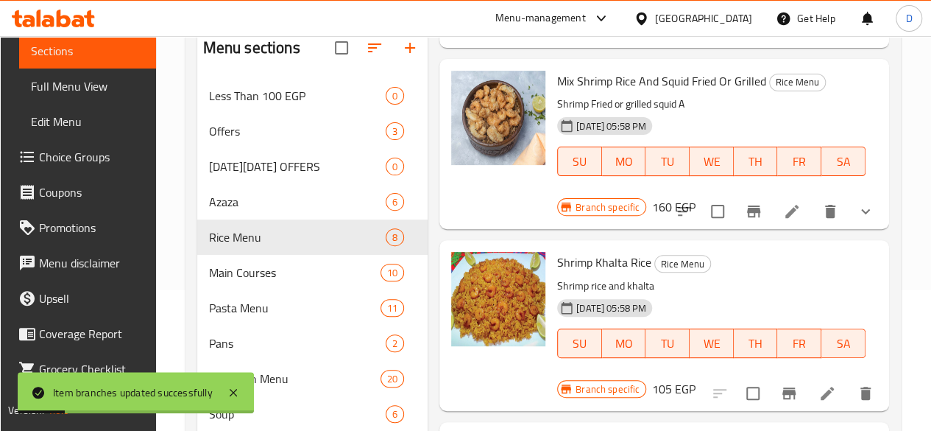
scroll to position [719, 0]
click at [783, 387] on icon "Branch-specific-item" at bounding box center [789, 393] width 13 height 12
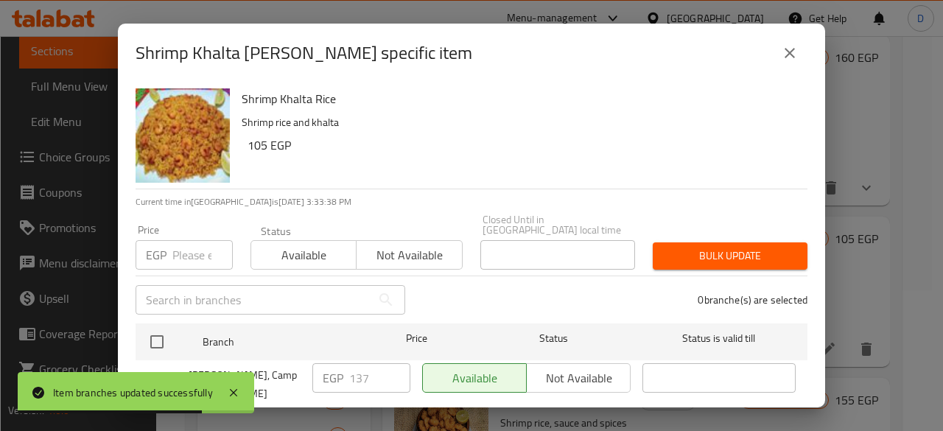
click at [197, 276] on div "​" at bounding box center [270, 299] width 287 height 47
click at [186, 247] on input "number" at bounding box center [202, 254] width 60 height 29
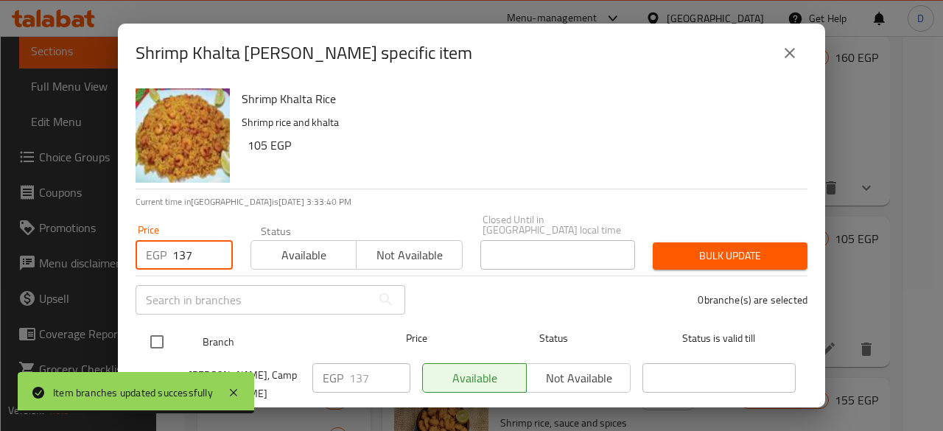
type input "137"
click at [163, 326] on input "checkbox" at bounding box center [156, 341] width 31 height 31
checkbox input "true"
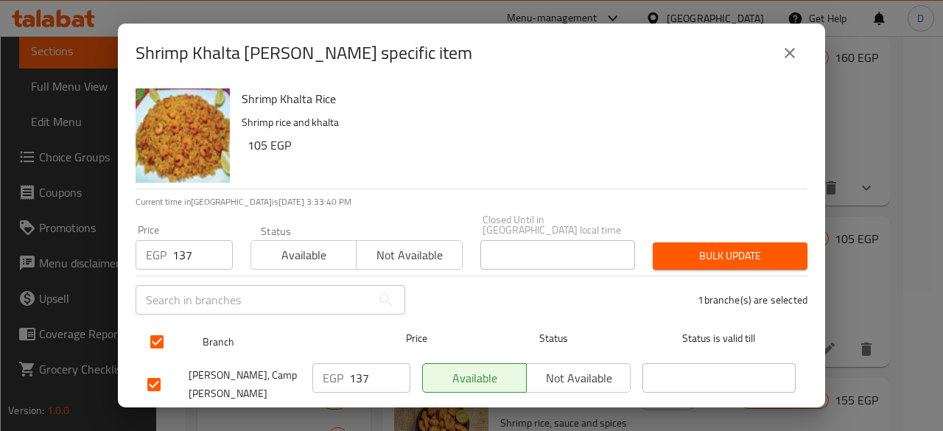
checkbox input "true"
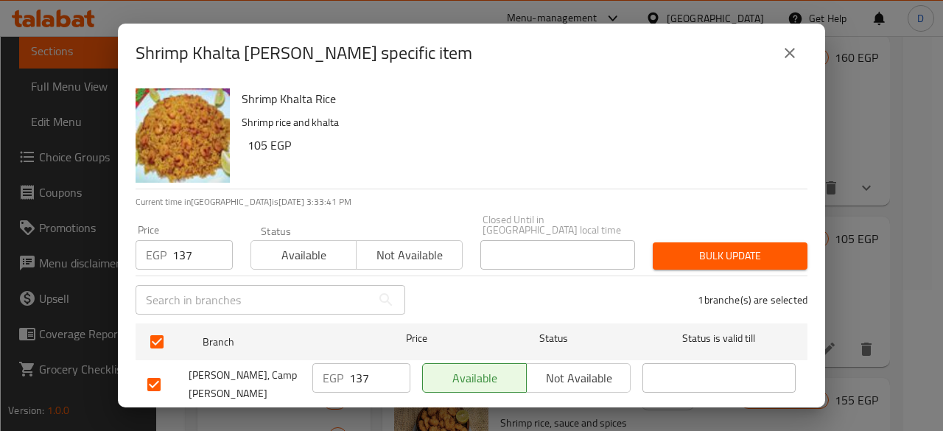
click at [776, 253] on span "Bulk update" at bounding box center [729, 256] width 131 height 18
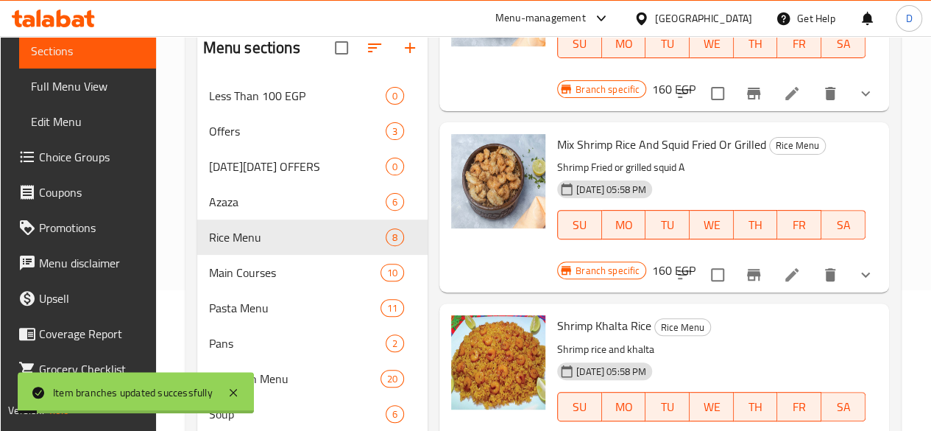
scroll to position [655, 0]
click at [747, 270] on icon "Branch-specific-item" at bounding box center [753, 276] width 13 height 12
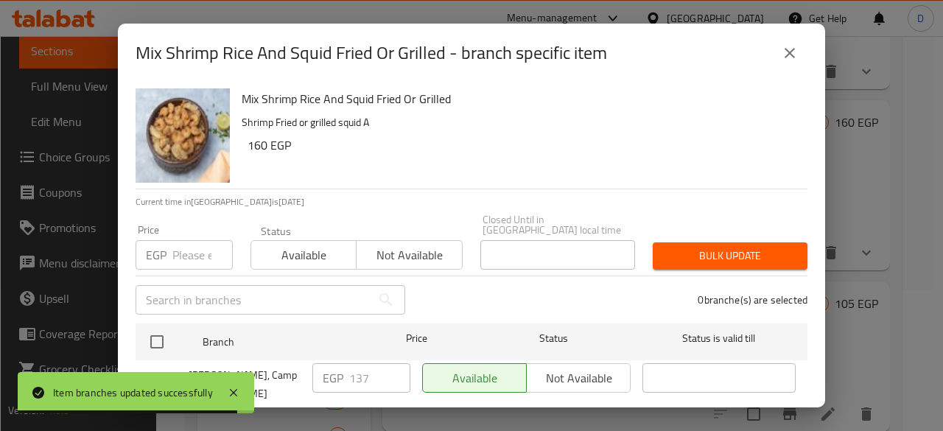
click at [186, 249] on input "number" at bounding box center [202, 254] width 60 height 29
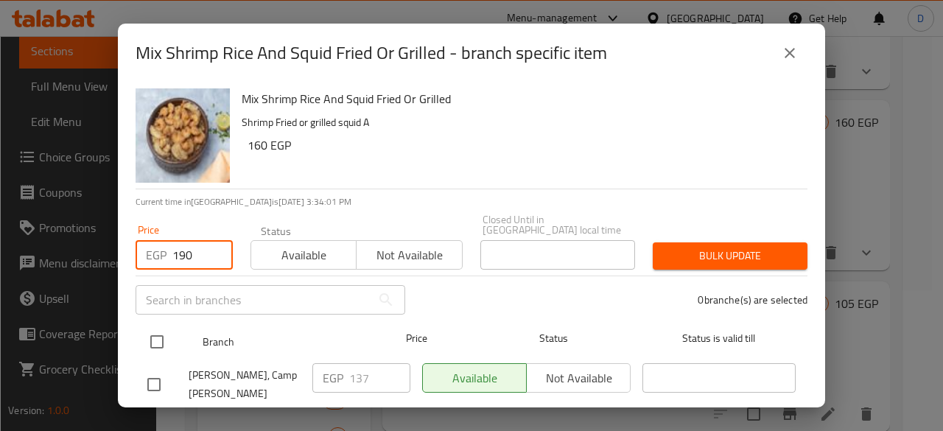
type input "190"
click at [164, 328] on input "checkbox" at bounding box center [156, 341] width 31 height 31
checkbox input "true"
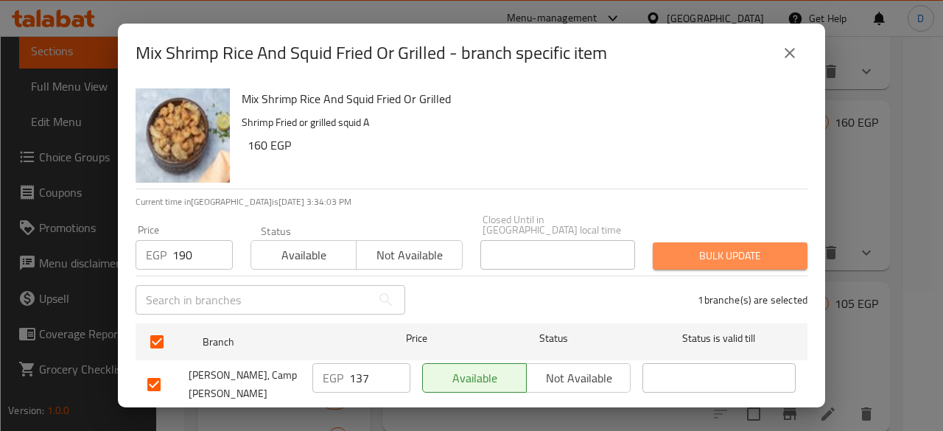
click at [775, 248] on span "Bulk update" at bounding box center [729, 256] width 131 height 18
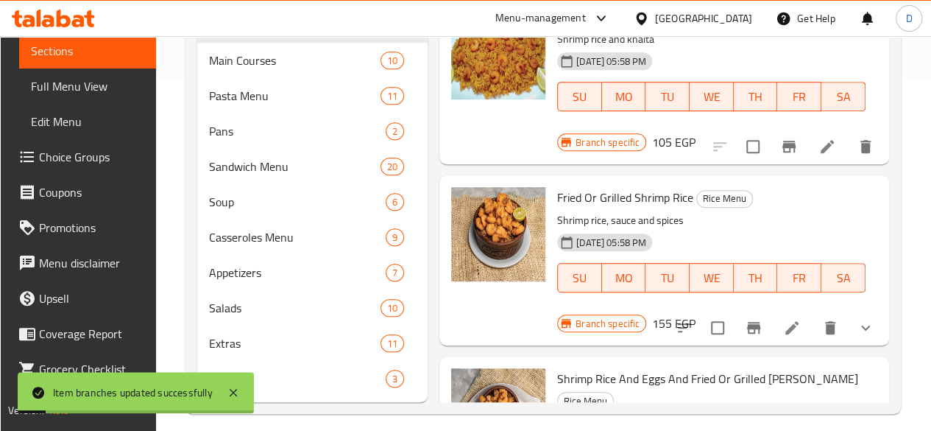
scroll to position [355, 0]
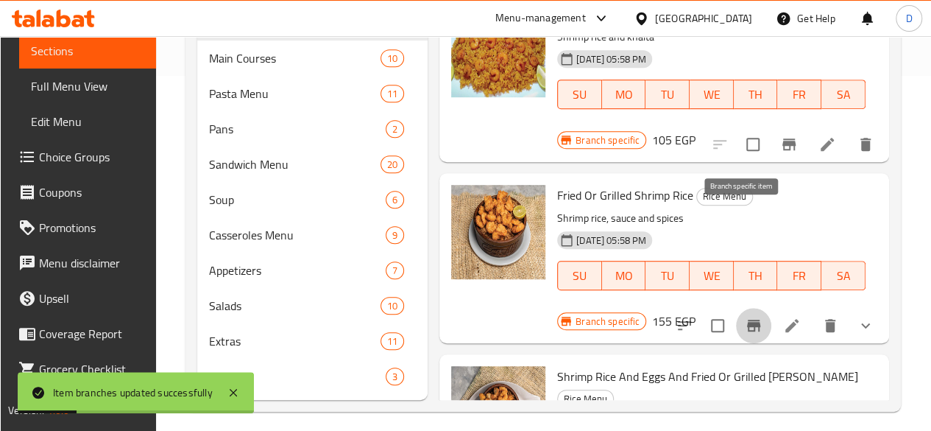
click at [747, 320] on icon "Branch-specific-item" at bounding box center [753, 326] width 13 height 12
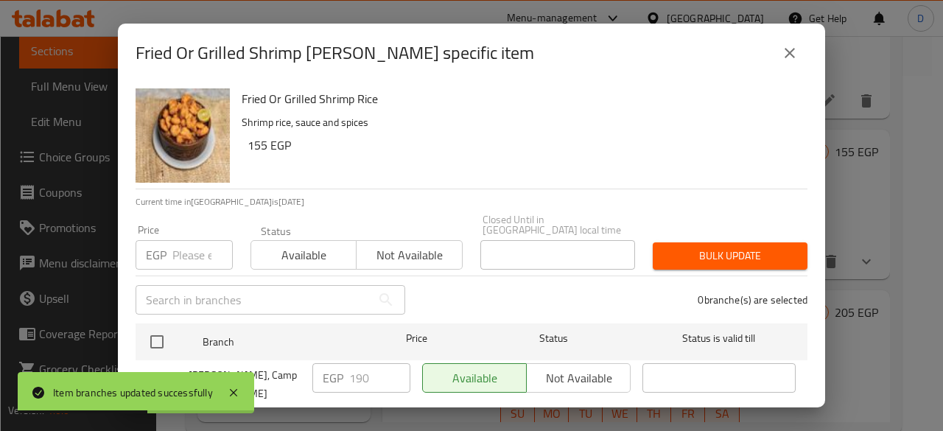
click at [194, 247] on input "number" at bounding box center [202, 254] width 60 height 29
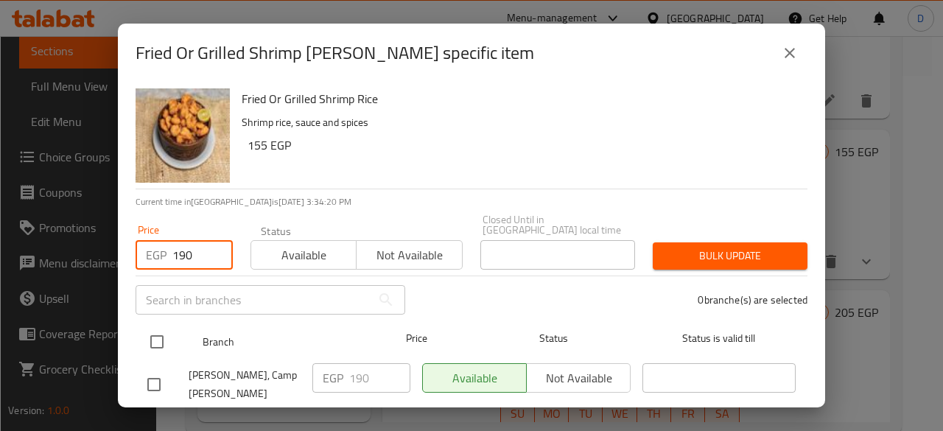
type input "190"
click at [165, 326] on input "checkbox" at bounding box center [156, 341] width 31 height 31
checkbox input "true"
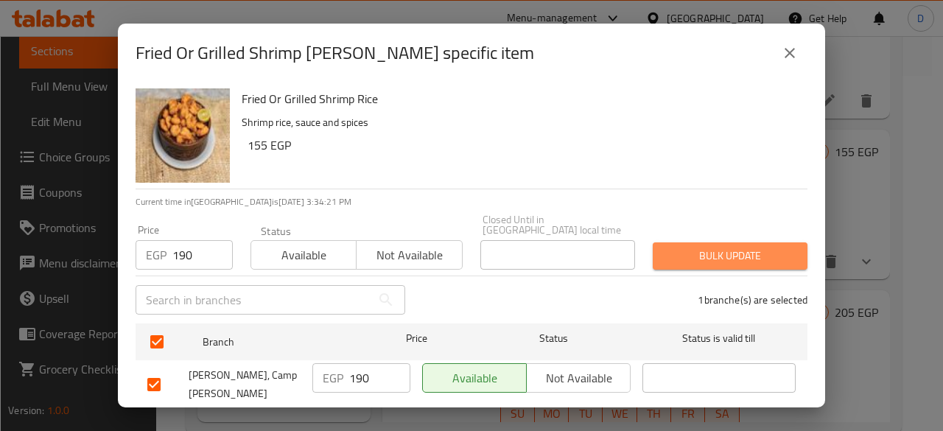
click at [737, 247] on span "Bulk update" at bounding box center [729, 256] width 131 height 18
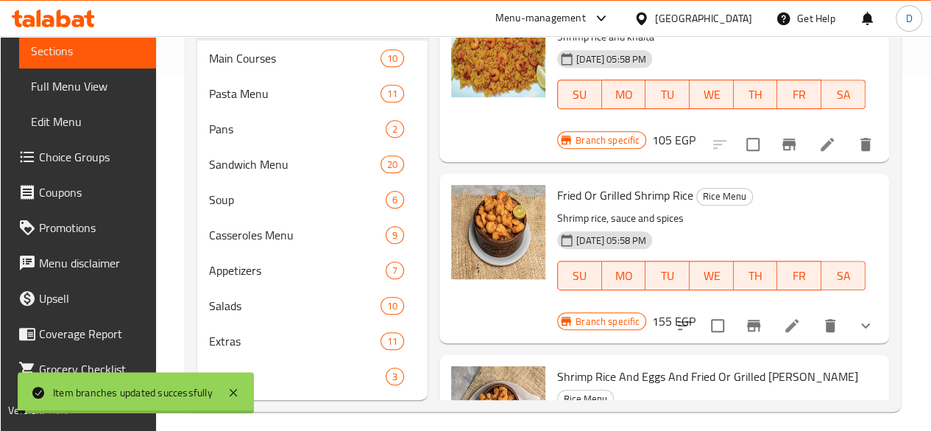
scroll to position [387, 0]
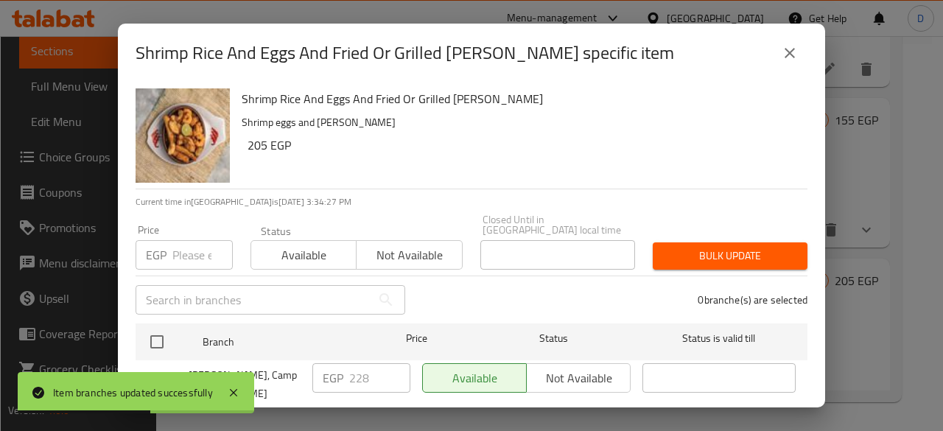
click at [186, 248] on input "number" at bounding box center [202, 254] width 60 height 29
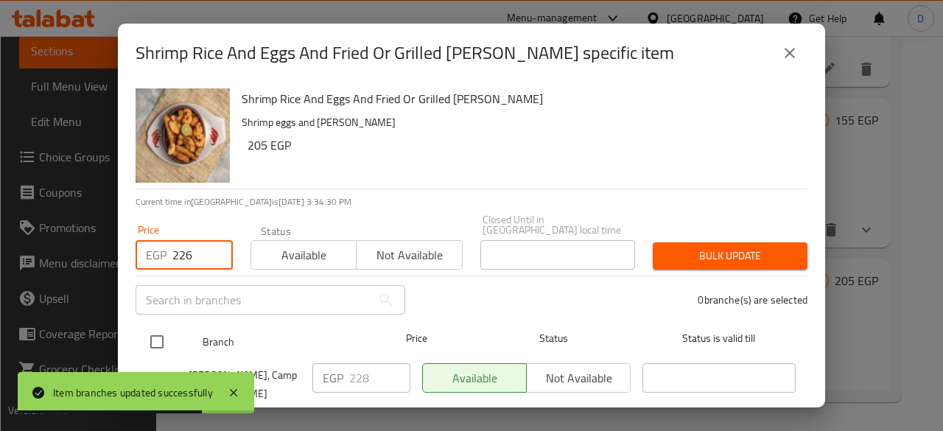
type input "226"
click at [167, 327] on input "checkbox" at bounding box center [156, 341] width 31 height 31
checkbox input "true"
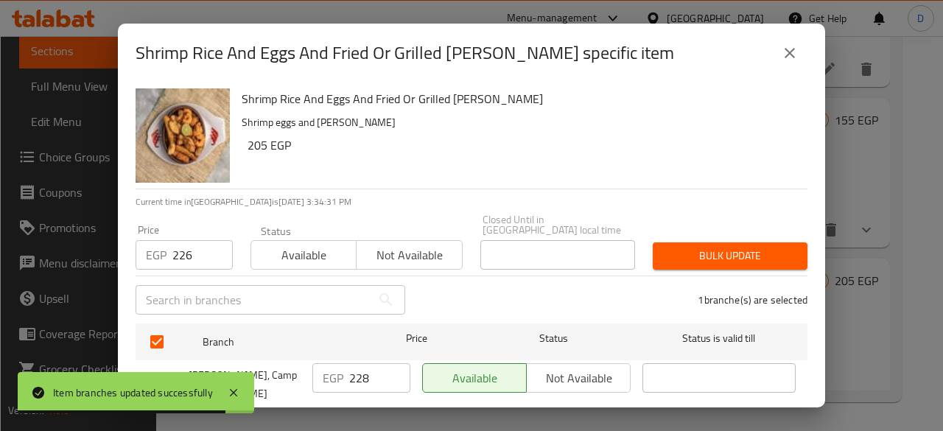
click at [713, 253] on span "Bulk update" at bounding box center [729, 256] width 131 height 18
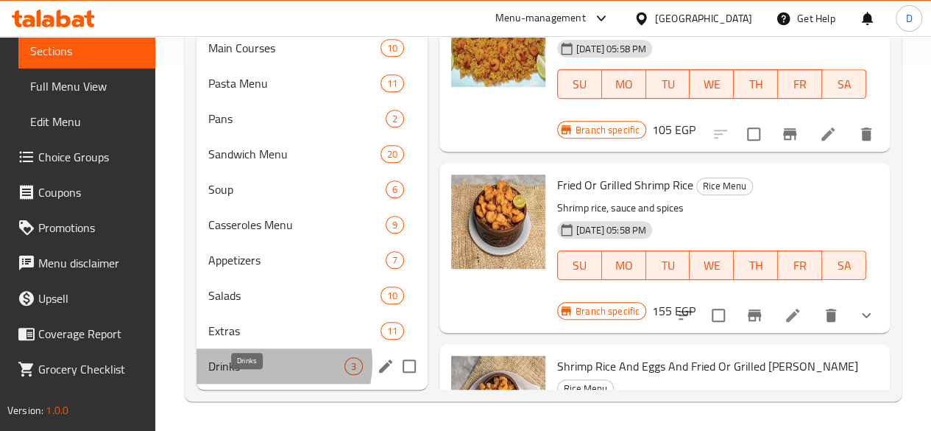
click at [270, 364] on span "Drinks" at bounding box center [276, 366] width 136 height 18
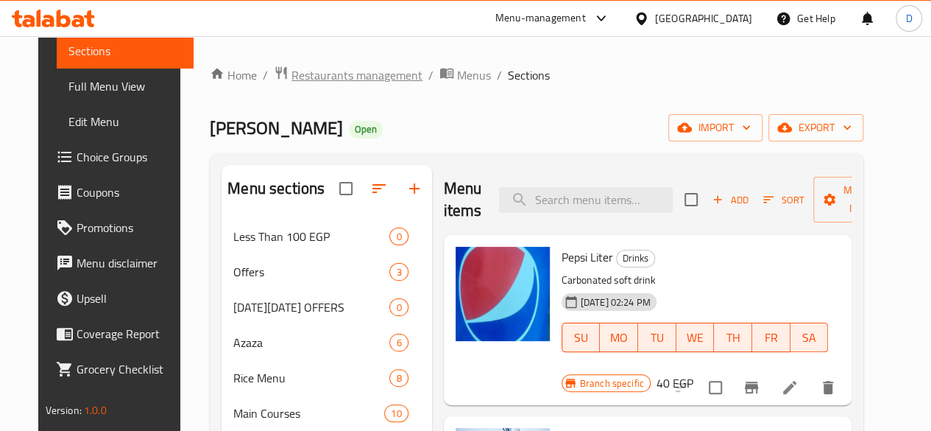
click at [356, 74] on span "Restaurants management" at bounding box center [357, 75] width 131 height 18
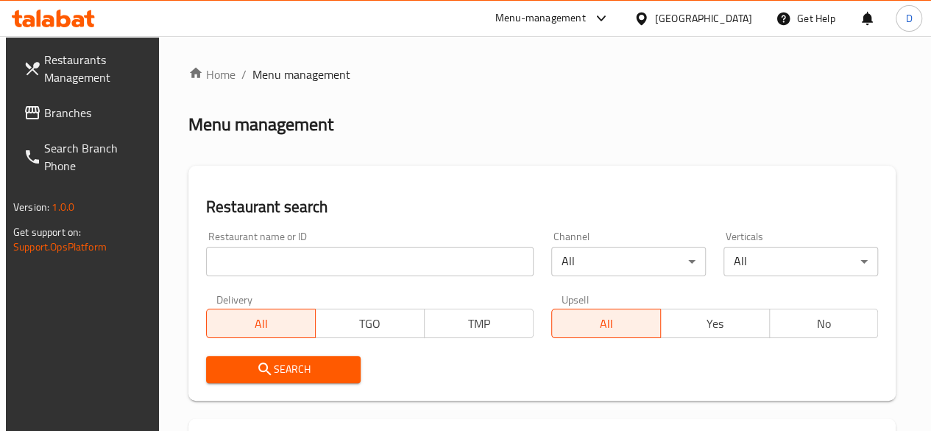
click at [275, 263] on input "search" at bounding box center [370, 261] width 328 height 29
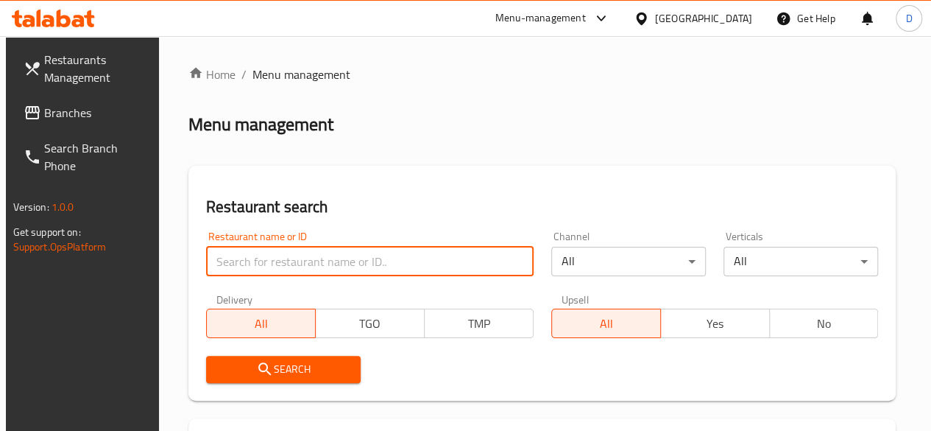
paste input "678209"
type input "678209"
click button "Search" at bounding box center [283, 369] width 155 height 27
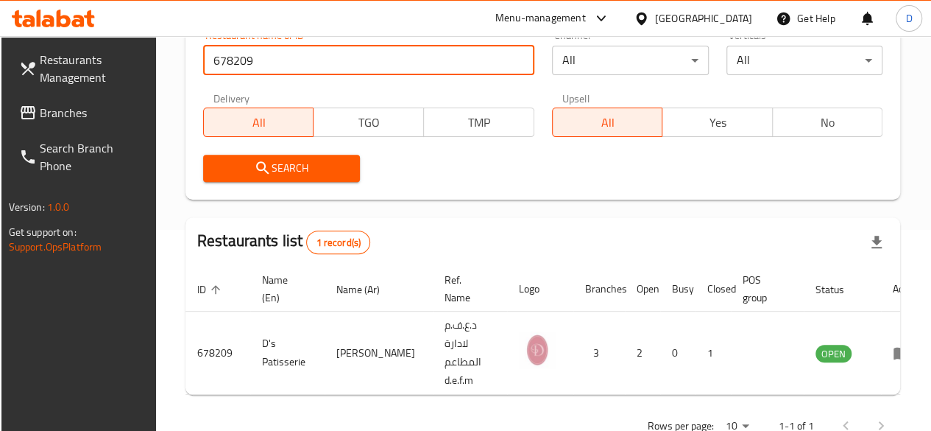
scroll to position [244, 0]
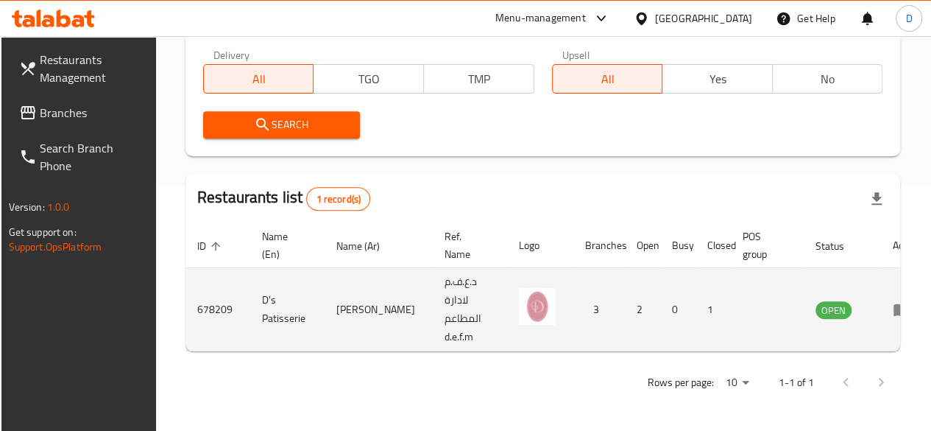
click at [894, 313] on icon "enhanced table" at bounding box center [902, 310] width 16 height 13
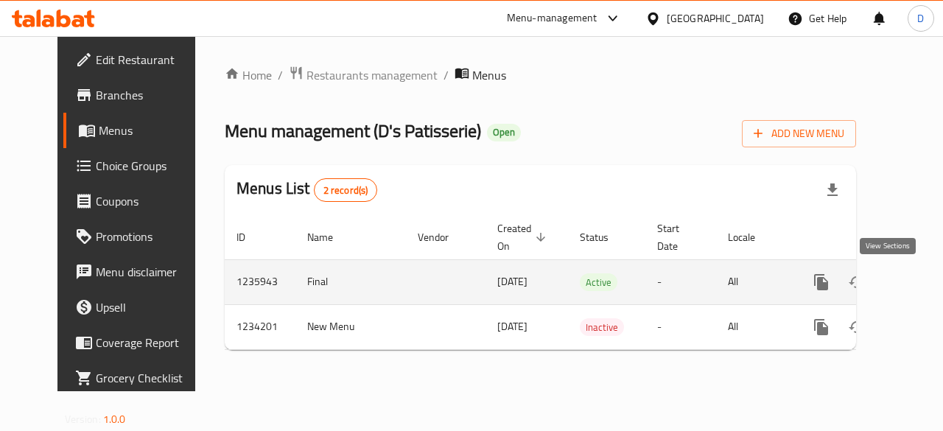
click at [920, 282] on icon "enhanced table" at bounding box center [926, 281] width 13 height 13
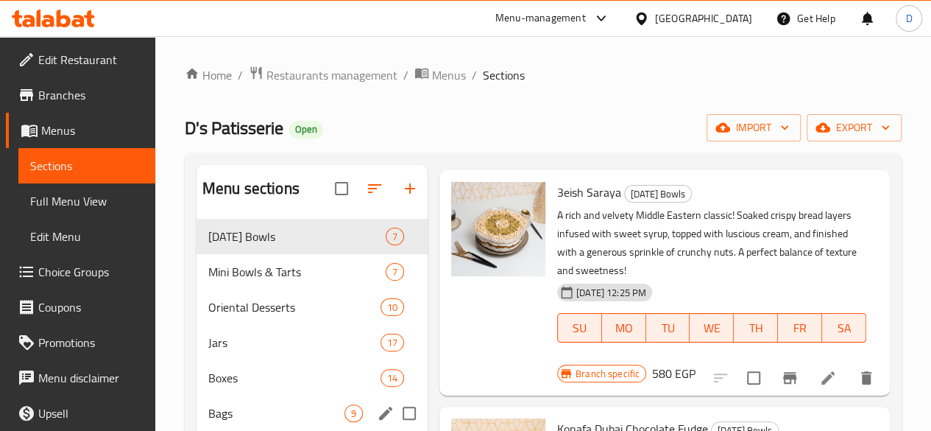
scroll to position [206, 0]
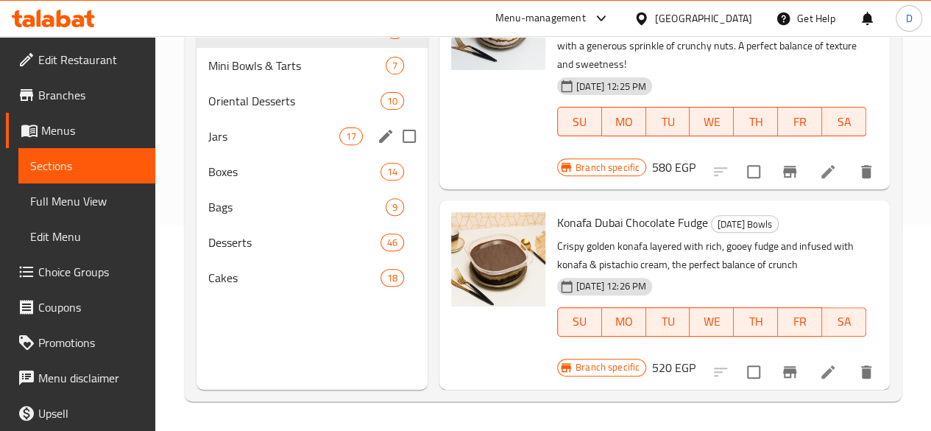
click at [221, 145] on span "Jars" at bounding box center [273, 136] width 131 height 18
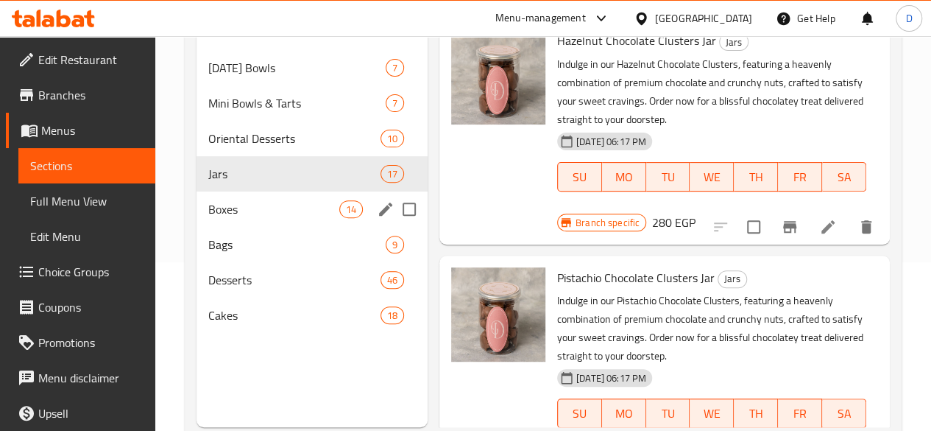
scroll to position [158, 0]
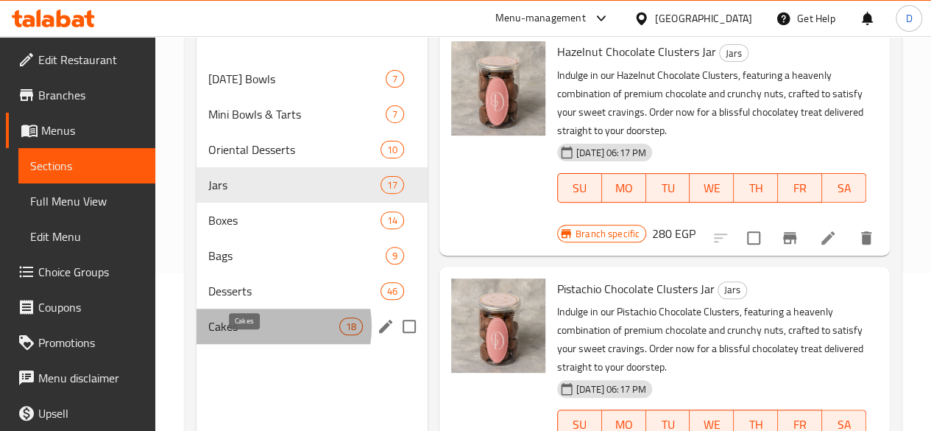
click at [258, 335] on span "Cakes" at bounding box center [273, 326] width 131 height 18
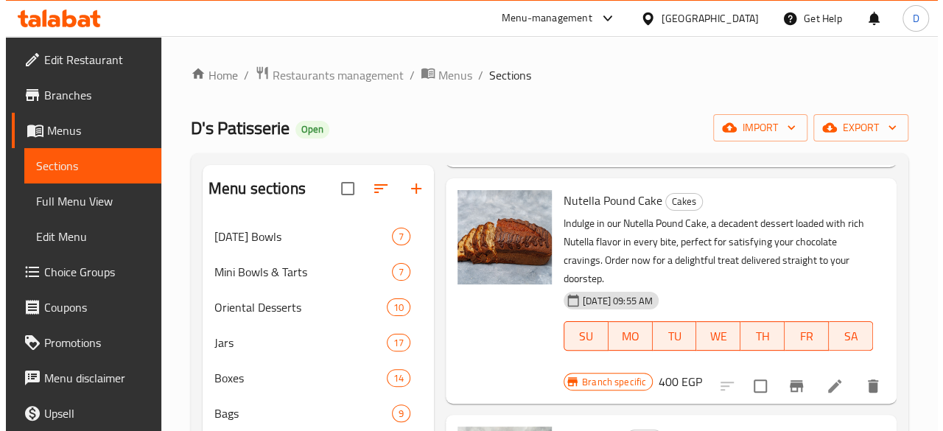
scroll to position [1808, 0]
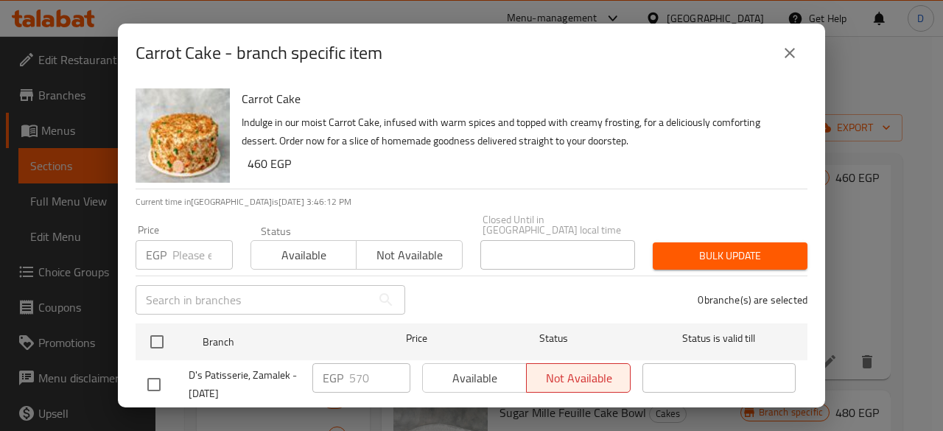
drag, startPoint x: 179, startPoint y: 244, endPoint x: 166, endPoint y: 242, distance: 12.6
click at [166, 242] on div "EGP Price" at bounding box center [183, 254] width 97 height 29
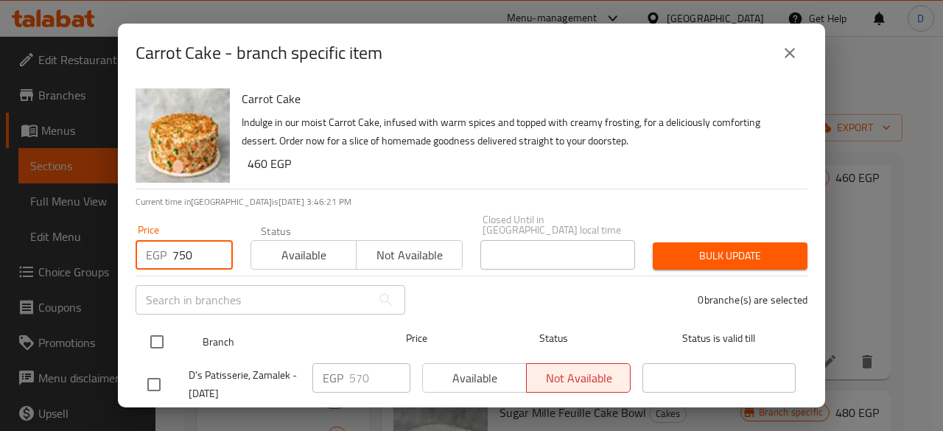
type input "750"
click at [158, 335] on input "checkbox" at bounding box center [156, 341] width 31 height 31
checkbox input "true"
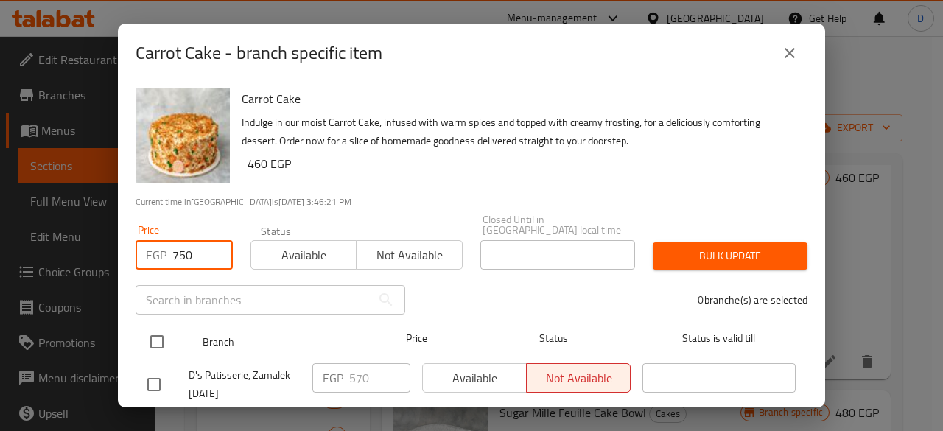
checkbox input "true"
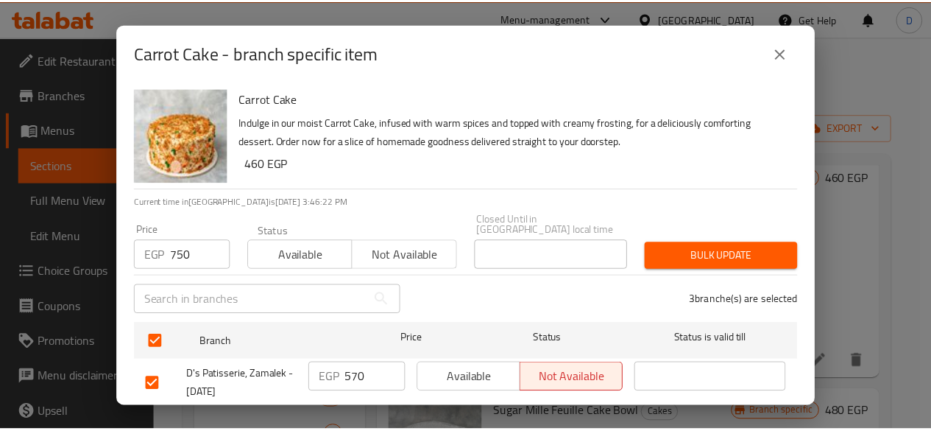
scroll to position [127, 0]
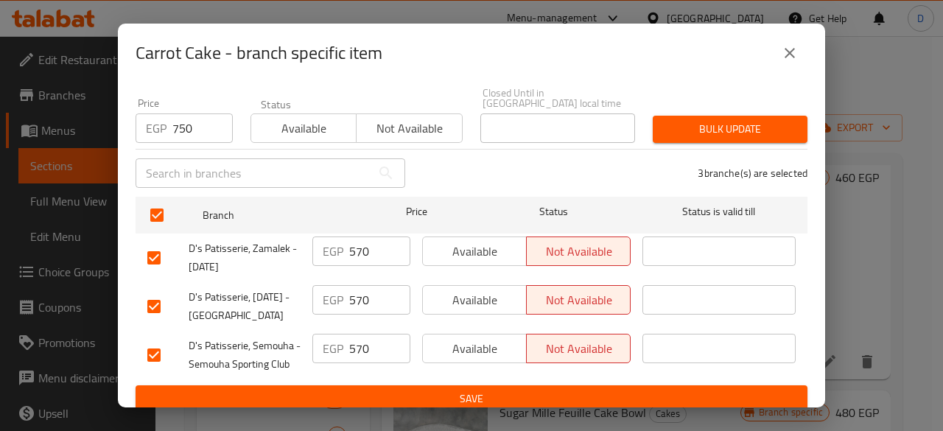
click at [709, 120] on span "Bulk update" at bounding box center [729, 129] width 131 height 18
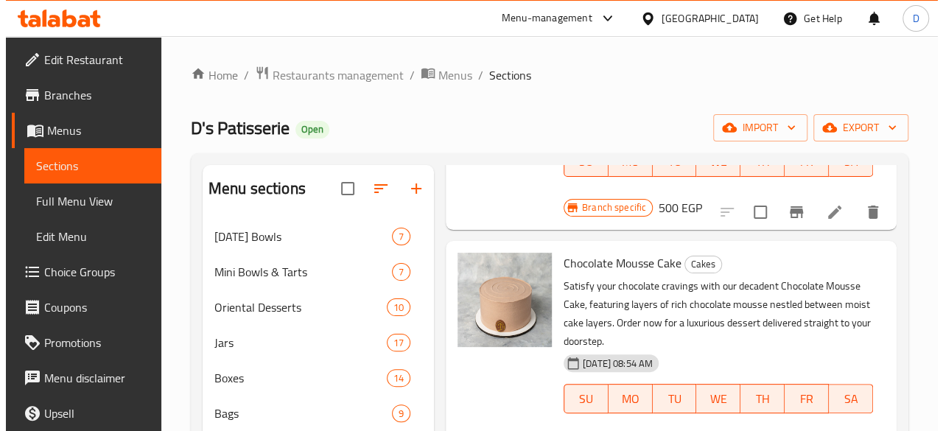
scroll to position [2519, 0]
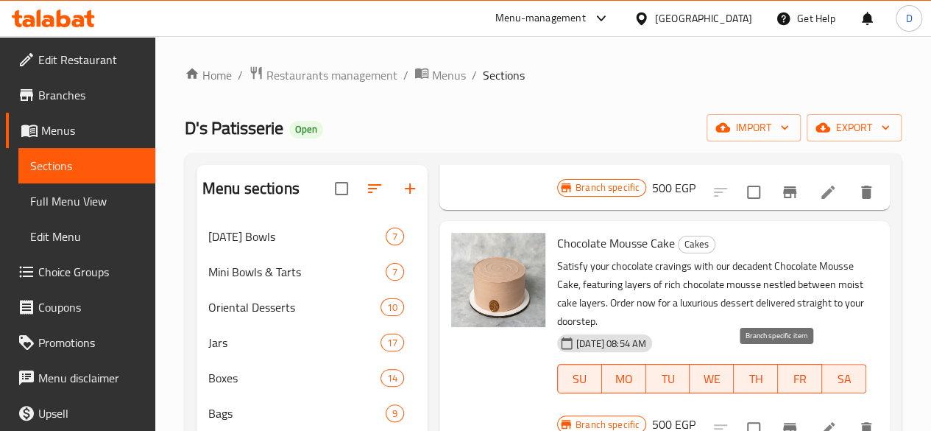
click at [783, 423] on icon "Branch-specific-item" at bounding box center [789, 429] width 13 height 12
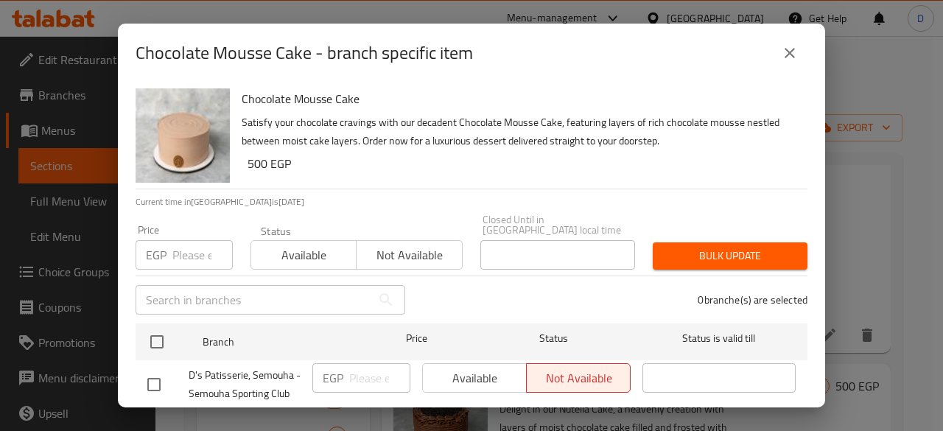
click at [189, 240] on input "number" at bounding box center [202, 254] width 60 height 29
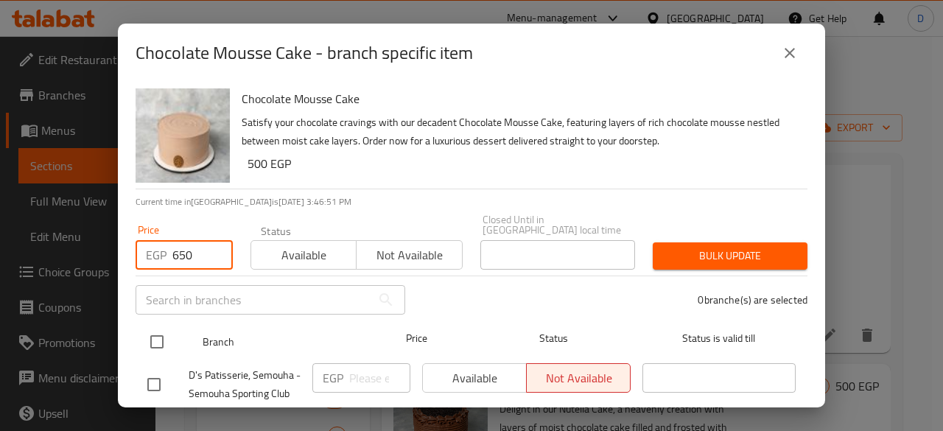
type input "650"
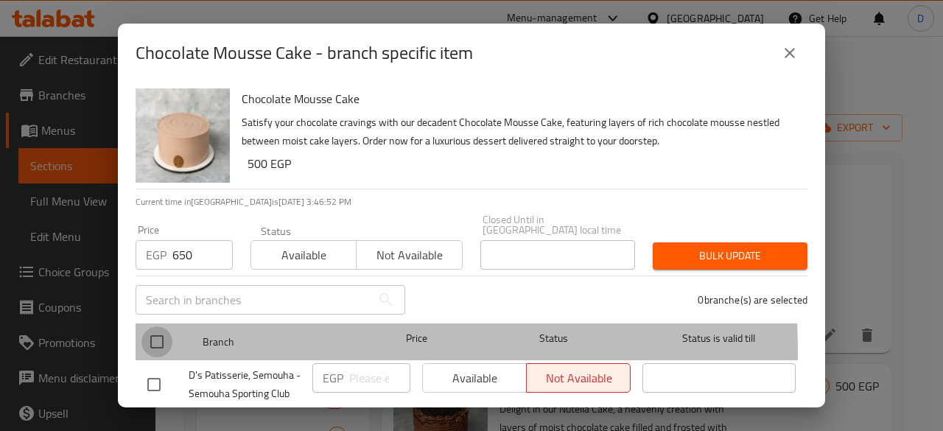
click at [147, 342] on input "checkbox" at bounding box center [156, 341] width 31 height 31
checkbox input "true"
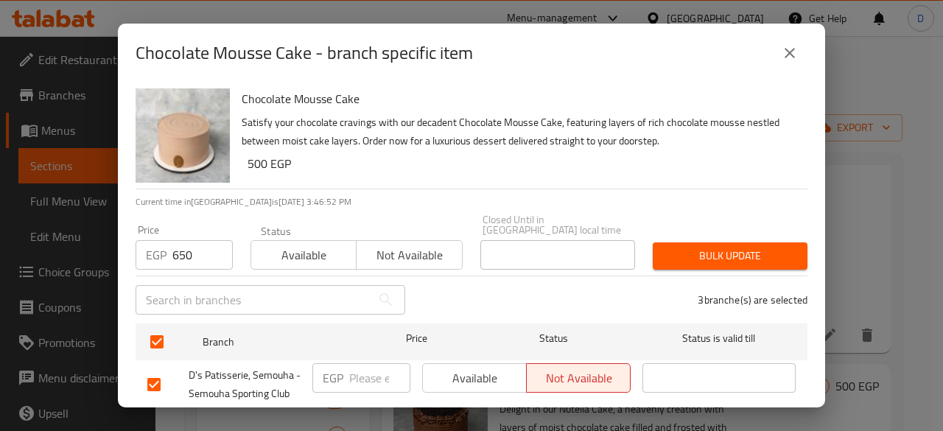
click at [742, 242] on button "Bulk update" at bounding box center [729, 255] width 155 height 27
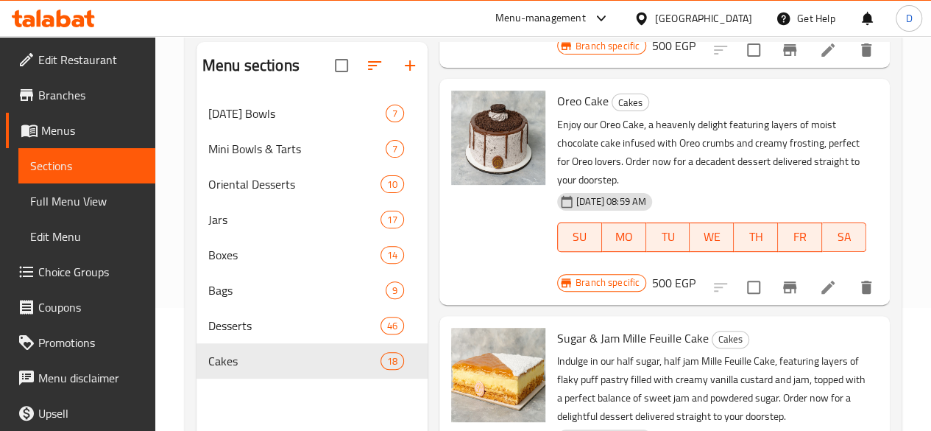
scroll to position [3433, 0]
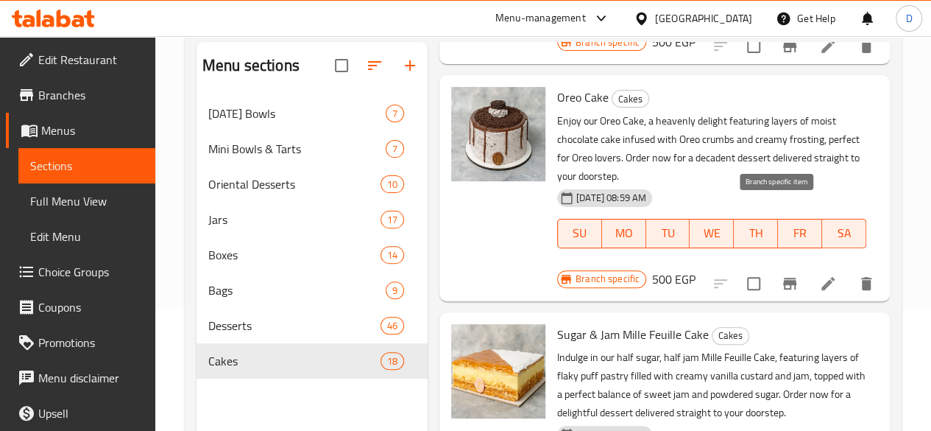
click at [789, 266] on button "Branch-specific-item" at bounding box center [789, 283] width 35 height 35
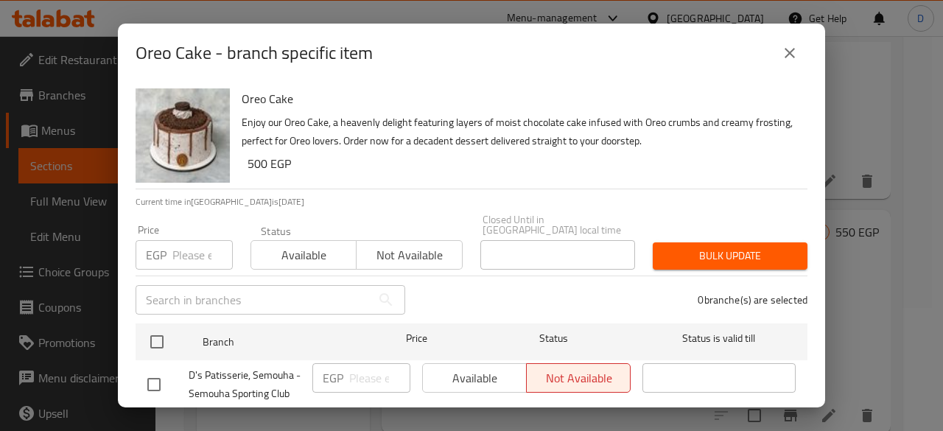
click at [187, 240] on input "number" at bounding box center [202, 254] width 60 height 29
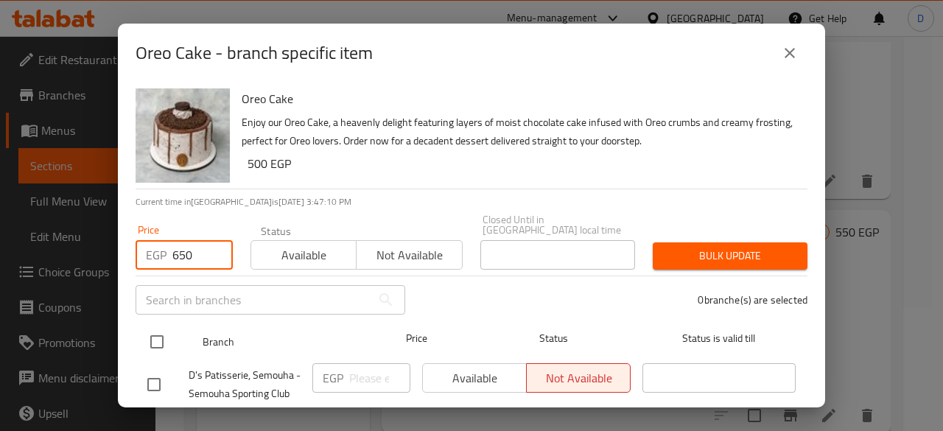
type input "650"
click at [164, 328] on input "checkbox" at bounding box center [156, 341] width 31 height 31
checkbox input "true"
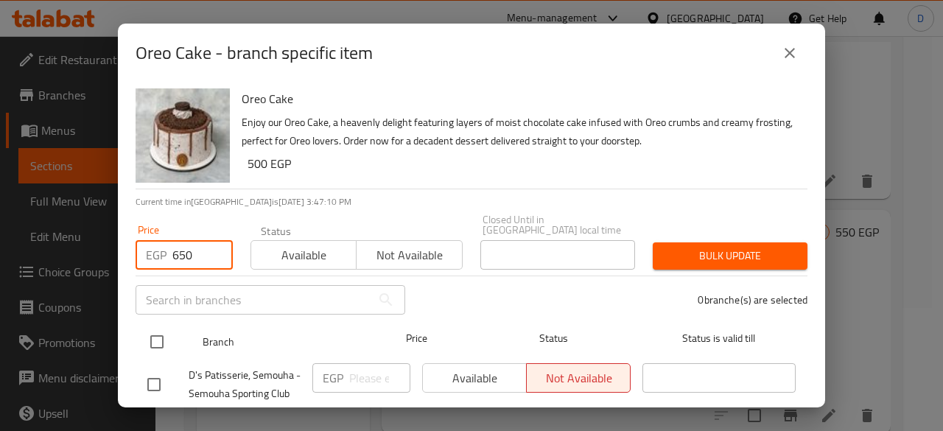
checkbox input "true"
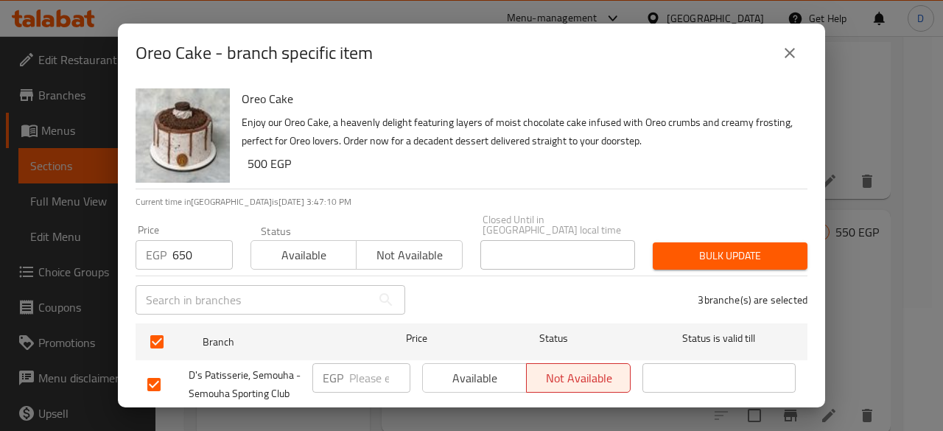
click at [781, 247] on span "Bulk update" at bounding box center [729, 256] width 131 height 18
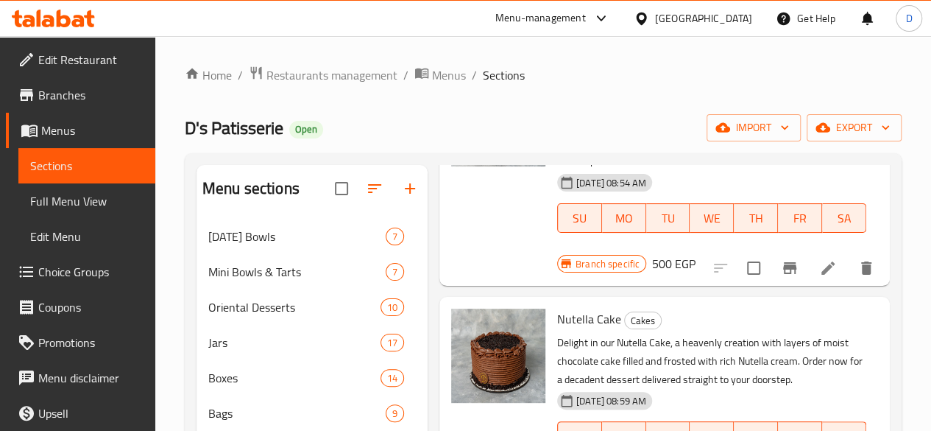
scroll to position [2760, 0]
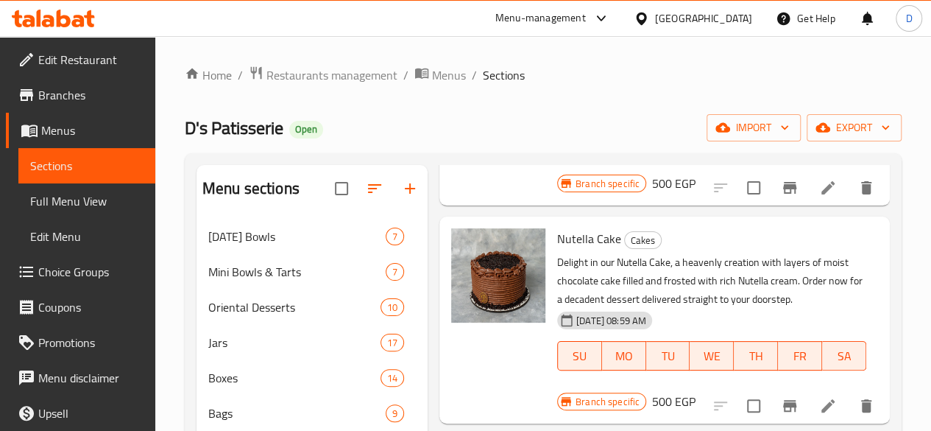
click at [783, 400] on icon "Branch-specific-item" at bounding box center [789, 406] width 13 height 12
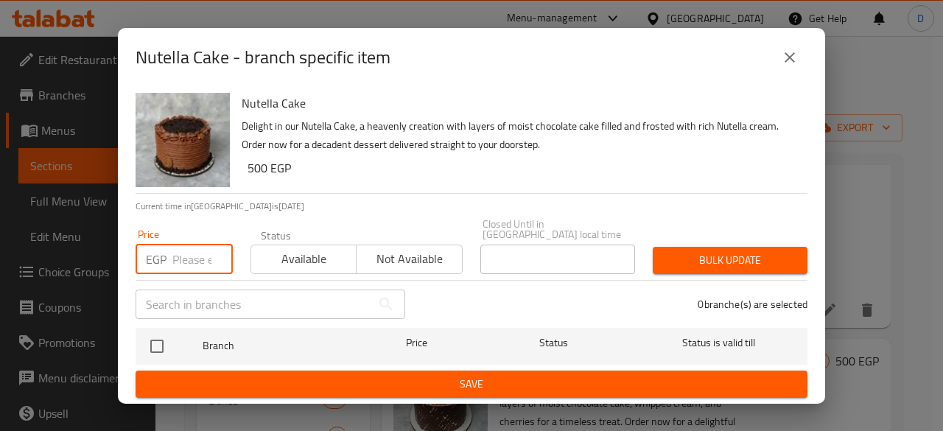
click at [194, 259] on input "number" at bounding box center [202, 258] width 60 height 29
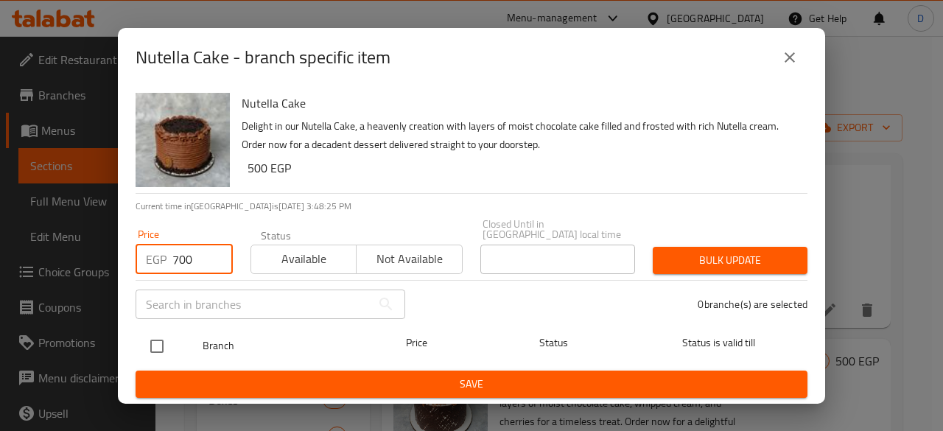
type input "700"
click at [153, 343] on input "checkbox" at bounding box center [156, 346] width 31 height 31
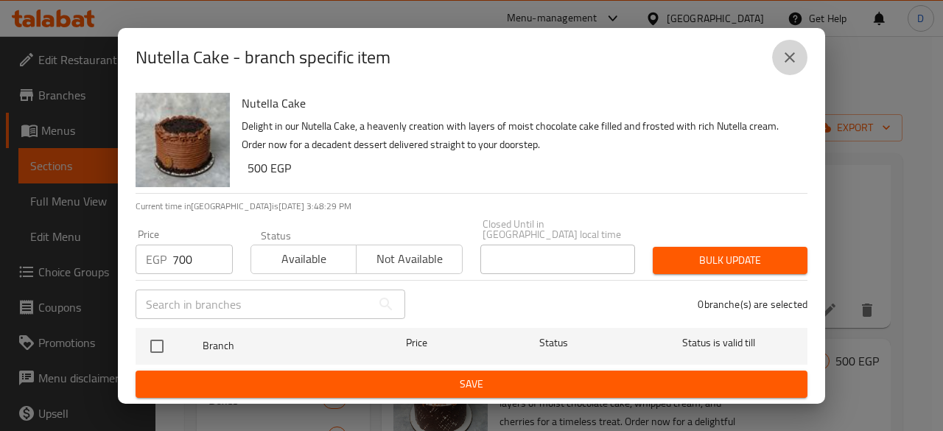
click at [797, 53] on icon "close" at bounding box center [790, 58] width 18 height 18
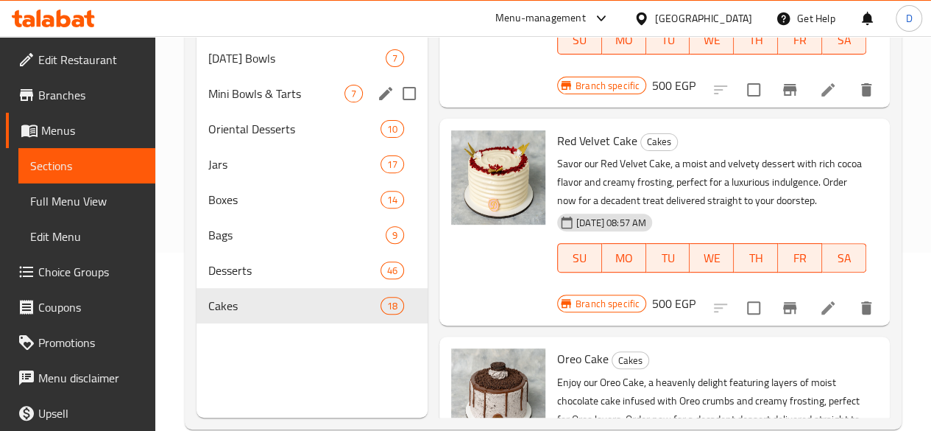
scroll to position [179, 0]
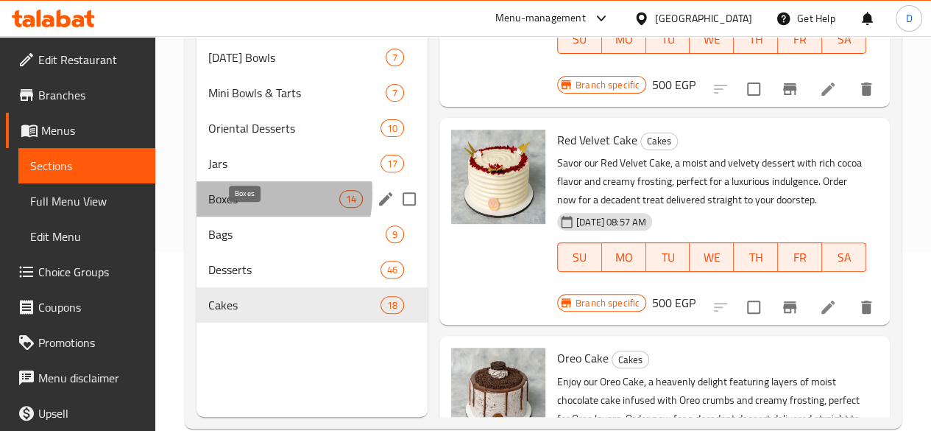
click at [240, 208] on span "Boxes" at bounding box center [273, 199] width 131 height 18
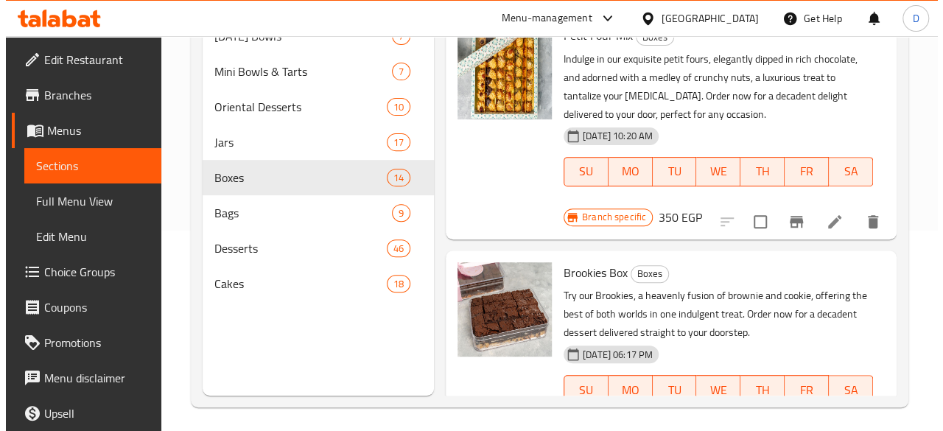
scroll to position [206, 0]
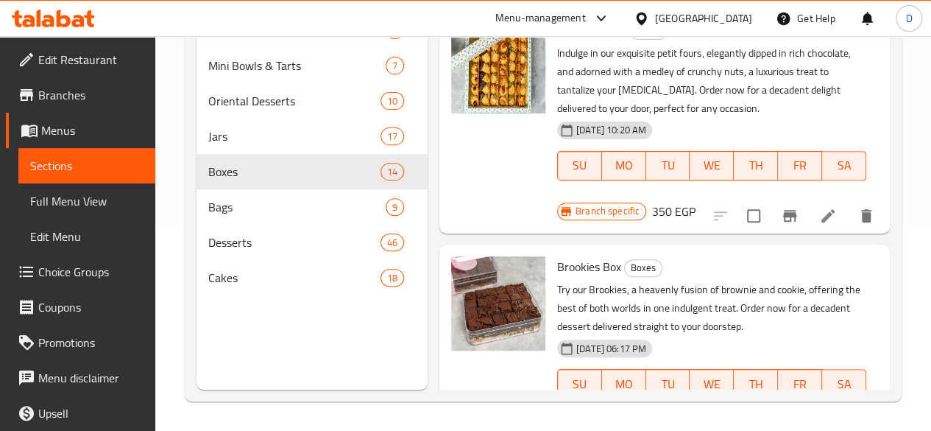
click at [783, 416] on button "Branch-specific-item" at bounding box center [789, 433] width 35 height 35
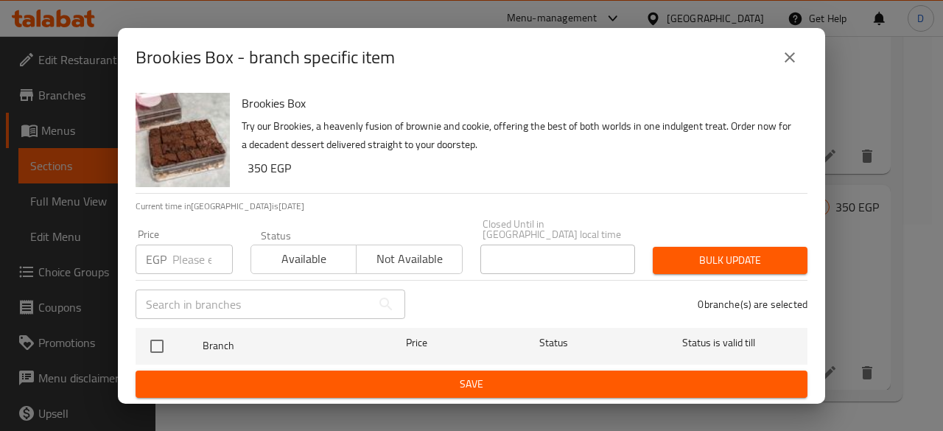
click at [180, 261] on input "number" at bounding box center [202, 258] width 60 height 29
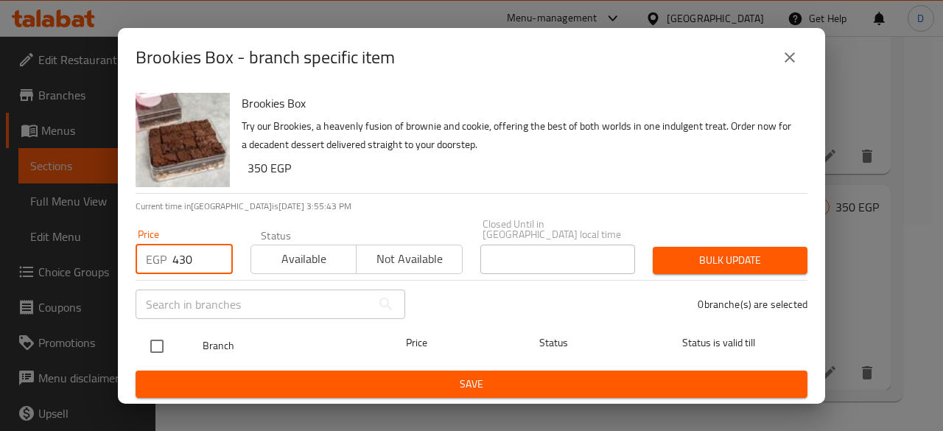
click at [149, 342] on input "checkbox" at bounding box center [156, 346] width 31 height 31
click at [159, 339] on input "checkbox" at bounding box center [156, 346] width 31 height 31
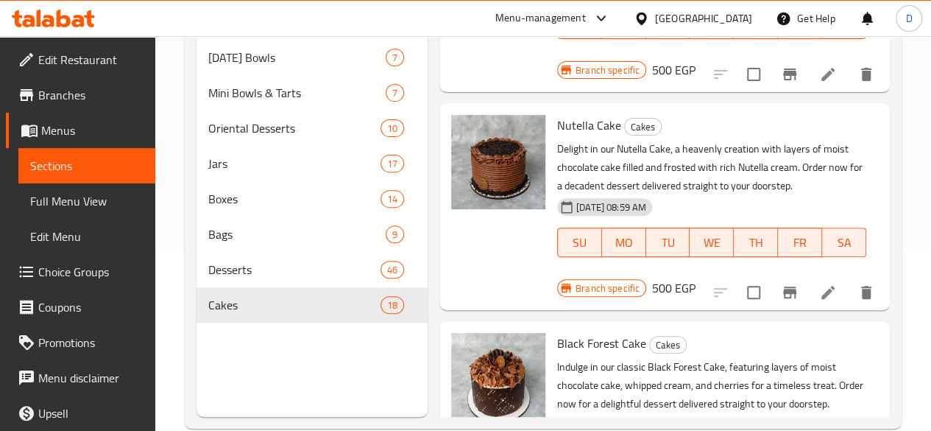
scroll to position [2694, 0]
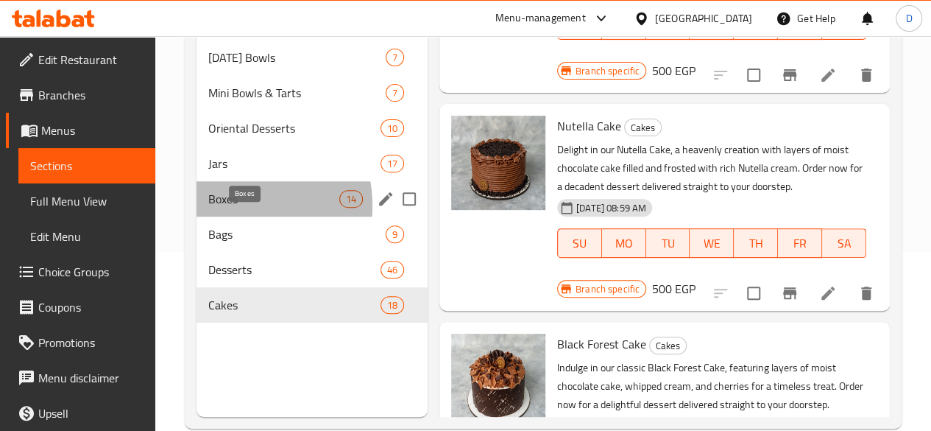
click at [219, 208] on span "Boxes" at bounding box center [273, 199] width 131 height 18
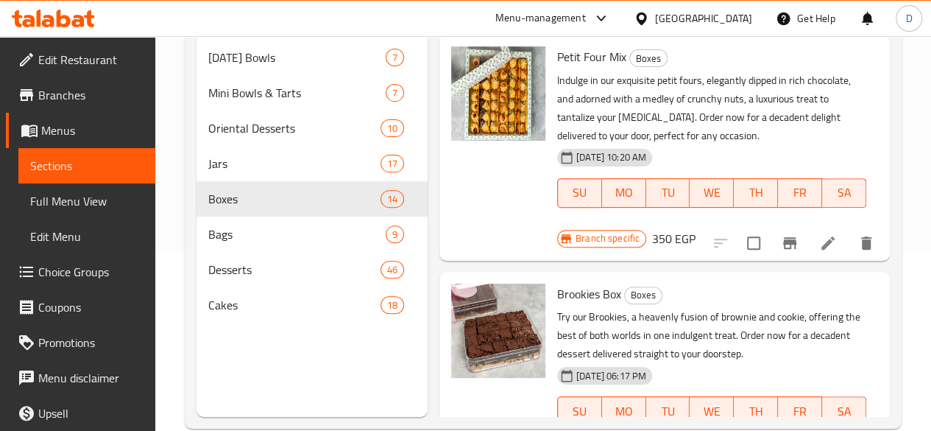
scroll to position [206, 0]
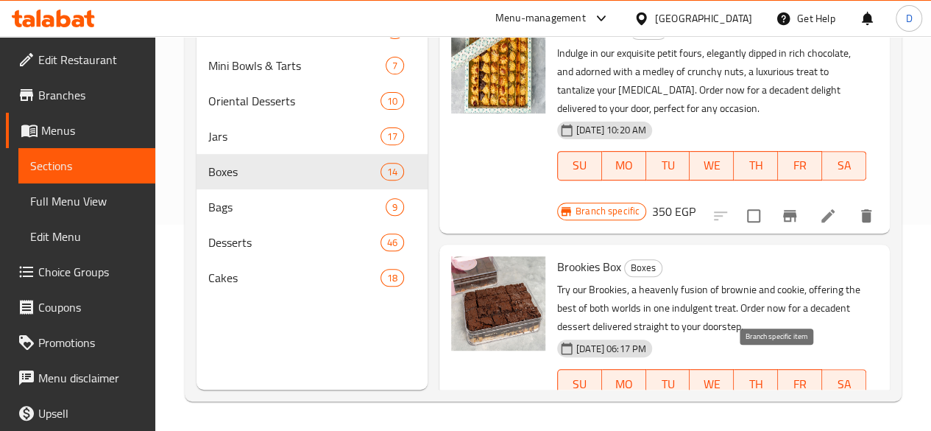
click at [781, 425] on icon "Branch-specific-item" at bounding box center [790, 434] width 18 height 18
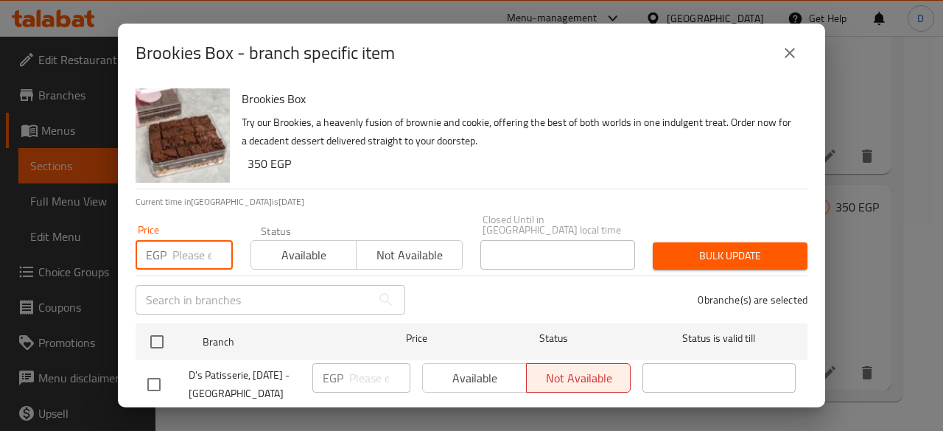
click at [183, 250] on input "number" at bounding box center [202, 254] width 60 height 29
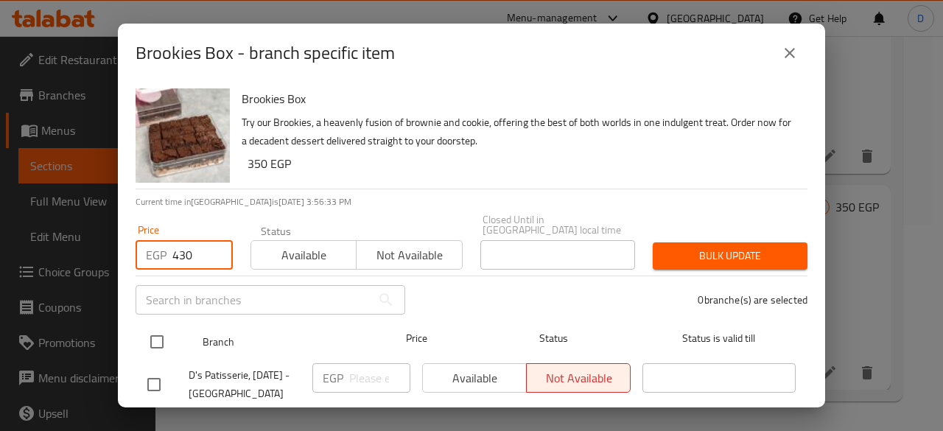
type input "430"
click at [163, 331] on input "checkbox" at bounding box center [156, 341] width 31 height 31
checkbox input "true"
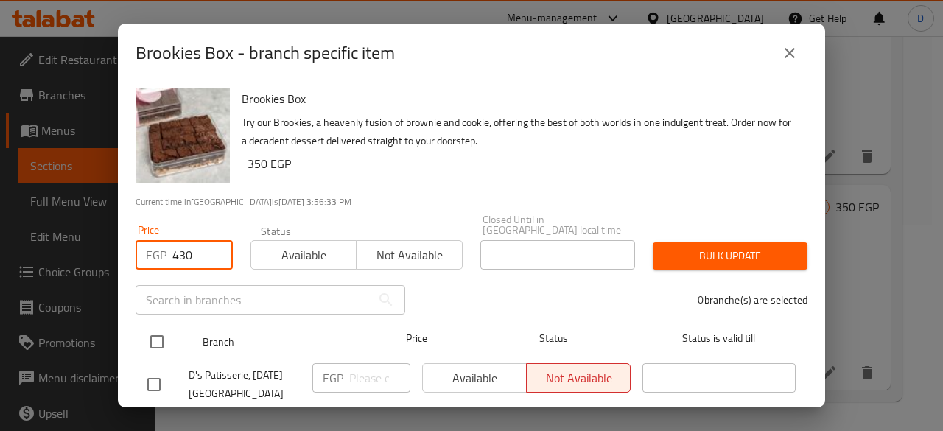
checkbox input "true"
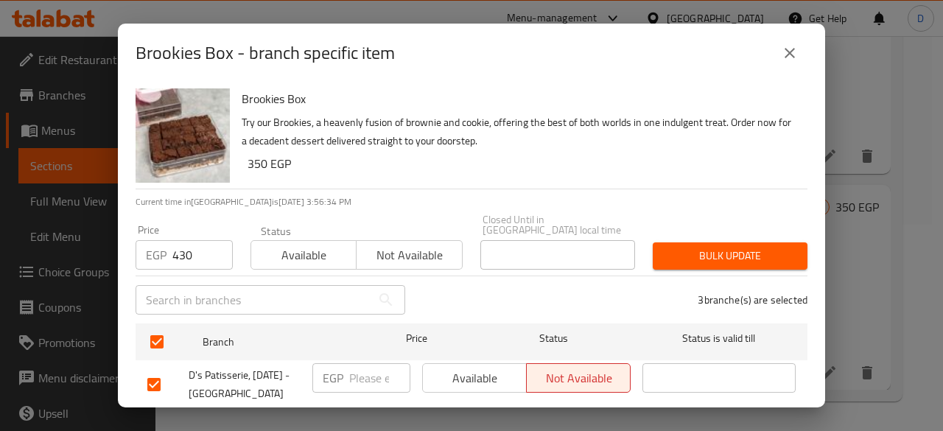
click at [713, 247] on span "Bulk update" at bounding box center [729, 256] width 131 height 18
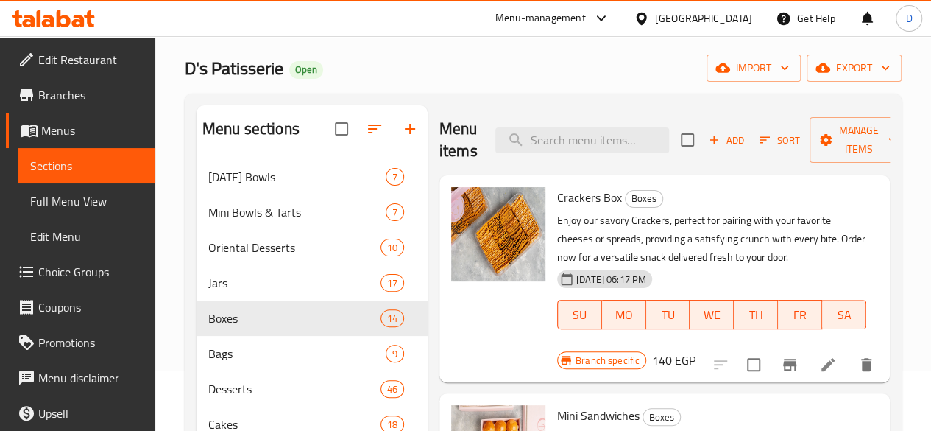
scroll to position [48, 0]
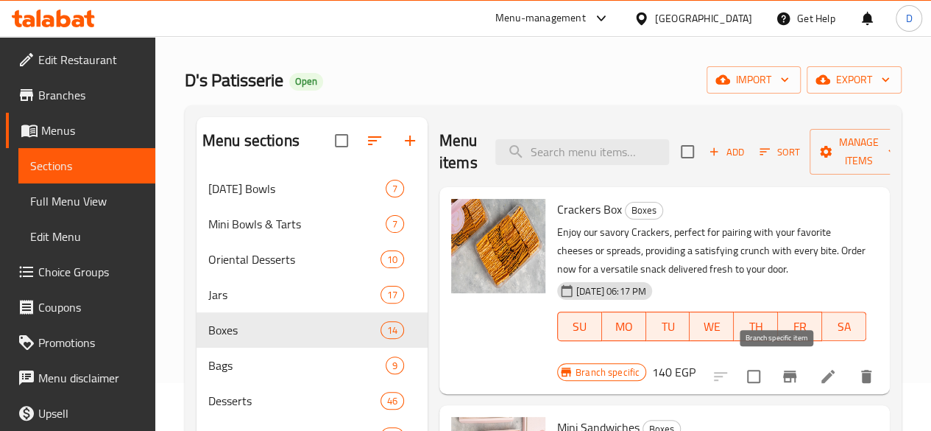
click at [782, 378] on icon "Branch-specific-item" at bounding box center [790, 376] width 18 height 18
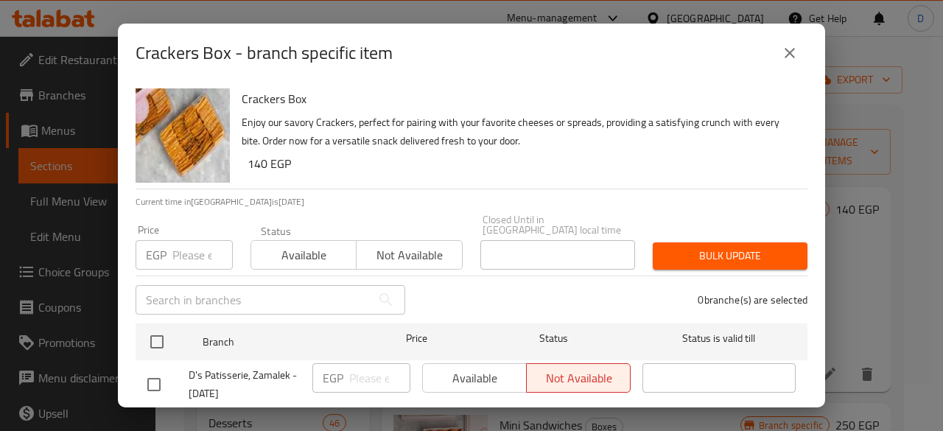
click at [191, 240] on input "number" at bounding box center [202, 254] width 60 height 29
type input "19"
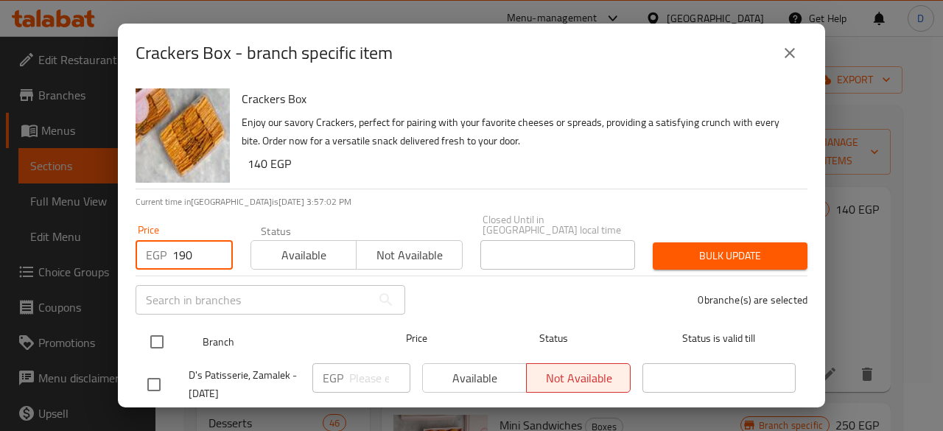
type input "190"
click at [158, 342] on input "checkbox" at bounding box center [156, 341] width 31 height 31
checkbox input "true"
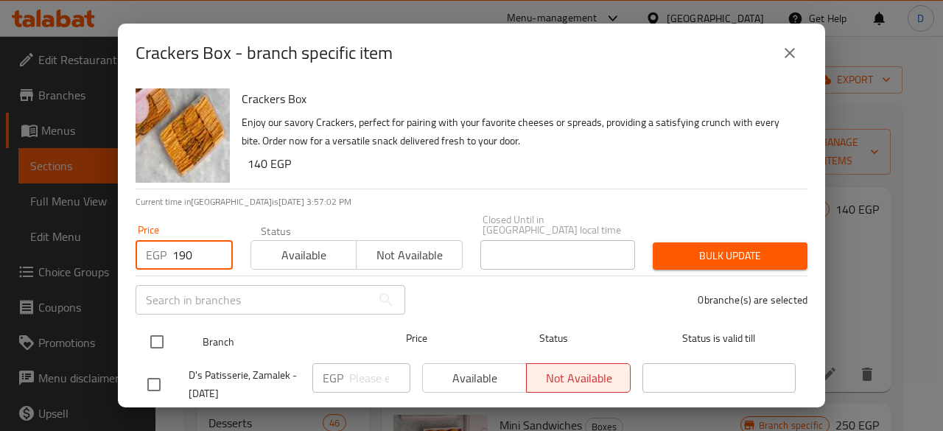
checkbox input "true"
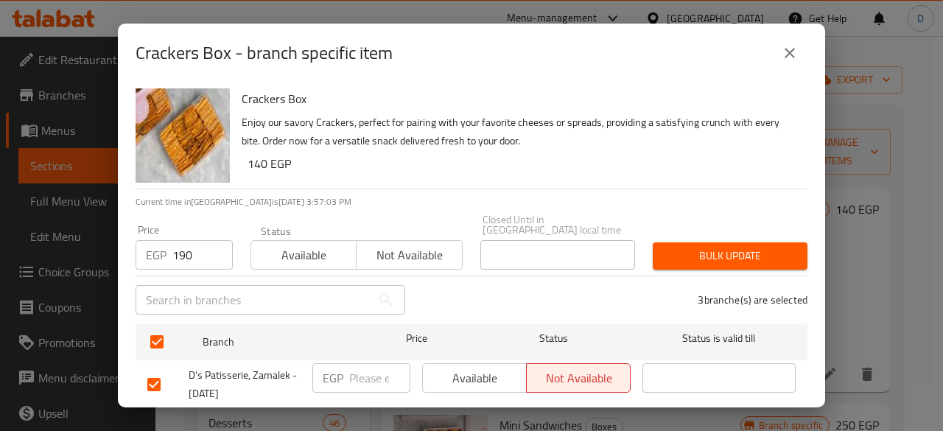
click at [702, 250] on span "Bulk update" at bounding box center [729, 256] width 131 height 18
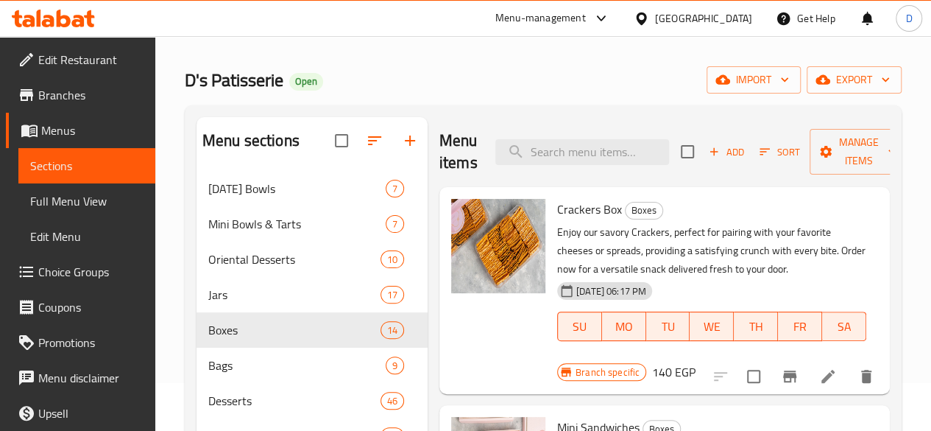
scroll to position [0, 0]
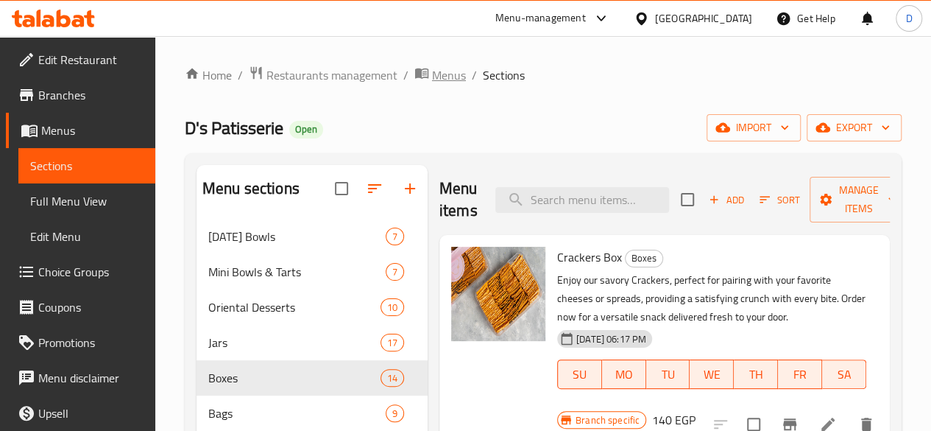
click at [456, 77] on span "Menus" at bounding box center [449, 75] width 34 height 18
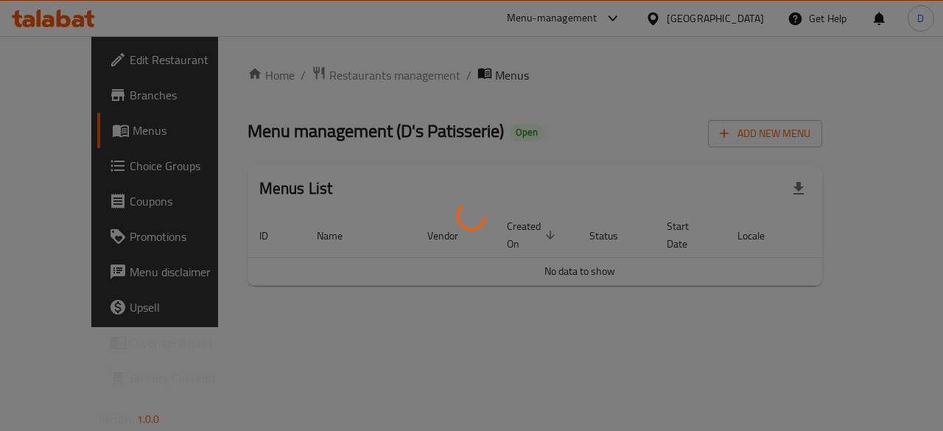
click at [368, 80] on div at bounding box center [471, 215] width 943 height 431
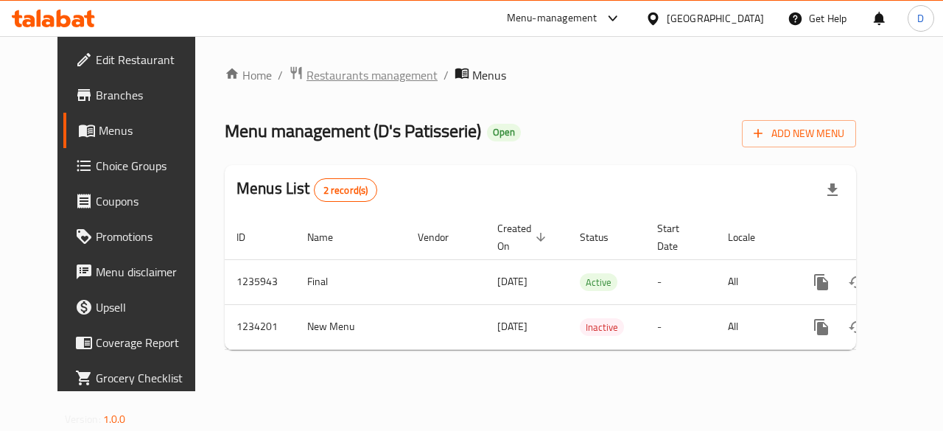
click at [316, 66] on span "Restaurants management" at bounding box center [371, 75] width 131 height 18
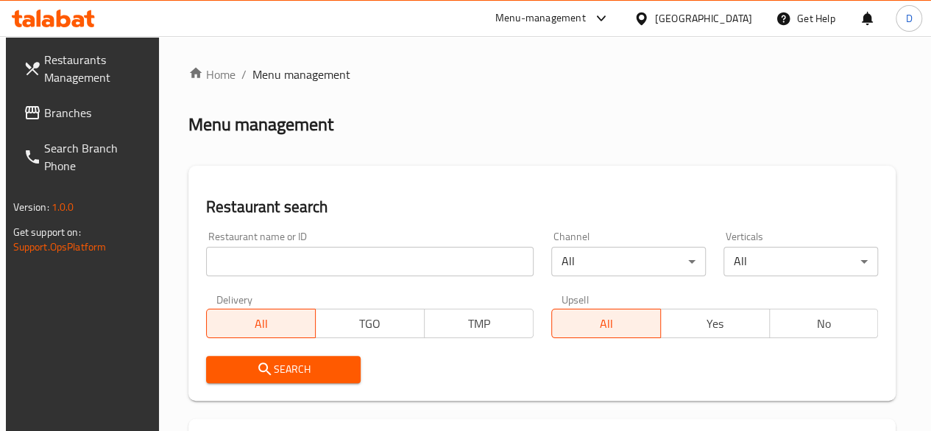
click at [265, 258] on input "search" at bounding box center [370, 261] width 328 height 29
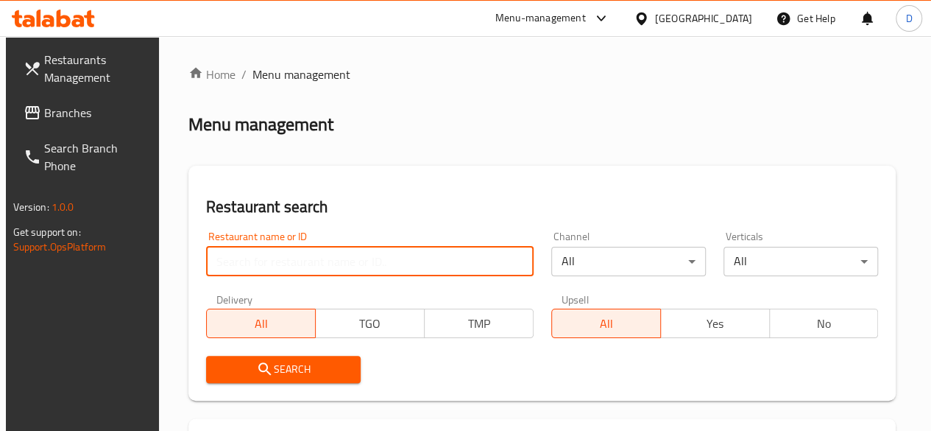
paste input "503820"
type input "503820"
click button "Search" at bounding box center [283, 369] width 155 height 27
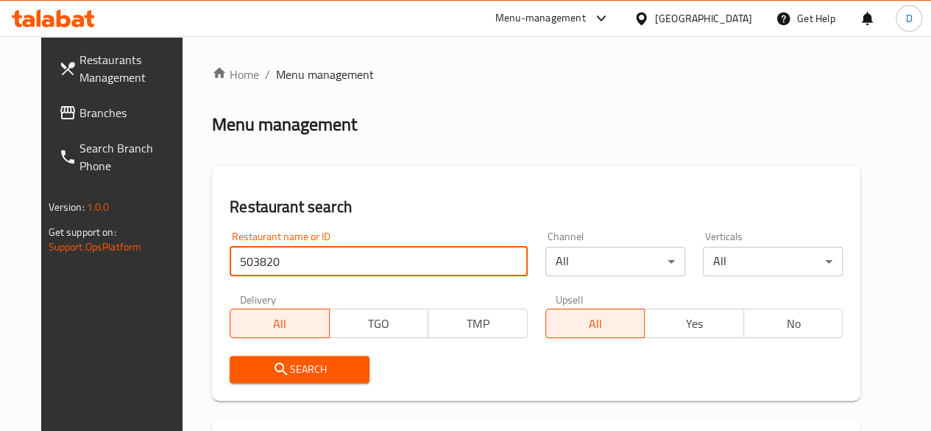
scroll to position [214, 0]
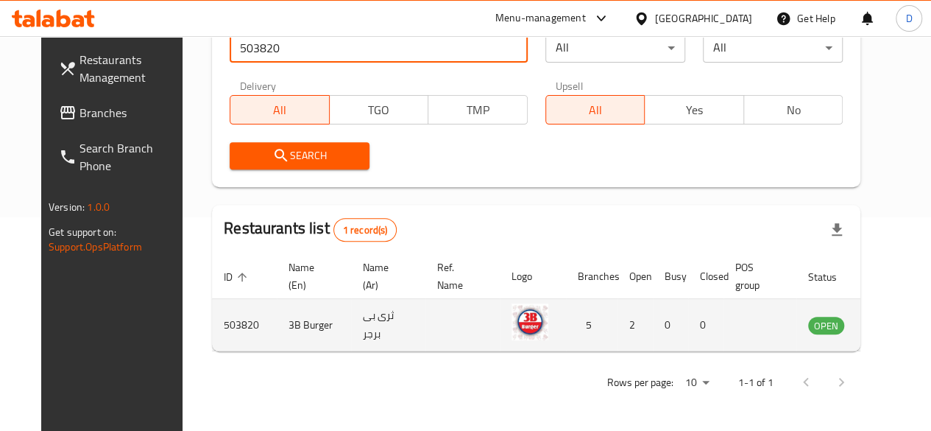
click at [887, 323] on icon "enhanced table" at bounding box center [895, 326] width 16 height 13
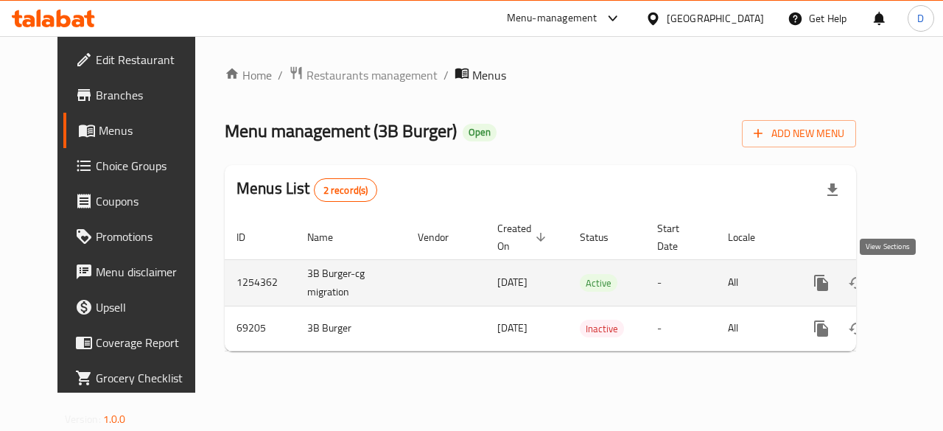
click at [918, 290] on icon "enhanced table" at bounding box center [927, 283] width 18 height 18
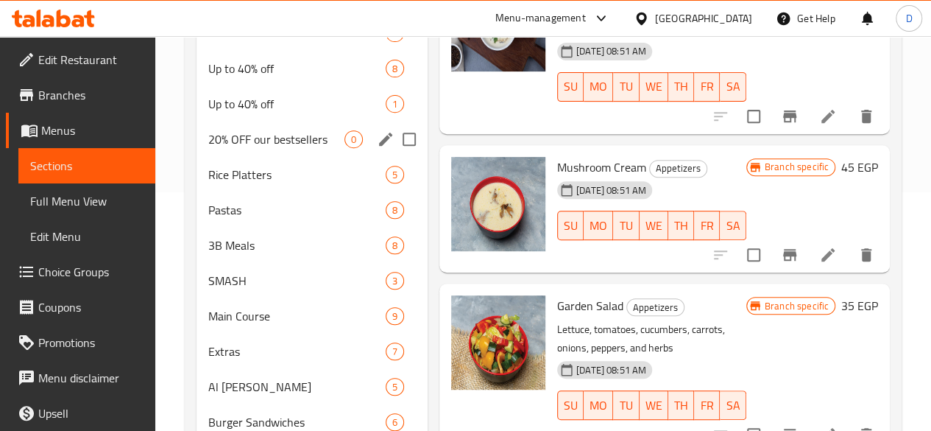
scroll to position [300, 0]
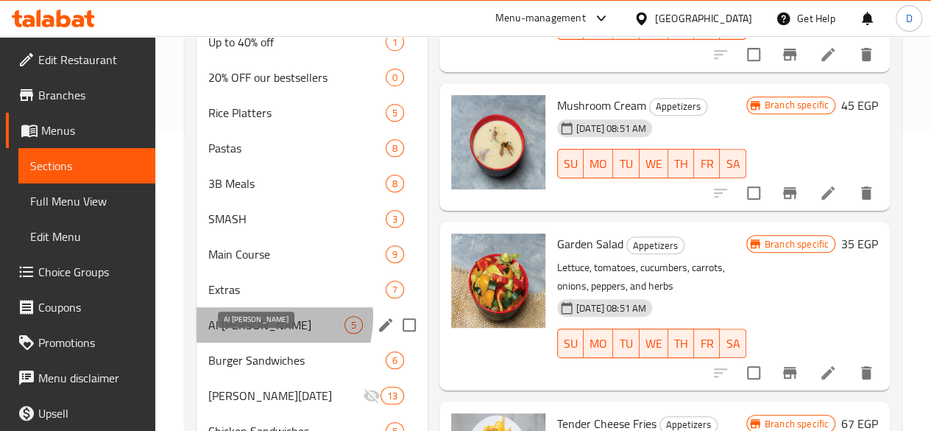
click at [254, 334] on span "Al [PERSON_NAME]" at bounding box center [276, 325] width 136 height 18
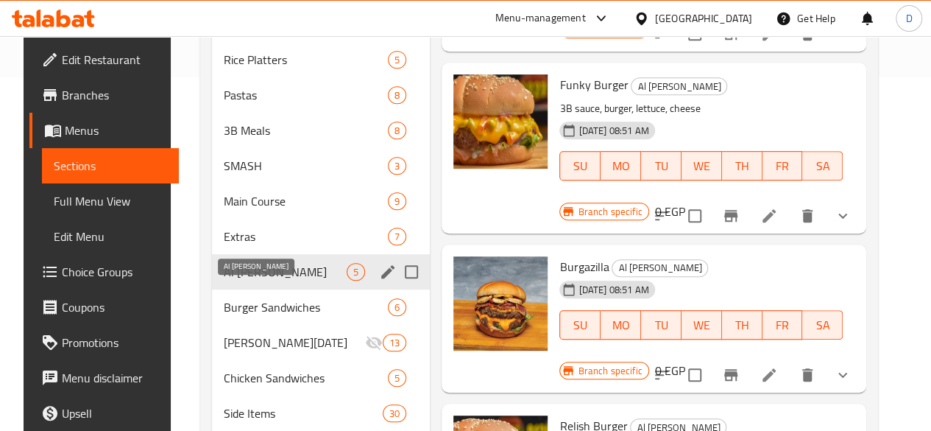
scroll to position [354, 0]
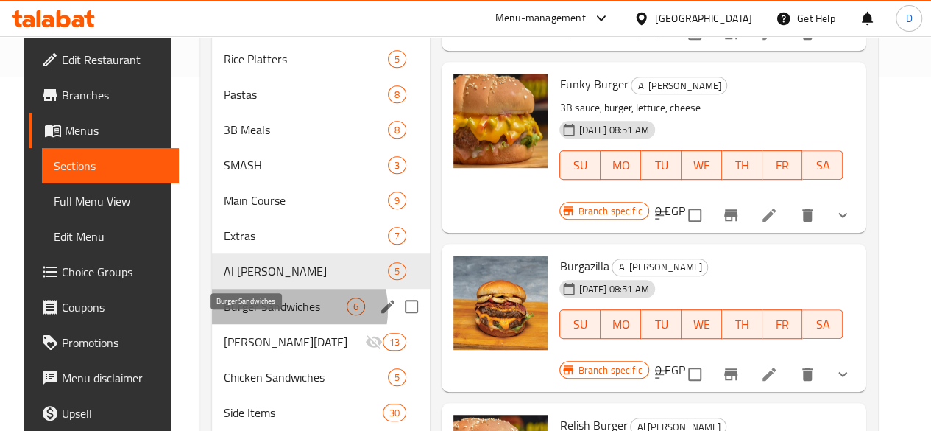
click at [275, 315] on span "Burger Sandwiches" at bounding box center [285, 306] width 123 height 18
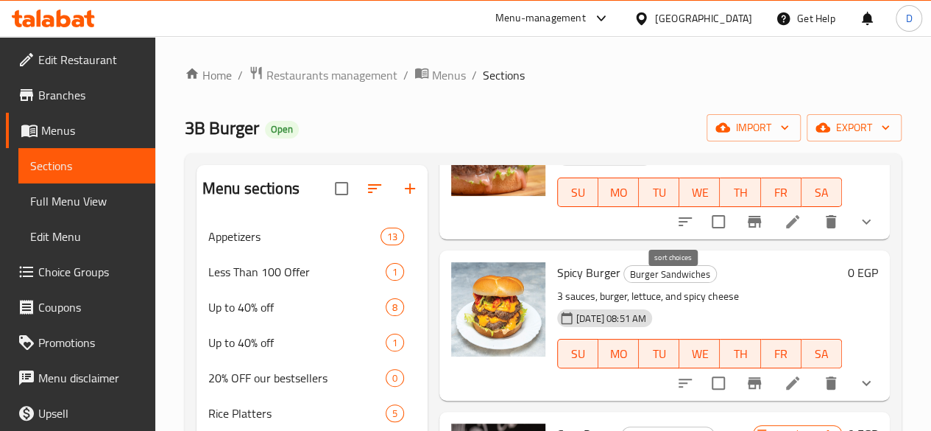
scroll to position [146, 0]
click at [791, 222] on li at bounding box center [792, 221] width 41 height 27
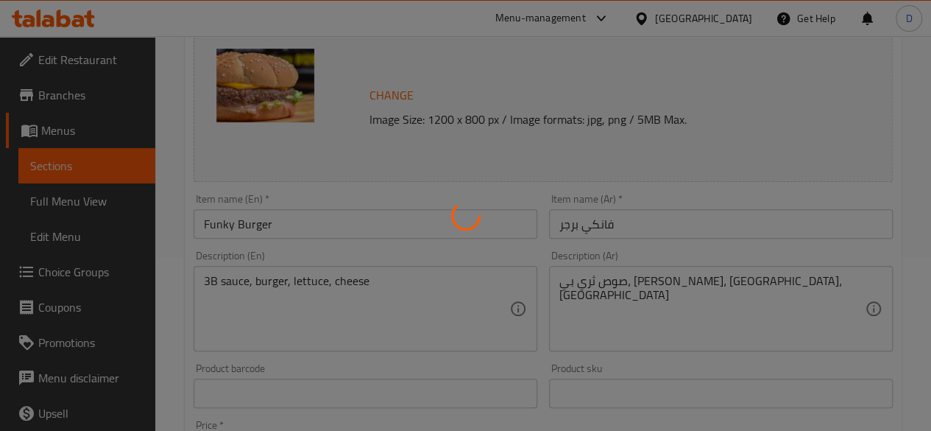
type input "اجعلها كومبو"
type input "0"
type input "1"
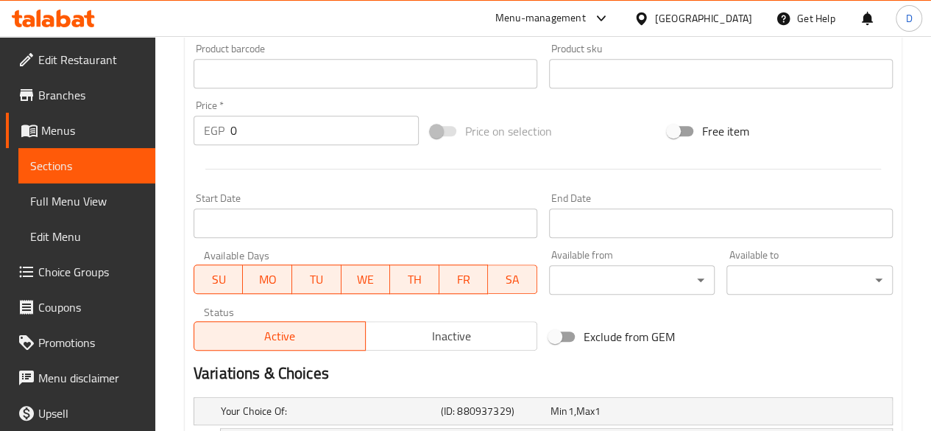
scroll to position [722, 0]
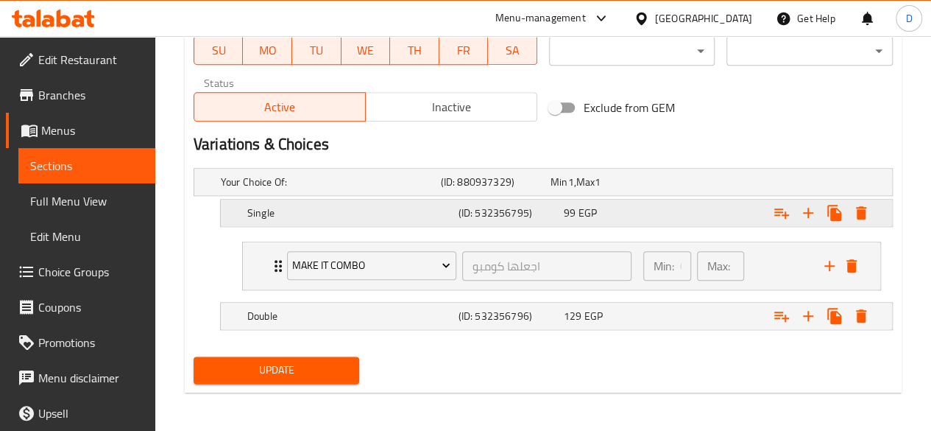
click at [647, 213] on div "99 EGP" at bounding box center [613, 212] width 99 height 15
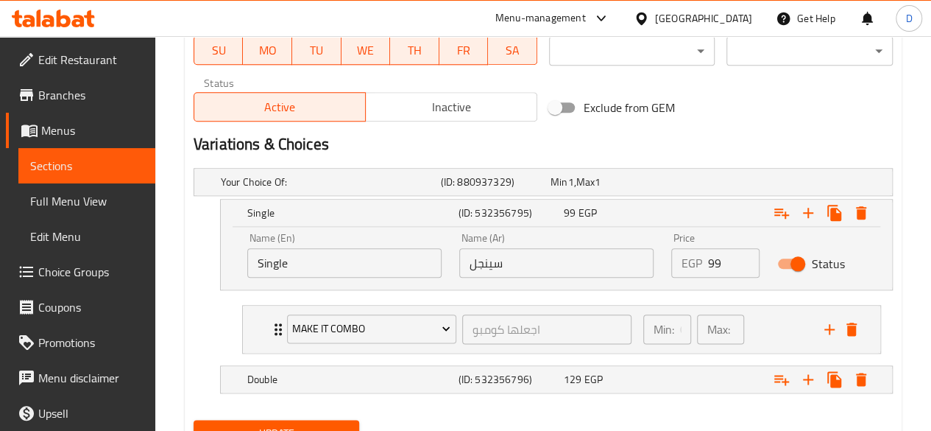
drag, startPoint x: 729, startPoint y: 264, endPoint x: 618, endPoint y: 262, distance: 111.2
click at [618, 262] on div "Name (En) Single Name (En) Name (Ar) سينجل Name (Ar) Price EGP 99 Price Status" at bounding box center [557, 255] width 636 height 63
type input "148"
click at [667, 370] on div "Expand" at bounding box center [771, 379] width 211 height 32
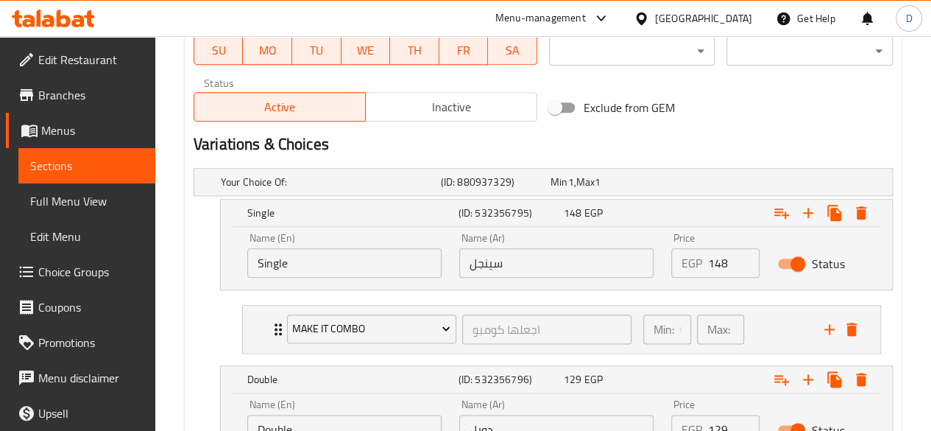
scroll to position [834, 0]
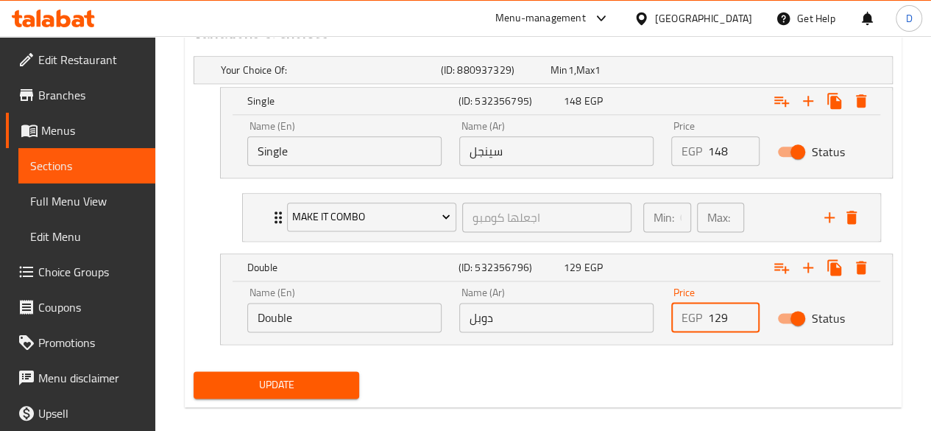
drag, startPoint x: 731, startPoint y: 309, endPoint x: 579, endPoint y: 309, distance: 152.4
click at [579, 309] on div "Name (En) Double Name (En) Name (Ar) دوبل Name (Ar) Price EGP 129 Price Status" at bounding box center [557, 309] width 636 height 63
type input "193"
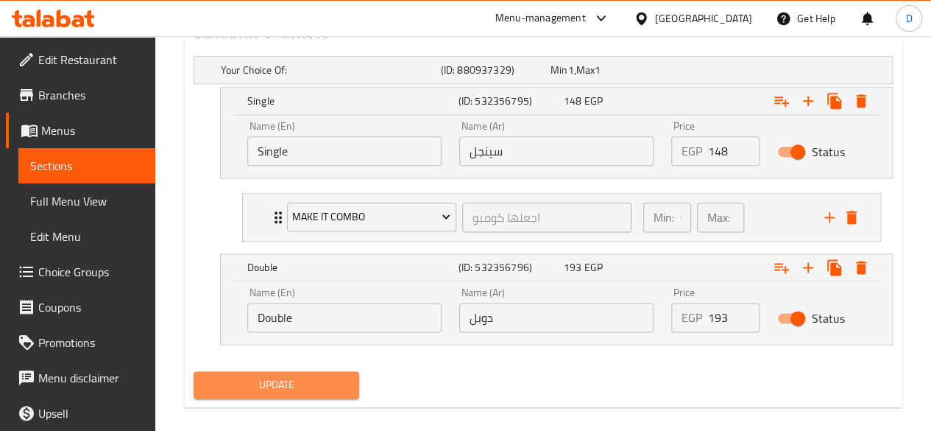
click at [328, 376] on span "Update" at bounding box center [276, 385] width 143 height 18
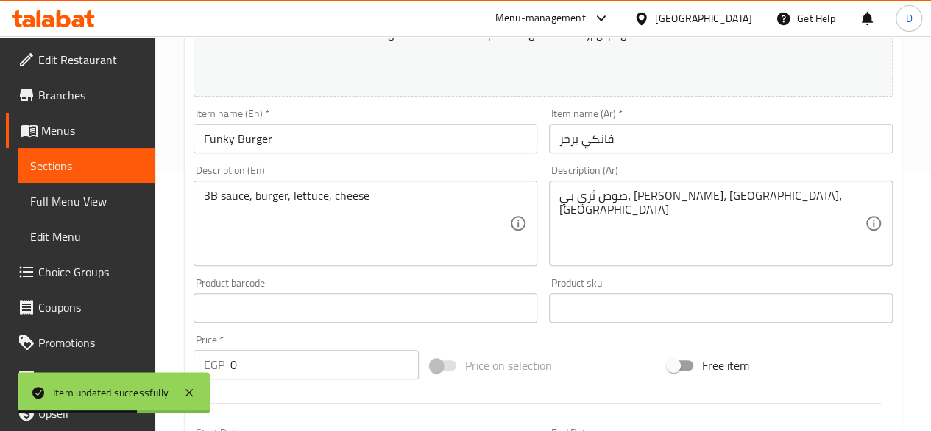
scroll to position [0, 0]
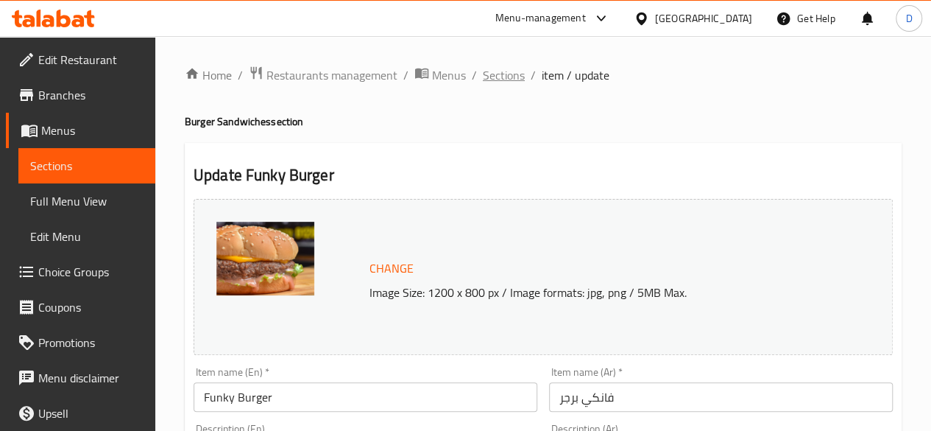
click at [502, 77] on span "Sections" at bounding box center [504, 75] width 42 height 18
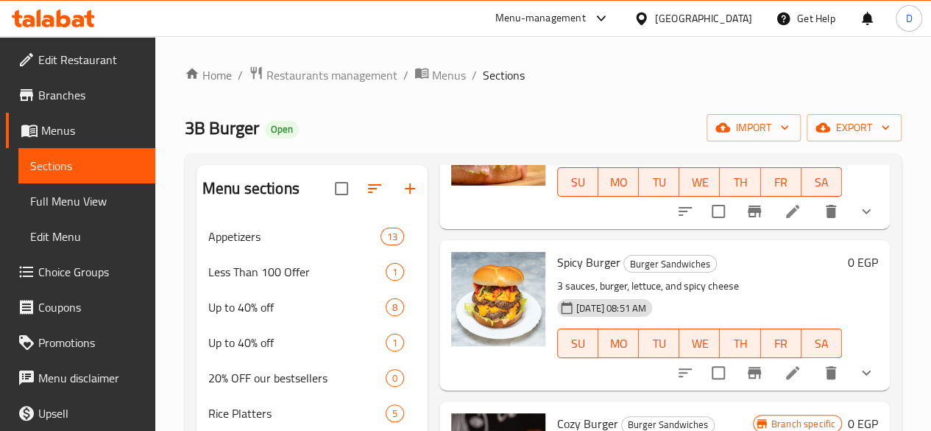
scroll to position [157, 0]
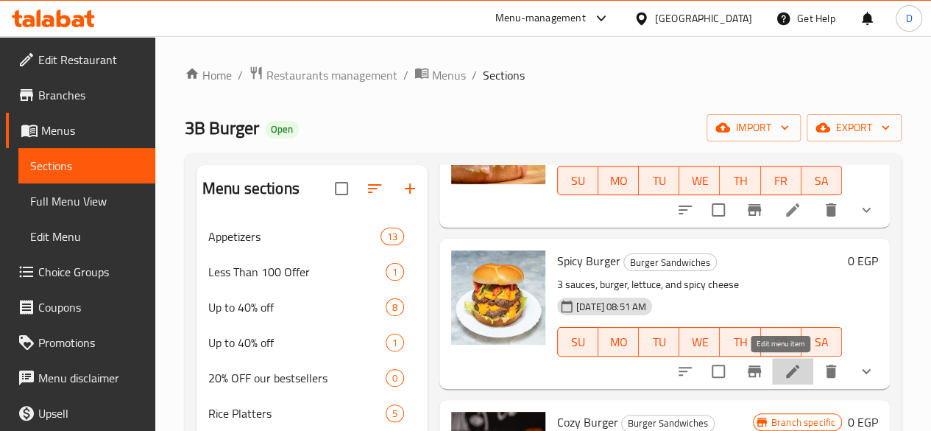
click at [786, 368] on icon at bounding box center [792, 370] width 13 height 13
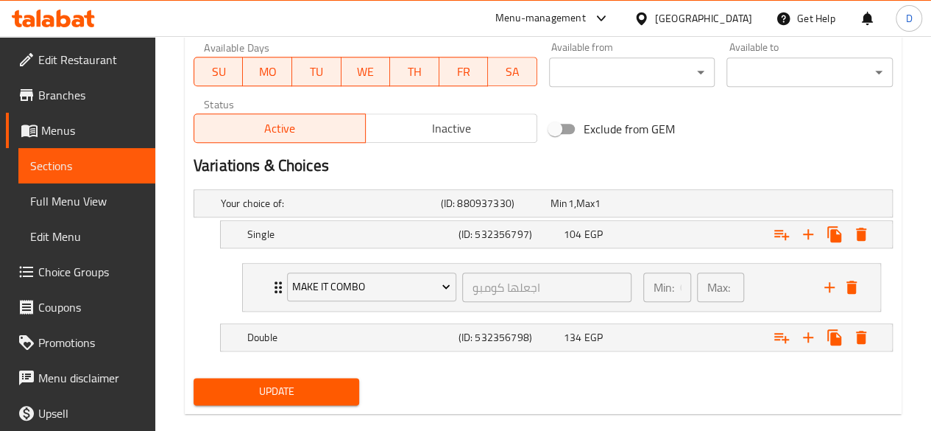
scroll to position [705, 0]
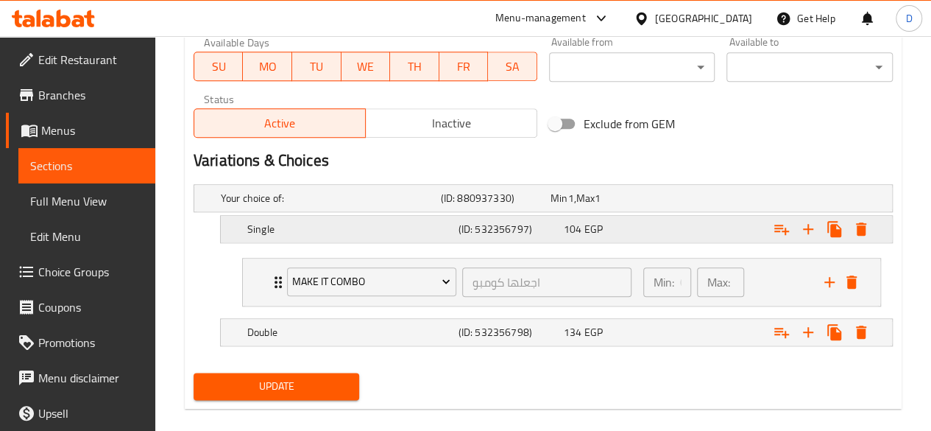
click at [606, 222] on div "104 EGP" at bounding box center [613, 229] width 99 height 15
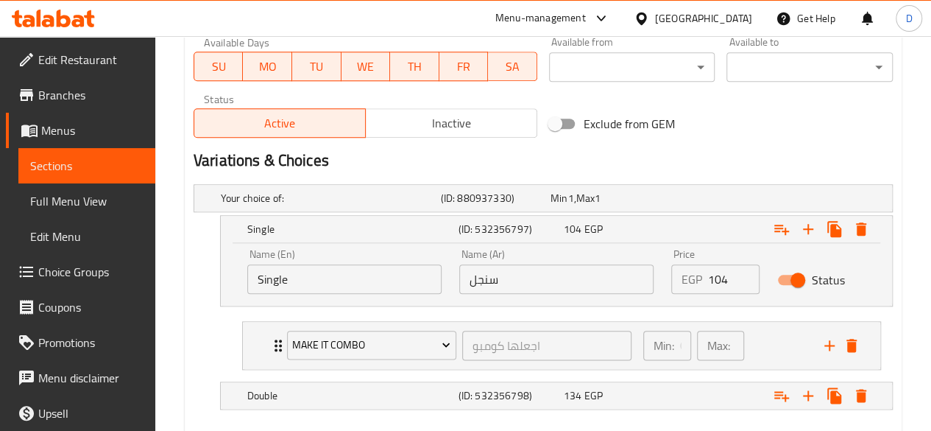
drag, startPoint x: 729, startPoint y: 281, endPoint x: 533, endPoint y: 286, distance: 196.0
click at [533, 286] on div "Name (En) Single Name (En) Name (Ar) سنجل Name (Ar) Price EGP 104 Price Status" at bounding box center [557, 271] width 636 height 63
type input "155"
click at [645, 388] on div "134 EGP" at bounding box center [613, 395] width 99 height 15
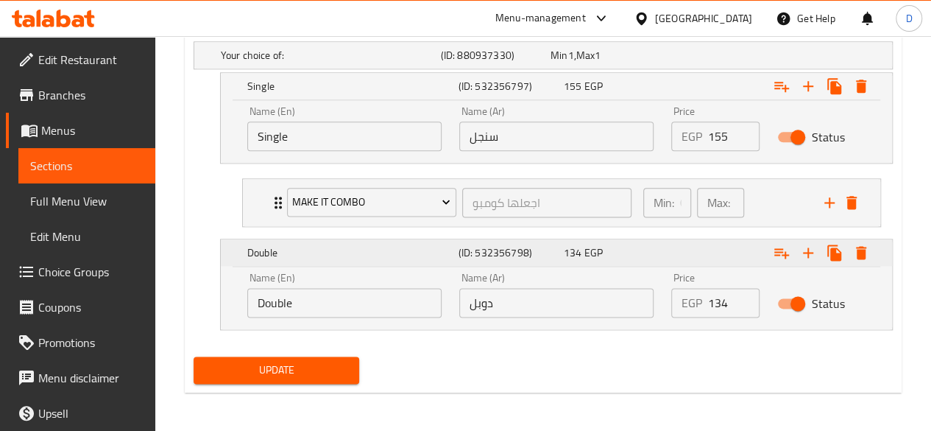
scroll to position [848, 0]
drag, startPoint x: 660, startPoint y: 295, endPoint x: 584, endPoint y: 299, distance: 75.9
click at [584, 299] on div "Name (En) Double Name (En) Name (Ar) دوبل Name (Ar) Price EGP 134 Price Status" at bounding box center [557, 295] width 636 height 63
type input "199"
click at [303, 362] on span "Update" at bounding box center [276, 370] width 143 height 18
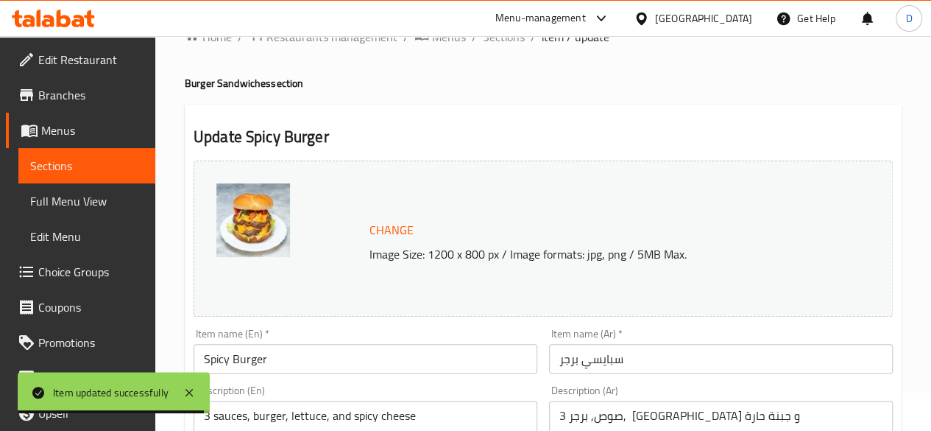
scroll to position [0, 0]
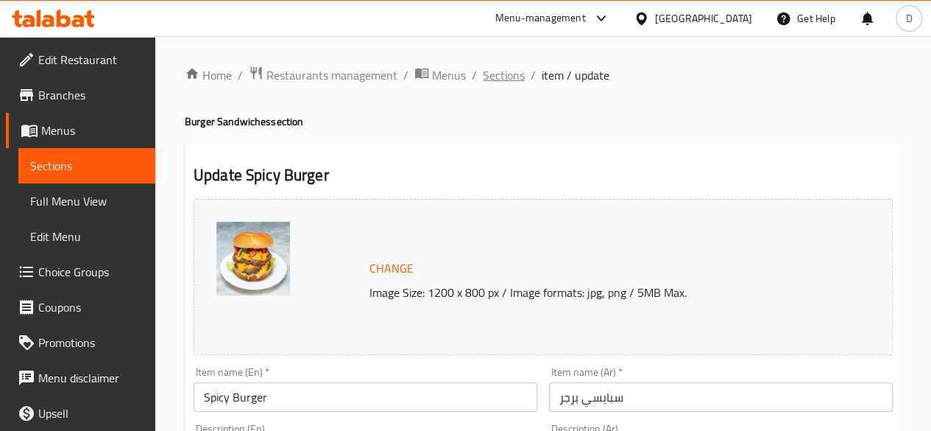
click at [515, 71] on span "Sections" at bounding box center [504, 75] width 42 height 18
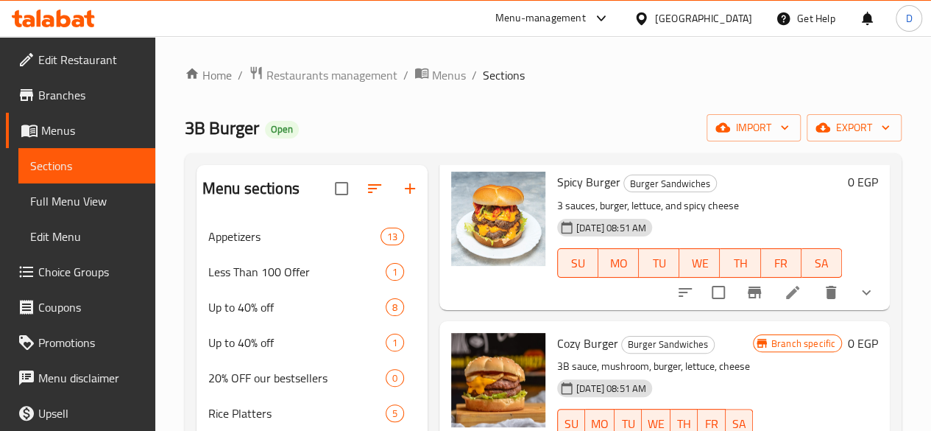
scroll to position [289, 0]
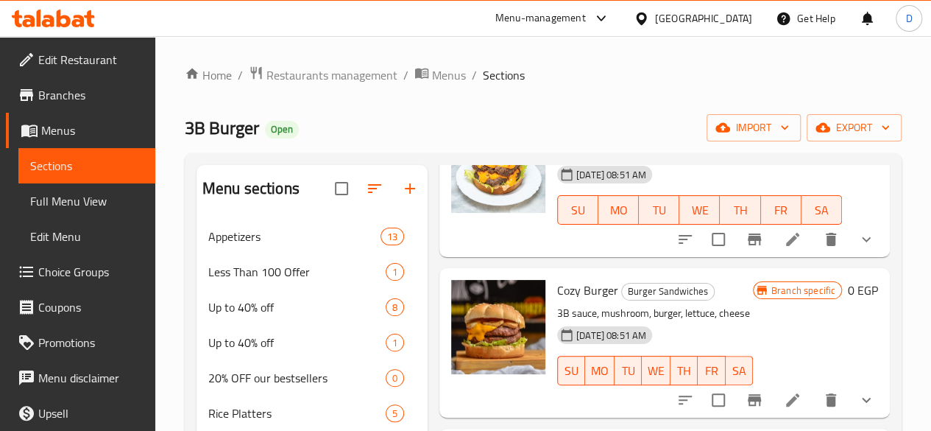
click at [784, 395] on icon at bounding box center [793, 400] width 18 height 18
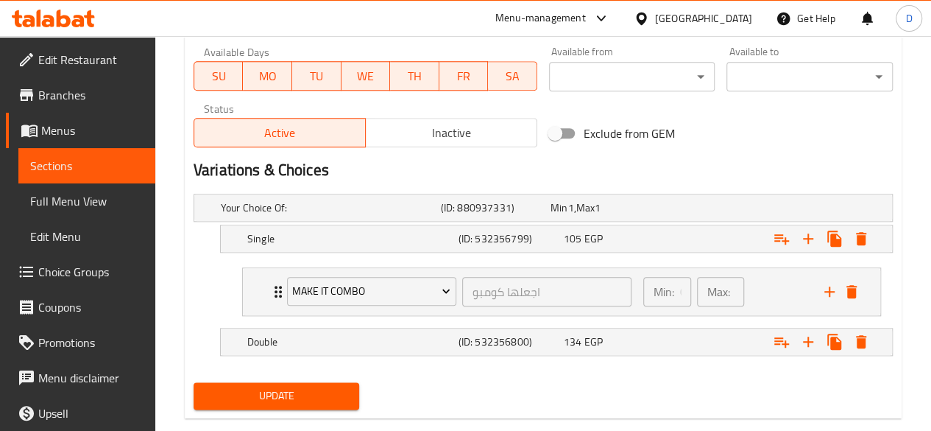
scroll to position [722, 0]
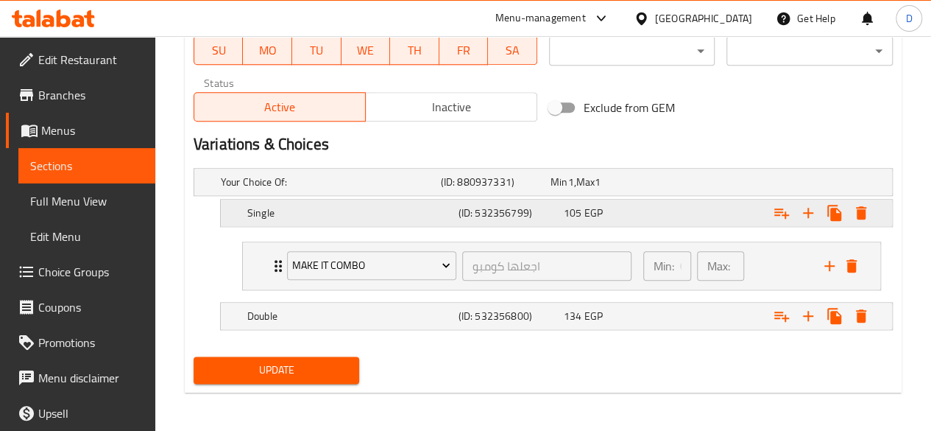
click at [705, 224] on div "Expand" at bounding box center [771, 213] width 211 height 32
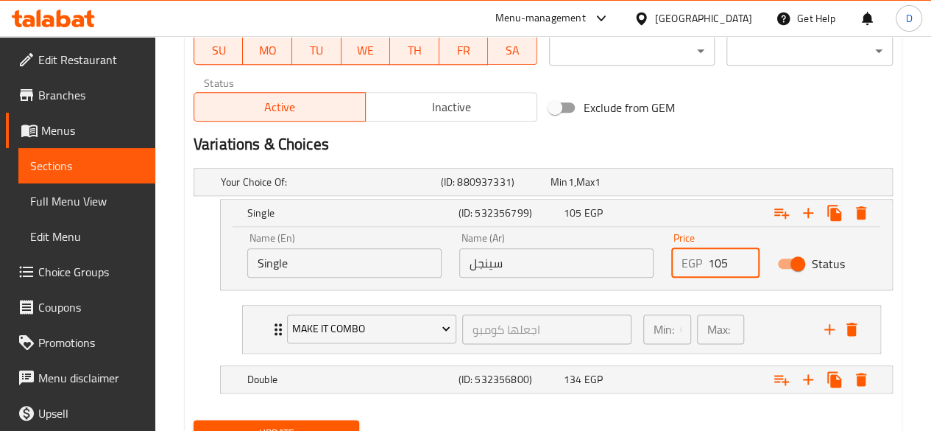
drag, startPoint x: 732, startPoint y: 257, endPoint x: 675, endPoint y: 260, distance: 56.8
click at [675, 260] on div "EGP 105 Price" at bounding box center [716, 262] width 88 height 29
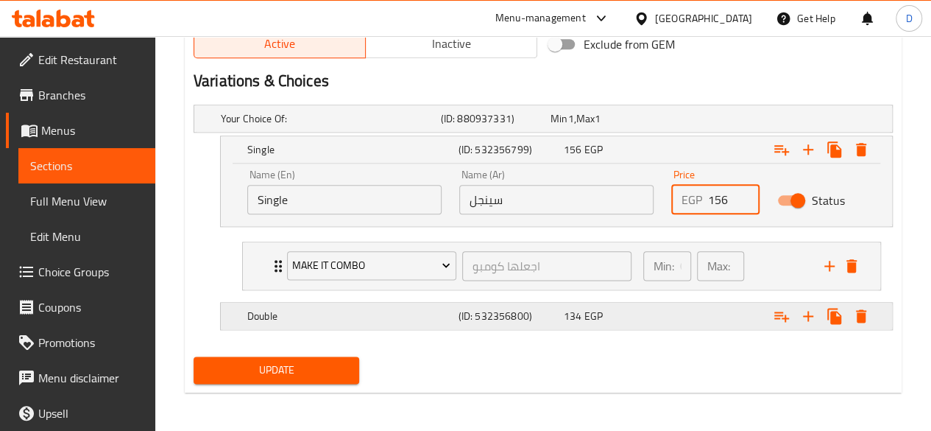
type input "156"
click at [716, 317] on div "Expand" at bounding box center [771, 316] width 211 height 32
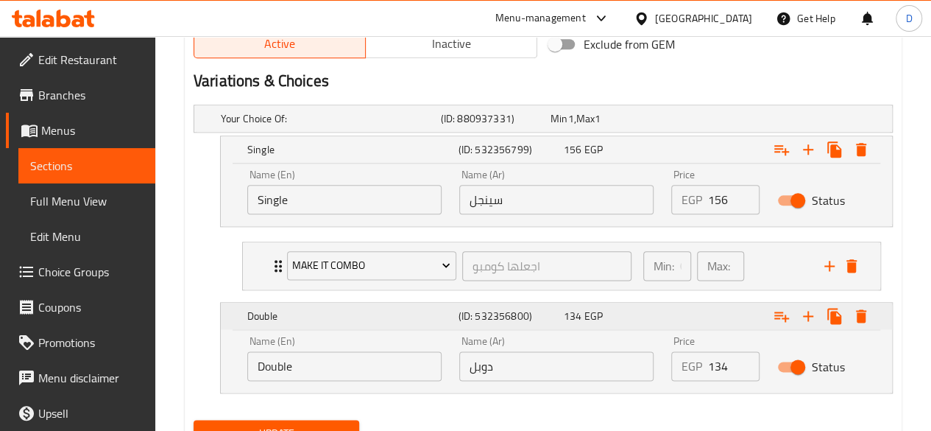
scroll to position [848, 0]
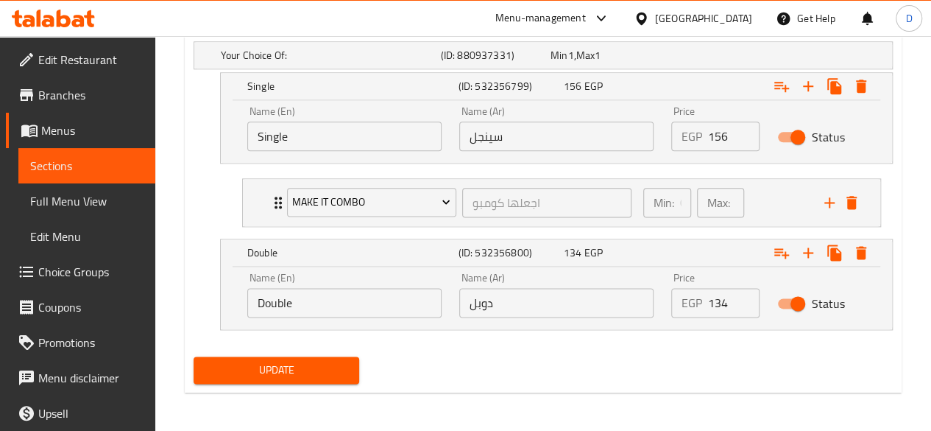
drag, startPoint x: 707, startPoint y: 304, endPoint x: 627, endPoint y: 302, distance: 79.6
click at [627, 302] on div "Name (En) Double Name (En) Name (Ar) دوبل Name (Ar) Price EGP 134 Price Status" at bounding box center [557, 295] width 636 height 63
type input "199"
click at [275, 361] on span "Update" at bounding box center [276, 370] width 143 height 18
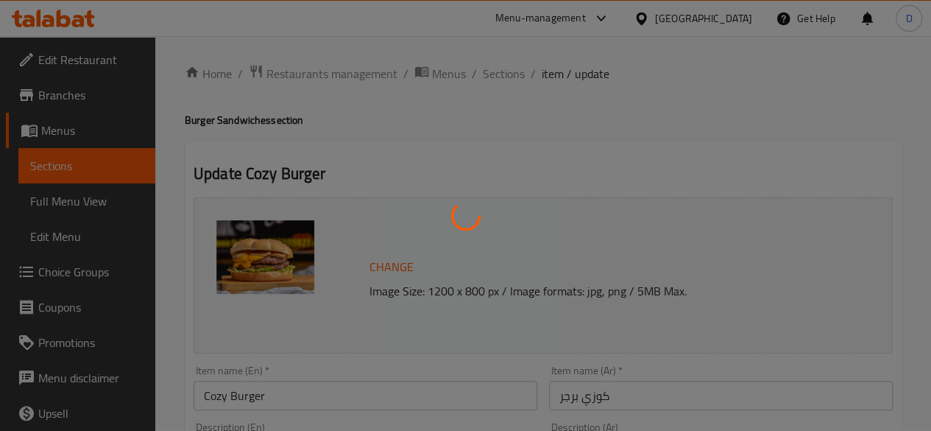
scroll to position [0, 0]
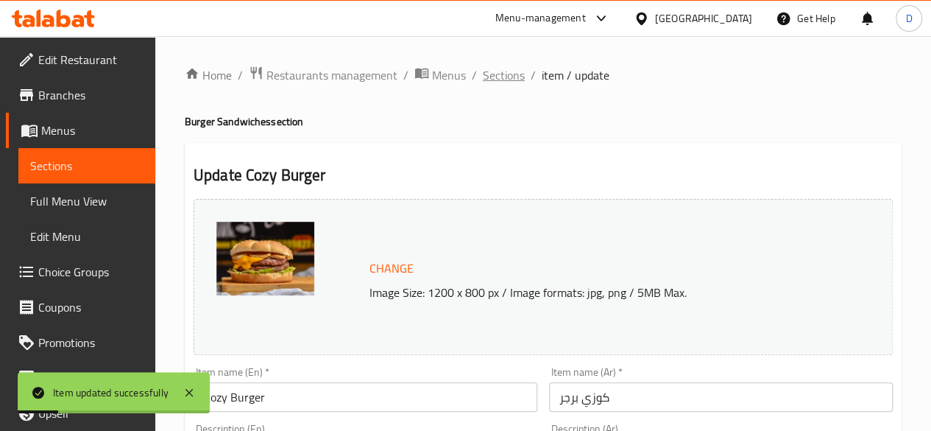
click at [503, 77] on span "Sections" at bounding box center [504, 75] width 42 height 18
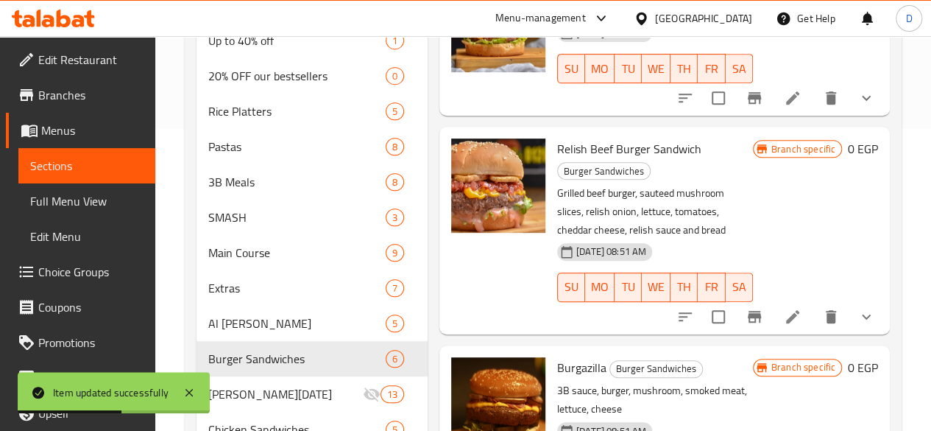
scroll to position [303, 0]
click at [784, 307] on icon at bounding box center [793, 316] width 18 height 18
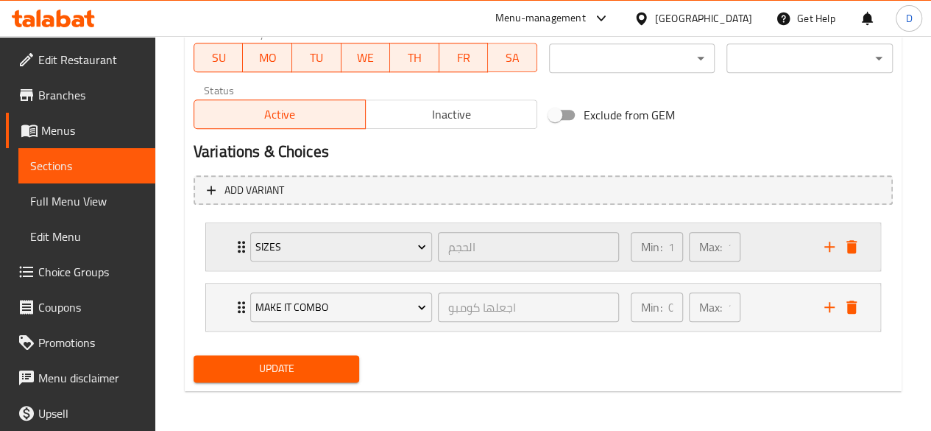
scroll to position [689, 0]
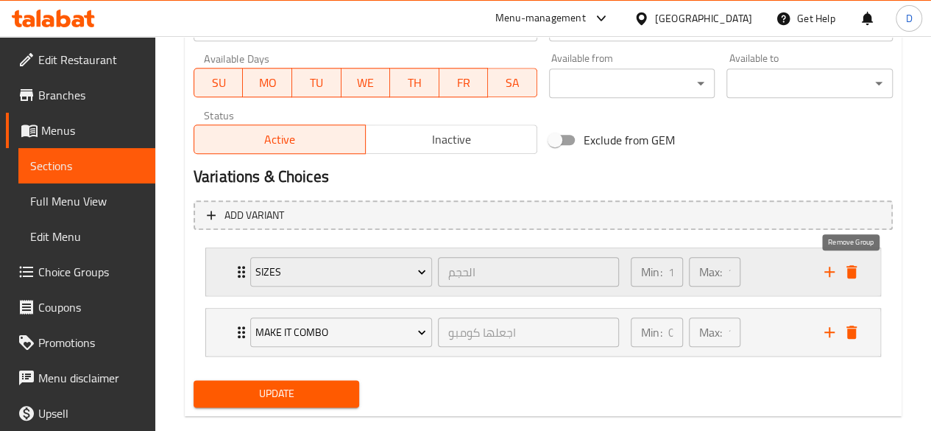
click at [859, 272] on icon "delete" at bounding box center [852, 272] width 18 height 18
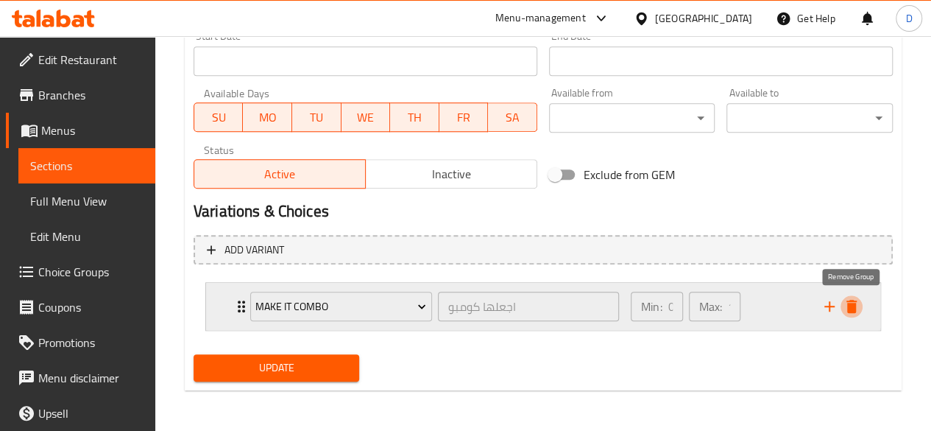
click at [853, 306] on icon "delete" at bounding box center [852, 306] width 10 height 13
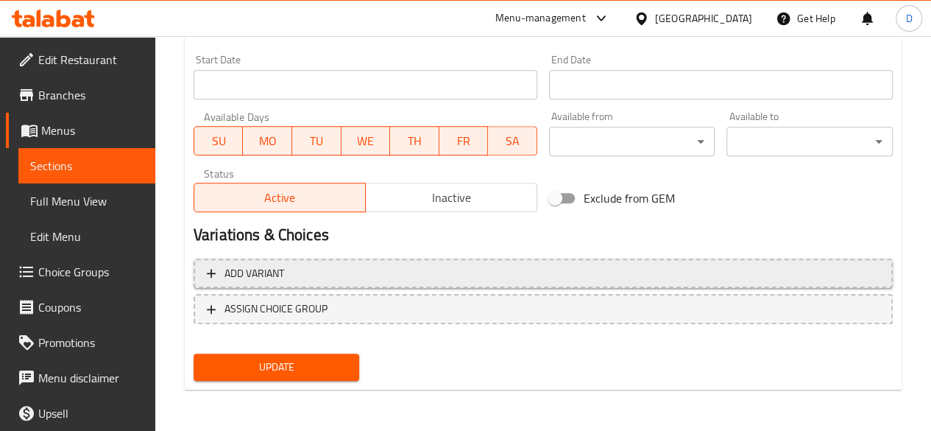
click at [641, 272] on span "Add variant" at bounding box center [543, 273] width 673 height 18
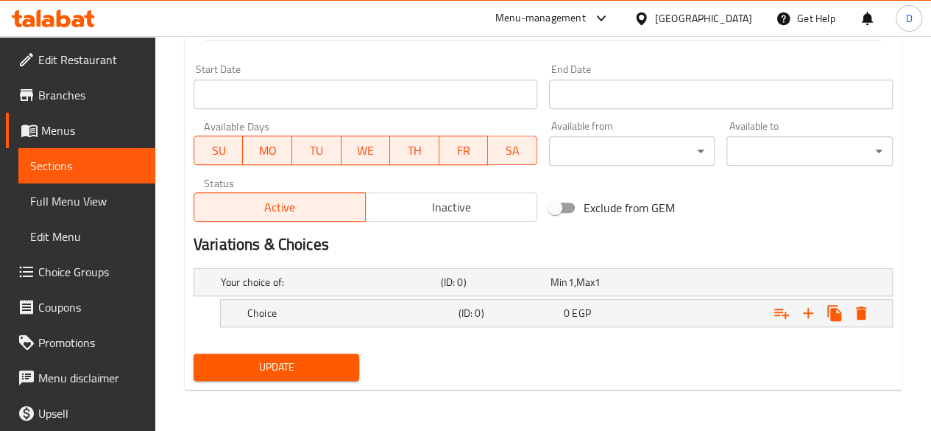
scroll to position [620, 0]
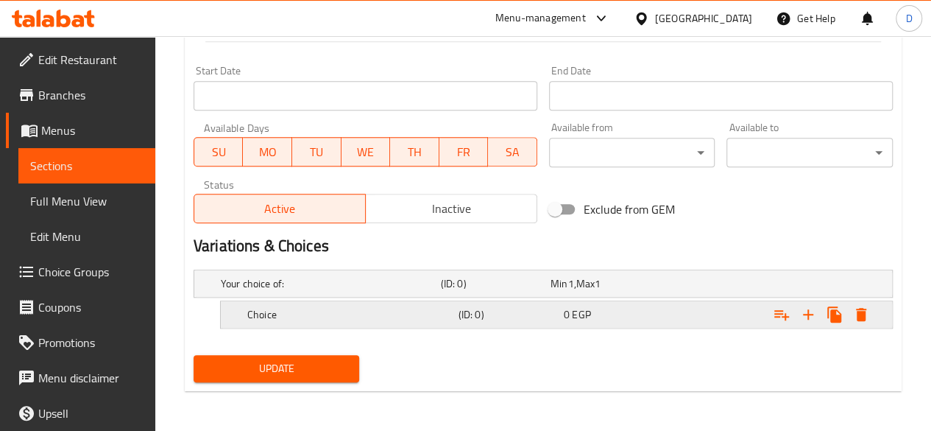
click at [406, 304] on div "Choice" at bounding box center [349, 314] width 211 height 21
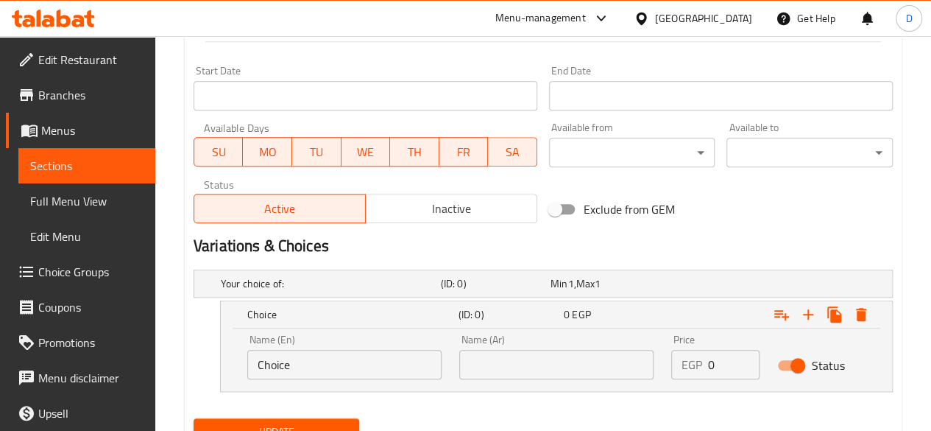
drag, startPoint x: 252, startPoint y: 370, endPoint x: 143, endPoint y: 366, distance: 109.0
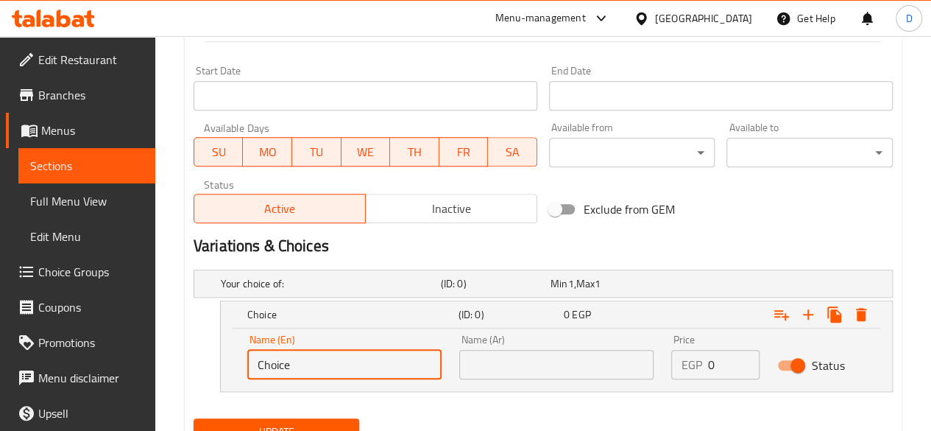
type input "ٍ"
type input "Single"
click at [505, 366] on input "text" at bounding box center [556, 364] width 194 height 29
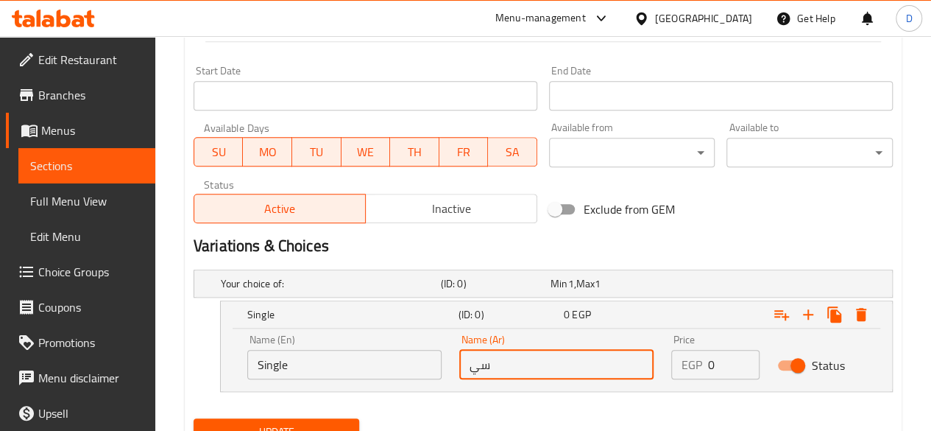
type input "سينجل"
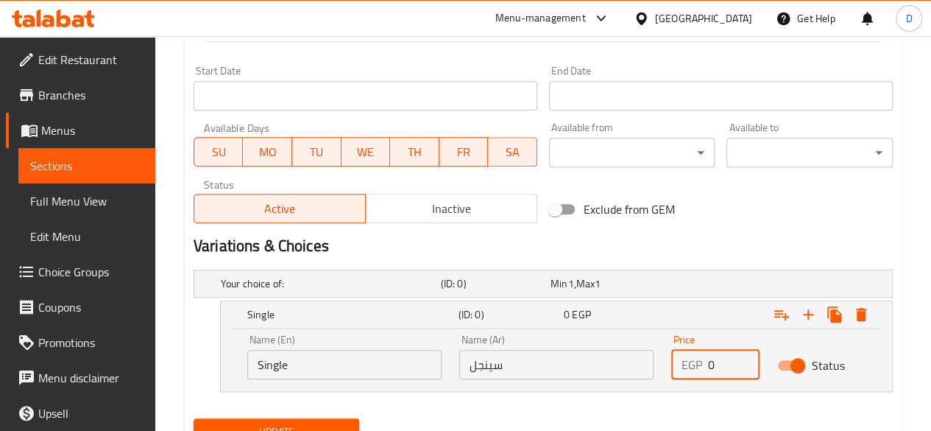
drag, startPoint x: 720, startPoint y: 364, endPoint x: 507, endPoint y: 391, distance: 215.3
click at [507, 391] on div "Your choice of: (ID: 0) Min 1 , Max 1 Name (En) Your choice of: Name (En) Name …" at bounding box center [543, 338] width 711 height 149
type input "159"
click at [809, 313] on icon "Expand" at bounding box center [808, 314] width 10 height 10
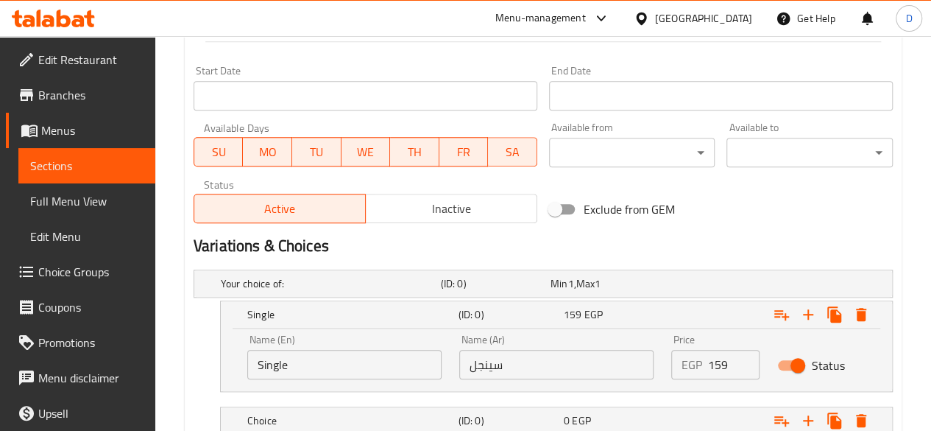
scroll to position [725, 0]
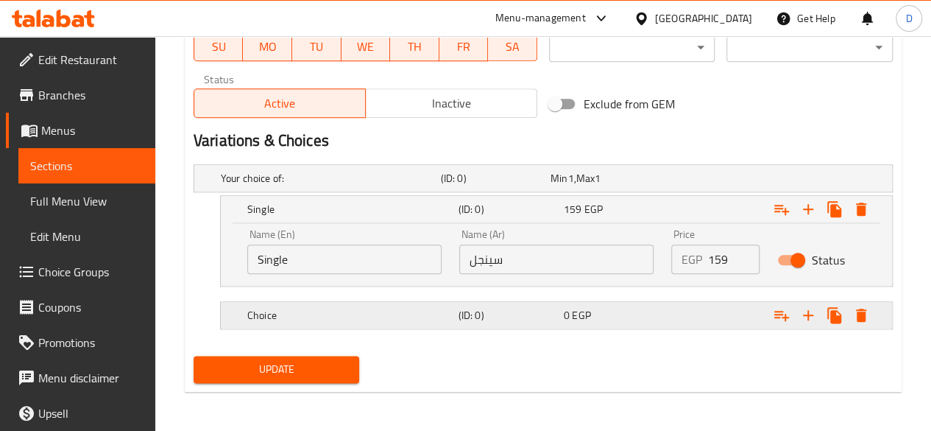
click at [593, 299] on div "Choice (ID: 0) 0 EGP" at bounding box center [560, 315] width 633 height 32
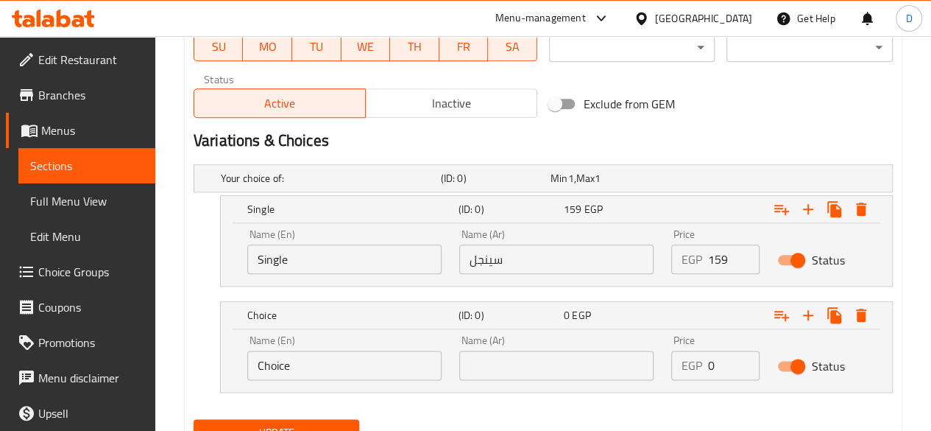
click at [621, 367] on input "text" at bounding box center [556, 365] width 194 height 29
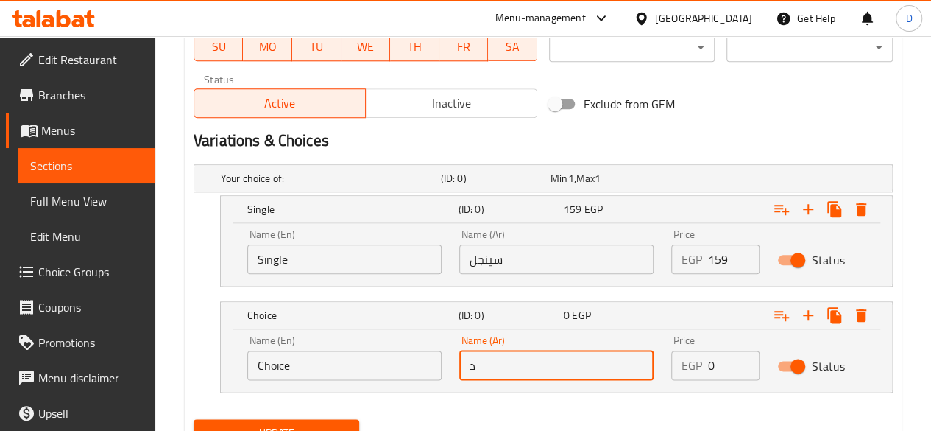
type input "دبل"
click at [329, 370] on input "Choice" at bounding box center [344, 365] width 194 height 29
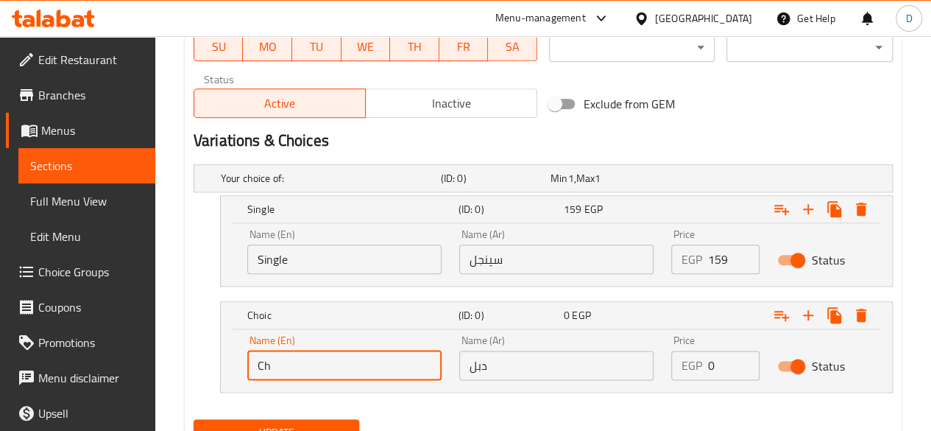
type input "C"
type input "Double"
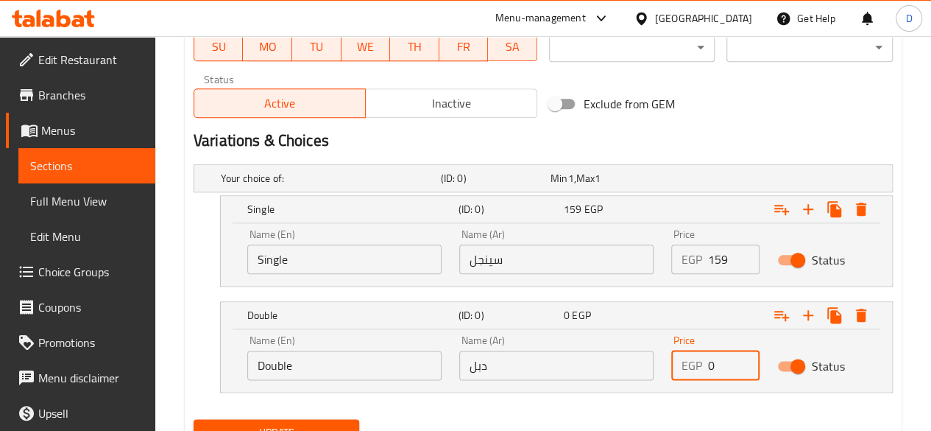
drag, startPoint x: 695, startPoint y: 363, endPoint x: 451, endPoint y: 334, distance: 246.1
click at [451, 334] on div "Name (En) Double Name (En) Name (Ar) دبل Name (Ar) Price EGP 0 Price Status" at bounding box center [557, 357] width 636 height 63
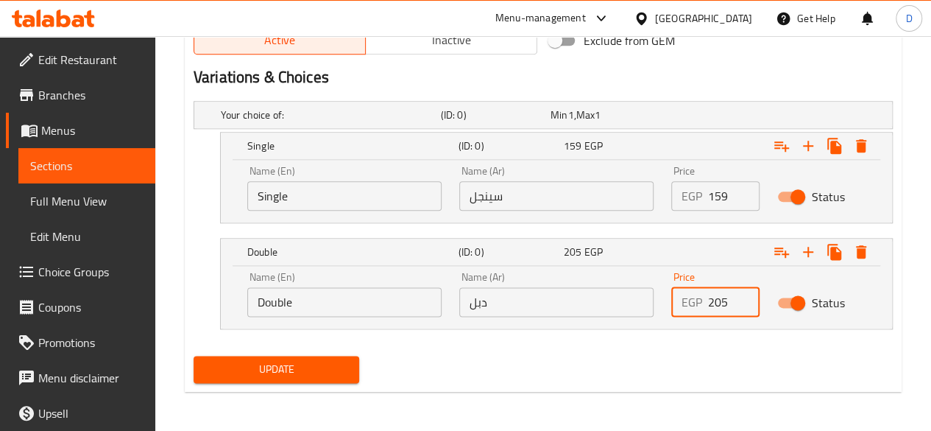
type input "205"
click at [278, 376] on span "Update" at bounding box center [276, 369] width 143 height 18
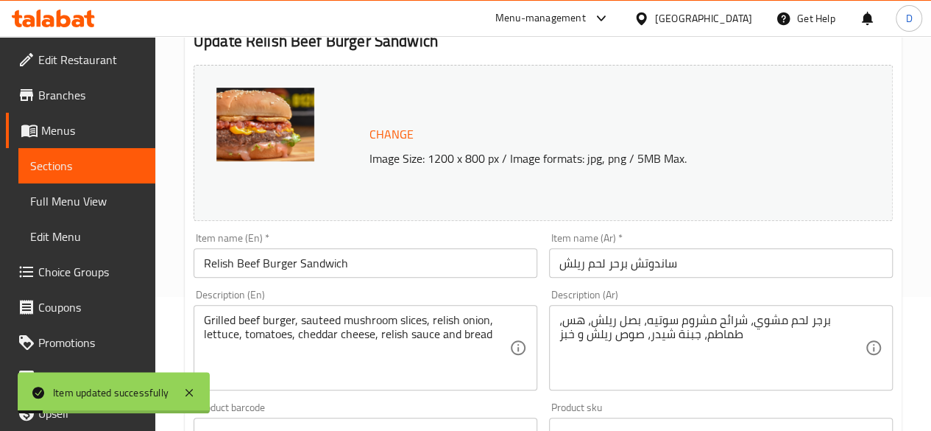
scroll to position [0, 0]
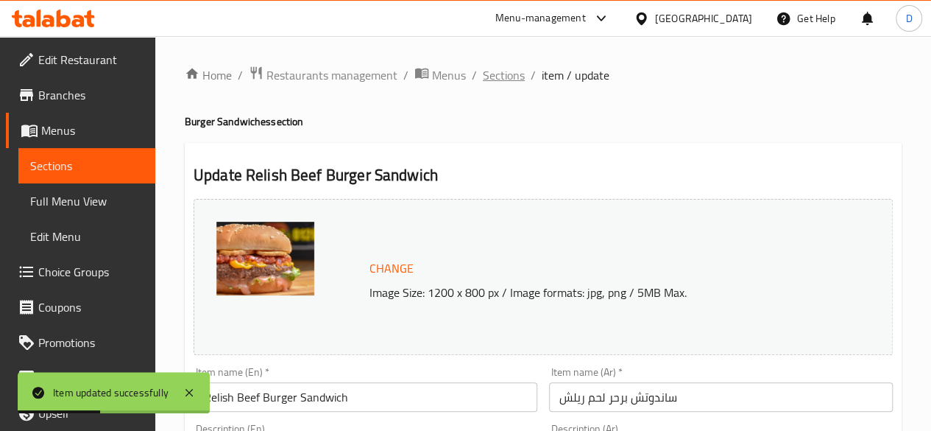
click at [510, 73] on span "Sections" at bounding box center [504, 75] width 42 height 18
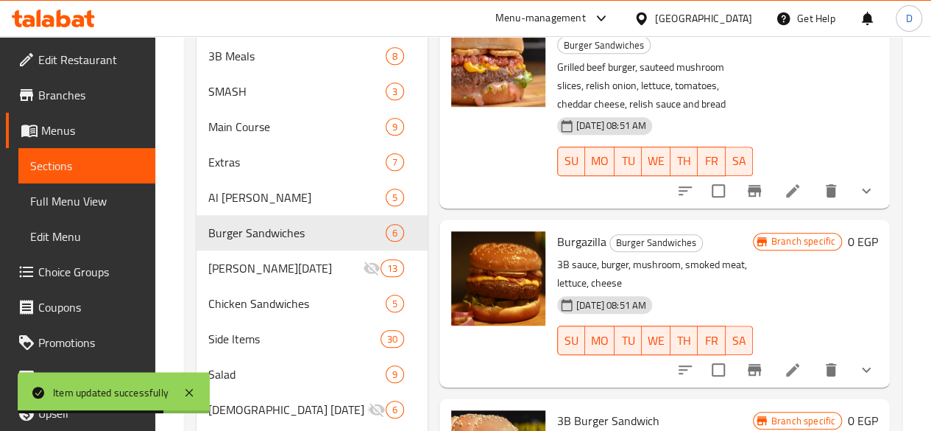
scroll to position [499, 0]
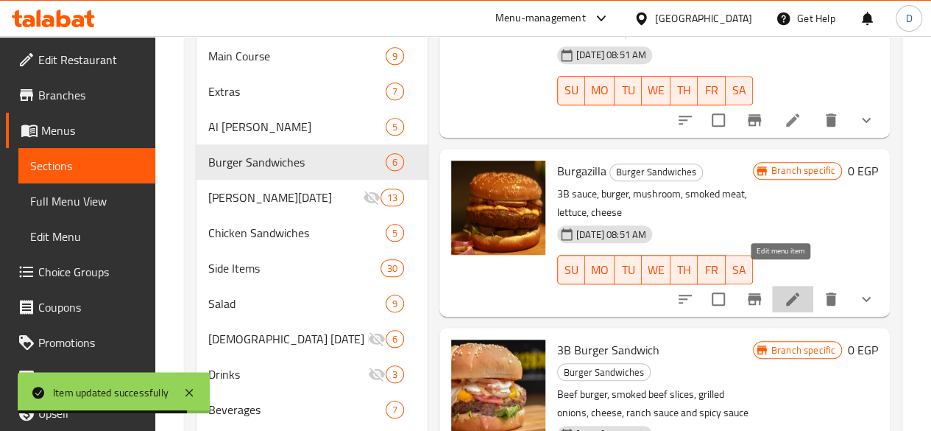
click at [784, 290] on icon at bounding box center [793, 299] width 18 height 18
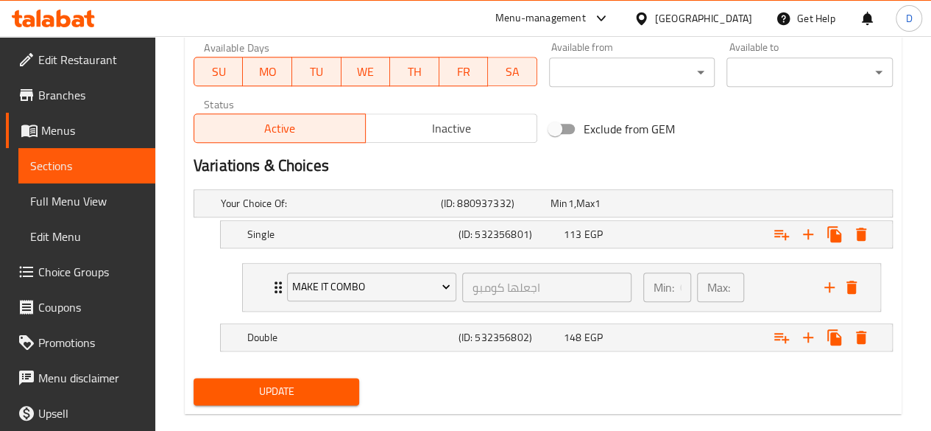
scroll to position [722, 0]
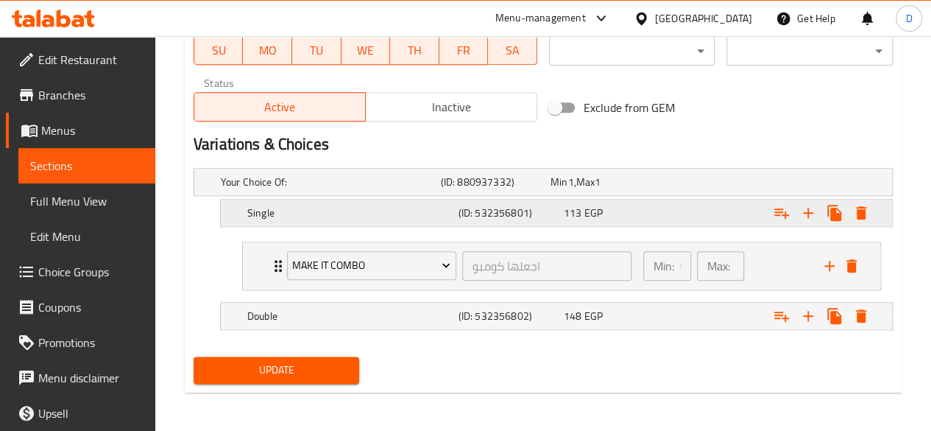
click at [595, 208] on span "EGP" at bounding box center [594, 212] width 18 height 19
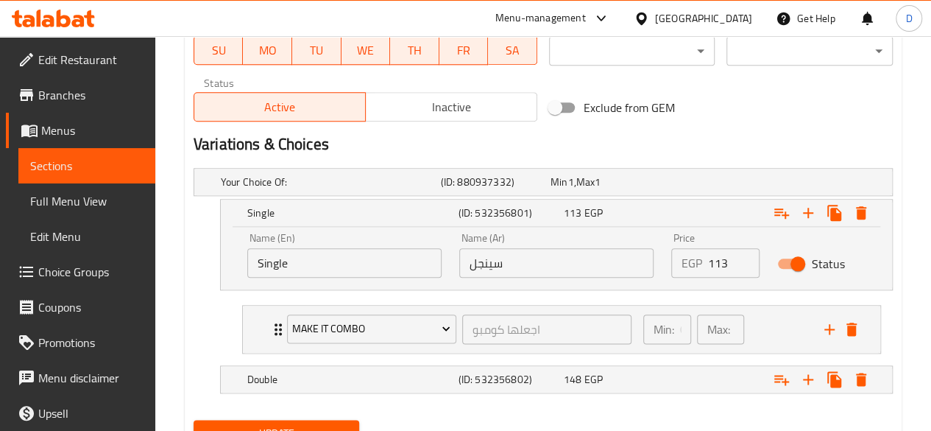
drag, startPoint x: 730, startPoint y: 264, endPoint x: 577, endPoint y: 263, distance: 152.4
click at [577, 263] on div "Name (En) Single Name (En) Name (Ar) سينجل Name (Ar) Price EGP 113 Price Status" at bounding box center [557, 255] width 636 height 63
type input "166"
click at [693, 381] on div "Expand" at bounding box center [771, 379] width 211 height 32
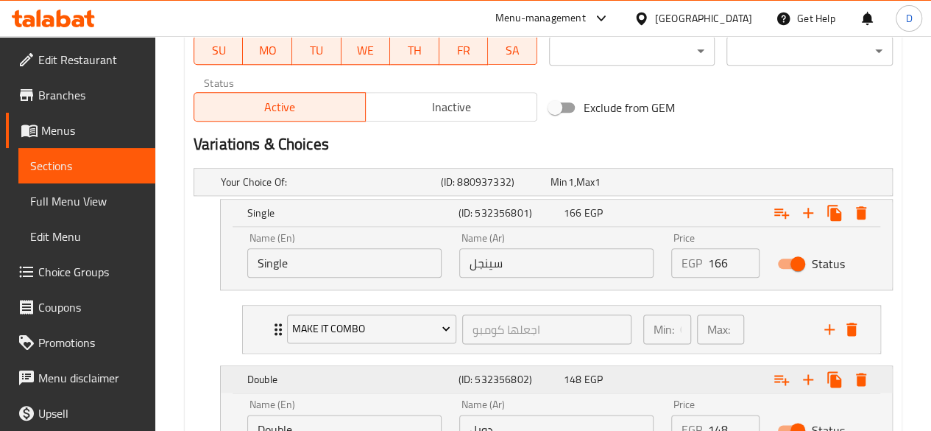
scroll to position [848, 0]
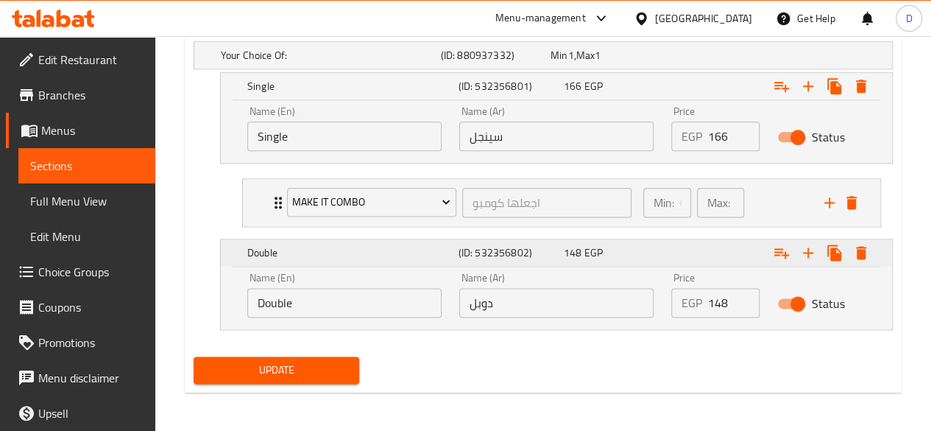
drag, startPoint x: 601, startPoint y: 292, endPoint x: 543, endPoint y: 264, distance: 63.9
click at [543, 264] on div "Double (ID: 532356802) 148 EGP Name (En) Double Name (En) Name (Ar) دوبل Name (…" at bounding box center [557, 284] width 672 height 90
type input "212"
click at [303, 365] on span "Update" at bounding box center [276, 370] width 143 height 18
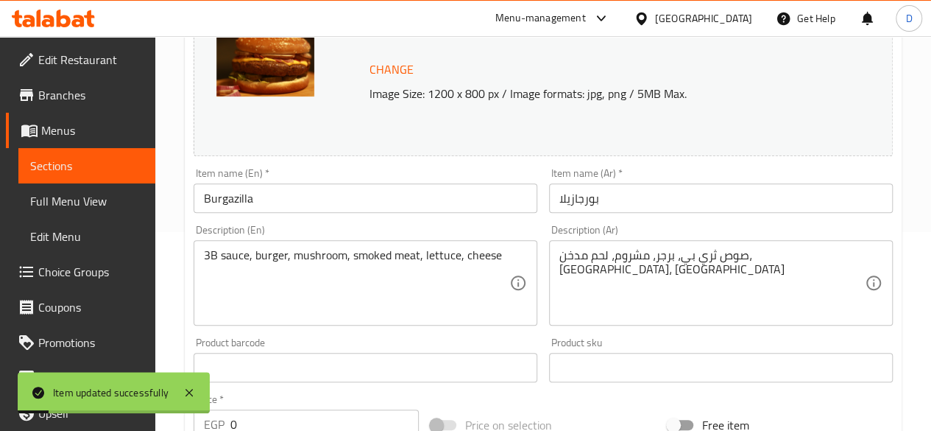
scroll to position [0, 0]
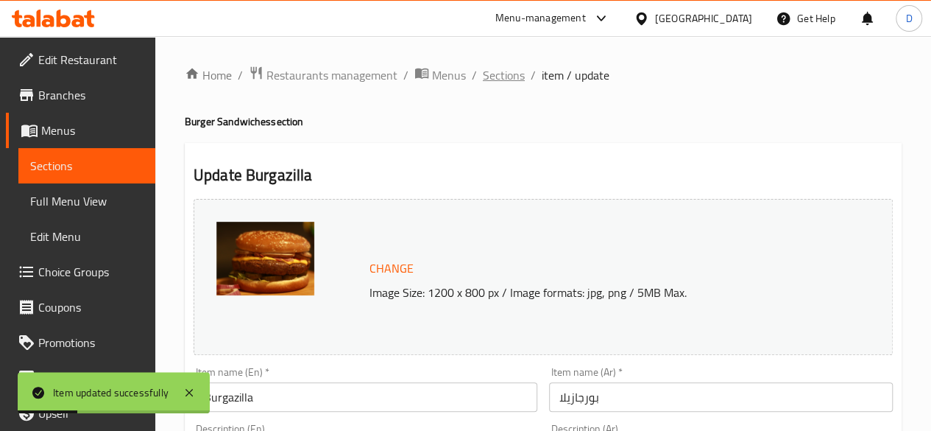
click at [521, 76] on span "Sections" at bounding box center [504, 75] width 42 height 18
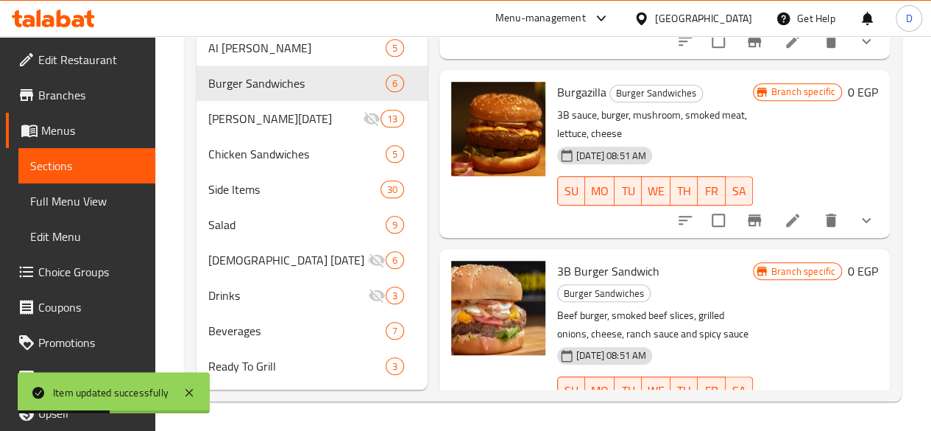
scroll to position [599, 0]
click at [788, 426] on icon at bounding box center [793, 435] width 18 height 18
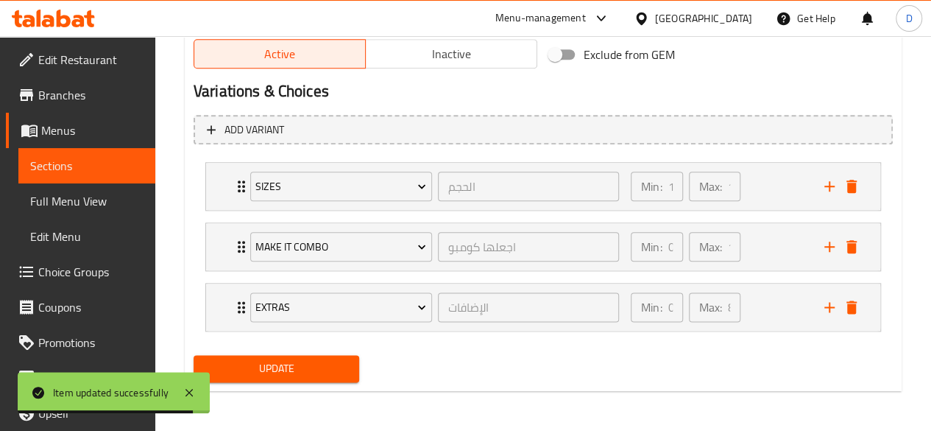
scroll to position [725, 0]
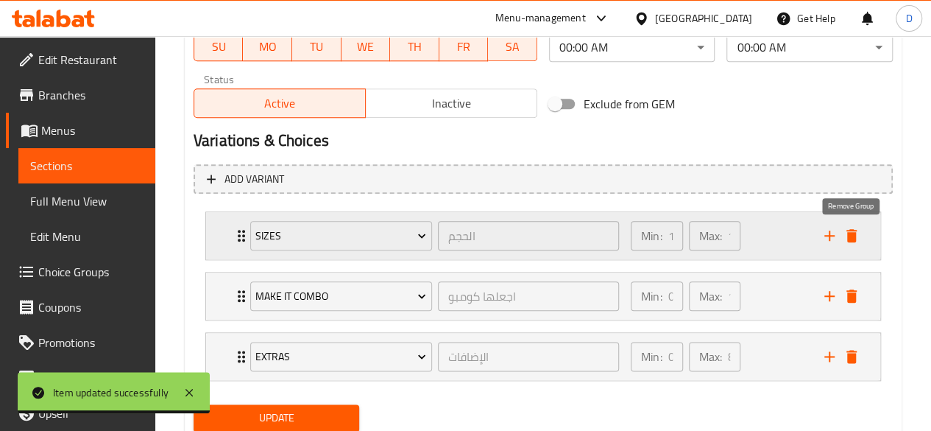
click at [857, 230] on icon "delete" at bounding box center [852, 236] width 18 height 18
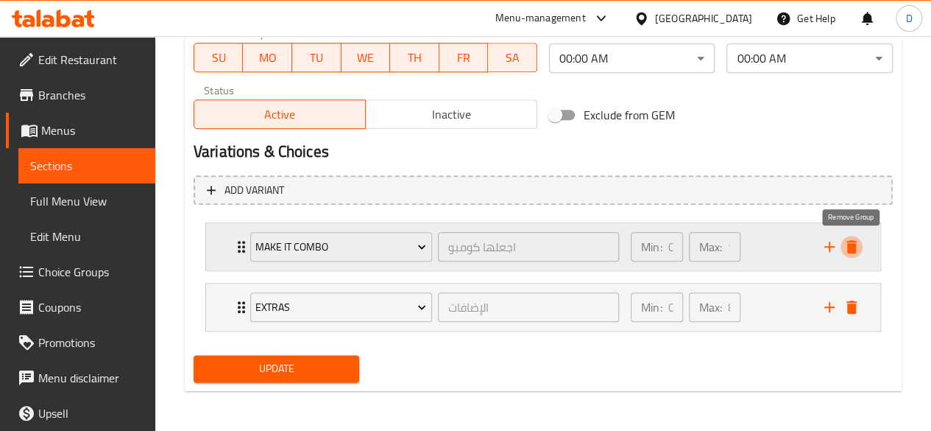
click at [853, 241] on icon "delete" at bounding box center [852, 246] width 10 height 13
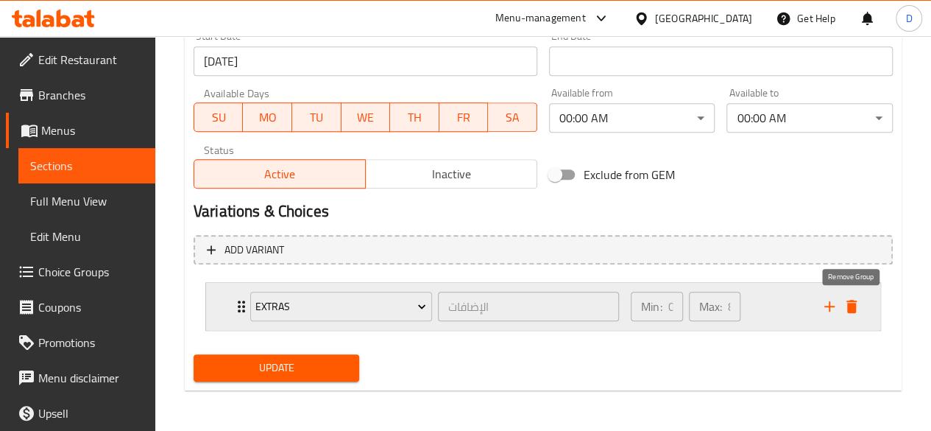
click at [853, 298] on icon "delete" at bounding box center [852, 306] width 18 height 18
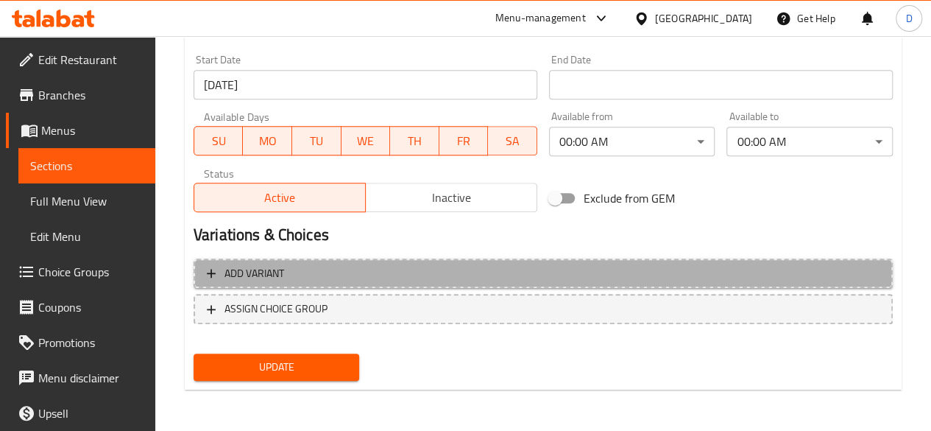
click at [789, 278] on span "Add variant" at bounding box center [543, 273] width 673 height 18
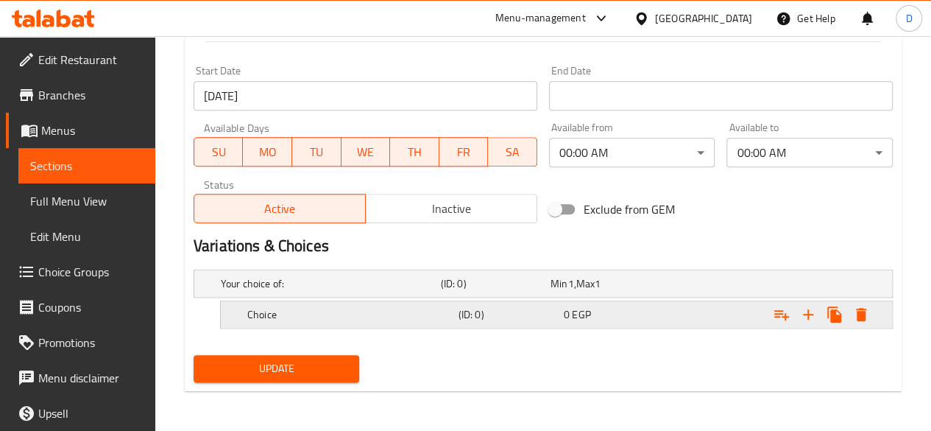
click at [645, 308] on div "0 EGP" at bounding box center [613, 314] width 99 height 15
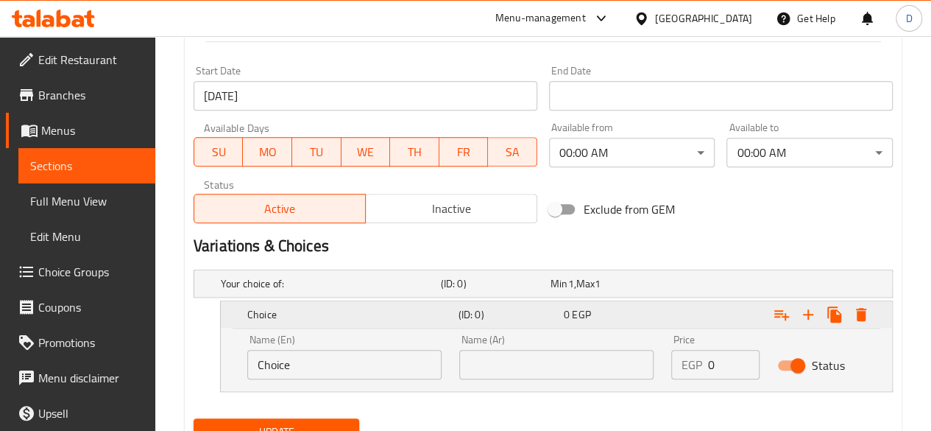
scroll to position [683, 0]
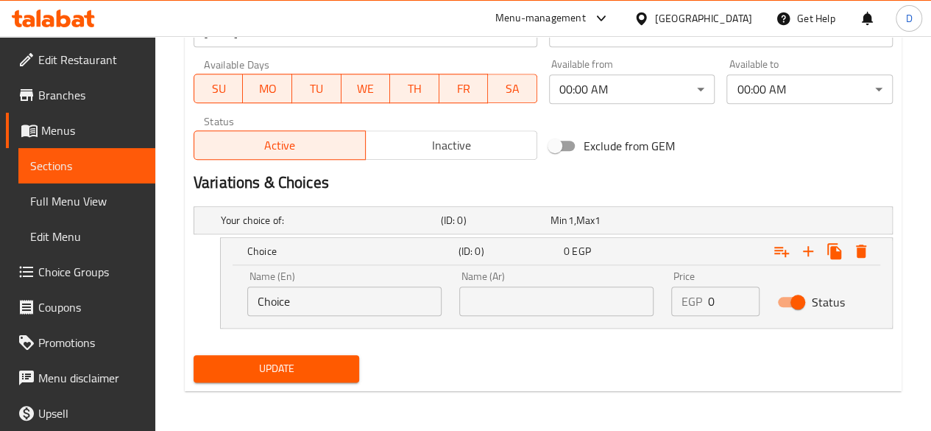
drag, startPoint x: 362, startPoint y: 297, endPoint x: 171, endPoint y: 291, distance: 191.6
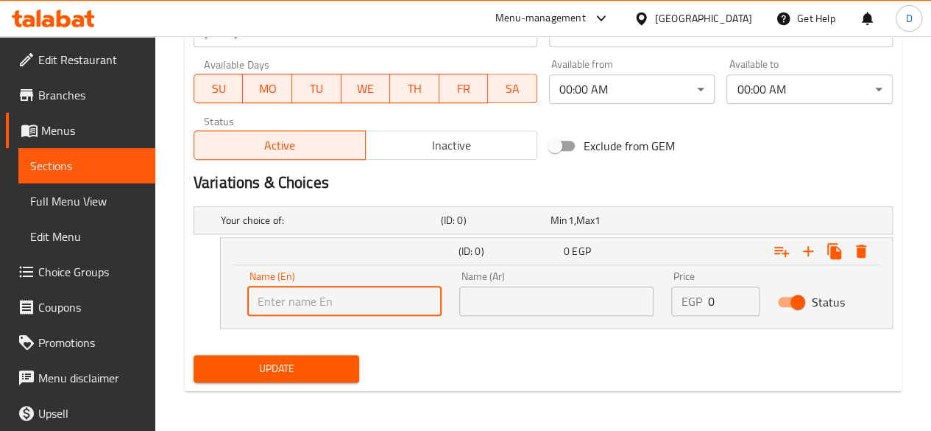
type input "3"
type input "Single"
click at [538, 299] on input "text" at bounding box center [556, 300] width 194 height 29
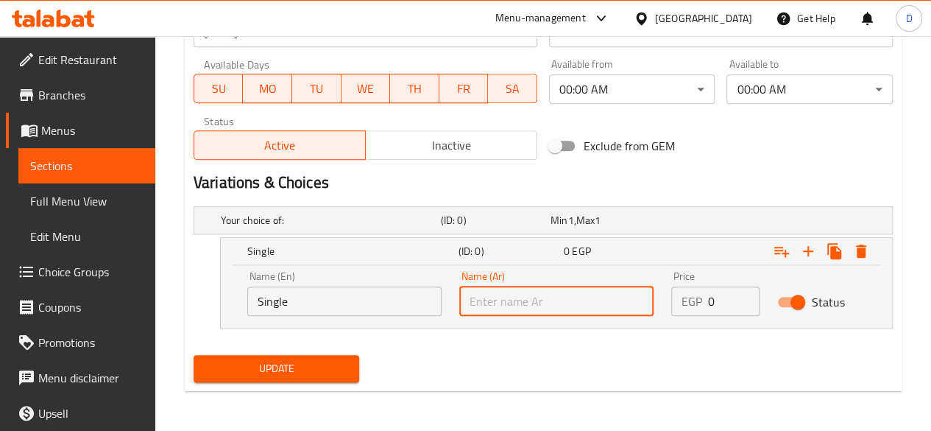
type input "سينجل"
click at [550, 279] on div "Name (En) Single Name (En) Name (Ar) سينجل Name (Ar) Price EGP 0 Price Status" at bounding box center [557, 293] width 636 height 63
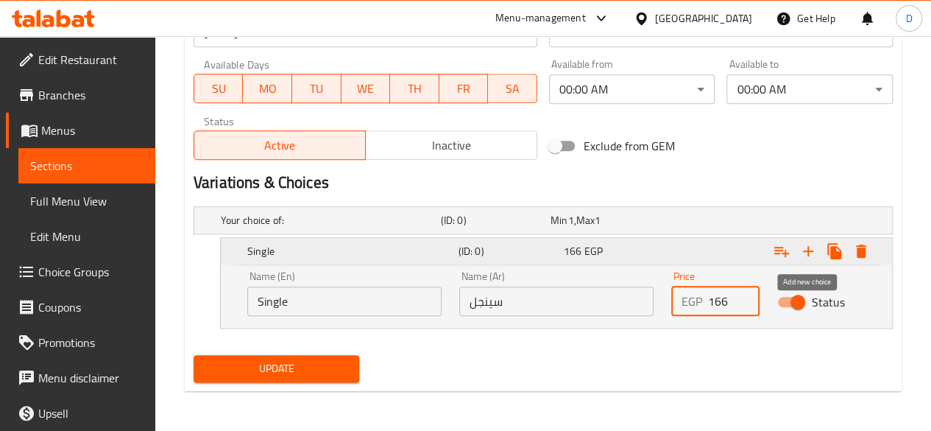
type input "166"
click at [810, 253] on icon "Expand" at bounding box center [809, 251] width 18 height 18
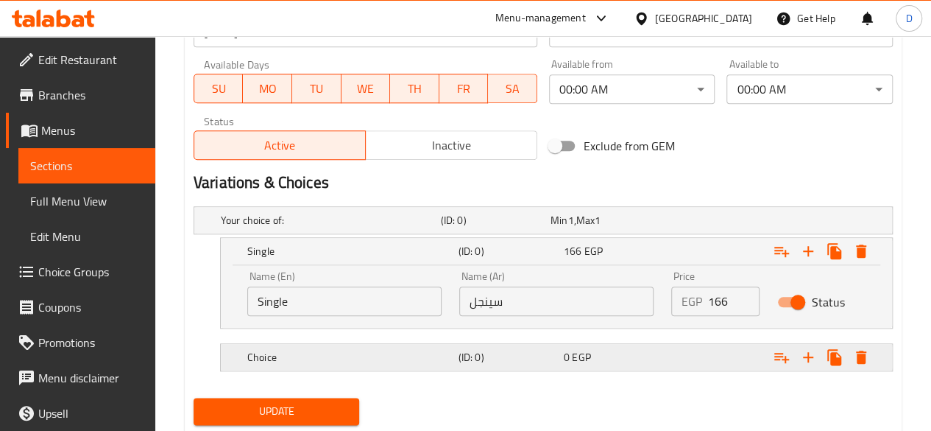
click at [521, 358] on h5 "(ID: 0)" at bounding box center [508, 357] width 99 height 15
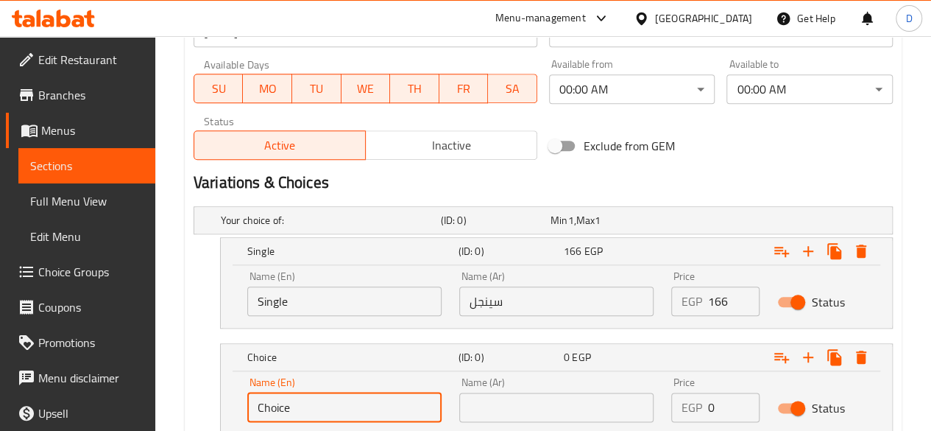
drag, startPoint x: 366, startPoint y: 400, endPoint x: 230, endPoint y: 390, distance: 135.9
click at [230, 390] on div "Name (En) Choice Name (En) Name (Ar) Name (Ar) Price EGP 0 Price Status" at bounding box center [557, 402] width 672 height 63
type input "Double"
click at [526, 412] on input "text" at bounding box center [556, 406] width 194 height 29
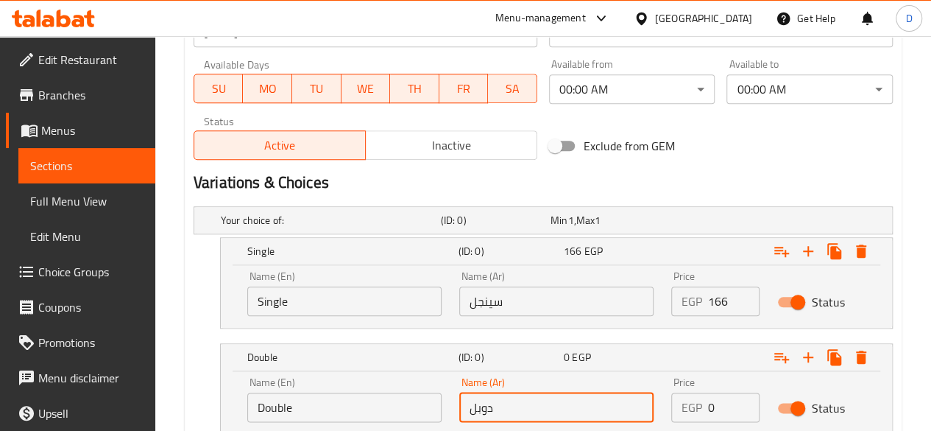
click at [482, 406] on input "دوبل" at bounding box center [556, 406] width 194 height 29
type input "دبل"
click at [726, 405] on input "0" at bounding box center [734, 406] width 52 height 29
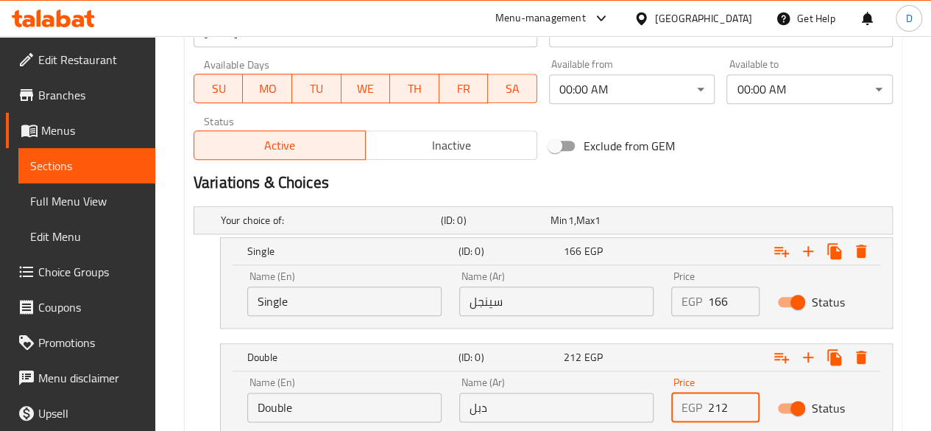
scroll to position [789, 0]
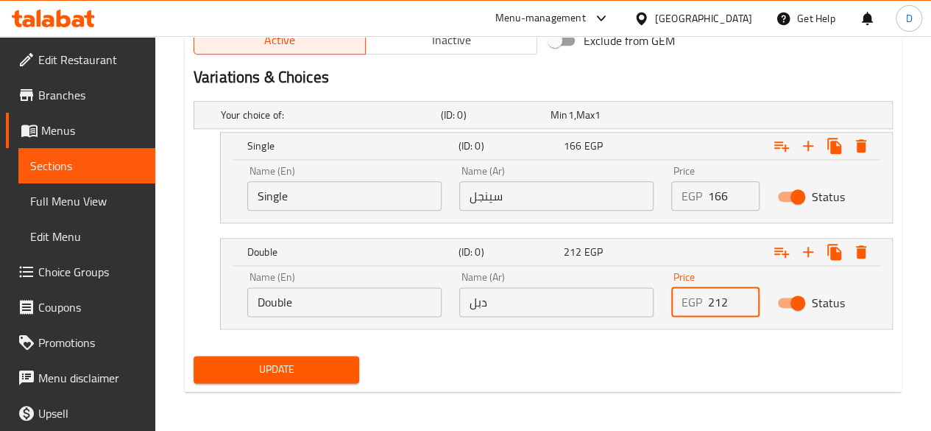
type input "212"
click at [297, 372] on span "Update" at bounding box center [276, 369] width 143 height 18
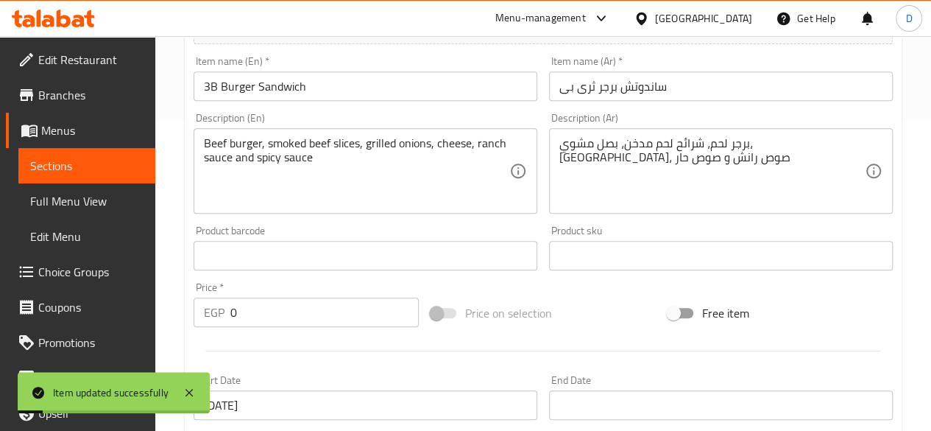
scroll to position [0, 0]
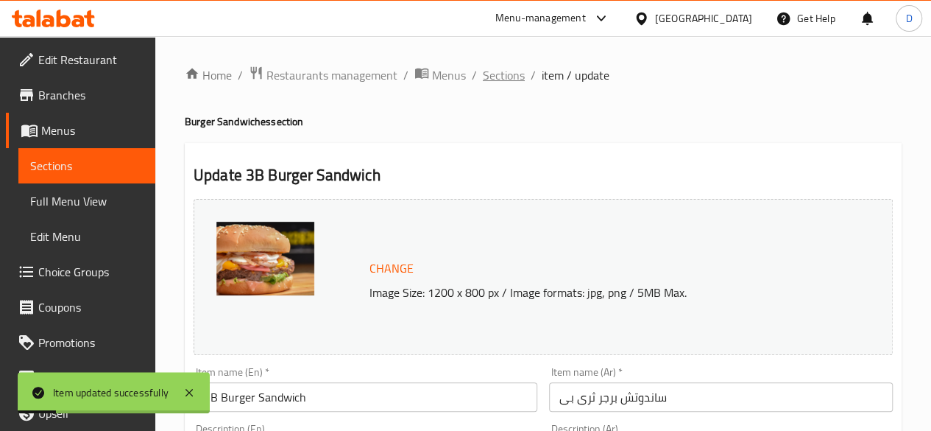
click at [501, 77] on span "Sections" at bounding box center [504, 75] width 42 height 18
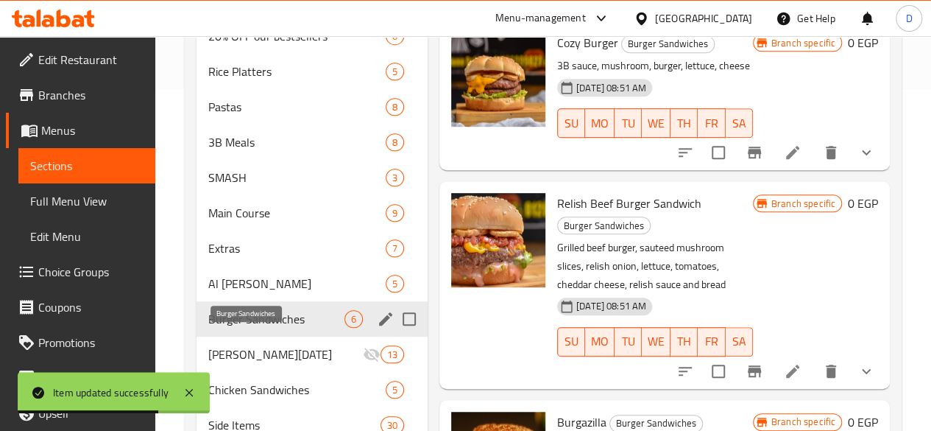
scroll to position [342, 0]
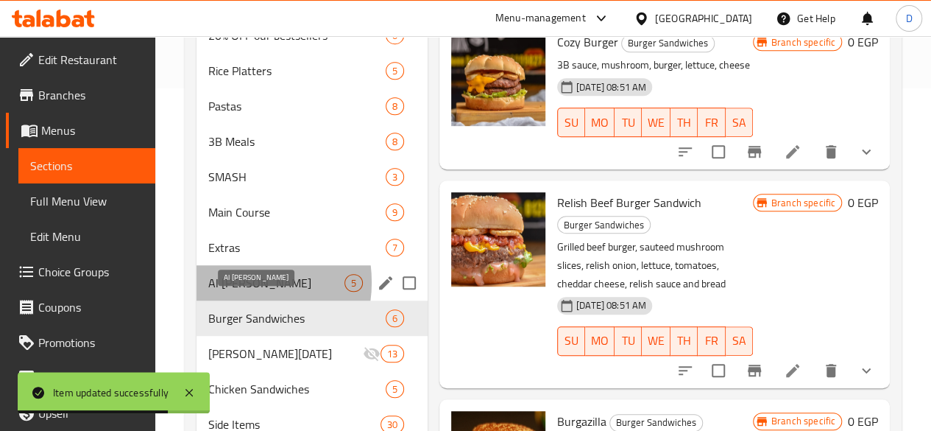
click at [234, 292] on span "Al [PERSON_NAME]" at bounding box center [276, 283] width 136 height 18
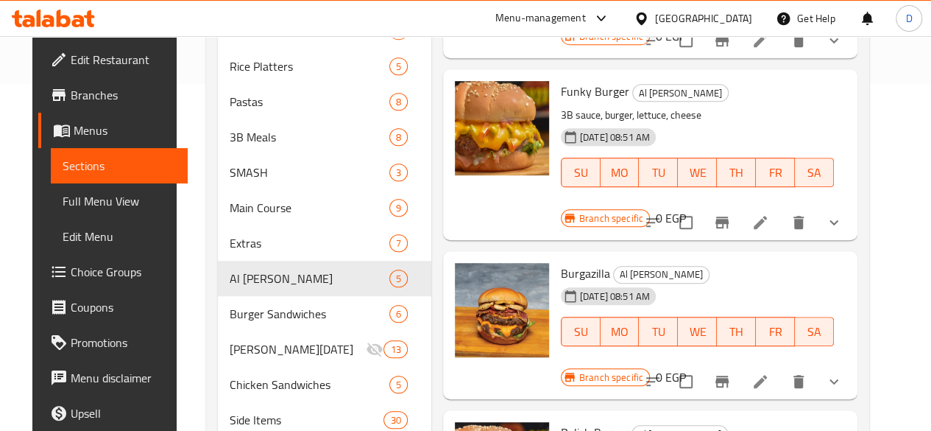
scroll to position [348, 0]
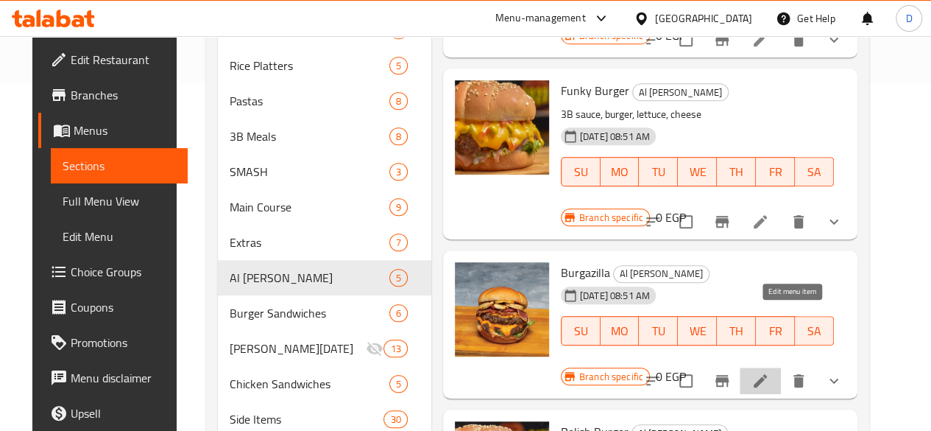
click at [767, 374] on icon at bounding box center [760, 380] width 13 height 13
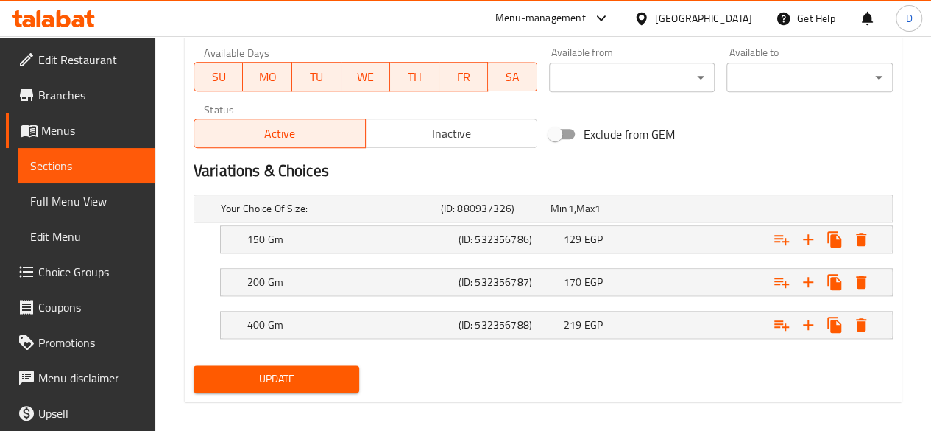
scroll to position [696, 0]
click at [702, 233] on div "Expand" at bounding box center [771, 238] width 211 height 32
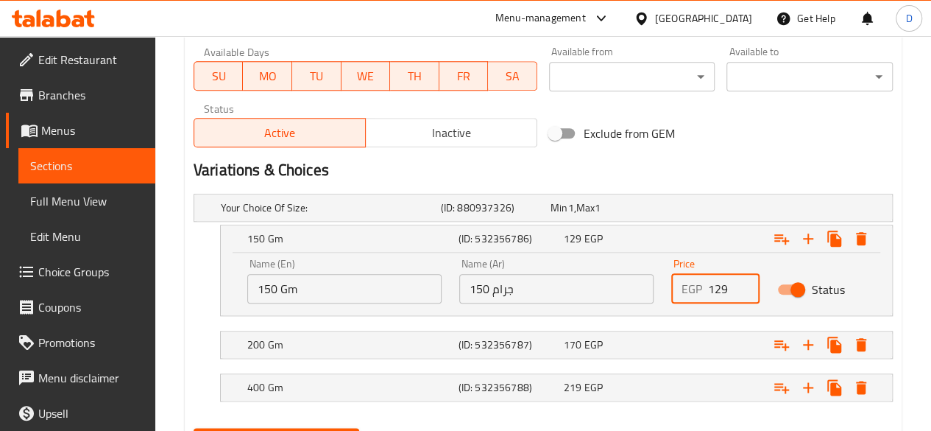
drag, startPoint x: 729, startPoint y: 279, endPoint x: 648, endPoint y: 273, distance: 81.2
click at [648, 273] on div "Name (En) 150 Gm Name (En) Name (Ar) 150 جرام Name (Ar) Price EGP 129 Price Sta…" at bounding box center [557, 281] width 636 height 63
type input "193"
click at [698, 346] on div "Expand" at bounding box center [771, 344] width 211 height 32
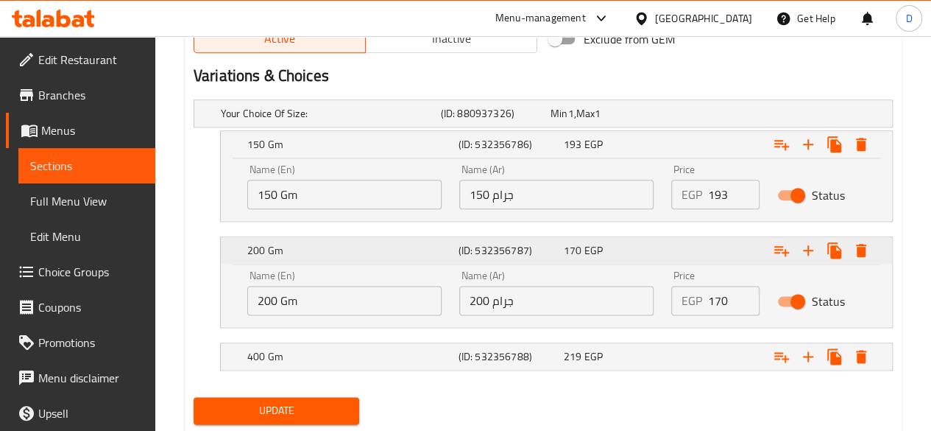
scroll to position [803, 0]
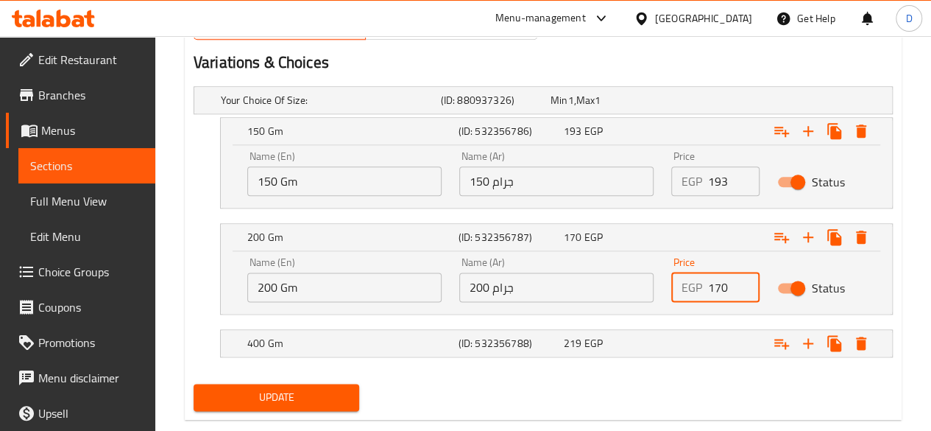
drag, startPoint x: 732, startPoint y: 279, endPoint x: 624, endPoint y: 278, distance: 107.5
click at [624, 278] on div "Name (En) 200 Gm Name (En) Name (Ar) 200 جرام Name (Ar) Price EGP 170 Price Sta…" at bounding box center [557, 279] width 636 height 63
type input "250"
click at [686, 342] on div "Expand" at bounding box center [771, 343] width 211 height 32
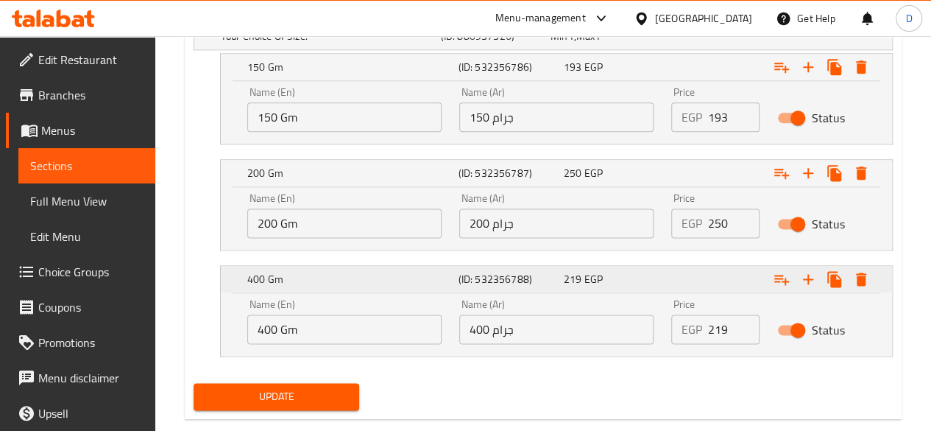
scroll to position [868, 0]
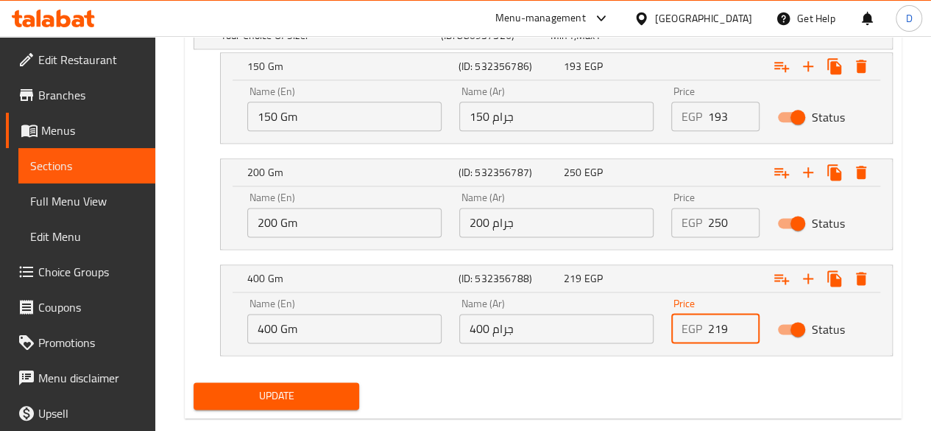
drag, startPoint x: 729, startPoint y: 331, endPoint x: 658, endPoint y: 329, distance: 70.7
click at [658, 329] on div "Name (En) 400 Gm Name (En) Name (Ar) 400 جرام Name (Ar) Price EGP 219 Price Sta…" at bounding box center [557, 320] width 636 height 63
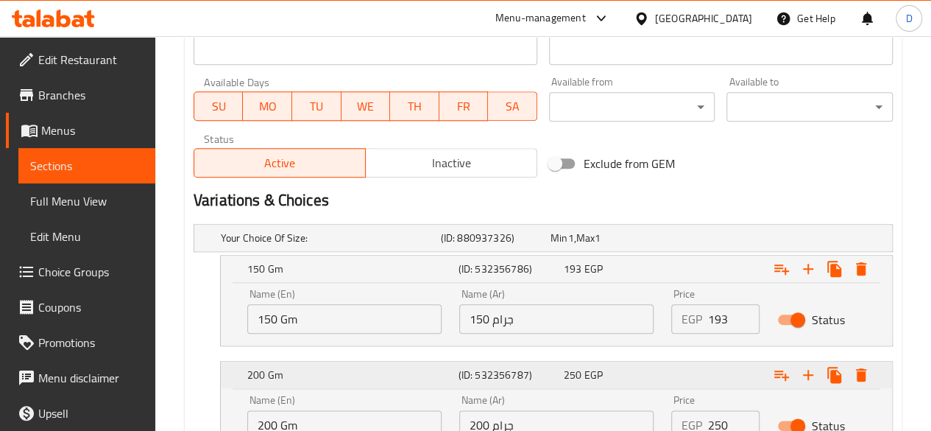
scroll to position [894, 0]
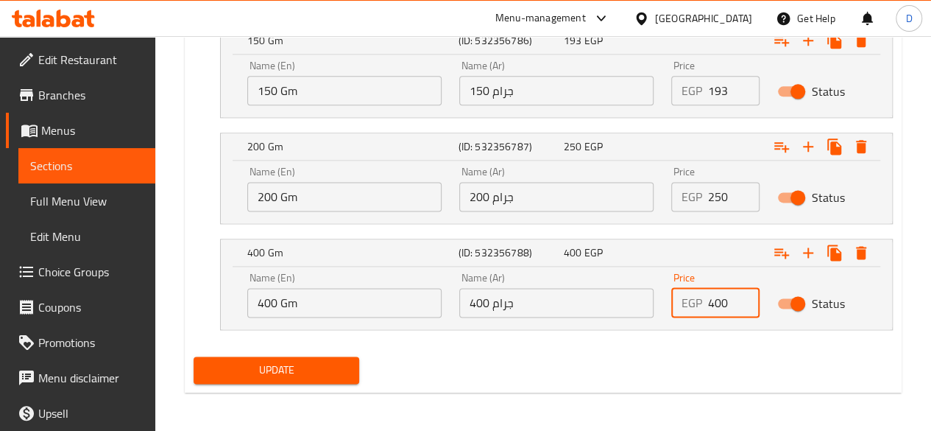
type input "400"
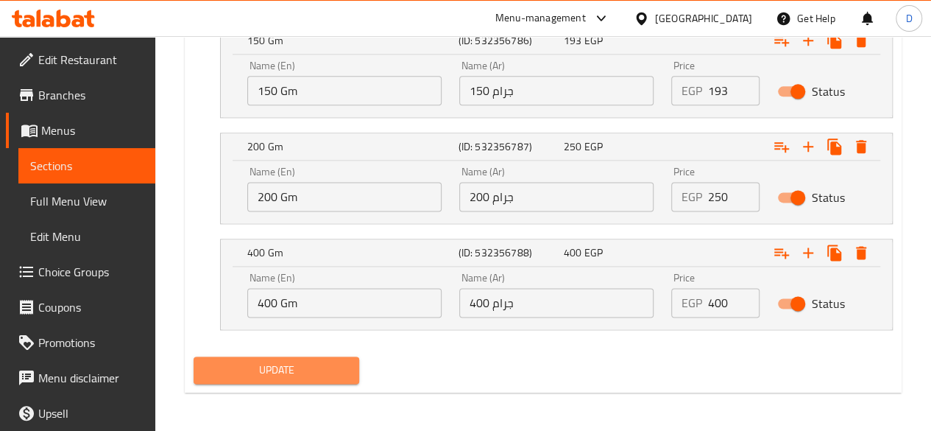
click at [315, 369] on span "Update" at bounding box center [276, 370] width 143 height 18
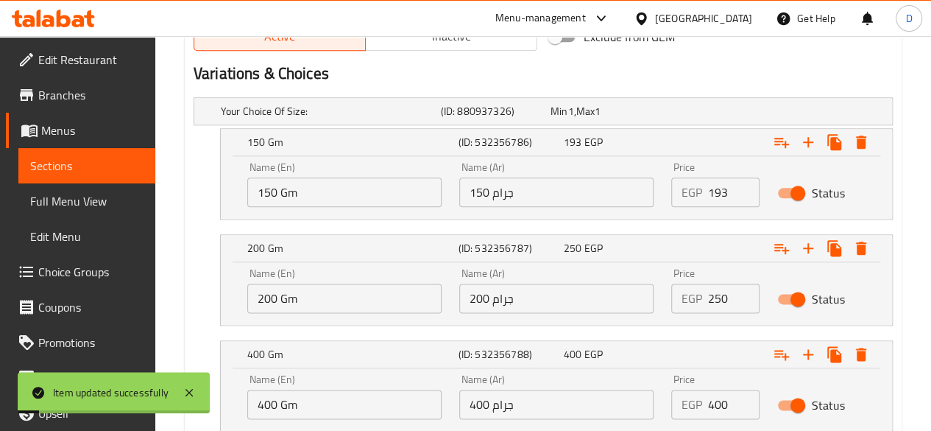
scroll to position [813, 0]
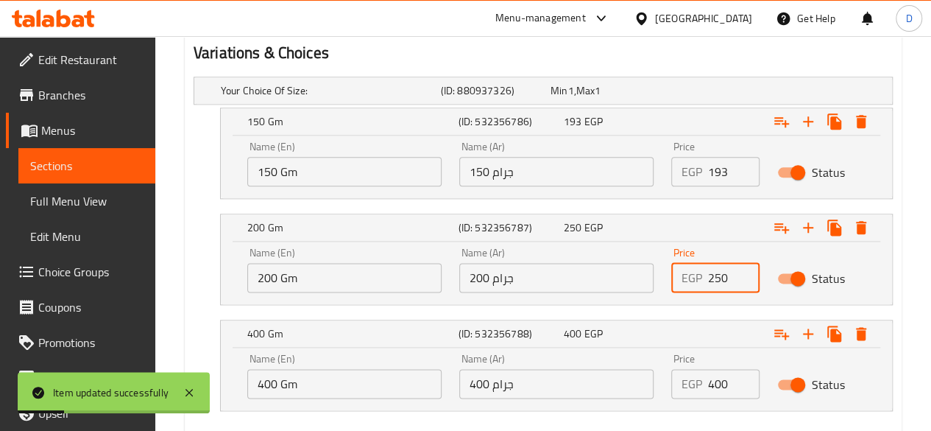
click at [732, 272] on input "250" at bounding box center [734, 277] width 52 height 29
type input "257"
click at [733, 377] on input "400" at bounding box center [734, 383] width 52 height 29
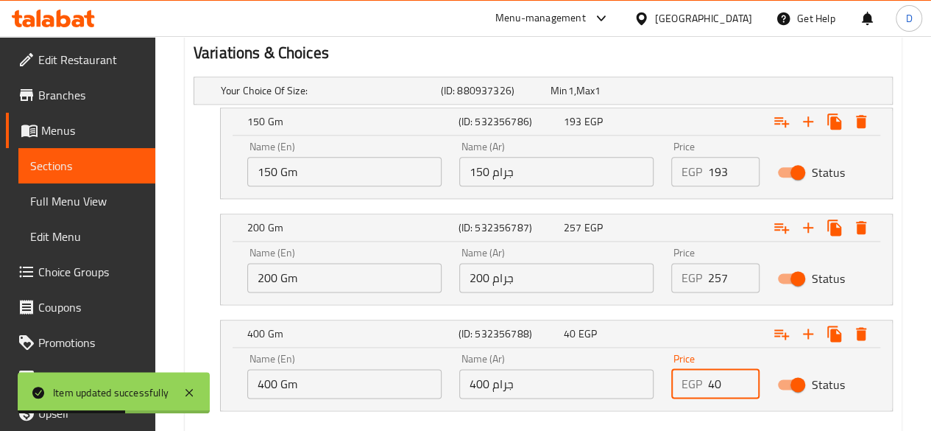
type input "4"
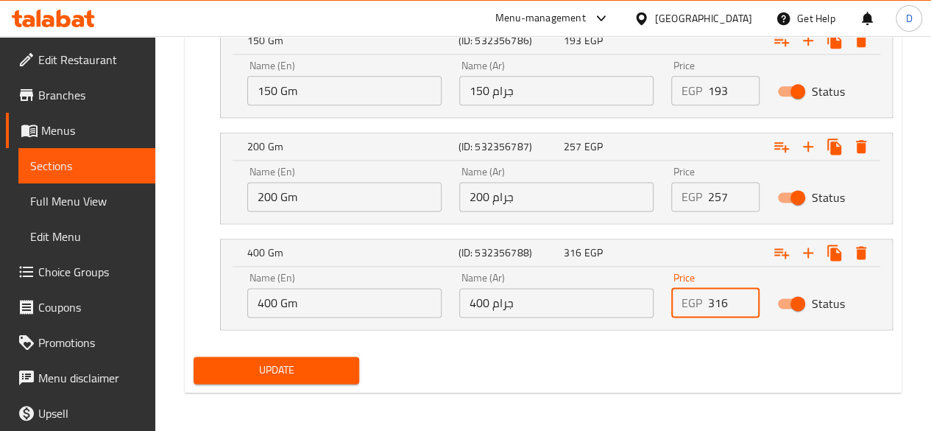
type input "316"
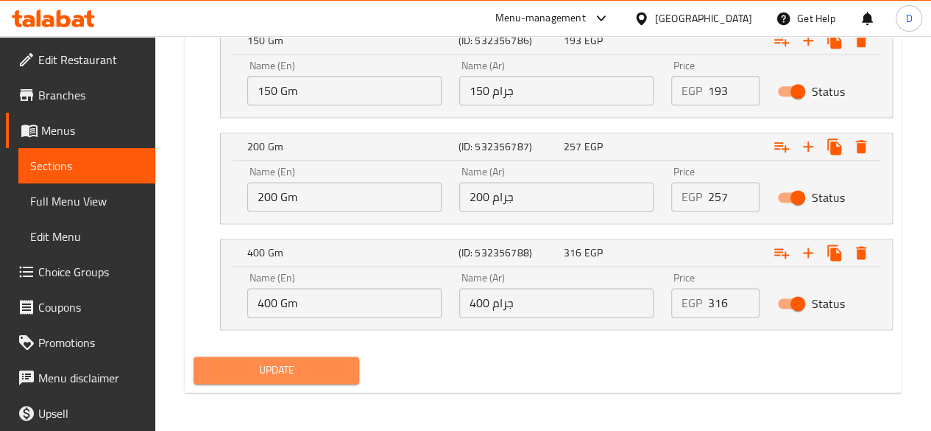
click at [277, 365] on span "Update" at bounding box center [276, 370] width 143 height 18
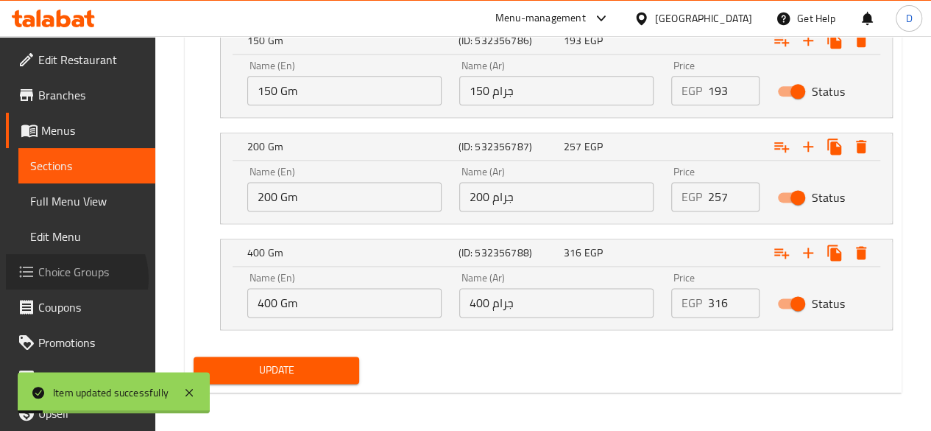
click at [67, 278] on span "Choice Groups" at bounding box center [90, 272] width 105 height 18
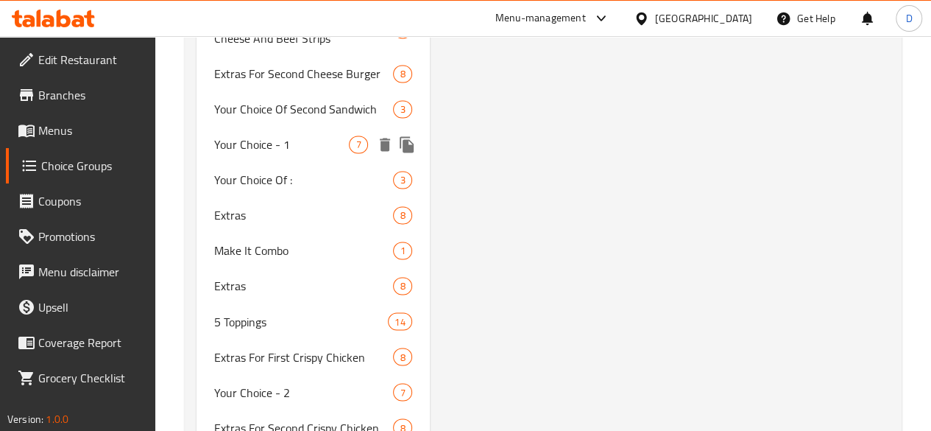
scroll to position [1070, 0]
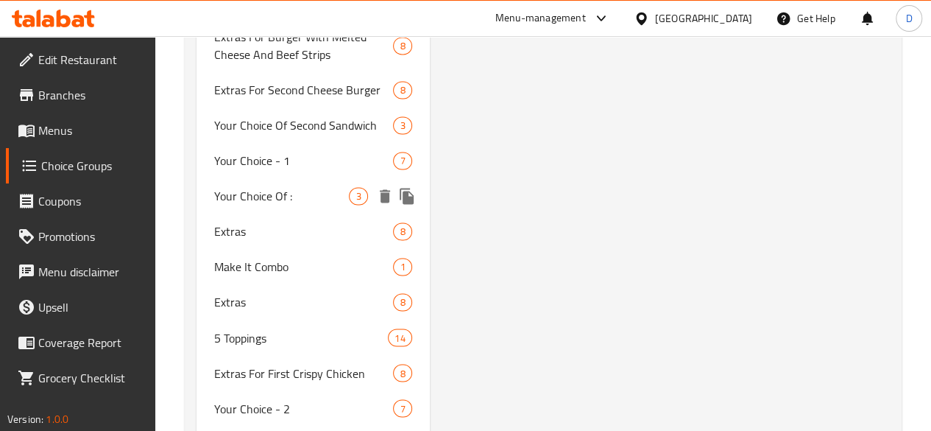
click at [250, 205] on span "Your Choice Of :" at bounding box center [281, 196] width 135 height 18
type input "Your Choice Of :"
type input "إختيارك من :"
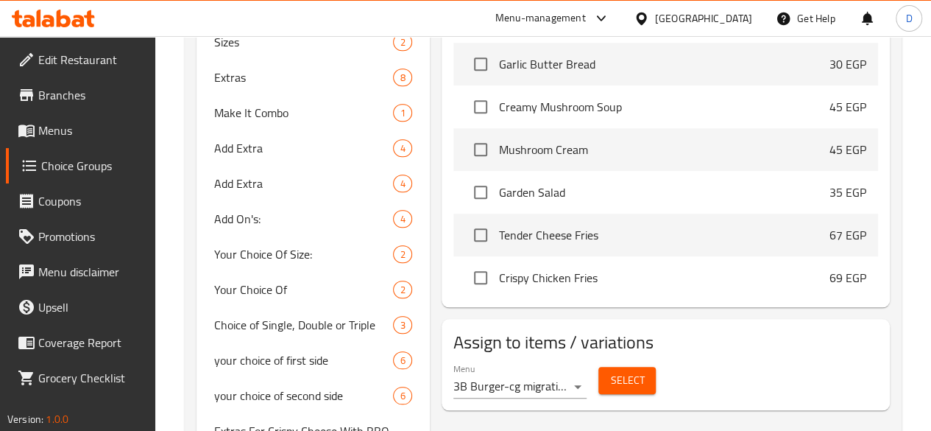
scroll to position [619, 0]
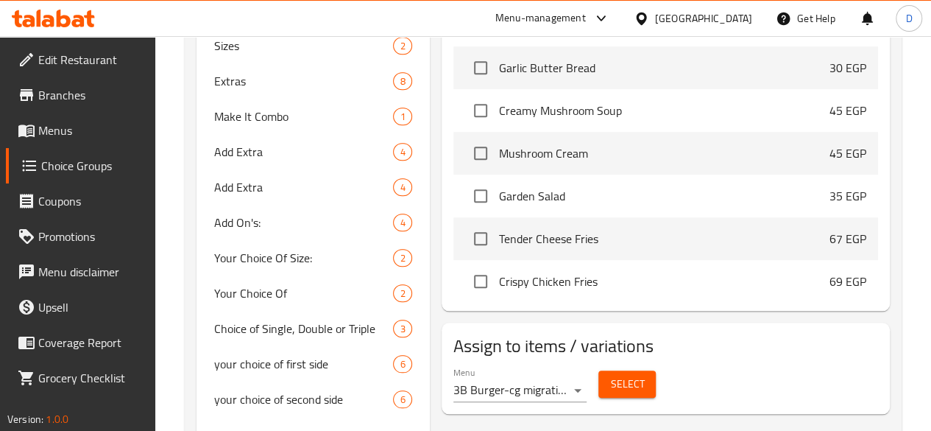
click at [239, 19] on span "Sizes" at bounding box center [281, 10] width 135 height 18
type input "Sizes"
type input "الحجم"
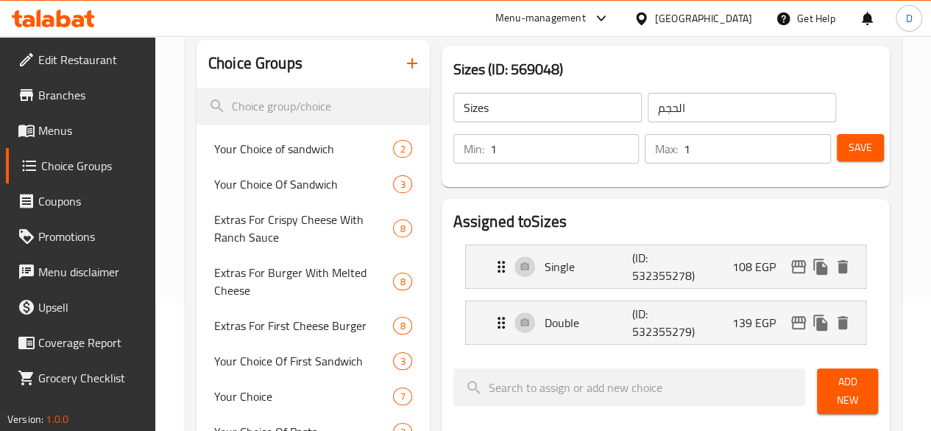
scroll to position [123, 0]
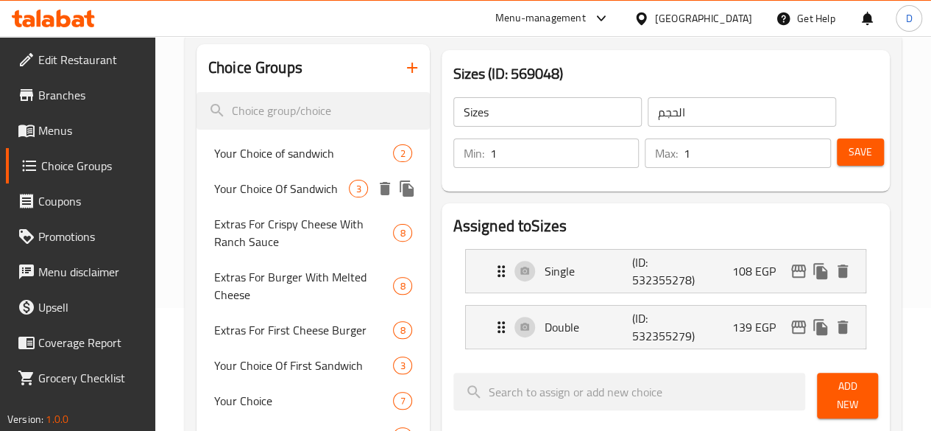
click at [228, 197] on span "Your Choice Of Sandwich" at bounding box center [281, 189] width 135 height 18
type input "Your Choice Of Sandwich"
type input "إختيارك من الساندوتش"
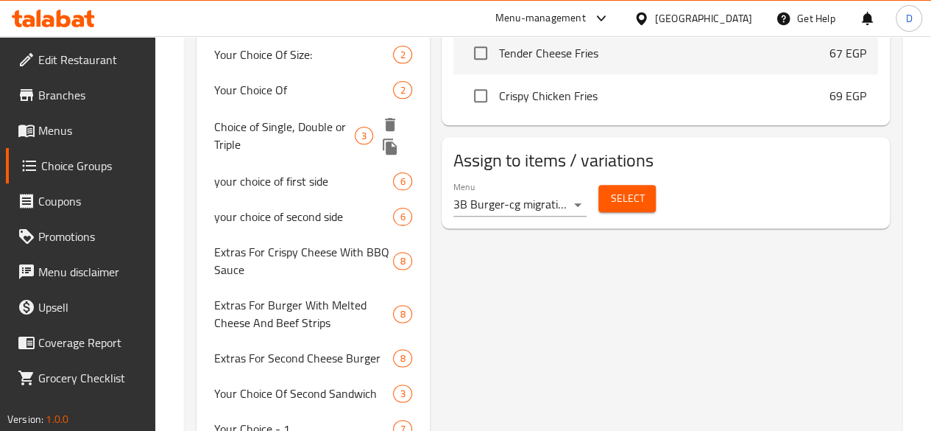
scroll to position [823, 0]
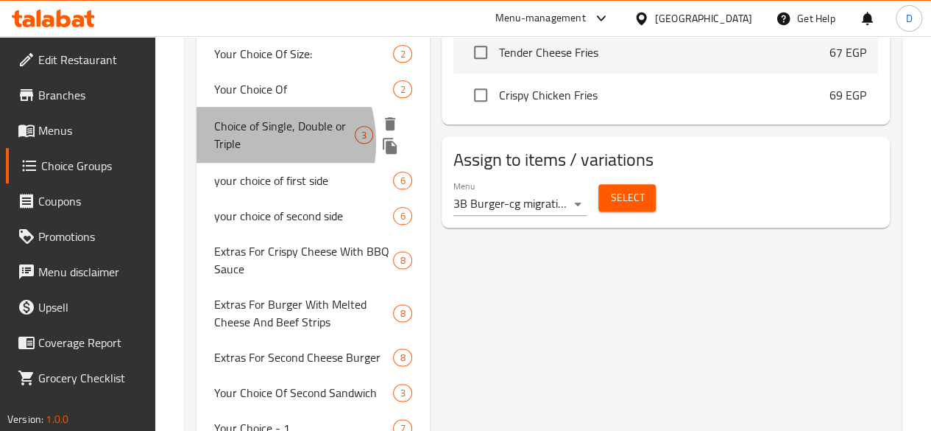
click at [232, 152] on span "Choice of Single, Double or Triple" at bounding box center [284, 134] width 141 height 35
type input "Choice of Single, Double or Triple"
type input "الاختيار بين مفردة أو مزدوجة أو ثلاثية"
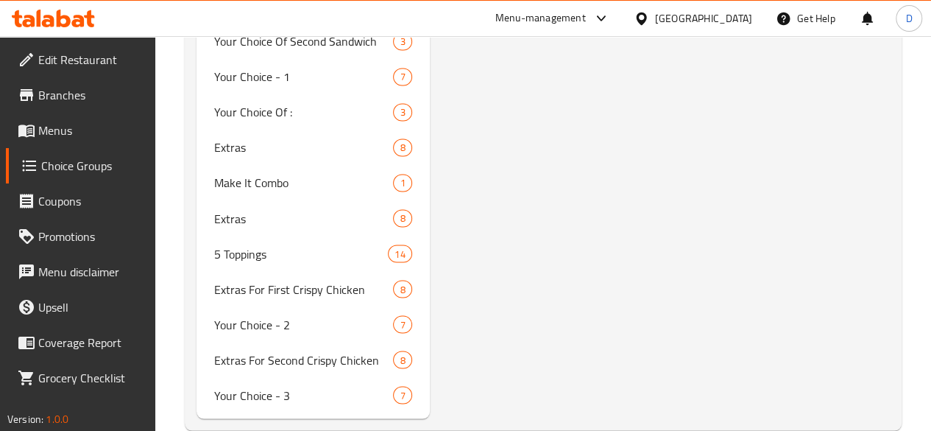
scroll to position [1175, 0]
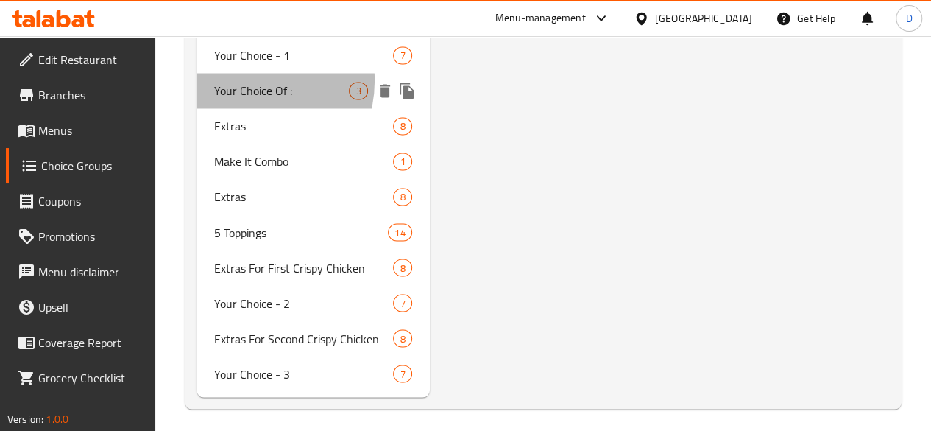
click at [240, 99] on span "Your Choice Of :" at bounding box center [281, 91] width 135 height 18
type input "Your Choice Of :"
type input "إختيارك من :"
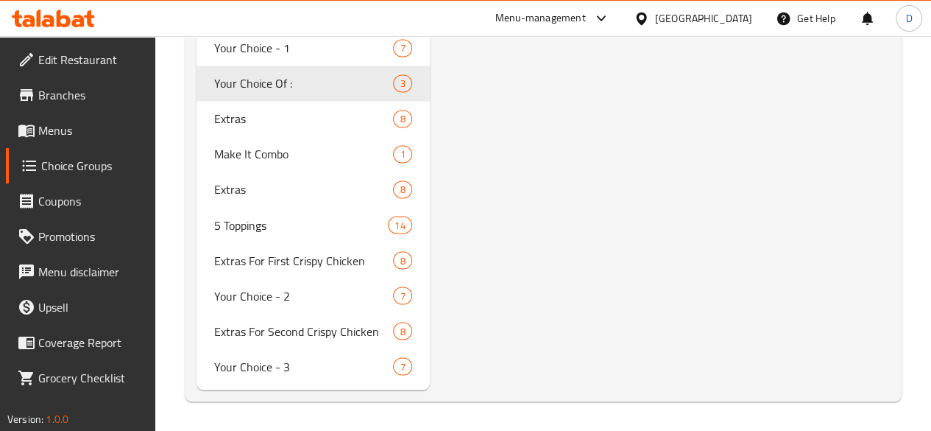
scroll to position [1377, 0]
click at [82, 123] on span "Menus" at bounding box center [90, 130] width 105 height 18
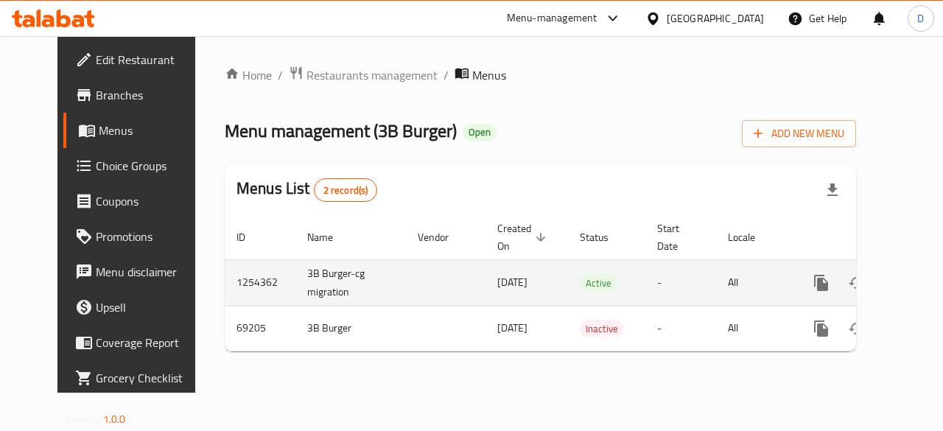
click at [918, 283] on icon "enhanced table" at bounding box center [927, 283] width 18 height 18
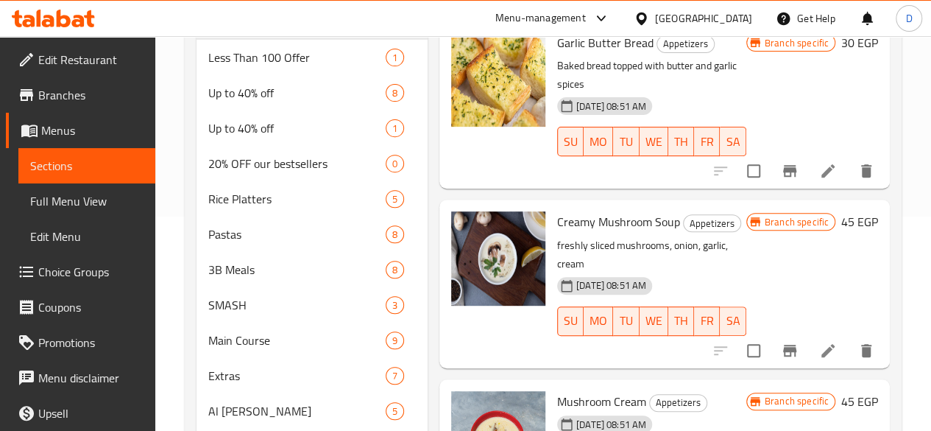
scroll to position [398, 0]
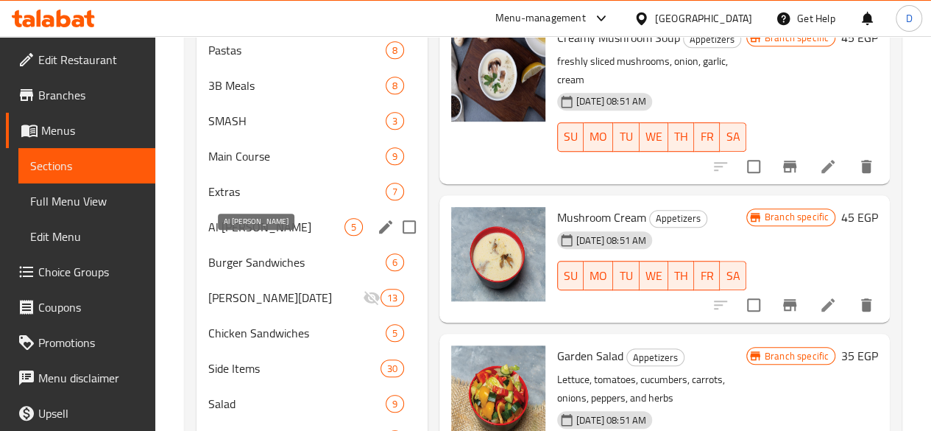
click at [249, 236] on span "Al [PERSON_NAME]" at bounding box center [276, 227] width 136 height 18
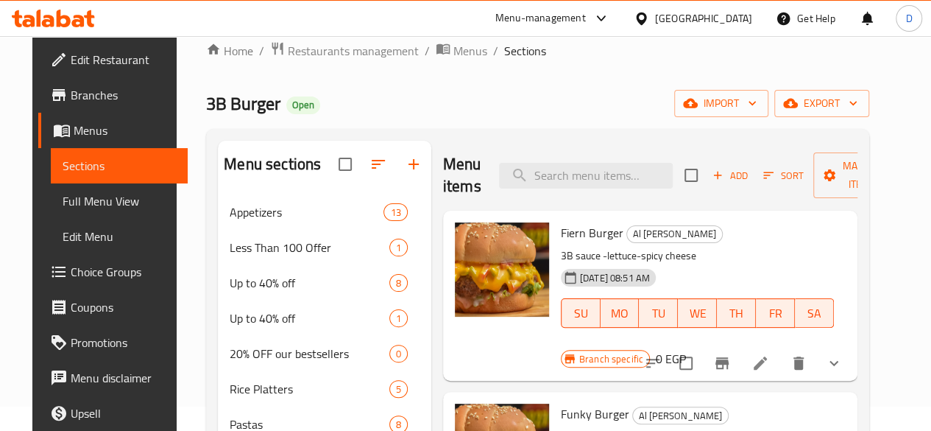
scroll to position [10, 0]
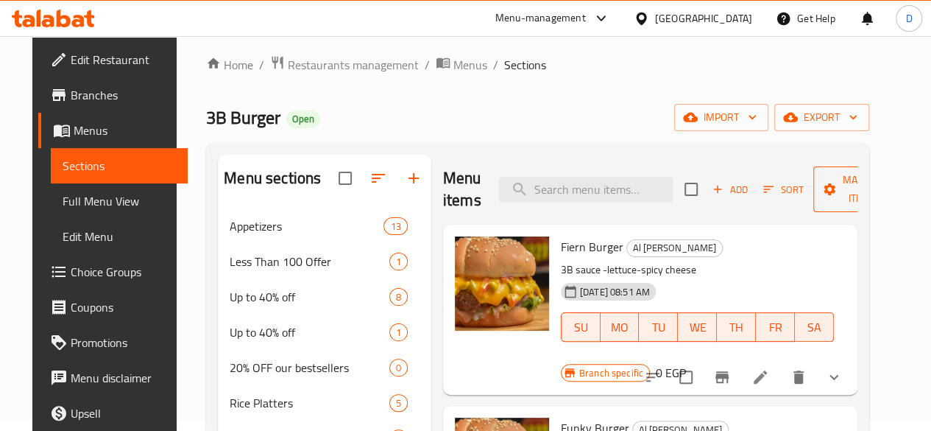
click at [827, 200] on span "Manage items" at bounding box center [862, 189] width 75 height 37
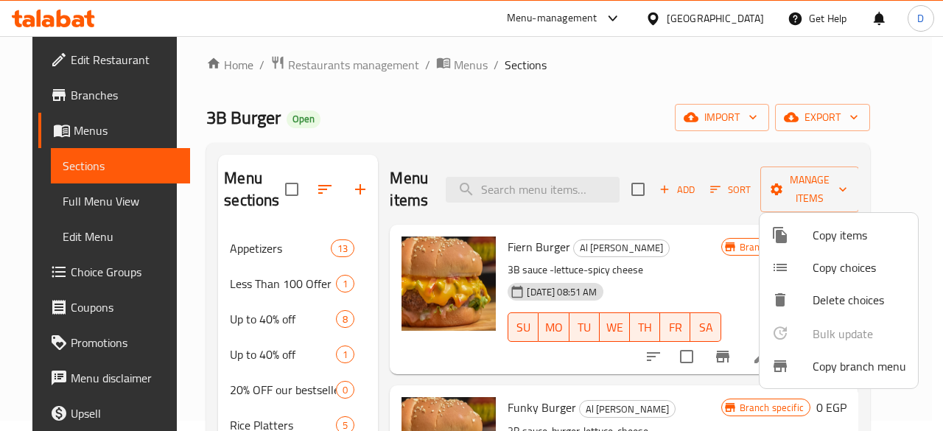
click at [826, 199] on div at bounding box center [471, 215] width 943 height 431
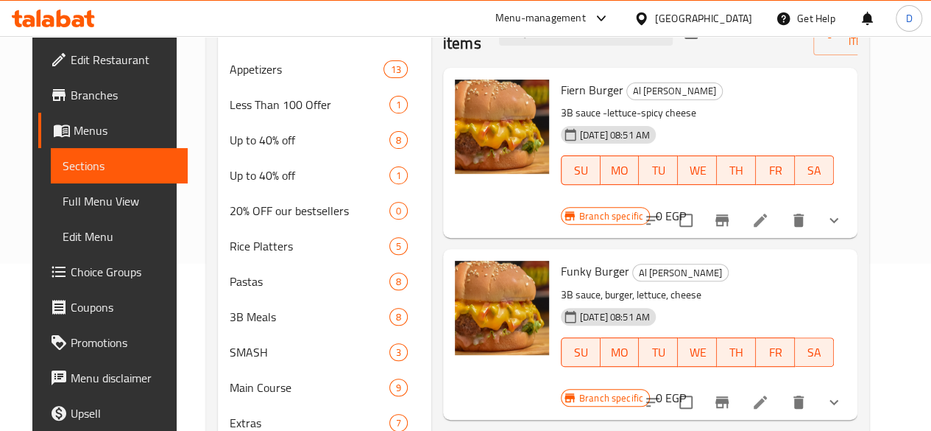
scroll to position [168, 0]
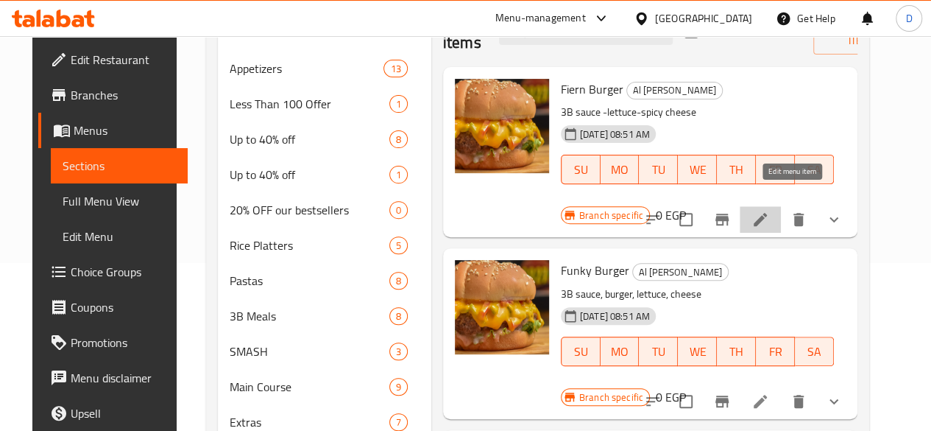
click at [769, 211] on icon at bounding box center [761, 220] width 18 height 18
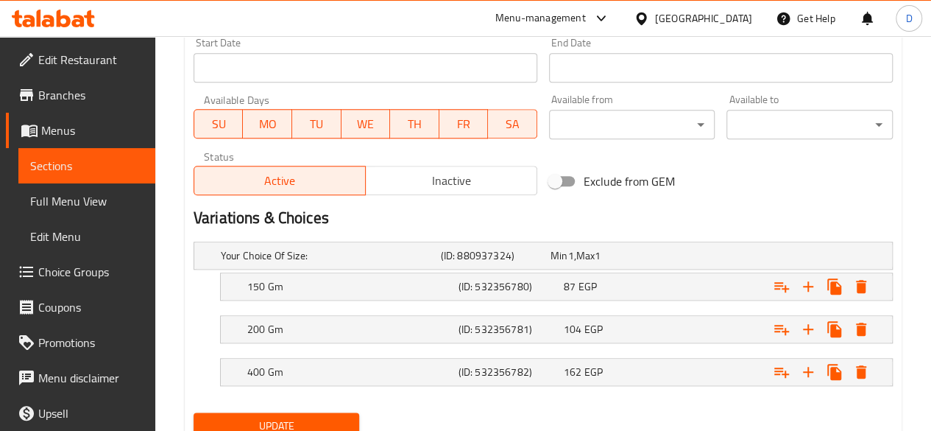
scroll to position [649, 0]
click at [697, 278] on div "Expand" at bounding box center [771, 286] width 211 height 32
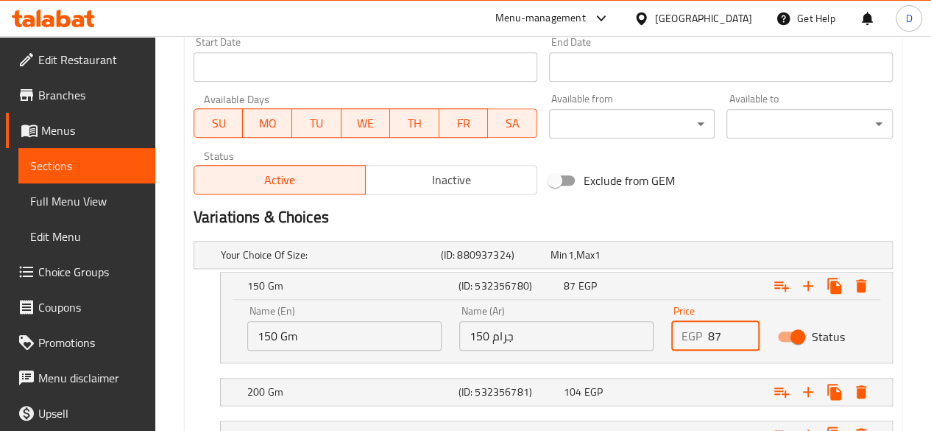
drag, startPoint x: 723, startPoint y: 333, endPoint x: 672, endPoint y: 328, distance: 51.0
click at [672, 328] on div "EGP 87 Price" at bounding box center [716, 335] width 88 height 29
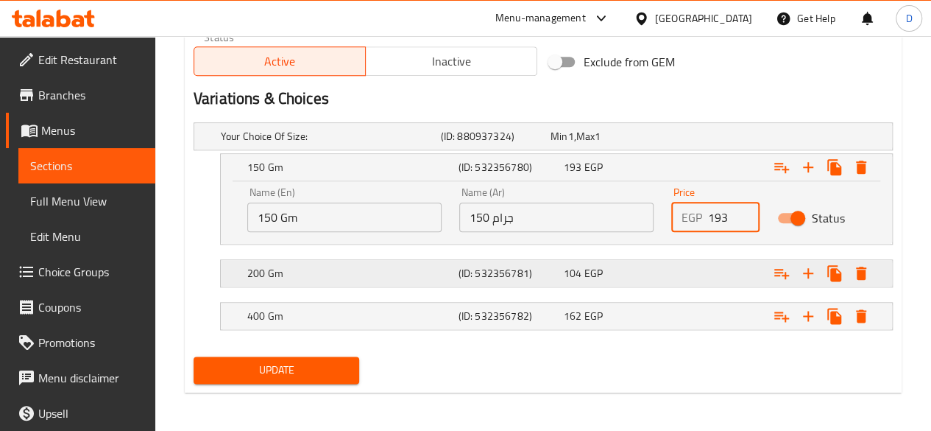
type input "193"
click at [671, 283] on div "Expand" at bounding box center [771, 273] width 211 height 32
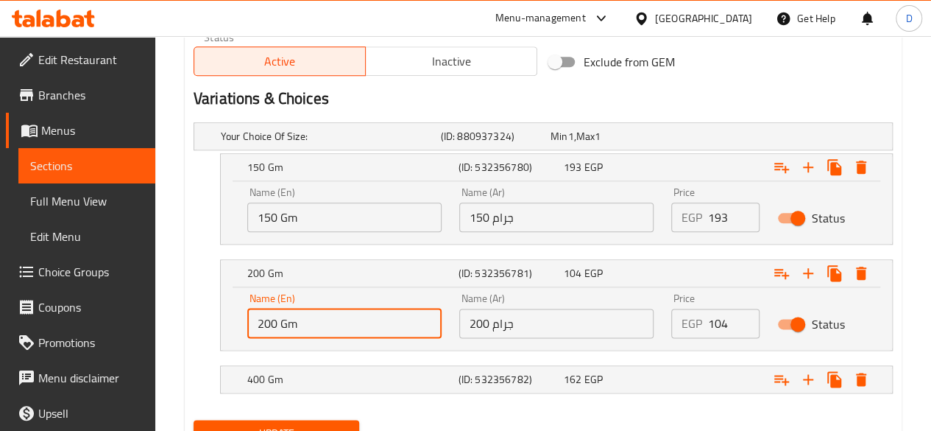
click at [275, 320] on input "200 Gm" at bounding box center [344, 323] width 194 height 29
type input "250 Gm"
drag, startPoint x: 730, startPoint y: 321, endPoint x: 493, endPoint y: 306, distance: 236.8
click at [493, 306] on div "Name (En) 250 Gm Name (En) Name (Ar) 200 جرام Name (Ar) Price EGP 104 Price Sta…" at bounding box center [557, 315] width 636 height 63
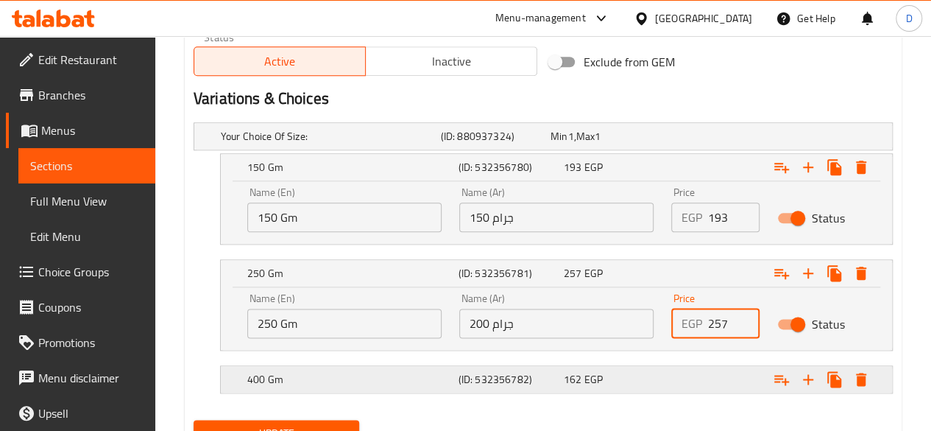
type input "257"
click at [691, 376] on div "Expand" at bounding box center [771, 379] width 211 height 32
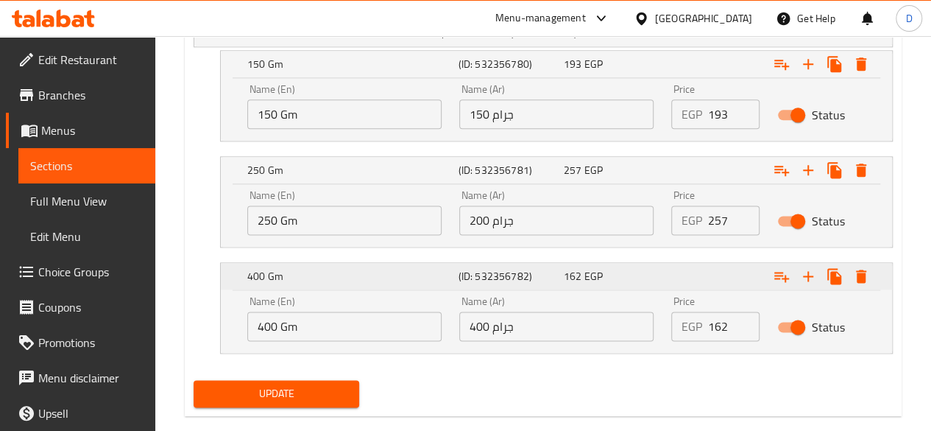
scroll to position [872, 0]
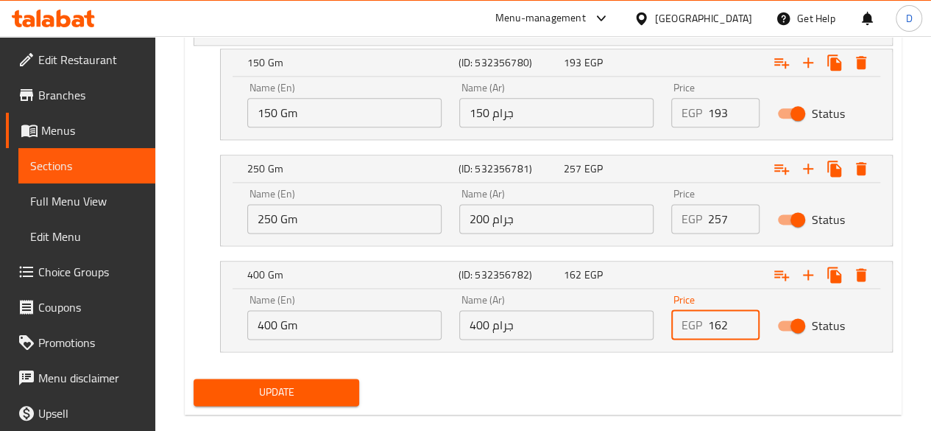
drag, startPoint x: 731, startPoint y: 317, endPoint x: 613, endPoint y: 316, distance: 118.6
click at [613, 316] on div "Name (En) 400 Gm Name (En) Name (Ar) 400 جرام Name (Ar) Price EGP 162 Price Sta…" at bounding box center [557, 317] width 636 height 63
type input "316"
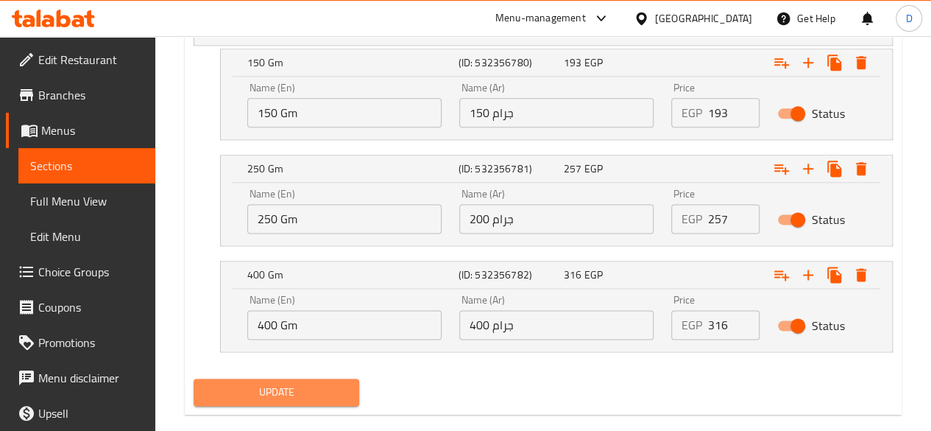
click at [316, 396] on span "Update" at bounding box center [276, 392] width 143 height 18
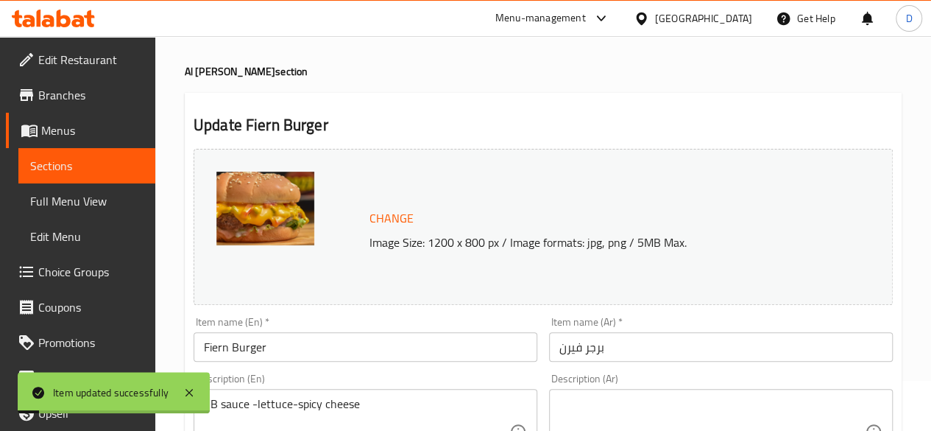
scroll to position [0, 0]
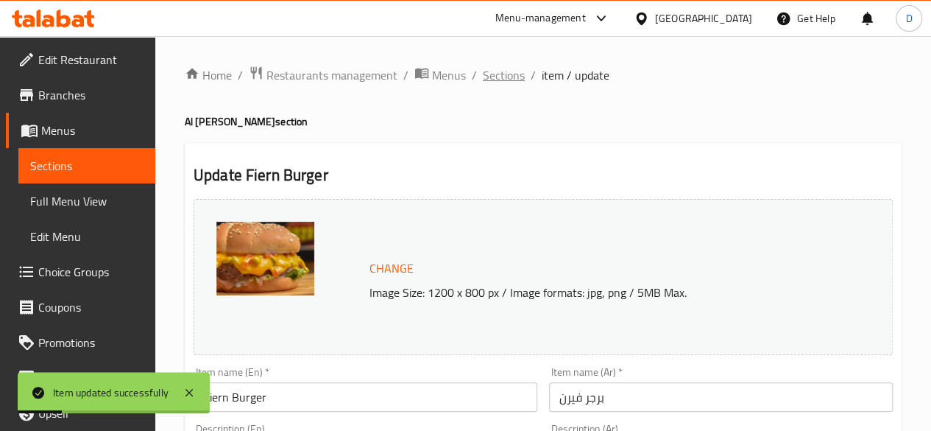
click at [515, 76] on span "Sections" at bounding box center [504, 75] width 42 height 18
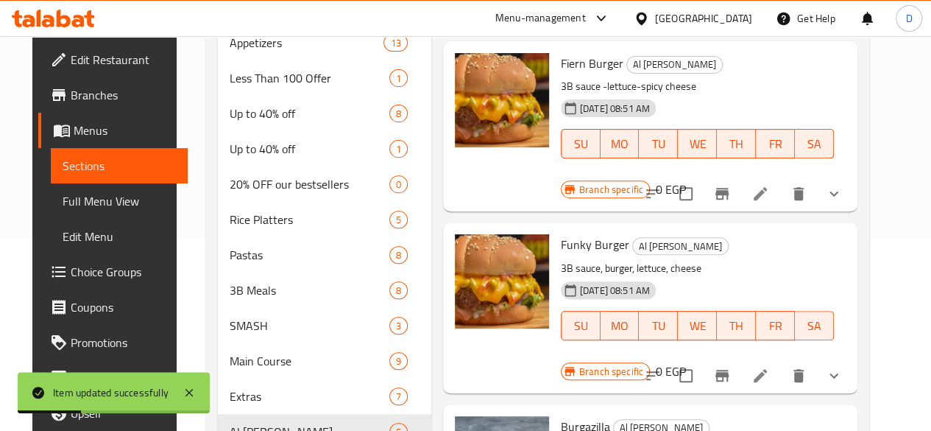
scroll to position [194, 0]
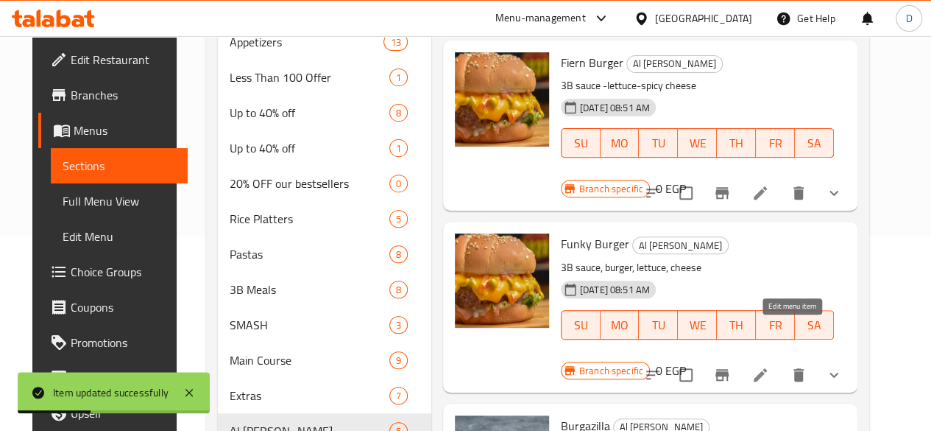
click at [767, 368] on icon at bounding box center [760, 374] width 13 height 13
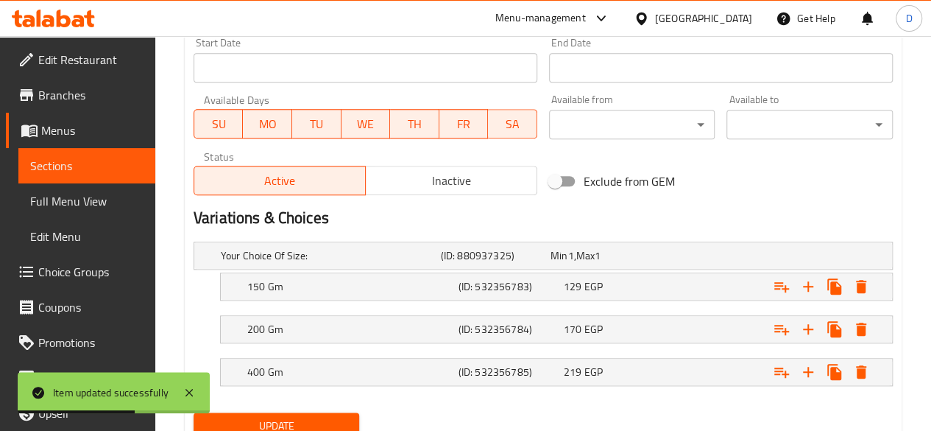
scroll to position [704, 0]
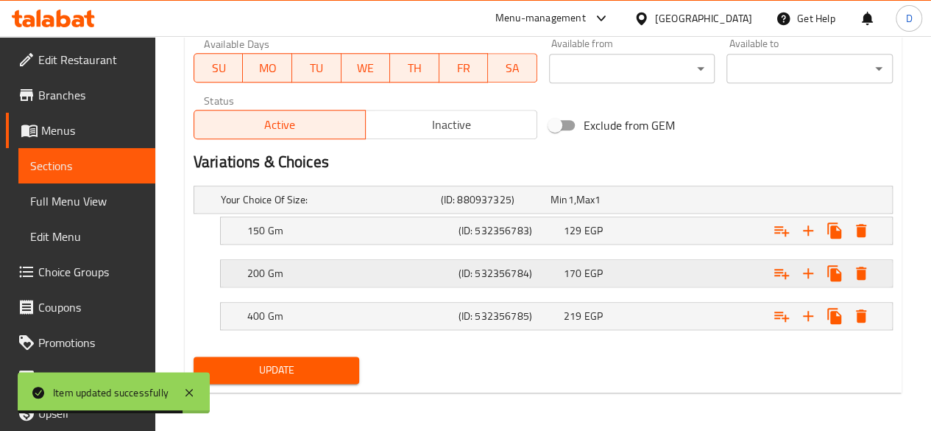
click at [369, 271] on h5 "200 Gm" at bounding box center [349, 273] width 205 height 15
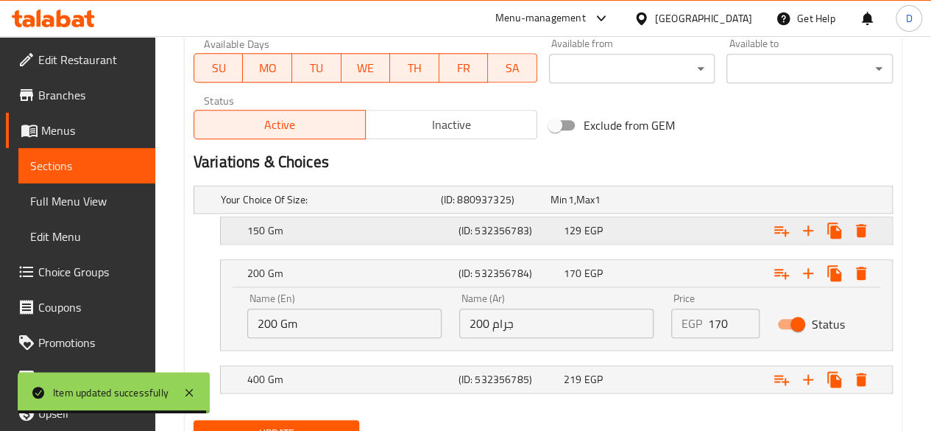
click at [705, 226] on div "Expand" at bounding box center [771, 230] width 211 height 32
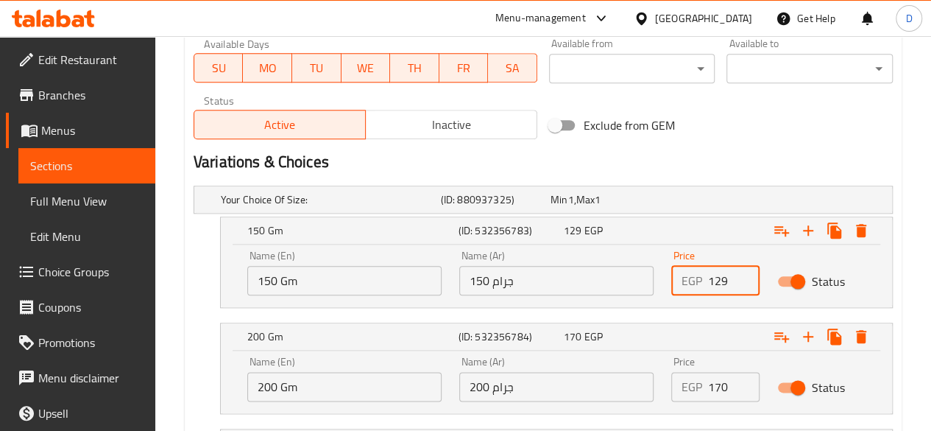
drag, startPoint x: 732, startPoint y: 282, endPoint x: 680, endPoint y: 278, distance: 51.7
click at [680, 278] on div "EGP 129 Price" at bounding box center [716, 280] width 88 height 29
type input "193"
click at [275, 381] on input "200 Gm" at bounding box center [344, 386] width 194 height 29
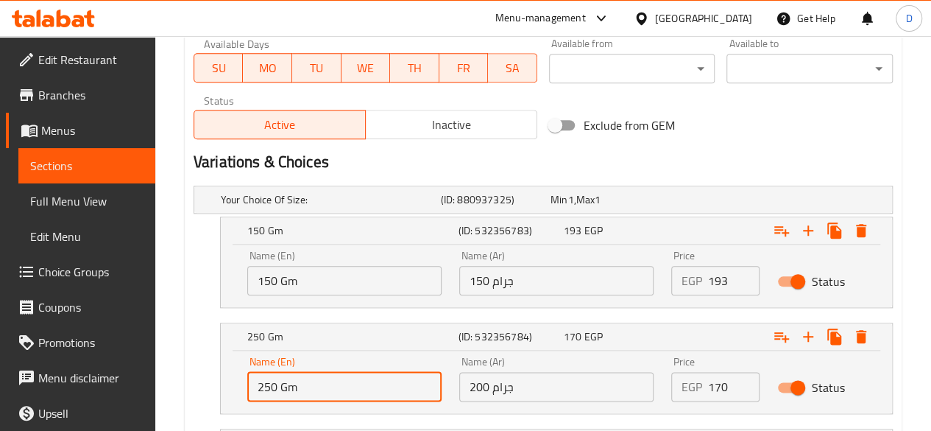
type input "250 Gm"
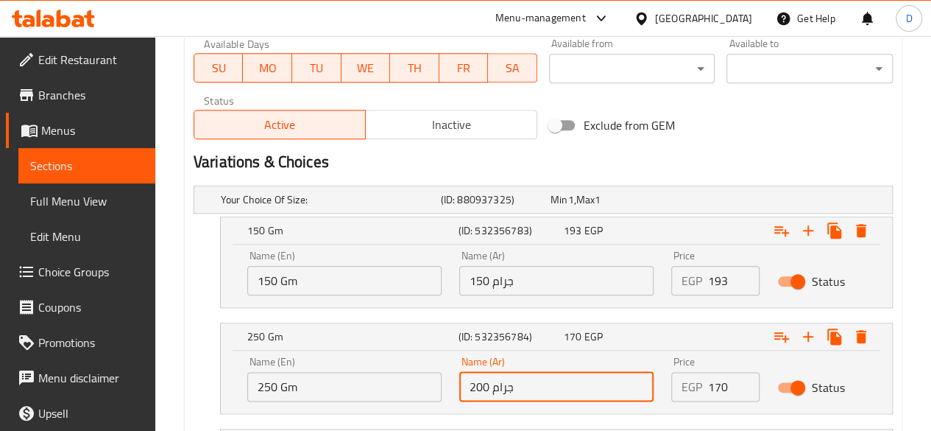
click at [480, 391] on input "200 جرام" at bounding box center [556, 386] width 194 height 29
type input "250 جرام"
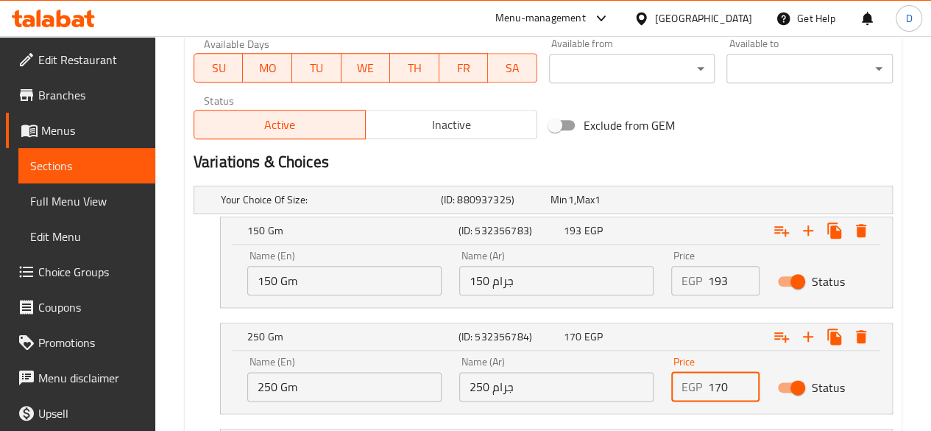
click at [728, 381] on input "170" at bounding box center [734, 386] width 52 height 29
type input "1"
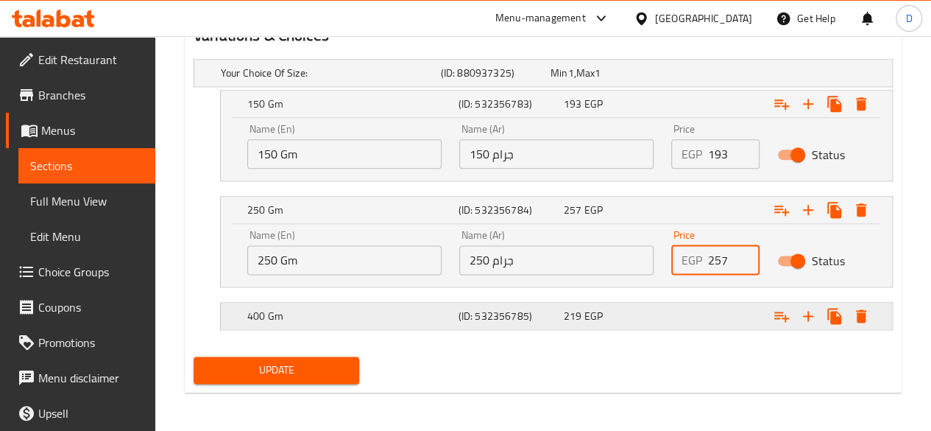
type input "257"
click at [684, 314] on div "Expand" at bounding box center [771, 316] width 211 height 32
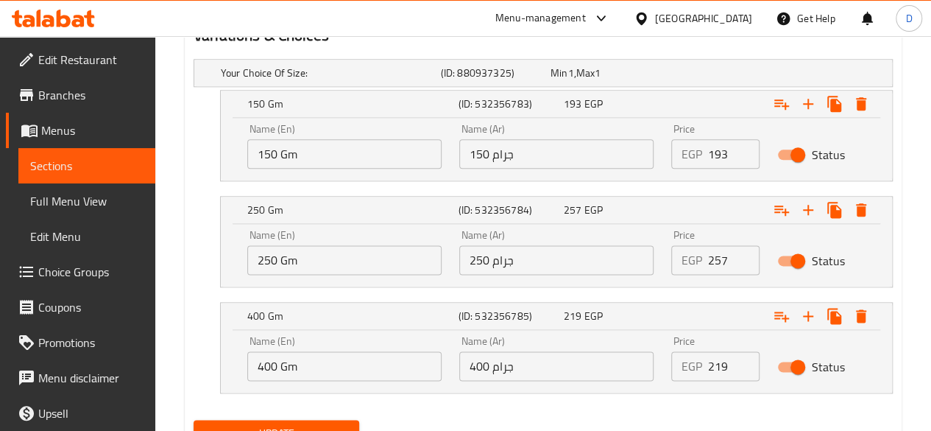
drag, startPoint x: 674, startPoint y: 367, endPoint x: 620, endPoint y: 370, distance: 53.8
click at [620, 370] on div "Name (En) 400 Gm Name (En) Name (Ar) 400 جرام Name (Ar) Price EGP 219 Price Sta…" at bounding box center [557, 358] width 636 height 63
type input "316"
click at [325, 425] on span "Update" at bounding box center [276, 433] width 143 height 18
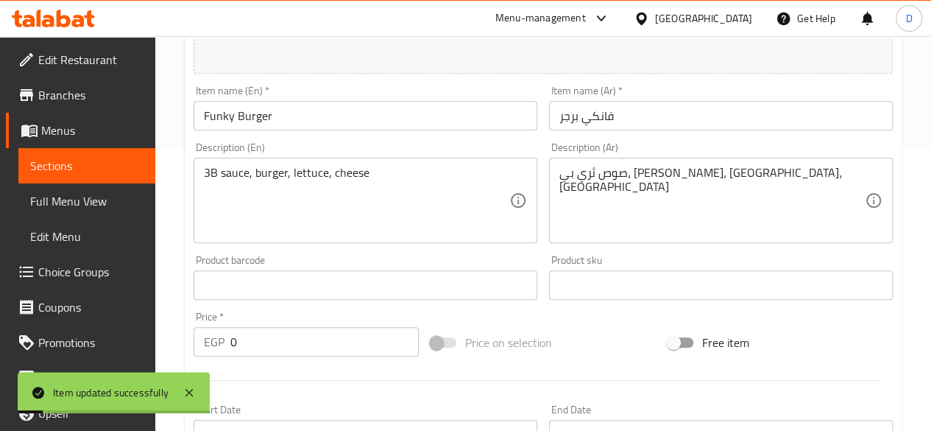
scroll to position [0, 0]
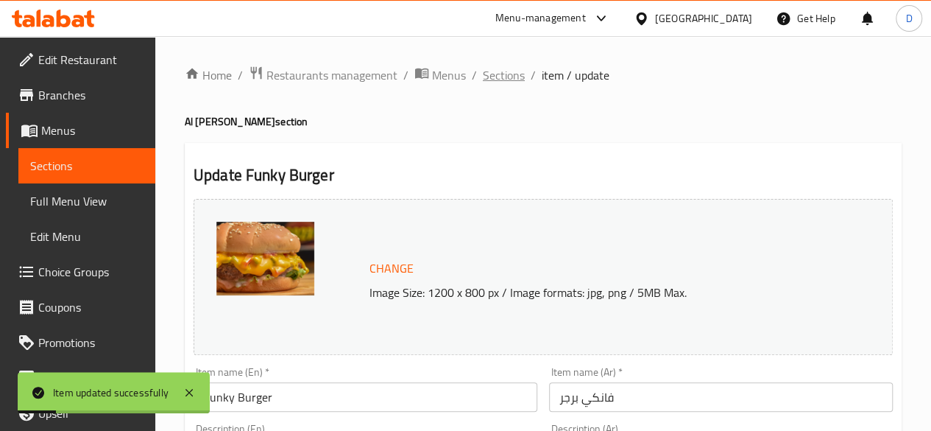
click at [488, 75] on span "Sections" at bounding box center [504, 75] width 42 height 18
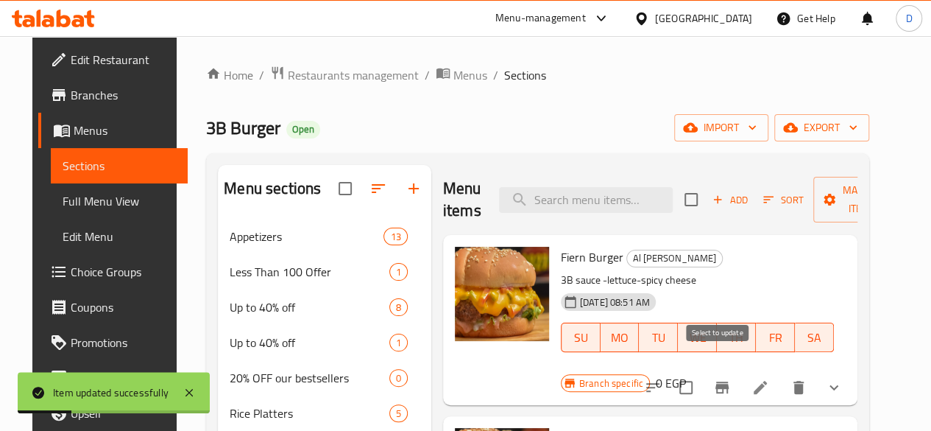
scroll to position [98, 0]
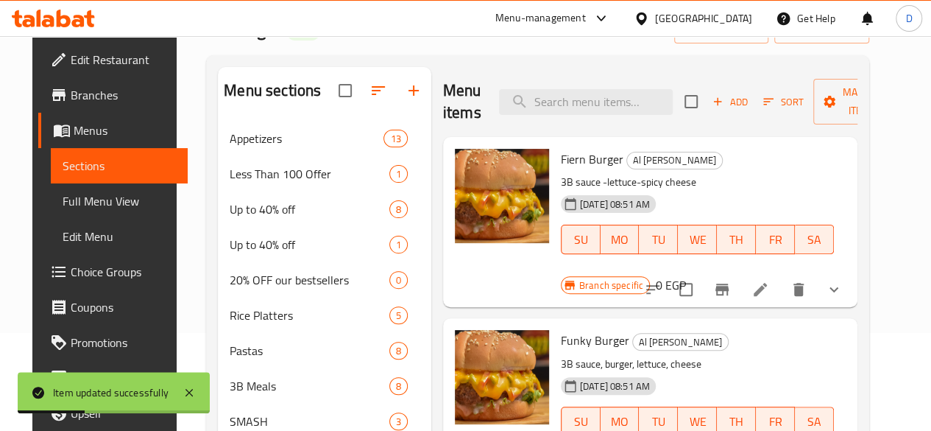
click at [769, 281] on icon at bounding box center [761, 290] width 18 height 18
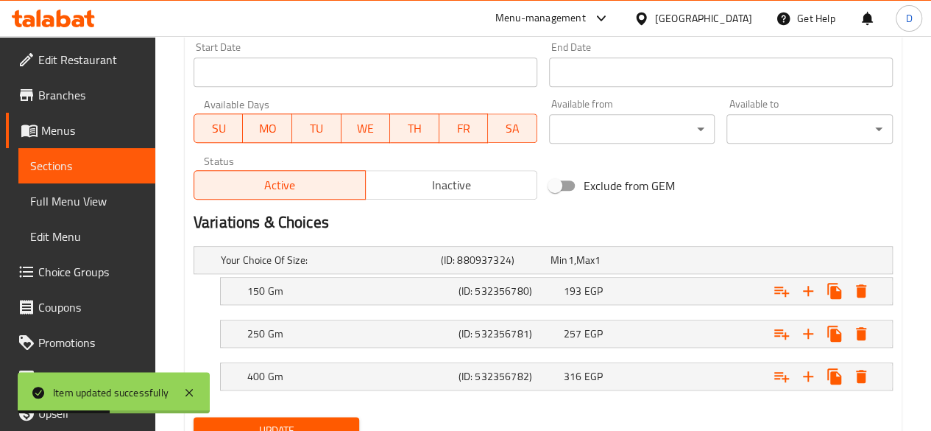
scroll to position [704, 0]
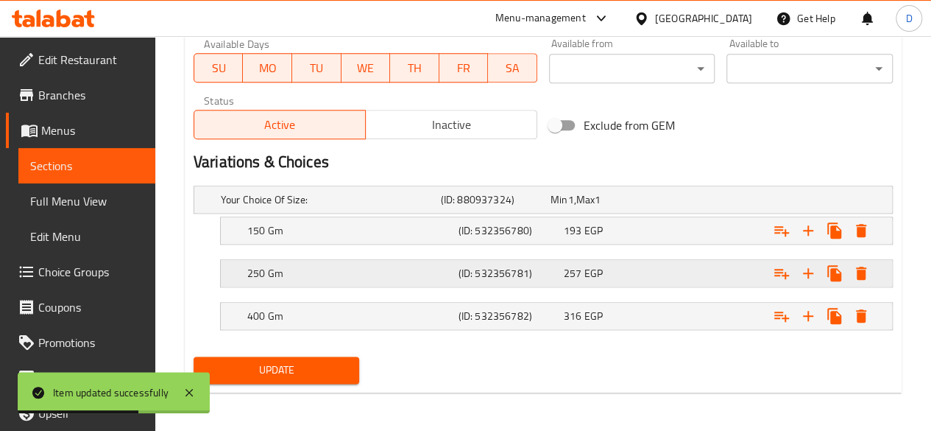
click at [557, 278] on h5 "(ID: 532356781)" at bounding box center [508, 273] width 99 height 15
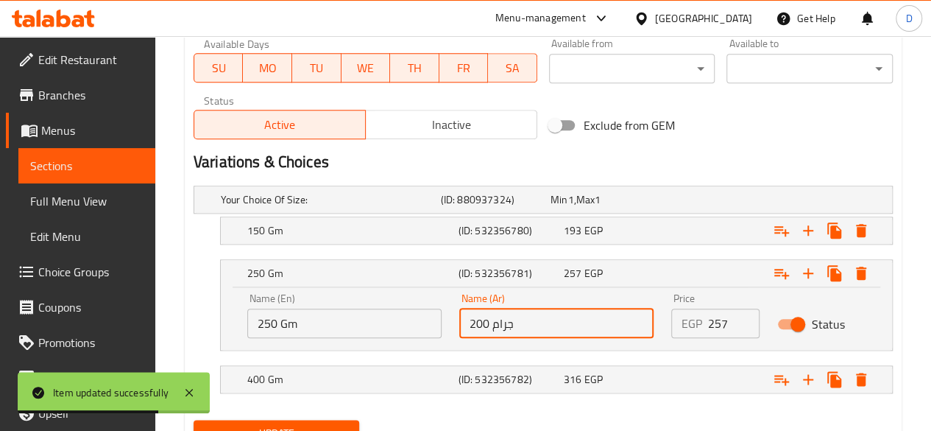
click at [482, 320] on input "200 جرام" at bounding box center [556, 323] width 194 height 29
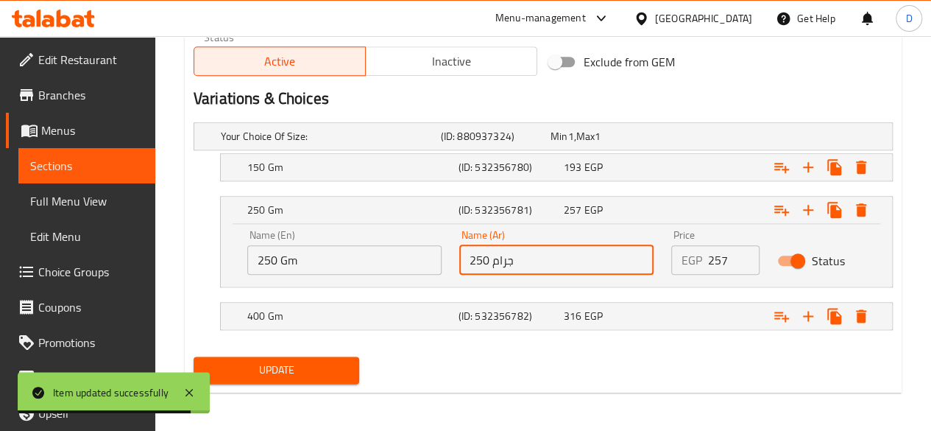
type input "250 جرام"
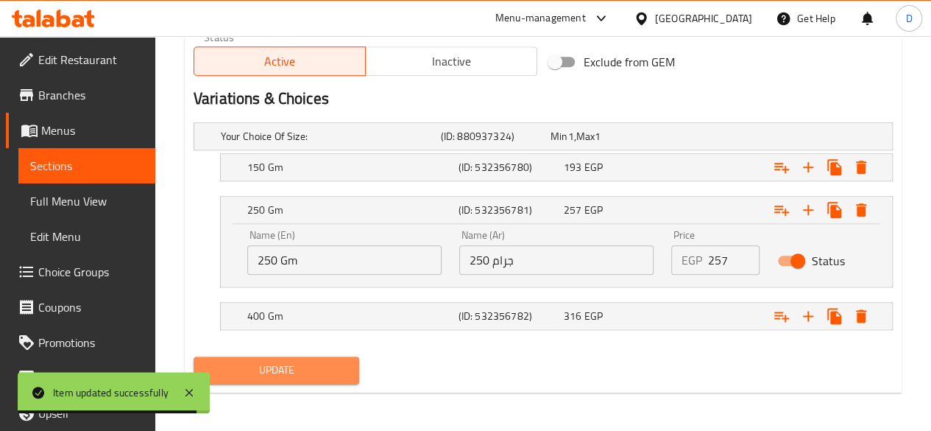
click at [311, 362] on span "Update" at bounding box center [276, 370] width 143 height 18
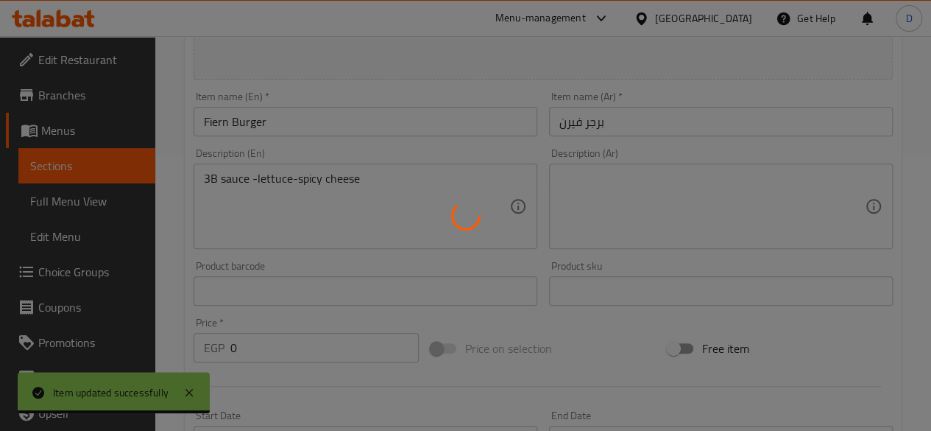
scroll to position [0, 0]
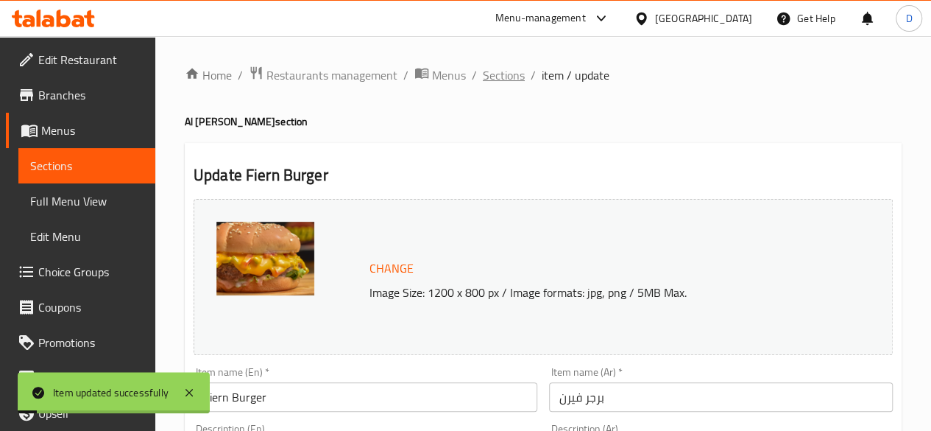
click at [517, 82] on span "Sections" at bounding box center [504, 75] width 42 height 18
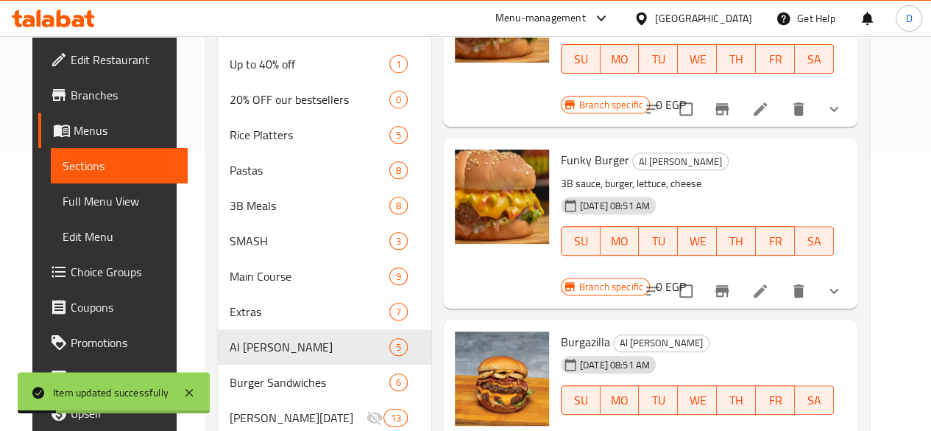
scroll to position [376, 0]
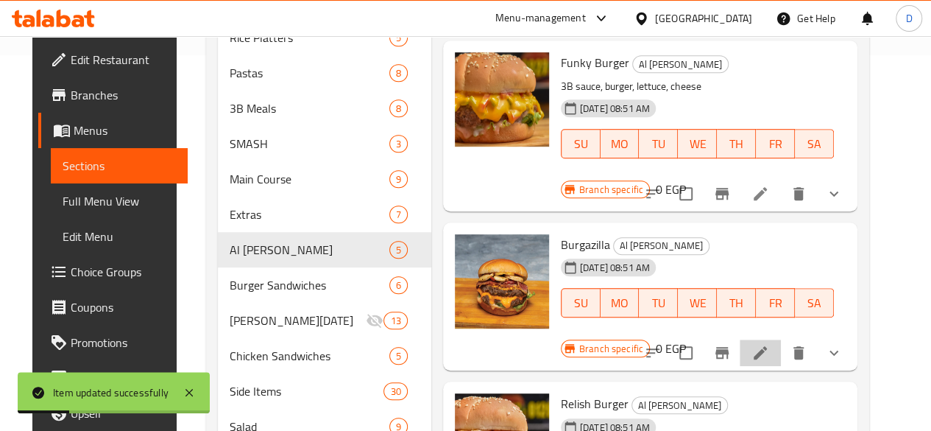
click at [781, 339] on li at bounding box center [760, 352] width 41 height 27
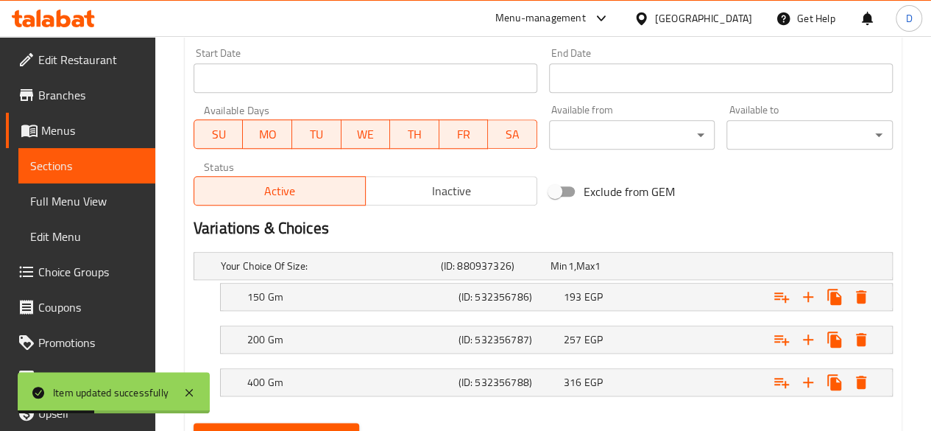
scroll to position [704, 0]
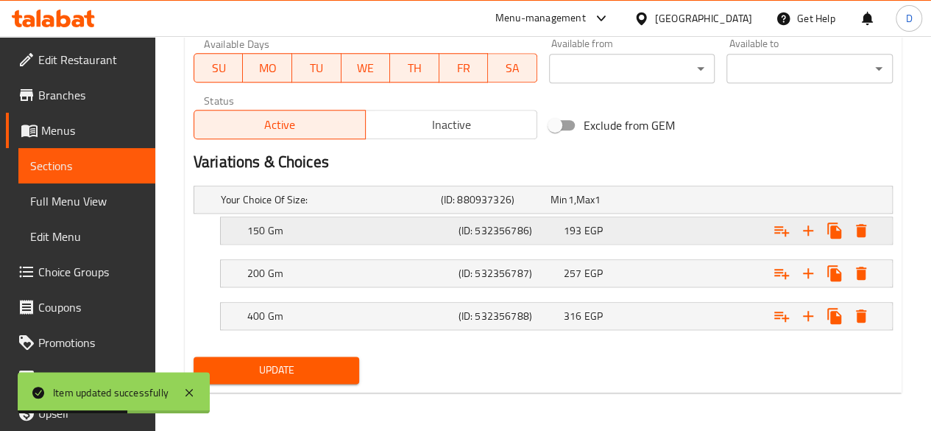
click at [683, 228] on div "Expand" at bounding box center [771, 230] width 211 height 32
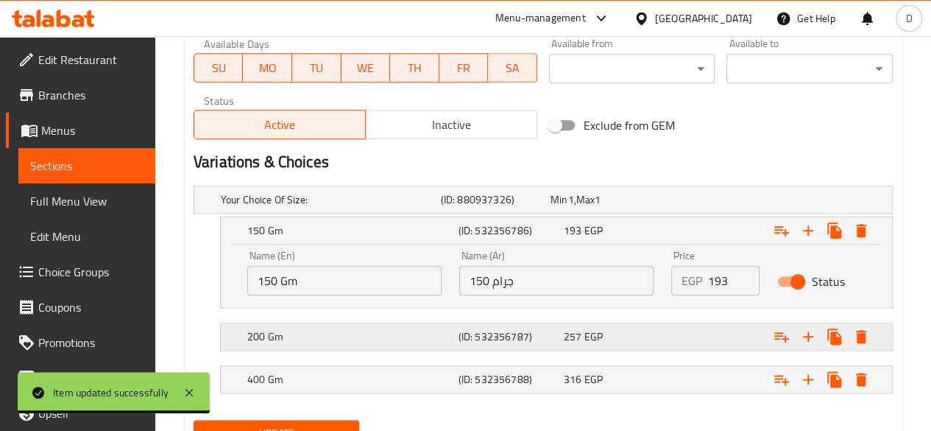
click at [582, 329] on div "257 EGP" at bounding box center [613, 336] width 99 height 15
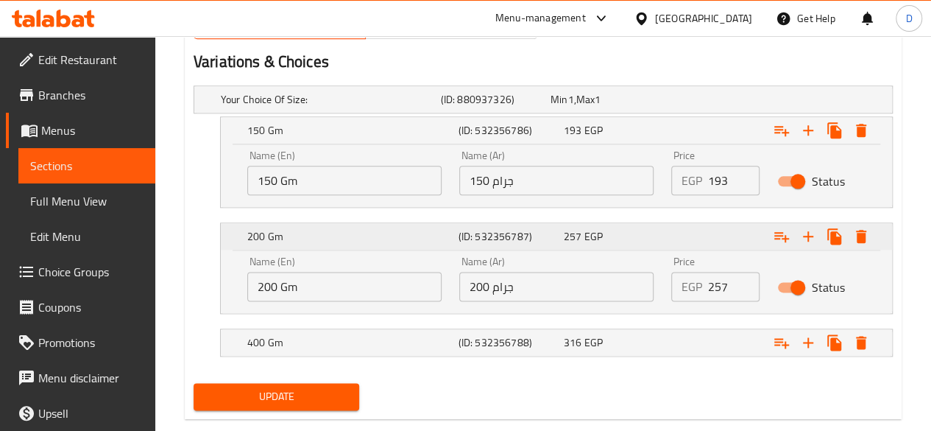
scroll to position [806, 0]
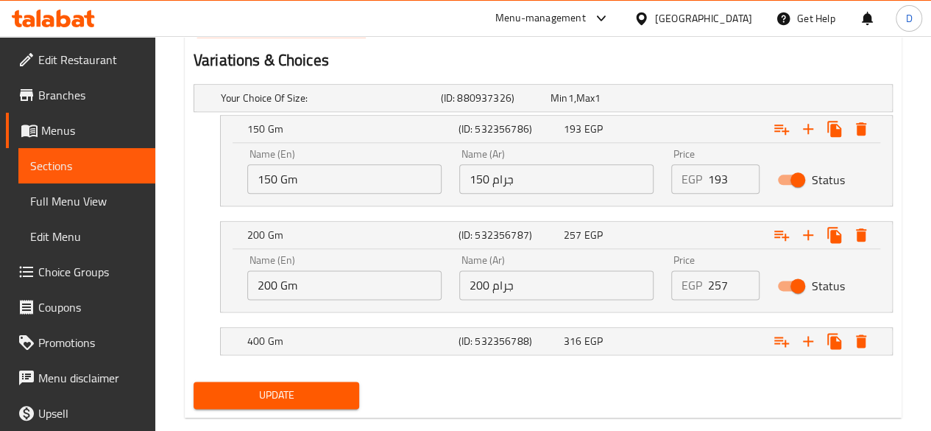
click at [486, 283] on input "200 جرام" at bounding box center [556, 284] width 194 height 29
type input "250 جرام"
click at [272, 281] on input "200 Gm" at bounding box center [344, 284] width 194 height 29
type input "250 Gm"
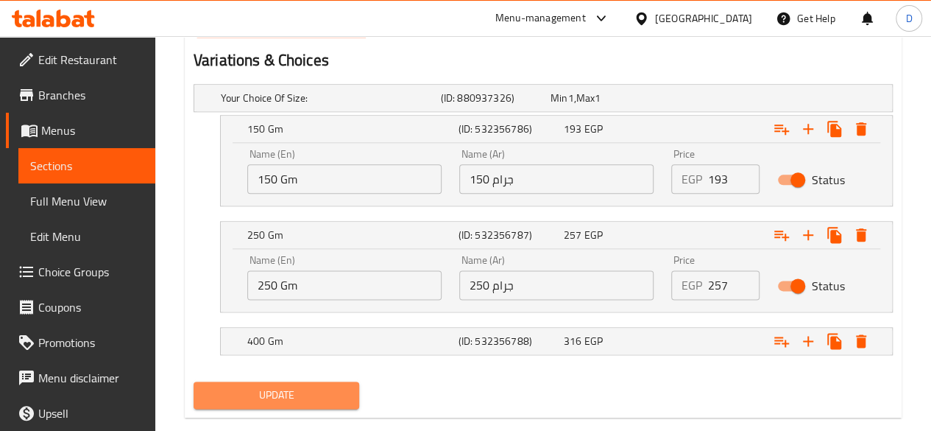
click at [329, 390] on span "Update" at bounding box center [276, 395] width 143 height 18
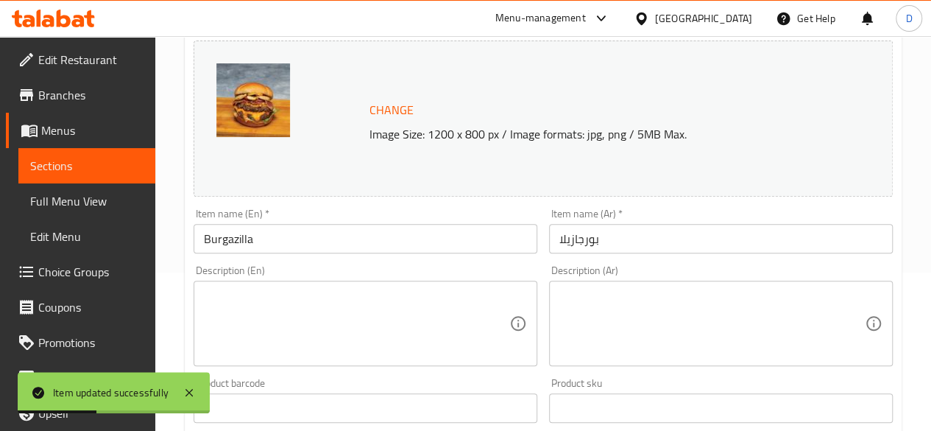
scroll to position [0, 0]
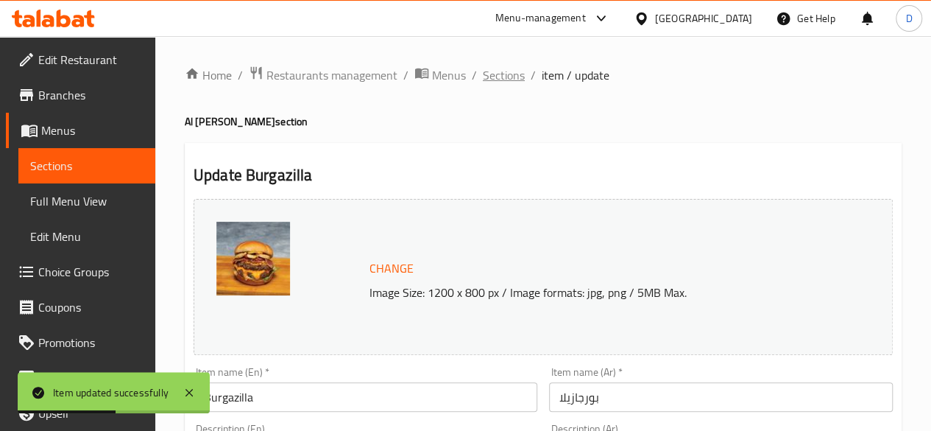
click at [512, 71] on span "Sections" at bounding box center [504, 75] width 42 height 18
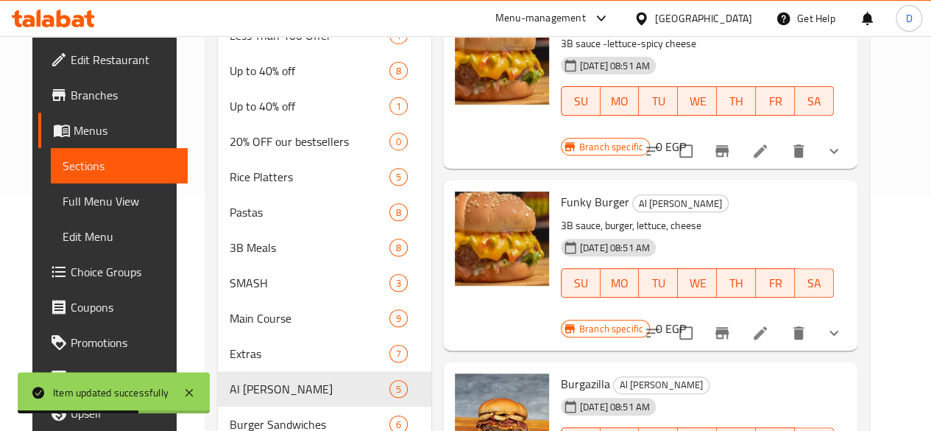
scroll to position [429, 0]
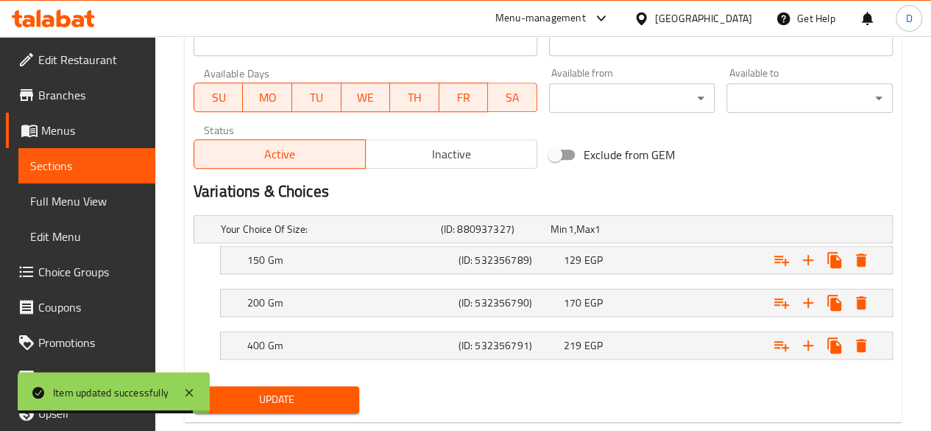
scroll to position [675, 0]
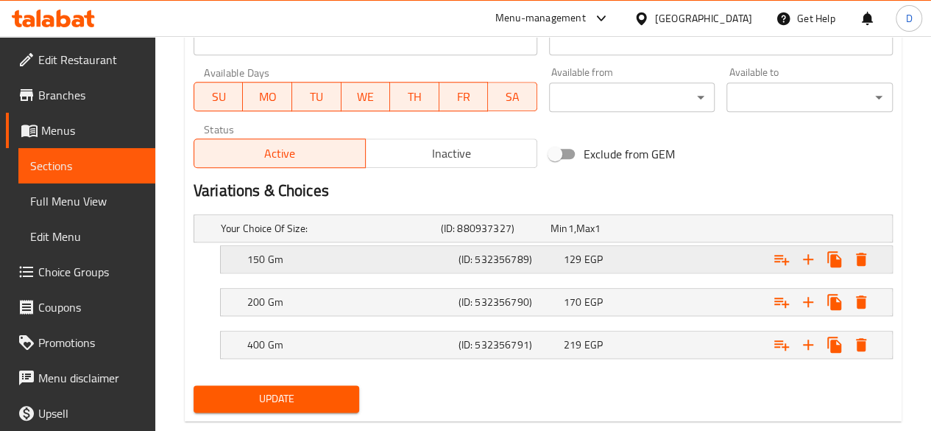
click at [663, 266] on div "129 EGP" at bounding box center [613, 259] width 105 height 21
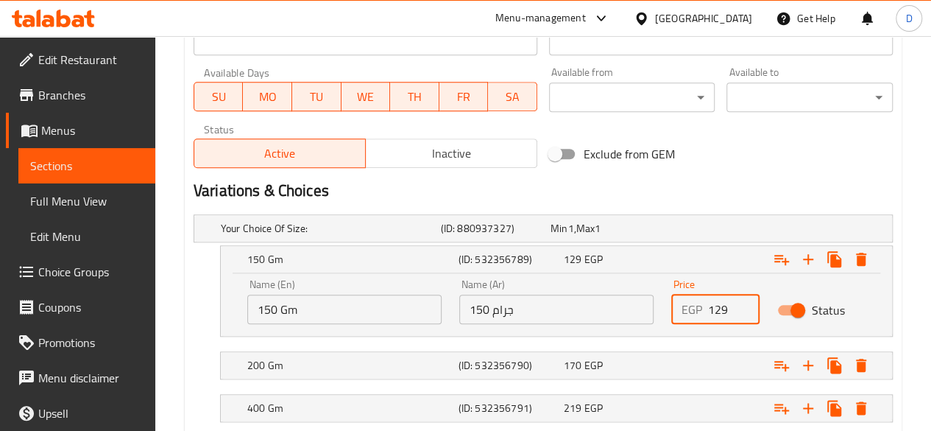
drag, startPoint x: 732, startPoint y: 309, endPoint x: 639, endPoint y: 304, distance: 92.9
click at [639, 304] on div "Name (En) 150 Gm Name (En) Name (Ar) 150 جرام Name (Ar) Price EGP 129 Price Sta…" at bounding box center [557, 301] width 636 height 63
type input "193"
click at [698, 365] on div "Expand" at bounding box center [771, 365] width 211 height 32
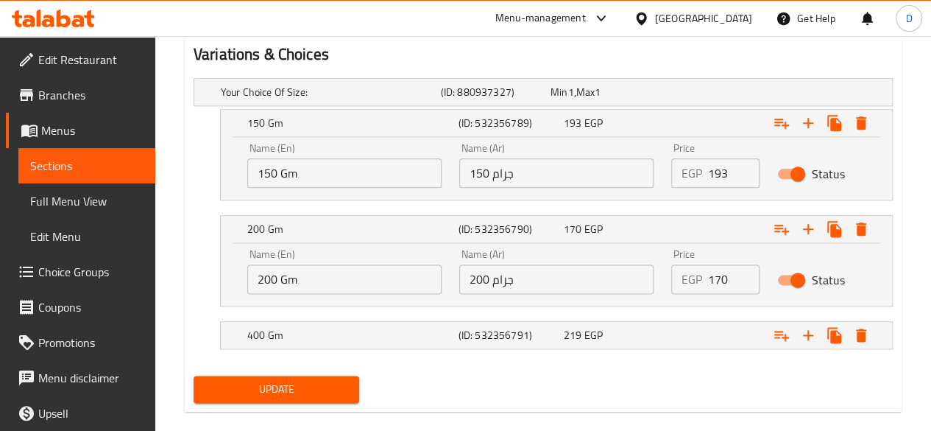
scroll to position [812, 0]
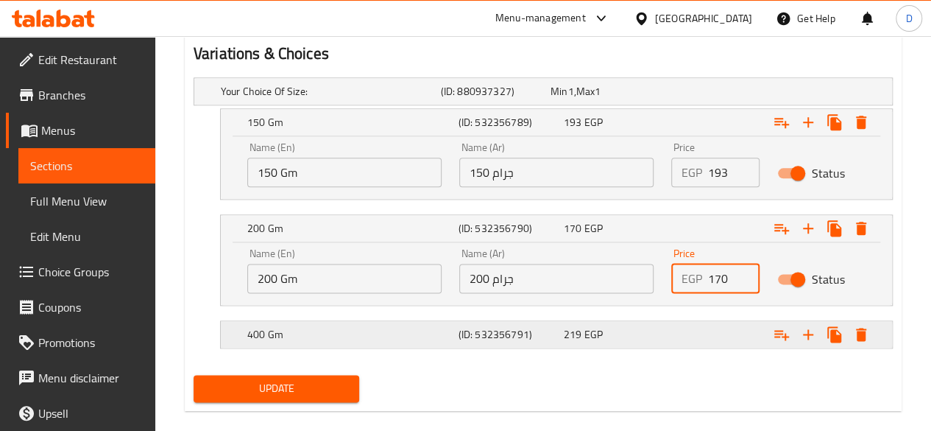
drag, startPoint x: 732, startPoint y: 274, endPoint x: 560, endPoint y: 320, distance: 177.7
click at [560, 320] on div "Your Choice Of Size: (ID: 880937327) Min 1 , Max 1 Name (En) Your Choice Of Siz…" at bounding box center [543, 219] width 711 height 297
type input "257"
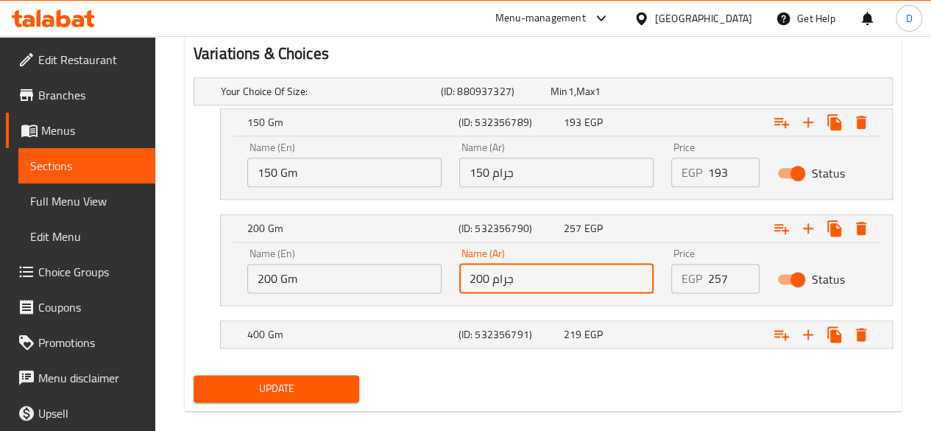
click at [483, 278] on input "200 جرام" at bounding box center [556, 278] width 194 height 29
type input "250 جرام"
click at [268, 276] on input "200 Gm" at bounding box center [344, 278] width 194 height 29
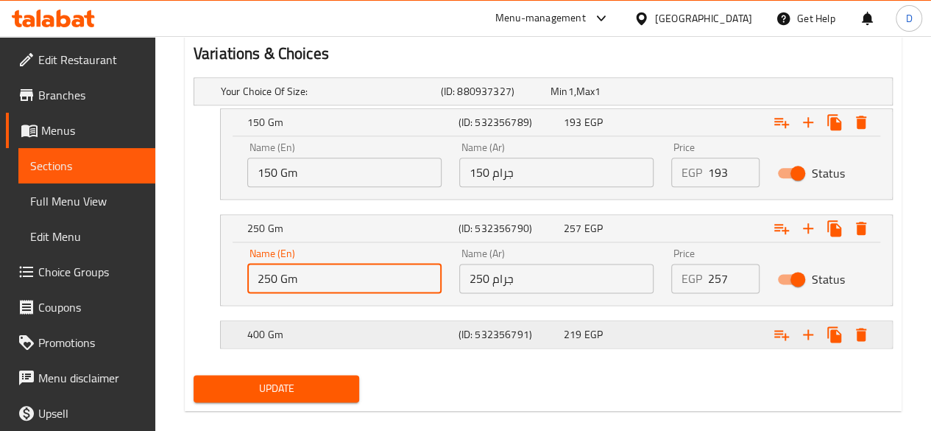
type input "250 Gm"
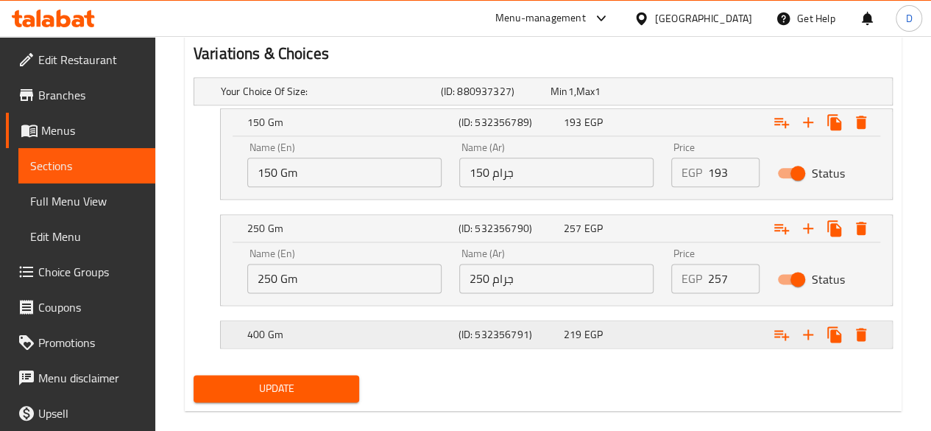
click at [704, 328] on div "Expand" at bounding box center [771, 334] width 211 height 32
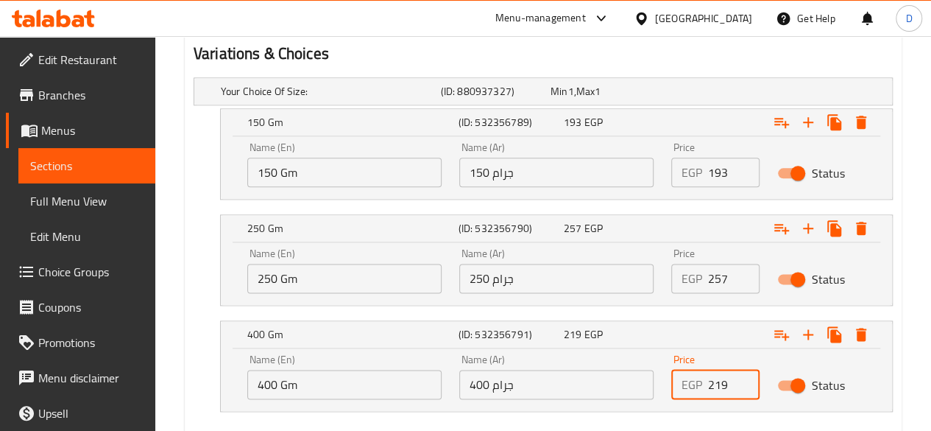
drag, startPoint x: 728, startPoint y: 388, endPoint x: 627, endPoint y: 387, distance: 100.9
click at [627, 387] on div "Name (En) 400 Gm Name (En) Name (Ar) 400 جرام Name (Ar) Price EGP 219 Price Sta…" at bounding box center [557, 376] width 636 height 63
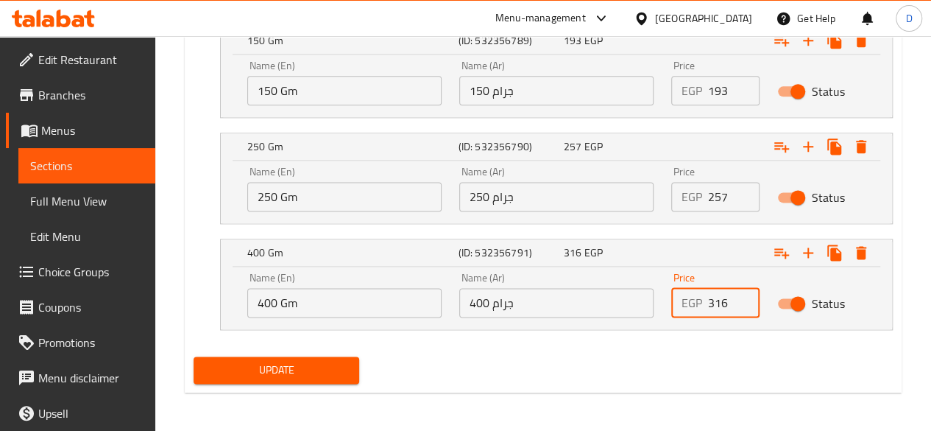
type input "316"
click at [289, 361] on span "Update" at bounding box center [276, 370] width 143 height 18
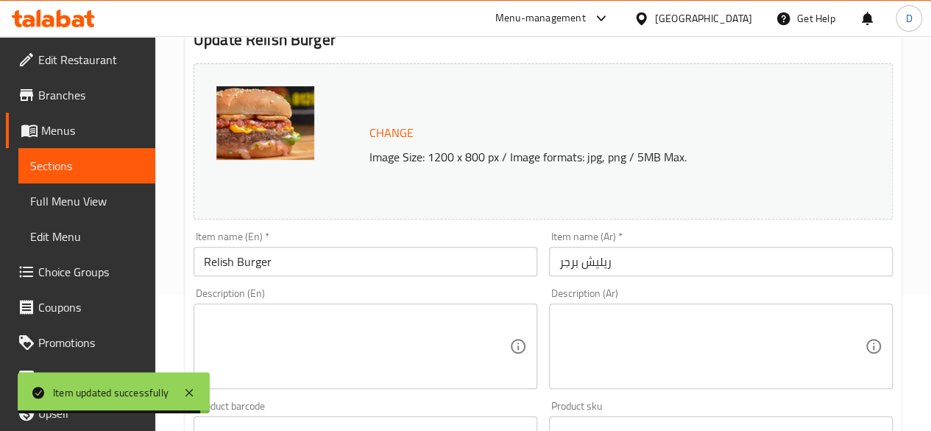
scroll to position [0, 0]
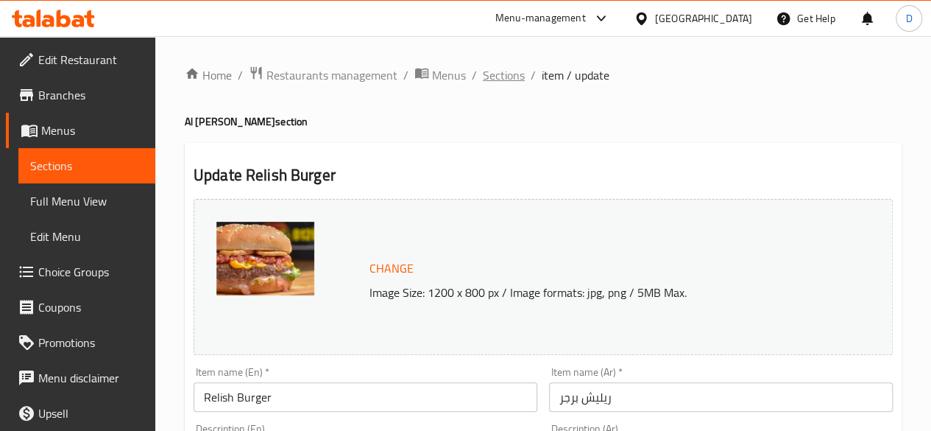
click at [512, 77] on span "Sections" at bounding box center [504, 75] width 42 height 18
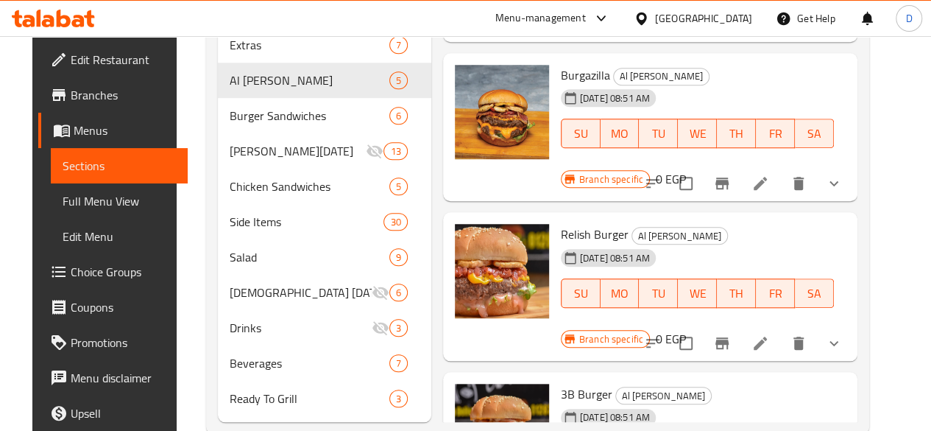
scroll to position [599, 0]
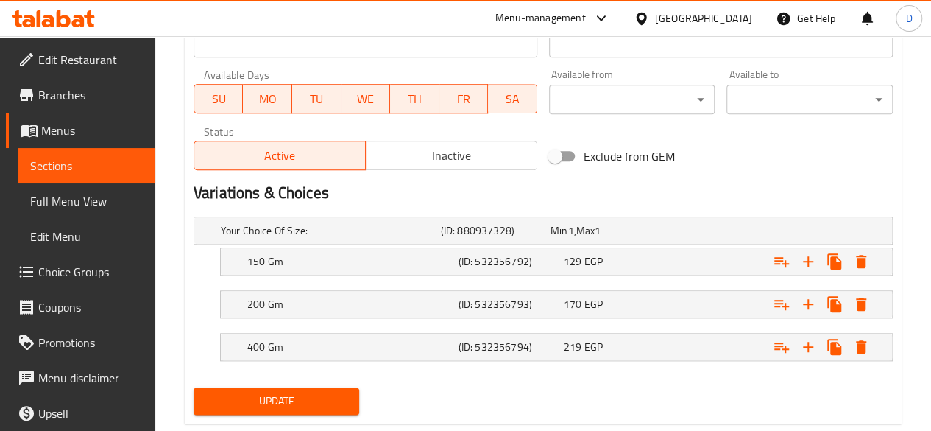
scroll to position [704, 0]
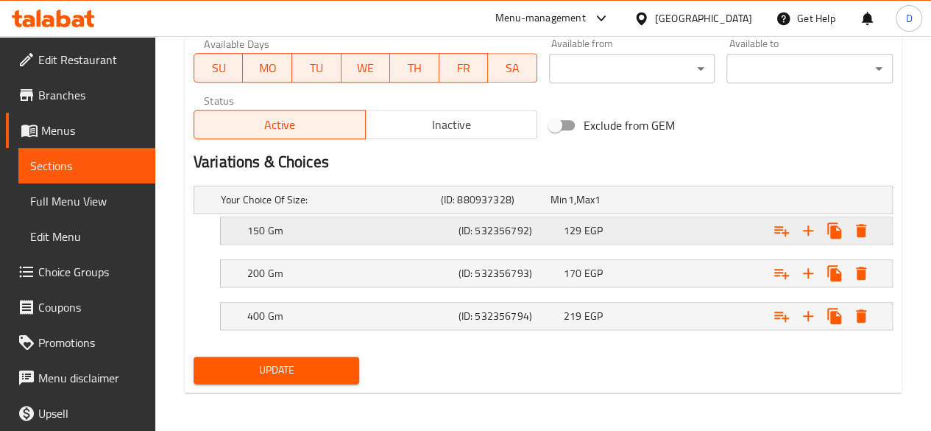
click at [697, 226] on div "Expand" at bounding box center [771, 230] width 211 height 32
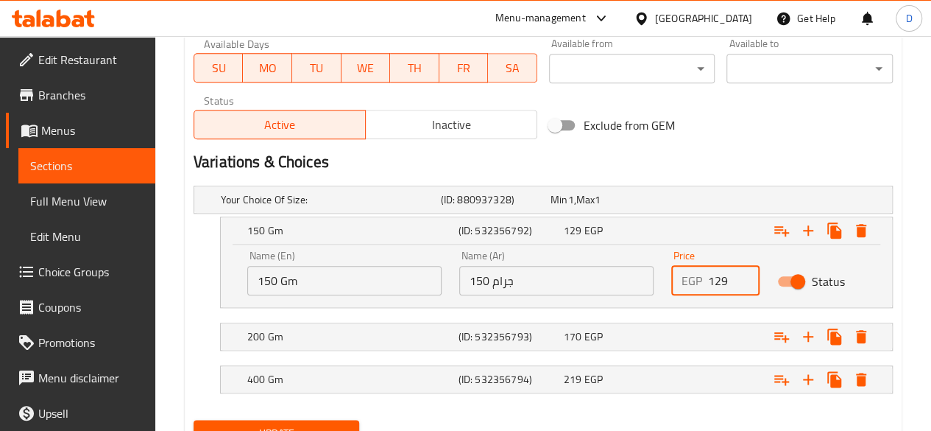
drag, startPoint x: 729, startPoint y: 283, endPoint x: 586, endPoint y: 258, distance: 144.9
click at [586, 258] on div "Name (En) 150 Gm Name (En) Name (Ar) 150 جرام Name (Ar) Price EGP 129 Price Sta…" at bounding box center [557, 273] width 636 height 63
type input "193"
click at [694, 342] on div "Expand" at bounding box center [771, 336] width 211 height 32
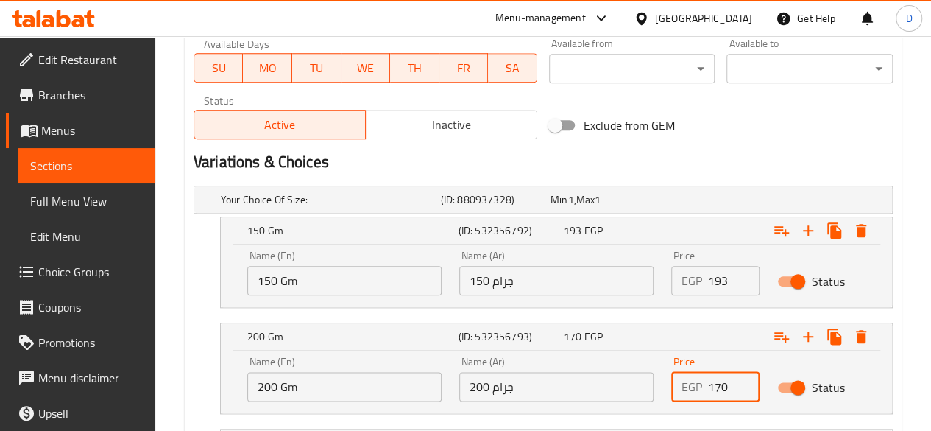
drag, startPoint x: 733, startPoint y: 384, endPoint x: 621, endPoint y: 376, distance: 112.2
click at [621, 376] on div "Name (En) 200 Gm Name (En) Name (Ar) 200 جرام Name (Ar) Price EGP 170 Price Sta…" at bounding box center [557, 379] width 636 height 63
type input "257"
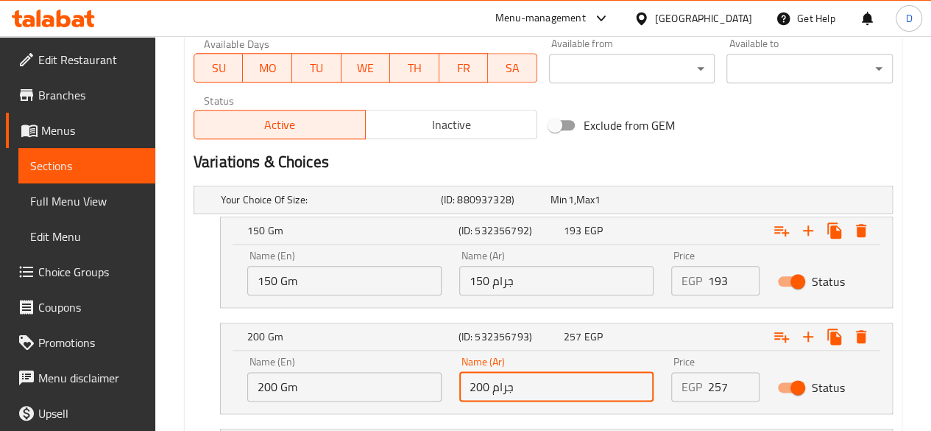
click at [486, 388] on input "200 جرام" at bounding box center [556, 386] width 194 height 29
type input "250 جرام"
click at [271, 379] on input "200 Gm" at bounding box center [344, 386] width 194 height 29
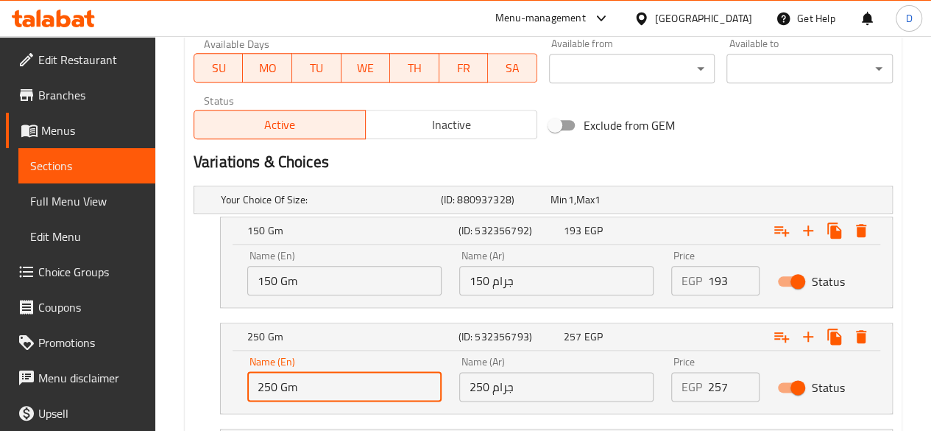
scroll to position [831, 0]
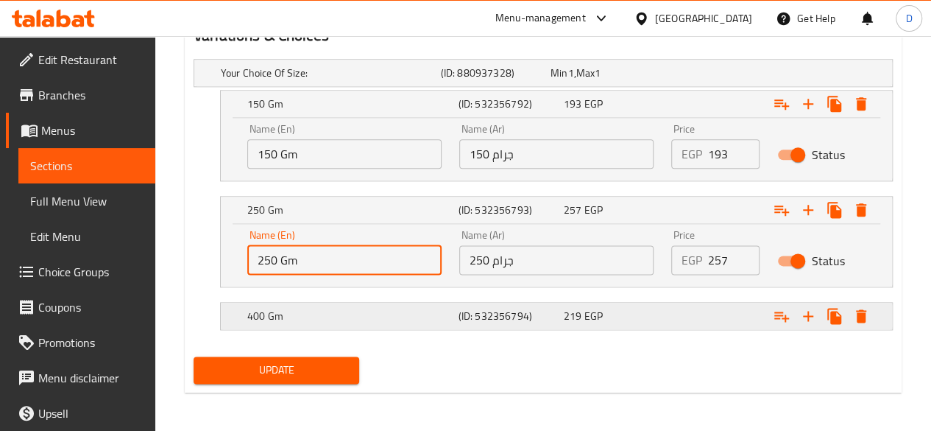
type input "250 Gm"
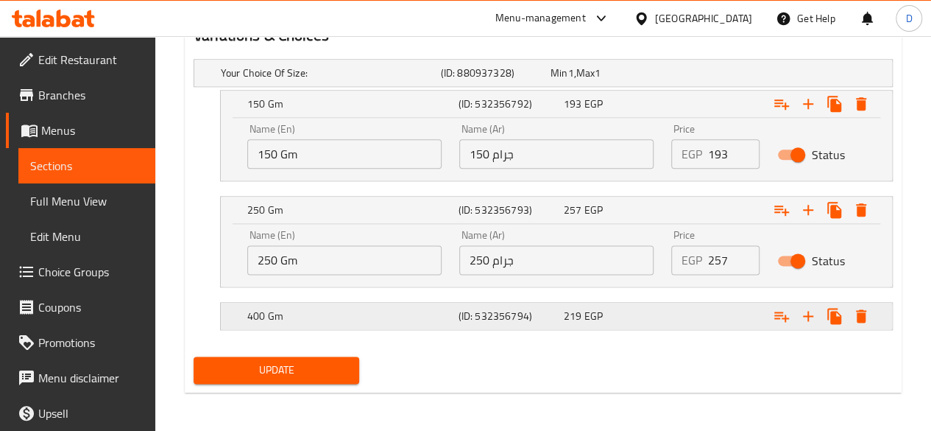
click at [720, 303] on div "Expand" at bounding box center [771, 316] width 211 height 32
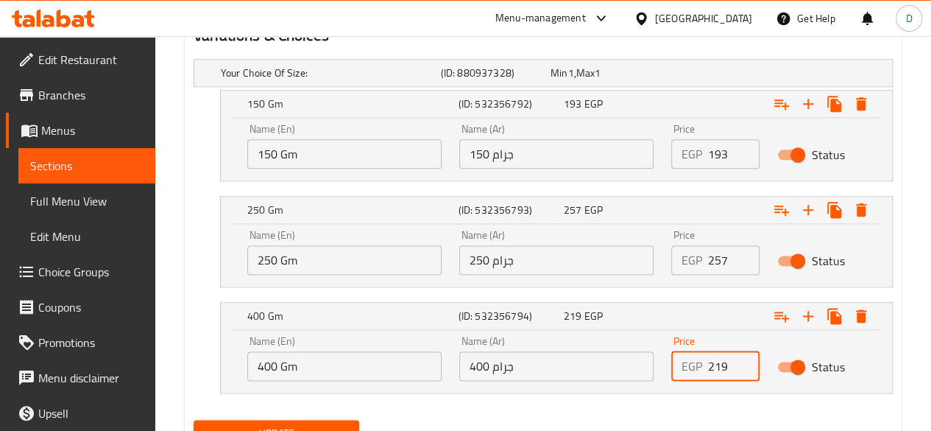
drag, startPoint x: 728, startPoint y: 359, endPoint x: 554, endPoint y: 337, distance: 175.1
click at [554, 337] on div "Name (En) 400 Gm Name (En) Name (Ar) 400 جرام Name (Ar) Price EGP 219 Price Sta…" at bounding box center [557, 358] width 636 height 63
type input "316"
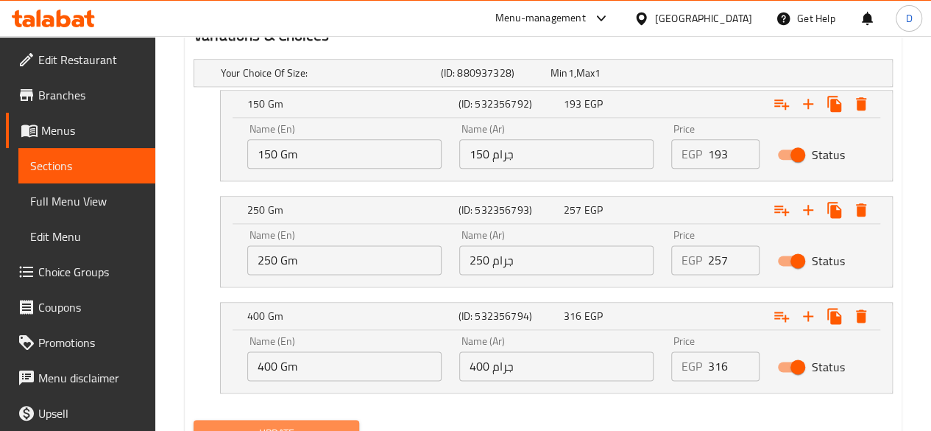
click at [338, 424] on span "Update" at bounding box center [276, 433] width 143 height 18
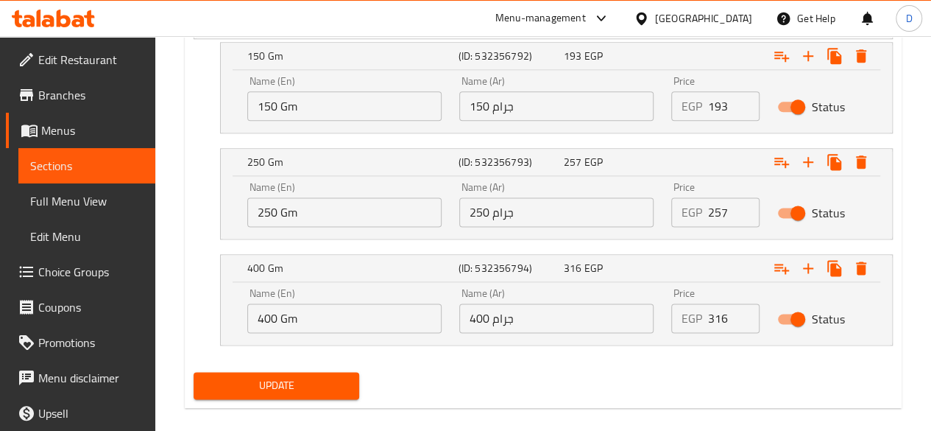
scroll to position [894, 0]
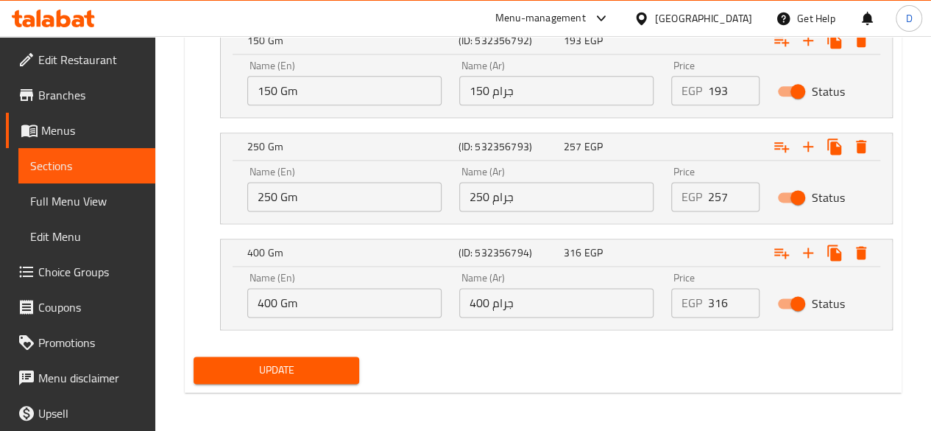
click at [275, 361] on span "Update" at bounding box center [276, 370] width 143 height 18
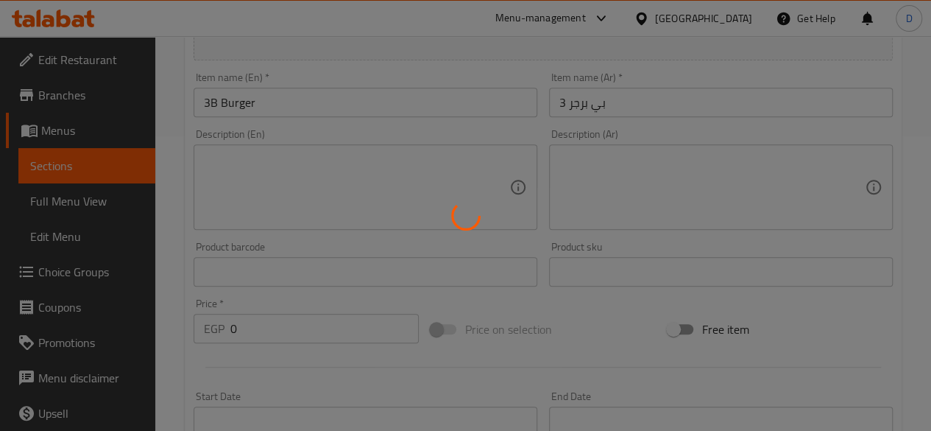
scroll to position [0, 0]
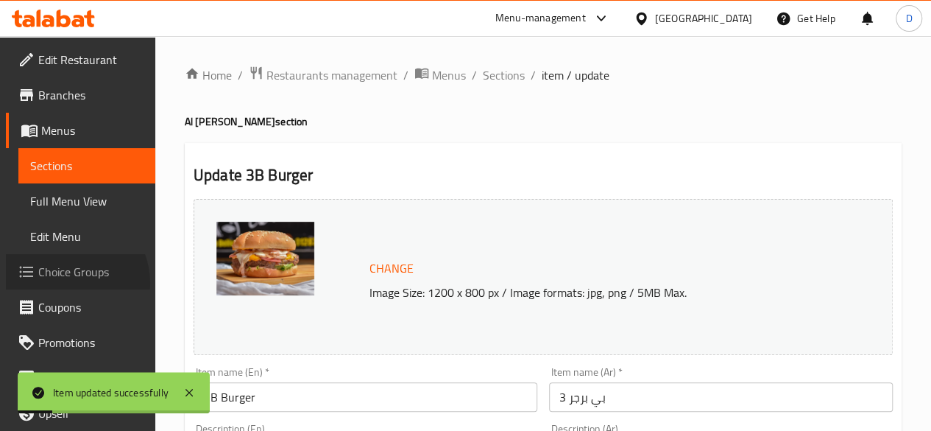
click at [67, 283] on link "Choice Groups" at bounding box center [80, 271] width 149 height 35
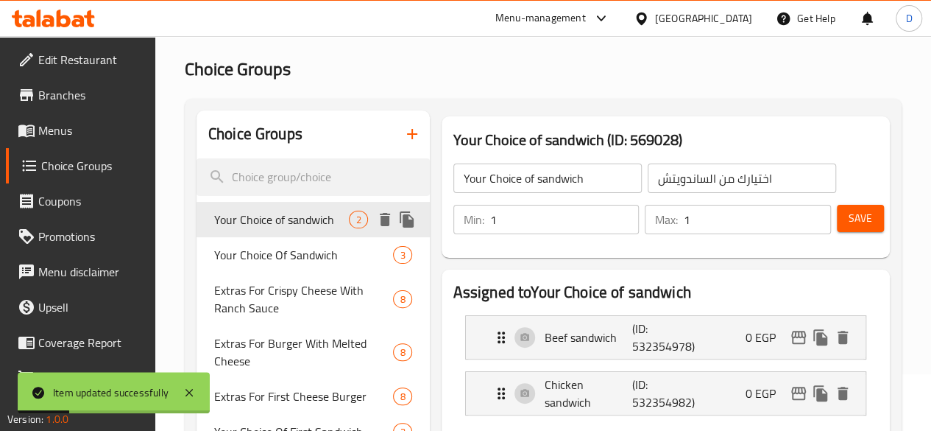
scroll to position [64, 0]
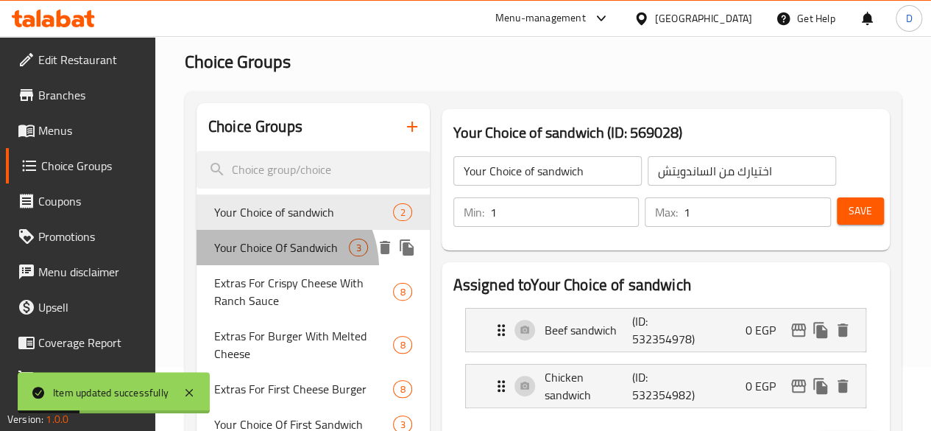
click at [266, 256] on span "Your Choice Of Sandwich" at bounding box center [281, 248] width 135 height 18
type input "Your Choice Of Sandwich"
type input "إختيارك من الساندوتش"
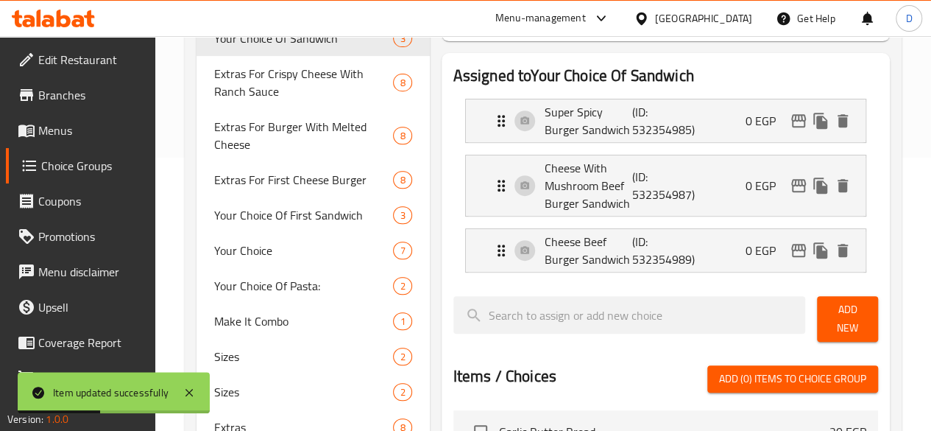
scroll to position [205, 0]
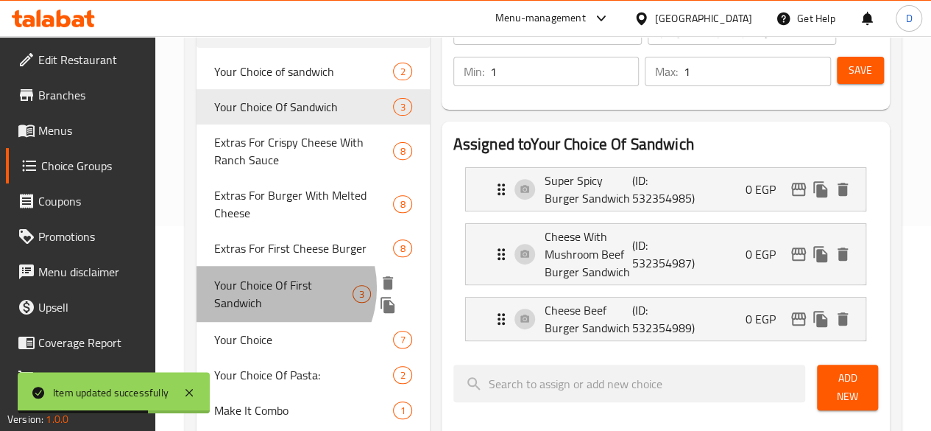
click at [268, 311] on span "Your Choice Of First Sandwich" at bounding box center [283, 293] width 138 height 35
type input "Your Choice Of First Sandwich"
type input "إختيارك من [PERSON_NAME]"
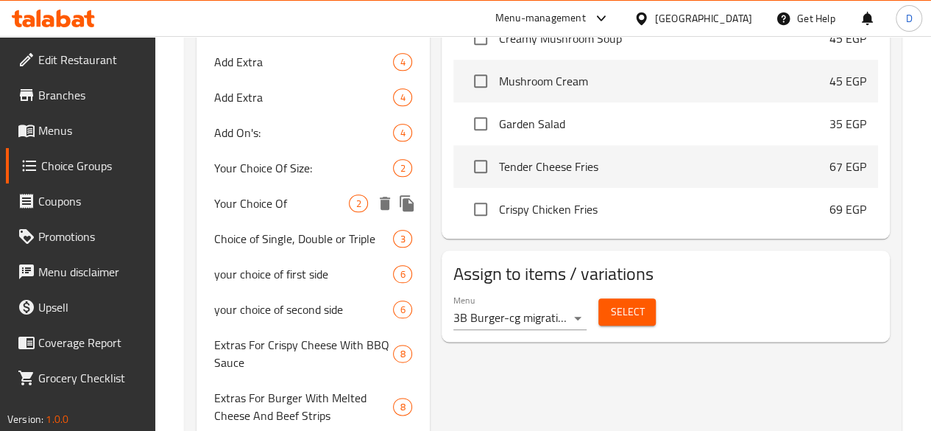
scroll to position [714, 0]
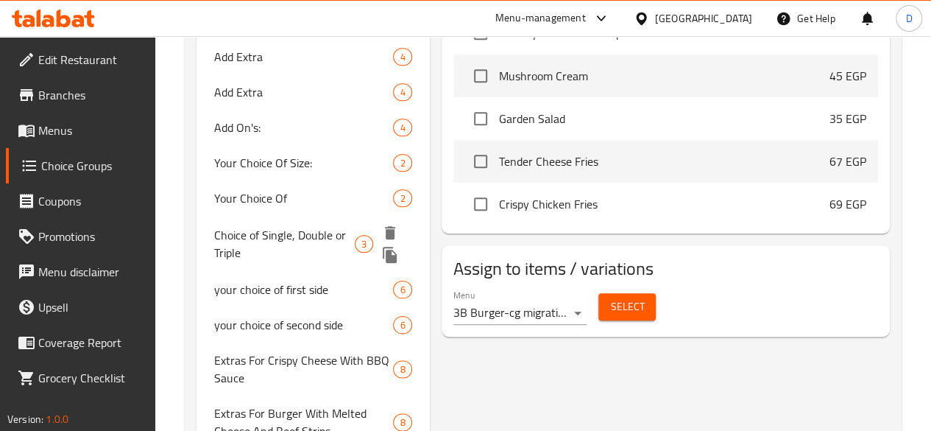
click at [250, 261] on span "Choice of Single, Double or Triple" at bounding box center [284, 243] width 141 height 35
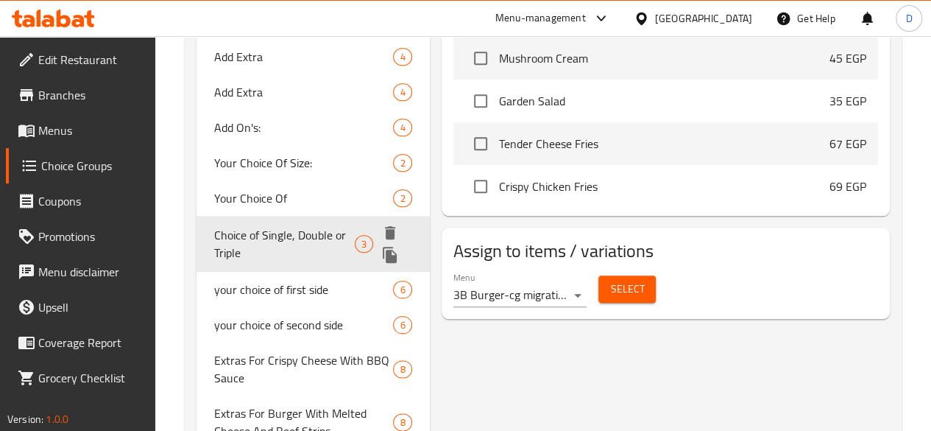
type input "Choice of Single, Double or Triple"
type input "الاختيار بين مفردة أو مزدوجة أو ثلاثية"
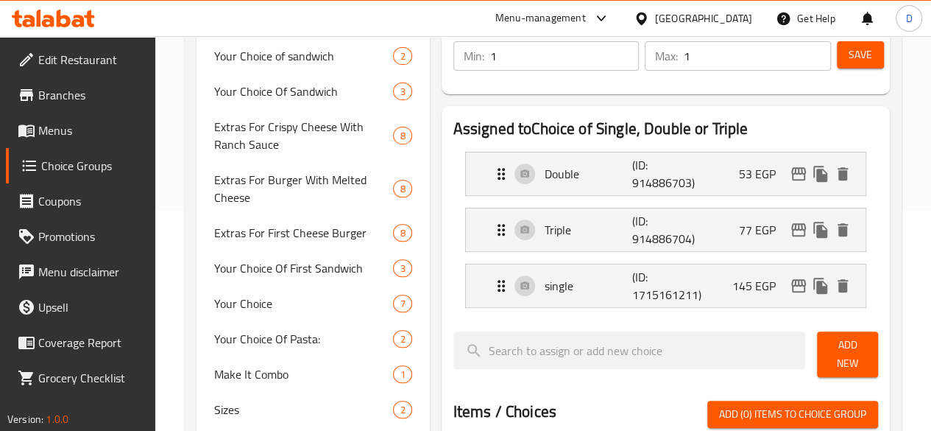
scroll to position [202, 0]
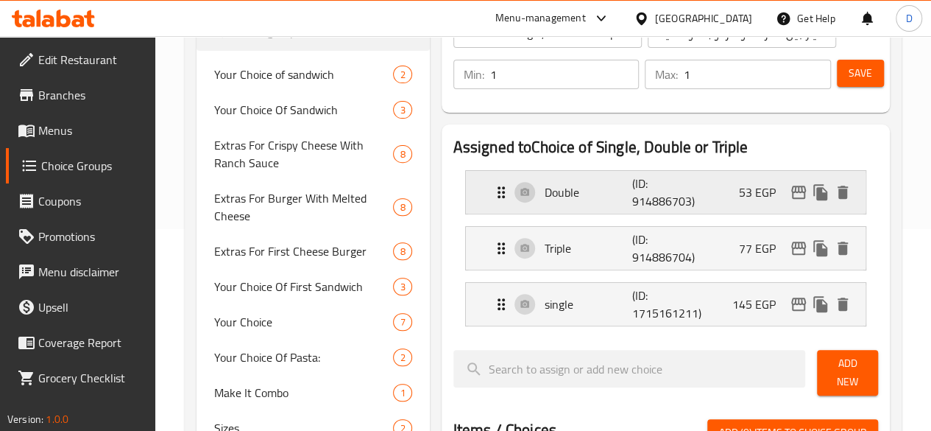
click at [738, 191] on div "Double (ID: 914886703) 53 EGP" at bounding box center [671, 192] width 356 height 43
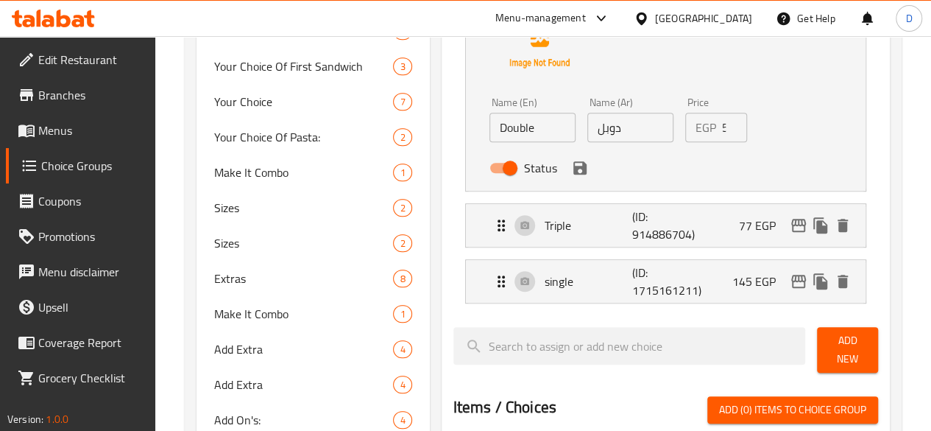
scroll to position [420, 0]
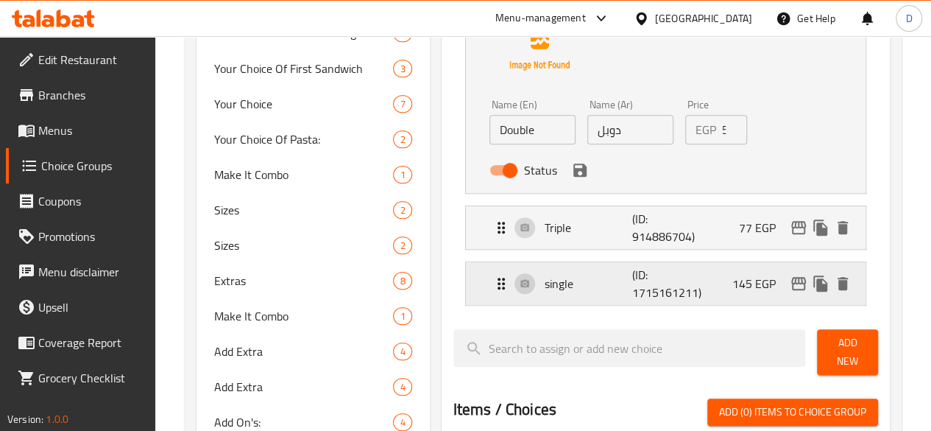
click at [735, 278] on p "145 EGP" at bounding box center [760, 284] width 55 height 18
click at [752, 286] on p "145 EGP" at bounding box center [760, 284] width 55 height 18
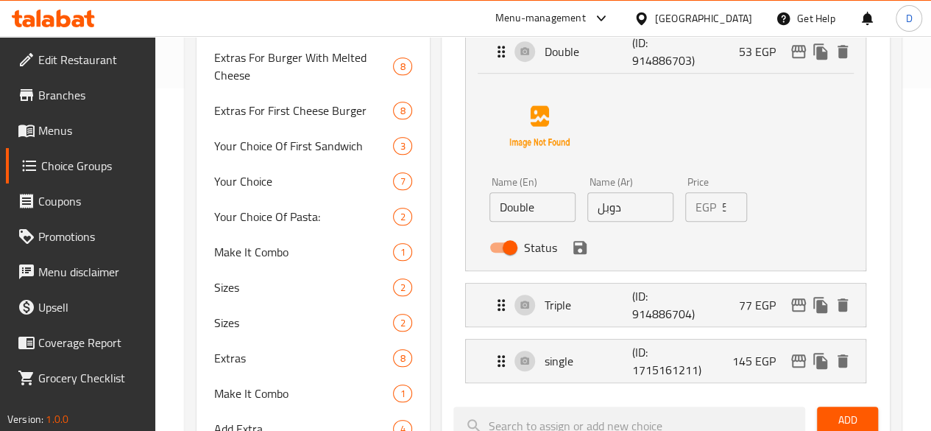
scroll to position [330, 0]
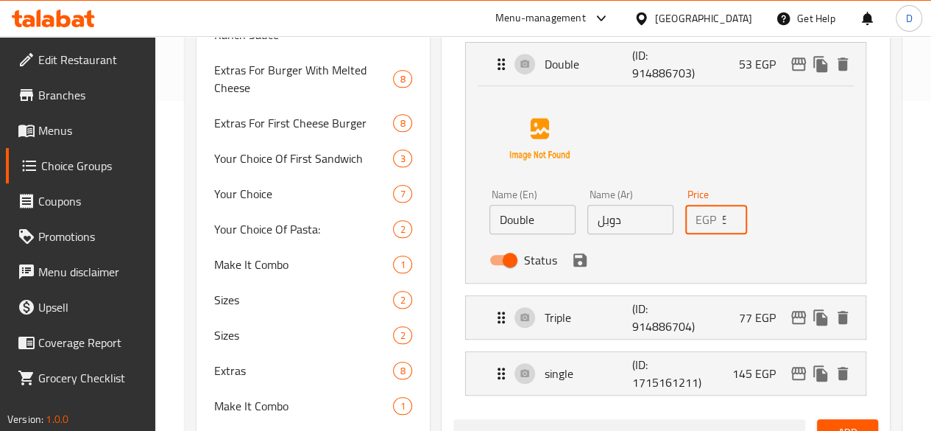
drag, startPoint x: 711, startPoint y: 227, endPoint x: 638, endPoint y: 214, distance: 74.0
click at [722, 214] on input "52" at bounding box center [734, 219] width 25 height 29
type input "5"
click at [571, 267] on icon "save" at bounding box center [580, 260] width 18 height 18
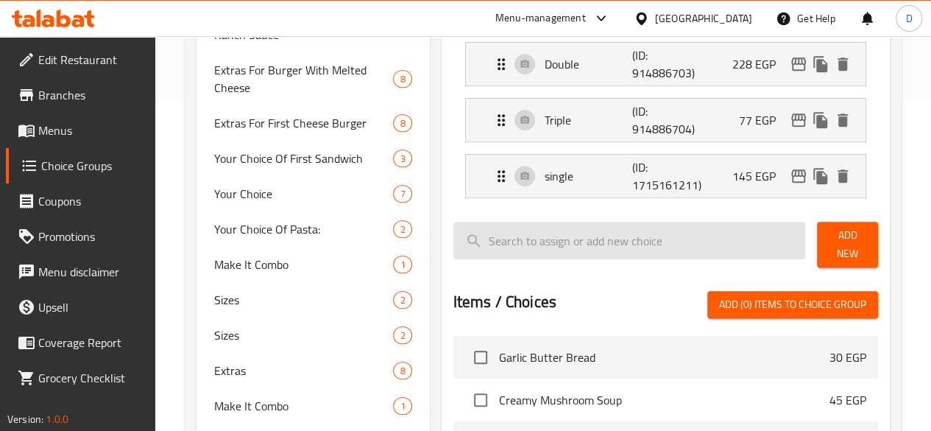
type input "228"
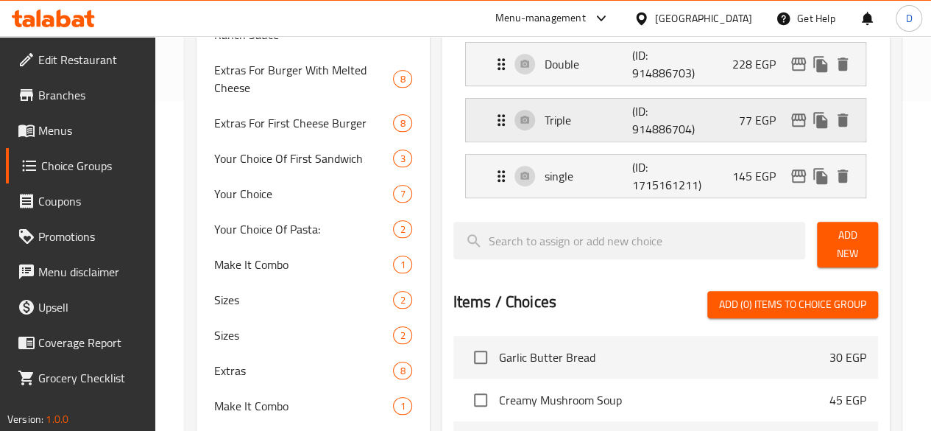
click at [760, 113] on p "77 EGP" at bounding box center [763, 120] width 49 height 18
click at [645, 119] on p "(ID: 914886704)" at bounding box center [662, 119] width 59 height 35
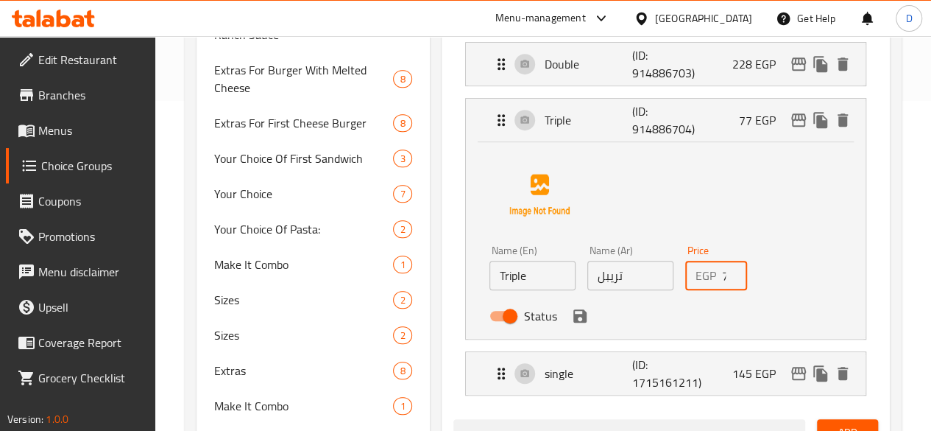
drag, startPoint x: 711, startPoint y: 281, endPoint x: 630, endPoint y: 273, distance: 81.4
click at [630, 273] on div "Name (En) Triple Name (En) Name (Ar) تريبل Name (Ar) Price EGP 77 Price Status" at bounding box center [631, 287] width 295 height 96
click at [532, 311] on div "Status" at bounding box center [631, 316] width 295 height 40
click at [574, 320] on icon "save" at bounding box center [580, 315] width 13 height 13
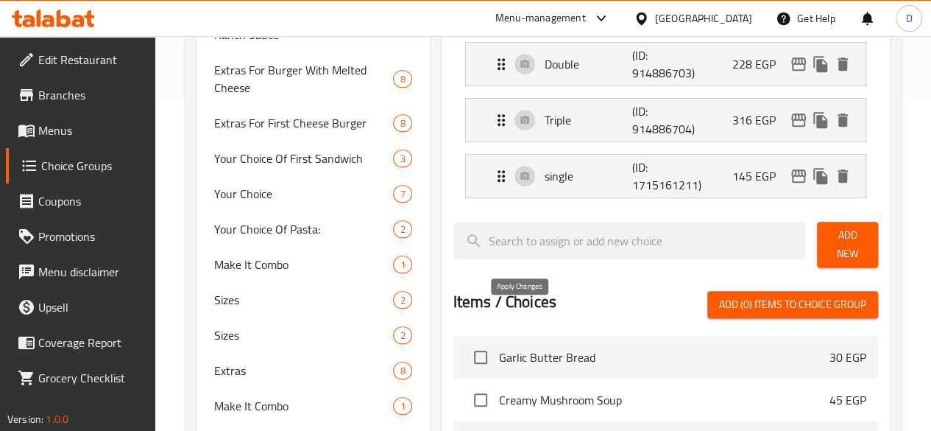
type input "316"
click at [750, 177] on p "145 EGP" at bounding box center [760, 176] width 55 height 18
click at [633, 177] on p "(ID: 1715161211)" at bounding box center [662, 175] width 59 height 35
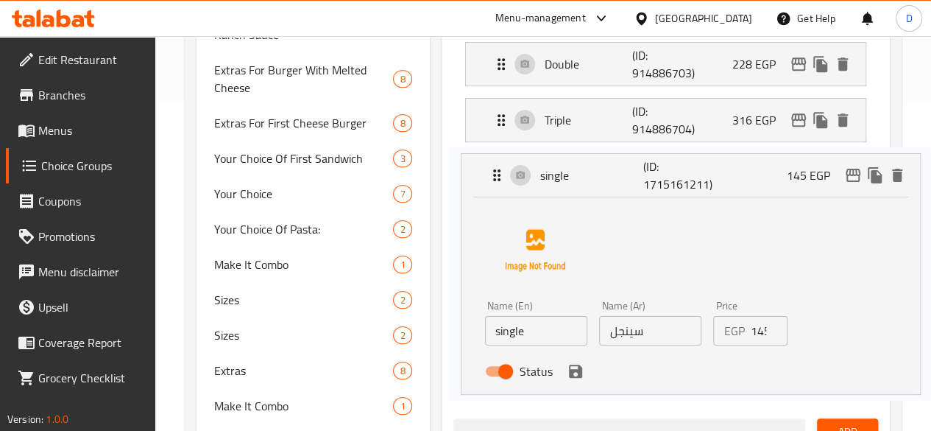
scroll to position [331, 0]
drag, startPoint x: 693, startPoint y: 331, endPoint x: 802, endPoint y: 331, distance: 109.0
click at [802, 331] on nav "Double (ID: 914886703) 228 EGP Name (En) Double Name (En) Name (Ar) دوبل Name (…" at bounding box center [666, 217] width 425 height 376
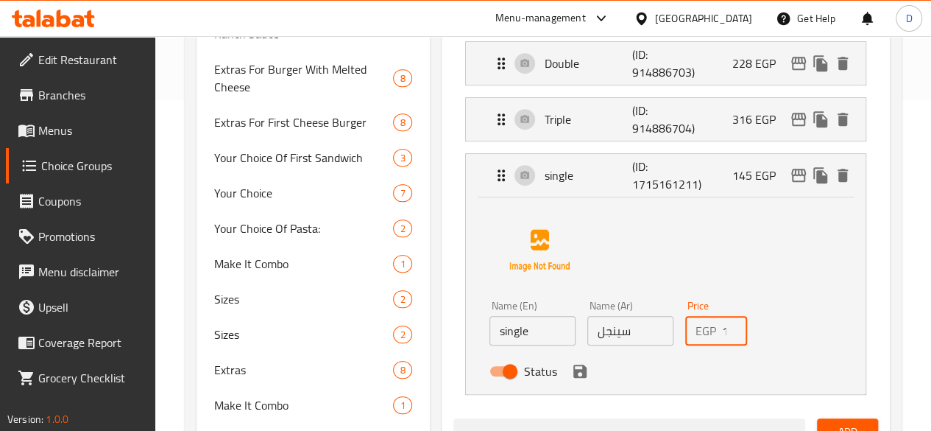
click at [722, 328] on input "145" at bounding box center [734, 330] width 25 height 29
drag, startPoint x: 700, startPoint y: 326, endPoint x: 749, endPoint y: 330, distance: 49.5
click at [749, 330] on div "Name (En) single Name (En) Name (Ar) سينجل Name (Ar) Price EGP 145 Price Status" at bounding box center [631, 343] width 295 height 96
click at [574, 370] on icon "save" at bounding box center [580, 370] width 13 height 13
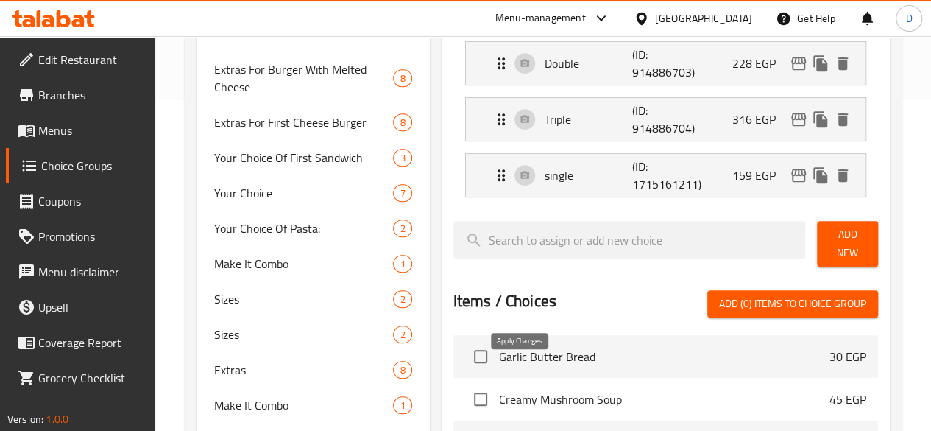
type input "159"
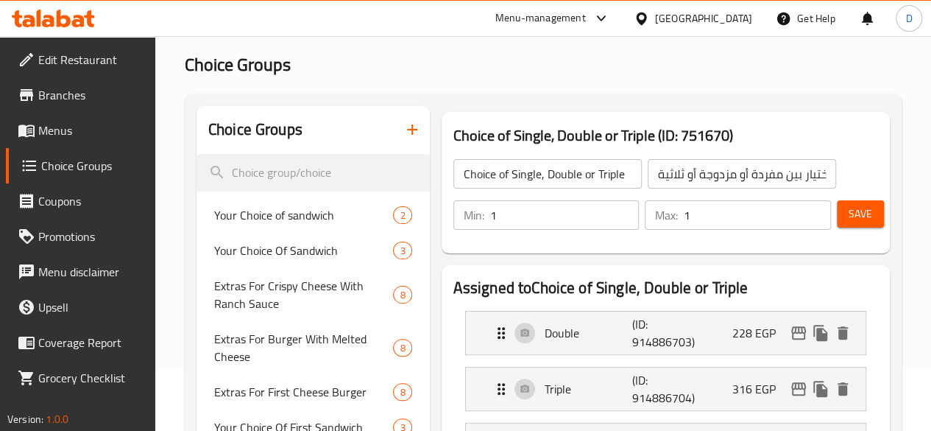
scroll to position [145, 0]
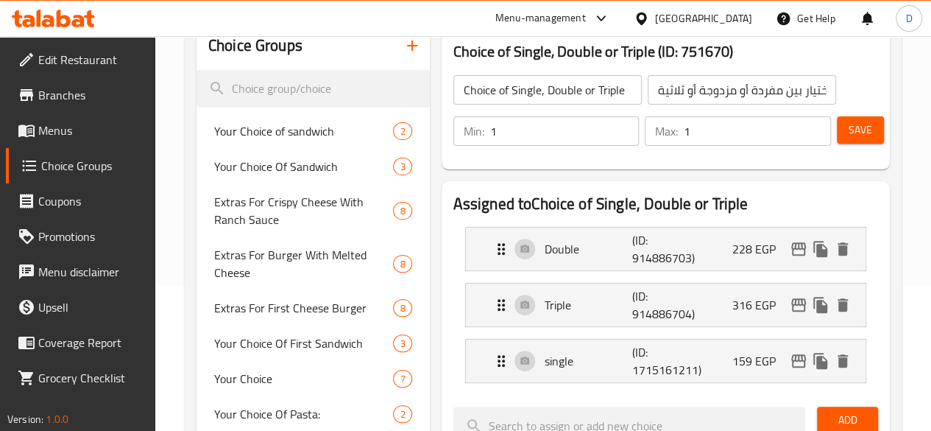
click at [856, 147] on div "Save" at bounding box center [851, 130] width 35 height 35
click at [853, 141] on button "Save" at bounding box center [860, 129] width 47 height 27
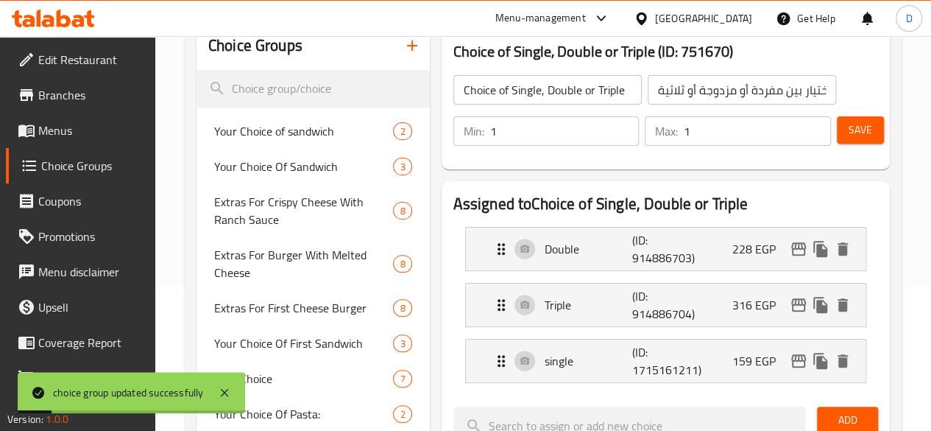
scroll to position [0, 0]
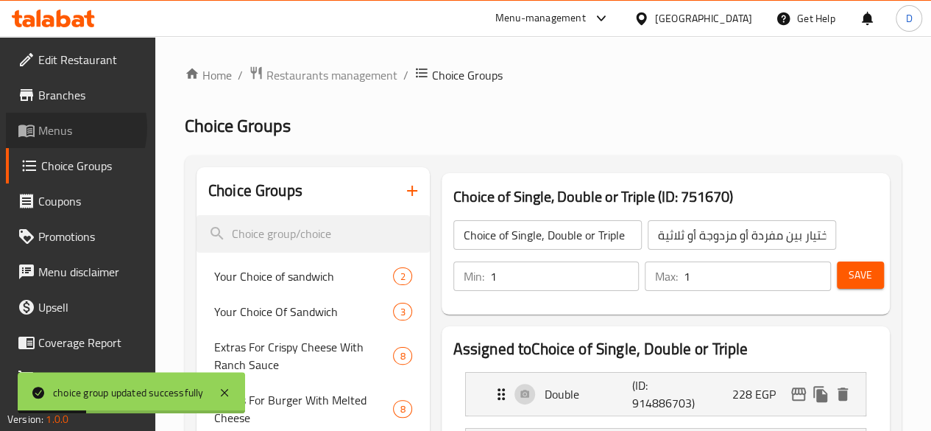
click at [57, 127] on span "Menus" at bounding box center [90, 130] width 105 height 18
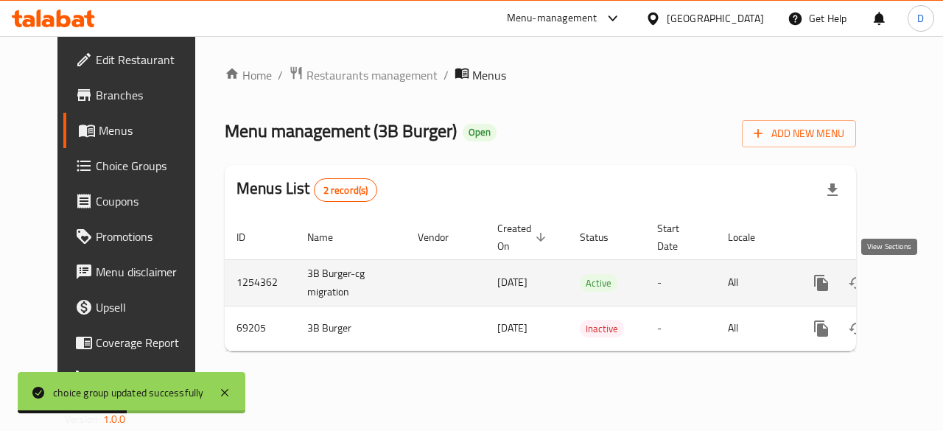
click at [918, 281] on icon "enhanced table" at bounding box center [927, 283] width 18 height 18
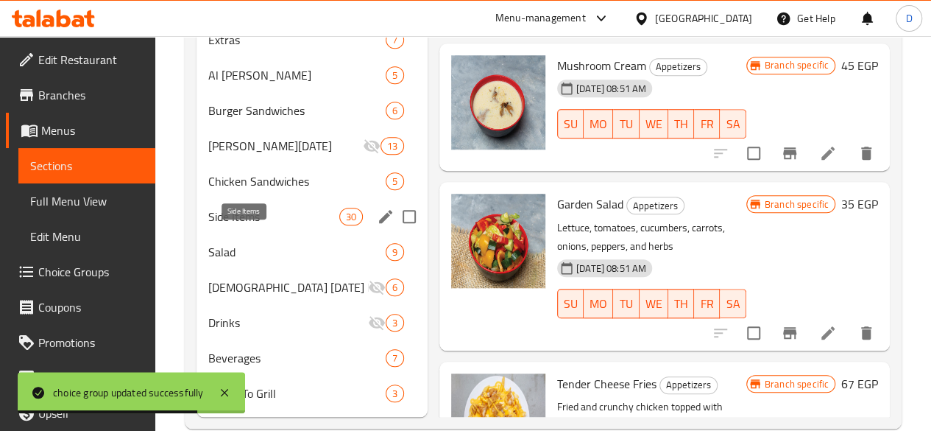
scroll to position [551, 0]
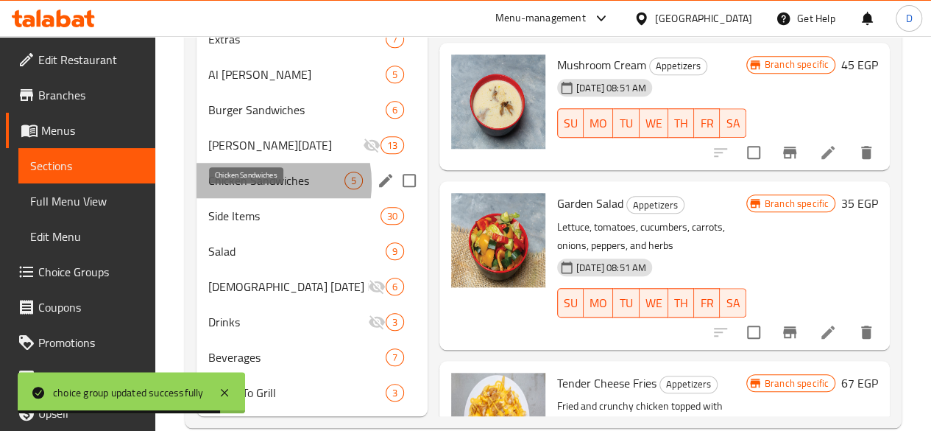
click at [253, 189] on span "Chicken Sandwiches" at bounding box center [276, 181] width 136 height 18
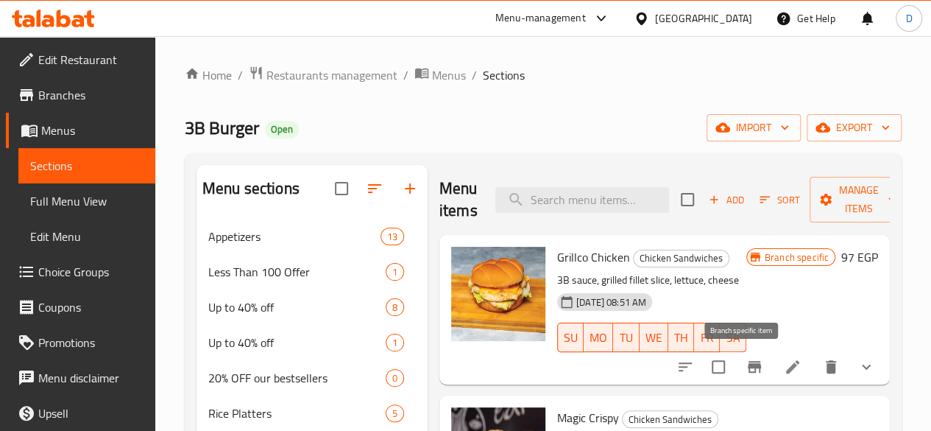
click at [748, 365] on icon "Branch-specific-item" at bounding box center [754, 367] width 13 height 12
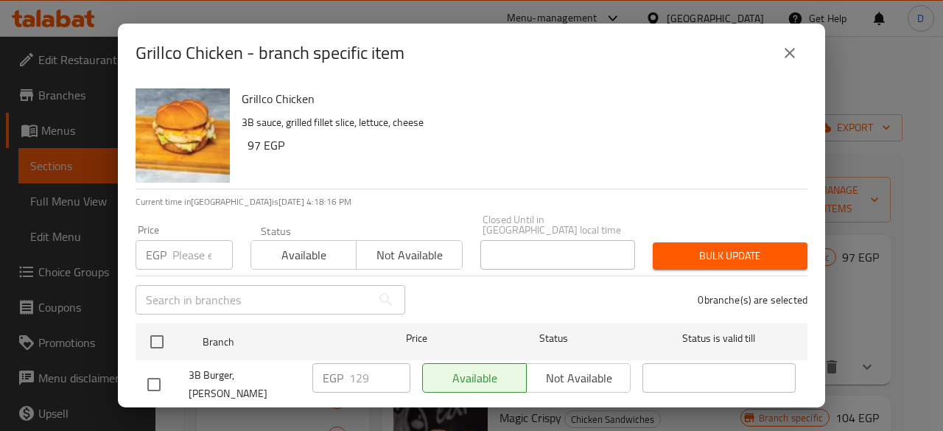
click at [177, 255] on input "number" at bounding box center [202, 254] width 60 height 29
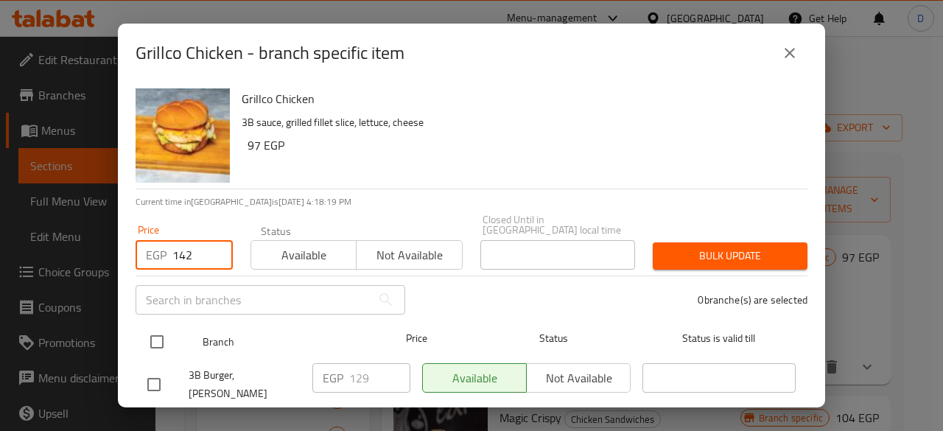
type input "142"
click at [162, 326] on input "checkbox" at bounding box center [156, 341] width 31 height 31
checkbox input "true"
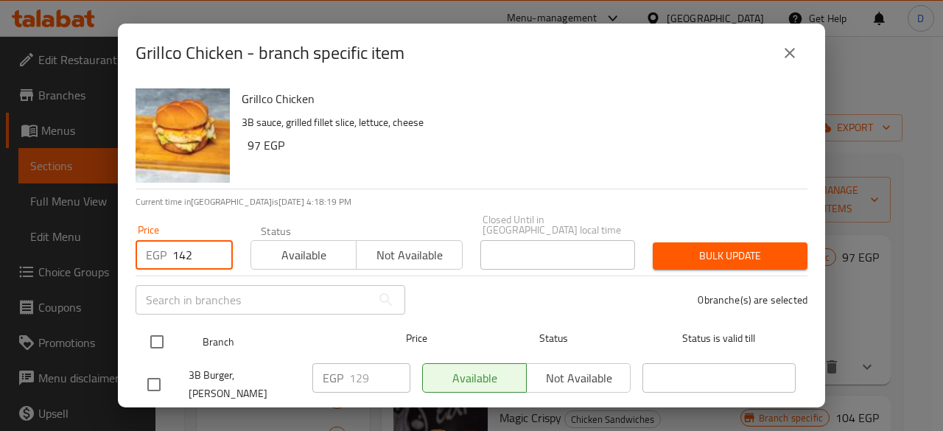
checkbox input "true"
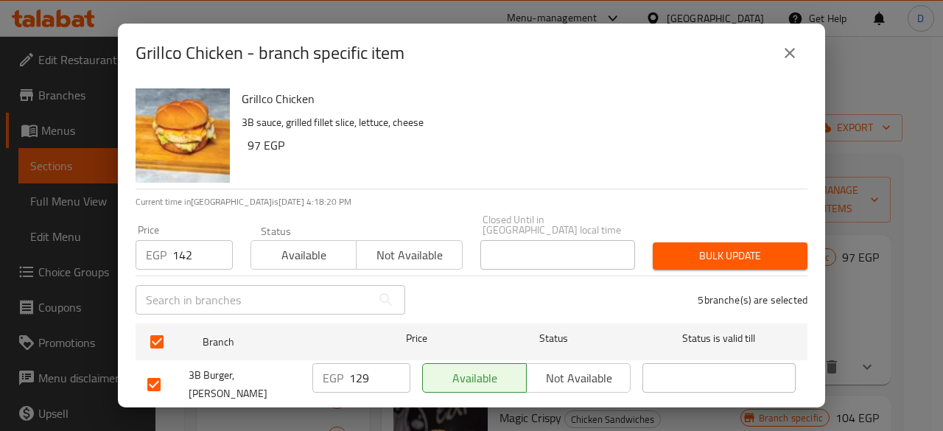
click at [652, 252] on button "Bulk update" at bounding box center [729, 255] width 155 height 27
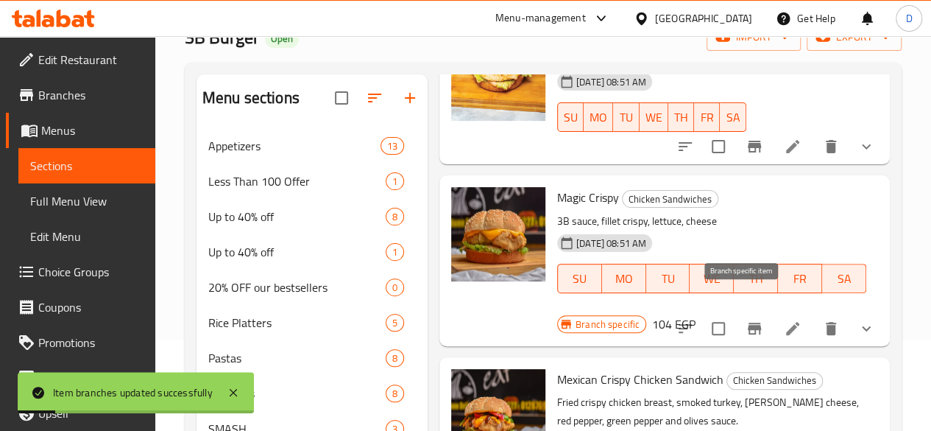
scroll to position [91, 0]
click at [747, 319] on icon "Branch-specific-item" at bounding box center [755, 328] width 18 height 18
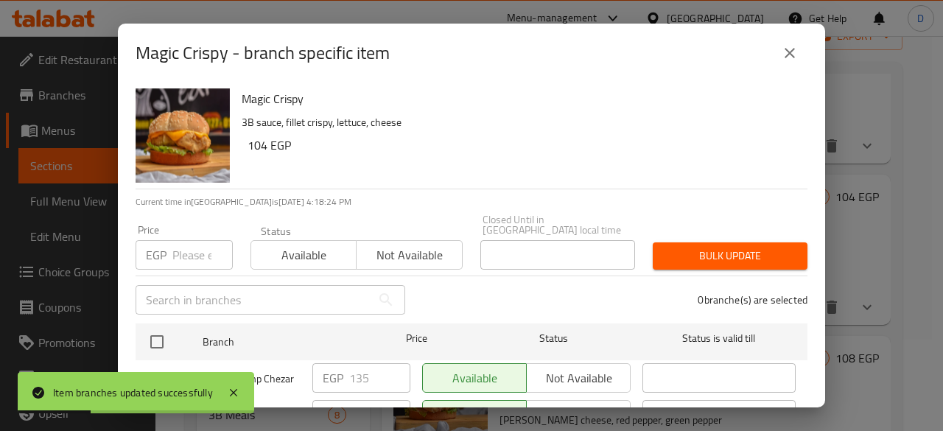
click at [191, 240] on input "number" at bounding box center [202, 254] width 60 height 29
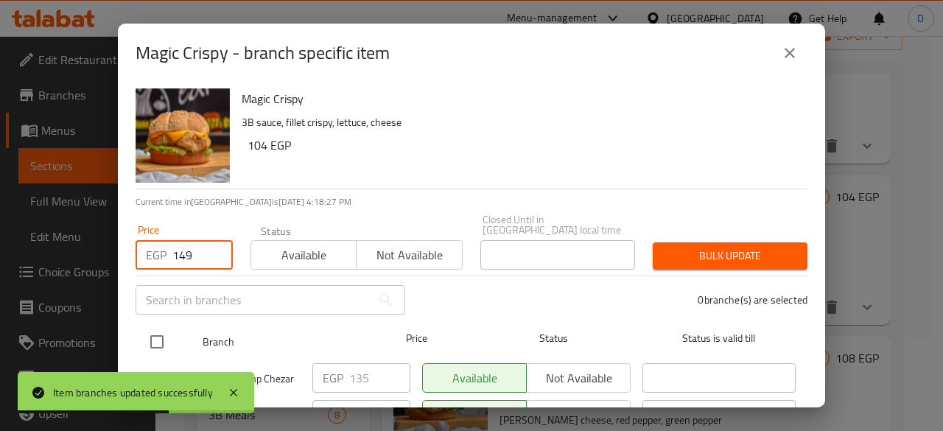
type input "149"
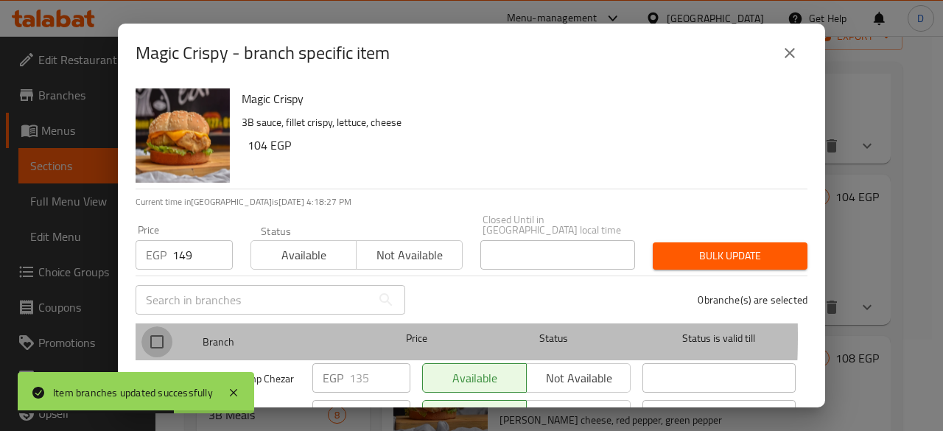
click at [165, 326] on input "checkbox" at bounding box center [156, 341] width 31 height 31
checkbox input "true"
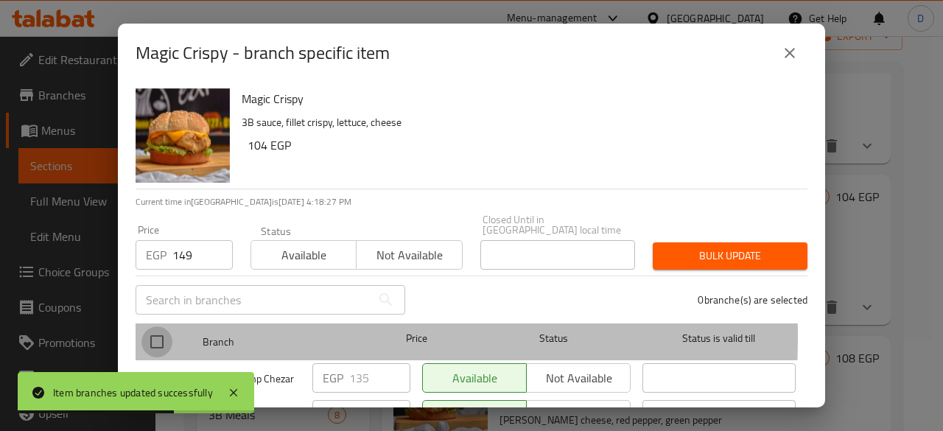
checkbox input "true"
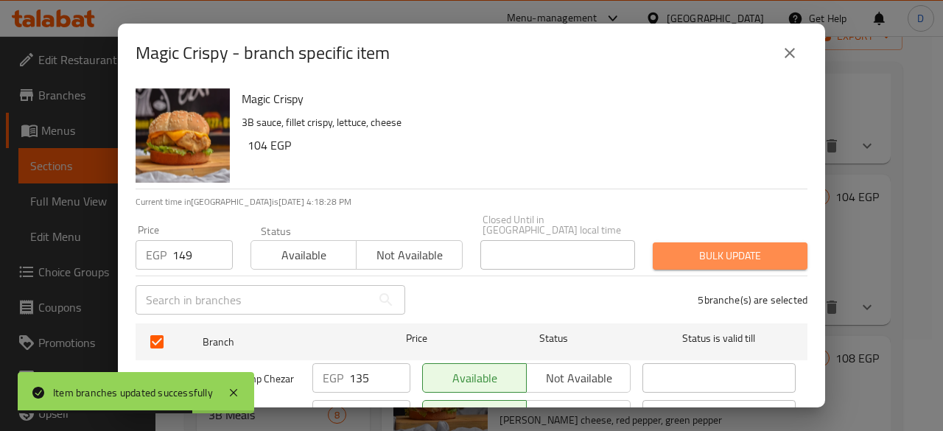
click at [754, 247] on span "Bulk update" at bounding box center [729, 256] width 131 height 18
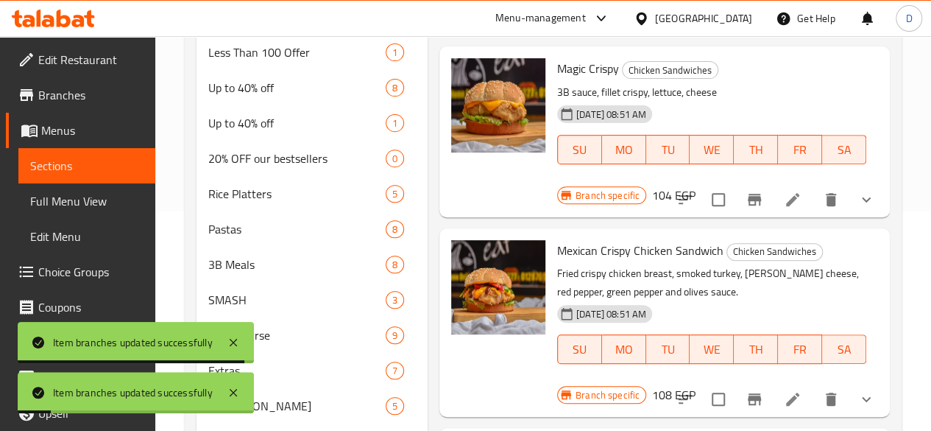
scroll to position [221, 0]
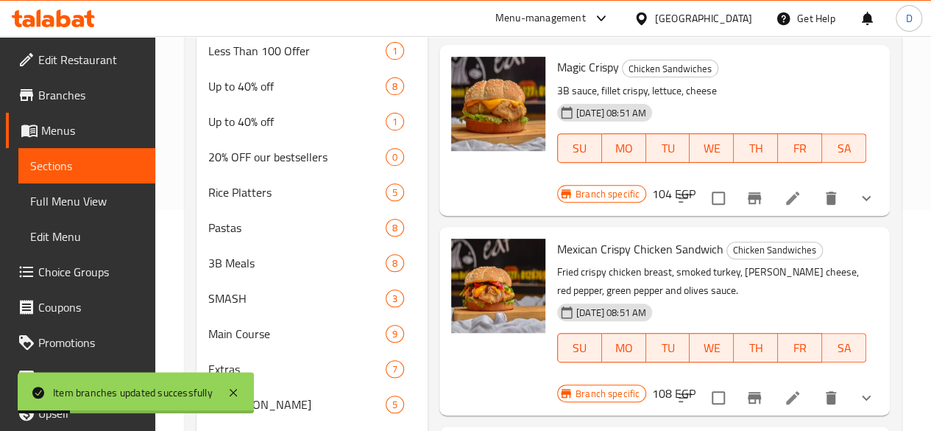
click at [748, 392] on icon "Branch-specific-item" at bounding box center [754, 398] width 13 height 12
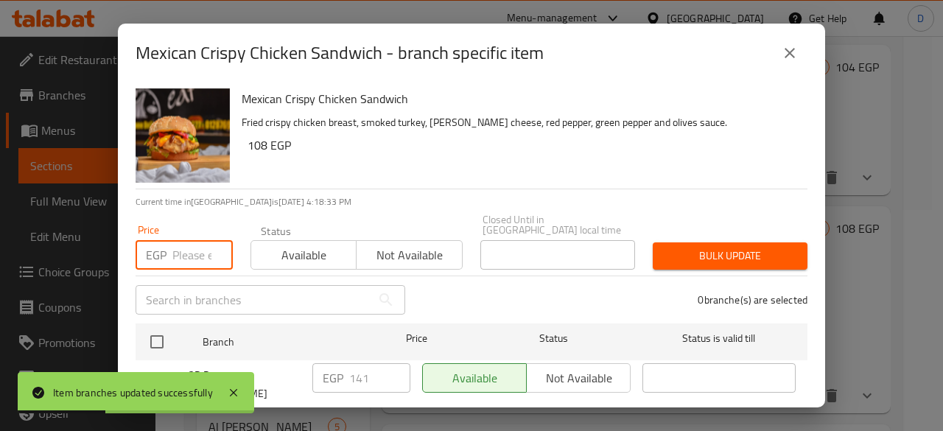
click at [172, 248] on input "number" at bounding box center [202, 254] width 60 height 29
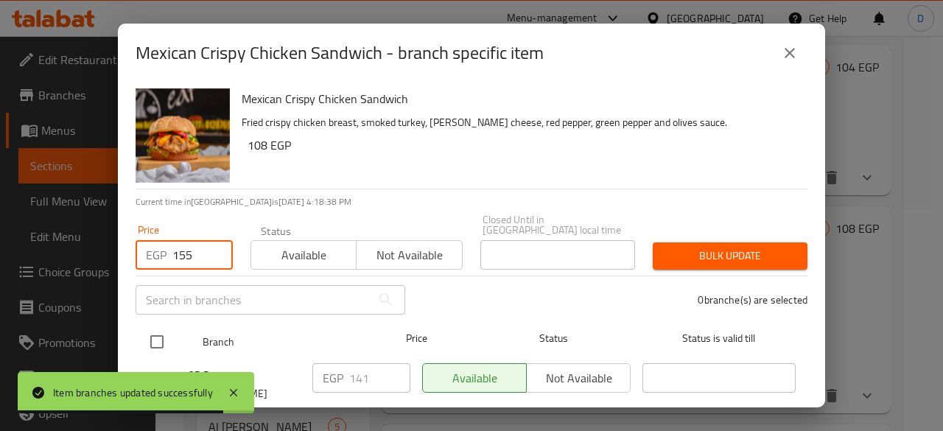
type input "155"
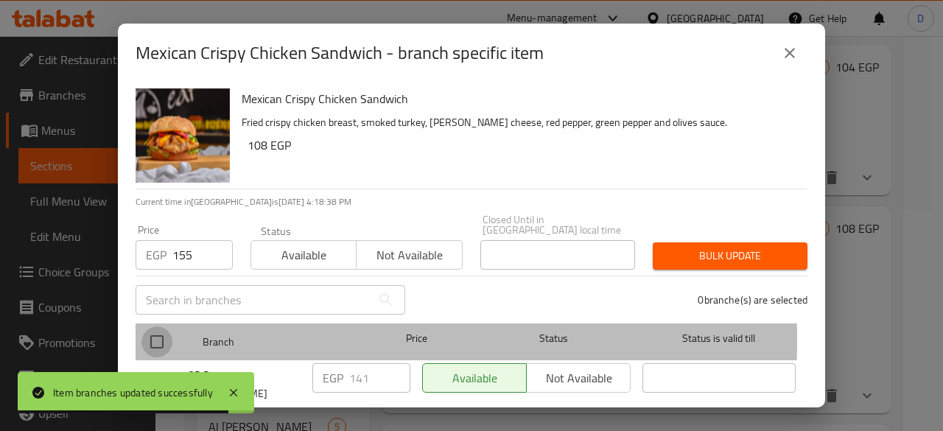
click at [163, 329] on input "checkbox" at bounding box center [156, 341] width 31 height 31
checkbox input "true"
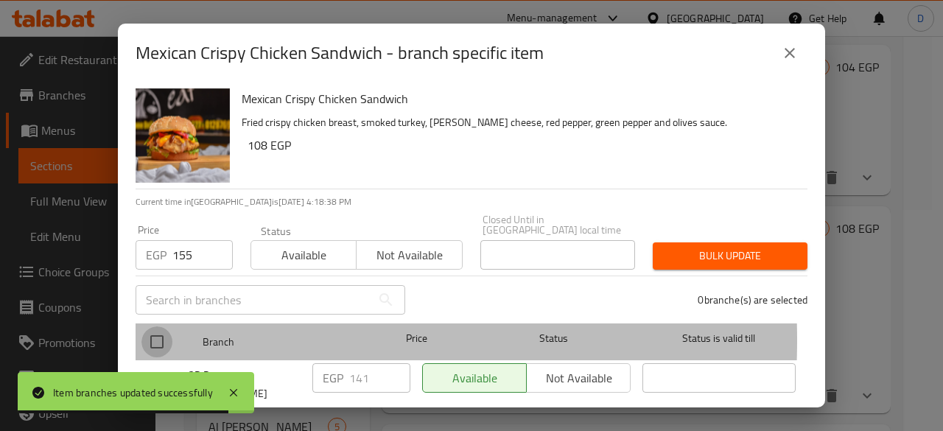
checkbox input "true"
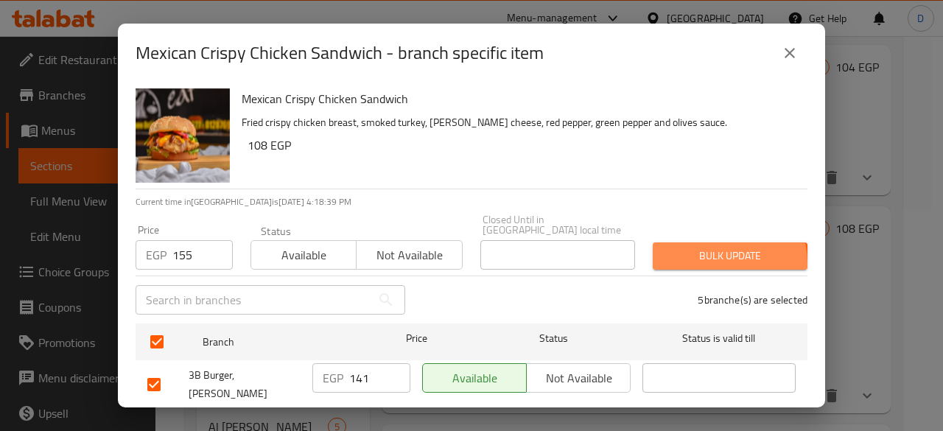
click at [703, 253] on span "Bulk update" at bounding box center [729, 256] width 131 height 18
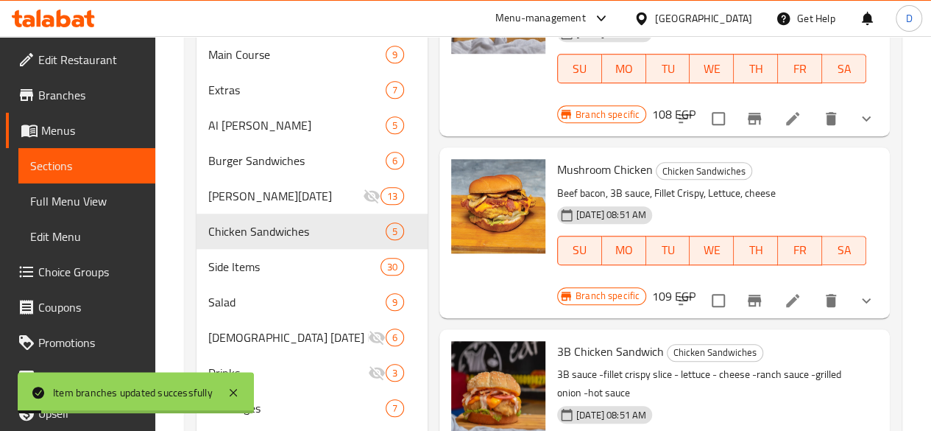
scroll to position [501, 0]
click at [746, 291] on icon "Branch-specific-item" at bounding box center [755, 300] width 18 height 18
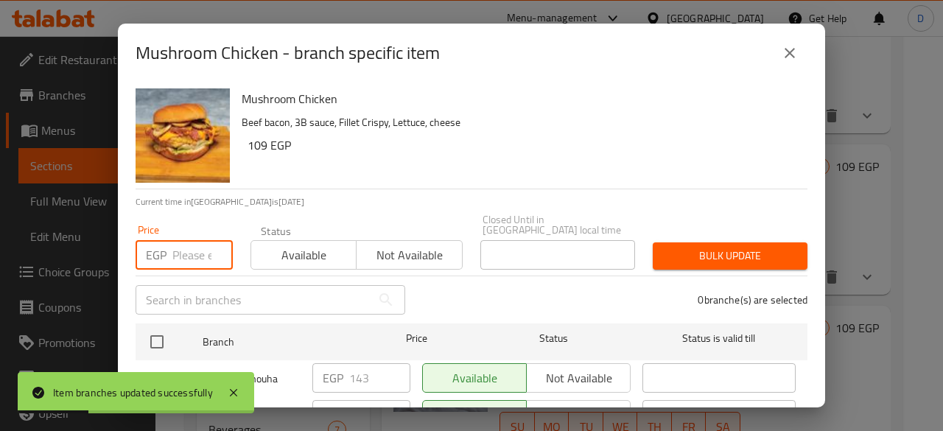
click at [183, 247] on input "number" at bounding box center [202, 254] width 60 height 29
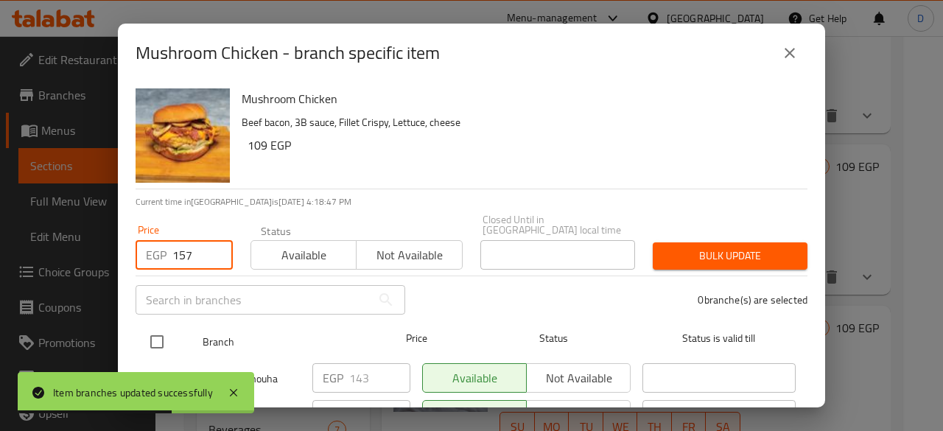
type input "157"
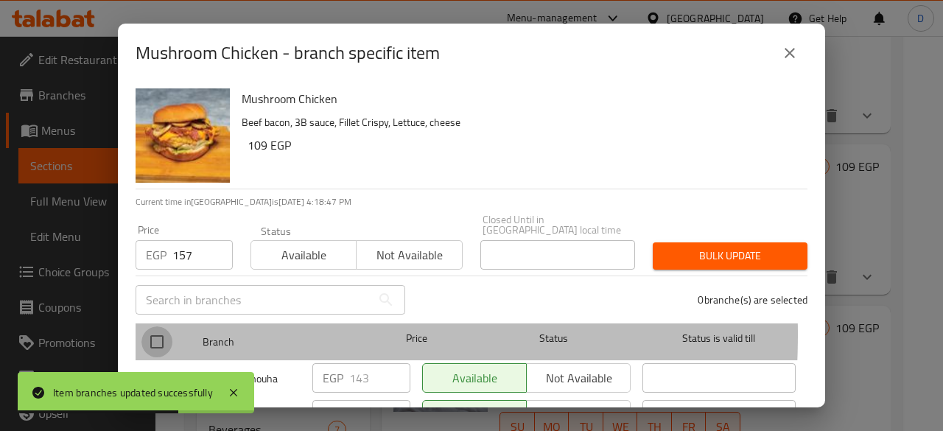
click at [162, 326] on input "checkbox" at bounding box center [156, 341] width 31 height 31
checkbox input "true"
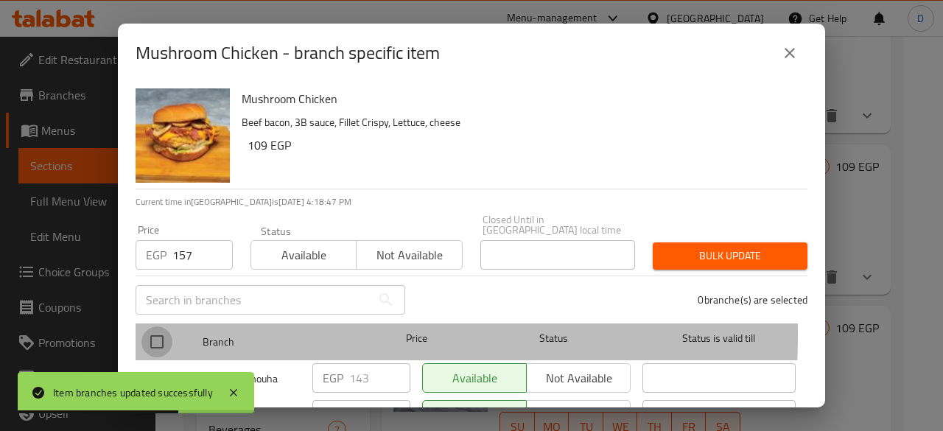
checkbox input "true"
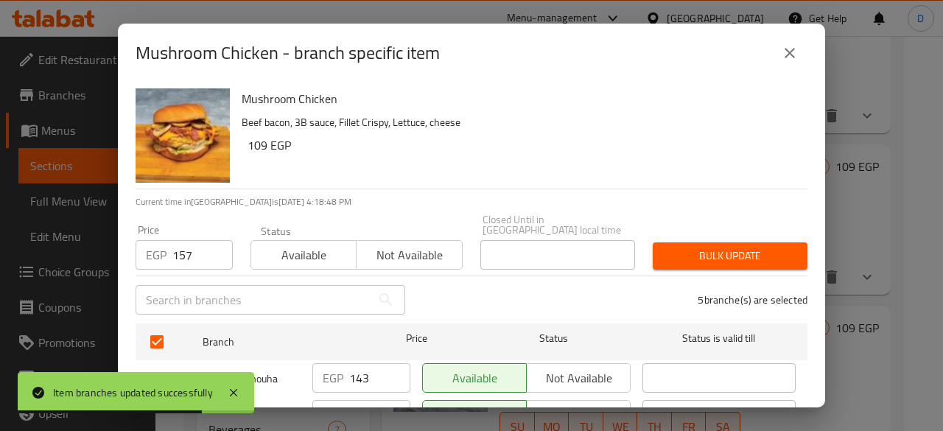
click at [695, 273] on div "5 branche(s) are selected" at bounding box center [615, 299] width 402 height 53
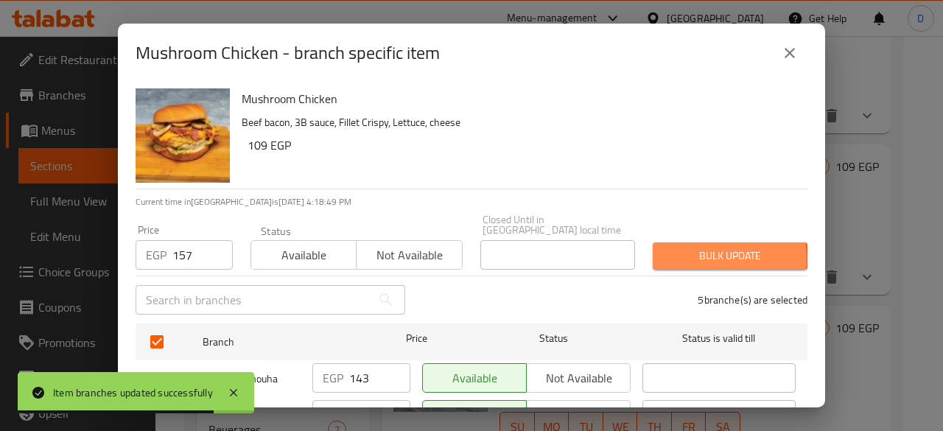
click at [686, 248] on span "Bulk update" at bounding box center [729, 256] width 131 height 18
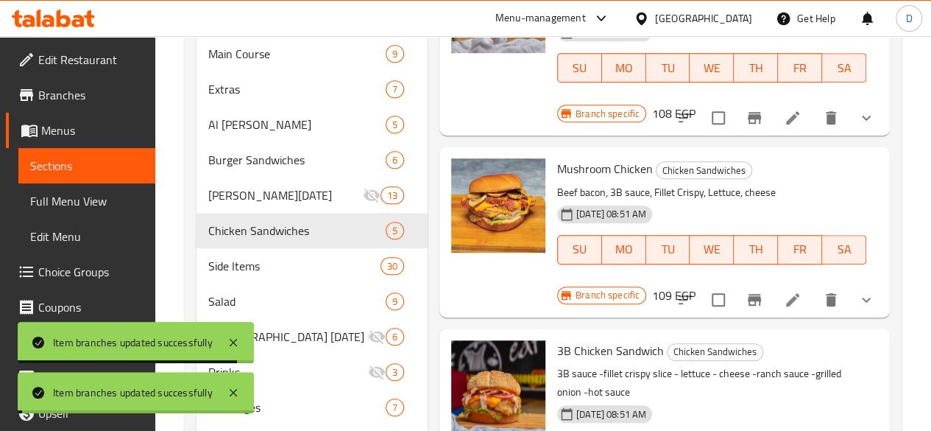
scroll to position [599, 0]
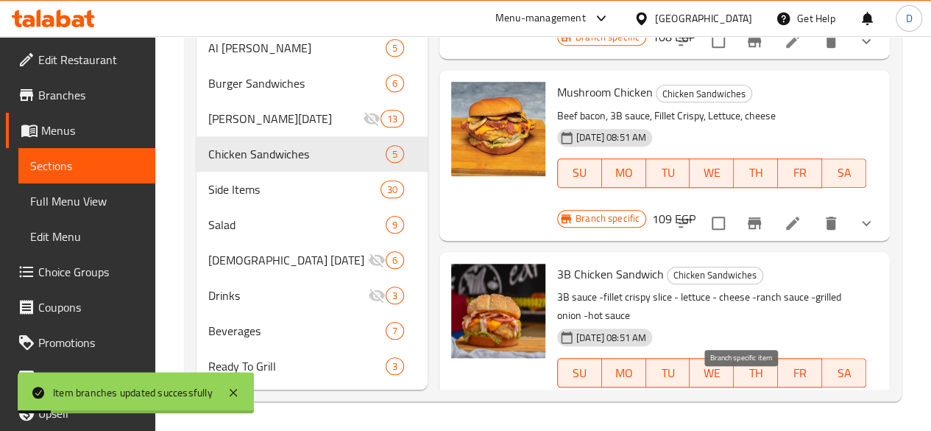
click at [750, 429] on icon "Branch-specific-item" at bounding box center [755, 438] width 18 height 18
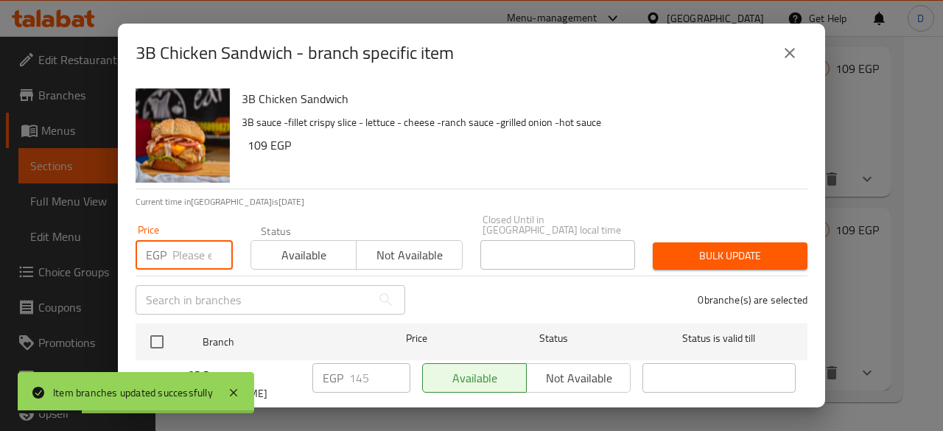
click at [190, 240] on input "number" at bounding box center [202, 254] width 60 height 29
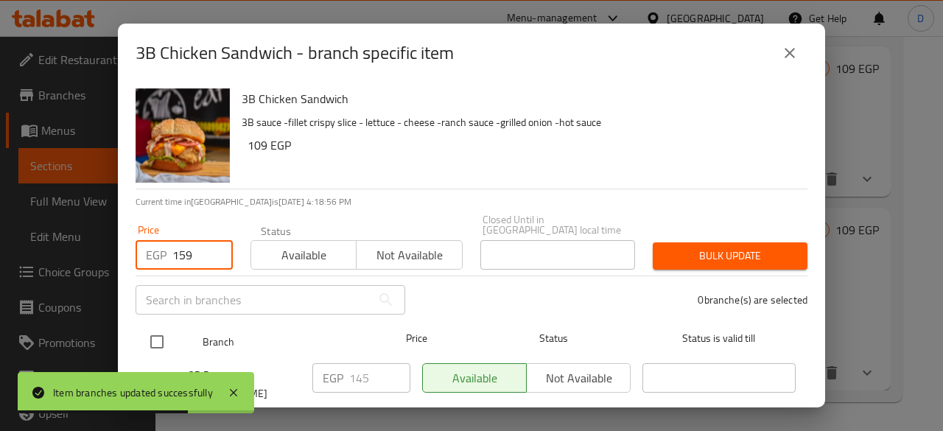
type input "159"
click at [159, 326] on input "checkbox" at bounding box center [156, 341] width 31 height 31
checkbox input "true"
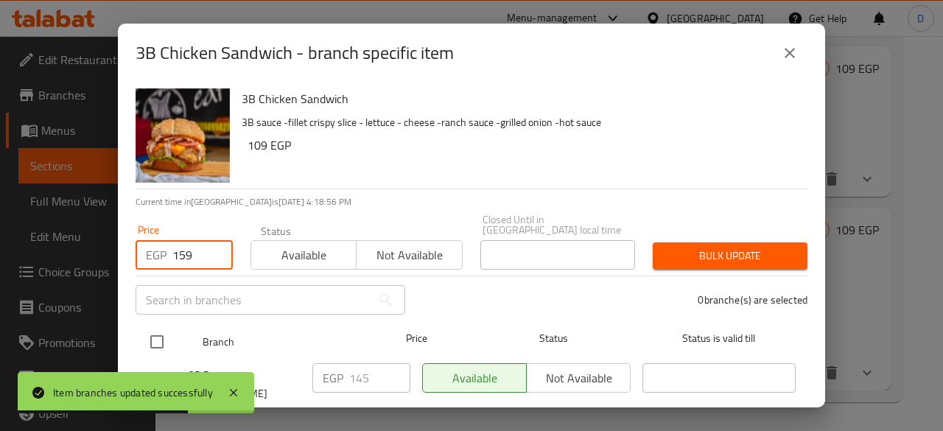
checkbox input "true"
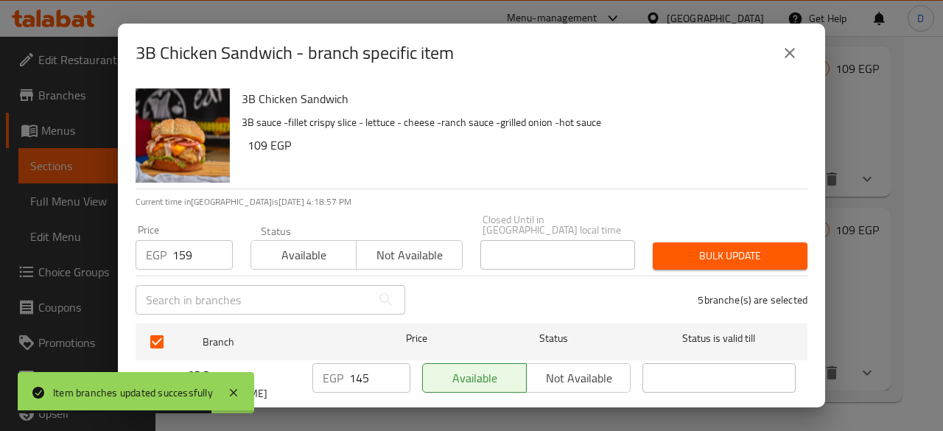
click at [739, 258] on button "Bulk update" at bounding box center [729, 255] width 155 height 27
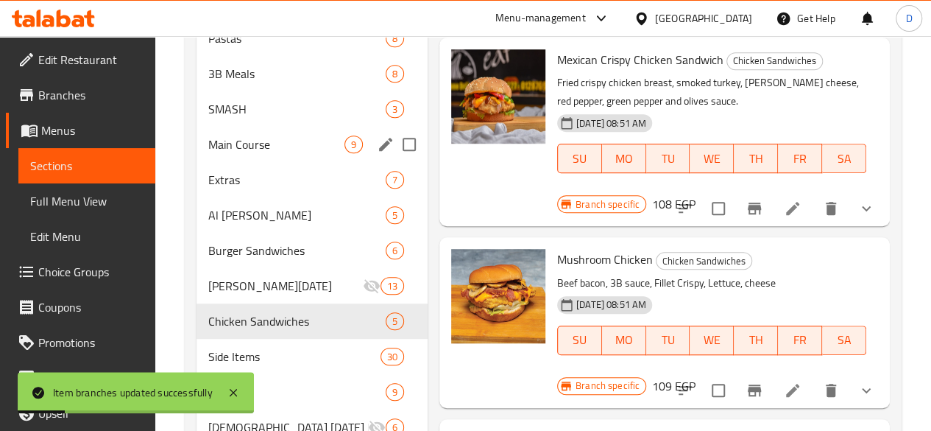
scroll to position [379, 0]
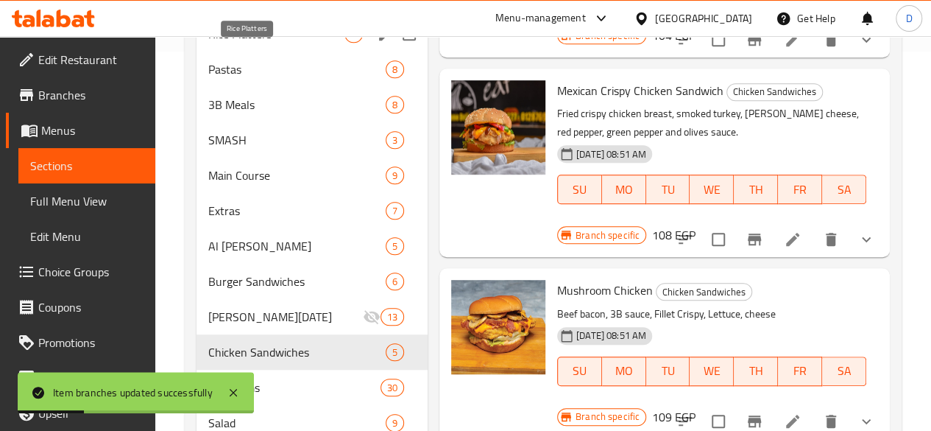
click at [222, 52] on div "Rice Platters 5" at bounding box center [312, 33] width 231 height 35
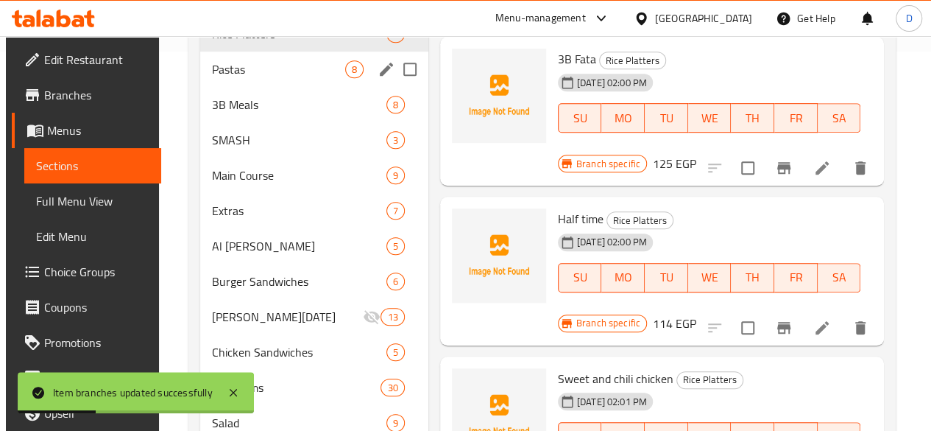
click at [232, 80] on div "Pastas 8" at bounding box center [314, 69] width 228 height 35
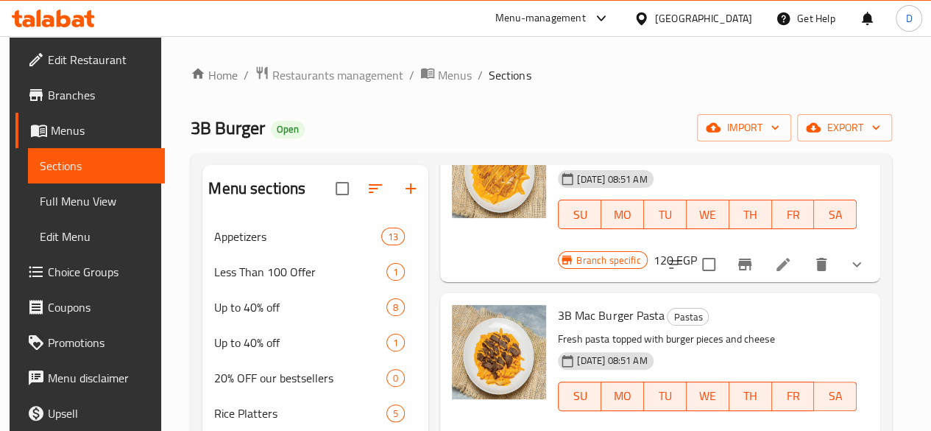
scroll to position [563, 0]
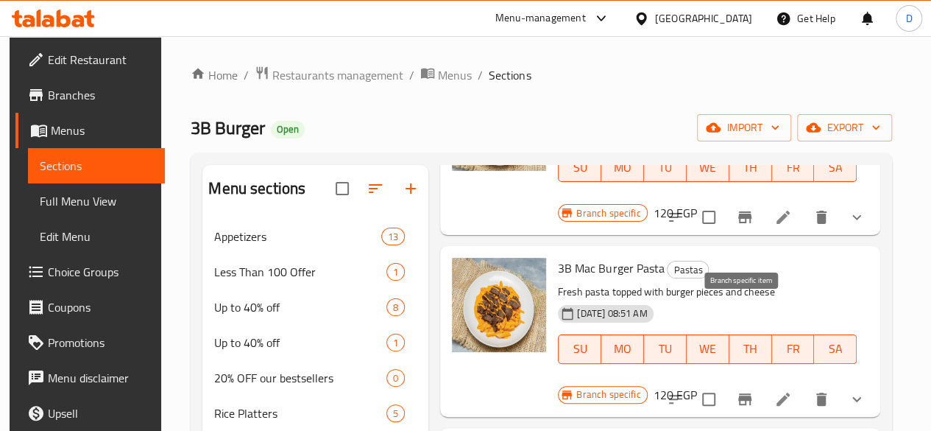
click at [742, 390] on icon "Branch-specific-item" at bounding box center [745, 399] width 18 height 18
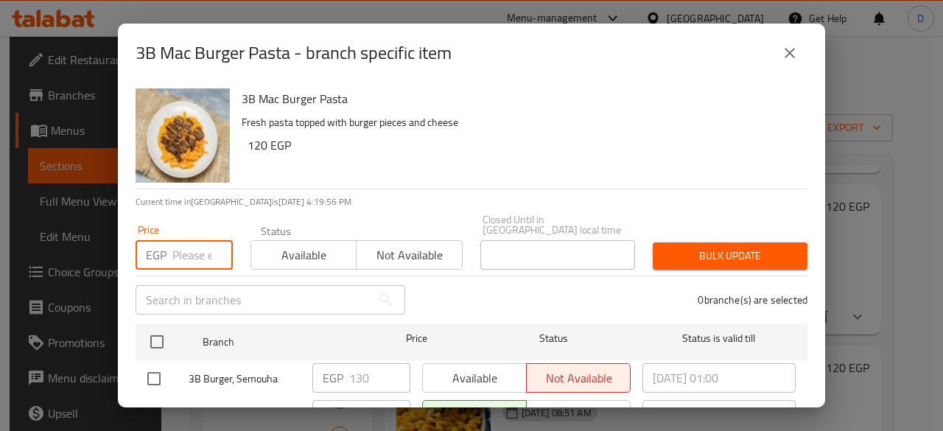
click at [194, 240] on input "number" at bounding box center [202, 254] width 60 height 29
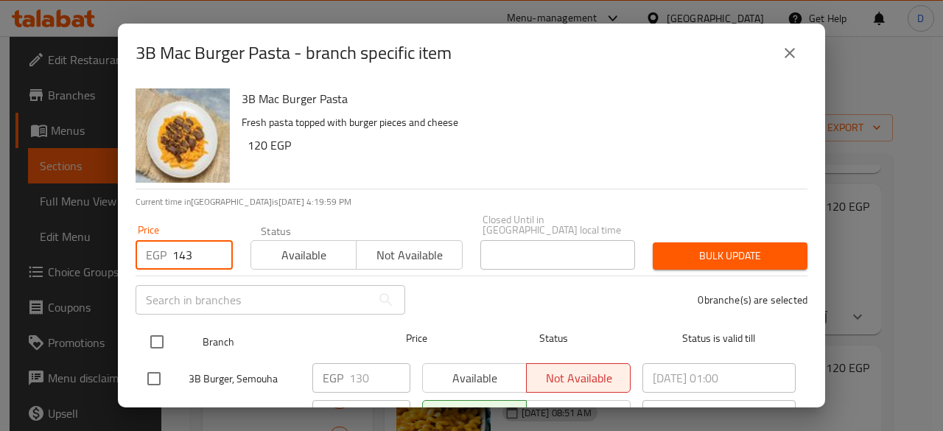
type input "143"
click at [158, 329] on input "checkbox" at bounding box center [156, 341] width 31 height 31
checkbox input "true"
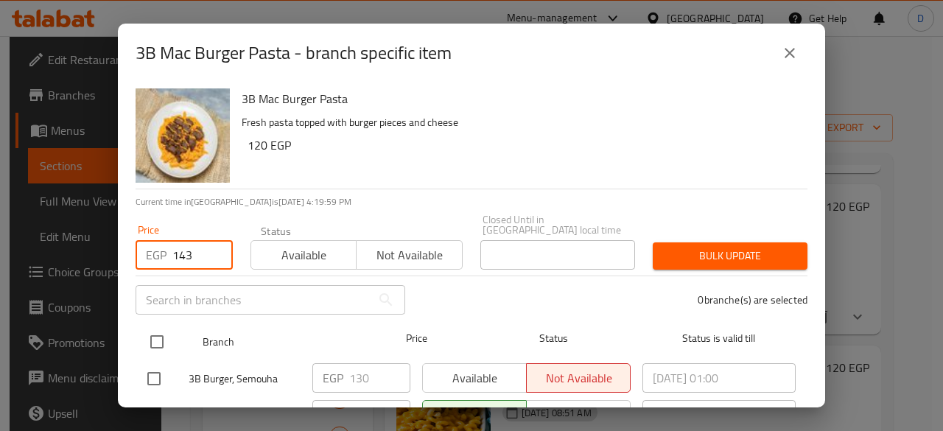
checkbox input "true"
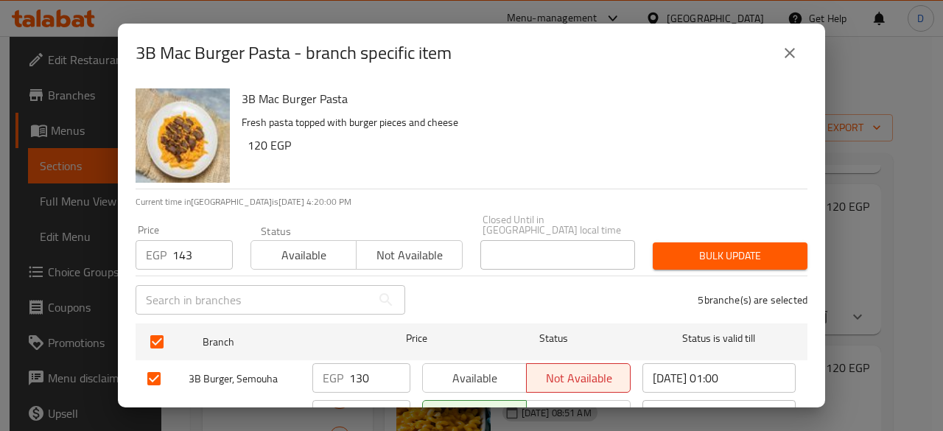
click at [688, 233] on div "Bulk update" at bounding box center [730, 255] width 172 height 45
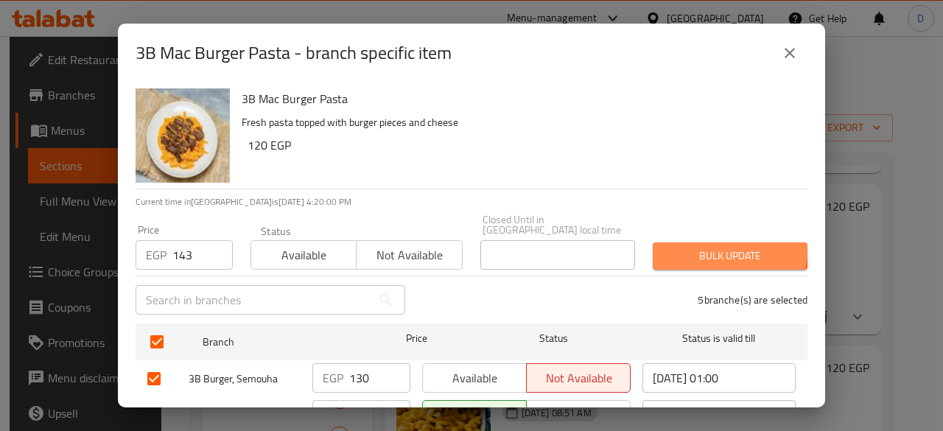
click at [690, 242] on button "Bulk update" at bounding box center [729, 255] width 155 height 27
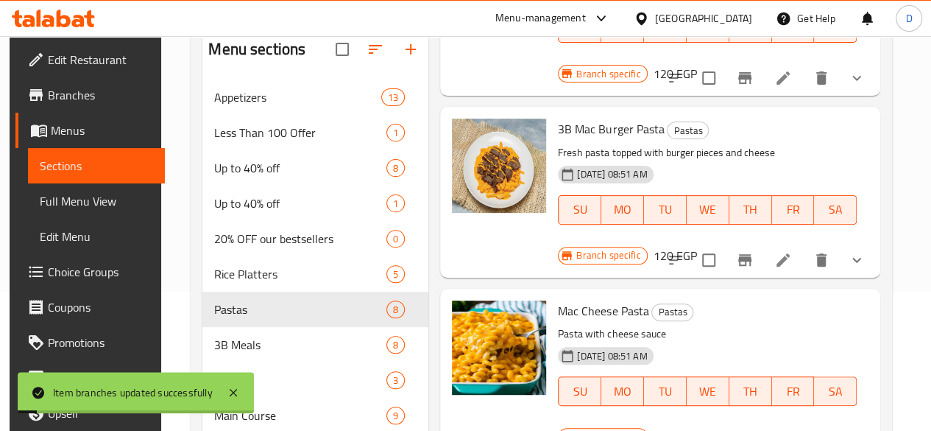
scroll to position [143, 0]
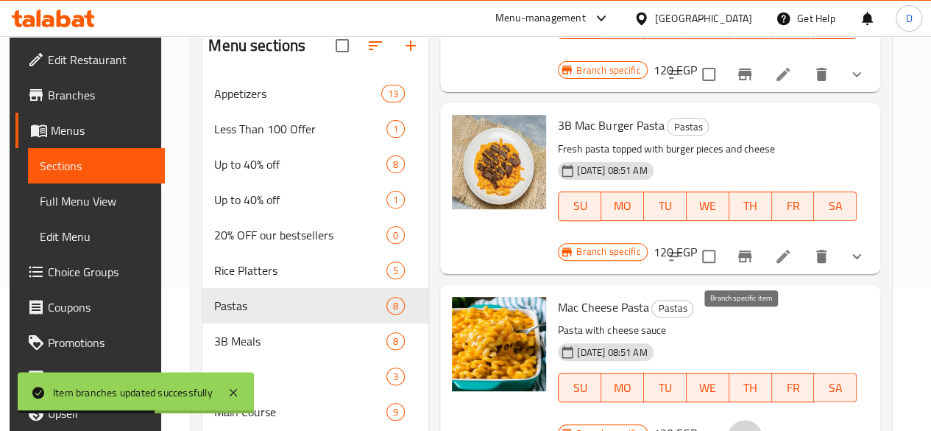
click at [748, 429] on icon "Branch-specific-item" at bounding box center [745, 438] width 18 height 18
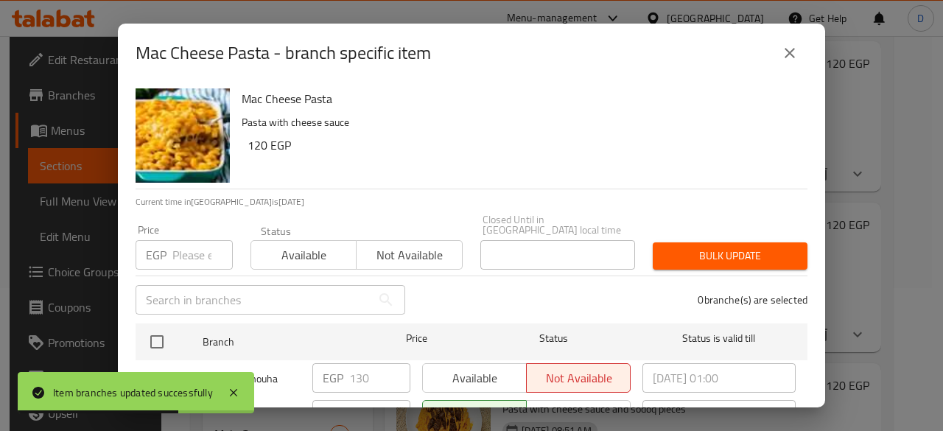
click at [196, 240] on input "number" at bounding box center [202, 254] width 60 height 29
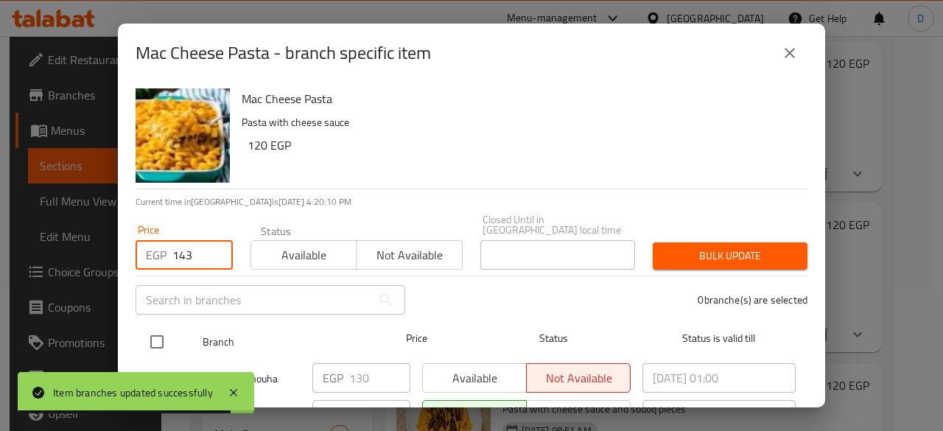
type input "143"
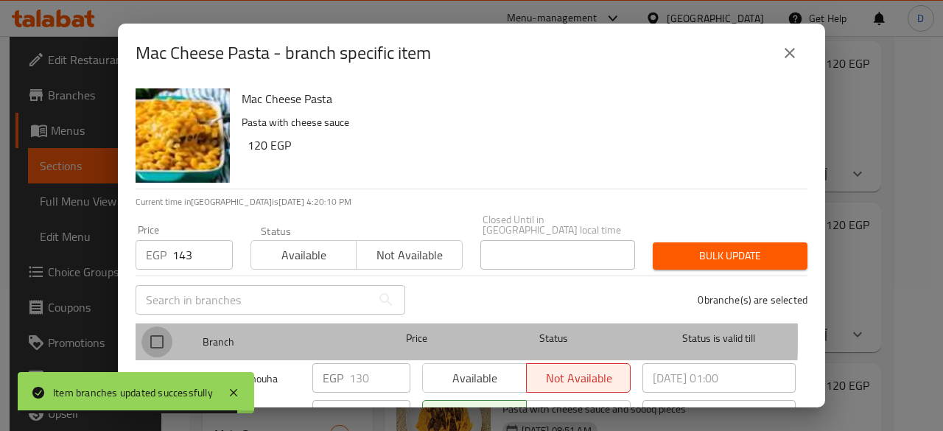
click at [162, 327] on input "checkbox" at bounding box center [156, 341] width 31 height 31
checkbox input "true"
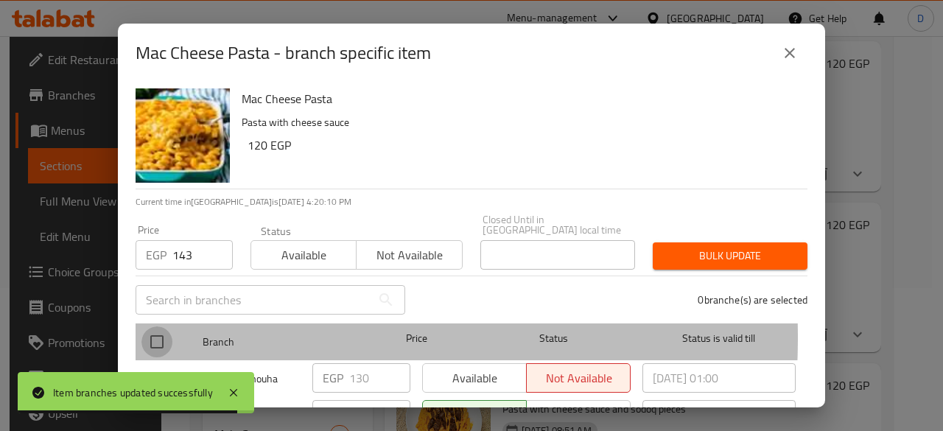
checkbox input "true"
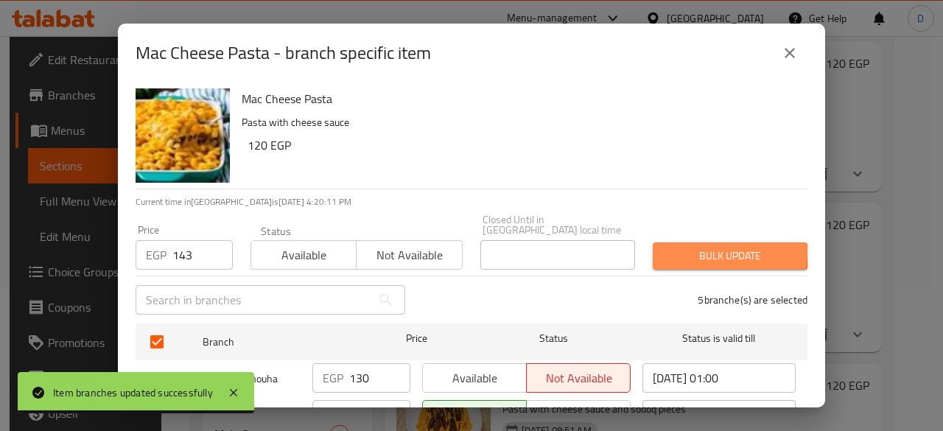
click at [713, 247] on span "Bulk update" at bounding box center [729, 256] width 131 height 18
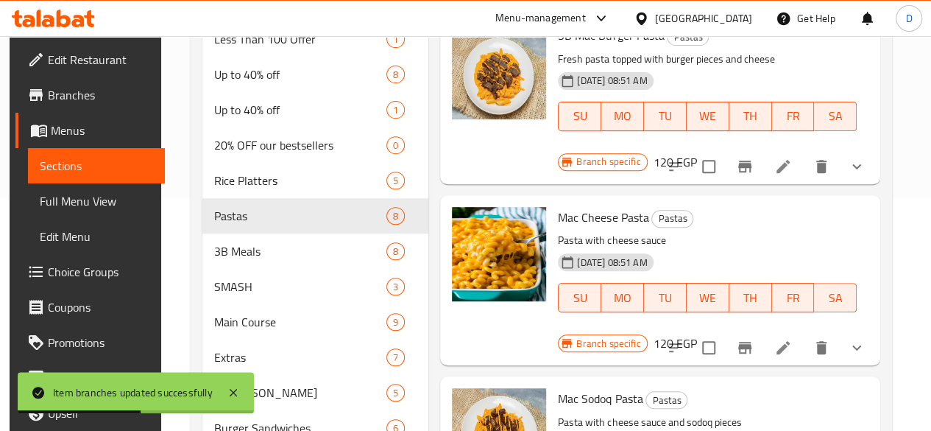
scroll to position [314, 0]
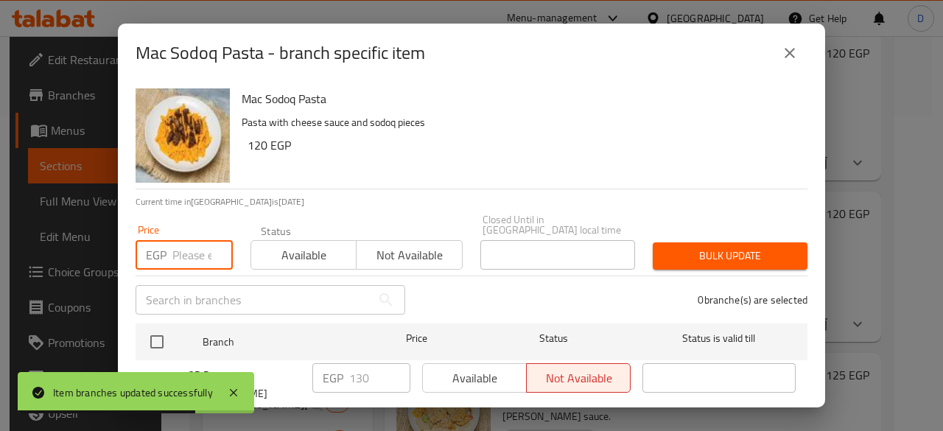
click at [182, 251] on input "number" at bounding box center [202, 254] width 60 height 29
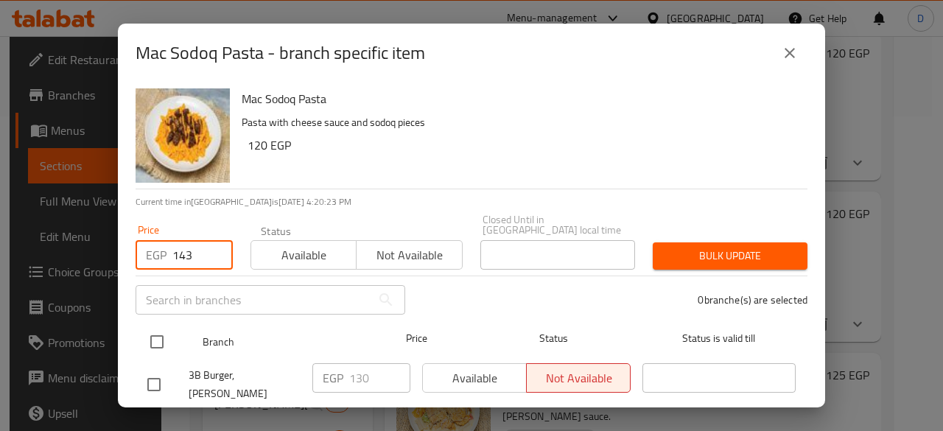
type input "143"
click at [162, 329] on input "checkbox" at bounding box center [156, 341] width 31 height 31
checkbox input "true"
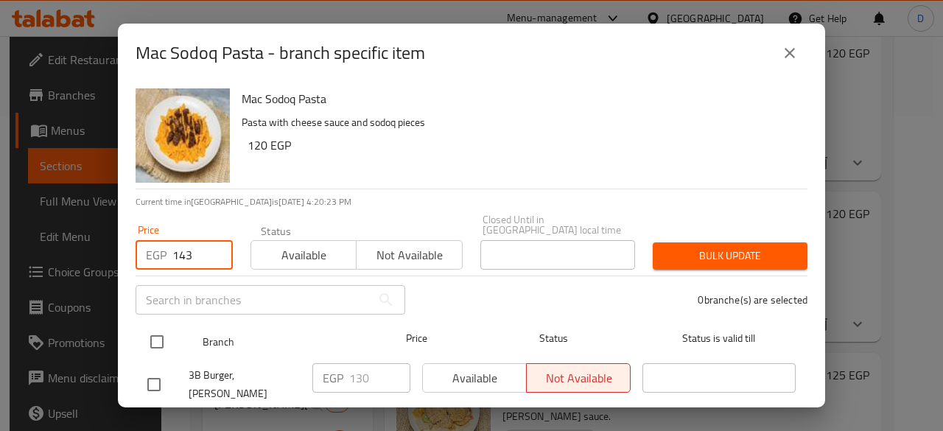
checkbox input "true"
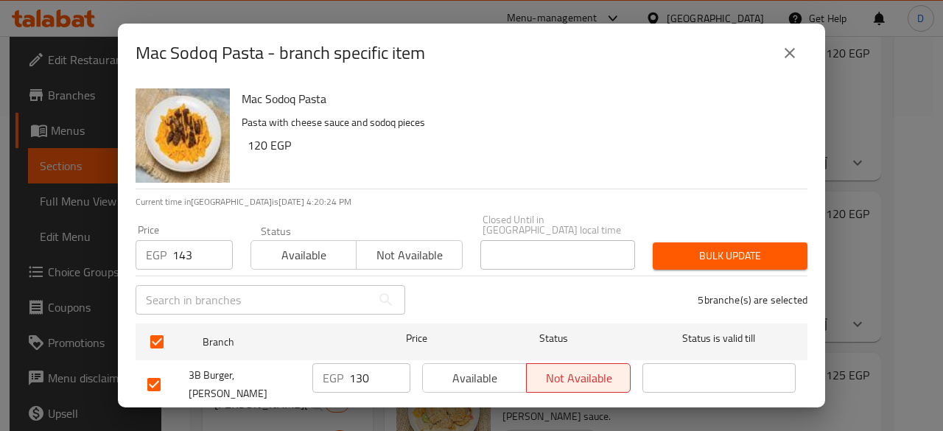
click at [735, 256] on button "Bulk update" at bounding box center [729, 255] width 155 height 27
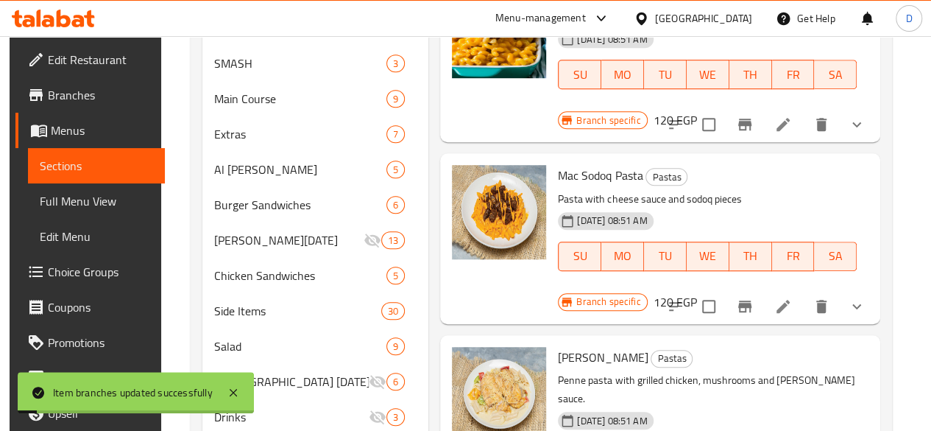
scroll to position [458, 0]
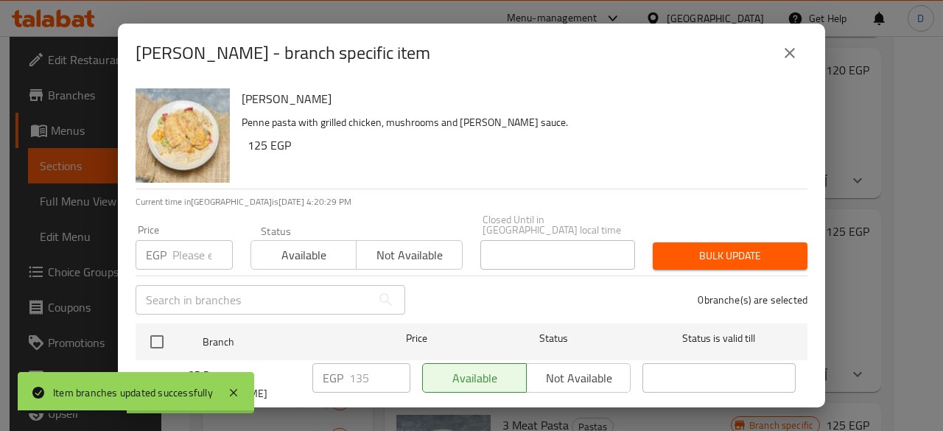
click at [189, 245] on input "number" at bounding box center [202, 254] width 60 height 29
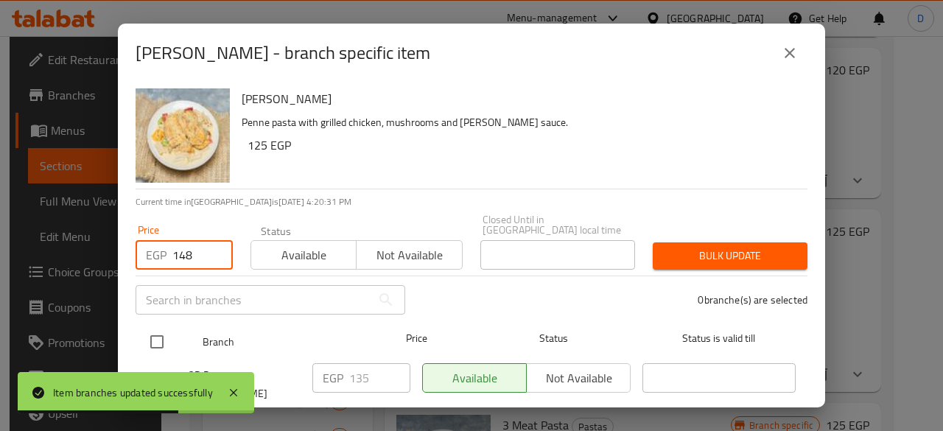
type input "148"
click at [165, 326] on input "checkbox" at bounding box center [156, 341] width 31 height 31
checkbox input "true"
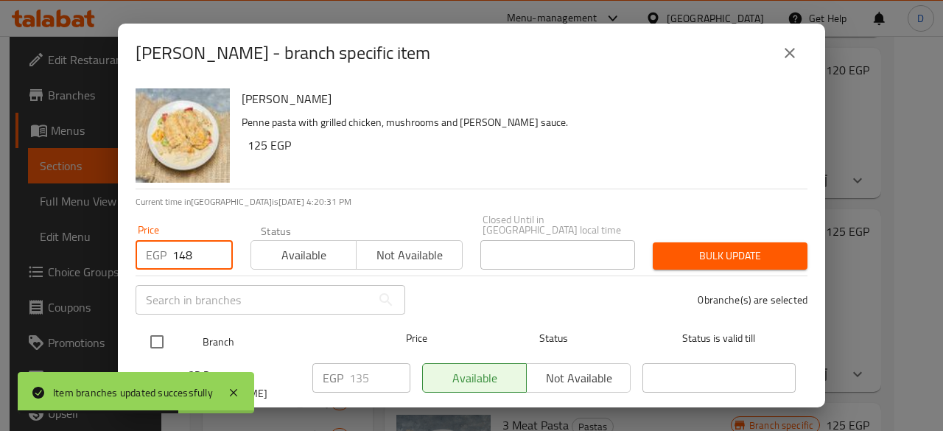
checkbox input "true"
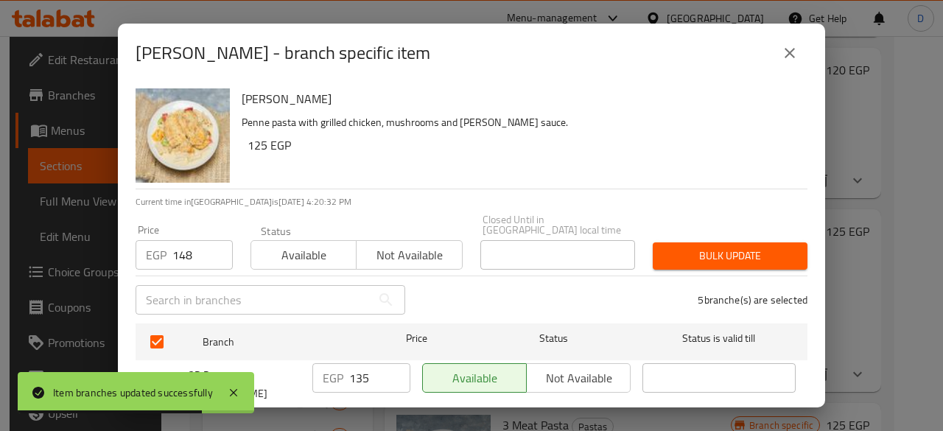
click at [739, 257] on button "Bulk update" at bounding box center [729, 255] width 155 height 27
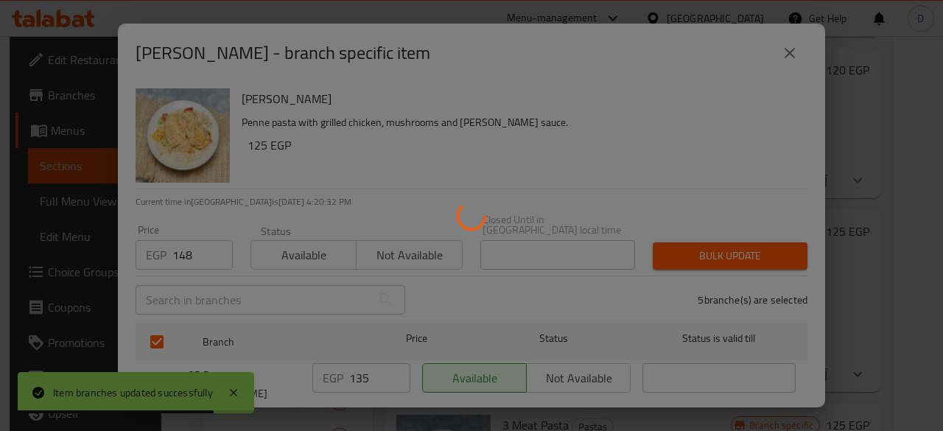
click at [736, 253] on div at bounding box center [471, 215] width 943 height 431
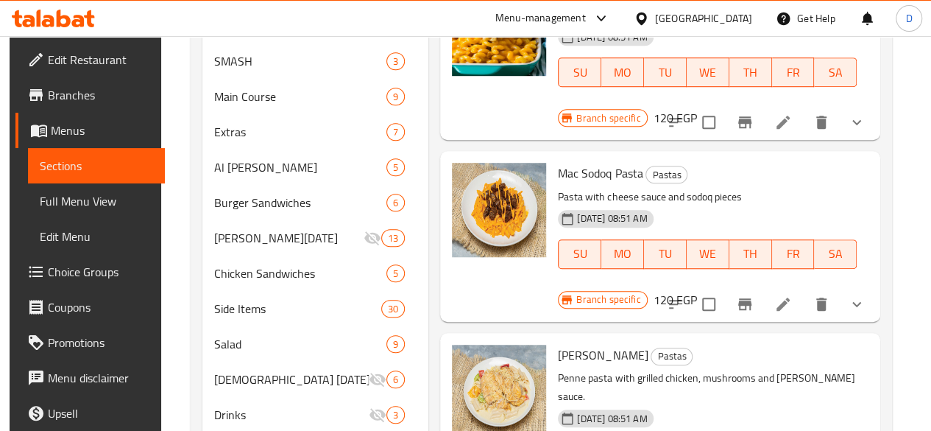
scroll to position [599, 0]
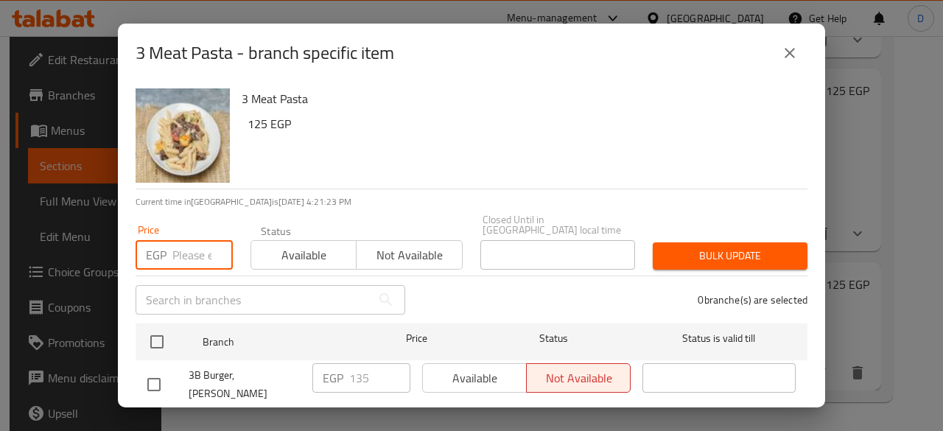
click at [194, 240] on input "number" at bounding box center [202, 254] width 60 height 29
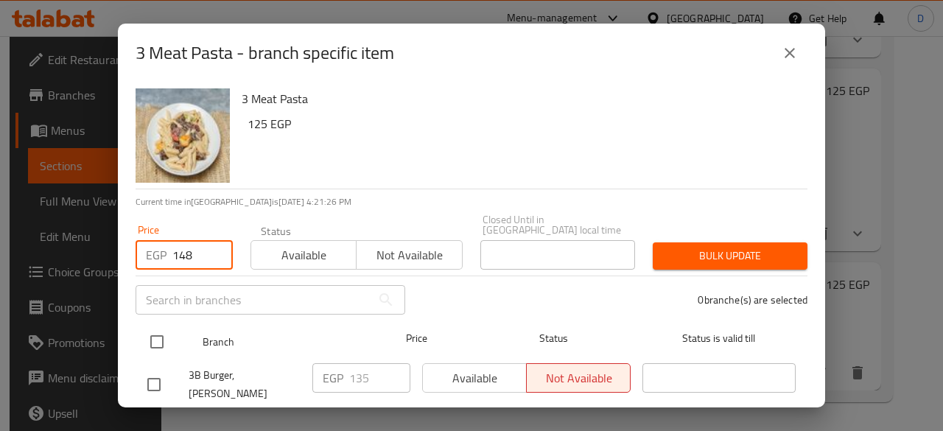
type input "148"
click at [159, 337] on input "checkbox" at bounding box center [156, 341] width 31 height 31
checkbox input "true"
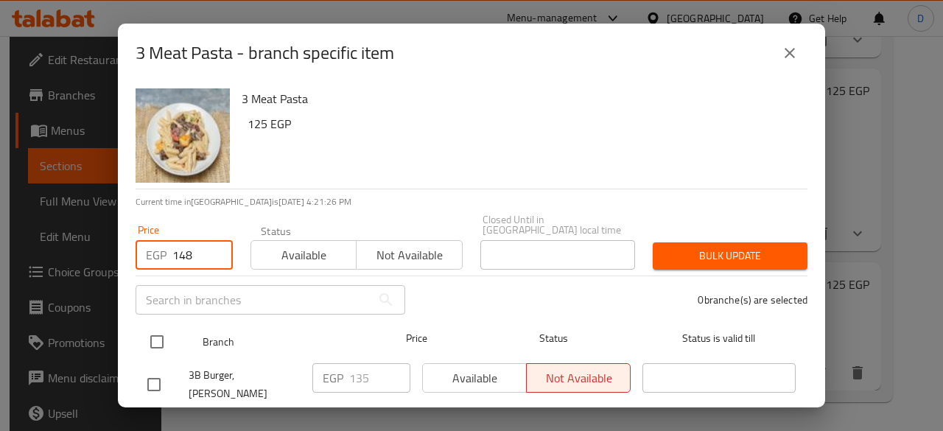
checkbox input "true"
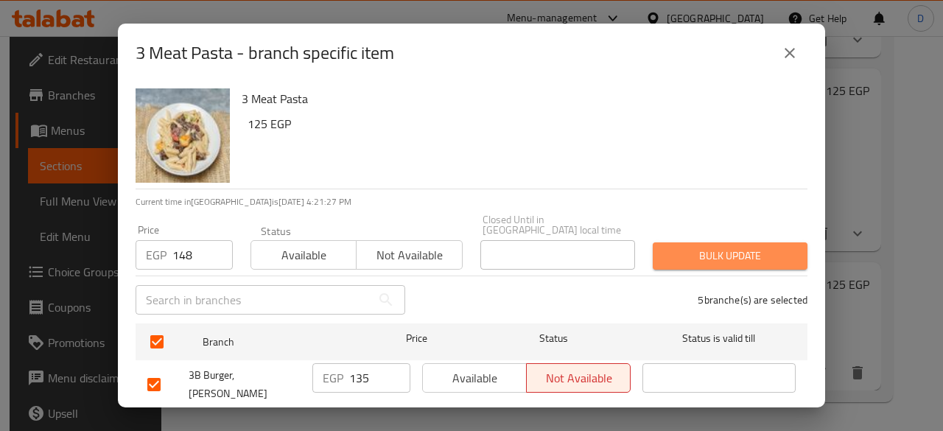
click at [778, 247] on span "Bulk update" at bounding box center [729, 256] width 131 height 18
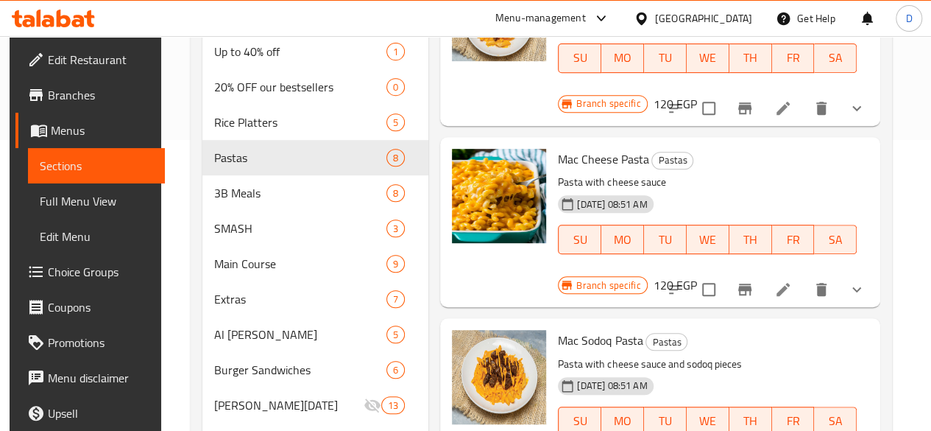
scroll to position [320, 0]
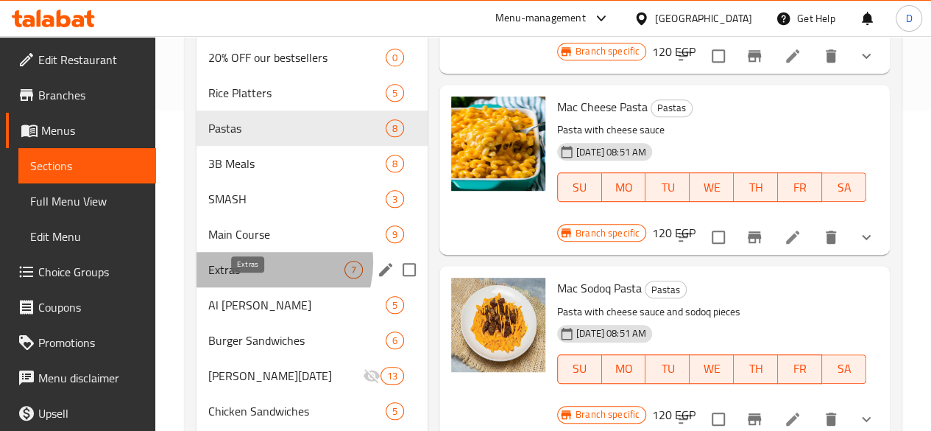
click at [266, 278] on span "Extras" at bounding box center [276, 270] width 136 height 18
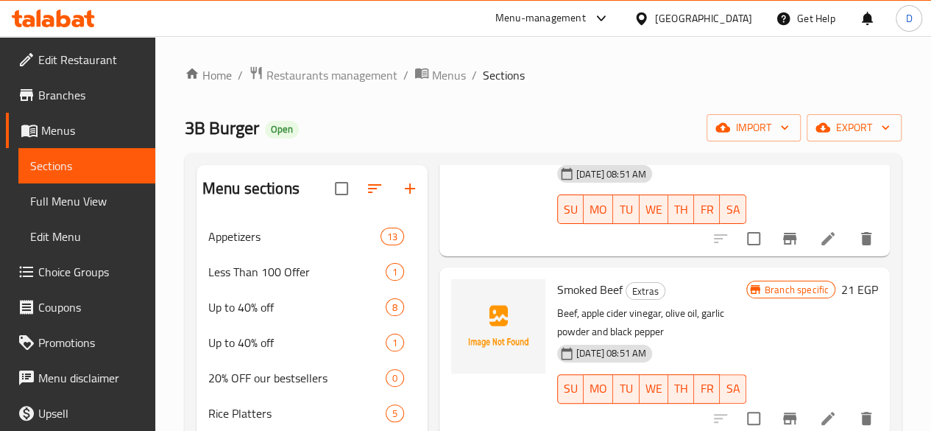
scroll to position [221, 0]
click at [714, 278] on h6 "Smoked Beef Extras" at bounding box center [651, 288] width 189 height 21
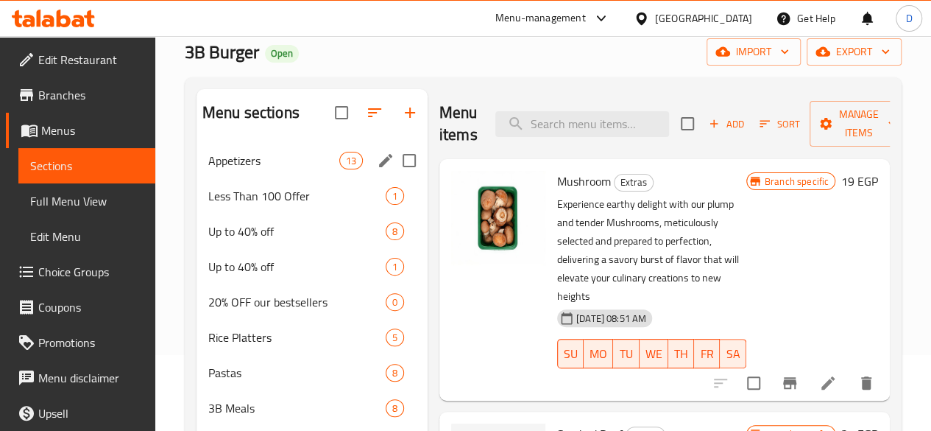
scroll to position [99, 0]
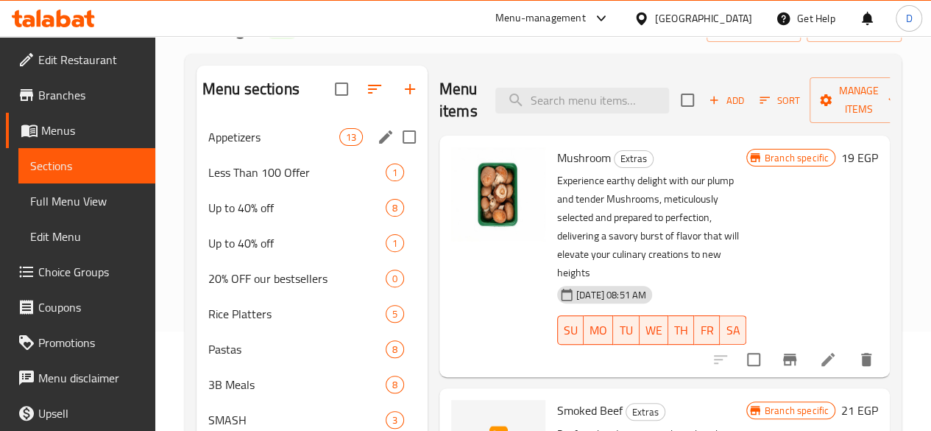
click at [259, 147] on div "Appetizers 13" at bounding box center [312, 136] width 231 height 35
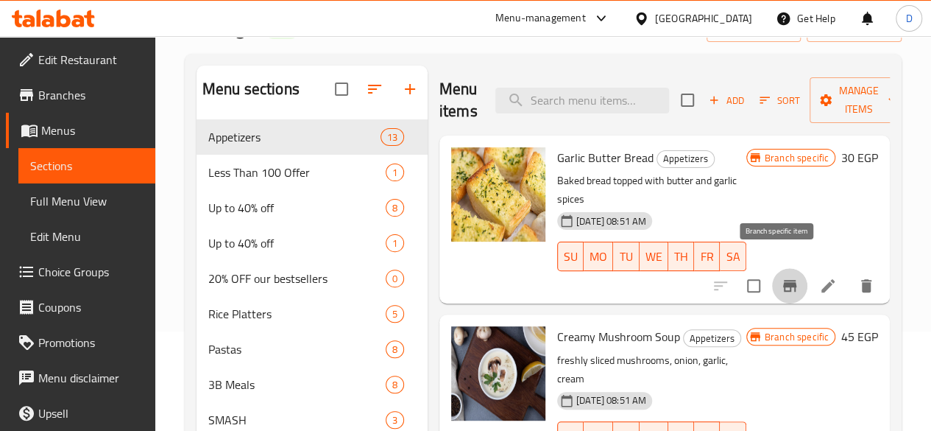
click at [783, 280] on icon "Branch-specific-item" at bounding box center [789, 286] width 13 height 12
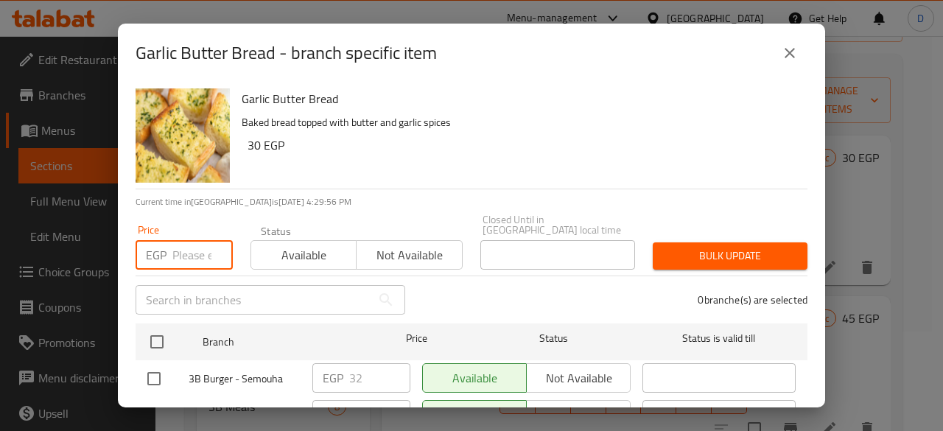
click at [199, 250] on input "number" at bounding box center [202, 254] width 60 height 29
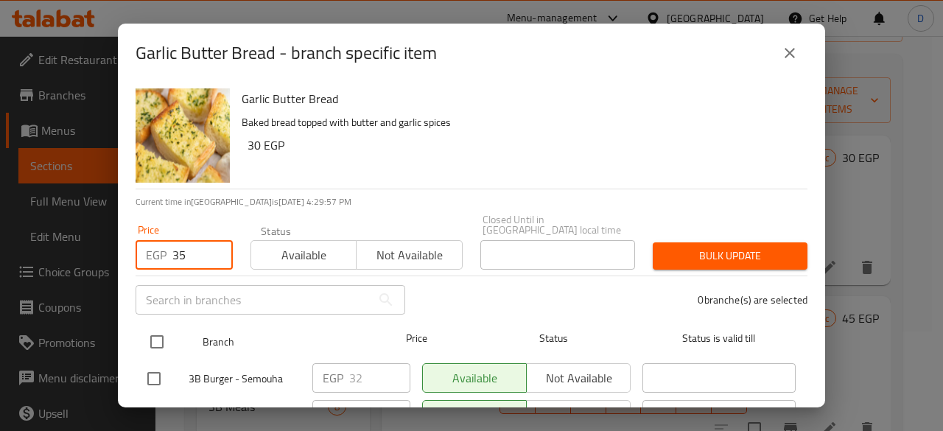
type input "35"
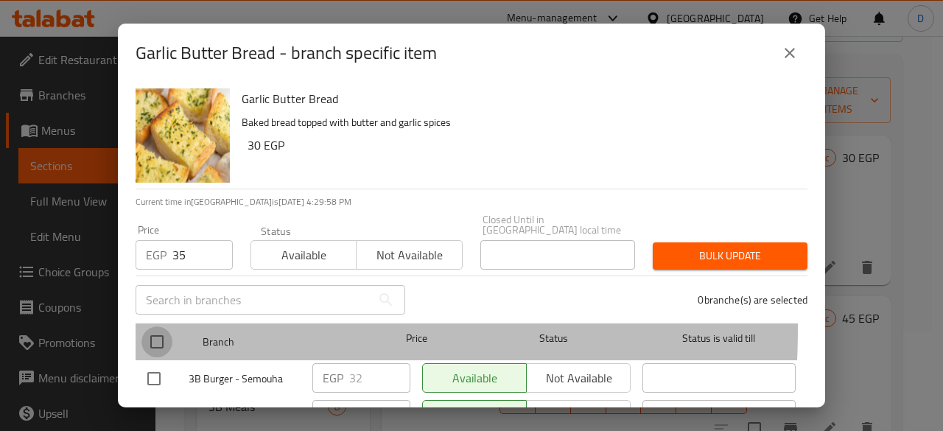
click at [168, 326] on input "checkbox" at bounding box center [156, 341] width 31 height 31
checkbox input "true"
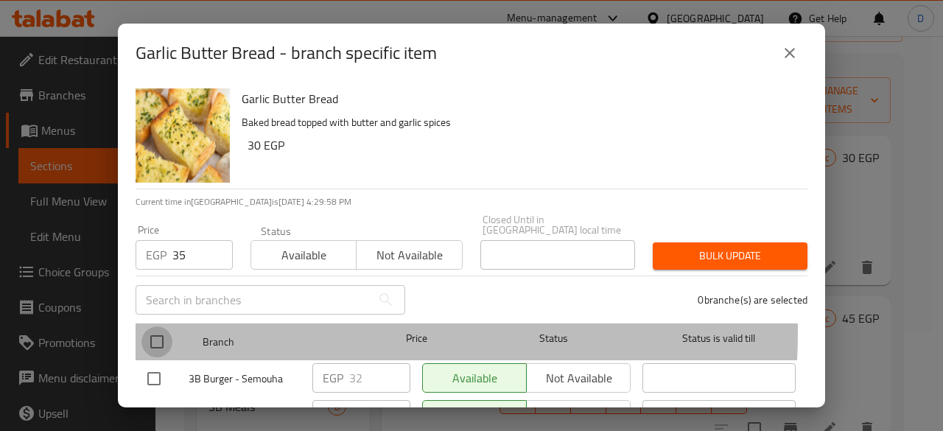
checkbox input "true"
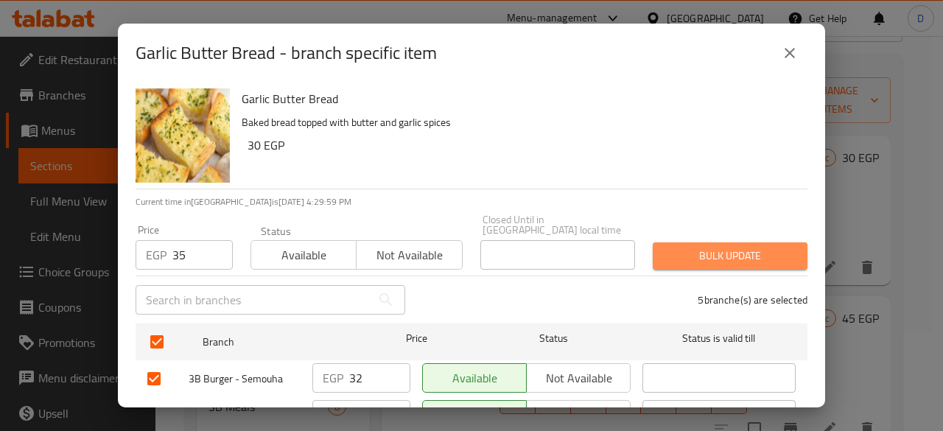
click at [775, 247] on span "Bulk update" at bounding box center [729, 256] width 131 height 18
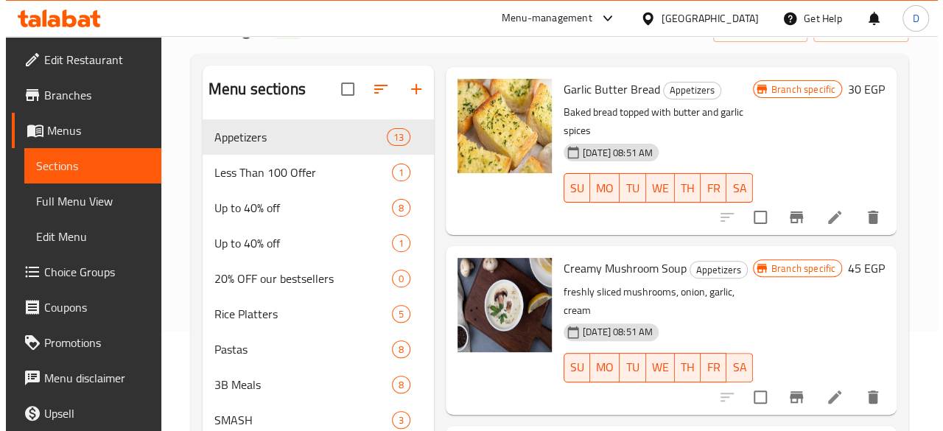
scroll to position [69, 0]
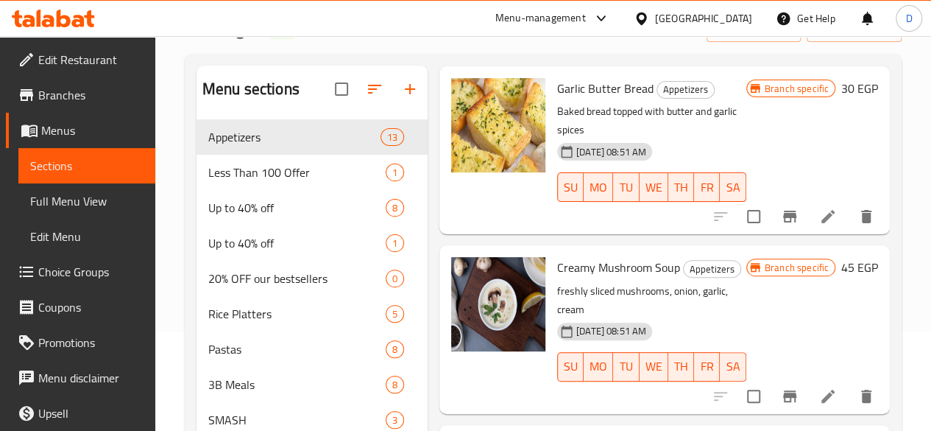
click at [781, 387] on icon "Branch-specific-item" at bounding box center [790, 396] width 18 height 18
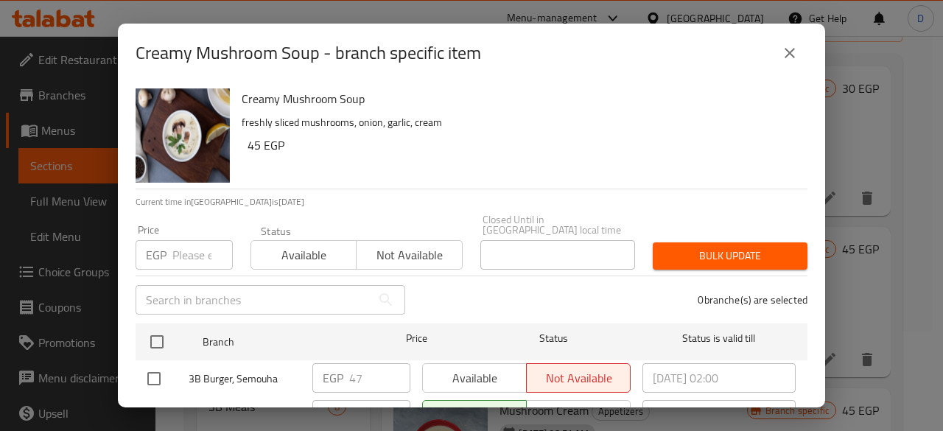
click at [194, 240] on input "number" at bounding box center [202, 254] width 60 height 29
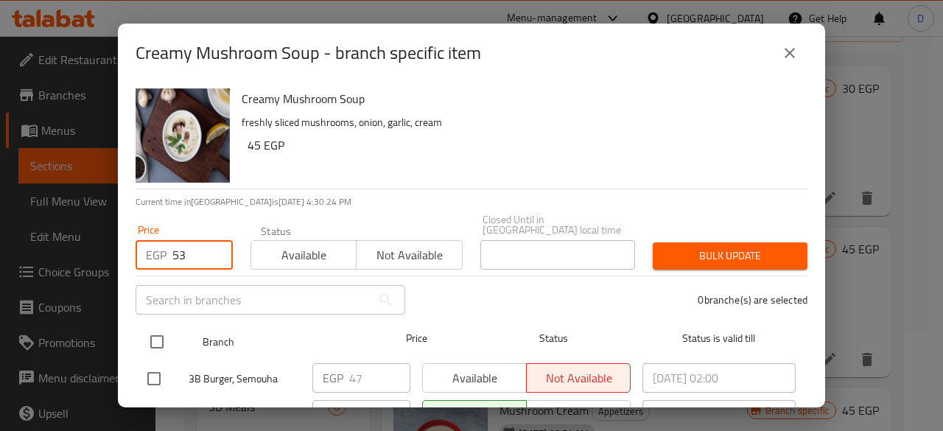
type input "53"
click at [158, 337] on input "checkbox" at bounding box center [156, 341] width 31 height 31
checkbox input "true"
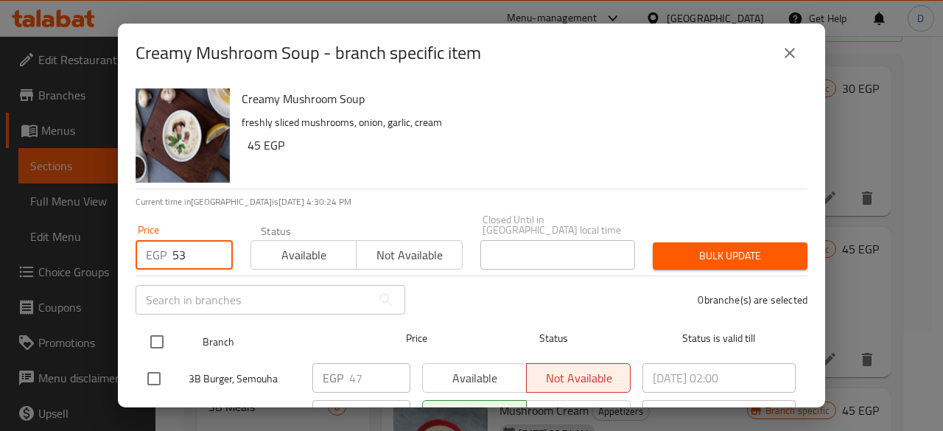
checkbox input "true"
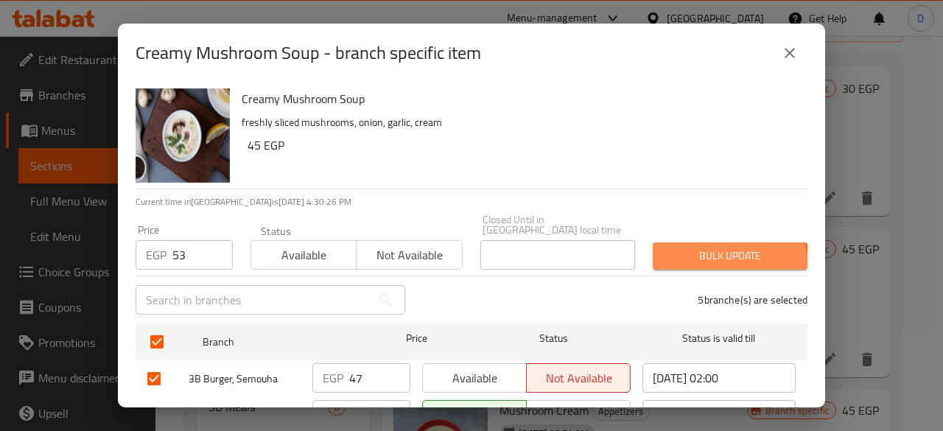
click at [714, 251] on span "Bulk update" at bounding box center [729, 256] width 131 height 18
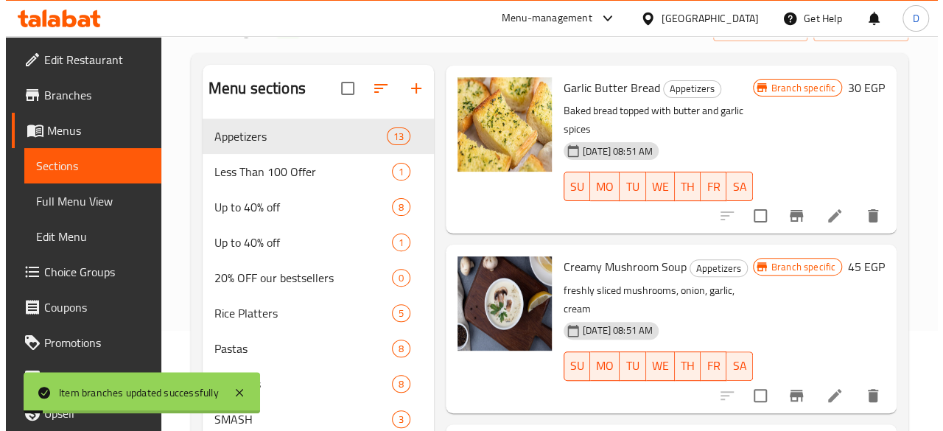
scroll to position [280, 0]
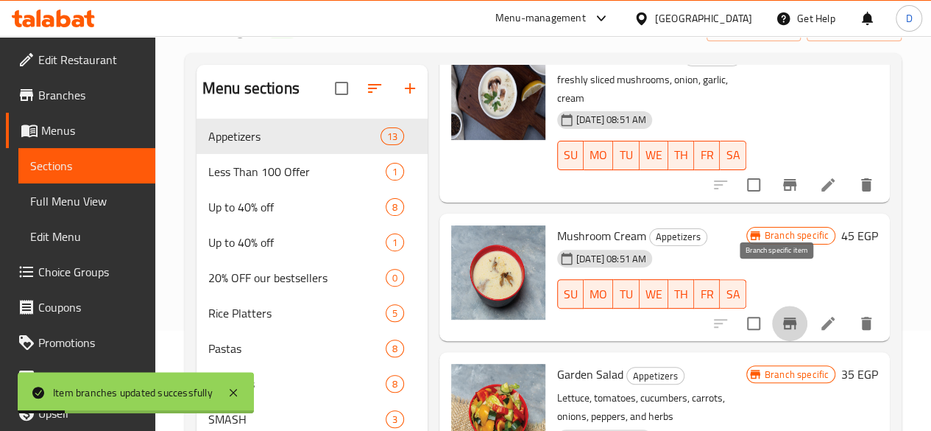
click at [786, 314] on icon "Branch-specific-item" at bounding box center [790, 323] width 18 height 18
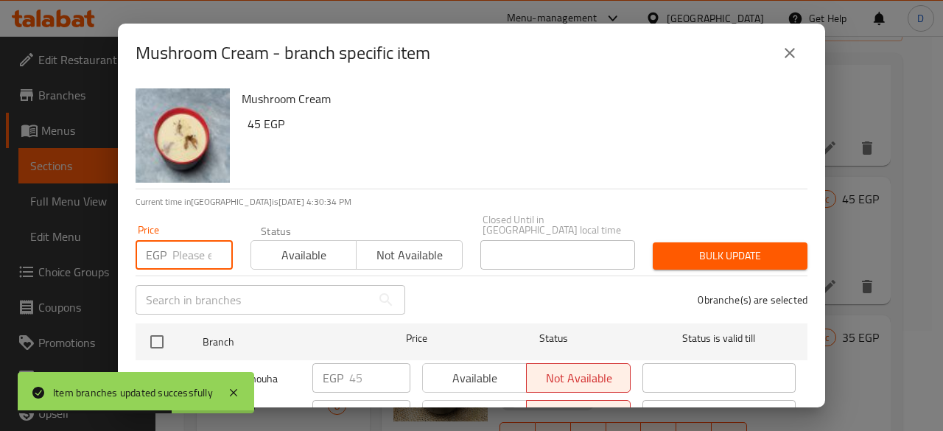
click at [201, 242] on input "number" at bounding box center [202, 254] width 60 height 29
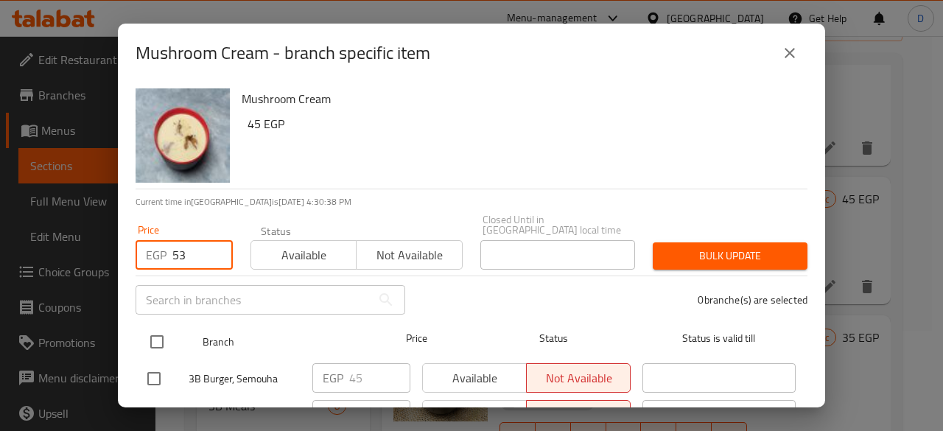
type input "53"
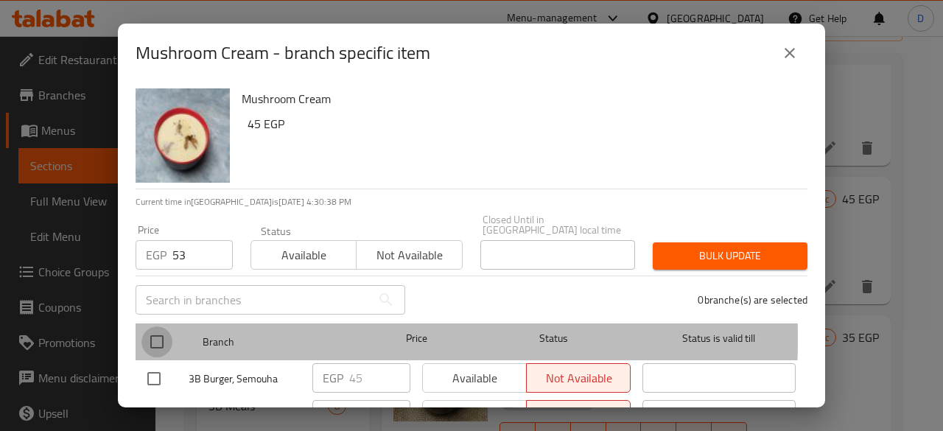
click at [170, 328] on input "checkbox" at bounding box center [156, 341] width 31 height 31
checkbox input "true"
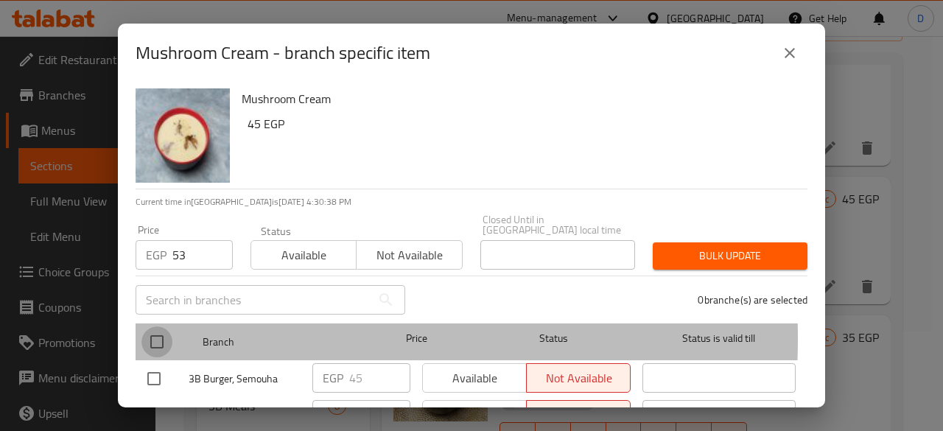
checkbox input "true"
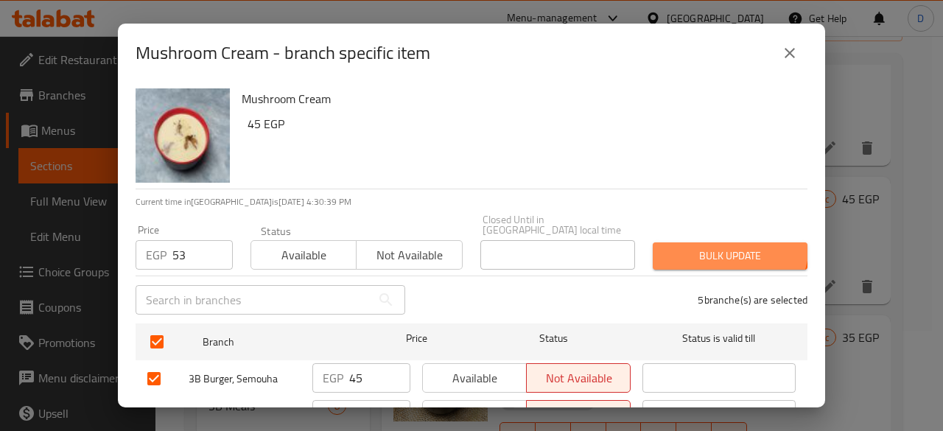
click at [708, 242] on button "Bulk update" at bounding box center [729, 255] width 155 height 27
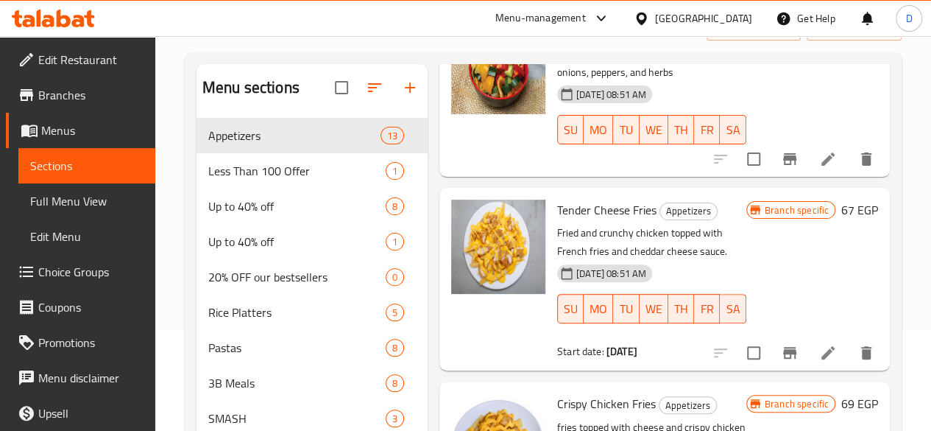
scroll to position [626, 0]
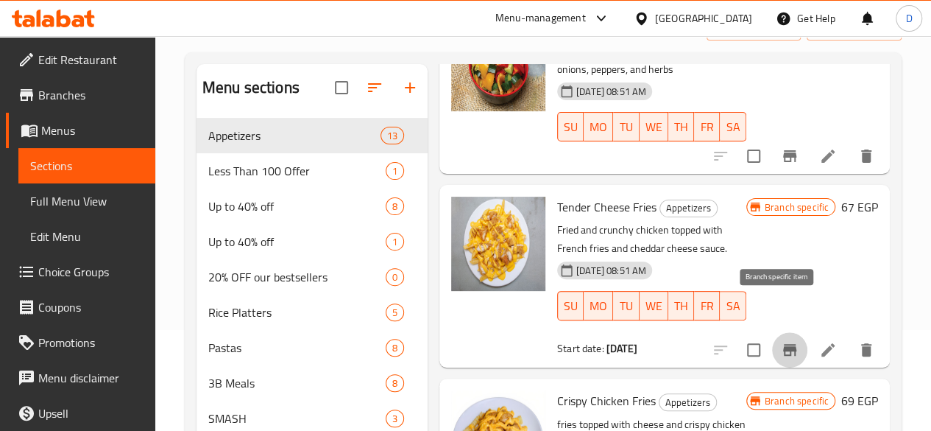
click at [783, 344] on icon "Branch-specific-item" at bounding box center [789, 350] width 13 height 12
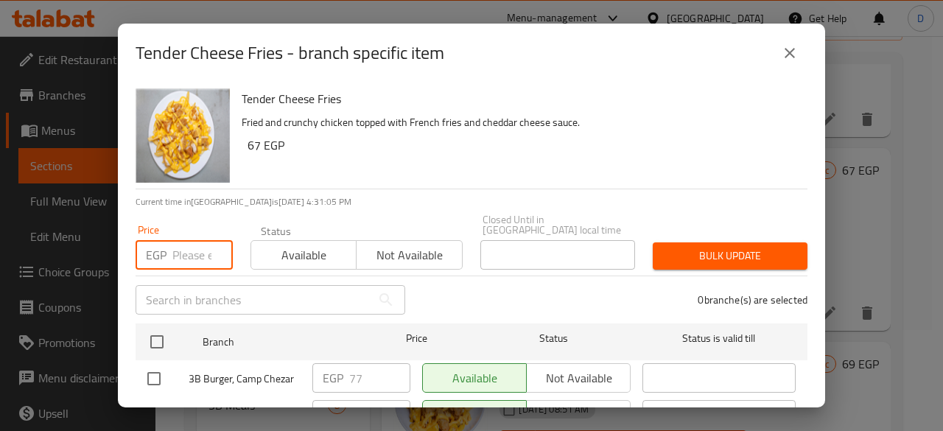
click at [202, 241] on input "number" at bounding box center [202, 254] width 60 height 29
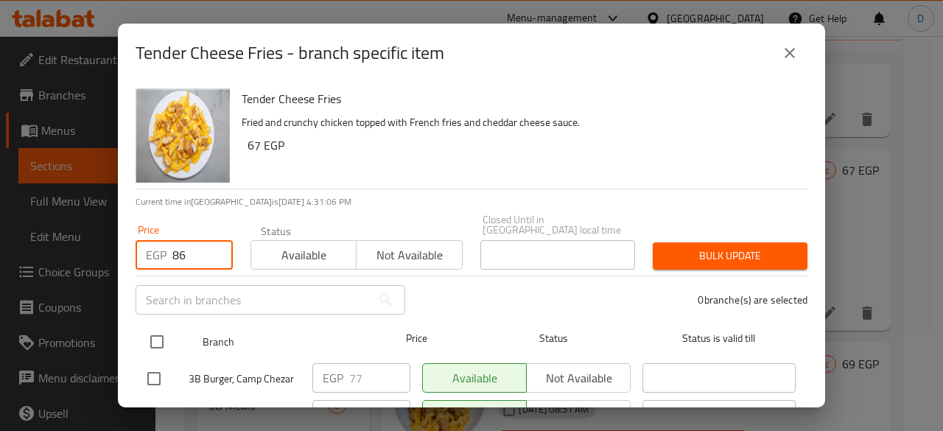
type input "86"
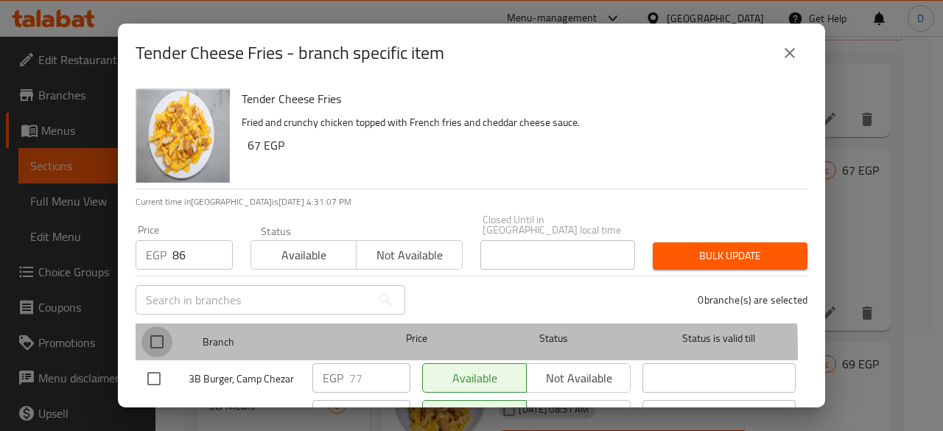
click at [156, 343] on input "checkbox" at bounding box center [156, 341] width 31 height 31
checkbox input "true"
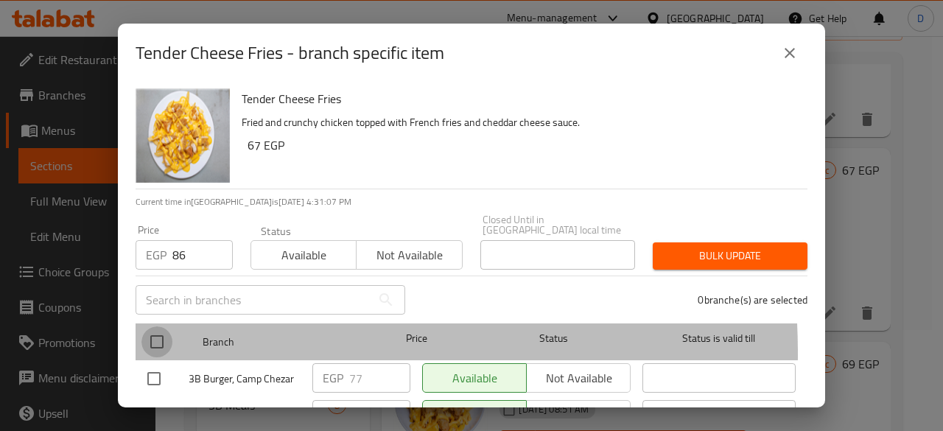
checkbox input "true"
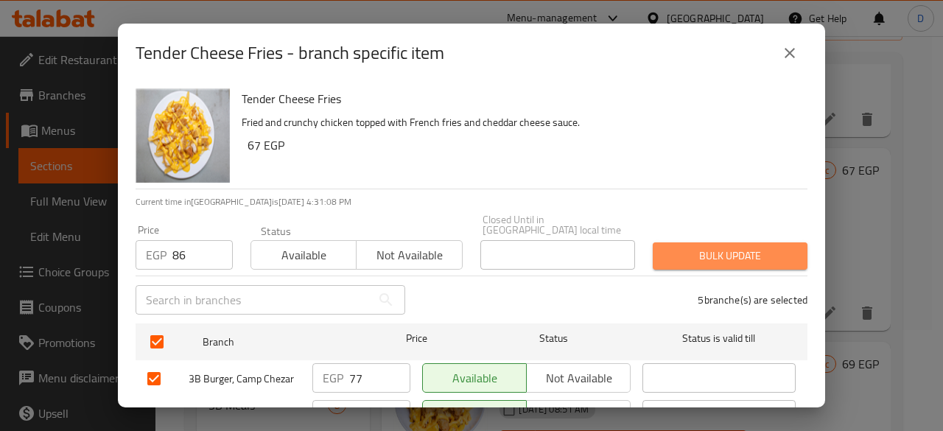
click at [722, 247] on span "Bulk update" at bounding box center [729, 256] width 131 height 18
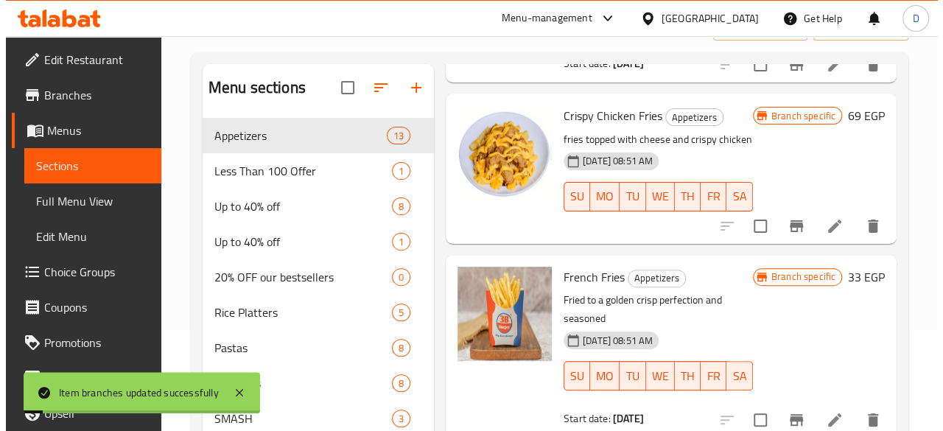
scroll to position [765, 0]
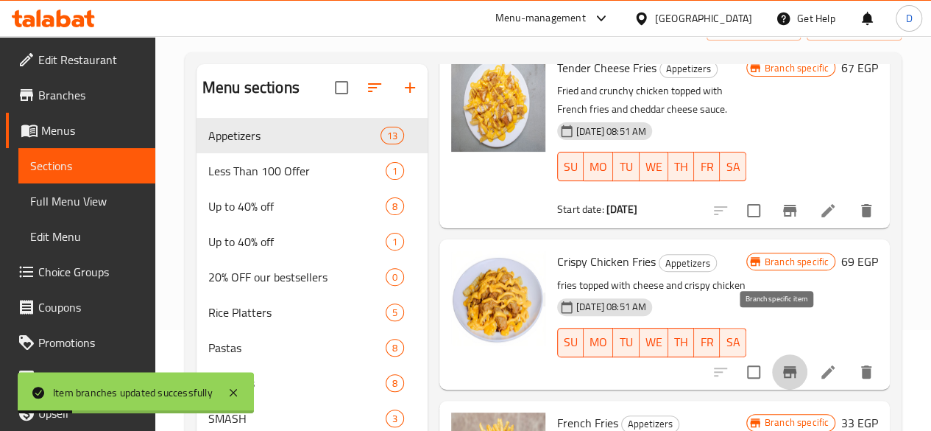
click at [782, 363] on icon "Branch-specific-item" at bounding box center [790, 372] width 18 height 18
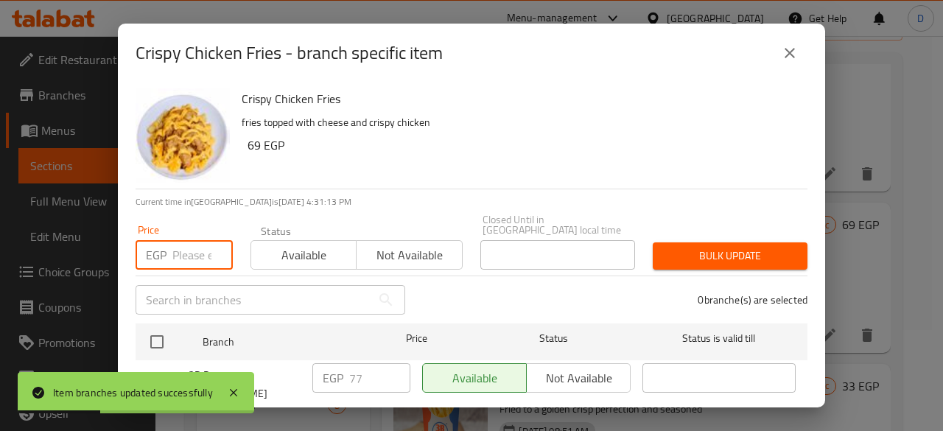
click at [193, 253] on input "number" at bounding box center [202, 254] width 60 height 29
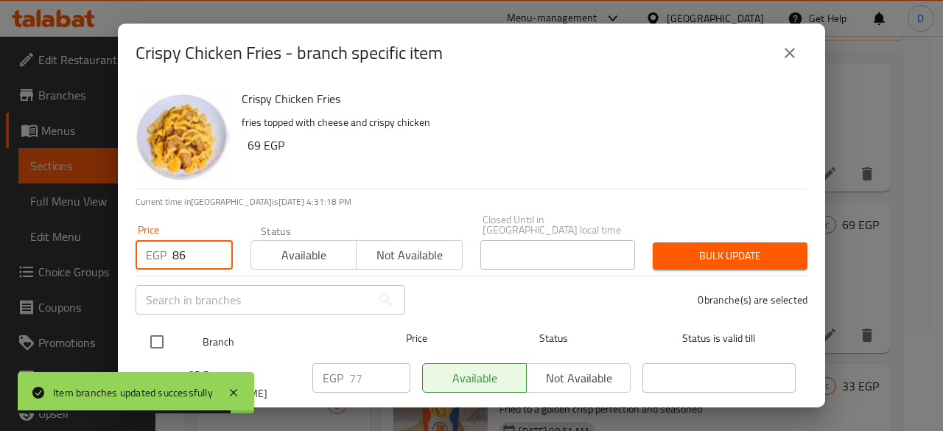
type input "86"
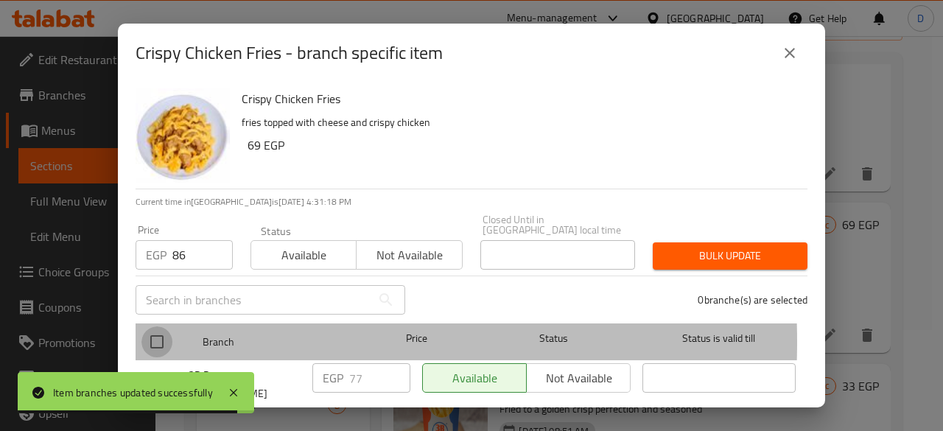
click at [154, 331] on input "checkbox" at bounding box center [156, 341] width 31 height 31
checkbox input "true"
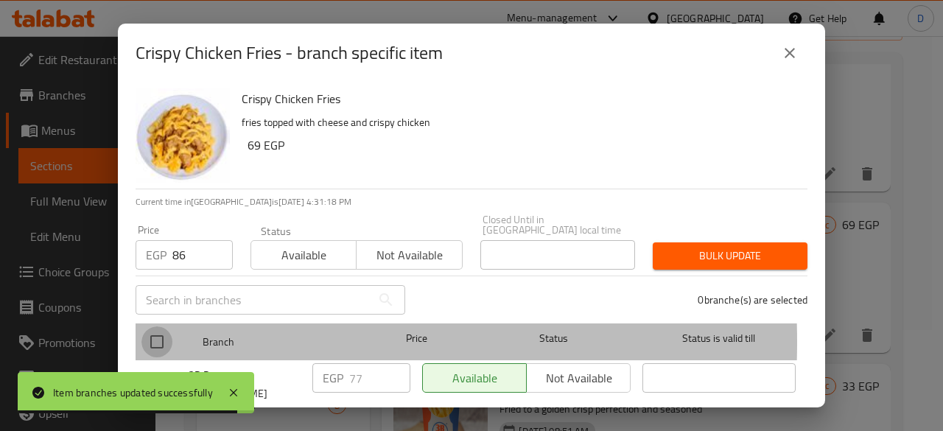
checkbox input "true"
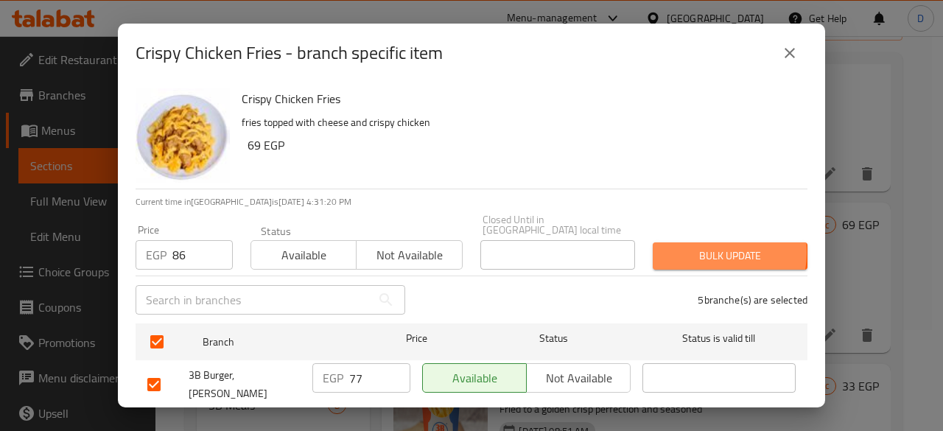
click at [693, 247] on span "Bulk update" at bounding box center [729, 256] width 131 height 18
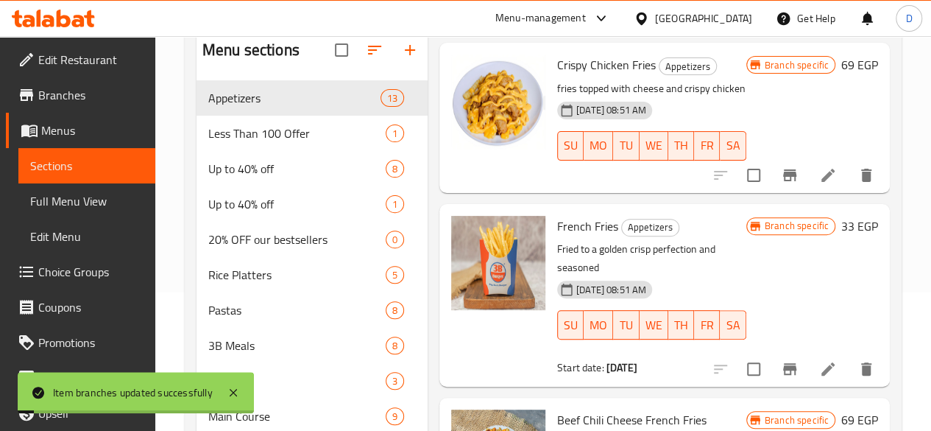
scroll to position [926, 0]
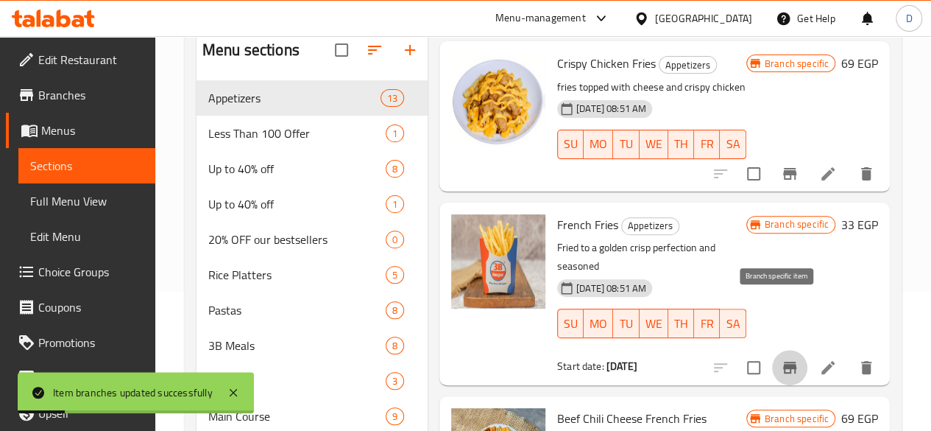
click at [784, 359] on icon "Branch-specific-item" at bounding box center [790, 368] width 18 height 18
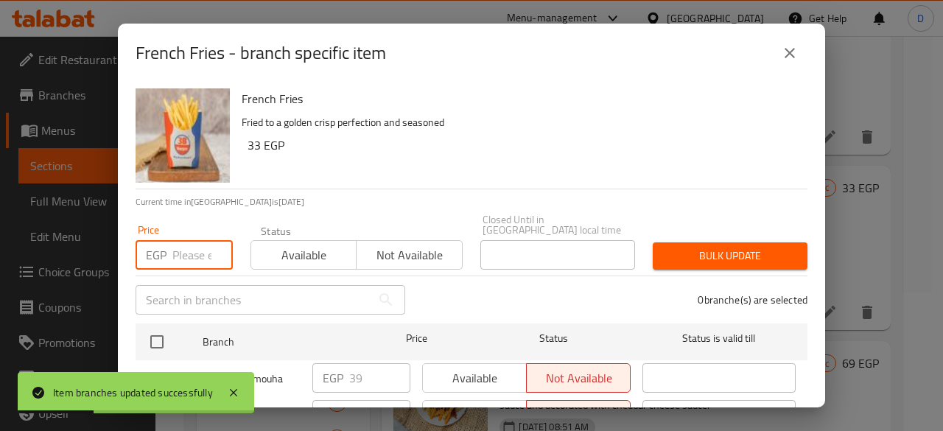
click at [182, 250] on input "number" at bounding box center [202, 254] width 60 height 29
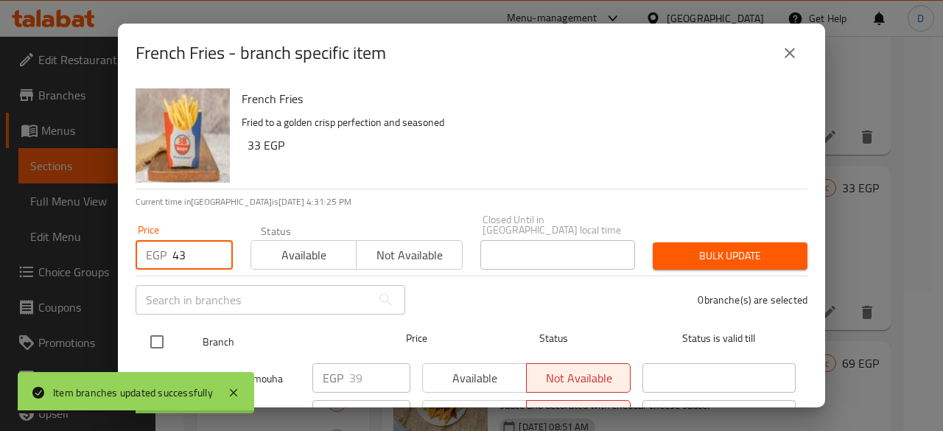
type input "43"
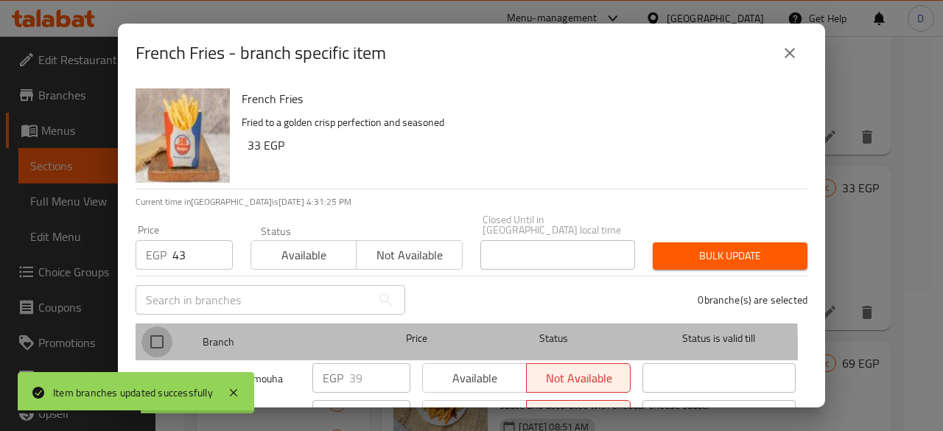
click at [165, 337] on input "checkbox" at bounding box center [156, 341] width 31 height 31
checkbox input "true"
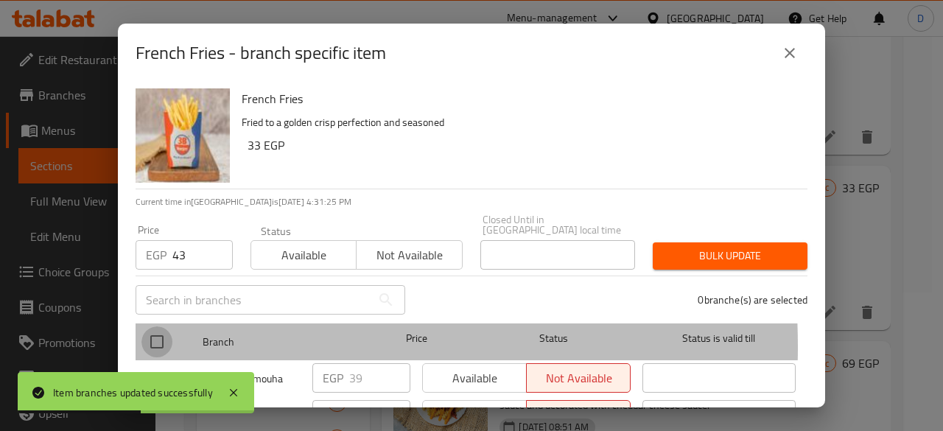
checkbox input "true"
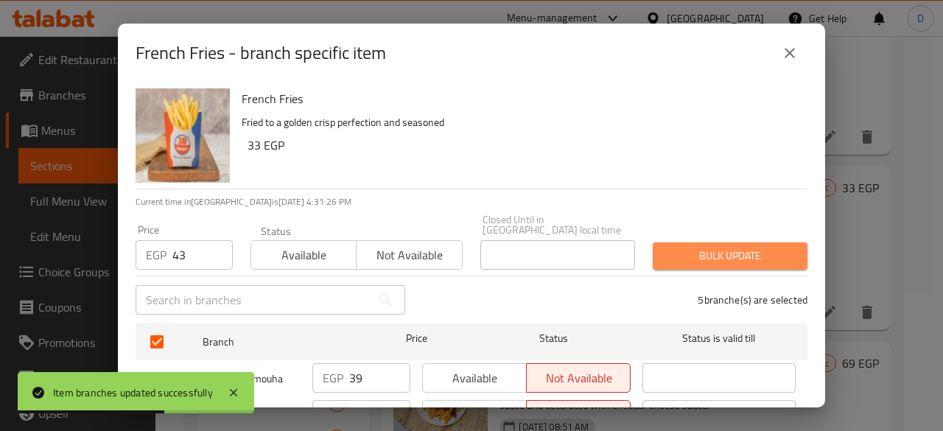
click at [725, 249] on span "Bulk update" at bounding box center [729, 256] width 131 height 18
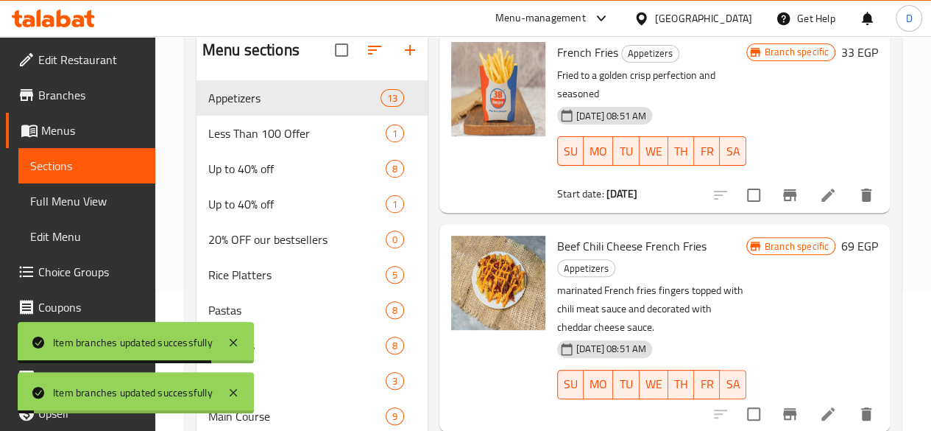
scroll to position [1099, 0]
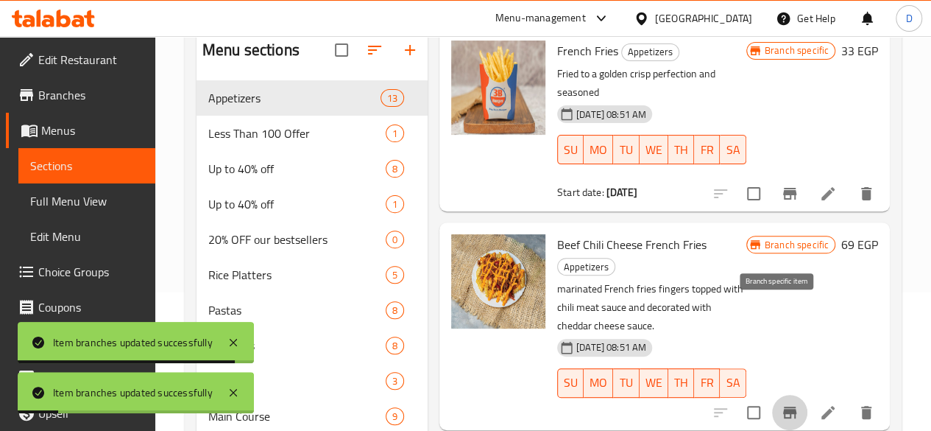
click at [783, 404] on icon "Branch-specific-item" at bounding box center [790, 413] width 18 height 18
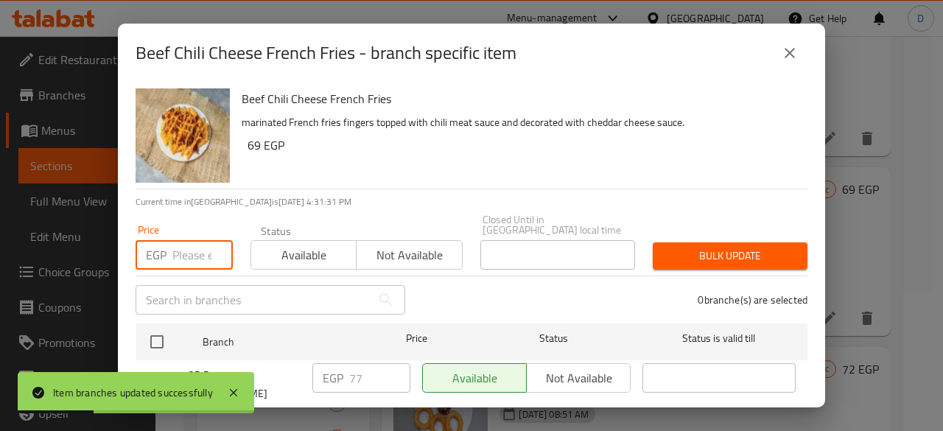
click at [183, 241] on input "number" at bounding box center [202, 254] width 60 height 29
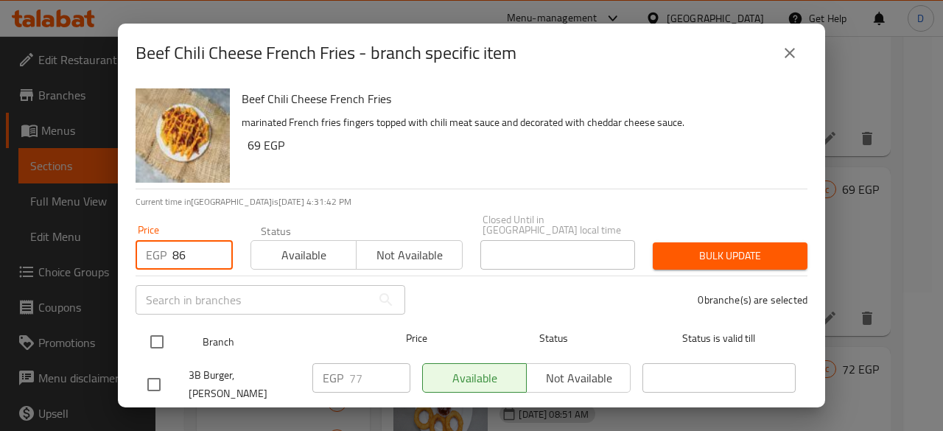
type input "86"
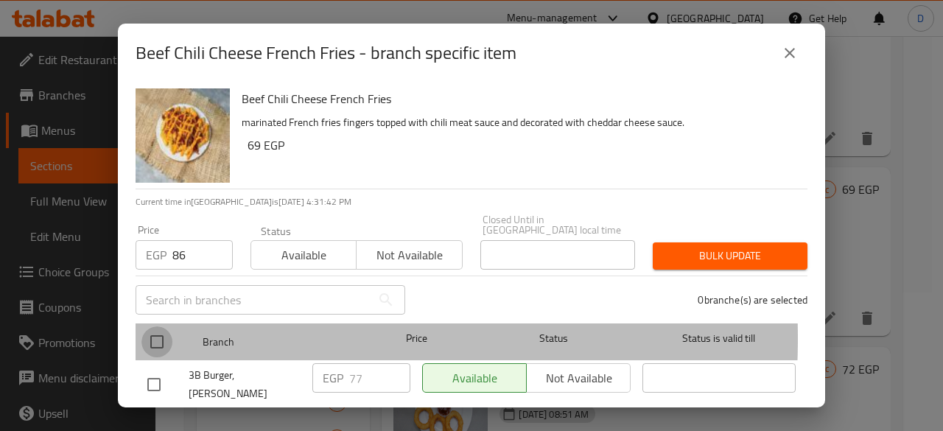
click at [166, 328] on input "checkbox" at bounding box center [156, 341] width 31 height 31
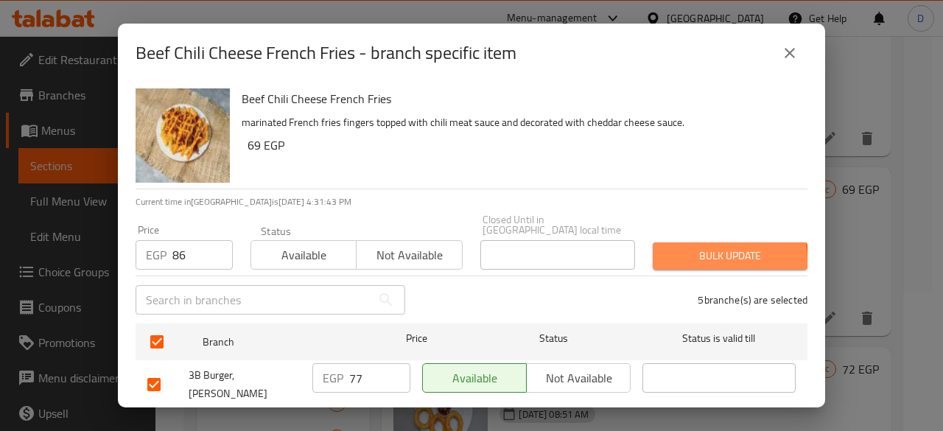
click at [687, 252] on span "Bulk update" at bounding box center [729, 256] width 131 height 18
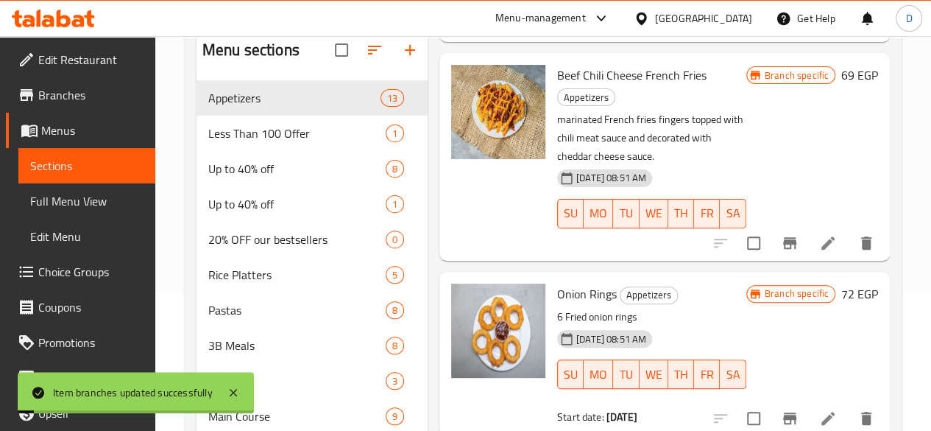
scroll to position [1272, 0]
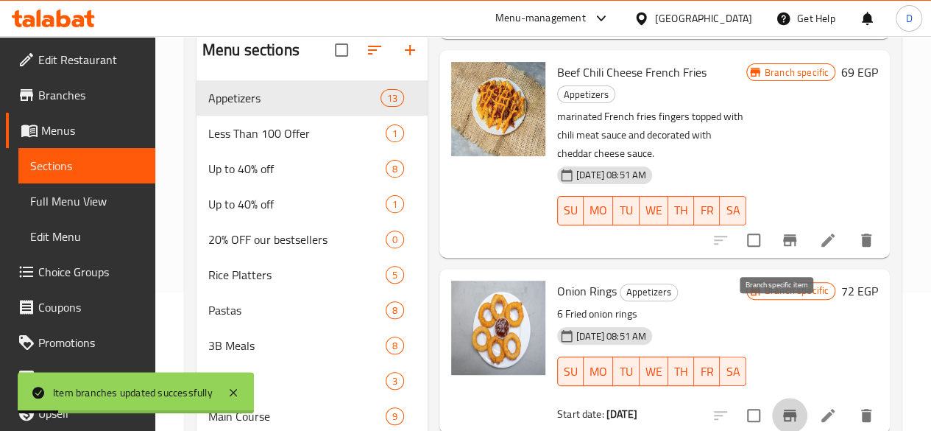
click at [789, 398] on button "Branch-specific-item" at bounding box center [789, 415] width 35 height 35
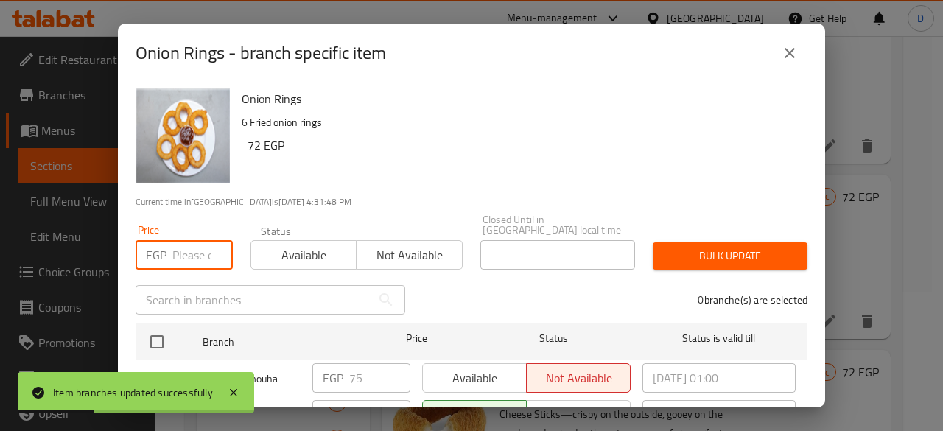
click at [185, 241] on input "number" at bounding box center [202, 254] width 60 height 29
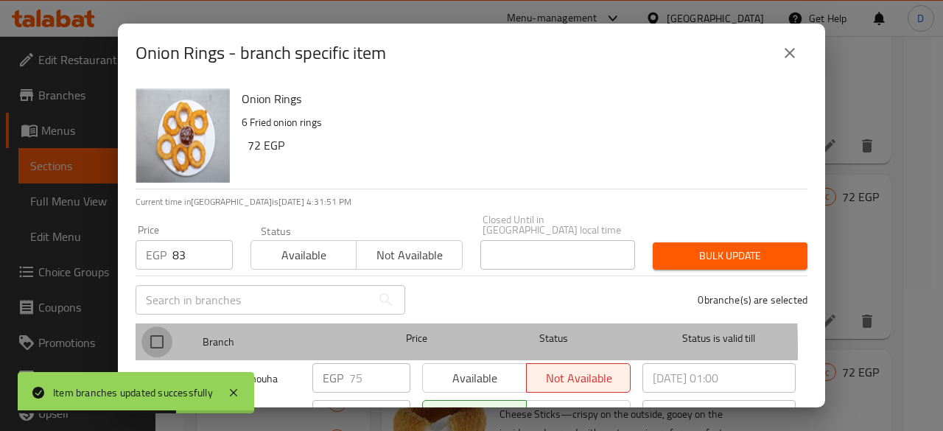
click at [149, 338] on input "checkbox" at bounding box center [156, 341] width 31 height 31
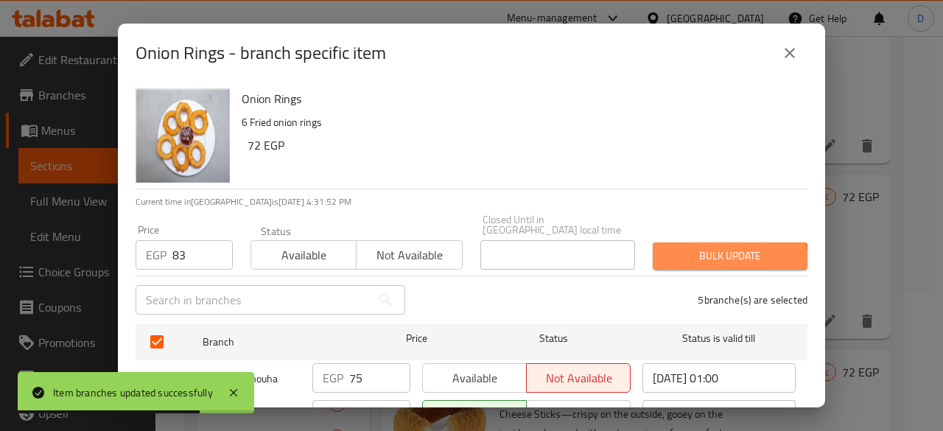
click at [699, 254] on span "Bulk update" at bounding box center [729, 256] width 131 height 18
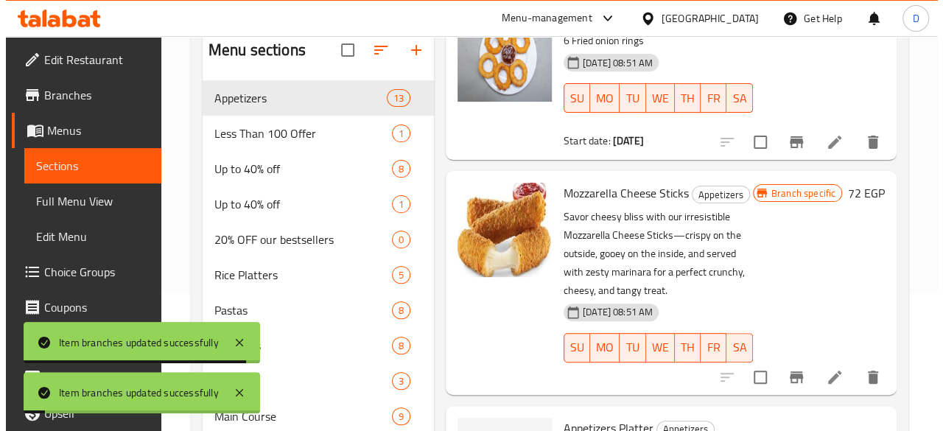
scroll to position [1546, 0]
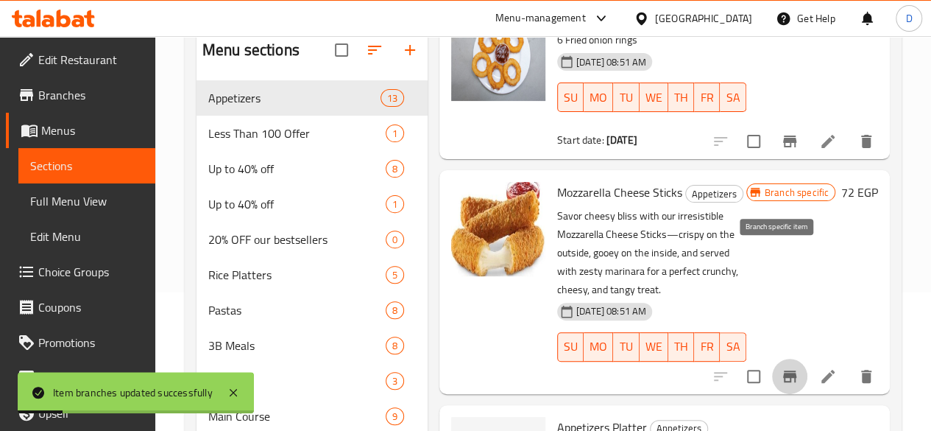
click at [788, 359] on button "Branch-specific-item" at bounding box center [789, 376] width 35 height 35
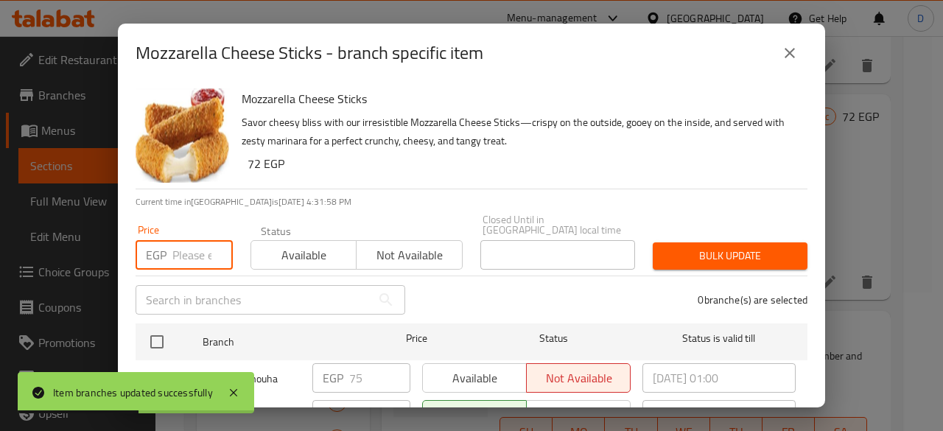
click at [196, 240] on input "number" at bounding box center [202, 254] width 60 height 29
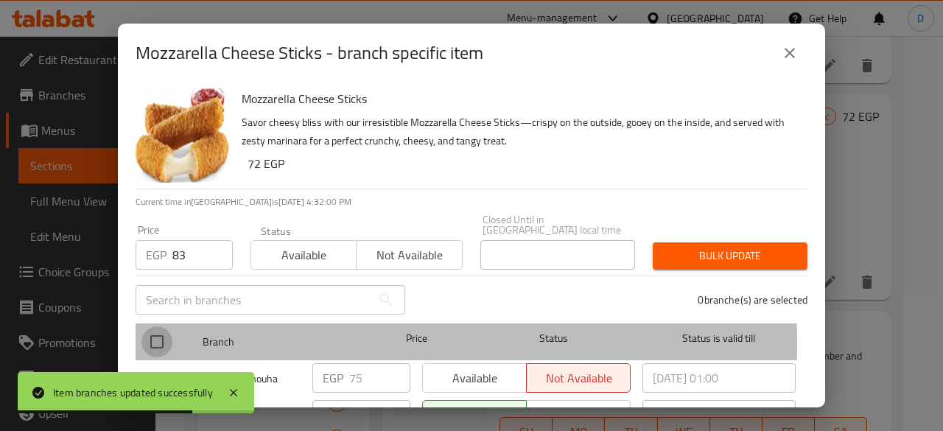
click at [154, 332] on input "checkbox" at bounding box center [156, 341] width 31 height 31
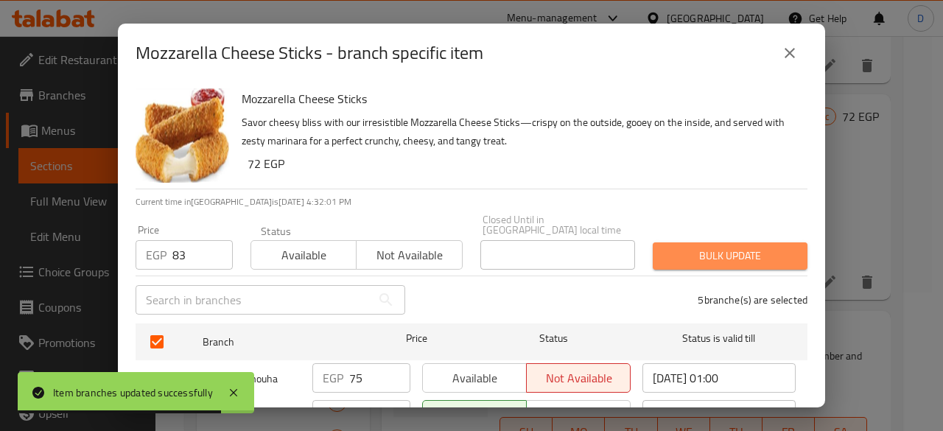
click at [764, 247] on span "Bulk update" at bounding box center [729, 256] width 131 height 18
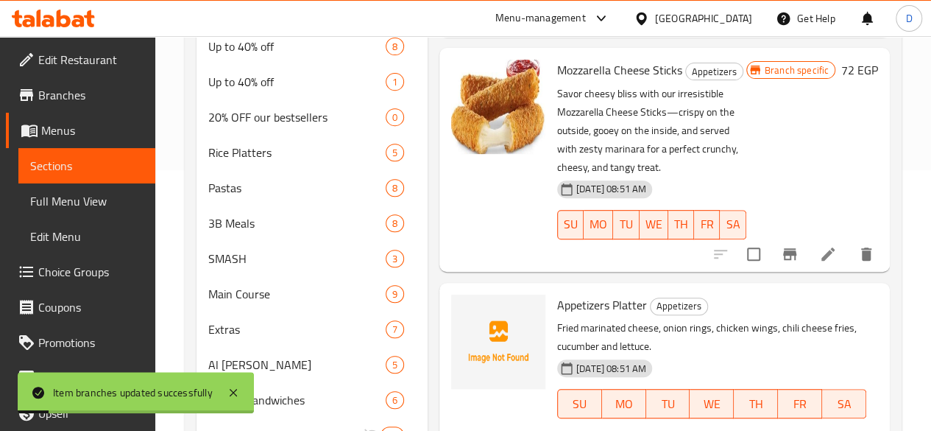
scroll to position [261, 0]
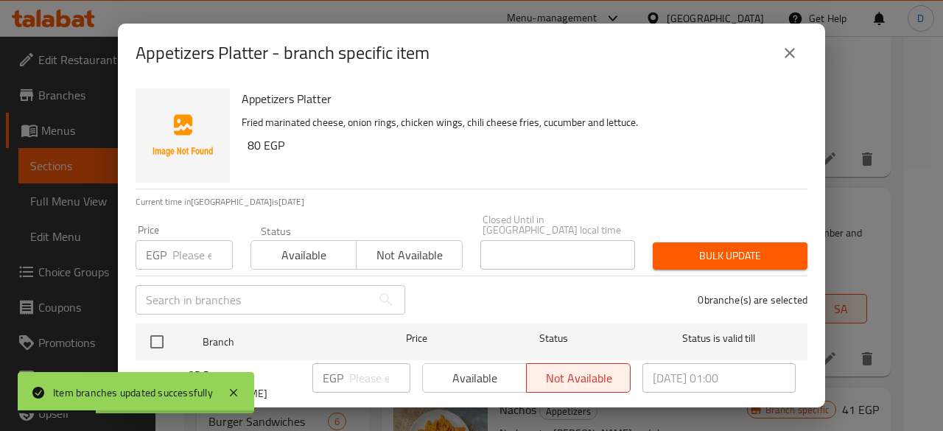
click at [193, 252] on input "number" at bounding box center [202, 254] width 60 height 29
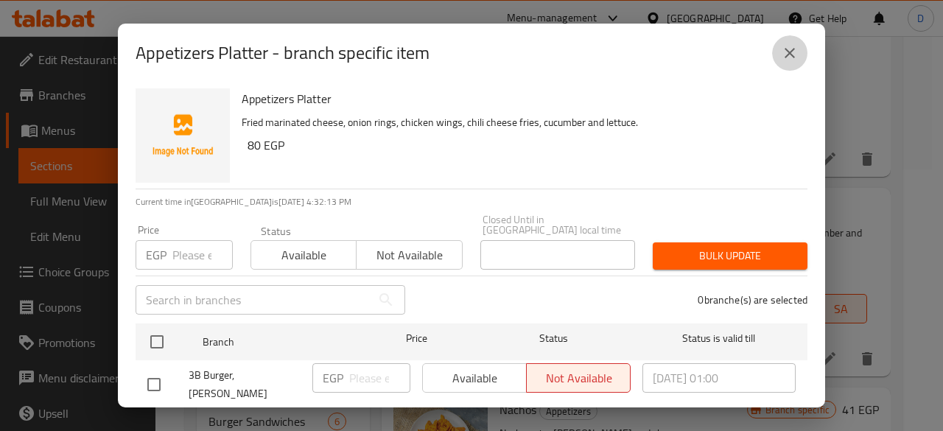
click at [781, 62] on button "close" at bounding box center [789, 52] width 35 height 35
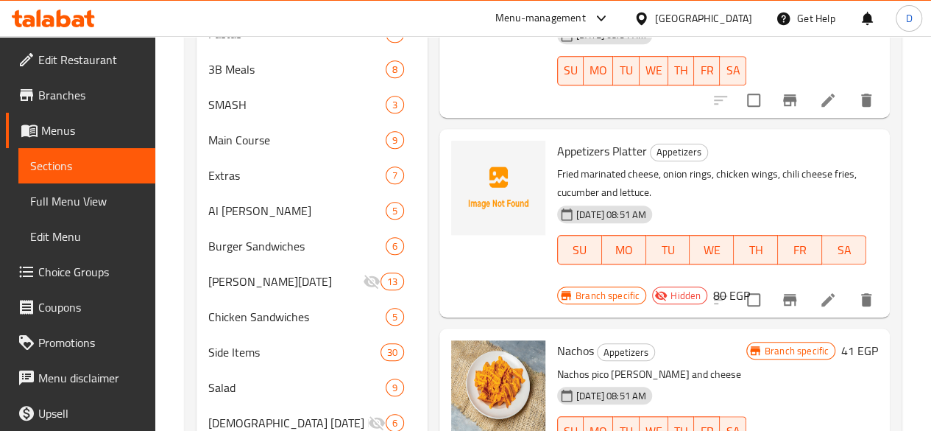
scroll to position [576, 0]
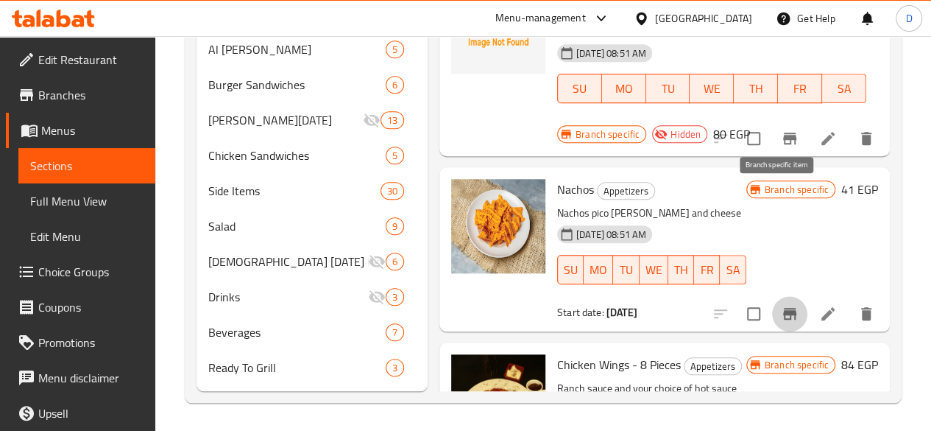
click at [781, 305] on icon "Branch-specific-item" at bounding box center [790, 314] width 18 height 18
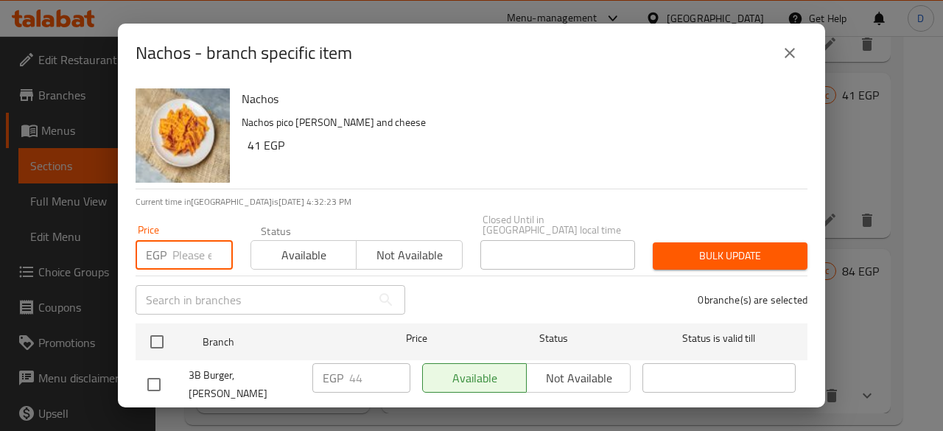
click at [203, 242] on input "number" at bounding box center [202, 254] width 60 height 29
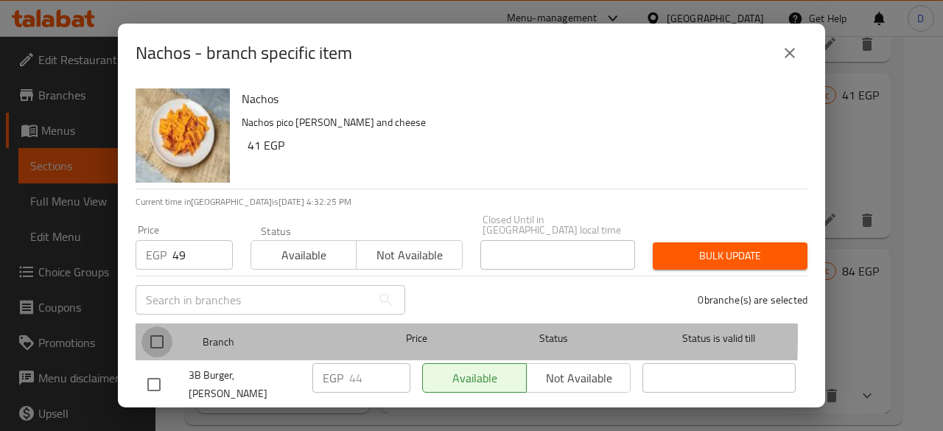
click at [158, 326] on input "checkbox" at bounding box center [156, 341] width 31 height 31
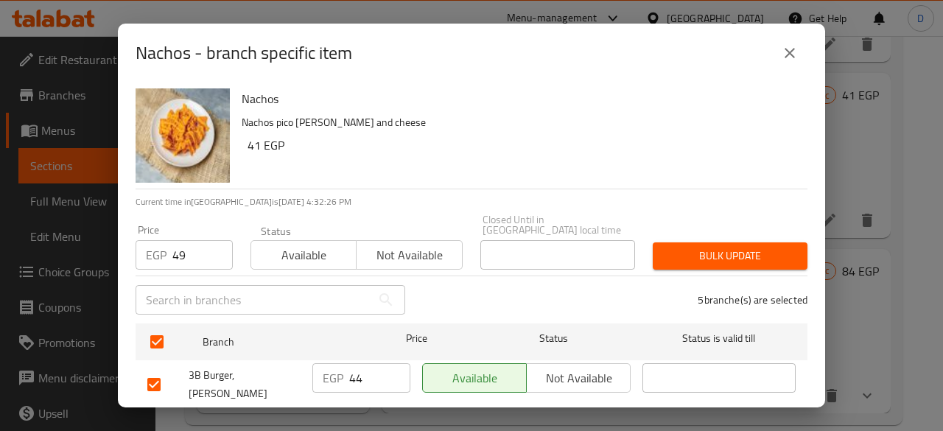
drag, startPoint x: 709, startPoint y: 260, endPoint x: 704, endPoint y: 242, distance: 19.1
click at [704, 242] on div "Bulk update" at bounding box center [730, 255] width 172 height 45
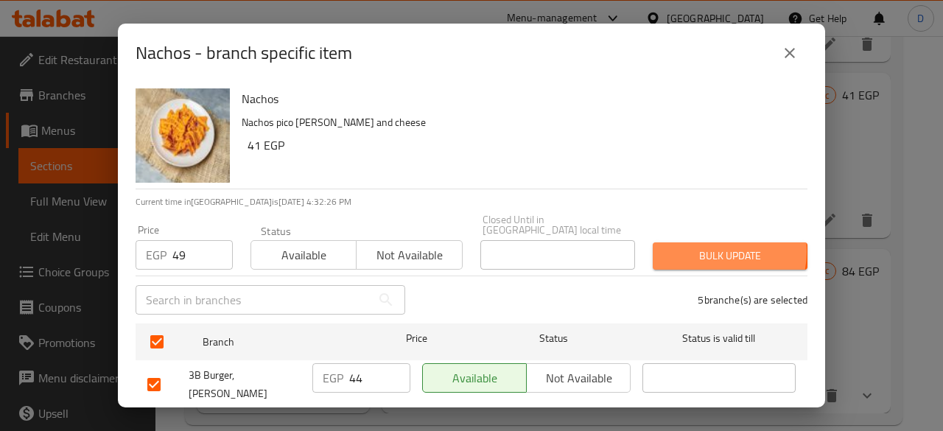
click at [704, 247] on span "Bulk update" at bounding box center [729, 256] width 131 height 18
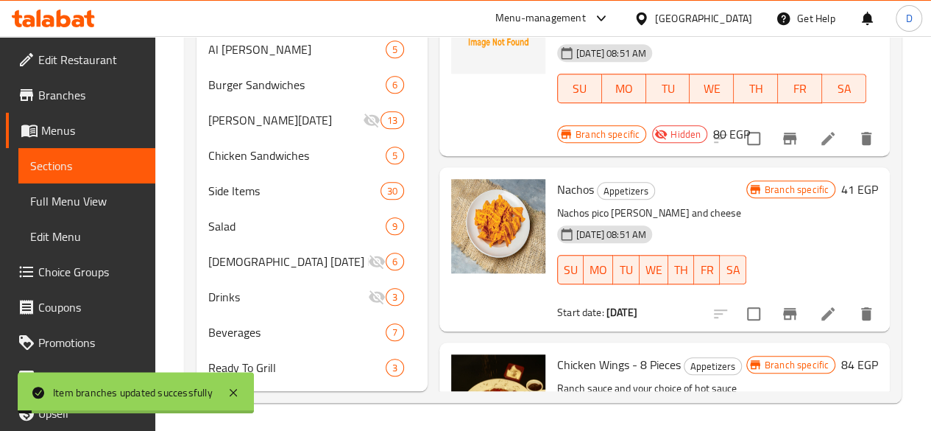
scroll to position [599, 0]
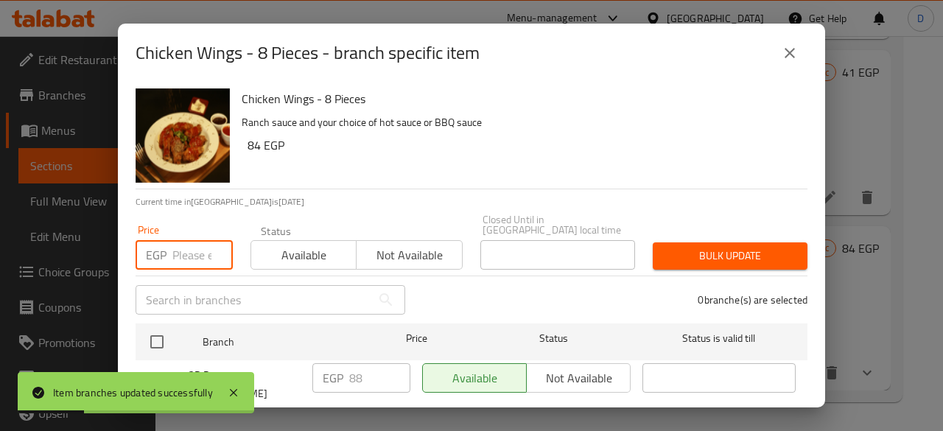
click at [188, 250] on input "number" at bounding box center [202, 254] width 60 height 29
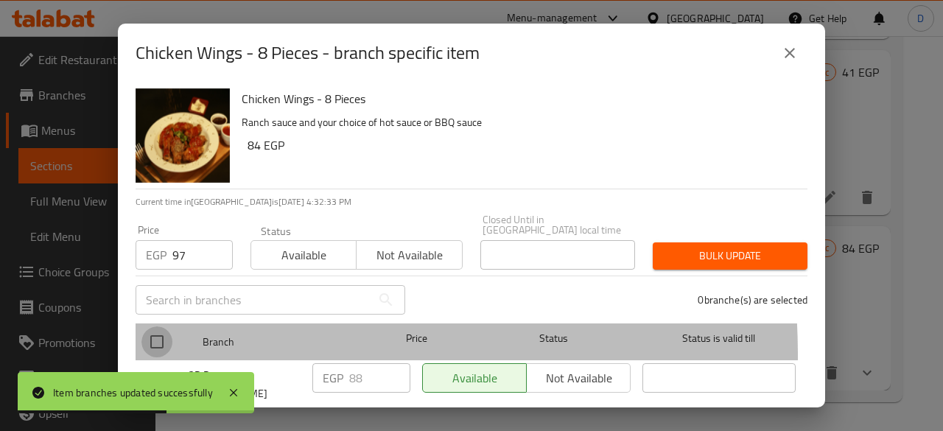
click at [142, 345] on input "checkbox" at bounding box center [156, 341] width 31 height 31
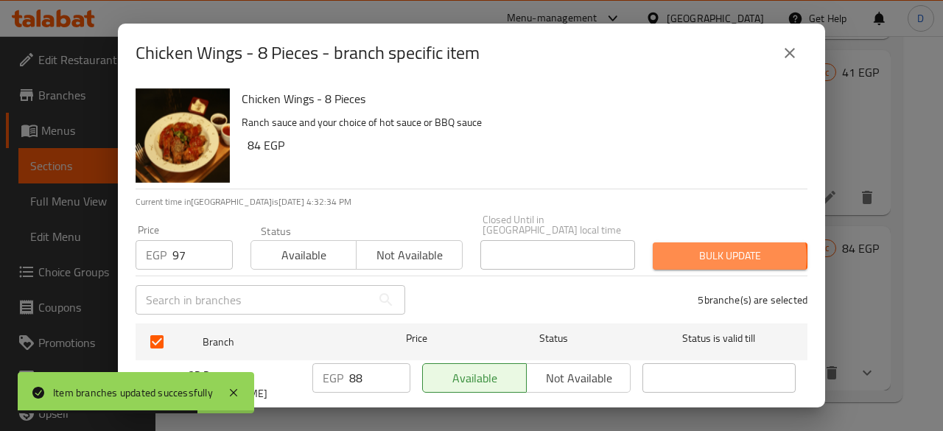
click at [714, 247] on span "Bulk update" at bounding box center [729, 256] width 131 height 18
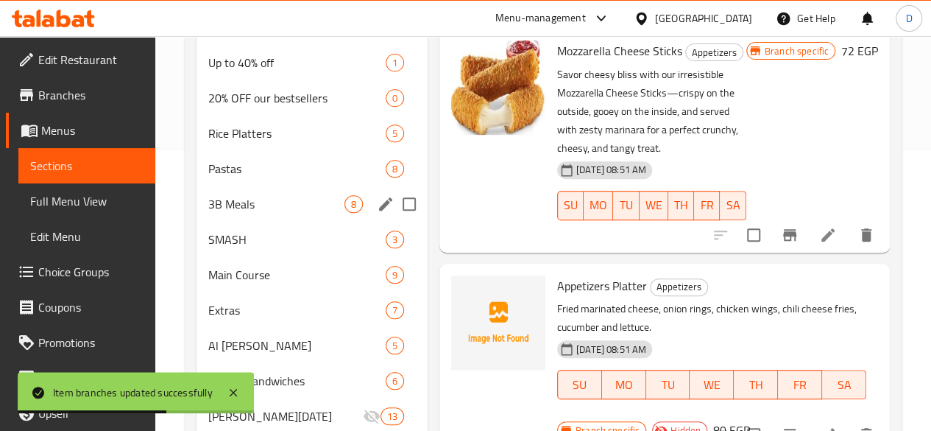
scroll to position [267, 0]
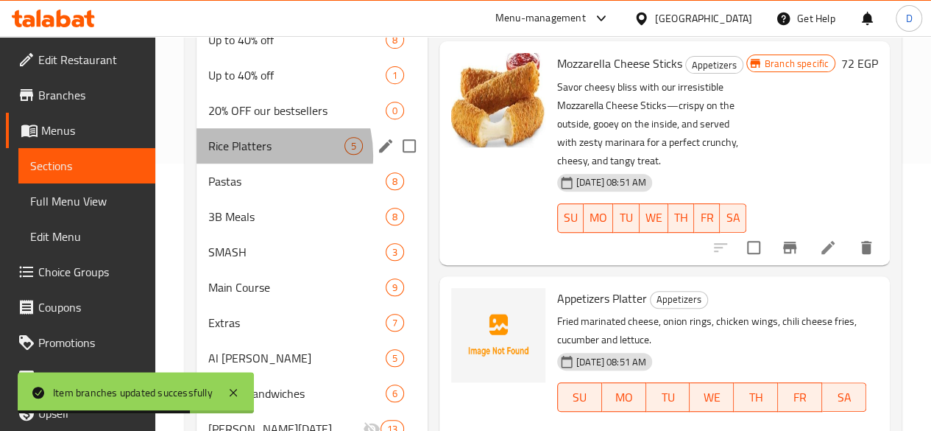
click at [245, 163] on div "Rice Platters 5" at bounding box center [312, 145] width 231 height 35
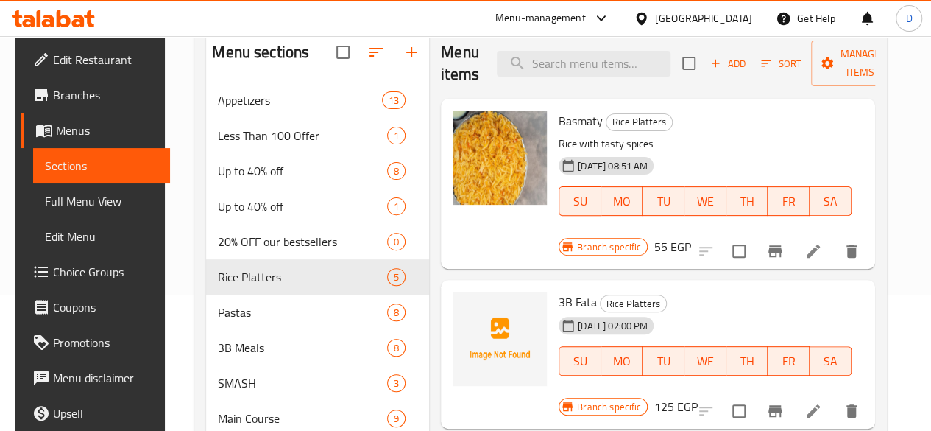
scroll to position [143, 0]
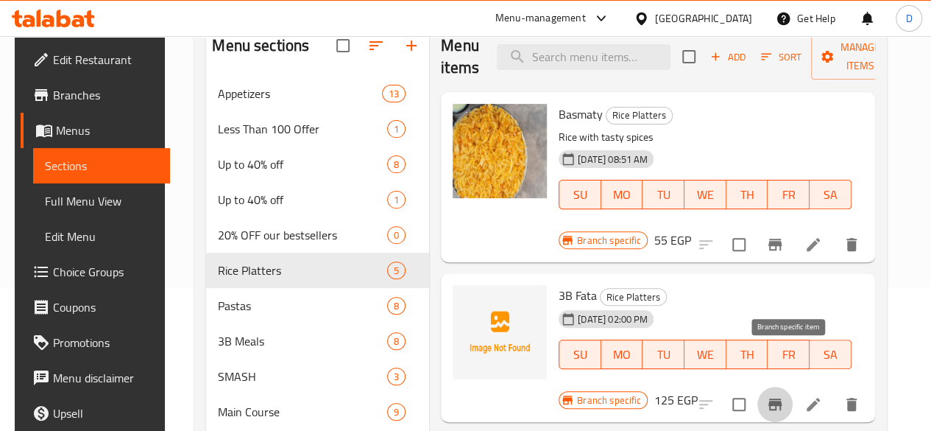
click at [784, 395] on icon "Branch-specific-item" at bounding box center [776, 404] width 18 height 18
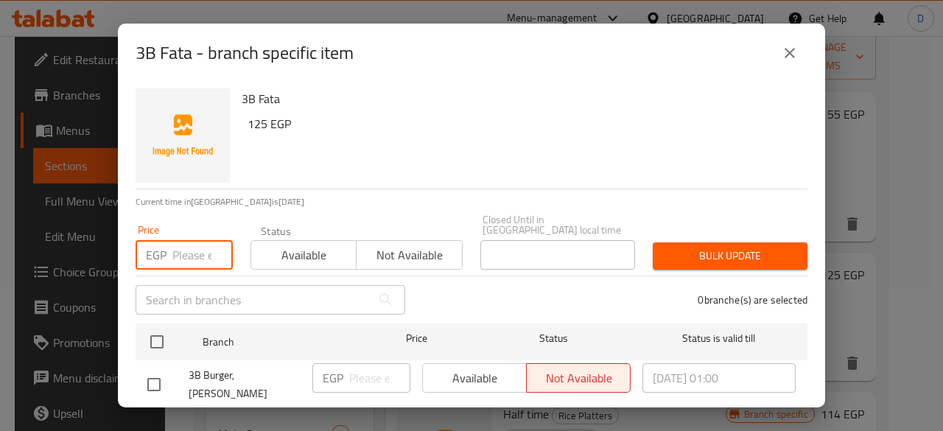
click at [184, 240] on input "number" at bounding box center [202, 254] width 60 height 29
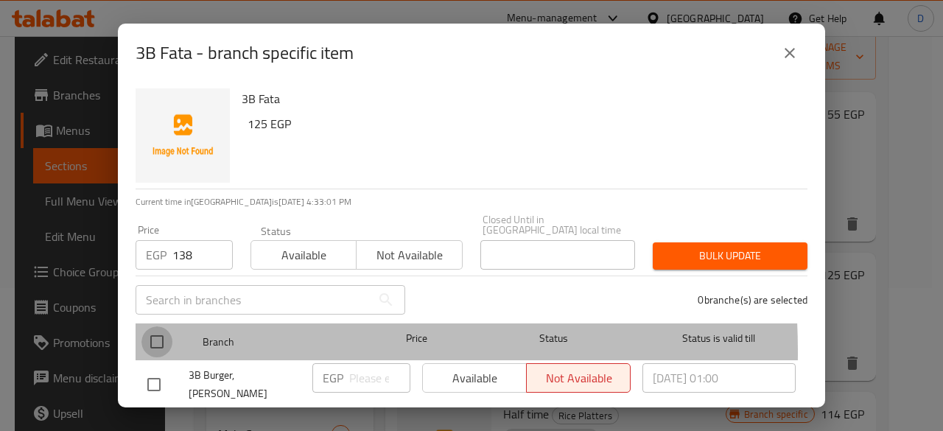
click at [149, 342] on input "checkbox" at bounding box center [156, 341] width 31 height 31
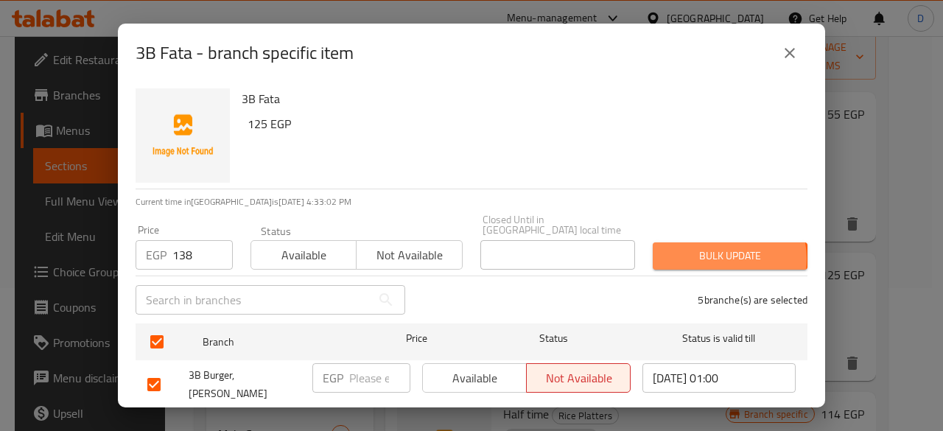
click at [711, 248] on span "Bulk update" at bounding box center [729, 256] width 131 height 18
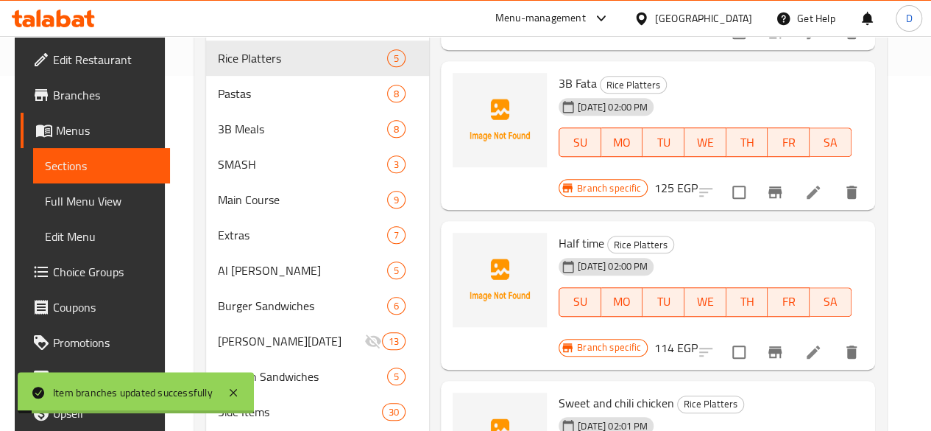
scroll to position [381, 0]
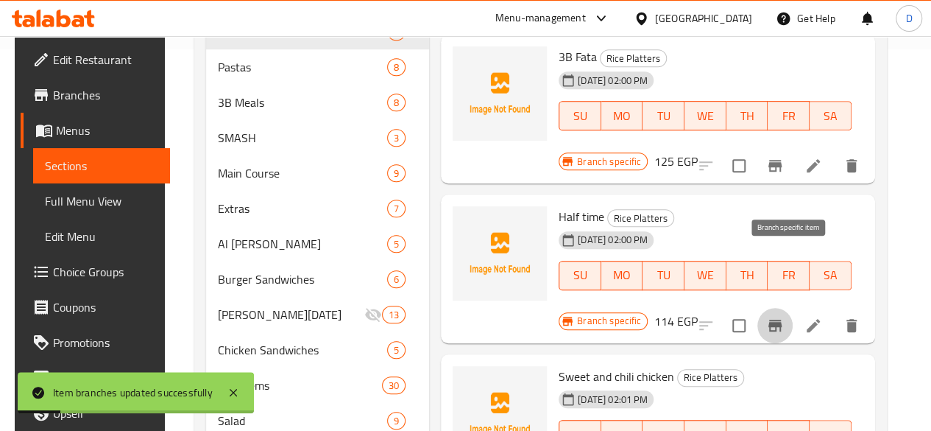
click at [782, 320] on icon "Branch-specific-item" at bounding box center [775, 326] width 13 height 12
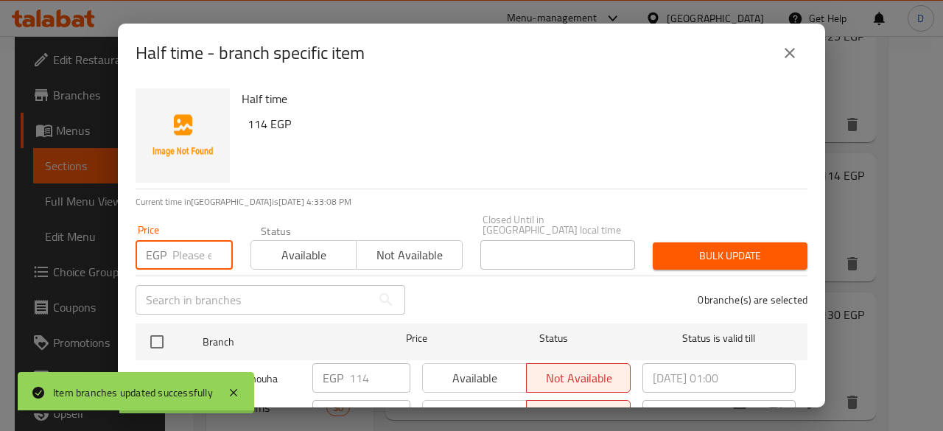
click at [200, 253] on input "number" at bounding box center [202, 254] width 60 height 29
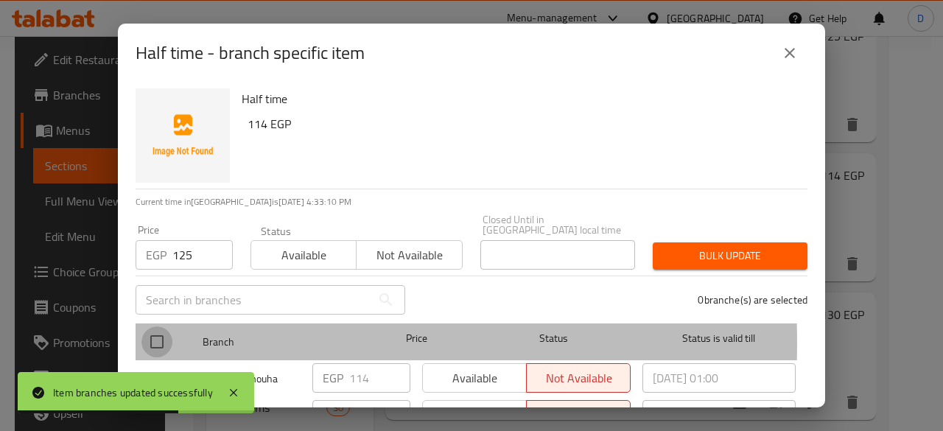
click at [166, 332] on input "checkbox" at bounding box center [156, 341] width 31 height 31
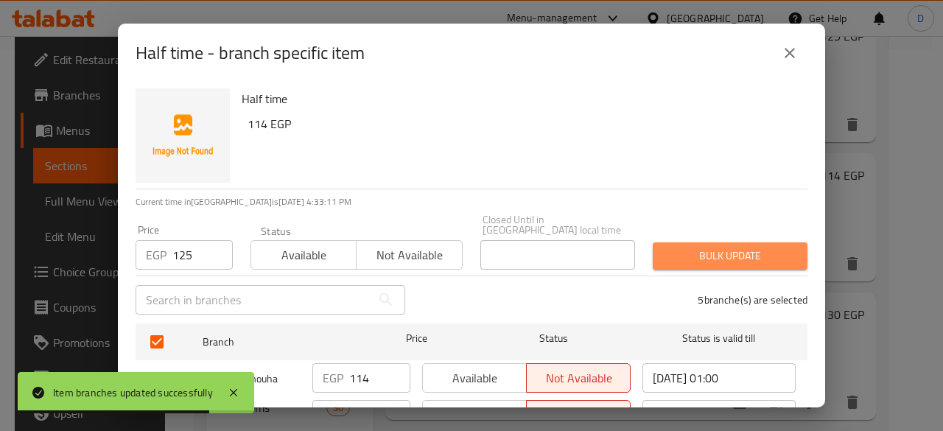
click at [758, 247] on span "Bulk update" at bounding box center [729, 256] width 131 height 18
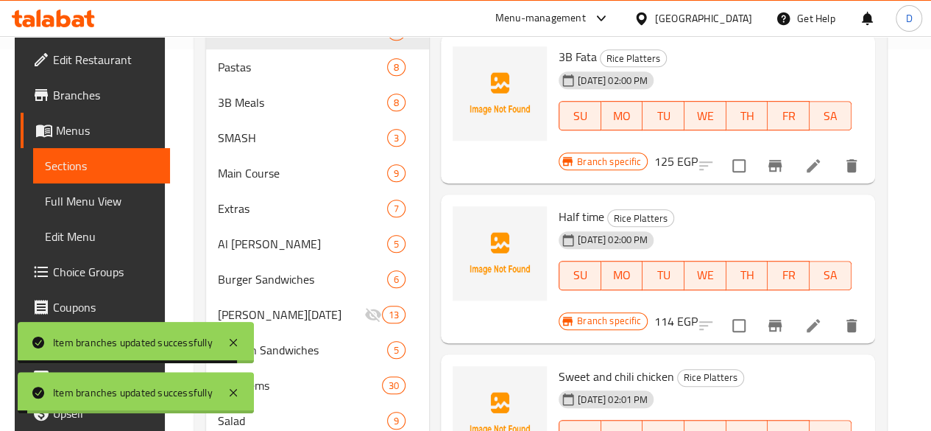
scroll to position [535, 0]
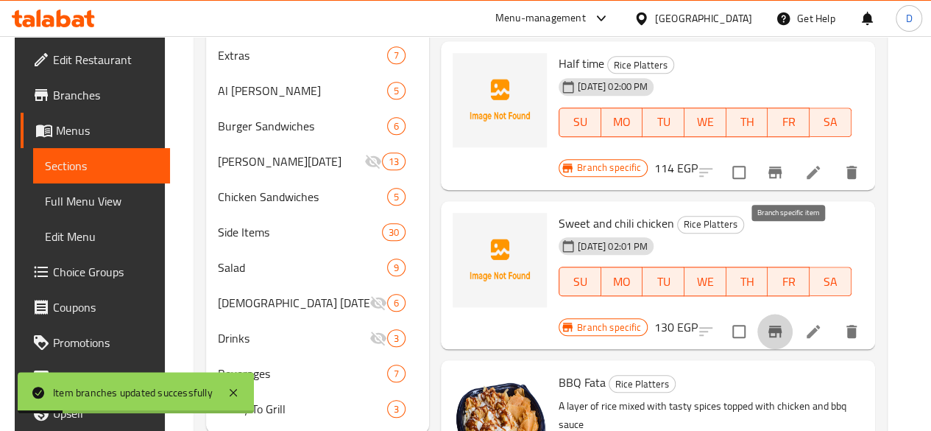
click at [782, 325] on icon "Branch-specific-item" at bounding box center [775, 331] width 13 height 12
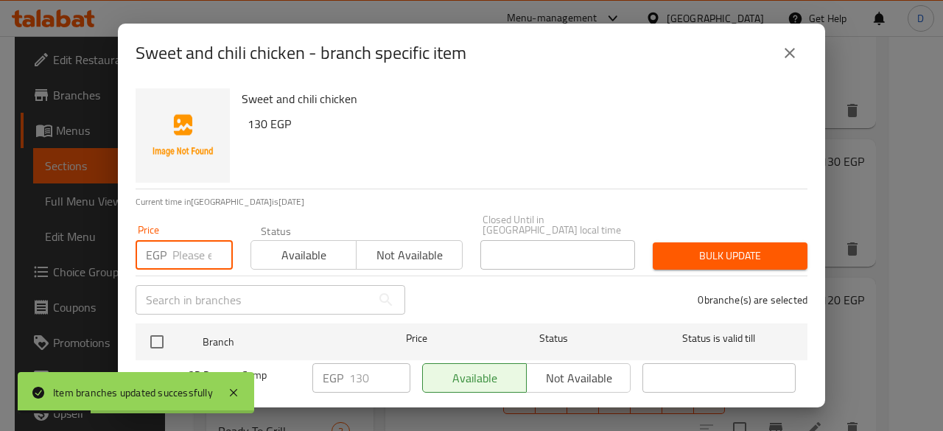
click at [202, 240] on input "number" at bounding box center [202, 254] width 60 height 29
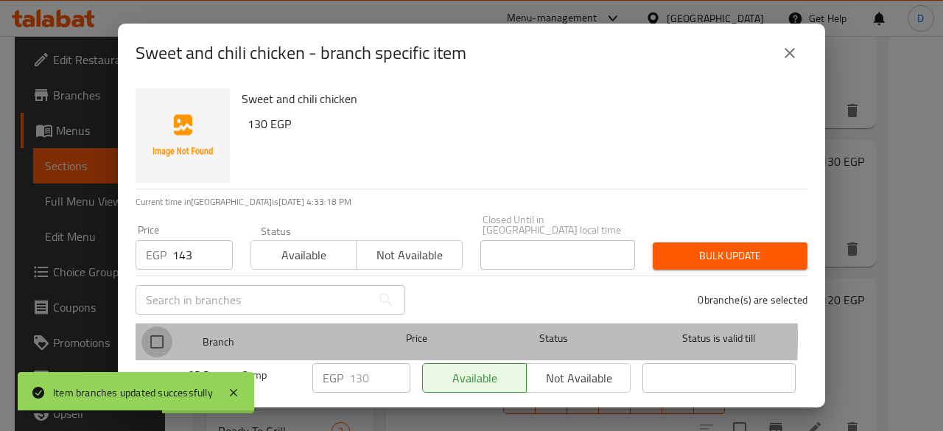
click at [155, 326] on input "checkbox" at bounding box center [156, 341] width 31 height 31
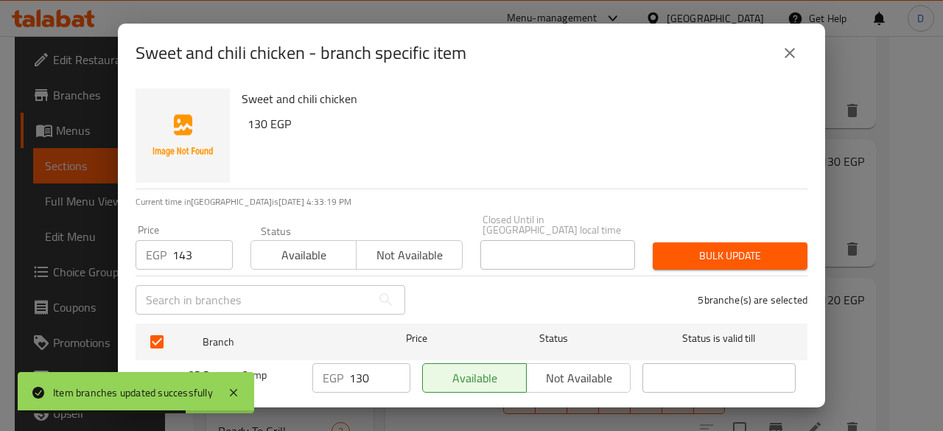
click at [720, 247] on span "Bulk update" at bounding box center [729, 256] width 131 height 18
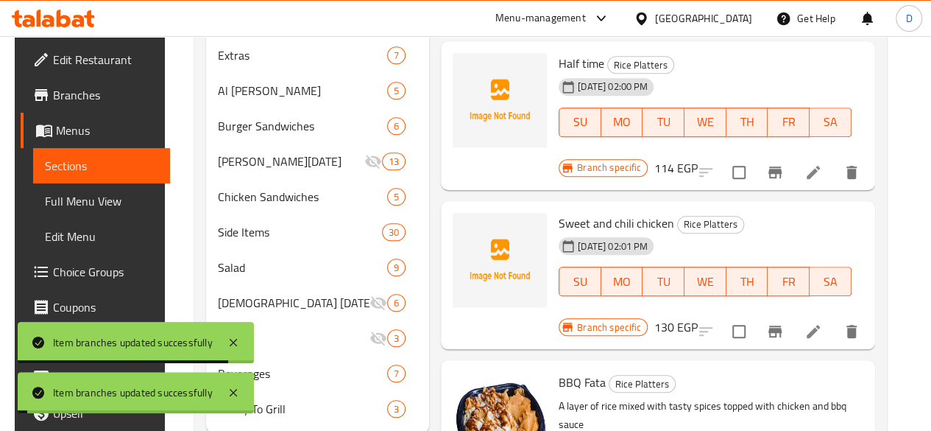
scroll to position [599, 0]
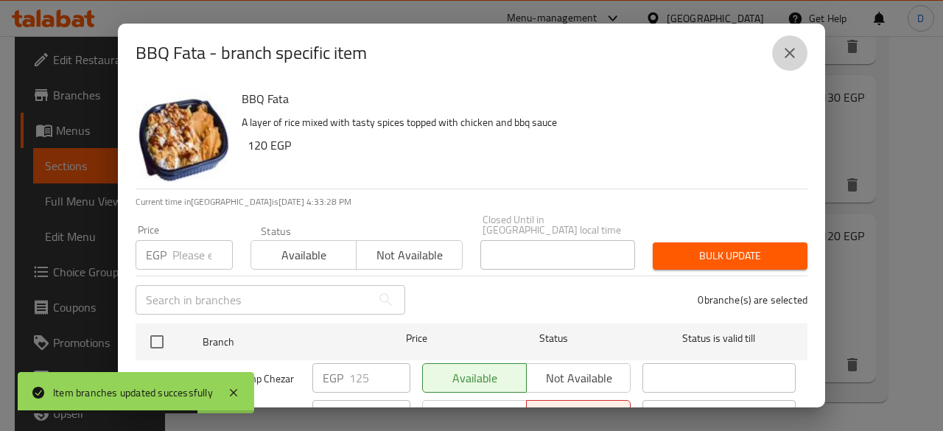
click at [775, 57] on button "close" at bounding box center [789, 52] width 35 height 35
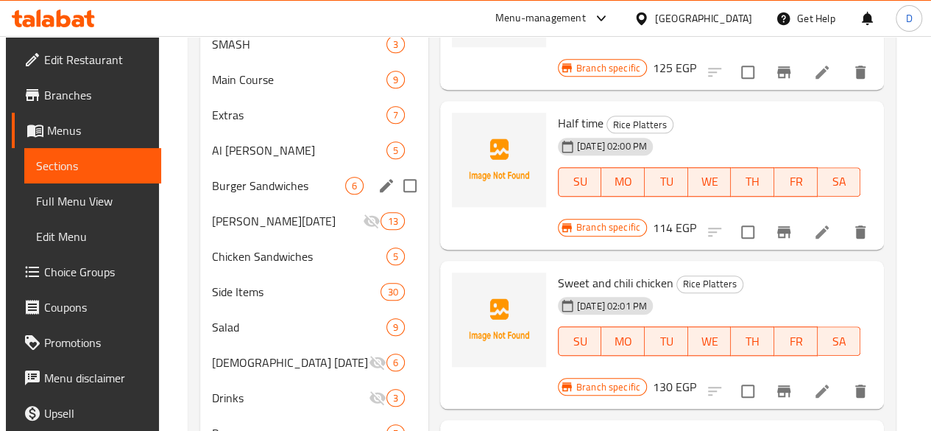
scroll to position [417, 0]
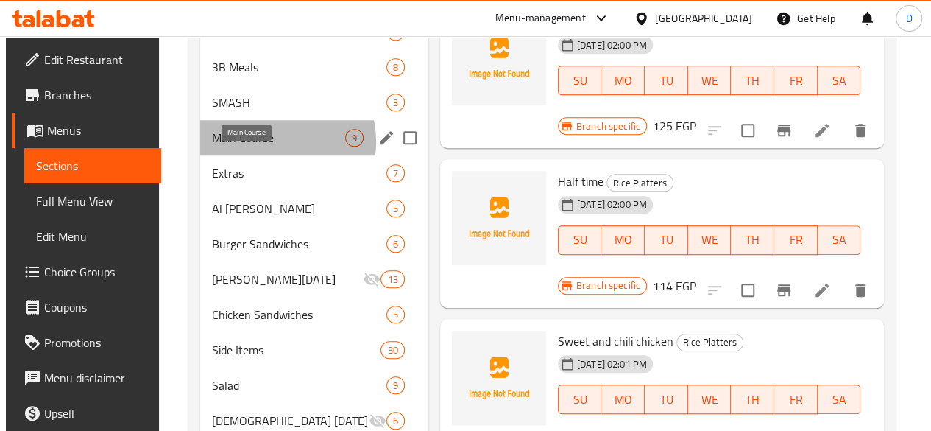
click at [270, 147] on span "Main Course" at bounding box center [278, 138] width 133 height 18
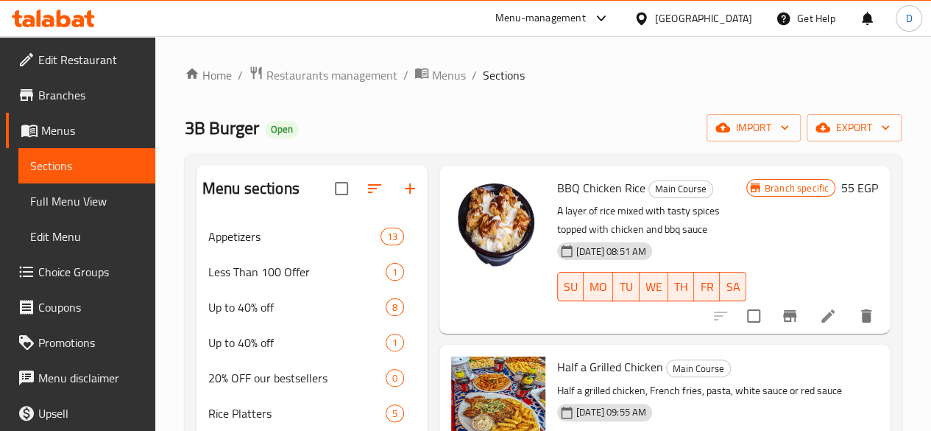
scroll to position [63, 0]
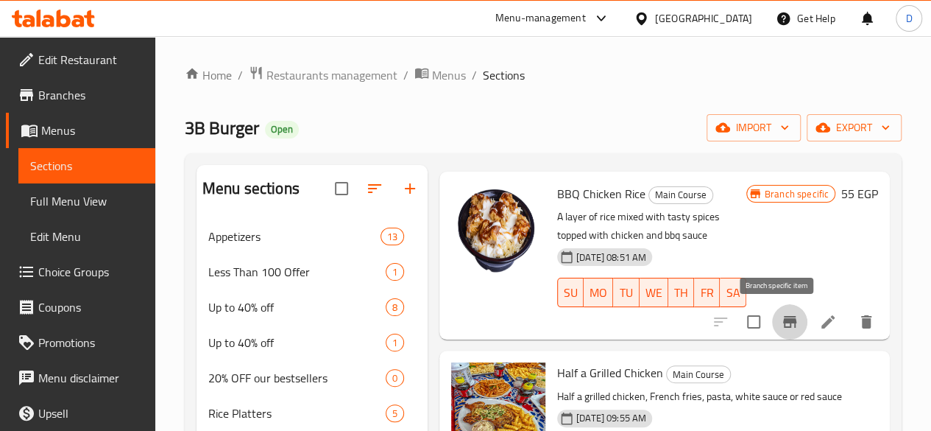
click at [783, 320] on icon "Branch-specific-item" at bounding box center [789, 322] width 13 height 12
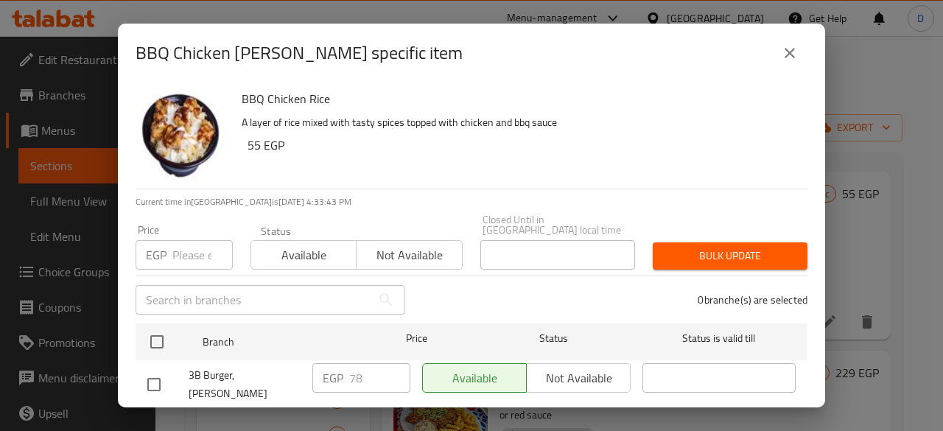
click at [161, 246] on p "EGP" at bounding box center [156, 255] width 21 height 18
click at [201, 246] on input "number" at bounding box center [202, 254] width 60 height 29
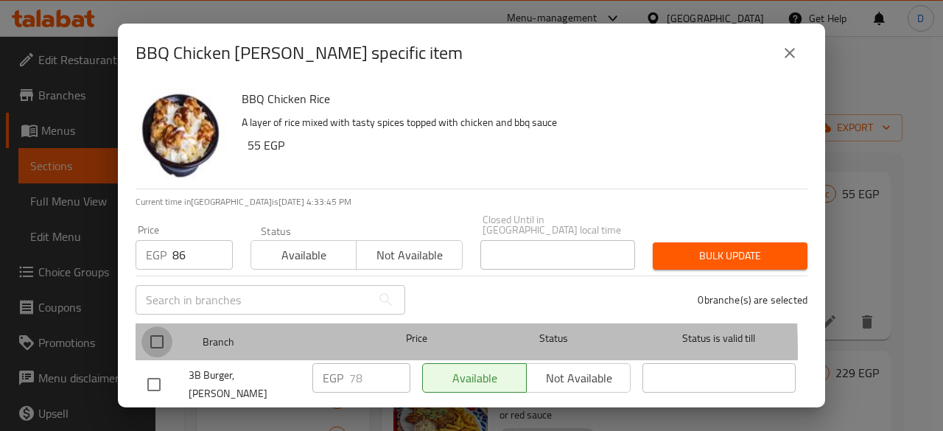
click at [150, 342] on input "checkbox" at bounding box center [156, 341] width 31 height 31
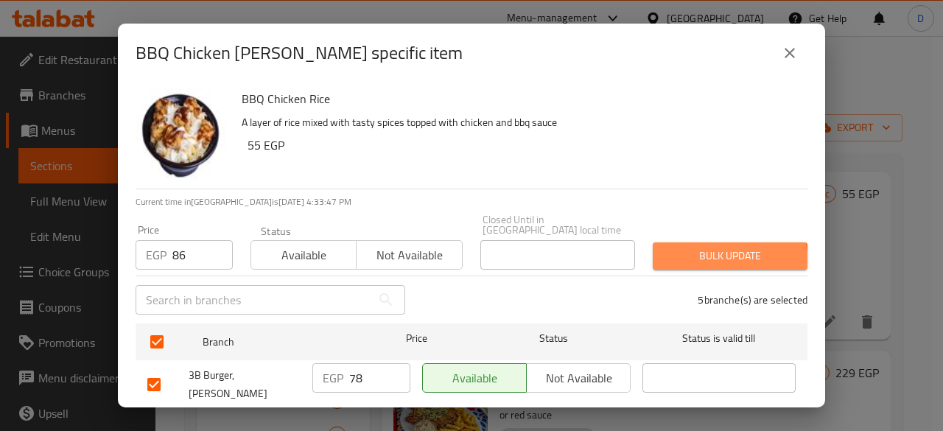
click at [693, 255] on span "Bulk update" at bounding box center [729, 256] width 131 height 18
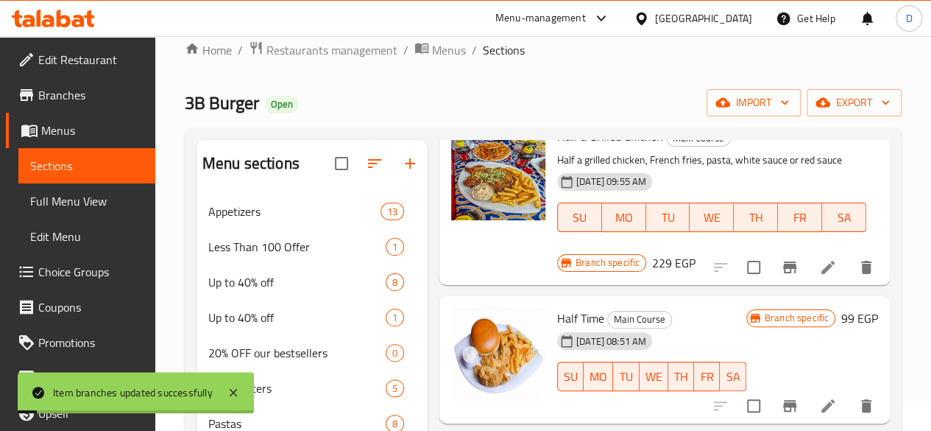
scroll to position [182, 0]
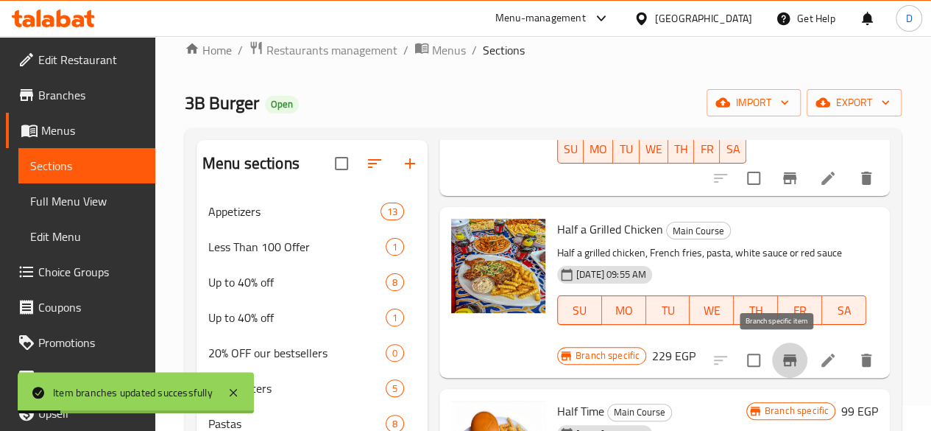
click at [793, 356] on button "Branch-specific-item" at bounding box center [789, 359] width 35 height 35
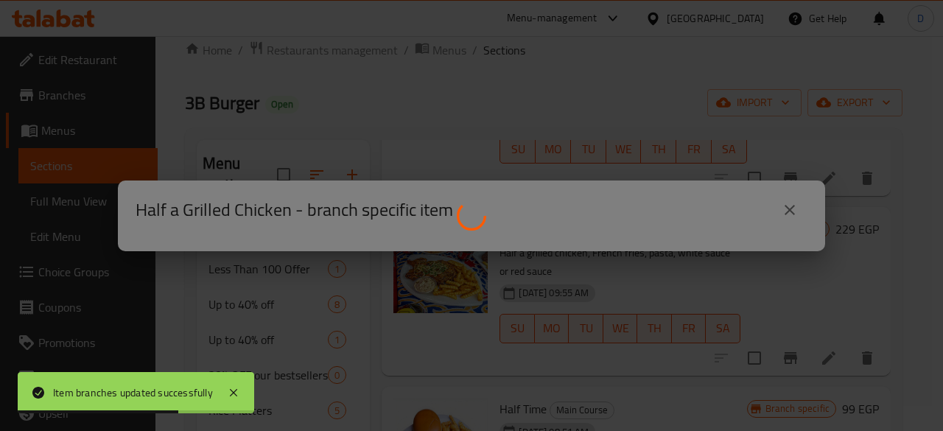
click at [826, 384] on div at bounding box center [471, 215] width 943 height 431
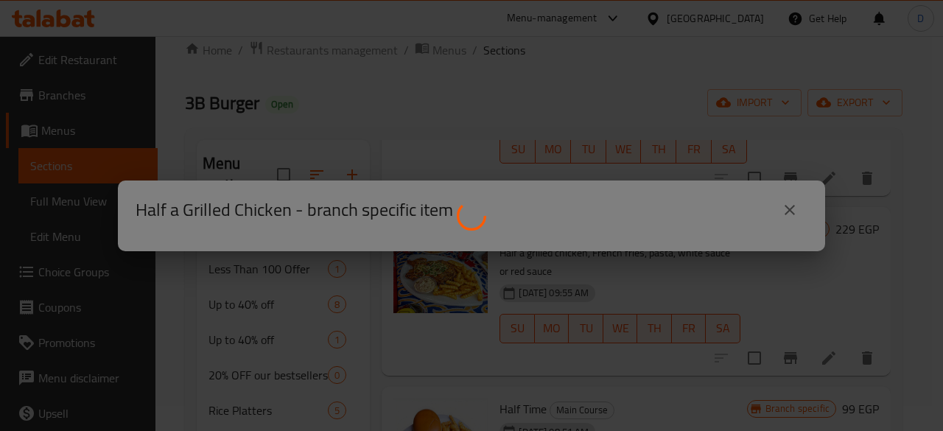
click at [795, 217] on div at bounding box center [471, 215] width 943 height 431
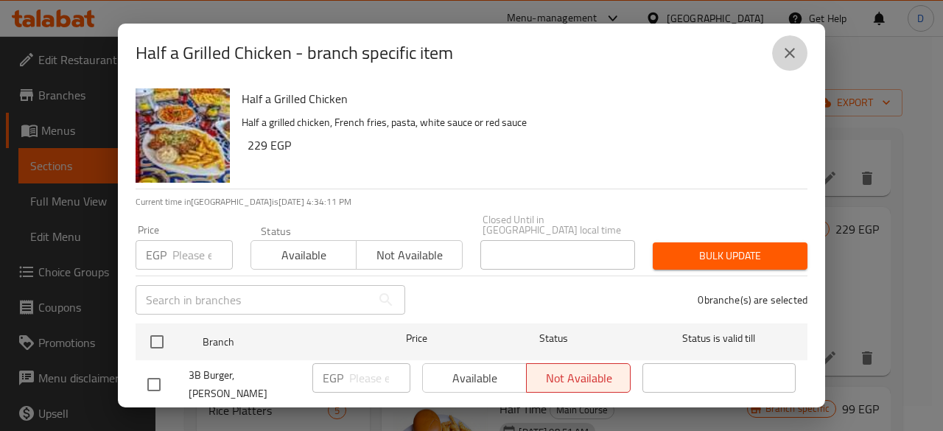
click at [799, 48] on button "close" at bounding box center [789, 52] width 35 height 35
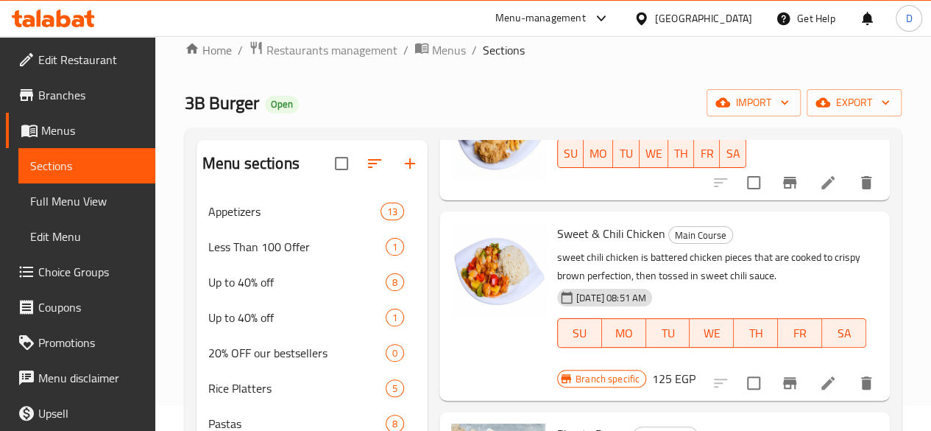
scroll to position [499, 0]
drag, startPoint x: 761, startPoint y: 366, endPoint x: 778, endPoint y: 376, distance: 19.2
click at [778, 376] on div at bounding box center [793, 381] width 181 height 35
click at [783, 376] on icon "Branch-specific-item" at bounding box center [789, 382] width 13 height 12
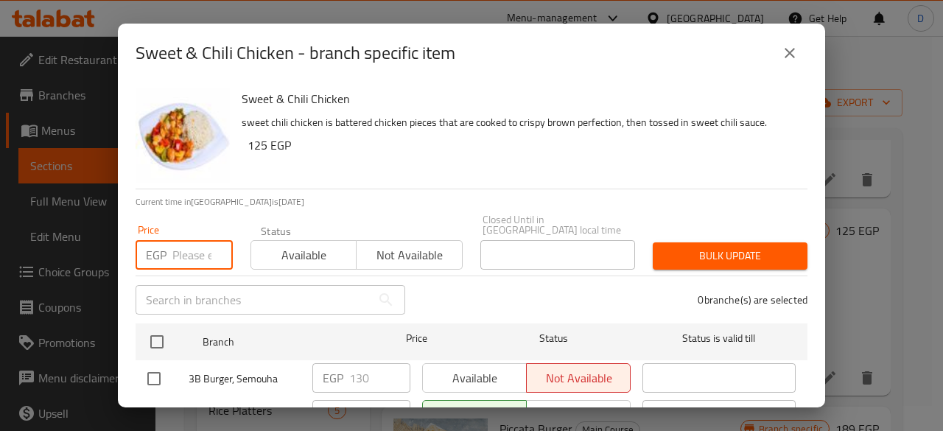
click at [186, 240] on input "number" at bounding box center [202, 254] width 60 height 29
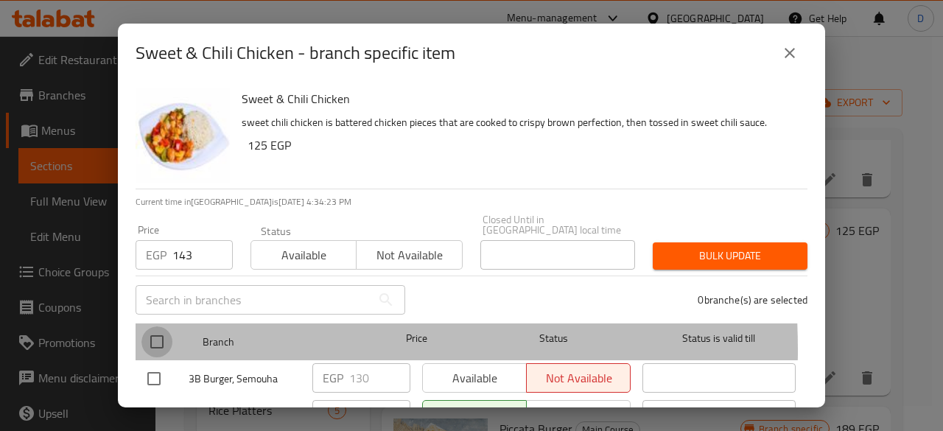
click at [159, 339] on input "checkbox" at bounding box center [156, 341] width 31 height 31
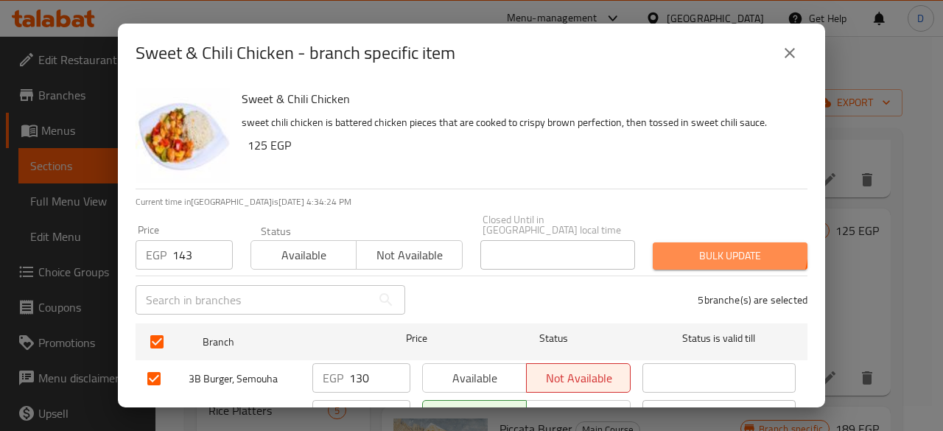
click at [714, 247] on span "Bulk update" at bounding box center [729, 256] width 131 height 18
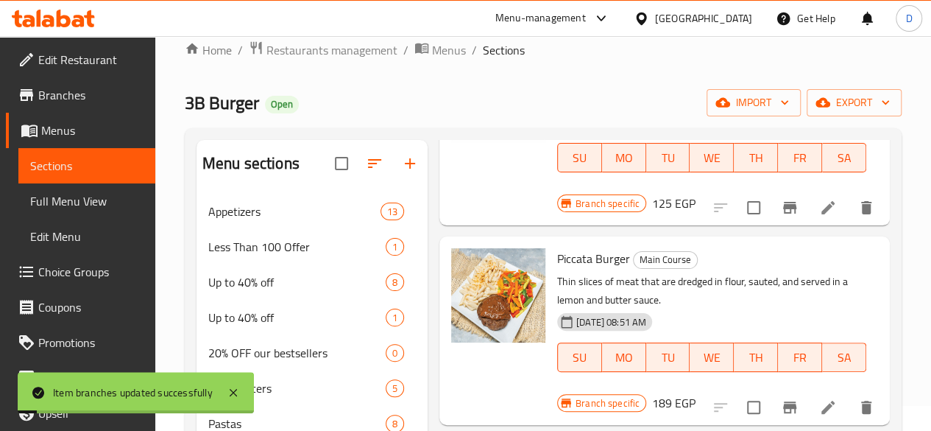
scroll to position [674, 0]
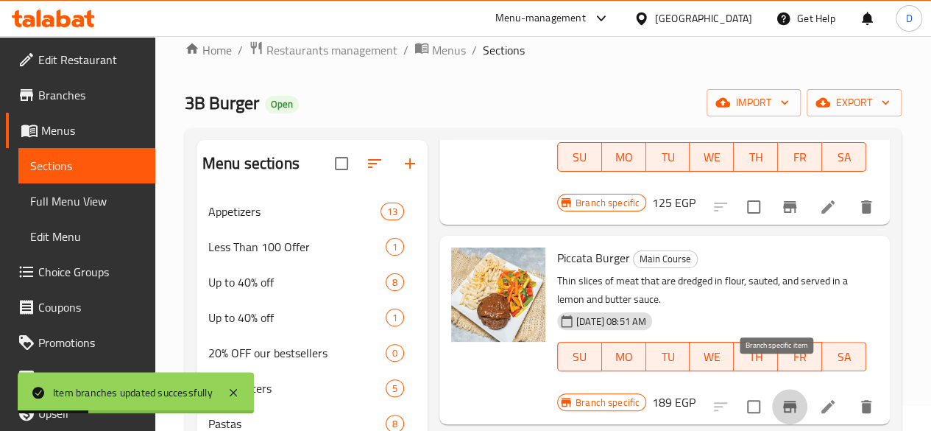
click at [784, 398] on icon "Branch-specific-item" at bounding box center [790, 407] width 18 height 18
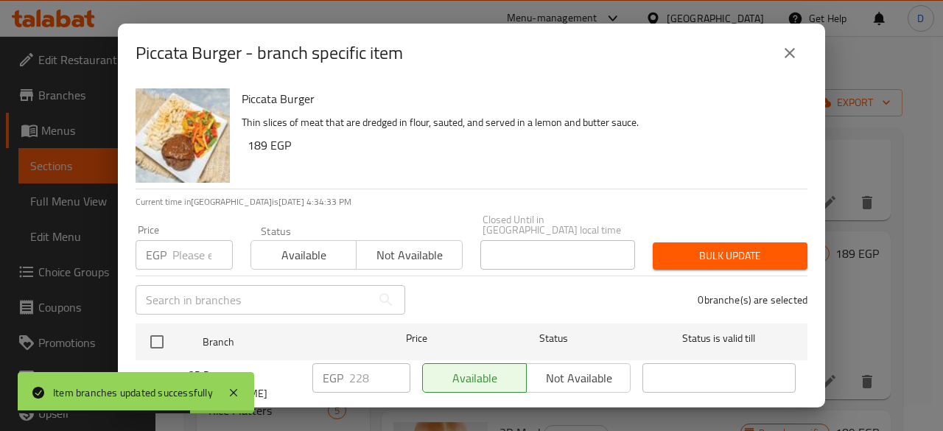
click at [180, 251] on input "number" at bounding box center [202, 254] width 60 height 29
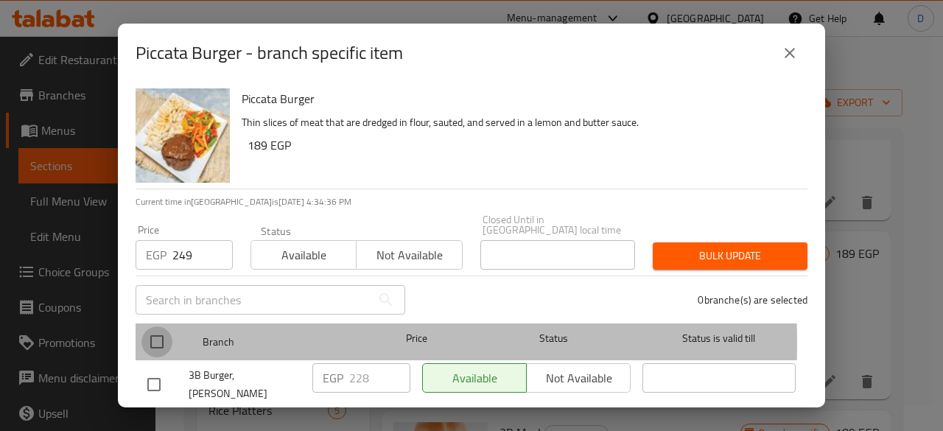
click at [161, 333] on input "checkbox" at bounding box center [156, 341] width 31 height 31
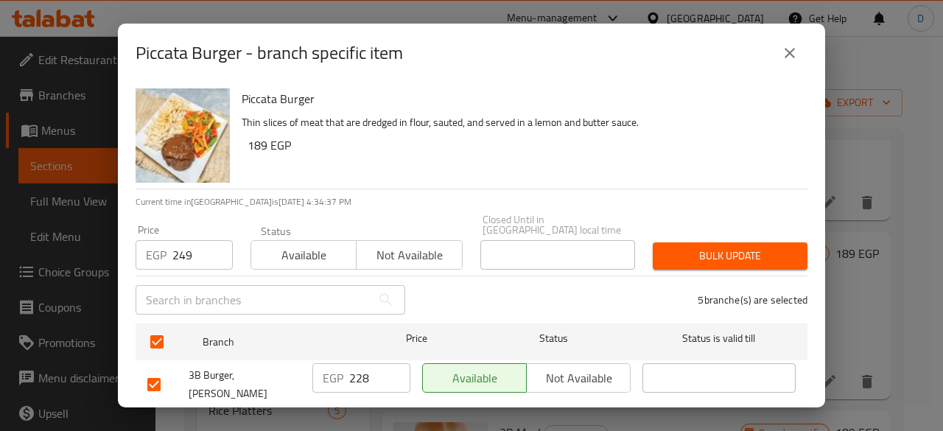
click at [762, 247] on span "Bulk update" at bounding box center [729, 256] width 131 height 18
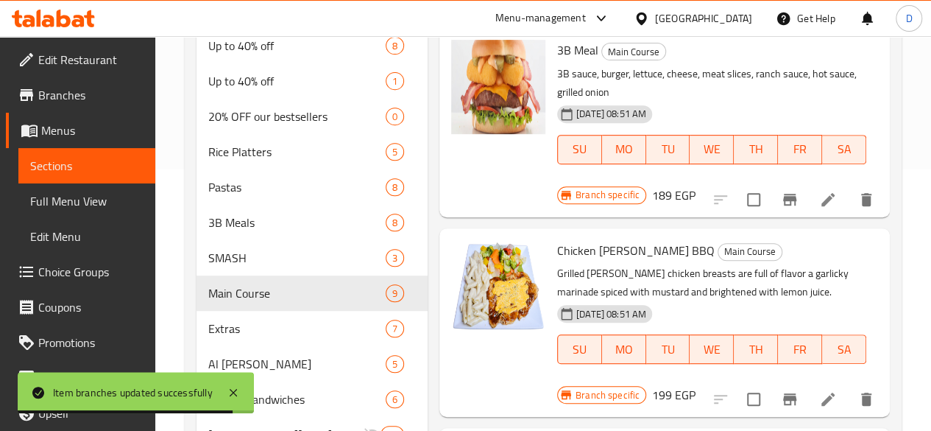
scroll to position [262, 0]
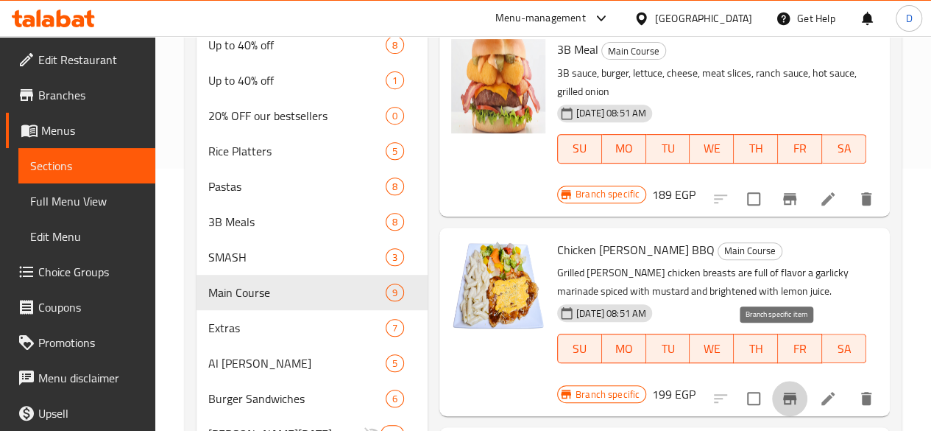
click at [778, 381] on button "Branch-specific-item" at bounding box center [789, 398] width 35 height 35
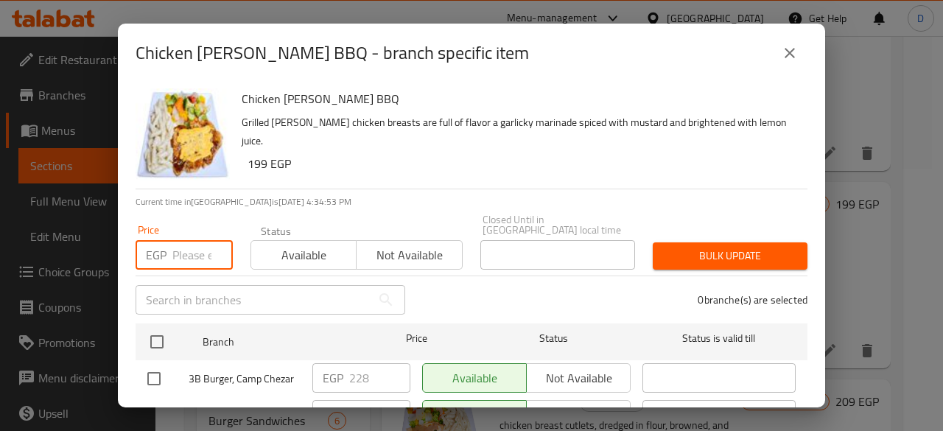
click at [198, 240] on input "number" at bounding box center [202, 254] width 60 height 29
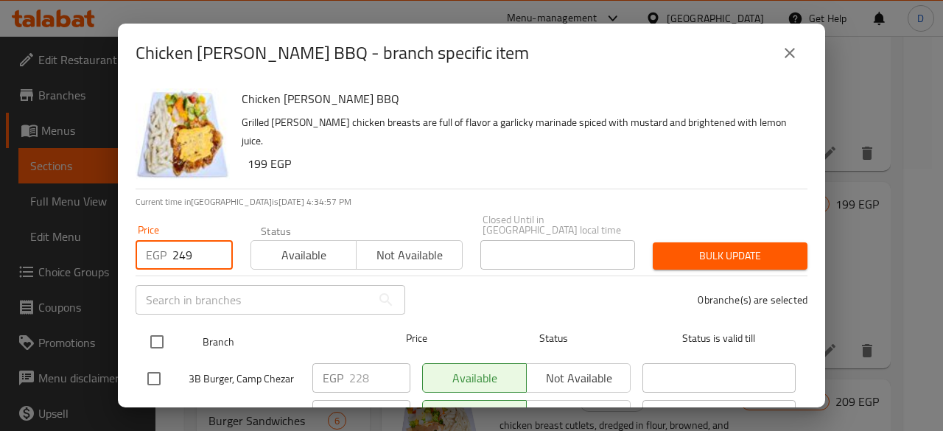
click at [161, 337] on input "checkbox" at bounding box center [156, 341] width 31 height 31
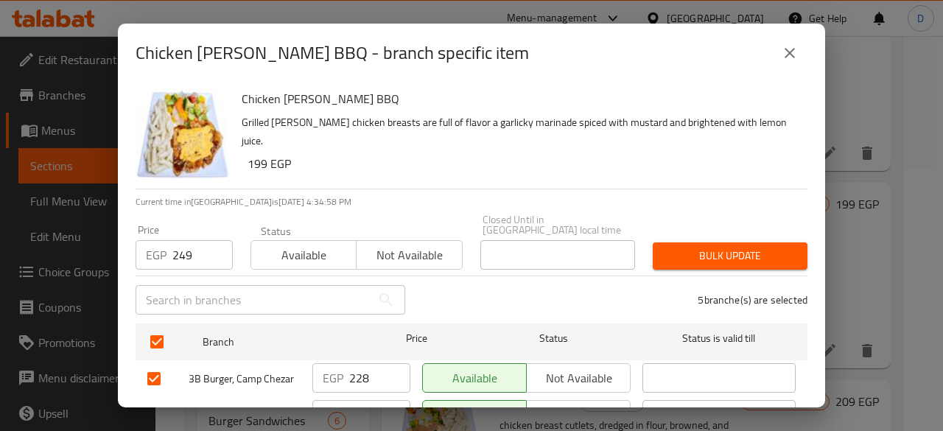
click at [728, 247] on span "Bulk update" at bounding box center [729, 256] width 131 height 18
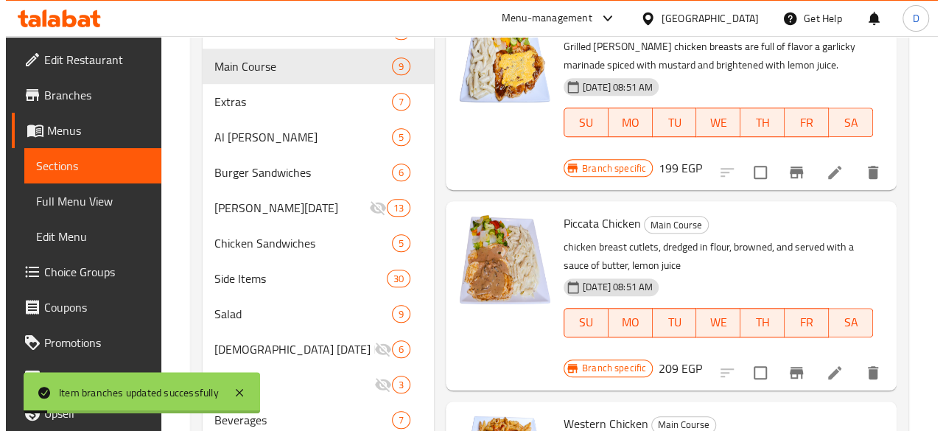
scroll to position [489, 0]
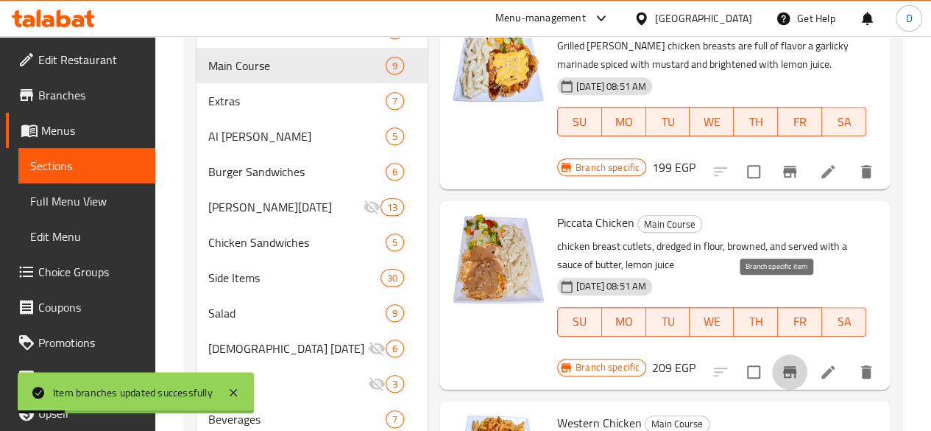
click at [772, 354] on button "Branch-specific-item" at bounding box center [789, 371] width 35 height 35
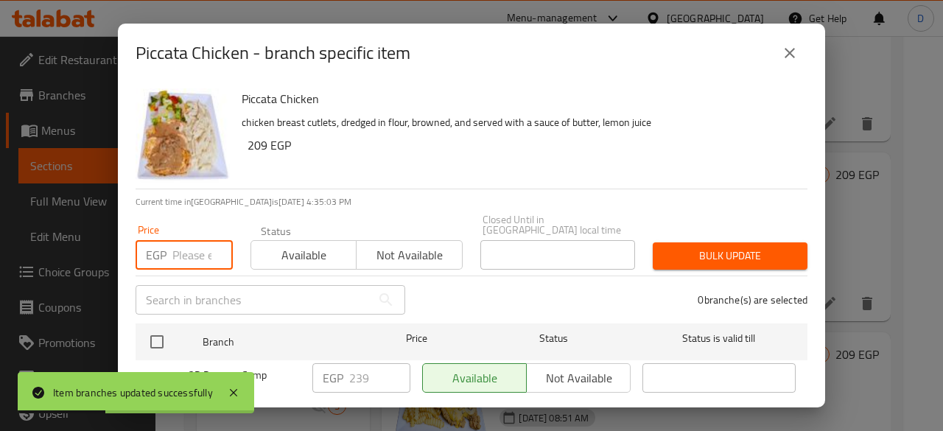
click at [184, 246] on input "number" at bounding box center [202, 254] width 60 height 29
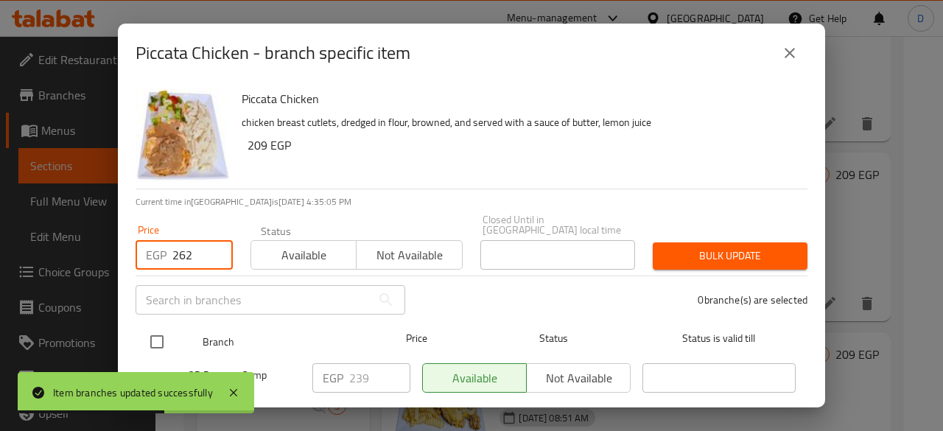
click at [157, 331] on input "checkbox" at bounding box center [156, 341] width 31 height 31
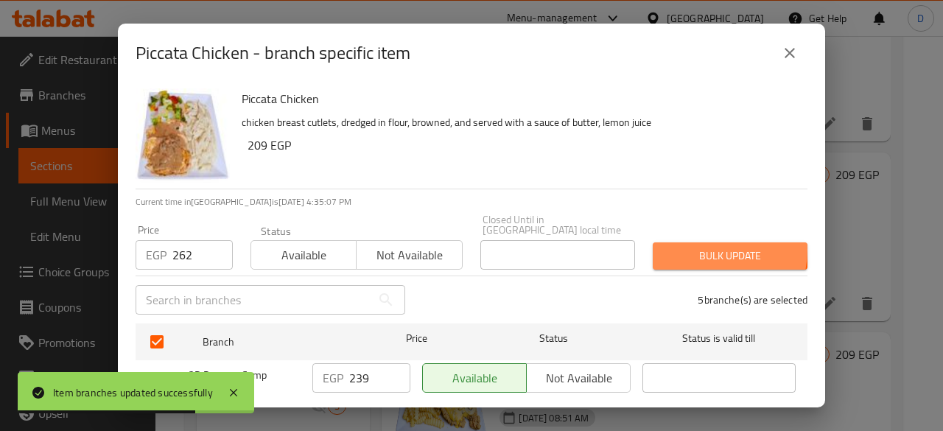
click at [695, 247] on span "Bulk update" at bounding box center [729, 256] width 131 height 18
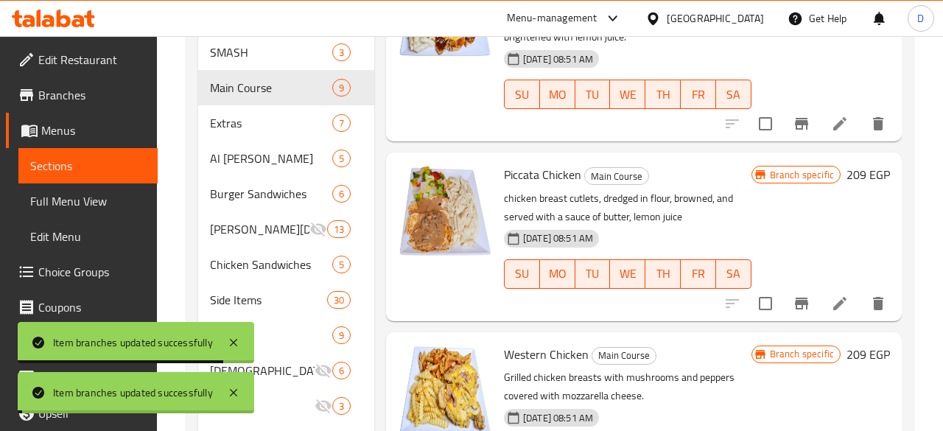
scroll to position [599, 0]
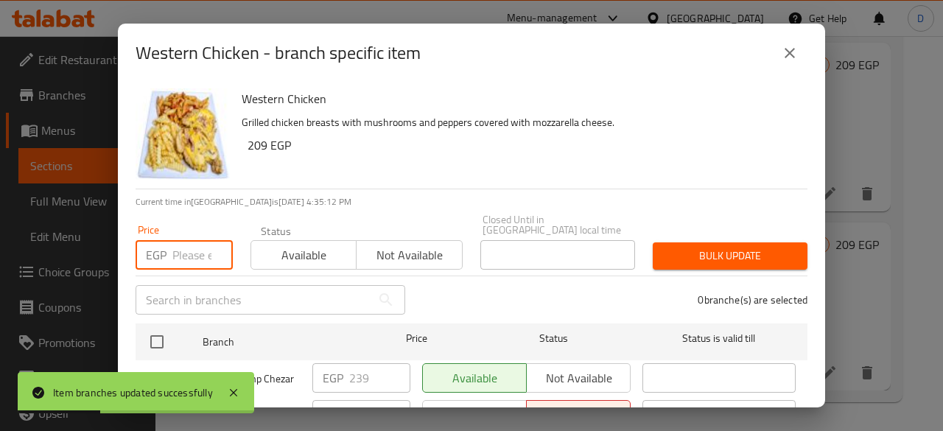
click at [193, 242] on input "number" at bounding box center [202, 254] width 60 height 29
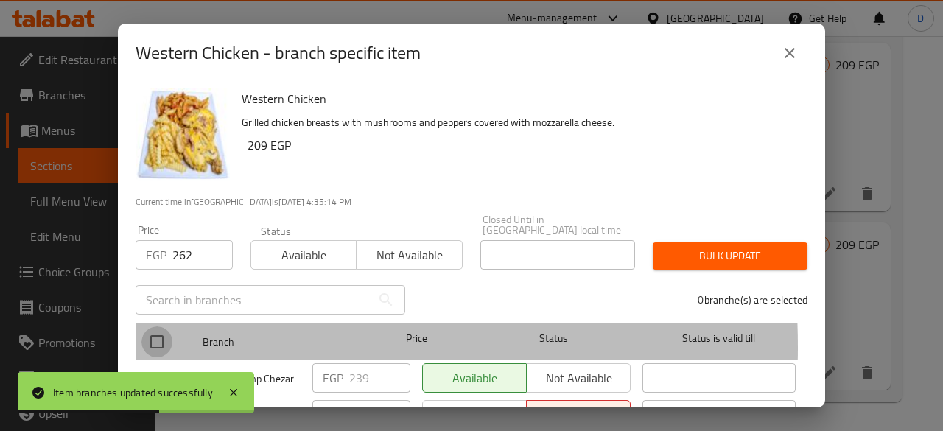
click at [156, 337] on input "checkbox" at bounding box center [156, 341] width 31 height 31
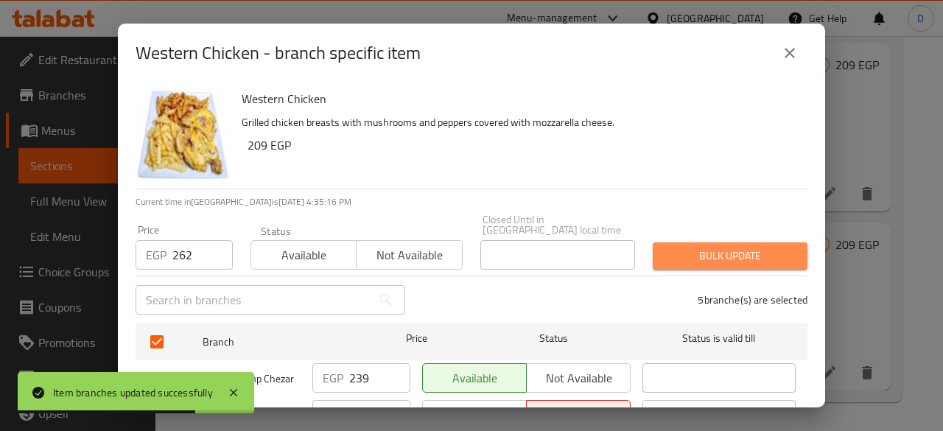
click at [742, 253] on span "Bulk update" at bounding box center [729, 256] width 131 height 18
